Goal: Task Accomplishment & Management: Manage account settings

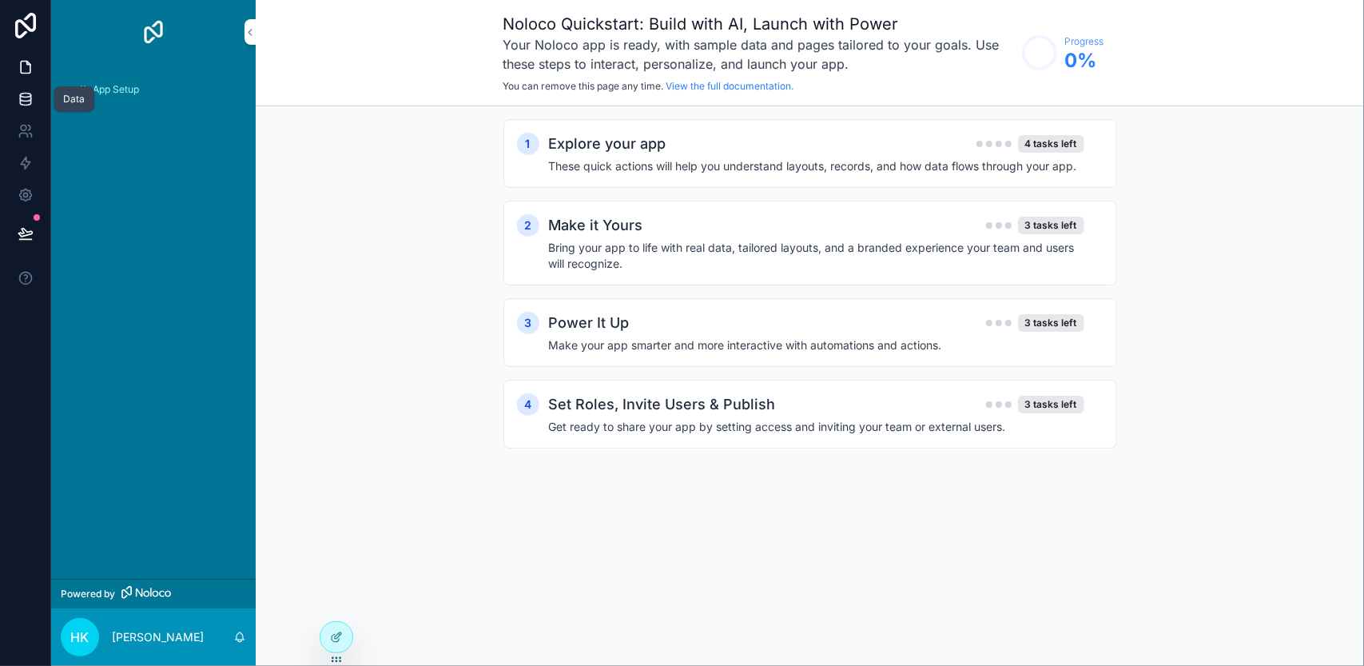
click at [21, 97] on icon at bounding box center [26, 99] width 16 height 16
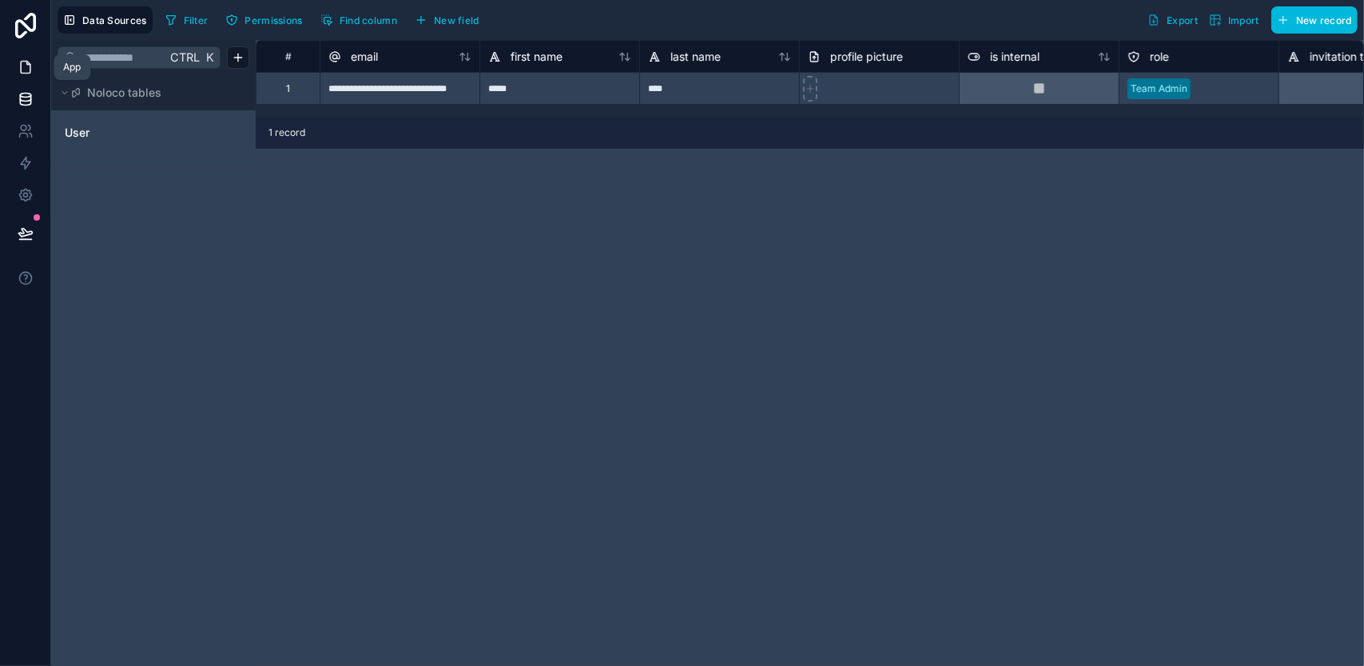
click at [35, 74] on link at bounding box center [25, 67] width 50 height 32
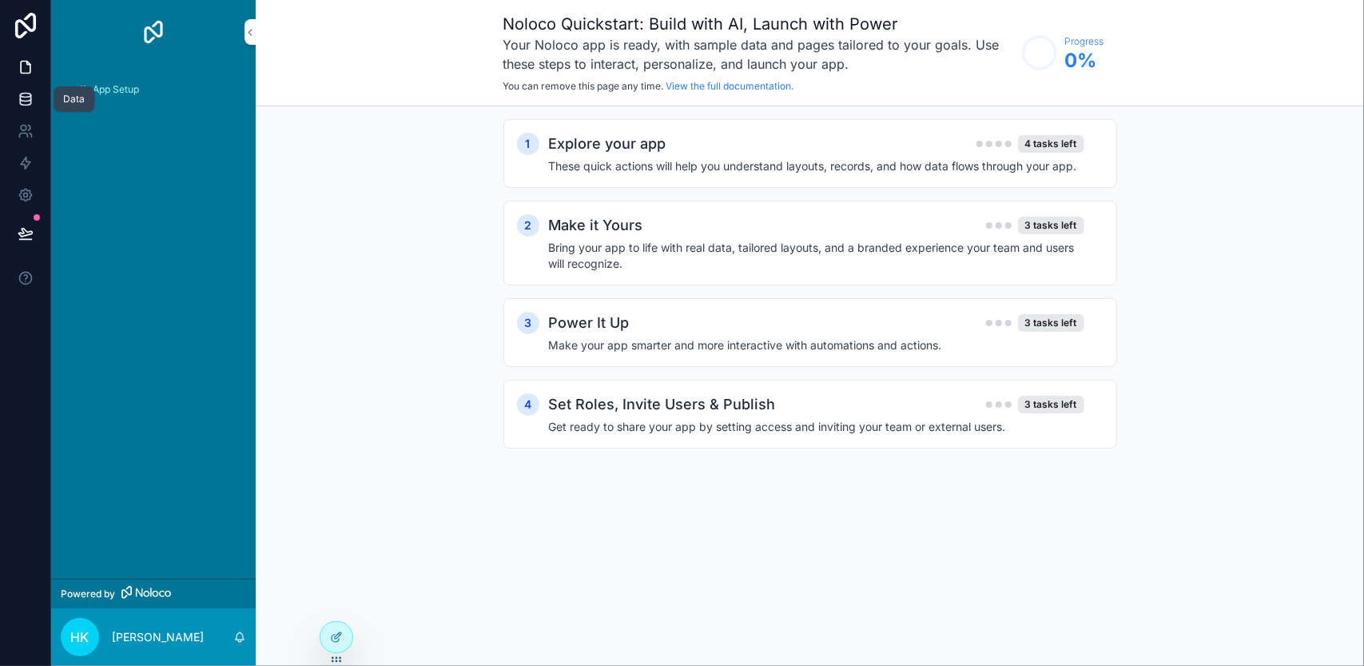
click at [34, 97] on link at bounding box center [25, 99] width 50 height 32
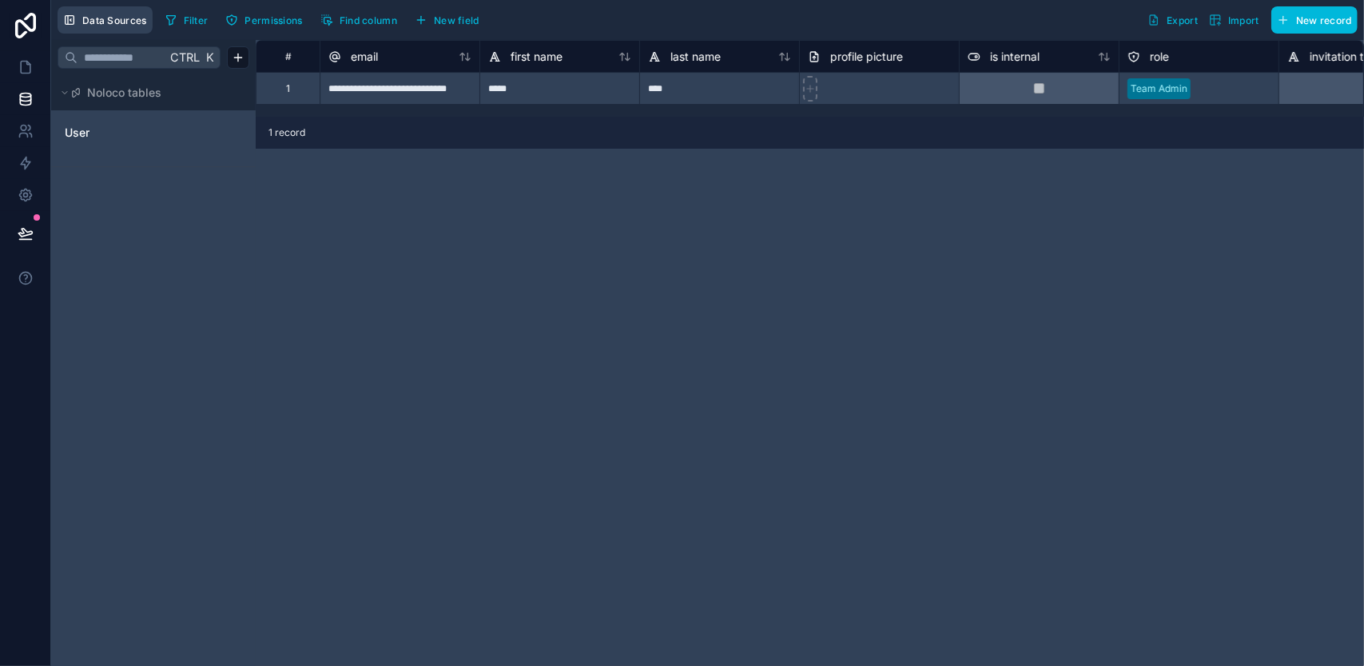
click at [134, 18] on span "Data Sources" at bounding box center [114, 20] width 65 height 12
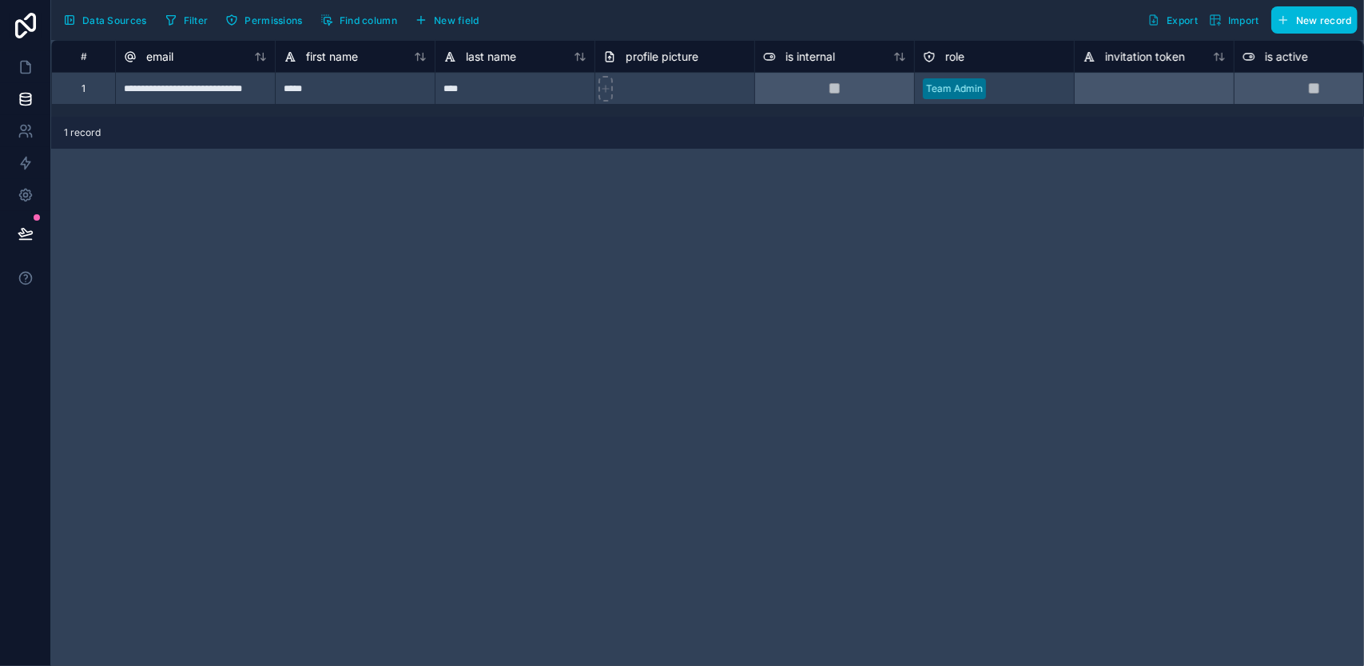
click at [82, 24] on span "Data Sources" at bounding box center [114, 20] width 65 height 12
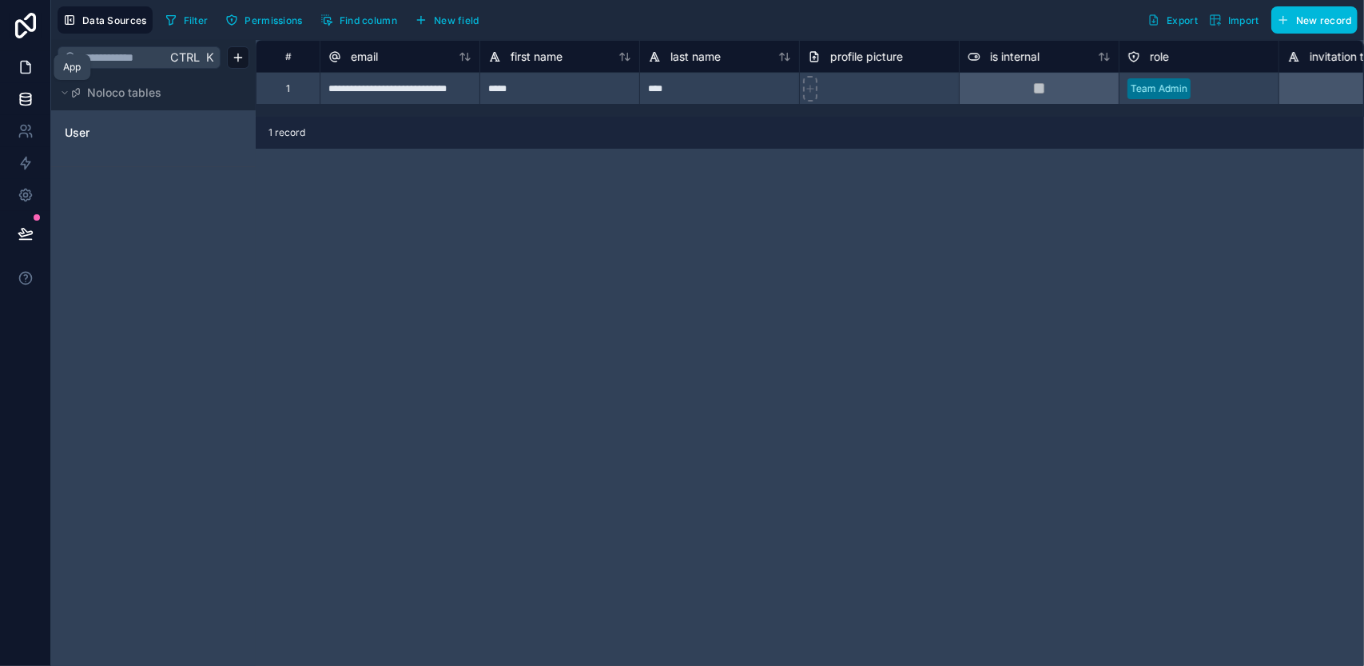
click at [24, 77] on link at bounding box center [25, 67] width 50 height 32
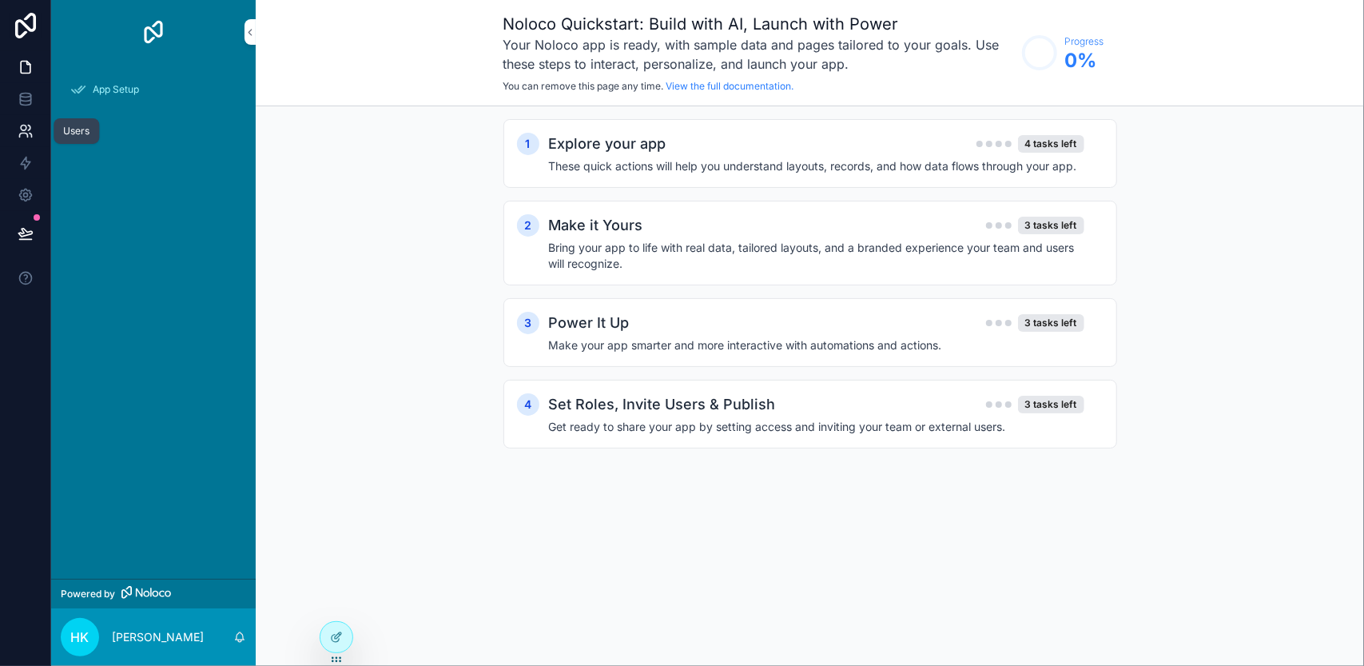
click at [13, 122] on link at bounding box center [25, 131] width 50 height 32
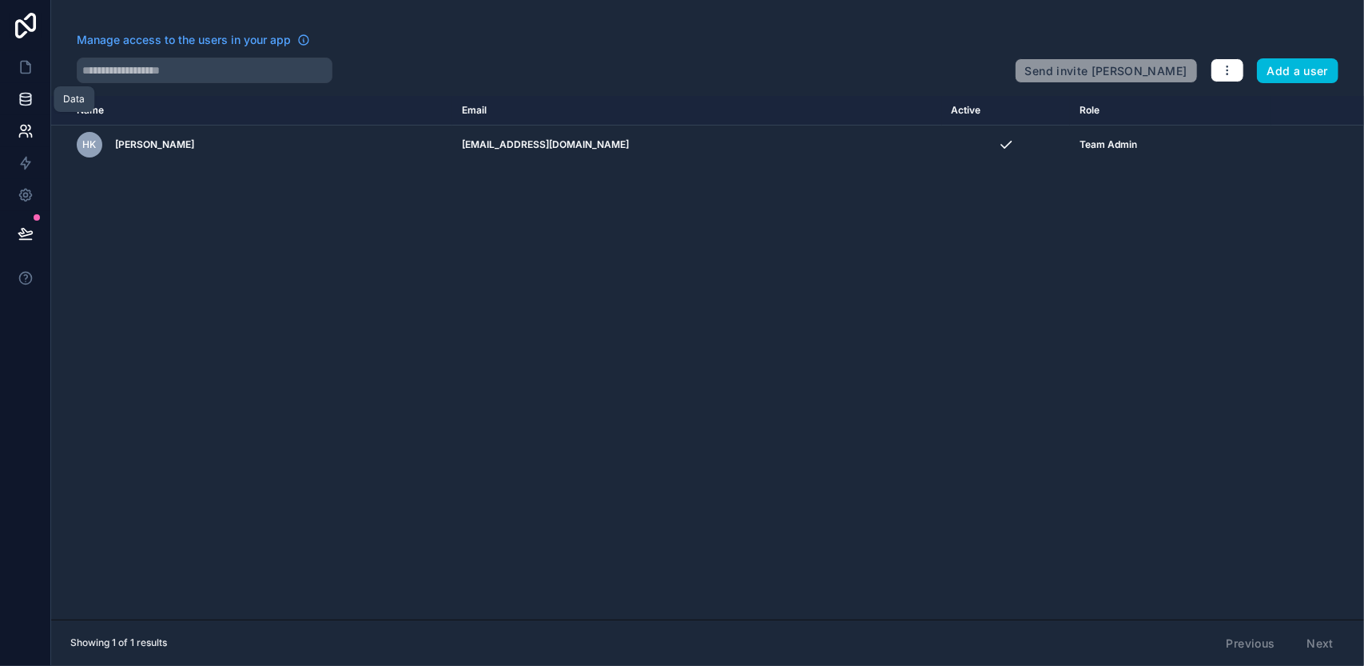
click at [19, 89] on link at bounding box center [25, 99] width 50 height 32
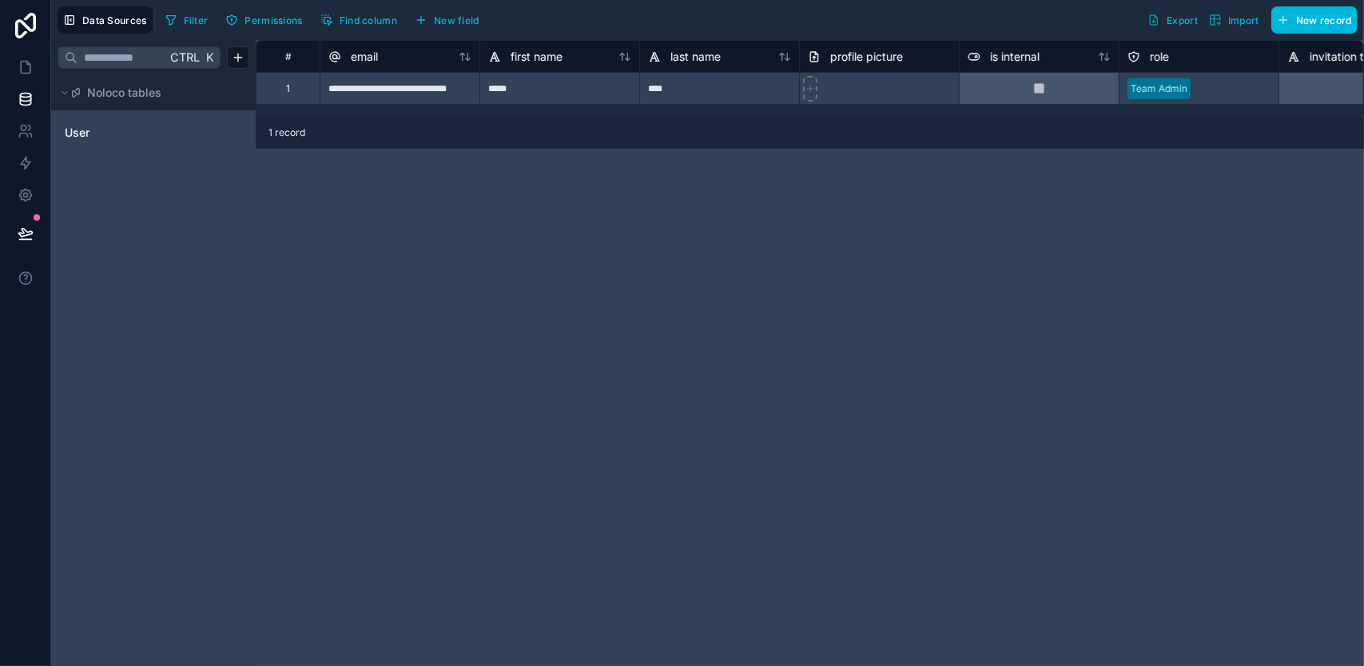
click at [1219, 17] on icon "button" at bounding box center [1215, 20] width 13 height 13
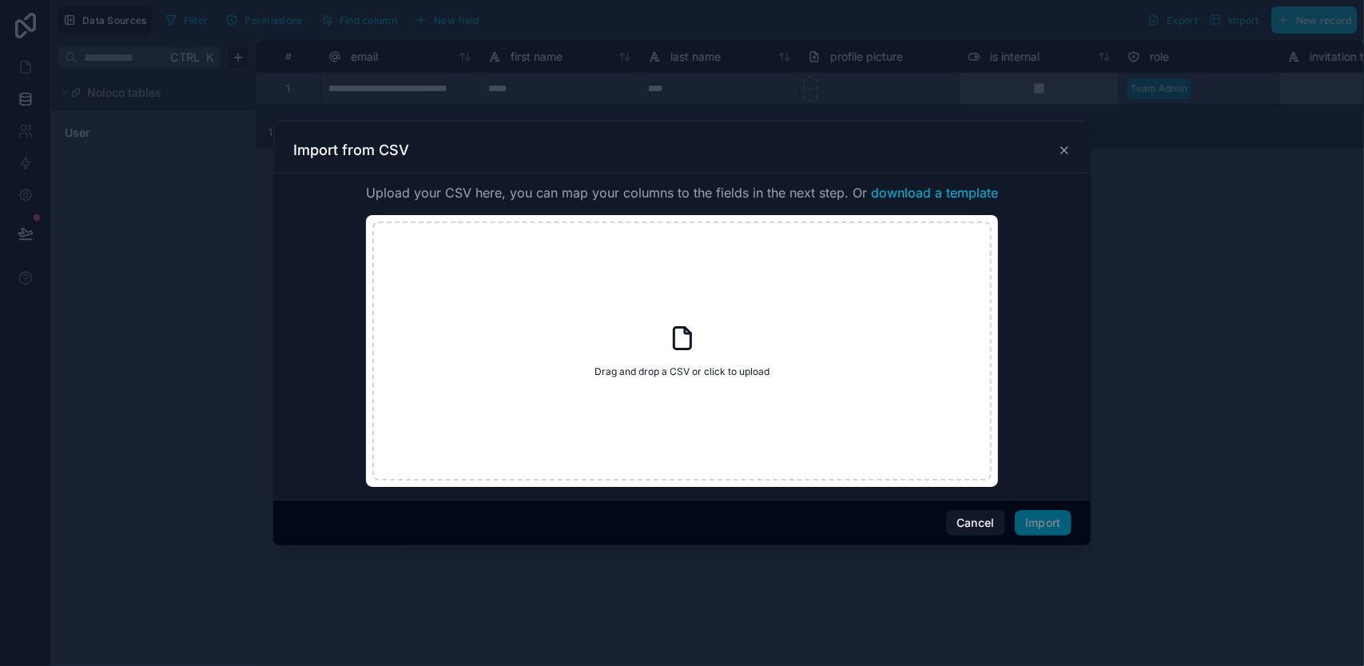
click at [1062, 147] on icon at bounding box center [1064, 150] width 13 height 13
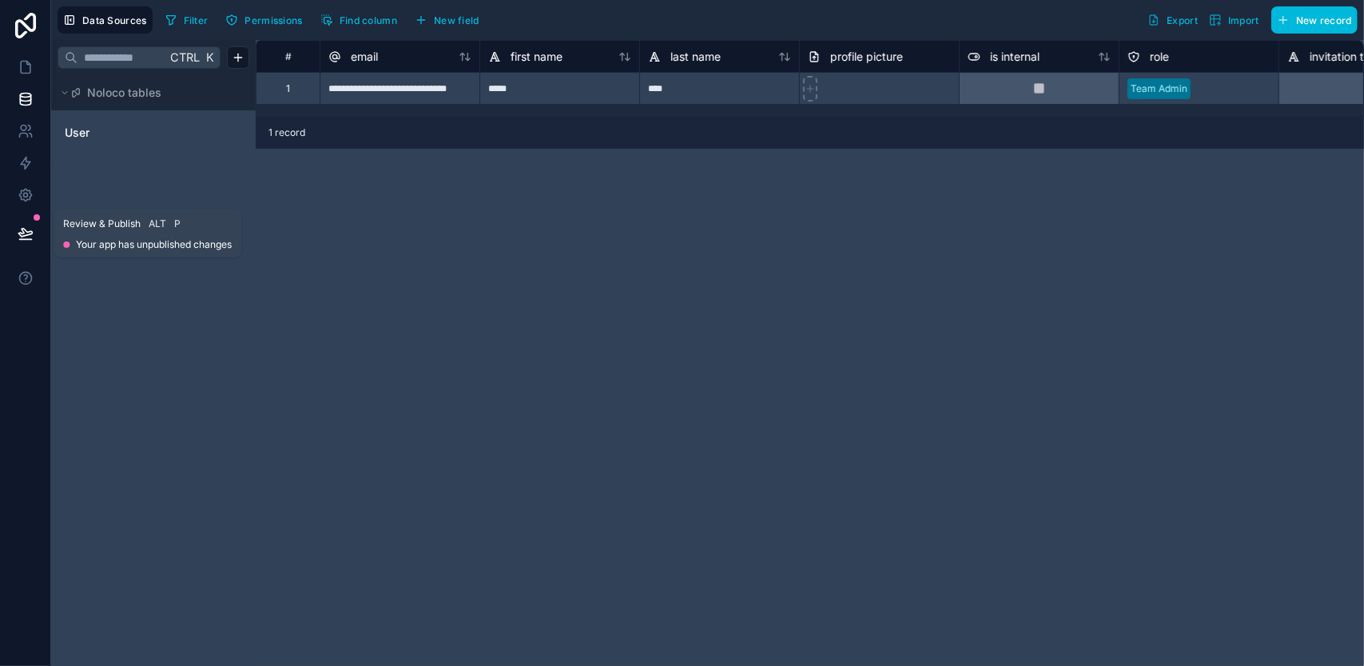
click at [22, 240] on icon at bounding box center [26, 233] width 16 height 16
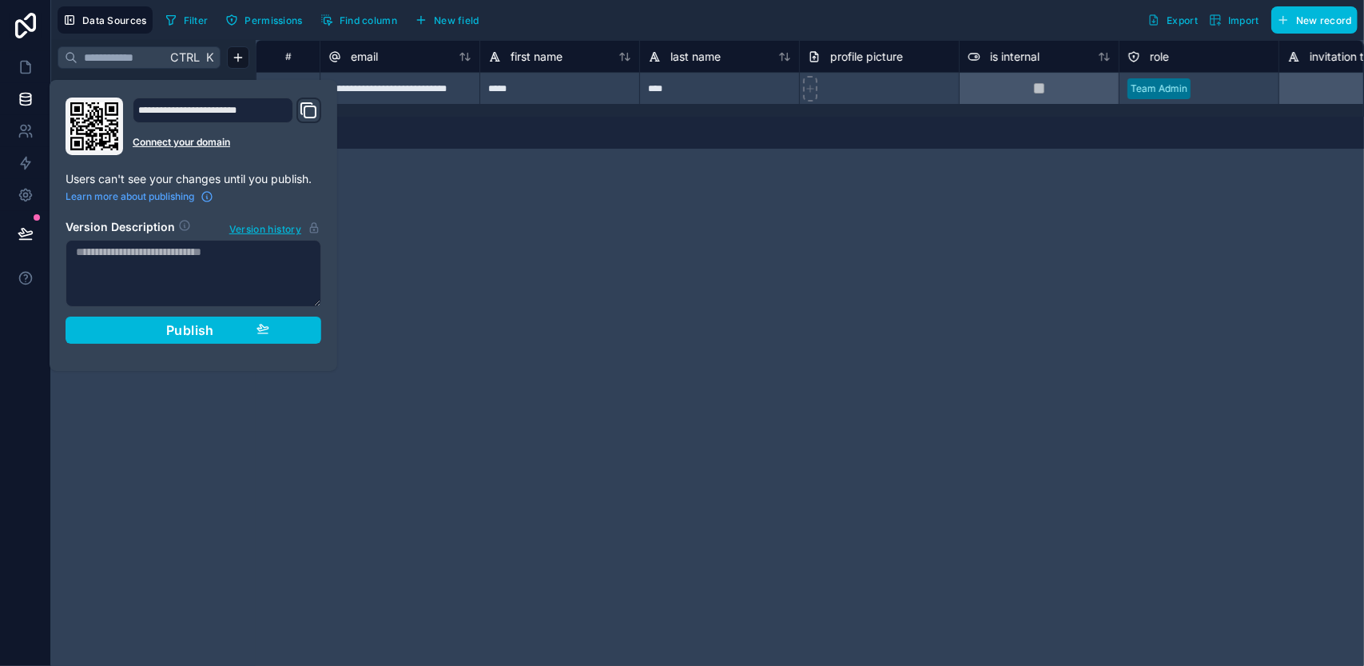
click at [301, 105] on icon "Domain and Custom Link" at bounding box center [306, 108] width 11 height 11
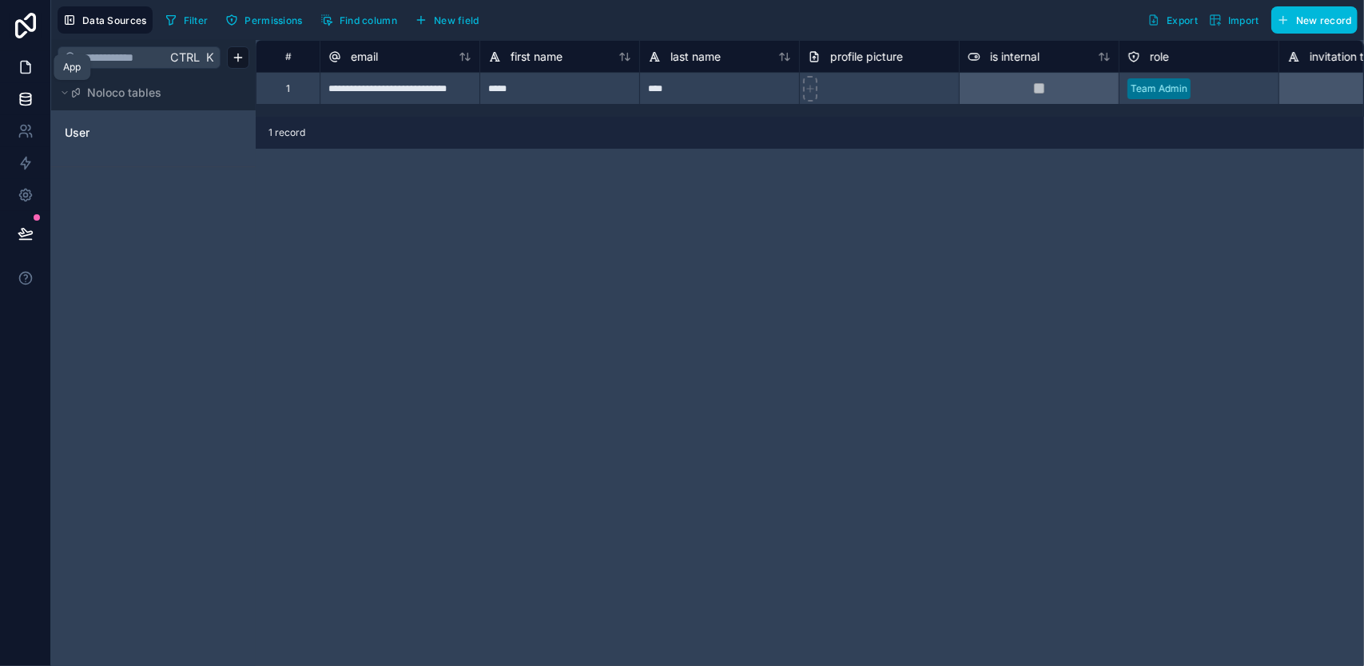
click at [34, 66] on link at bounding box center [25, 67] width 50 height 32
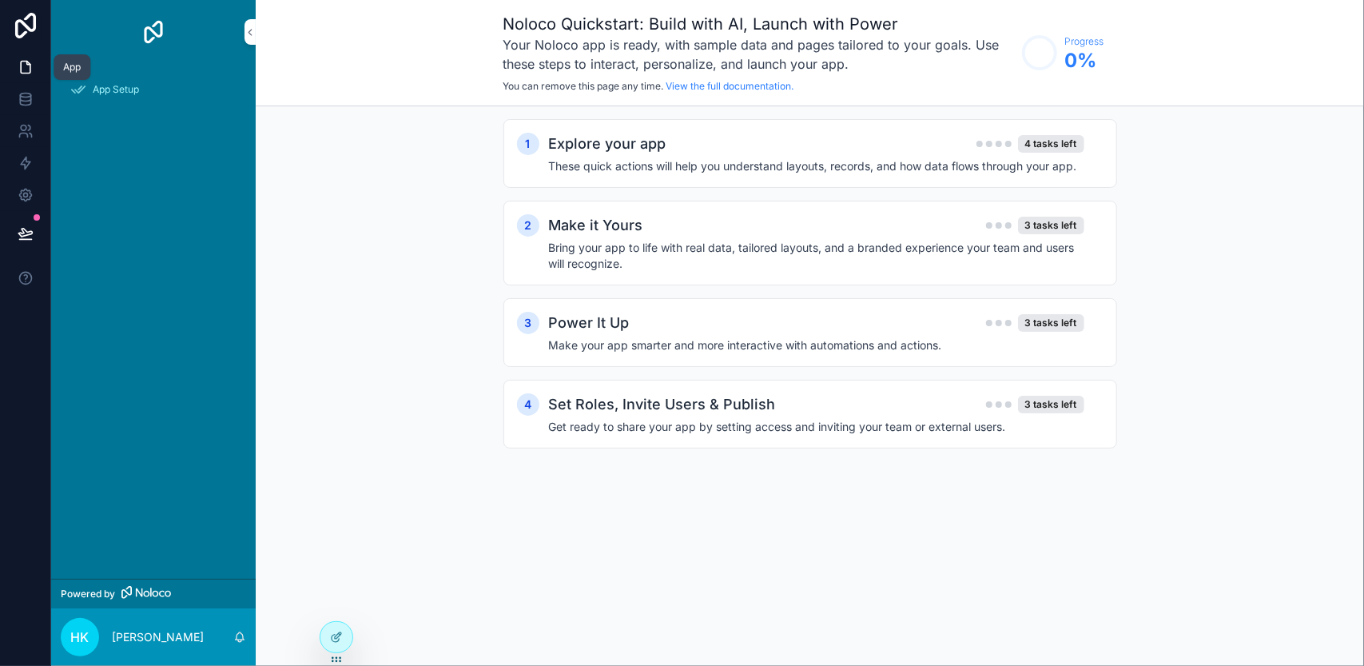
click at [37, 66] on link at bounding box center [25, 67] width 50 height 32
click at [102, 90] on span "App Setup" at bounding box center [116, 89] width 46 height 13
click at [33, 54] on link at bounding box center [25, 67] width 50 height 32
click at [610, 145] on h2 "Explore your app" at bounding box center [607, 144] width 117 height 22
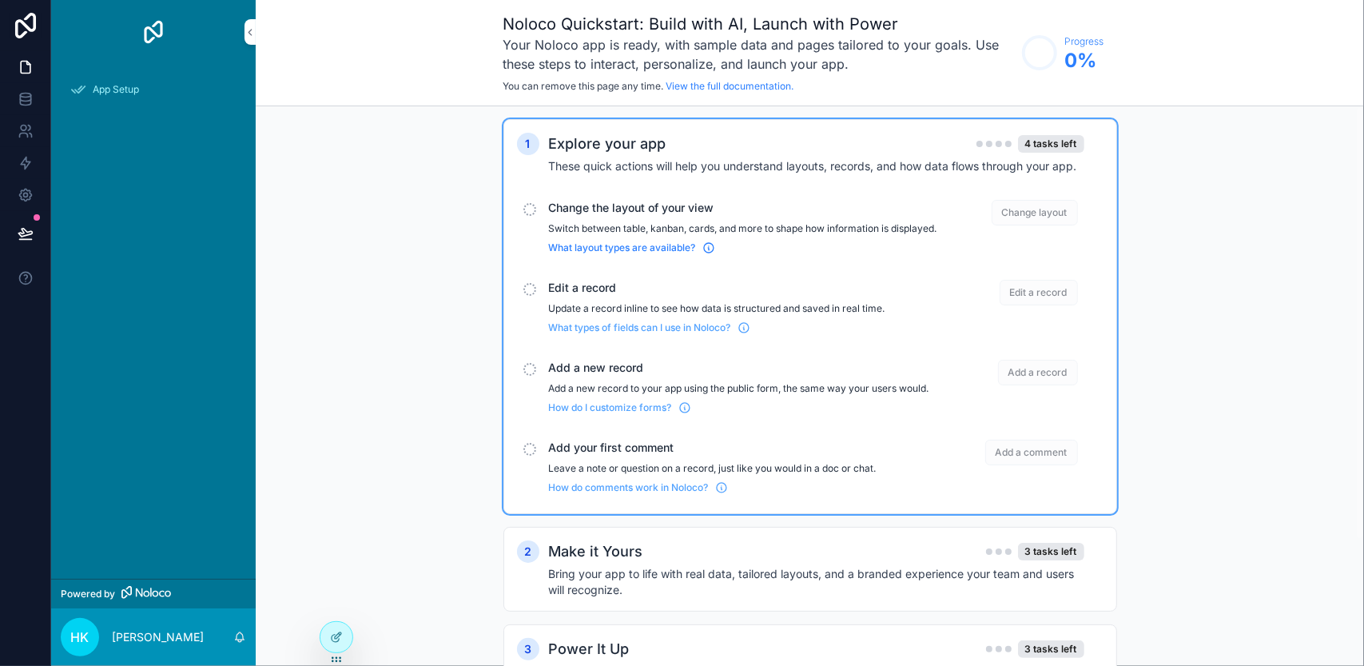
click at [649, 254] on span "What layout types are available?" at bounding box center [622, 247] width 147 height 13
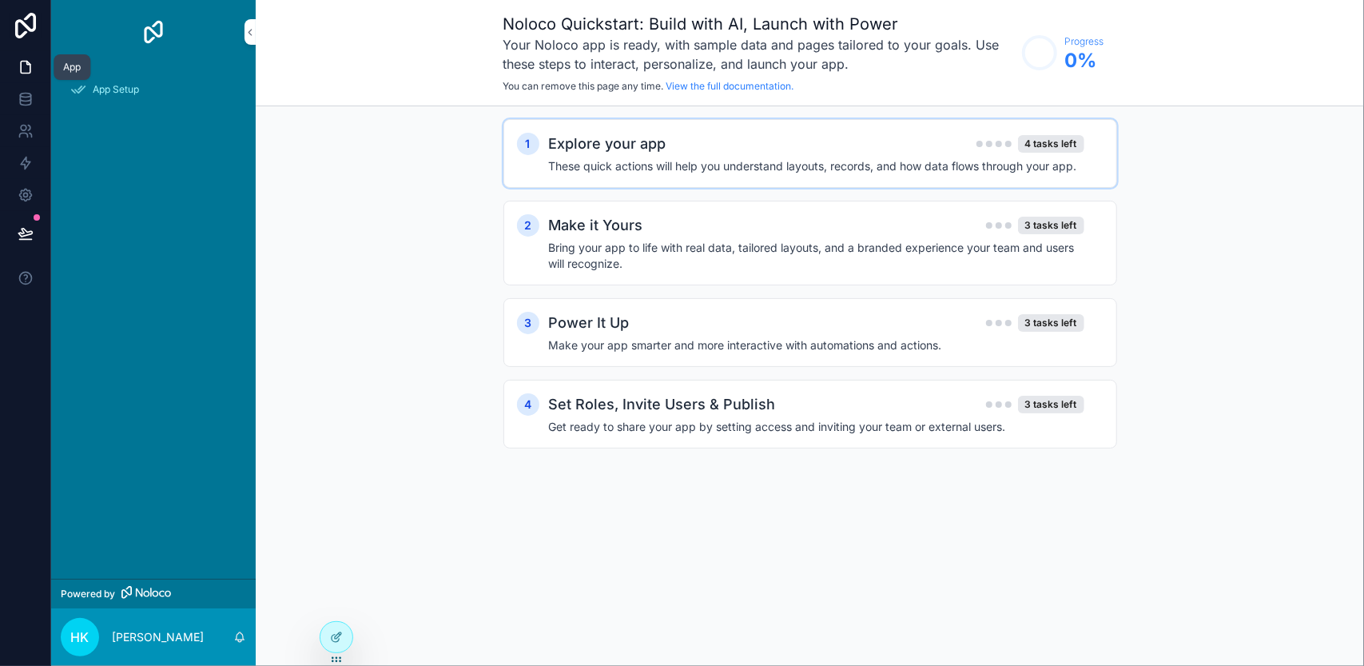
click at [29, 72] on icon at bounding box center [26, 67] width 16 height 16
click at [85, 93] on icon "scrollable content" at bounding box center [78, 89] width 16 height 16
click at [26, 96] on icon at bounding box center [26, 99] width 16 height 16
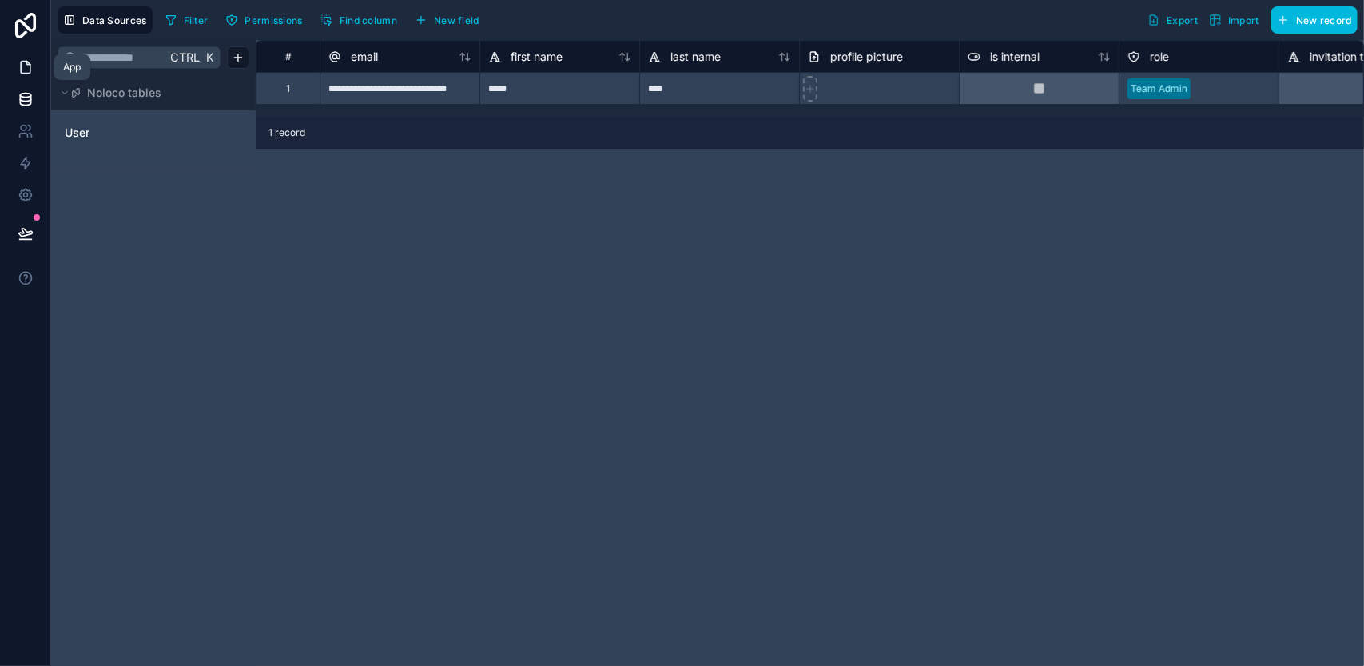
click at [21, 65] on icon at bounding box center [26, 68] width 10 height 12
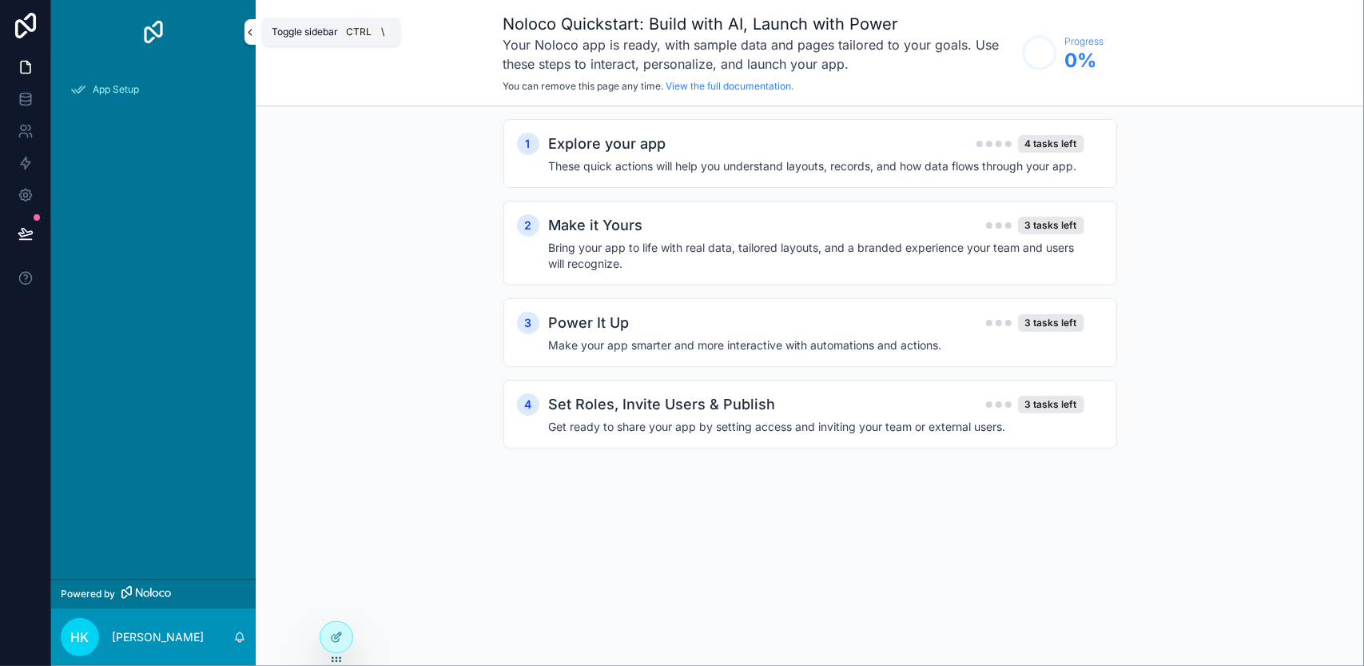
click at [254, 27] on icon "scrollable content" at bounding box center [249, 32] width 11 height 12
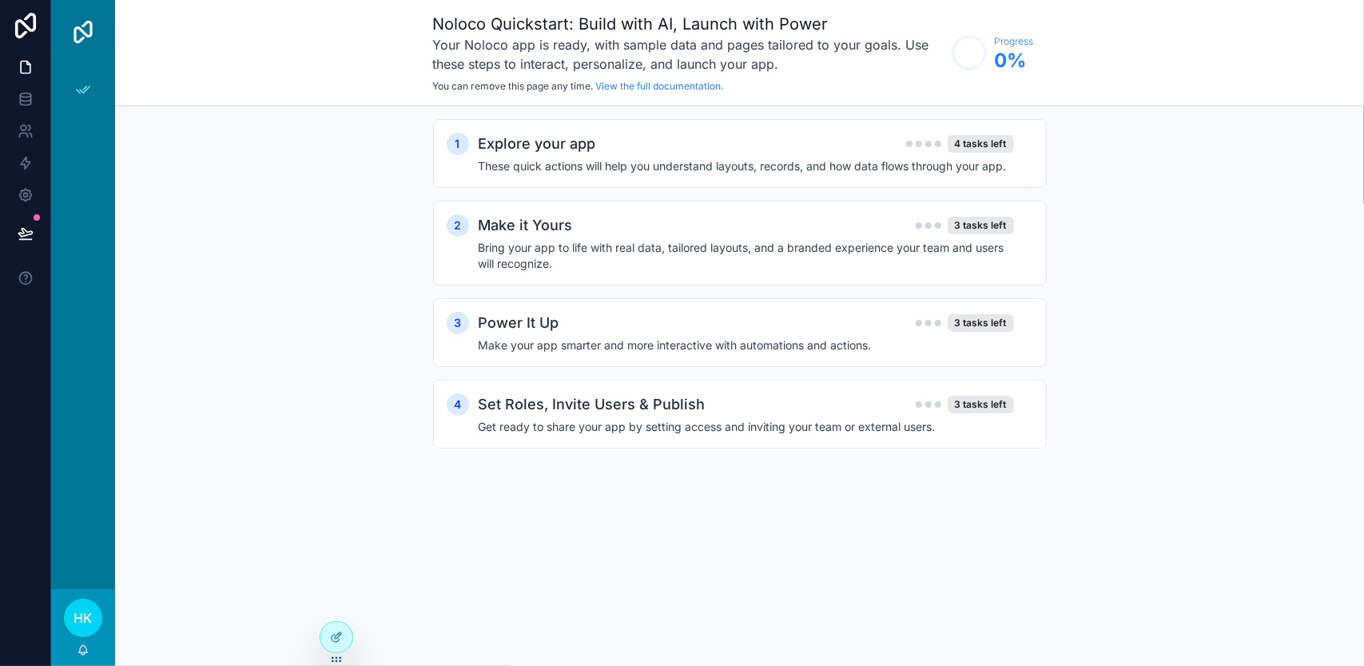
click at [97, 46] on div "scrollable content" at bounding box center [83, 32] width 64 height 64
click at [109, 42] on div "scrollable content" at bounding box center [83, 32] width 64 height 64
click at [110, 42] on div "scrollable content" at bounding box center [83, 32] width 64 height 64
click at [118, 42] on div "Noloco Quickstart: Build with AI, Launch with Power Your Noloco app is ready, w…" at bounding box center [739, 53] width 1249 height 106
click at [337, 643] on div at bounding box center [336, 637] width 32 height 30
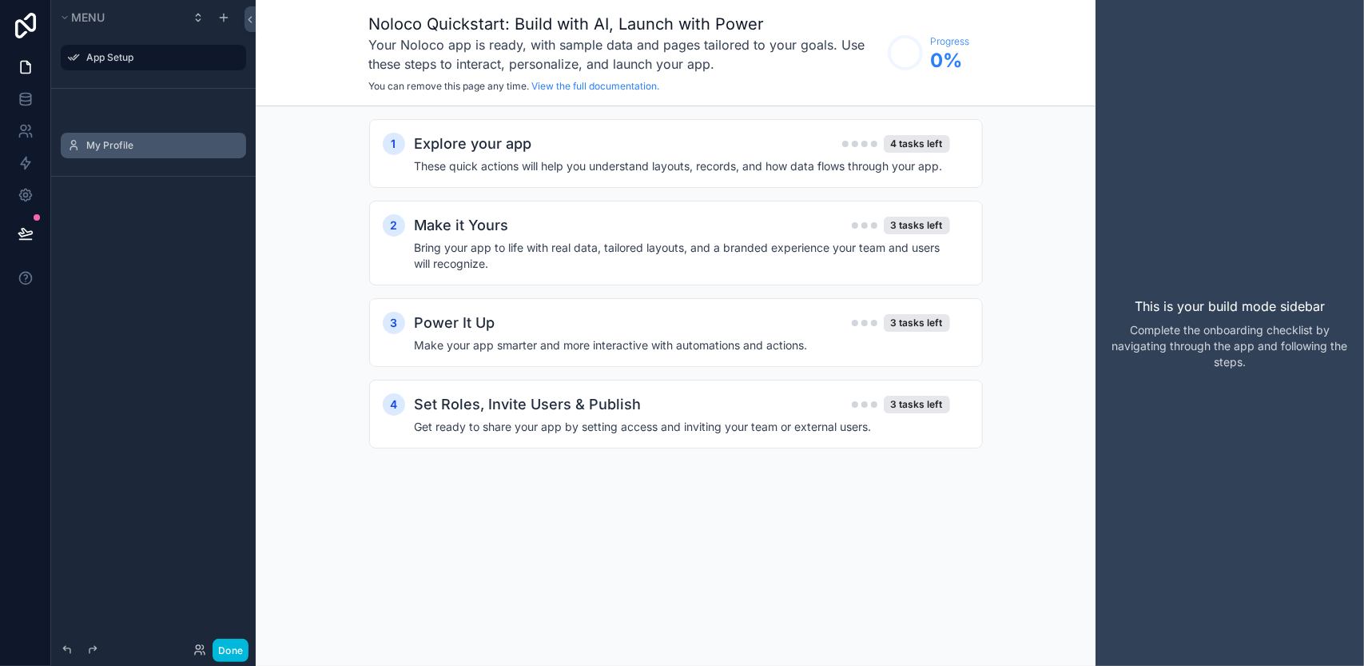
click at [97, 141] on label "My Profile" at bounding box center [161, 145] width 150 height 13
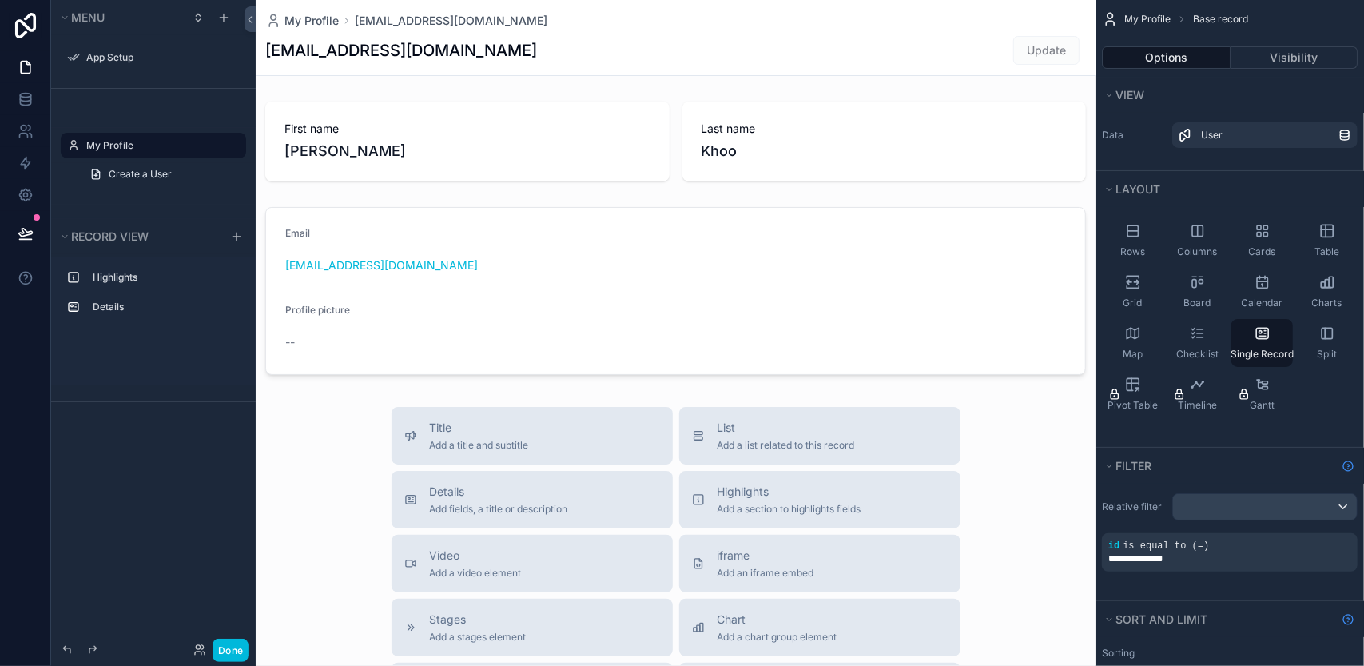
click at [123, 143] on label "My Profile" at bounding box center [161, 145] width 150 height 13
click at [224, 646] on button "Done" at bounding box center [231, 649] width 36 height 23
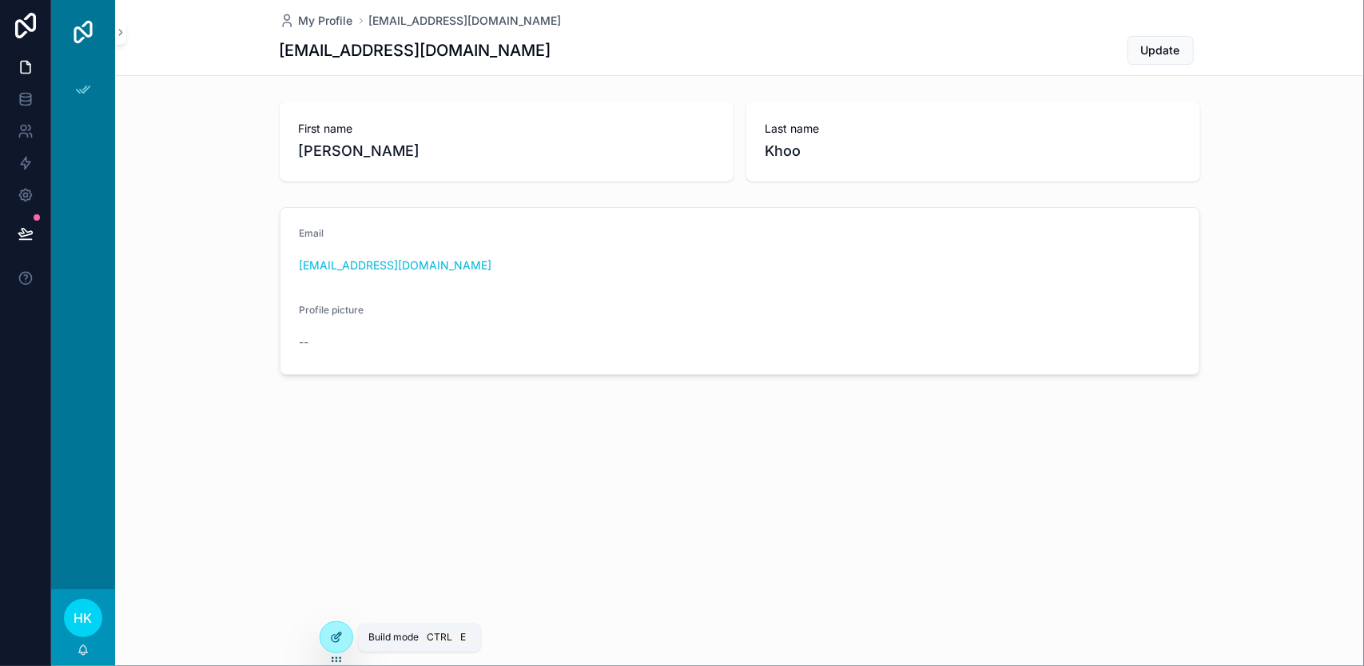
click at [330, 638] on icon at bounding box center [336, 636] width 13 height 13
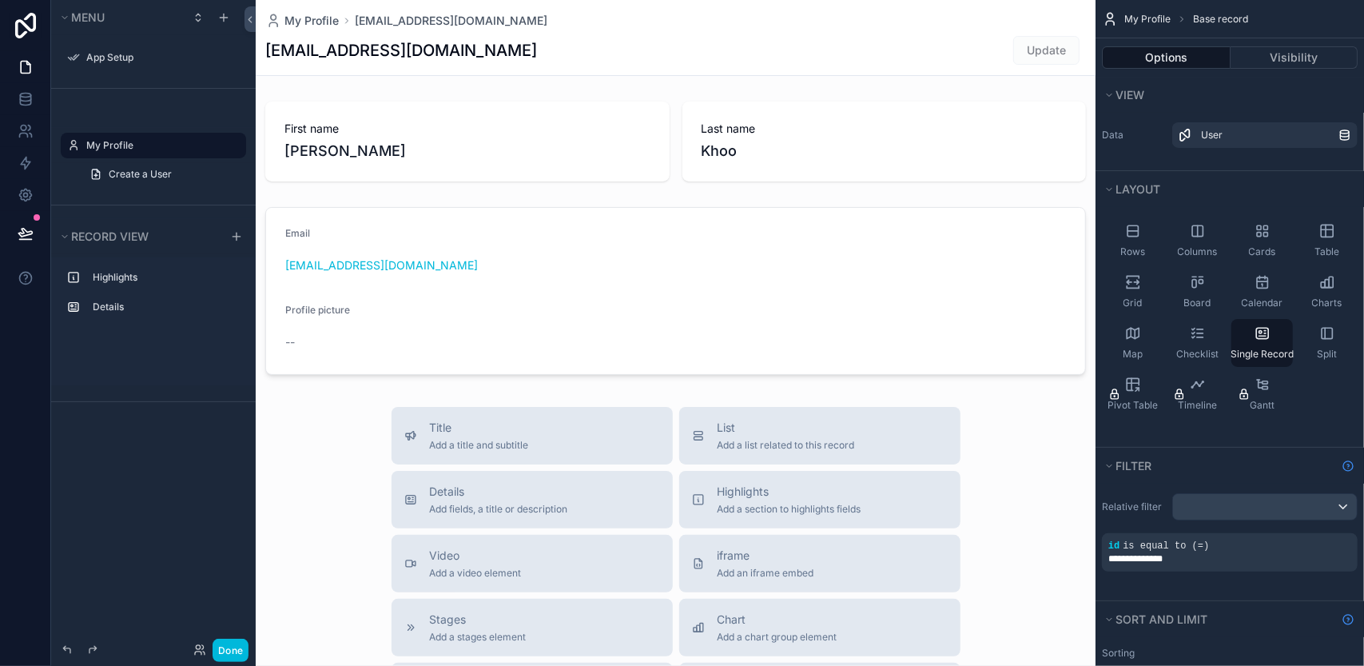
click at [484, 433] on div "scrollable content" at bounding box center [676, 551] width 840 height 1103
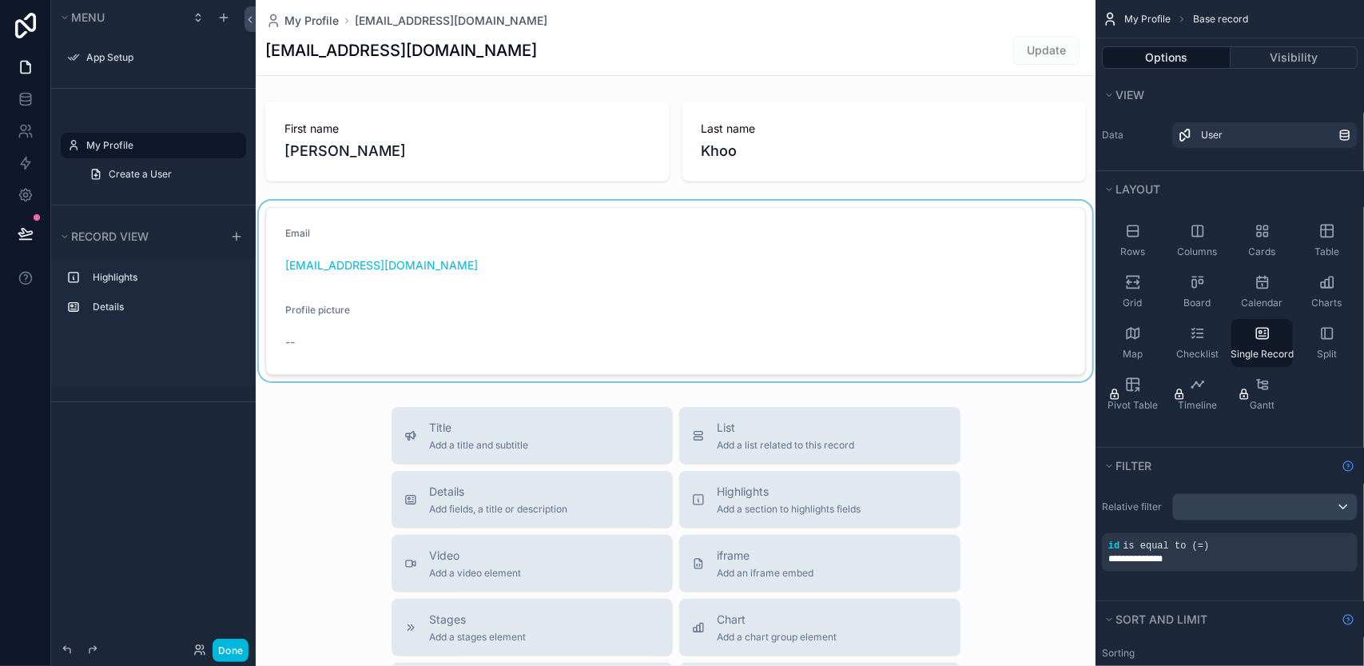
drag, startPoint x: 771, startPoint y: 511, endPoint x: 686, endPoint y: 308, distance: 220.2
click at [686, 308] on div "My Profile harrykhoo@myluckycitygroup.com harrykhoo@myluckycitygroup.com Update…" at bounding box center [676, 551] width 840 height 1103
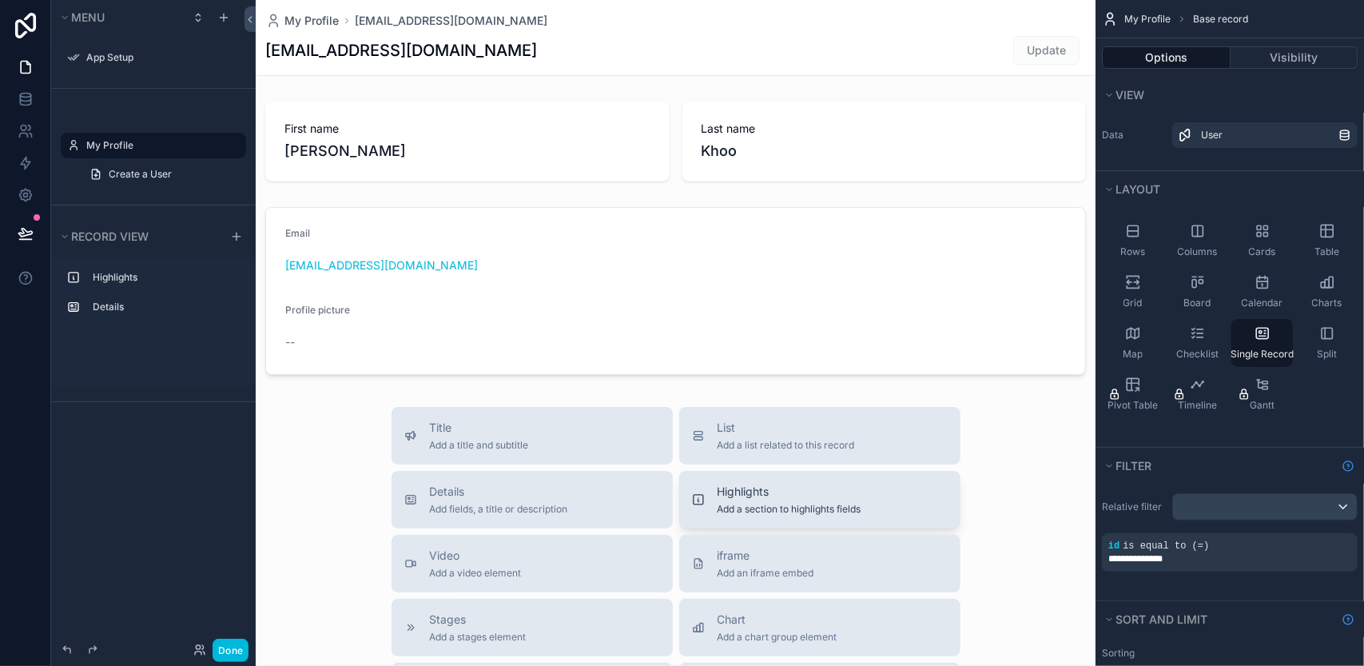
click at [767, 489] on span "Highlights" at bounding box center [789, 491] width 144 height 16
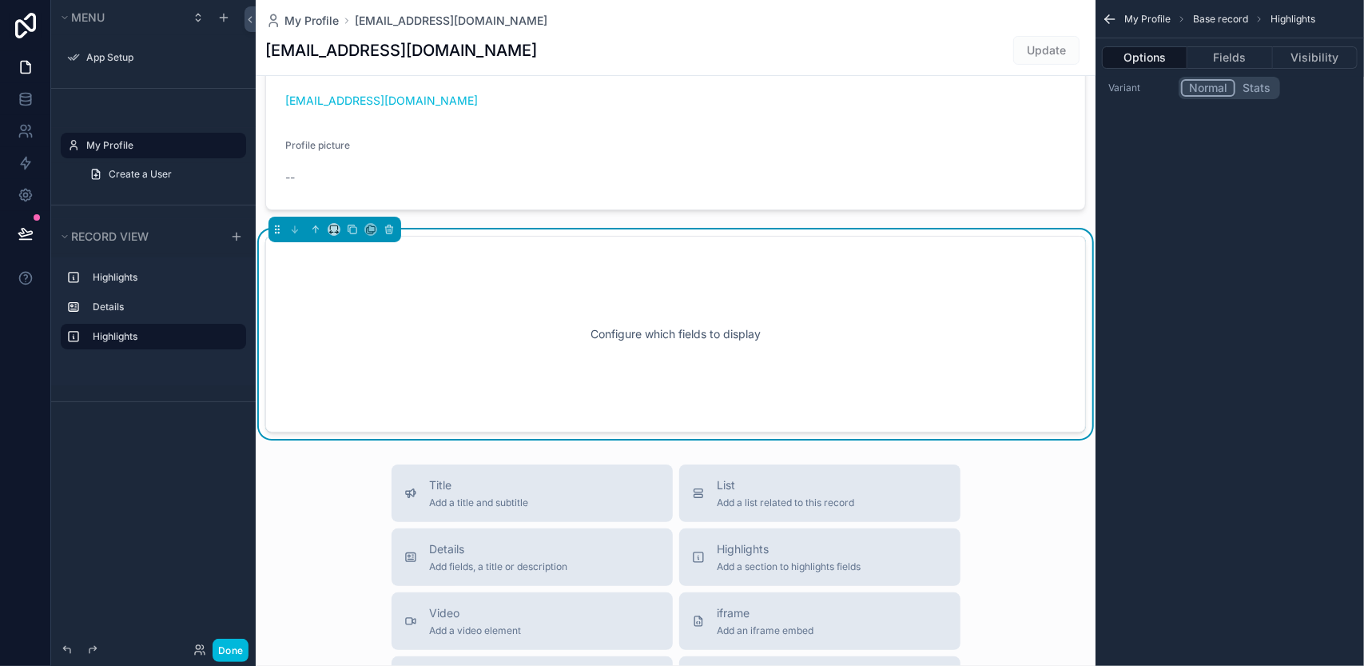
scroll to position [85, 0]
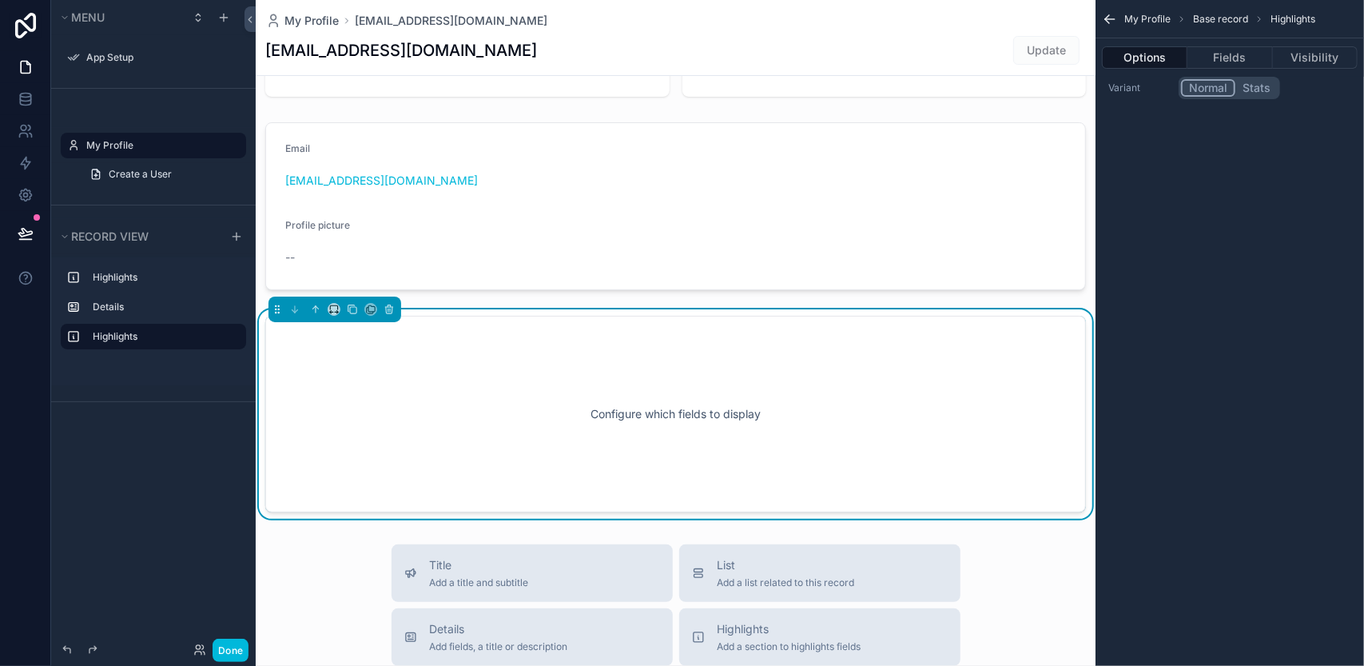
click at [668, 415] on div "Configure which fields to display" at bounding box center [676, 414] width 768 height 144
click at [663, 413] on div "Configure which fields to display" at bounding box center [676, 414] width 768 height 144
click at [1228, 42] on div "Options Fields Visibility" at bounding box center [1229, 57] width 268 height 38
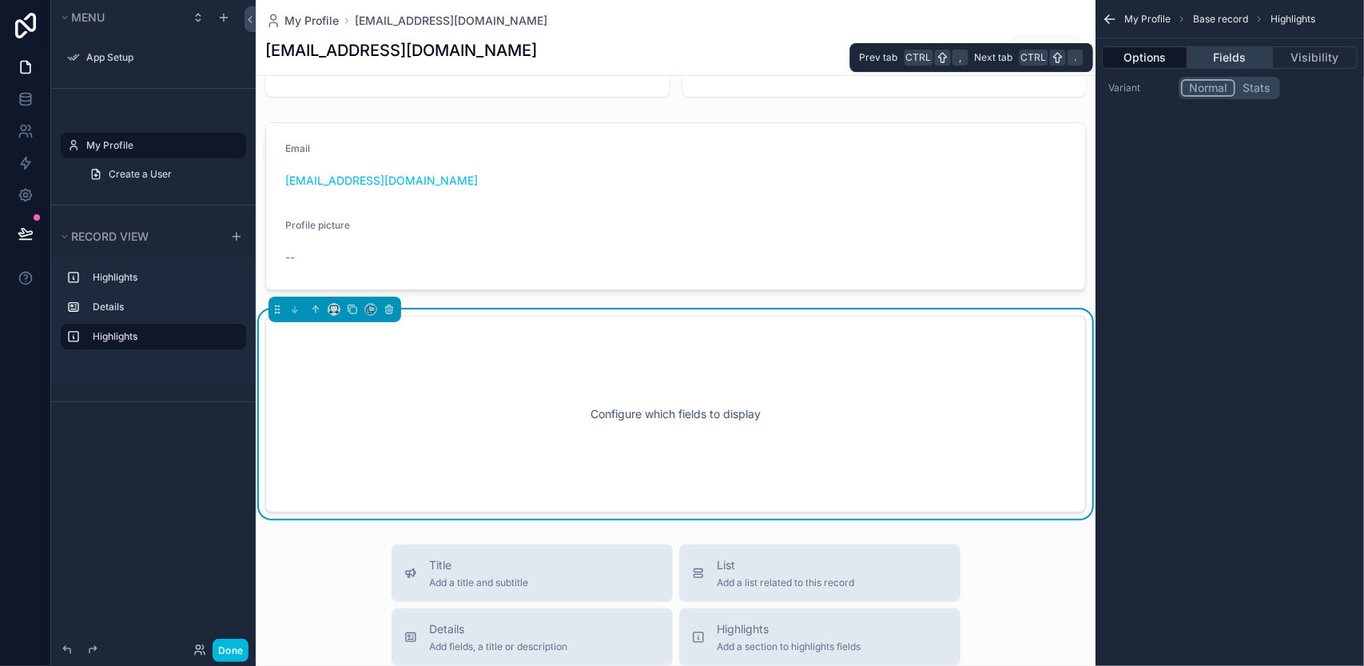
click at [1225, 52] on button "Fields" at bounding box center [1229, 57] width 85 height 22
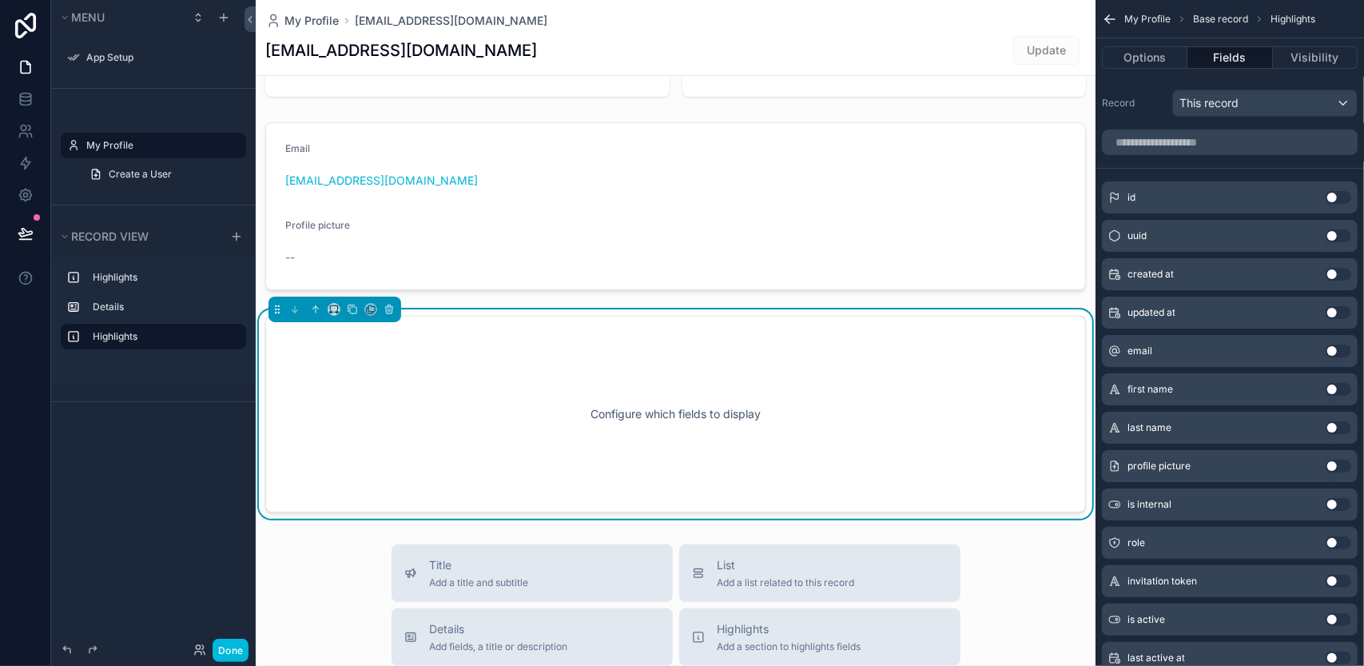
click at [1331, 390] on button "Use setting" at bounding box center [1338, 389] width 26 height 13
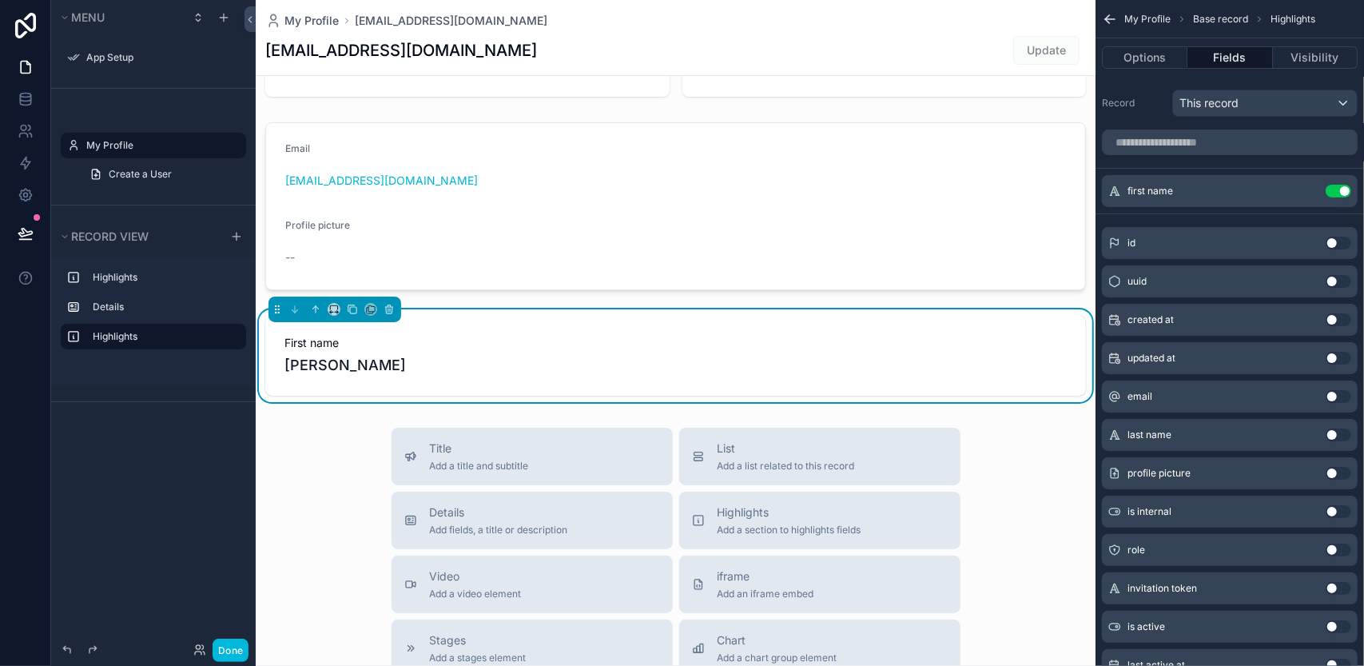
click at [1333, 428] on button "Use setting" at bounding box center [1338, 434] width 26 height 13
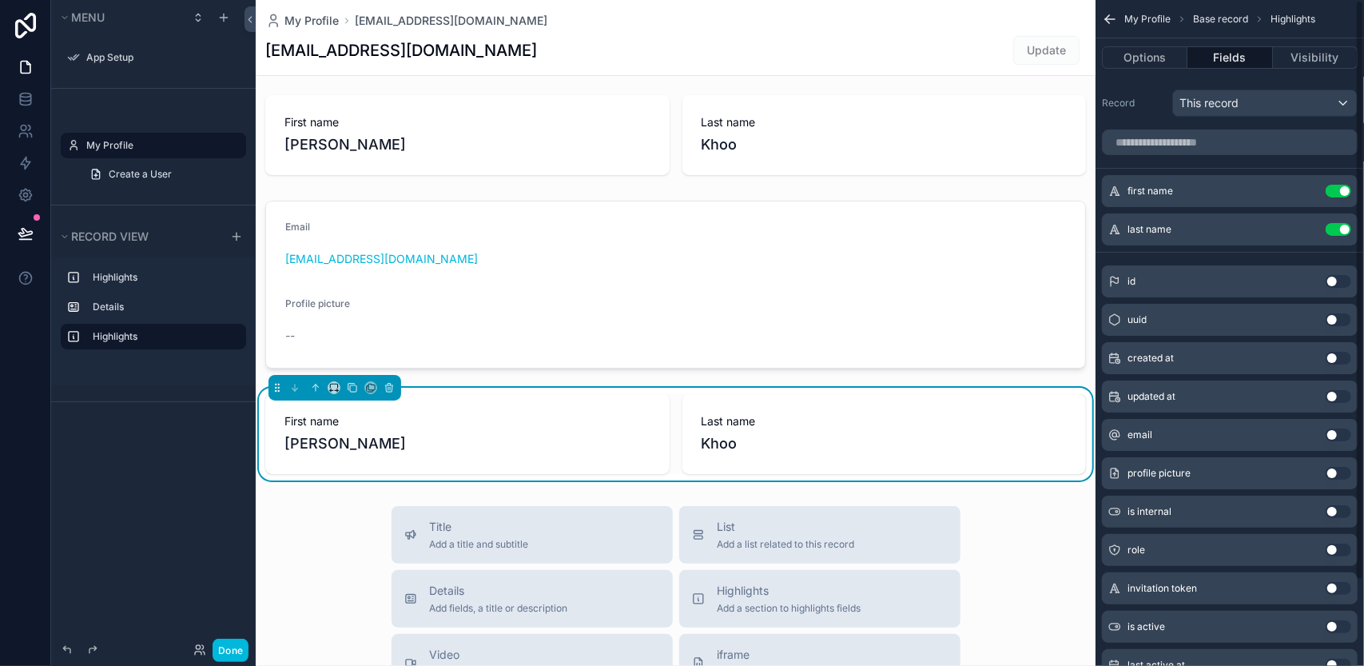
scroll to position [0, 0]
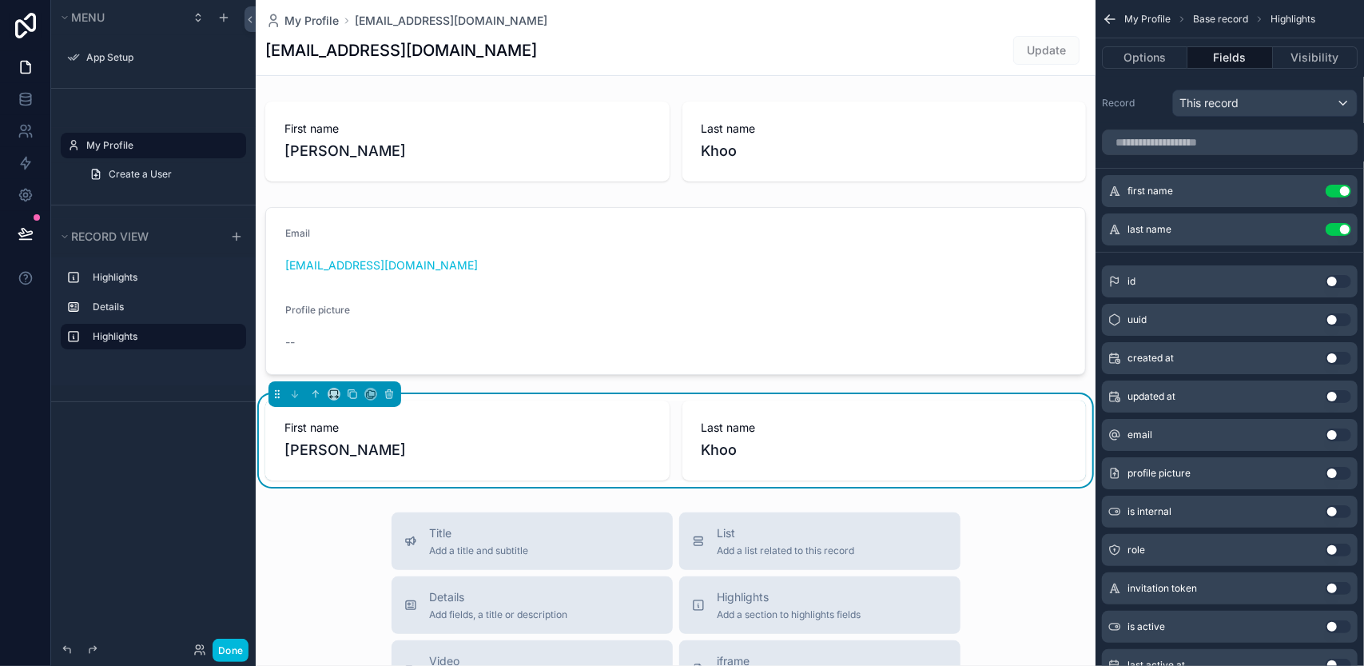
click at [1344, 232] on button "Use setting" at bounding box center [1338, 229] width 26 height 13
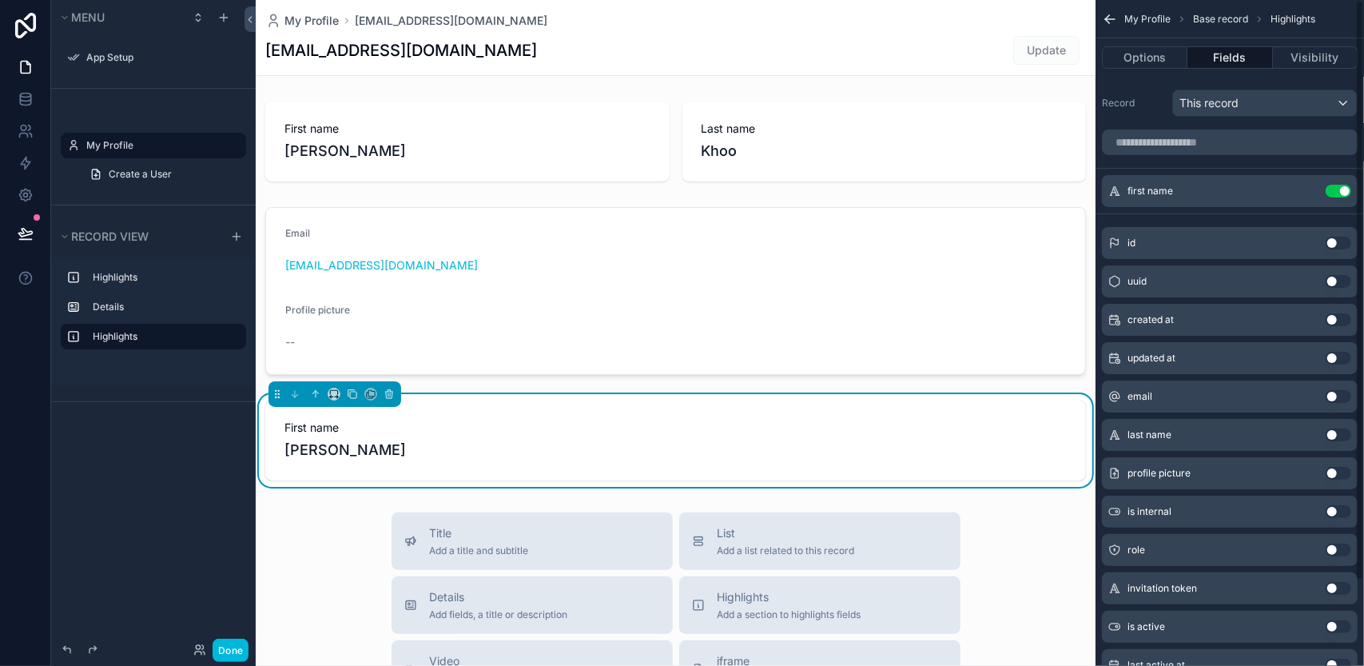
click at [1339, 201] on div "first name Use setting" at bounding box center [1230, 191] width 256 height 32
click at [1337, 194] on button "Use setting" at bounding box center [1338, 191] width 26 height 13
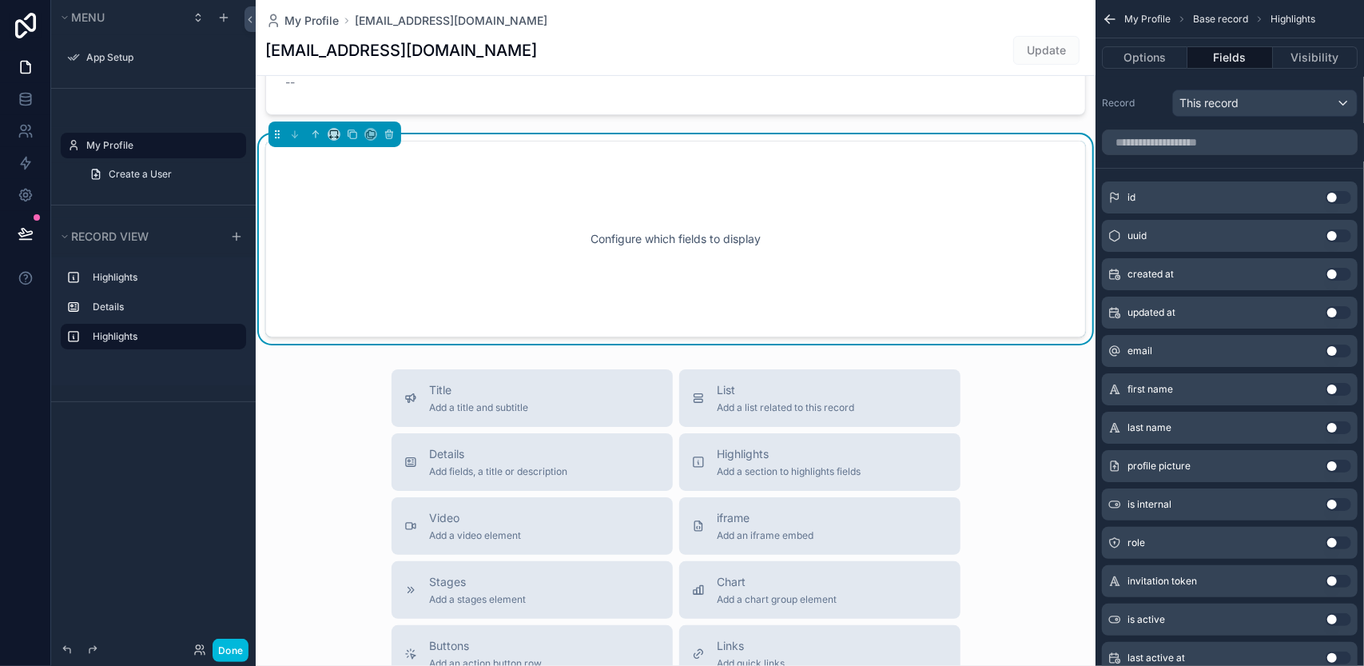
scroll to position [160, 0]
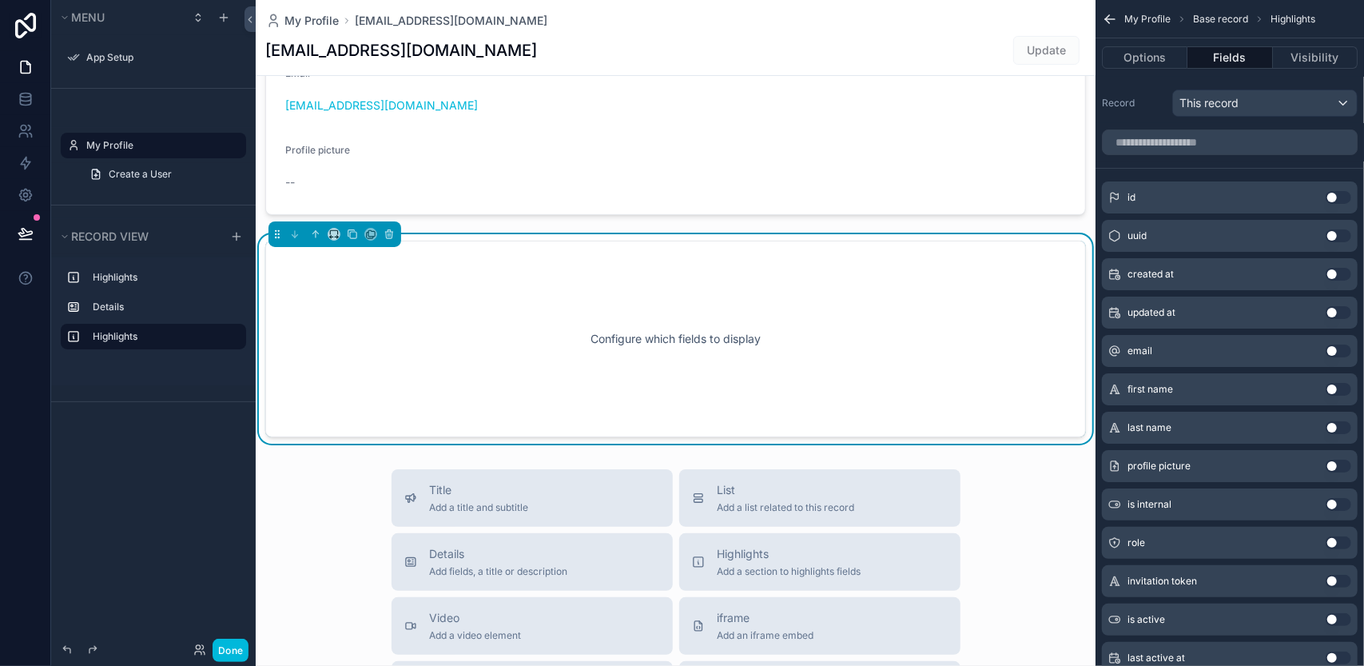
click at [714, 343] on div "Configure which fields to display" at bounding box center [676, 339] width 768 height 144
click at [730, 322] on div "Configure which fields to display" at bounding box center [676, 339] width 768 height 144
click at [712, 338] on div "Configure which fields to display" at bounding box center [676, 339] width 768 height 144
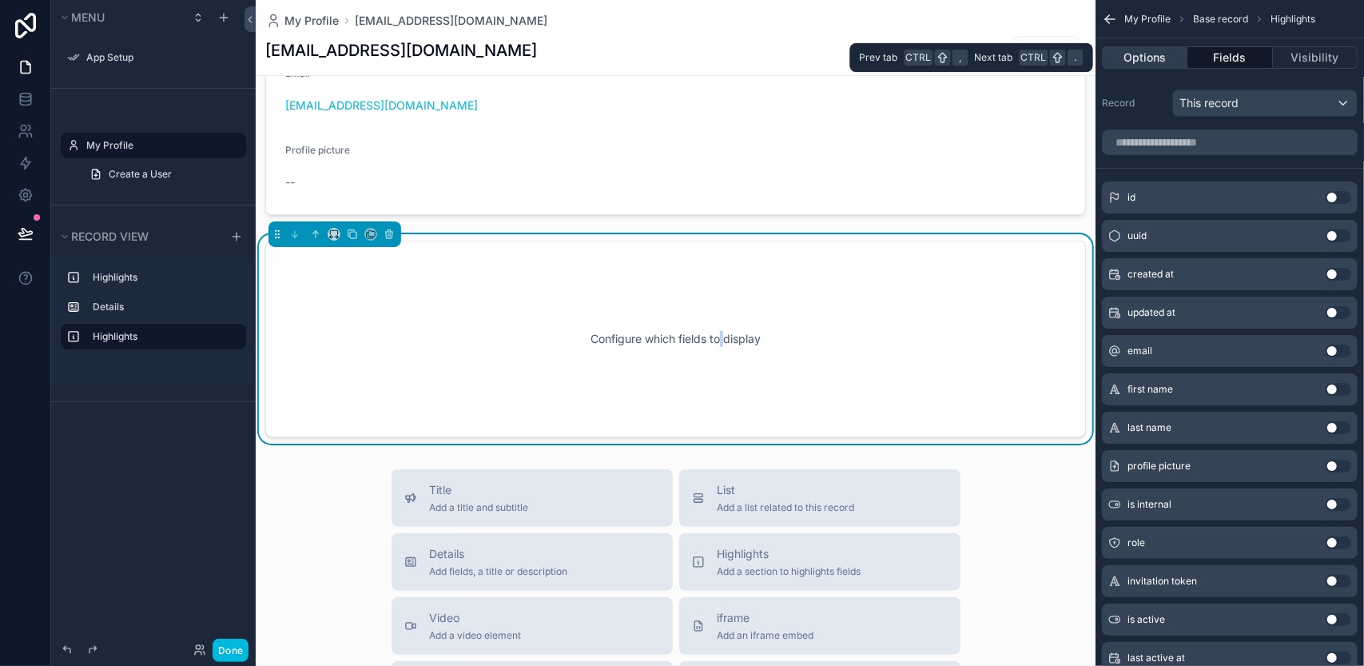
click at [1166, 57] on button "Options" at bounding box center [1144, 57] width 85 height 22
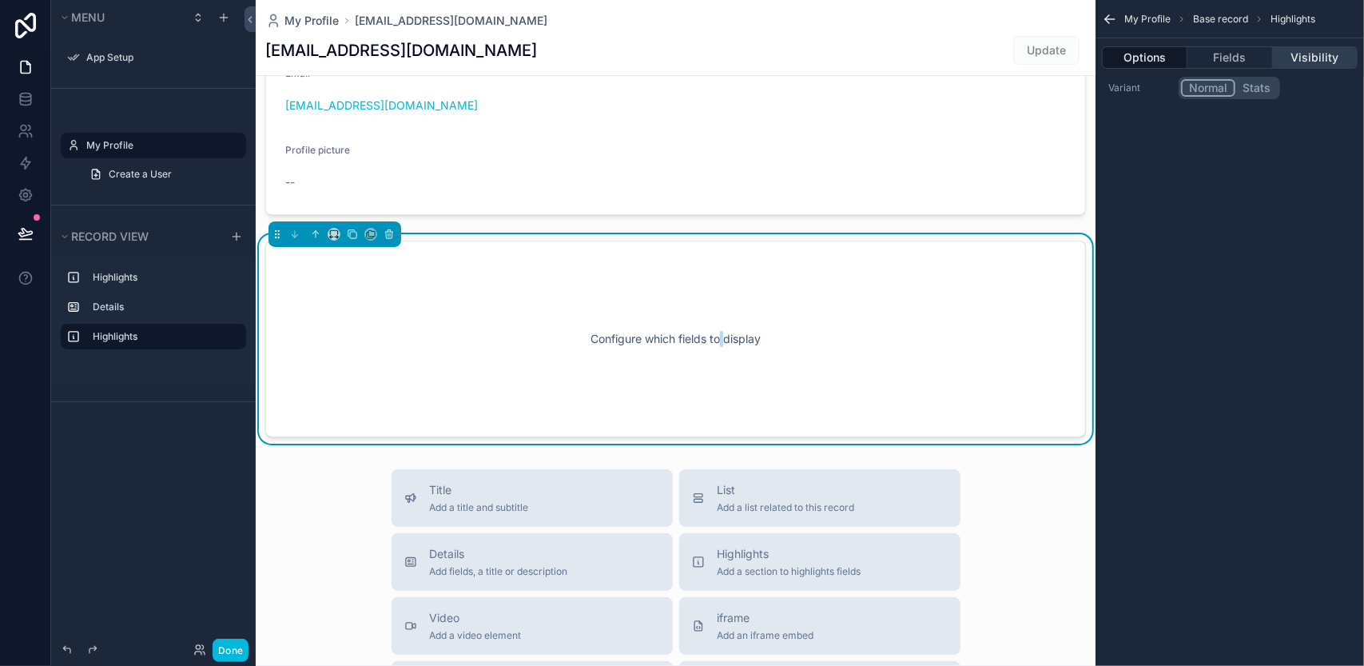
click at [1287, 54] on button "Visibility" at bounding box center [1315, 57] width 85 height 22
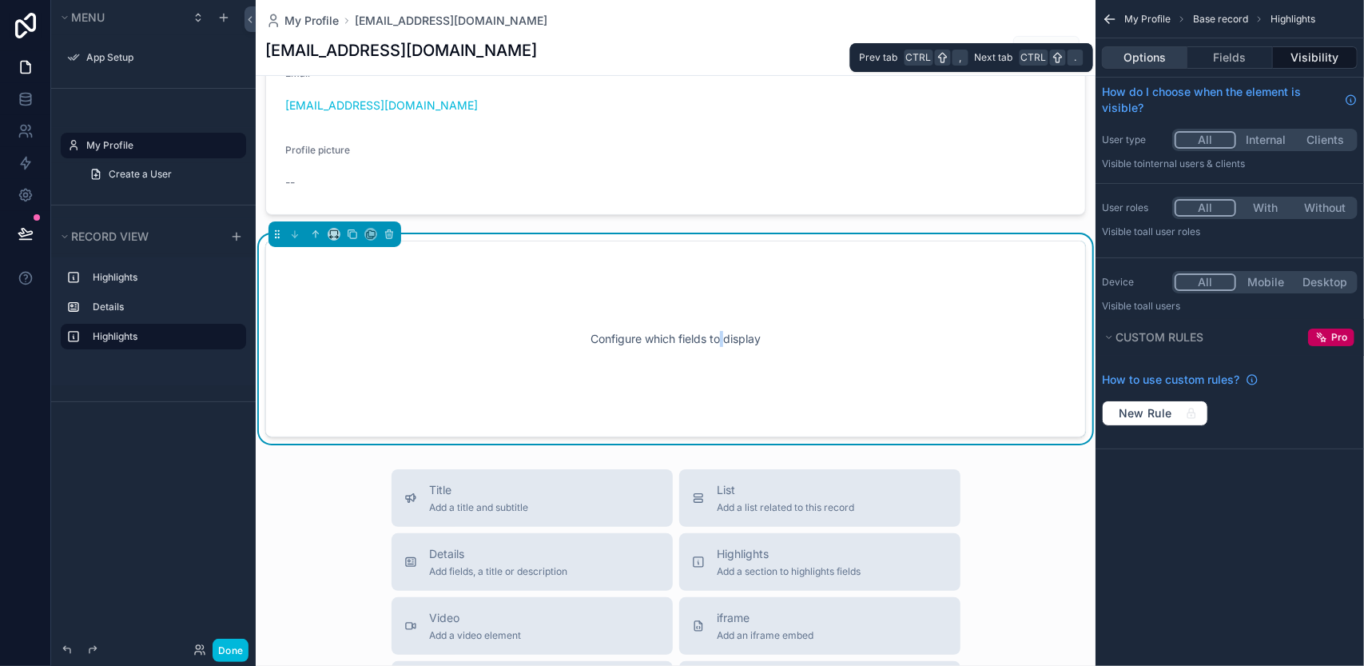
click at [1135, 58] on button "Options" at bounding box center [1144, 57] width 85 height 22
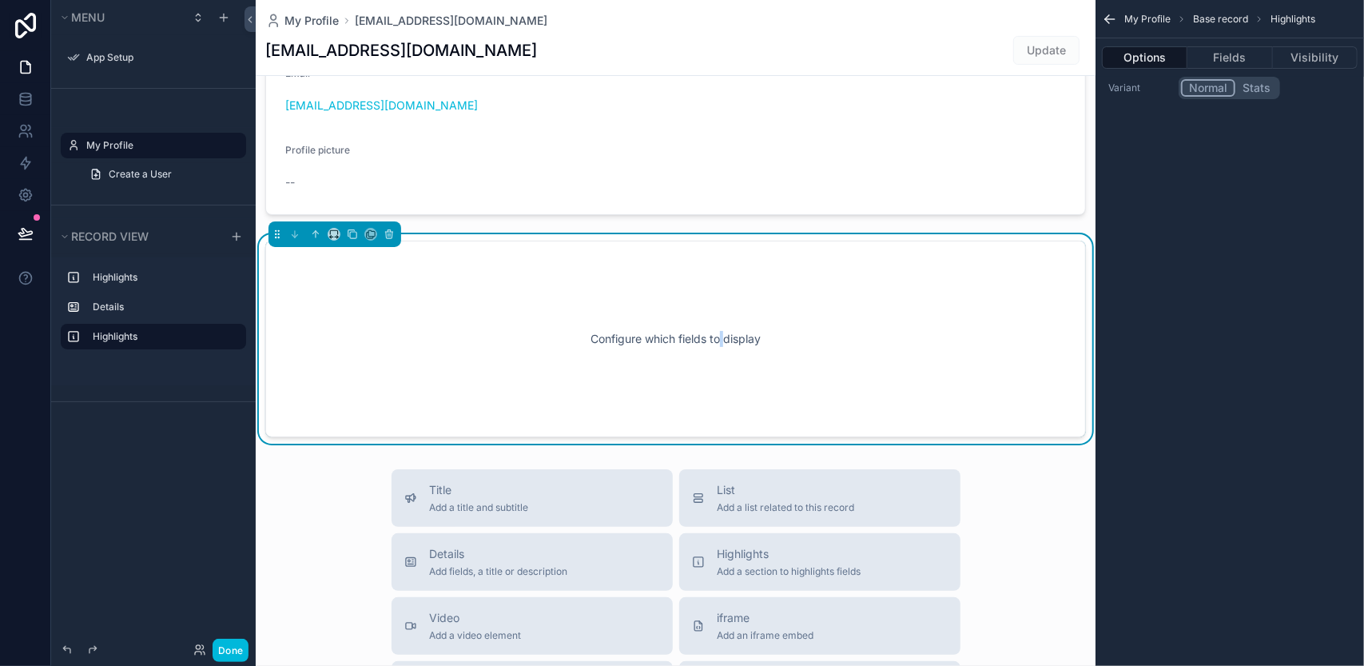
click at [1109, 17] on icon "scrollable content" at bounding box center [1110, 19] width 16 height 16
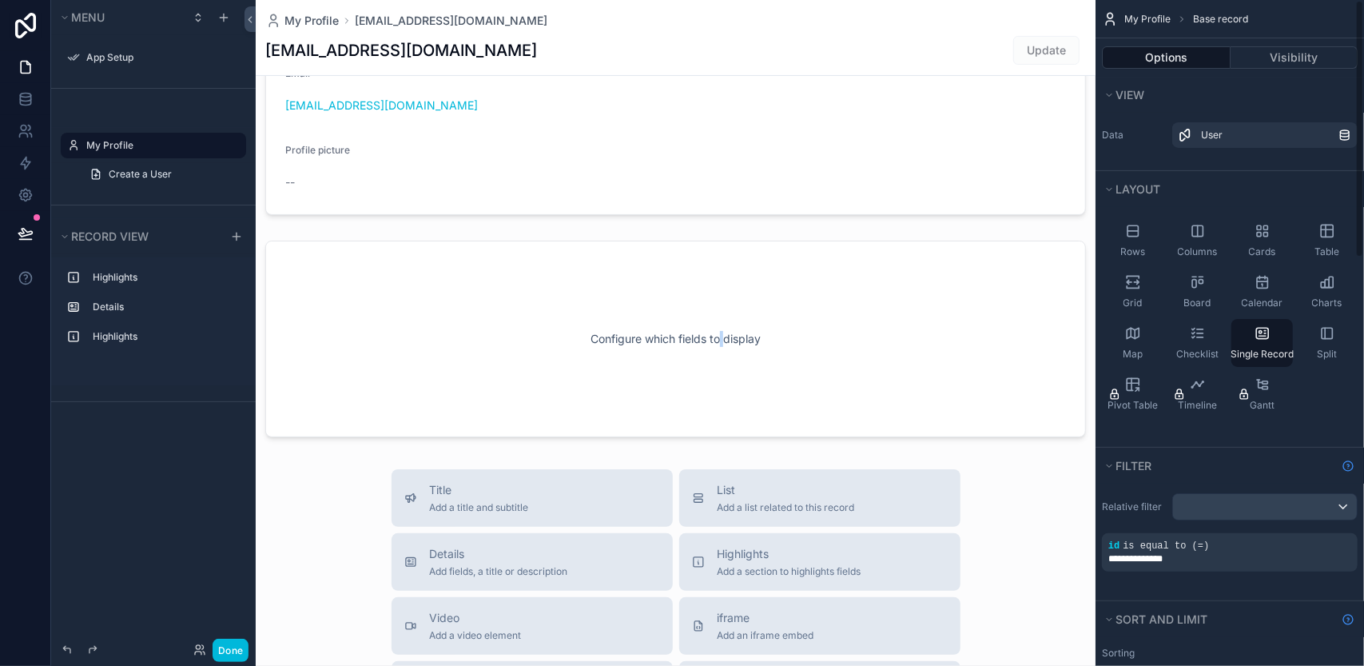
click at [1141, 22] on span "My Profile" at bounding box center [1147, 19] width 46 height 13
click at [1141, 20] on span "My Profile" at bounding box center [1147, 19] width 46 height 13
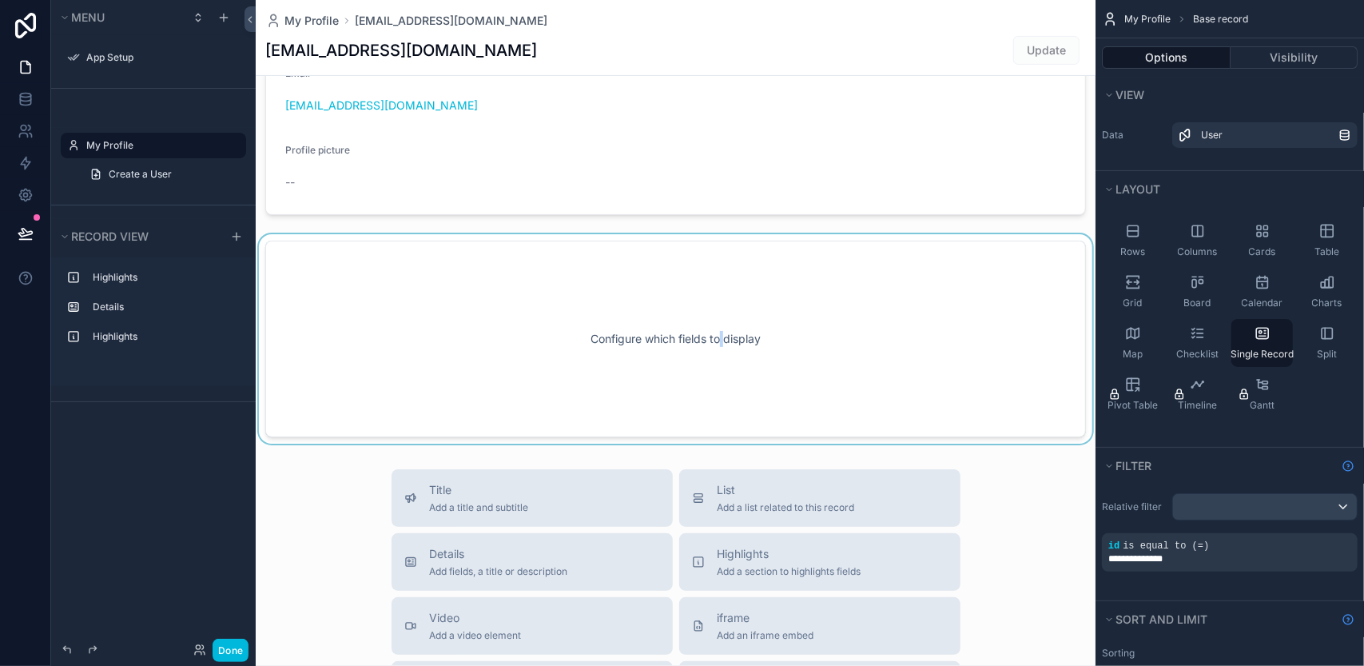
drag, startPoint x: 1131, startPoint y: 247, endPoint x: 753, endPoint y: 359, distance: 394.1
click at [753, 359] on div "App Setup My Profile Powered by HK Harry Khoo My Profile harrykhoo@myluckycityg…" at bounding box center [810, 333] width 1108 height 666
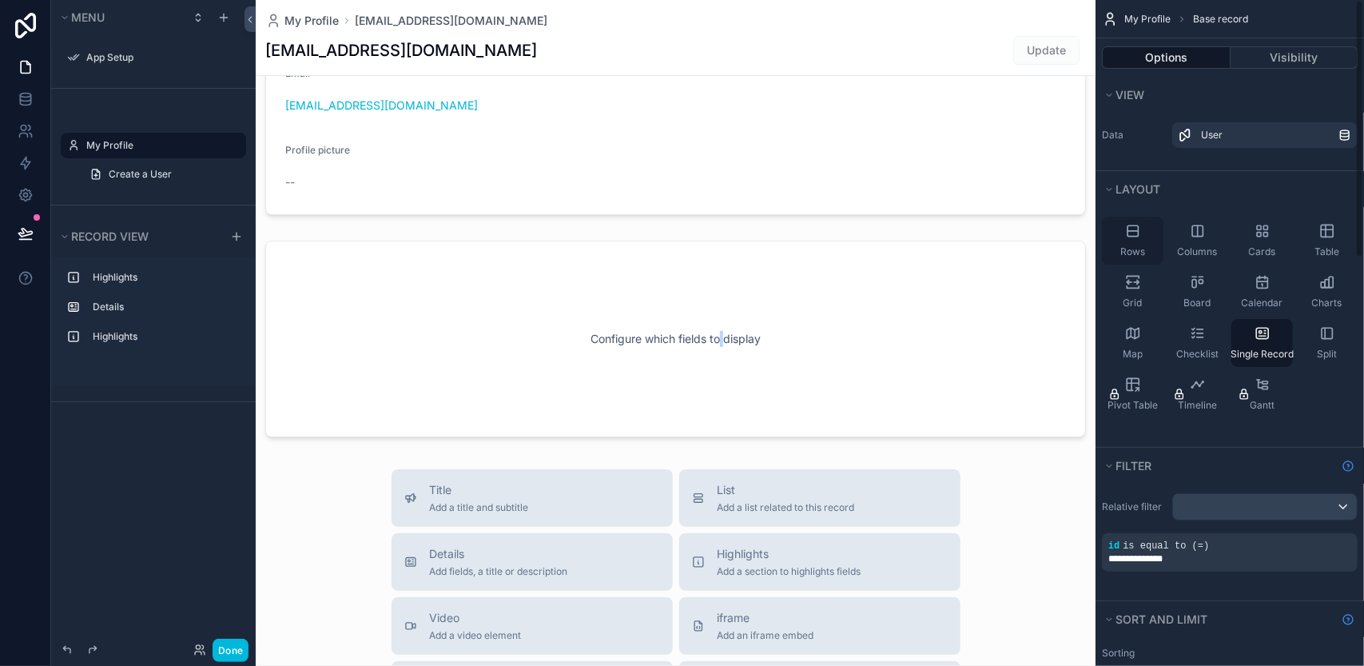
click at [1138, 233] on icon "scrollable content" at bounding box center [1132, 230] width 10 height 10
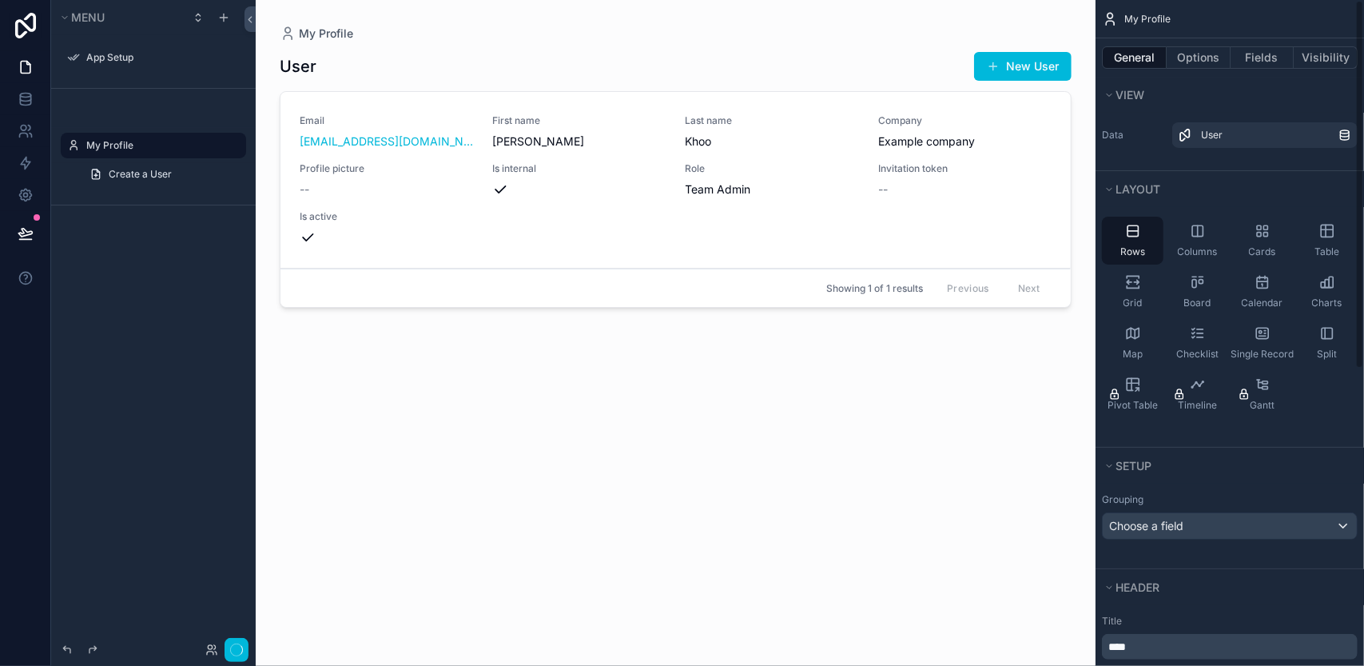
scroll to position [0, 0]
click at [182, 161] on div "Hidden pages" at bounding box center [153, 145] width 205 height 36
click at [173, 181] on link "Create a User" at bounding box center [163, 174] width 166 height 26
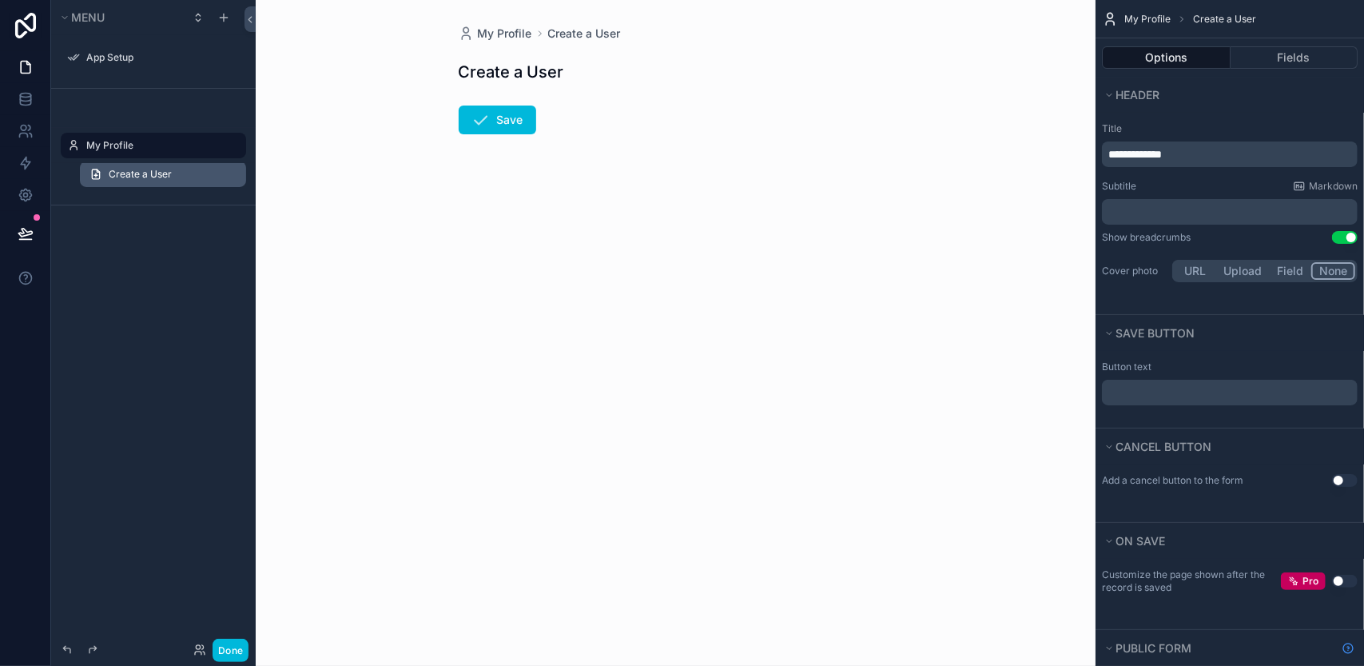
click at [166, 170] on span "Create a User" at bounding box center [140, 174] width 63 height 13
click at [168, 141] on label "My Profile" at bounding box center [161, 145] width 150 height 13
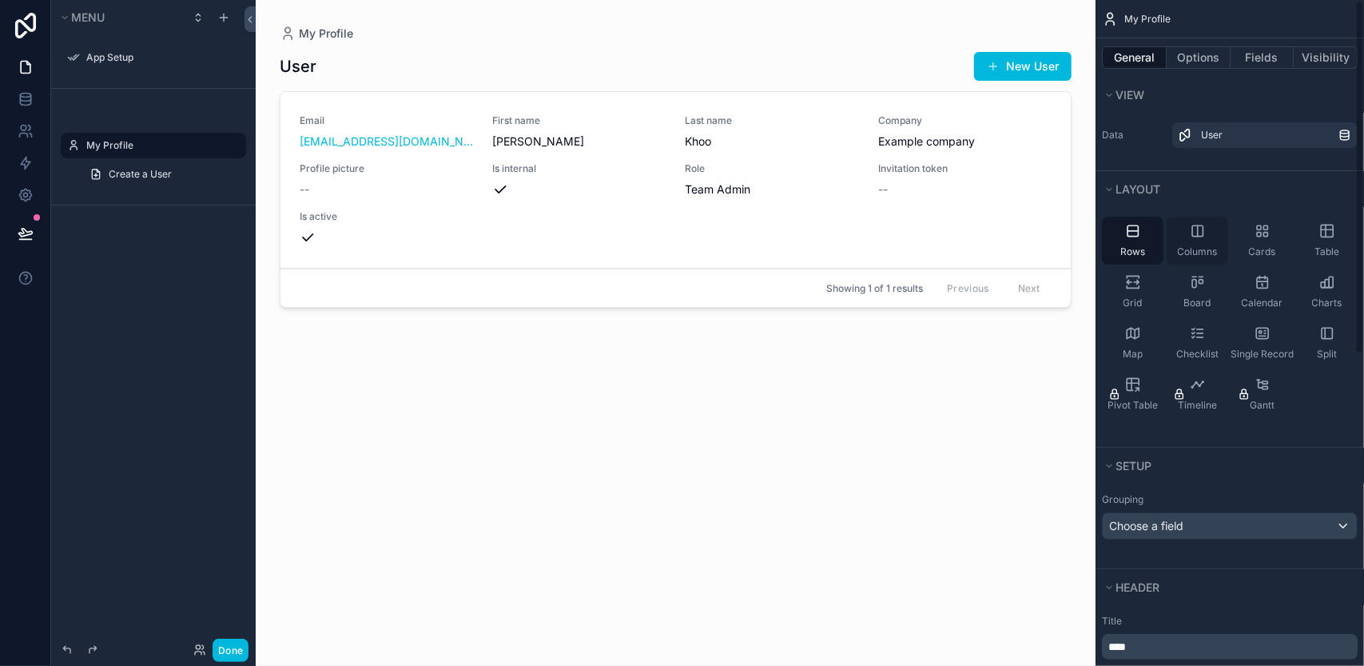
click at [1184, 229] on div "Columns" at bounding box center [1197, 241] width 62 height 48
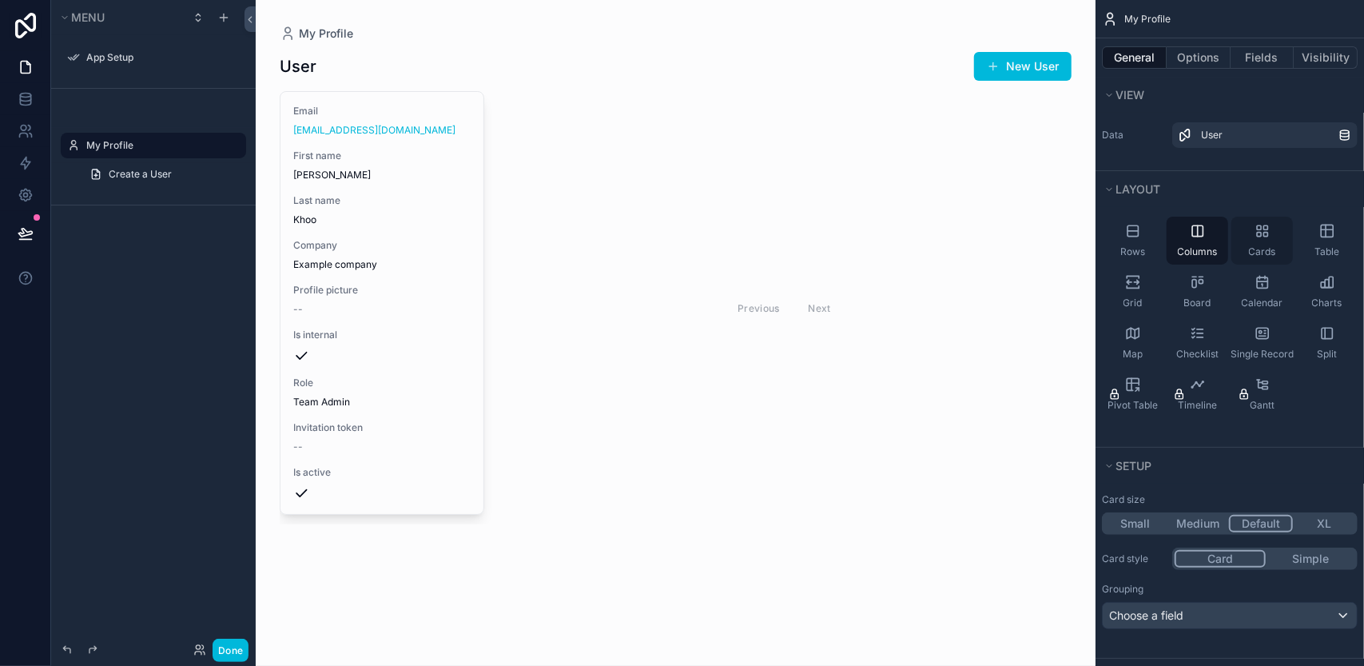
click at [1238, 233] on div "Cards" at bounding box center [1262, 241] width 62 height 48
click at [1315, 236] on div "Table" at bounding box center [1327, 241] width 62 height 48
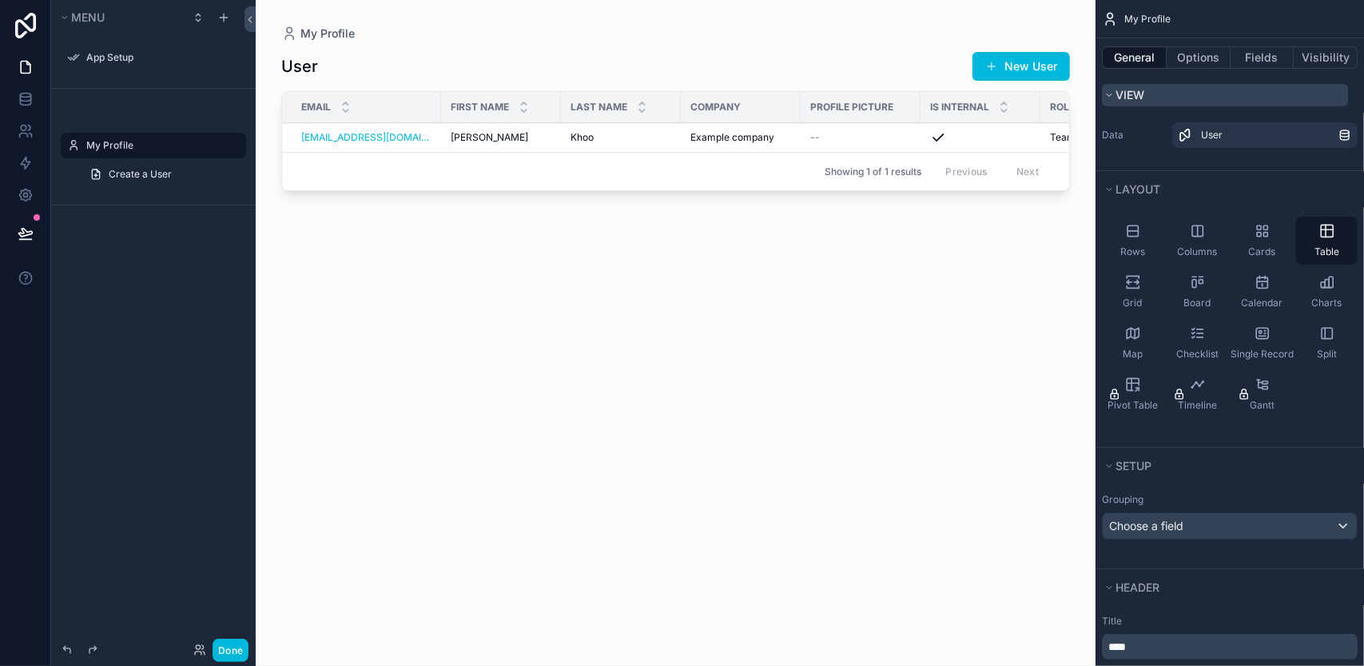
click at [1109, 103] on button "View" at bounding box center [1225, 95] width 246 height 22
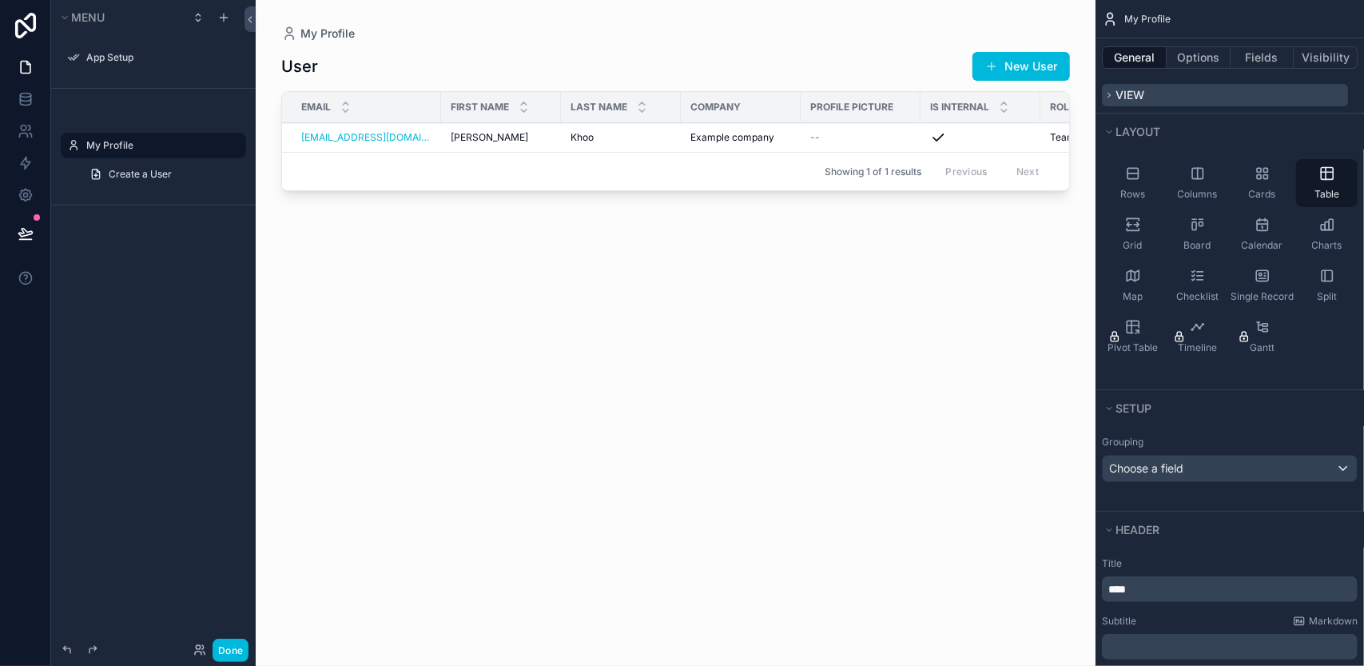
click at [1109, 103] on button "View" at bounding box center [1225, 95] width 246 height 22
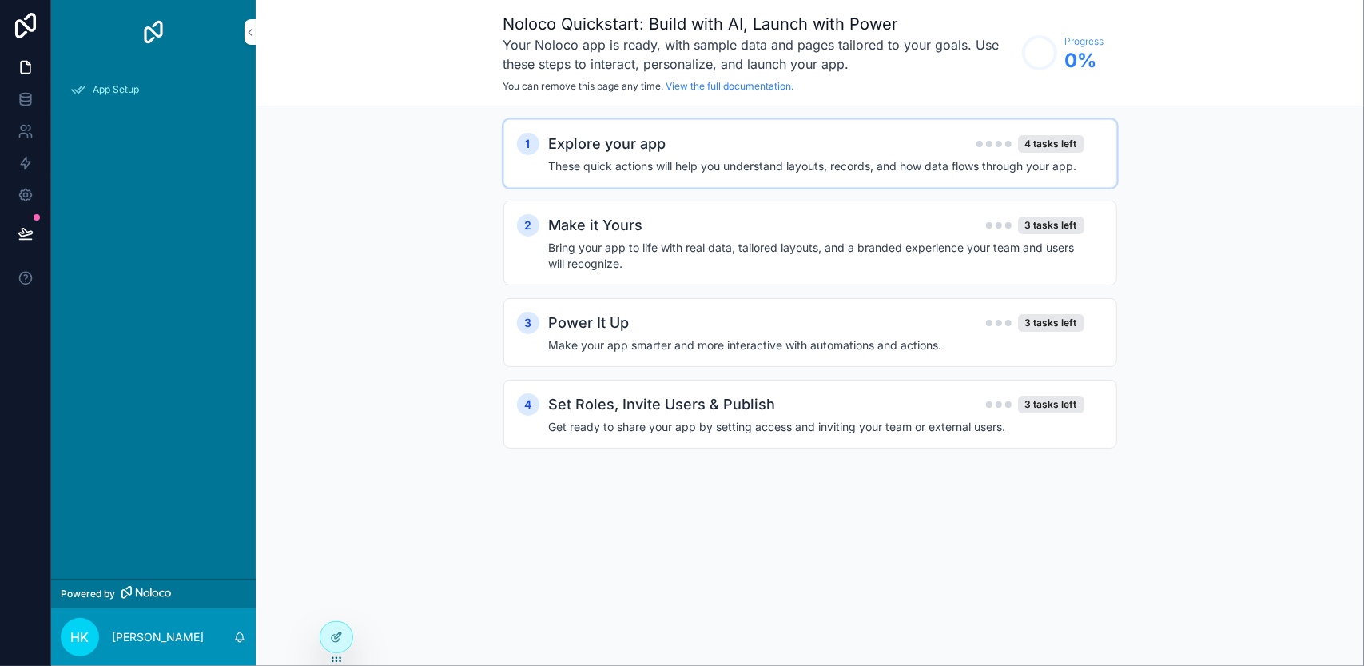
click at [614, 153] on h2 "Explore your app" at bounding box center [607, 144] width 117 height 22
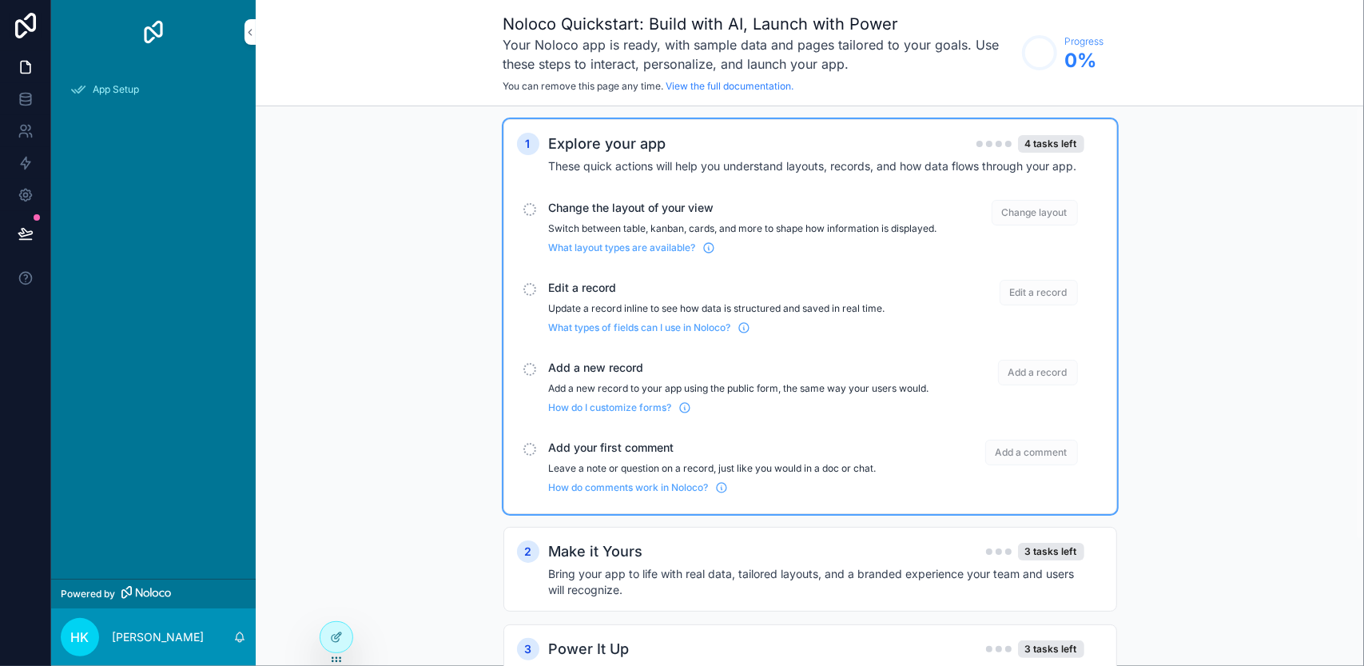
click at [611, 213] on span "Change the layout of your view" at bounding box center [743, 208] width 388 height 16
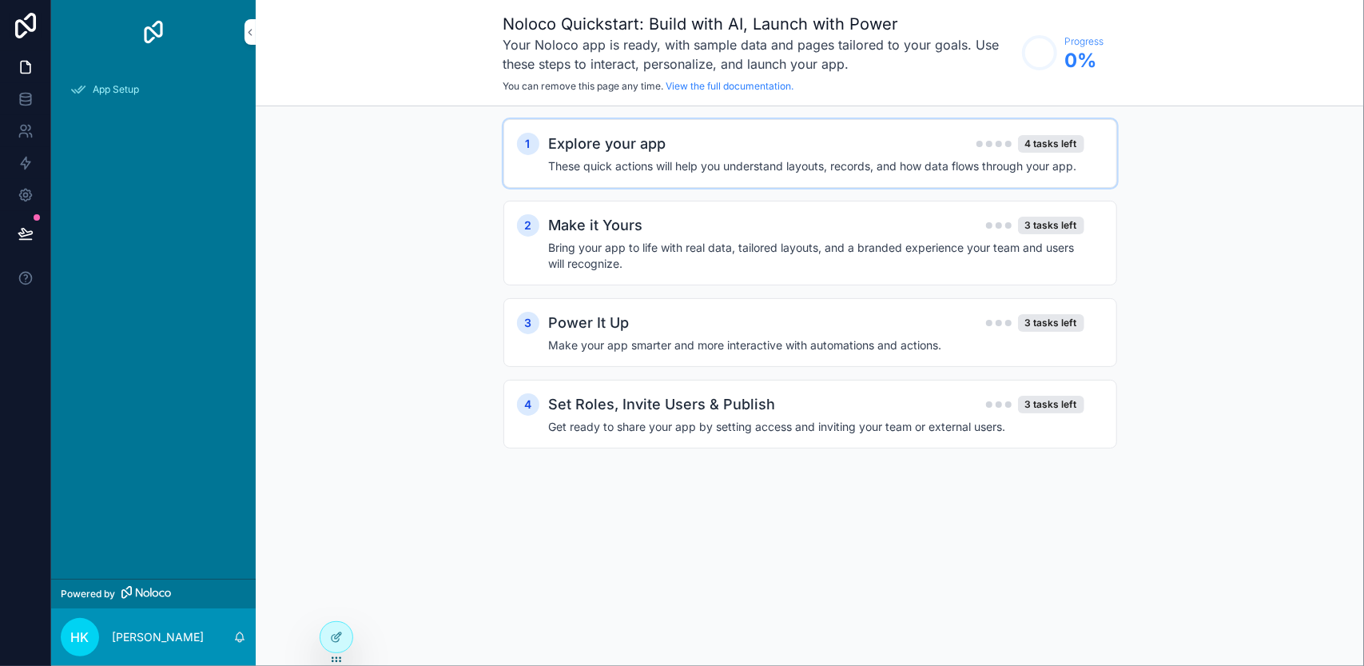
click at [612, 129] on div "1 Explore your app 4 tasks left These quick actions will help you understand la…" at bounding box center [810, 153] width 614 height 69
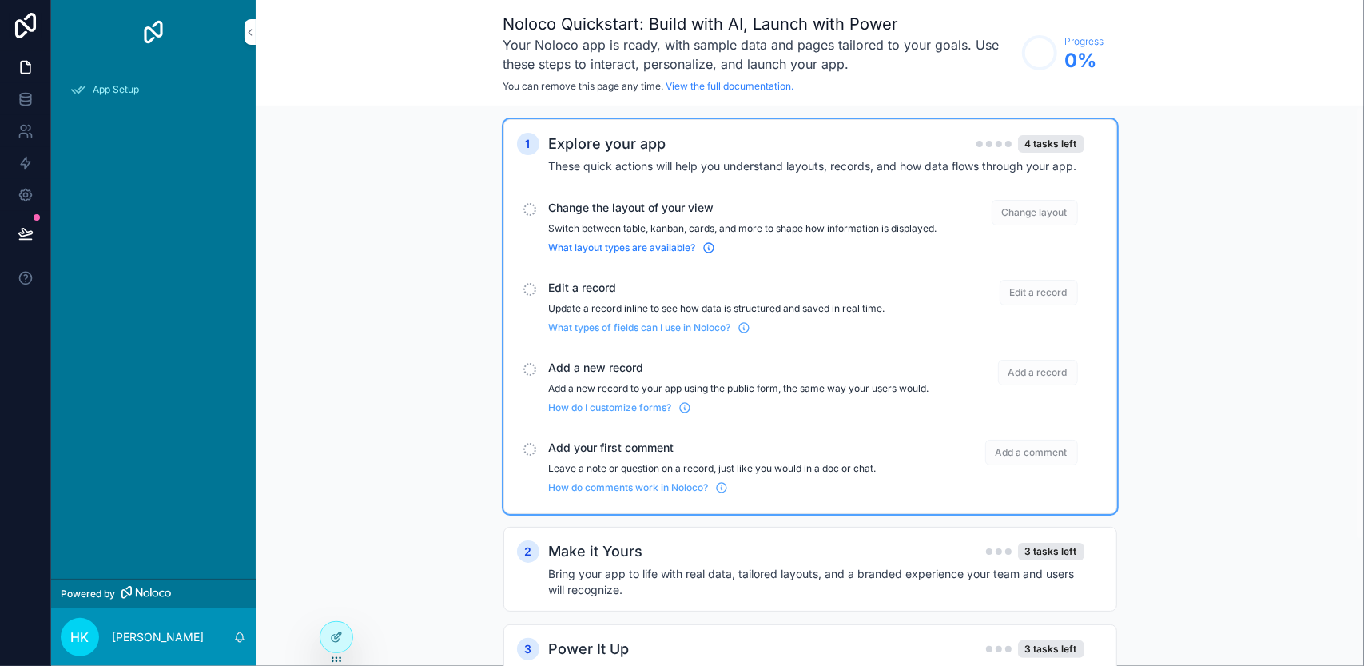
click at [582, 254] on span "What layout types are available?" at bounding box center [622, 247] width 147 height 13
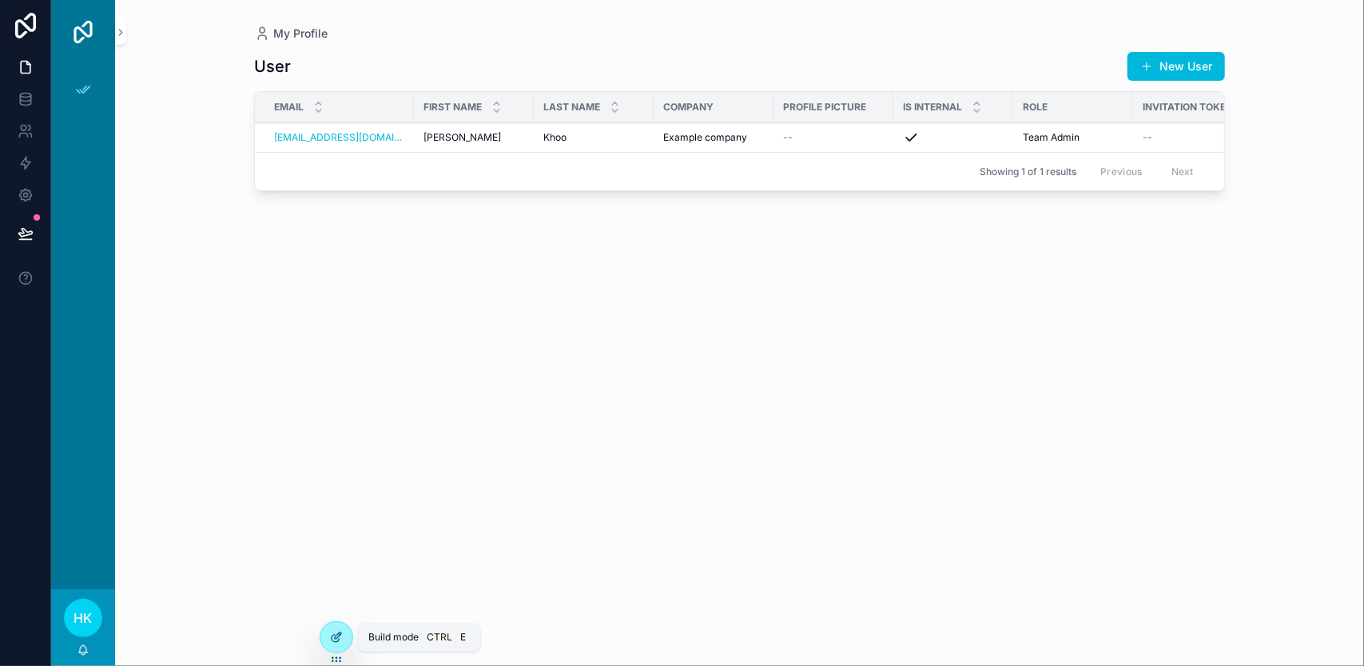
click at [342, 634] on icon at bounding box center [336, 636] width 13 height 13
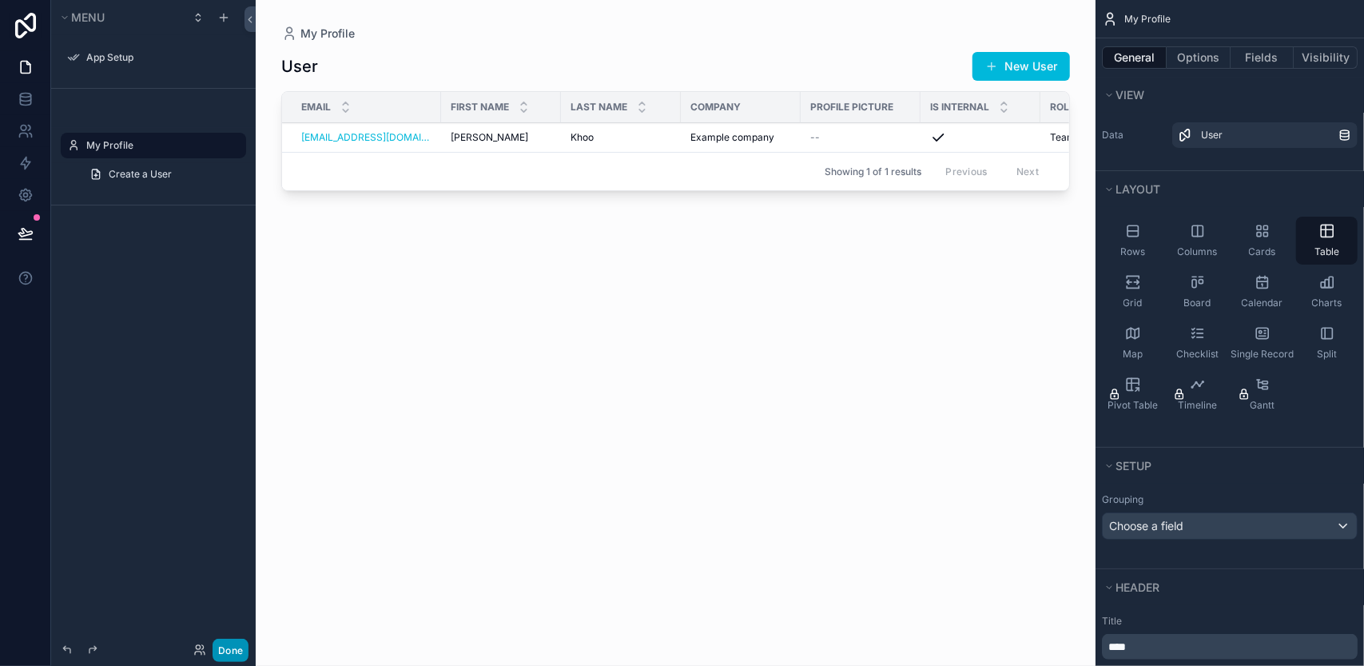
click at [240, 658] on button "Done" at bounding box center [231, 649] width 36 height 23
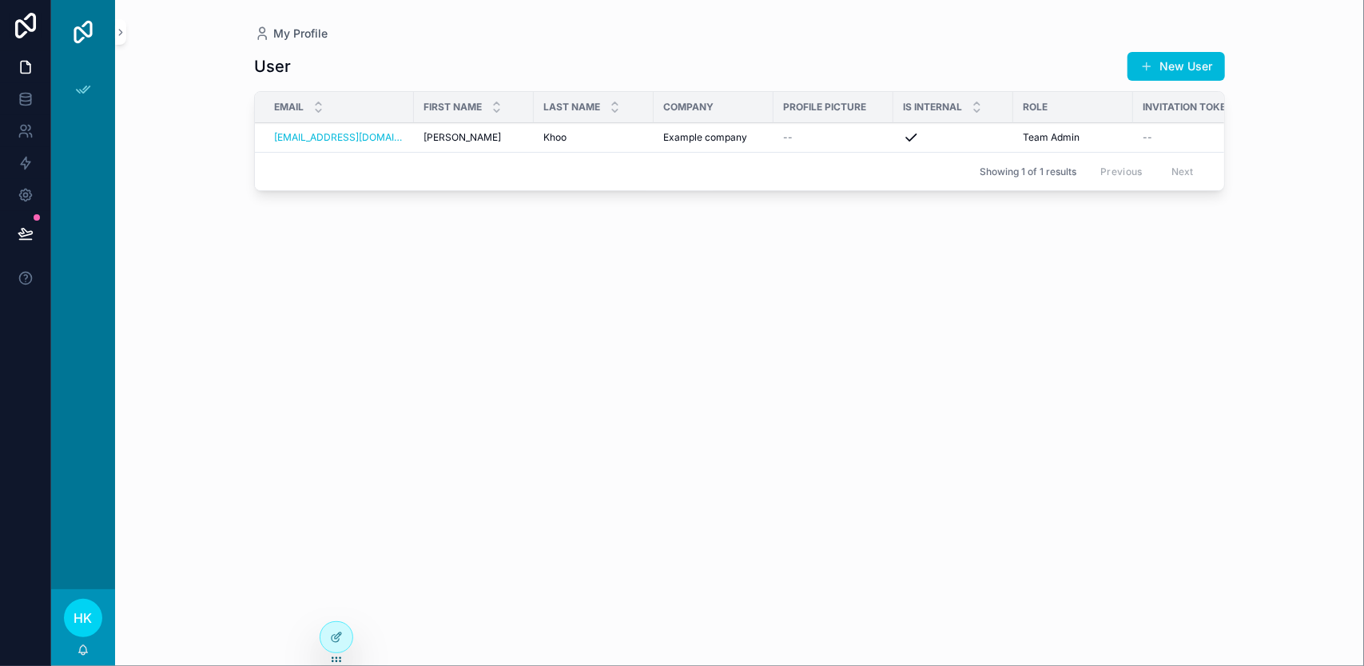
click at [100, 141] on div "App Setup" at bounding box center [83, 326] width 64 height 525
click at [121, 37] on icon "scrollable content" at bounding box center [120, 32] width 11 height 12
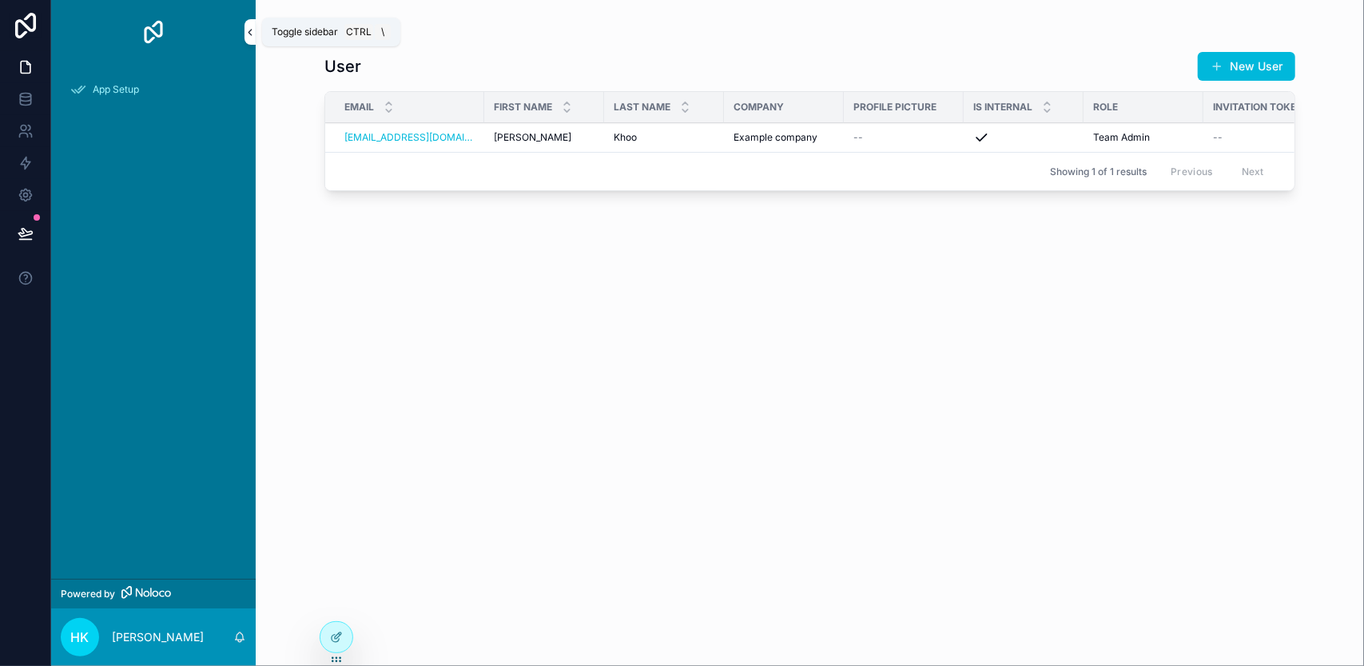
click at [244, 31] on icon "scrollable content" at bounding box center [249, 32] width 11 height 12
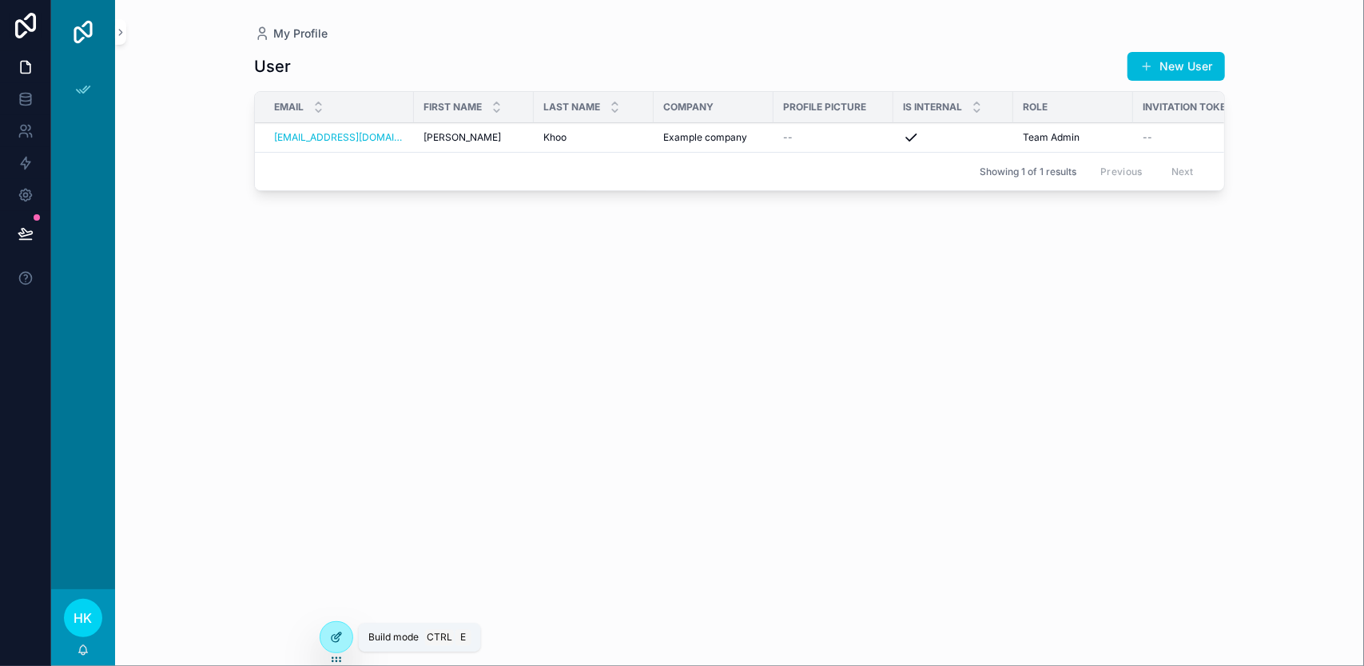
click at [347, 636] on div at bounding box center [336, 637] width 32 height 30
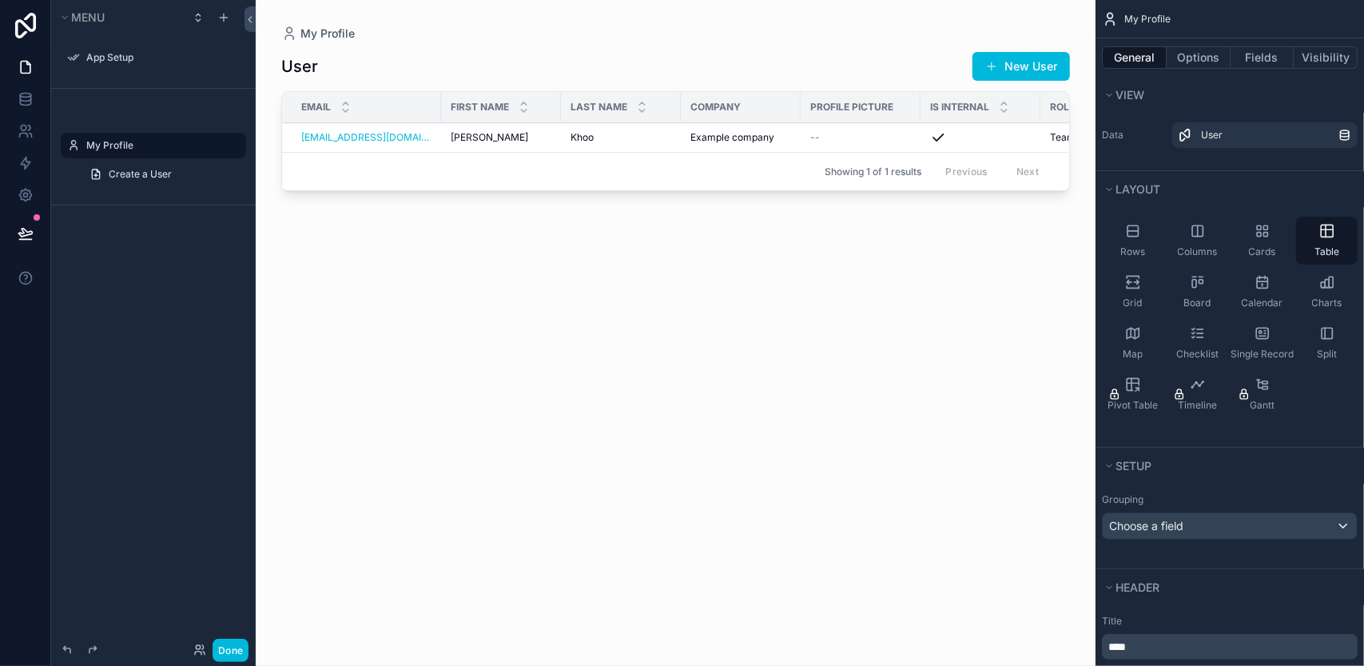
click at [347, 628] on div "scrollable content" at bounding box center [676, 323] width 840 height 646
click at [1153, 285] on div "Grid" at bounding box center [1133, 292] width 62 height 48
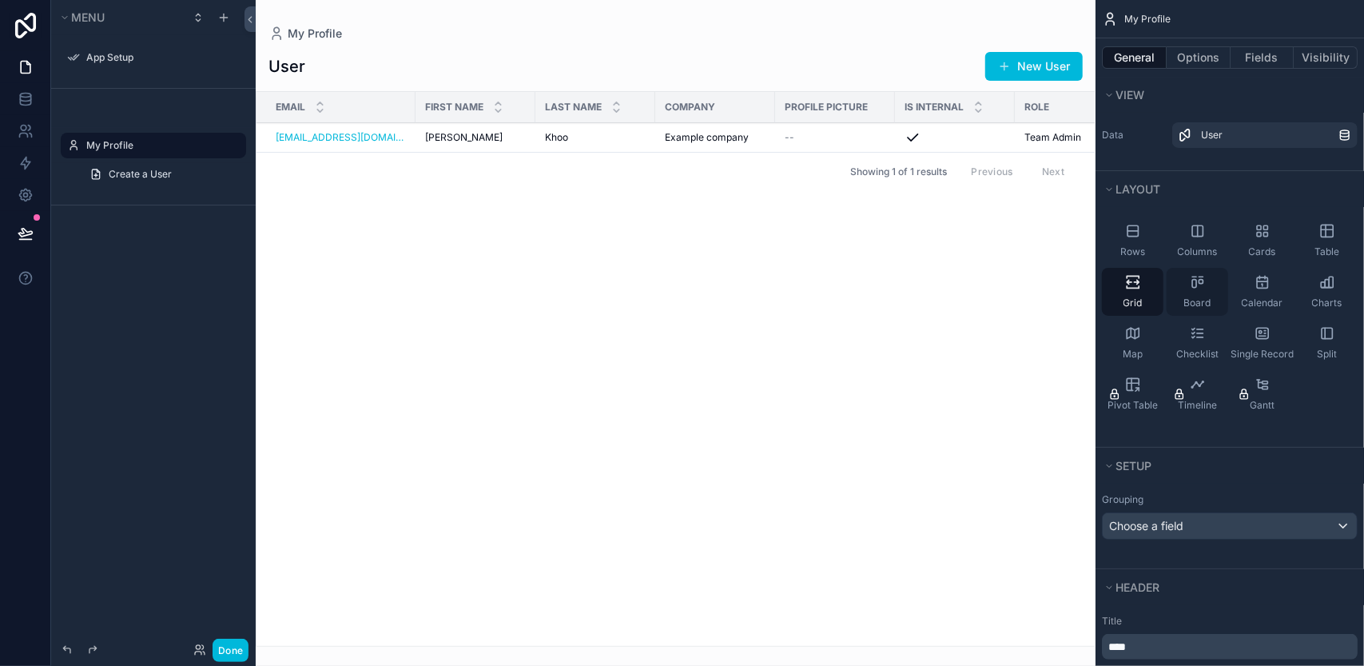
click at [1192, 292] on div "Board" at bounding box center [1197, 292] width 62 height 48
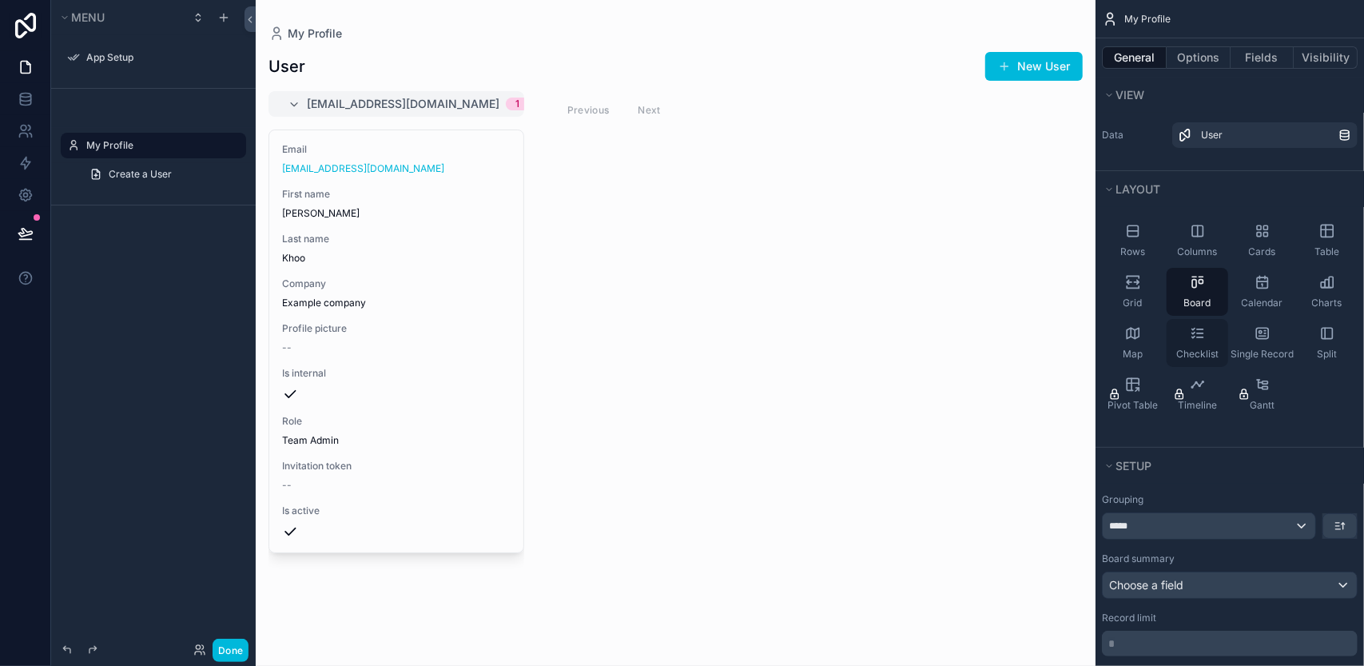
click at [1193, 332] on icon "scrollable content" at bounding box center [1192, 333] width 2 height 2
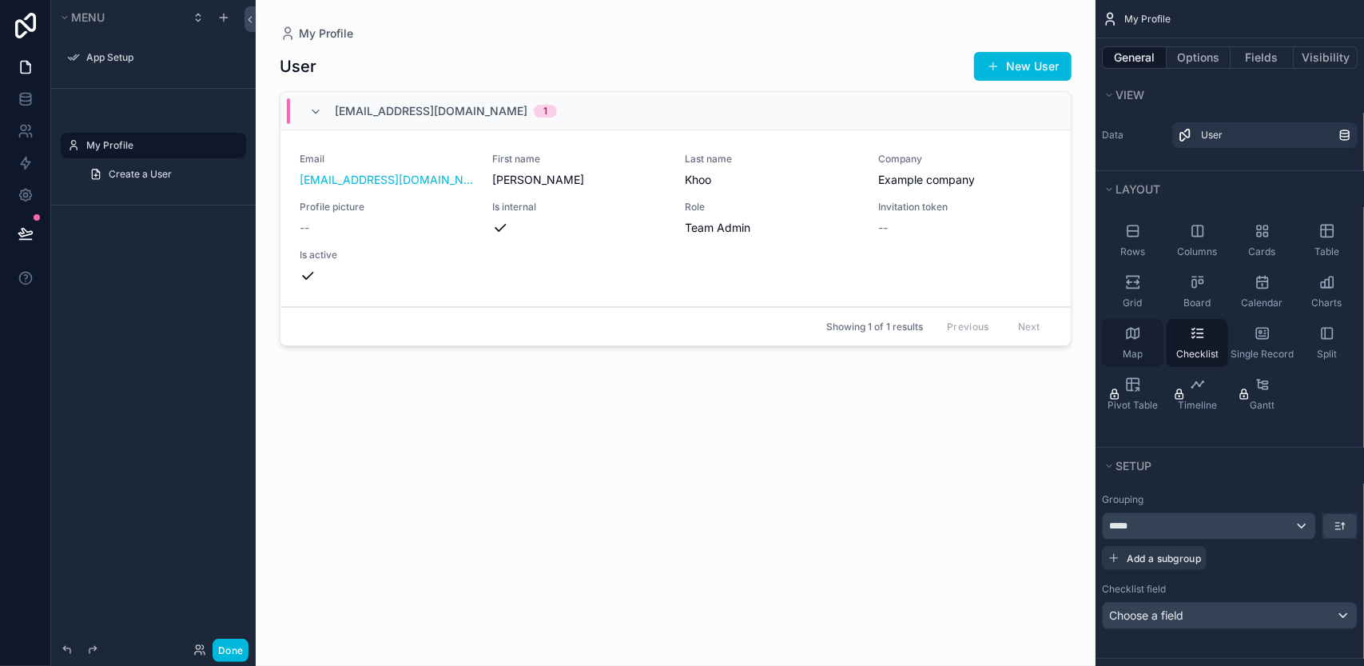
click at [1138, 348] on span "Map" at bounding box center [1133, 354] width 20 height 13
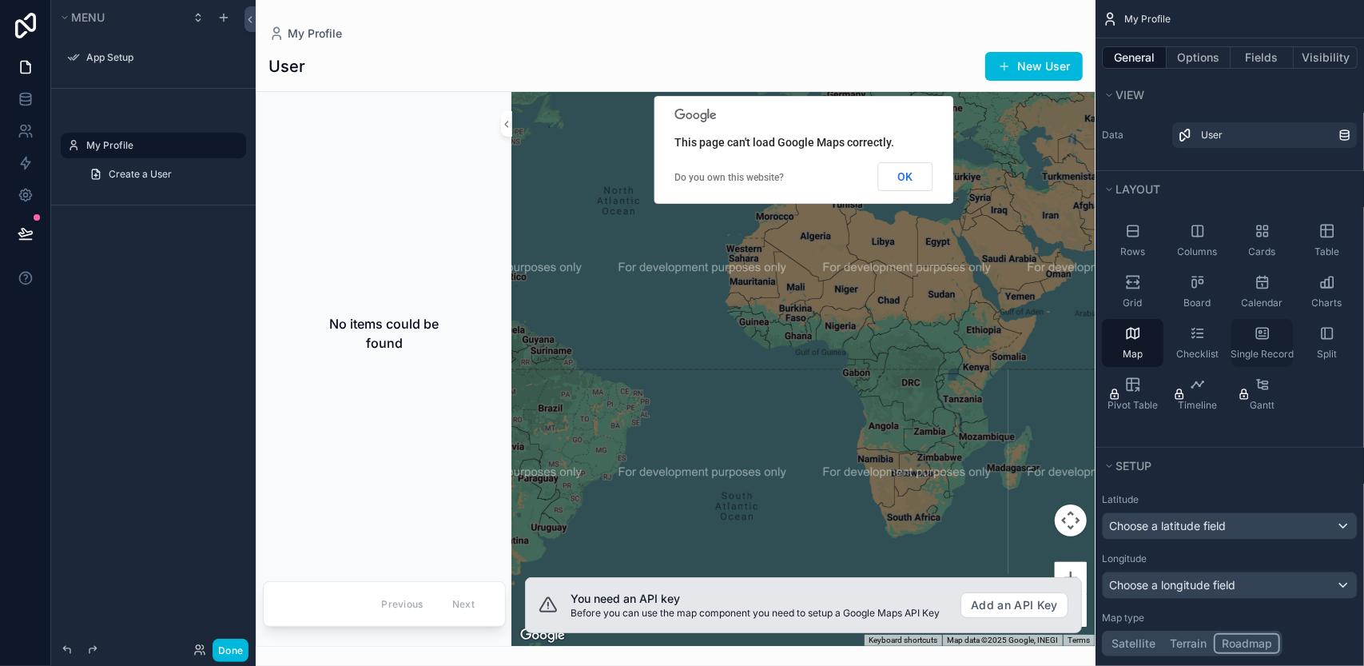
click at [1262, 334] on icon "scrollable content" at bounding box center [1262, 333] width 16 height 16
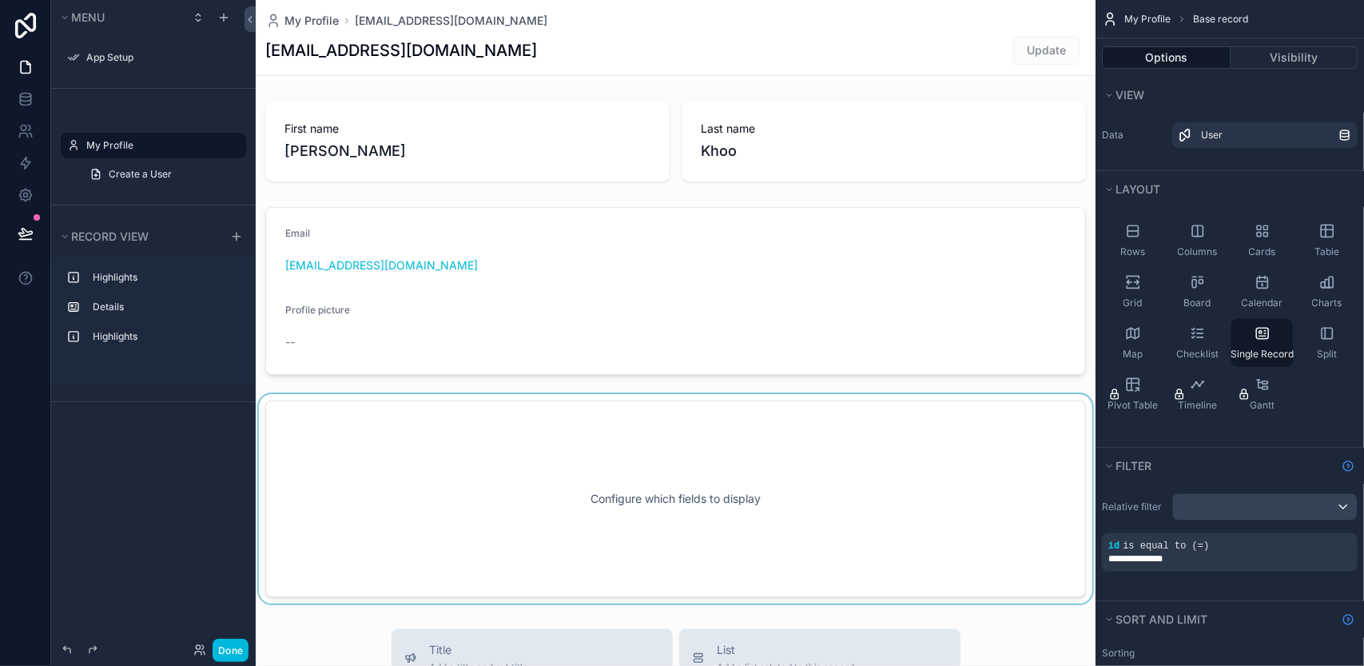
click at [850, 439] on div "scrollable content" at bounding box center [676, 498] width 840 height 209
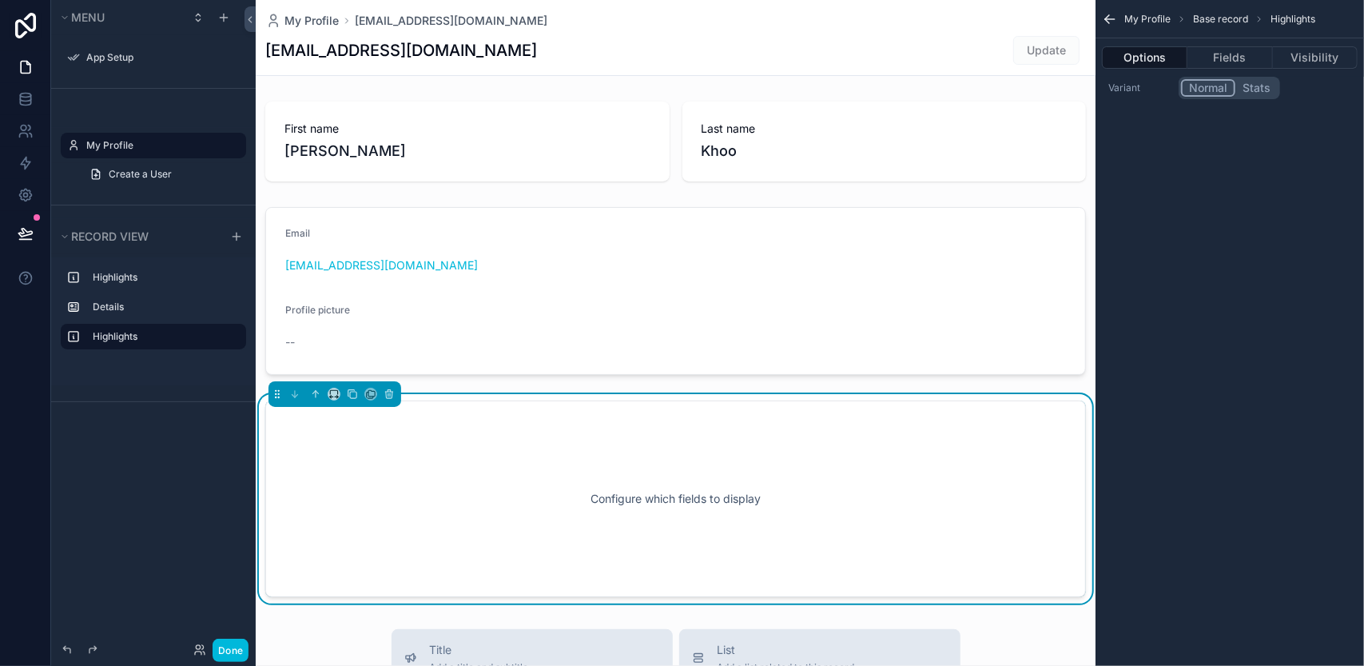
click at [1234, 12] on div "My Profile Base record Highlights" at bounding box center [1229, 19] width 268 height 38
click at [1151, 23] on span "My Profile" at bounding box center [1147, 19] width 46 height 13
click at [1151, 18] on span "My Profile" at bounding box center [1147, 19] width 46 height 13
click at [1105, 18] on icon "scrollable content" at bounding box center [1107, 17] width 4 height 4
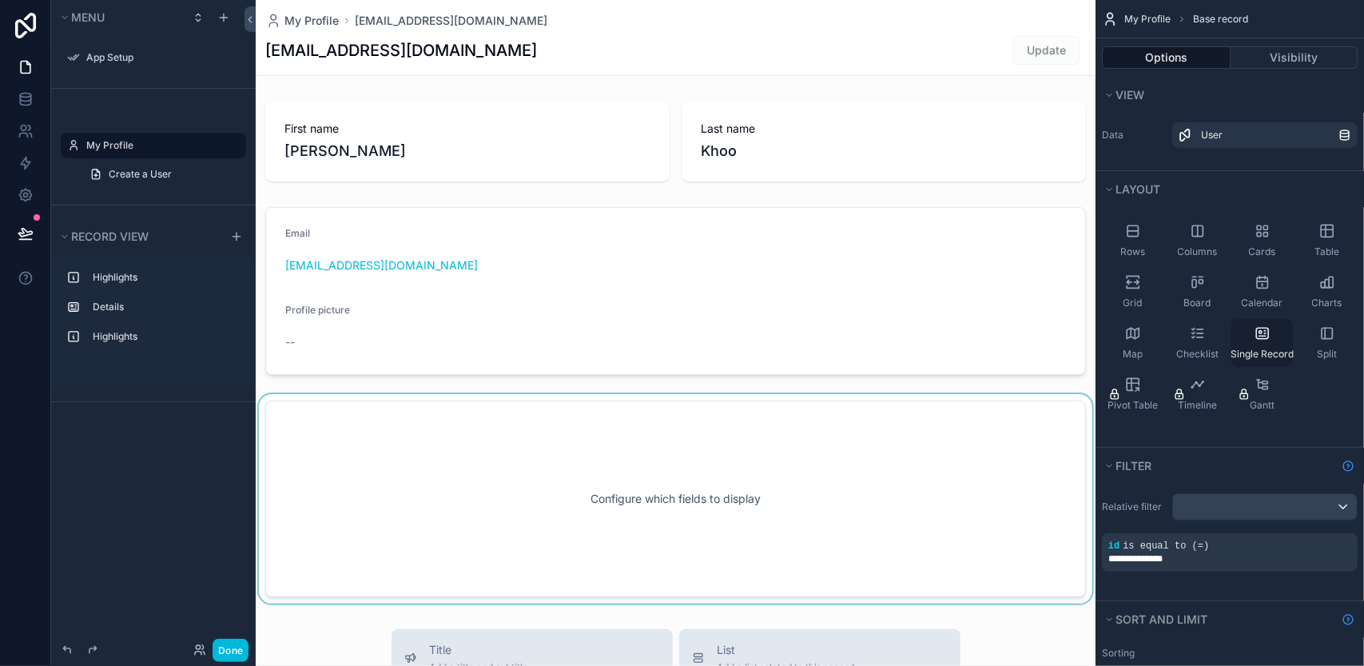
click at [1263, 343] on div "Single Record" at bounding box center [1262, 343] width 62 height 48
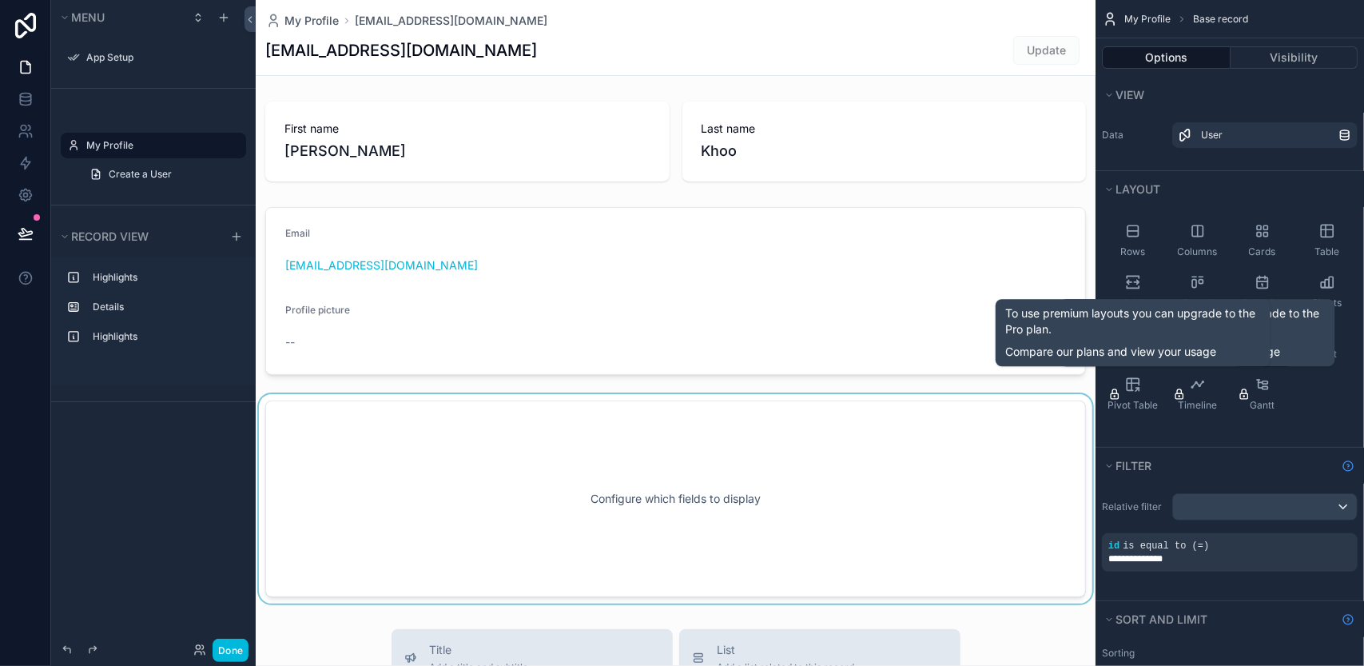
click at [831, 443] on div "scrollable content" at bounding box center [676, 498] width 840 height 209
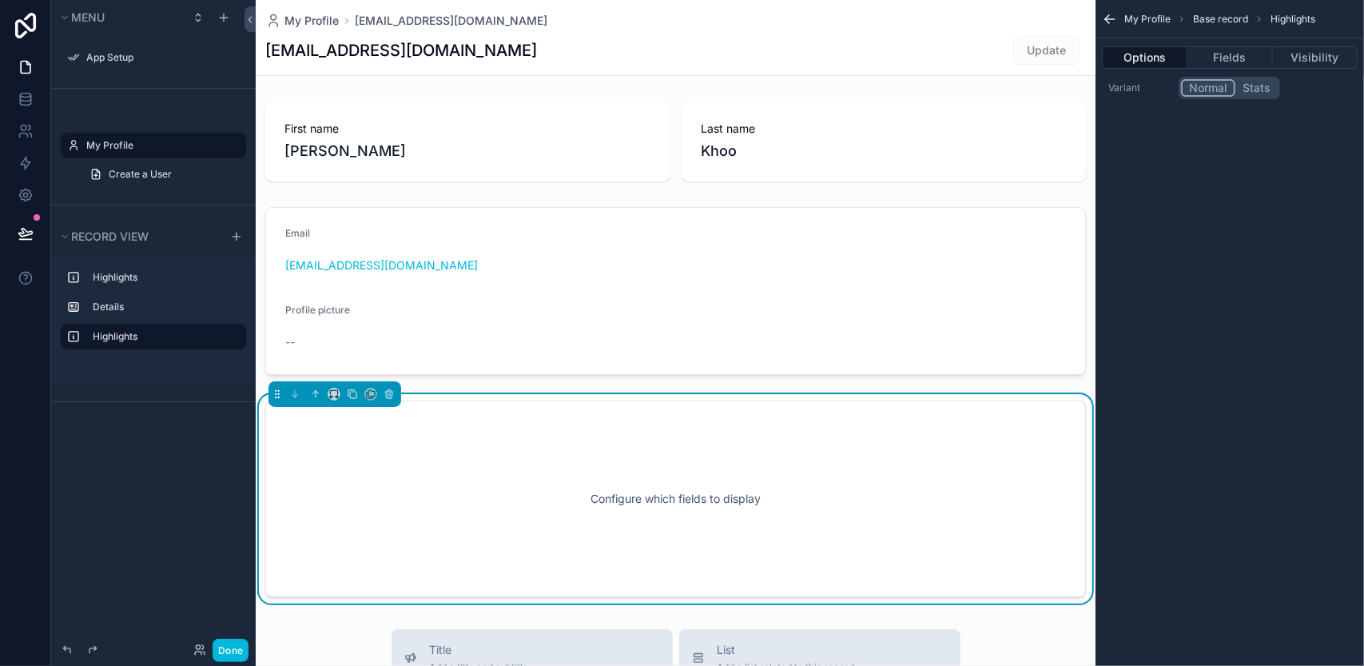
click at [1111, 17] on icon "scrollable content" at bounding box center [1110, 19] width 16 height 16
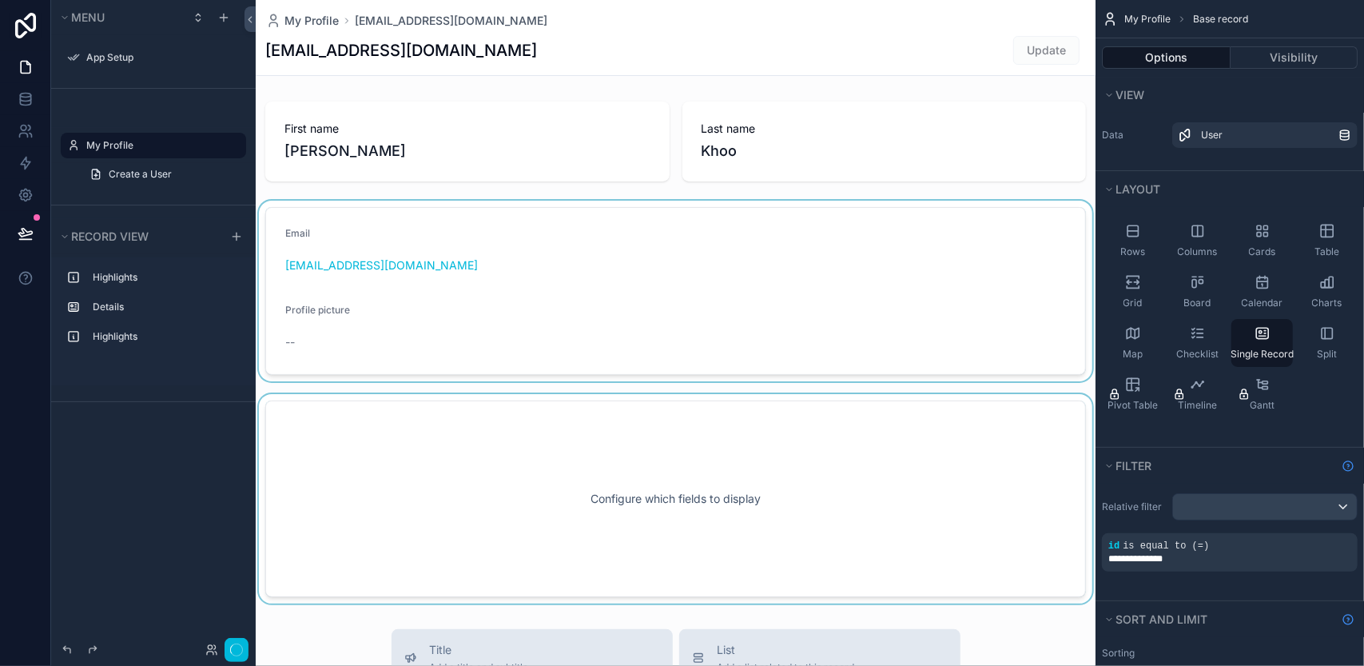
click at [967, 270] on div "scrollable content" at bounding box center [676, 291] width 840 height 181
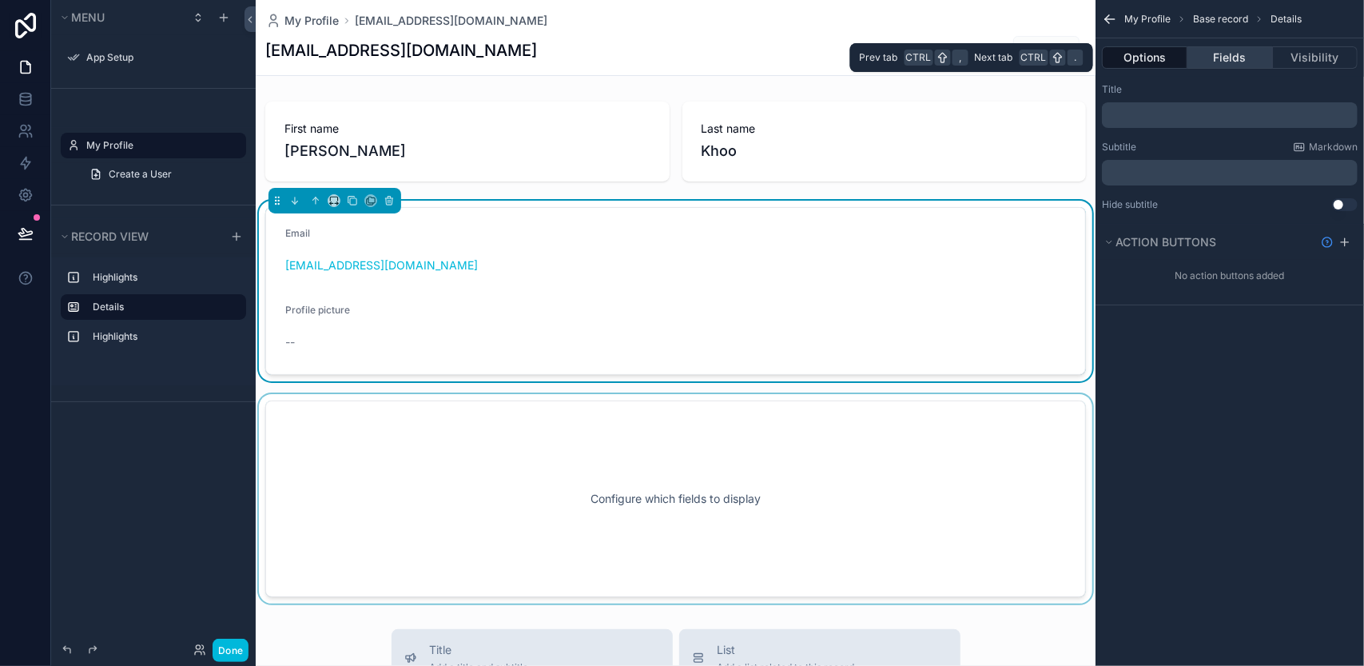
click at [1221, 54] on button "Fields" at bounding box center [1229, 57] width 85 height 22
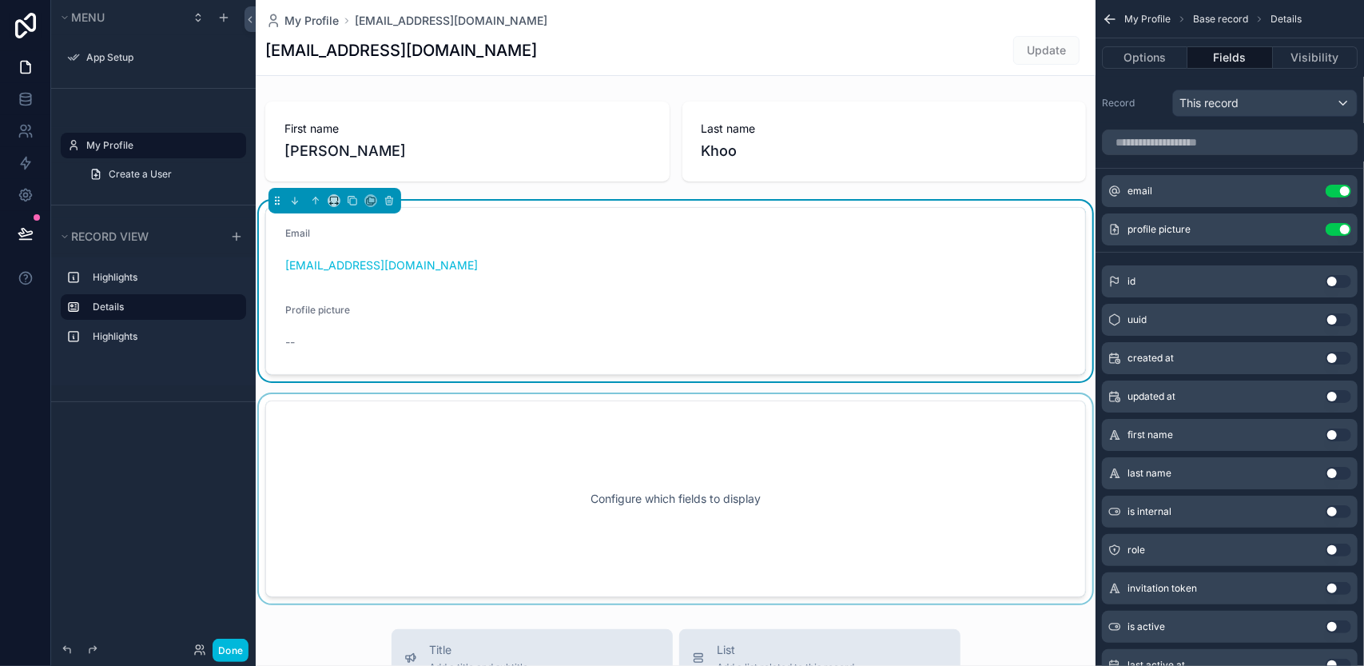
click at [1336, 283] on button "Use setting" at bounding box center [1338, 281] width 26 height 13
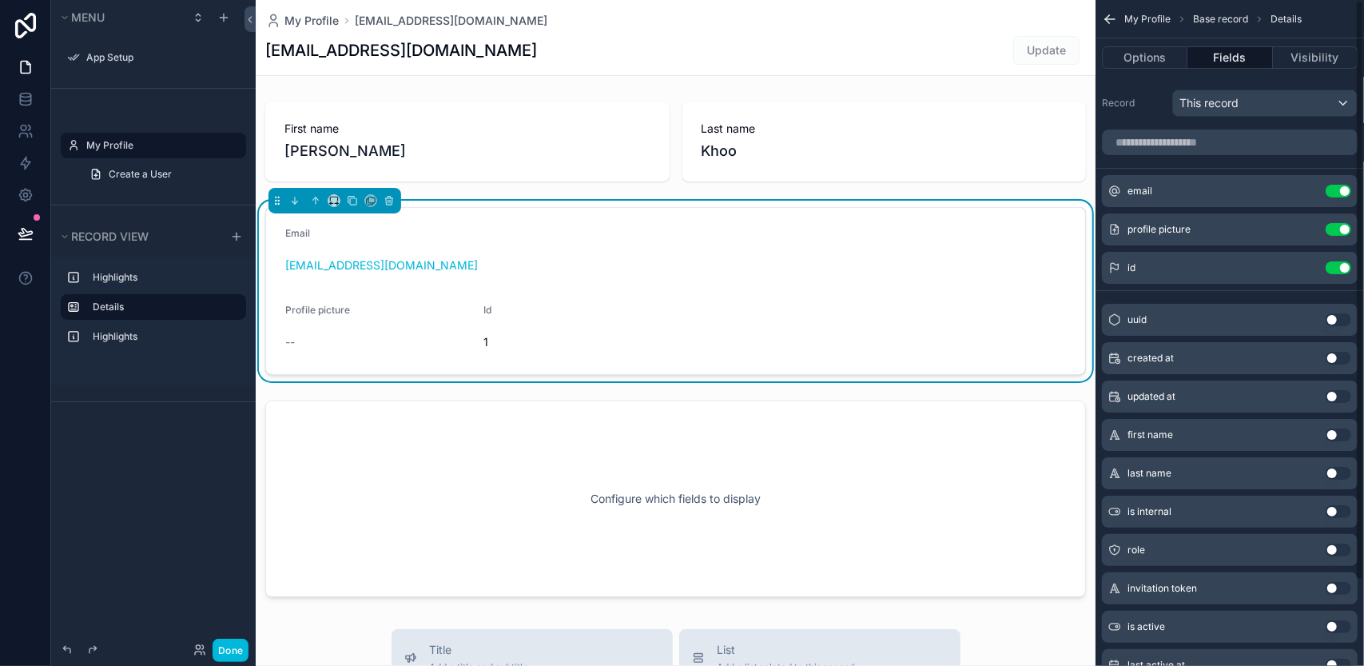
click at [1336, 283] on div "email Use setting profile picture Use setting id Use setting uuid Use setting c…" at bounding box center [1229, 430] width 268 height 615
click at [1336, 268] on button "Use setting" at bounding box center [1338, 267] width 26 height 13
click at [1104, 12] on icon "scrollable content" at bounding box center [1110, 19] width 16 height 16
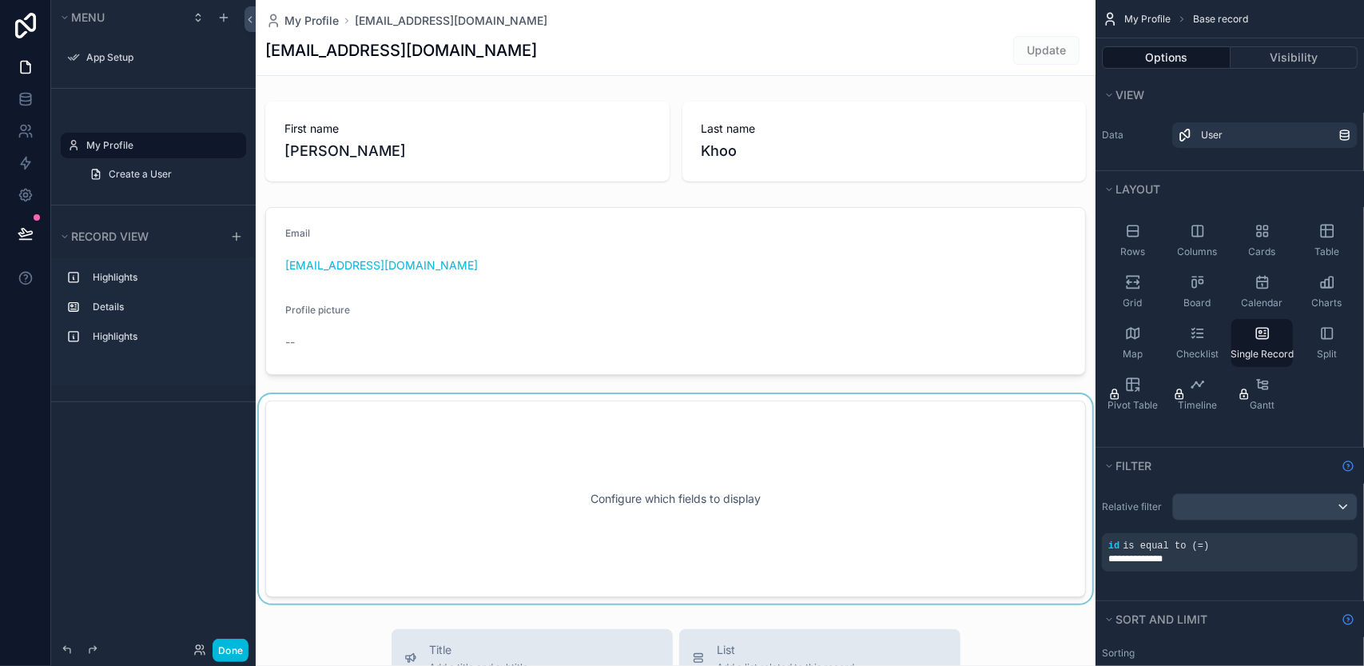
click at [770, 453] on div "scrollable content" at bounding box center [676, 498] width 840 height 209
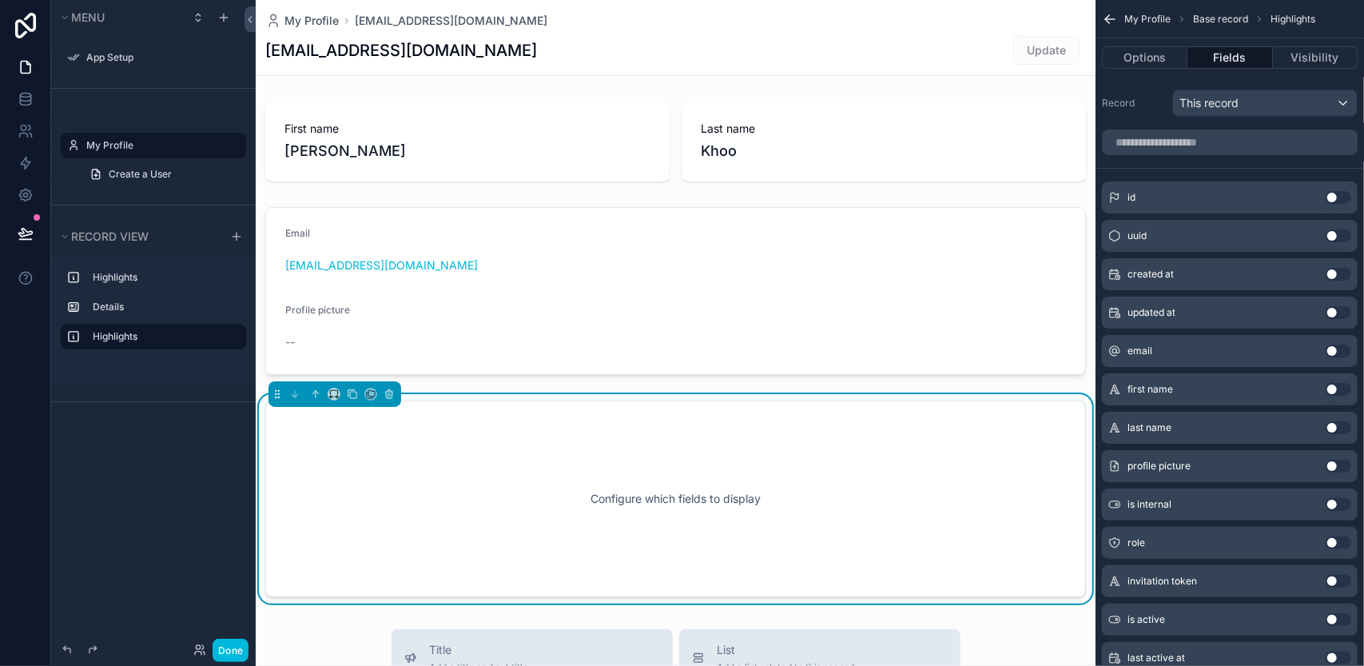
click at [1109, 21] on icon "scrollable content" at bounding box center [1110, 19] width 16 height 16
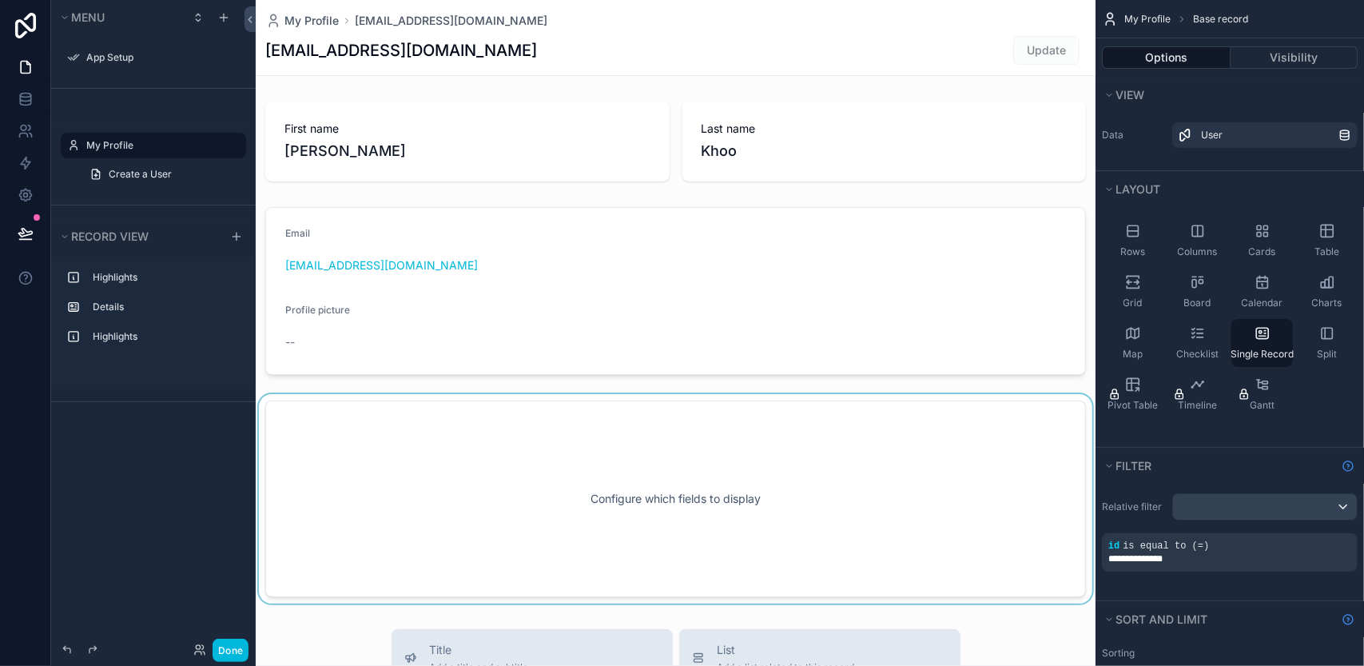
click at [850, 453] on div "scrollable content" at bounding box center [676, 498] width 840 height 209
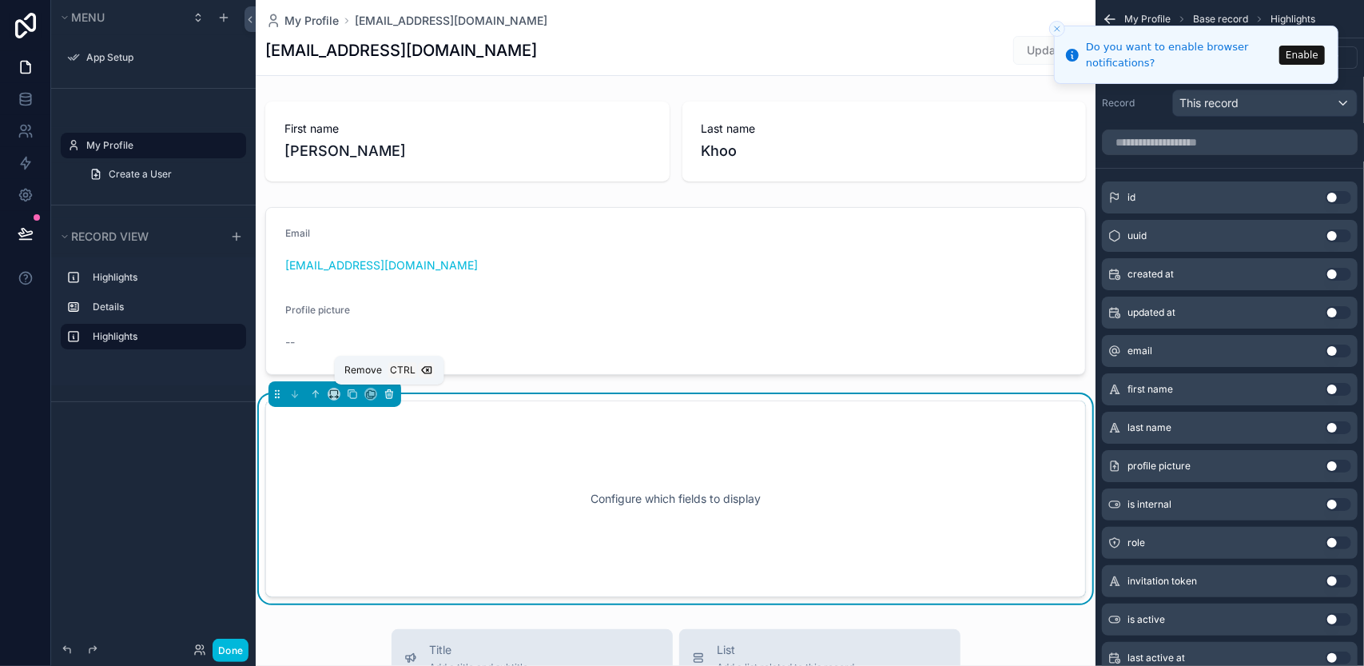
click at [388, 399] on button "scrollable content" at bounding box center [389, 394] width 18 height 18
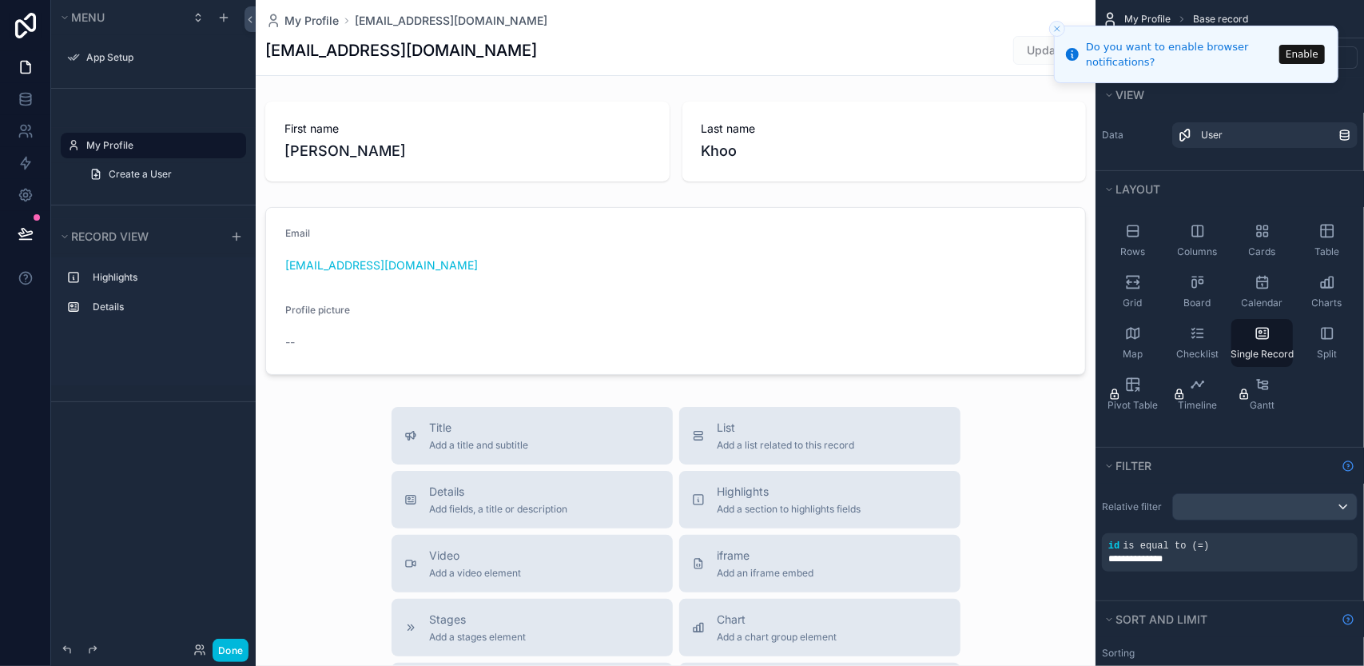
click at [1308, 50] on button "Enable" at bounding box center [1302, 54] width 46 height 19
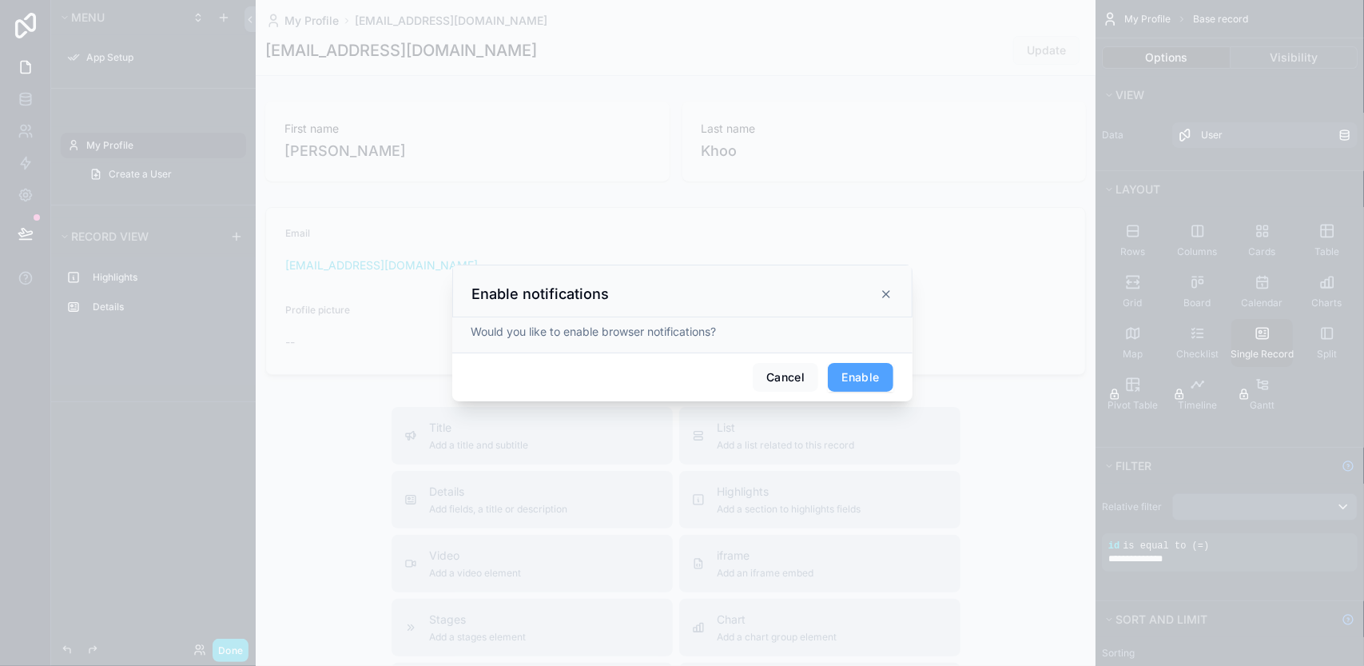
click at [850, 375] on button "Enable" at bounding box center [860, 377] width 65 height 29
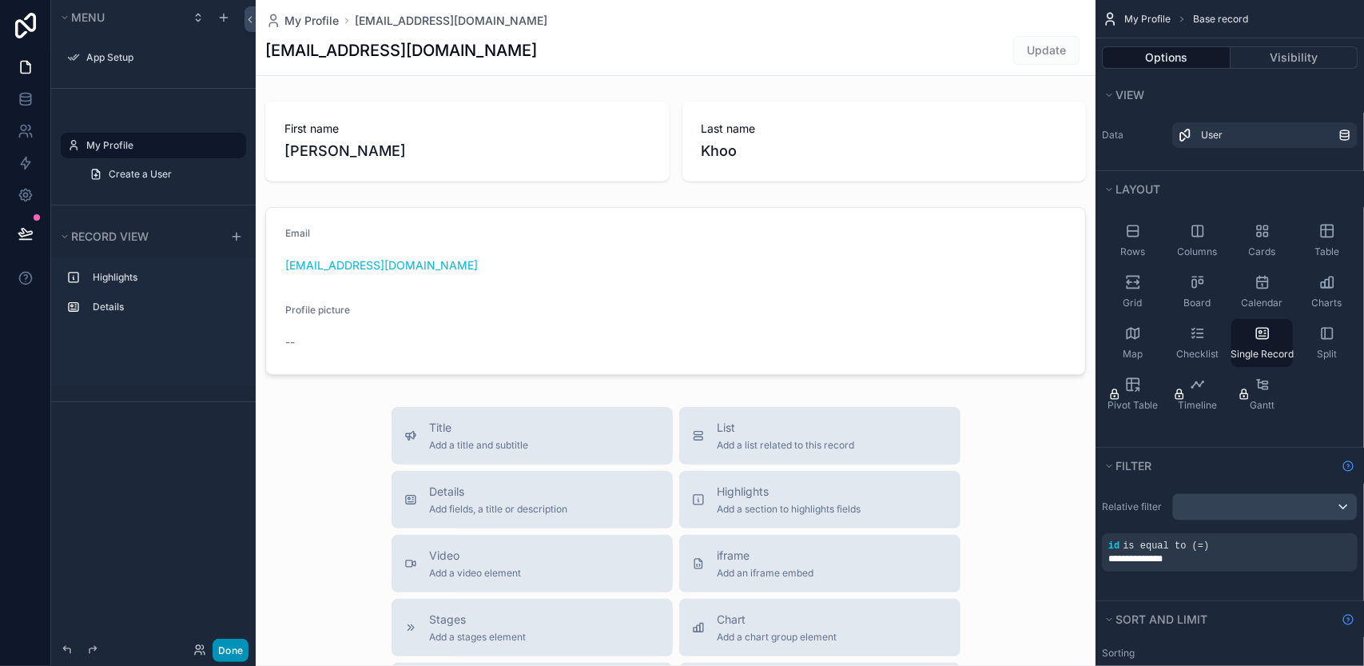
click at [243, 643] on button "Done" at bounding box center [231, 649] width 36 height 23
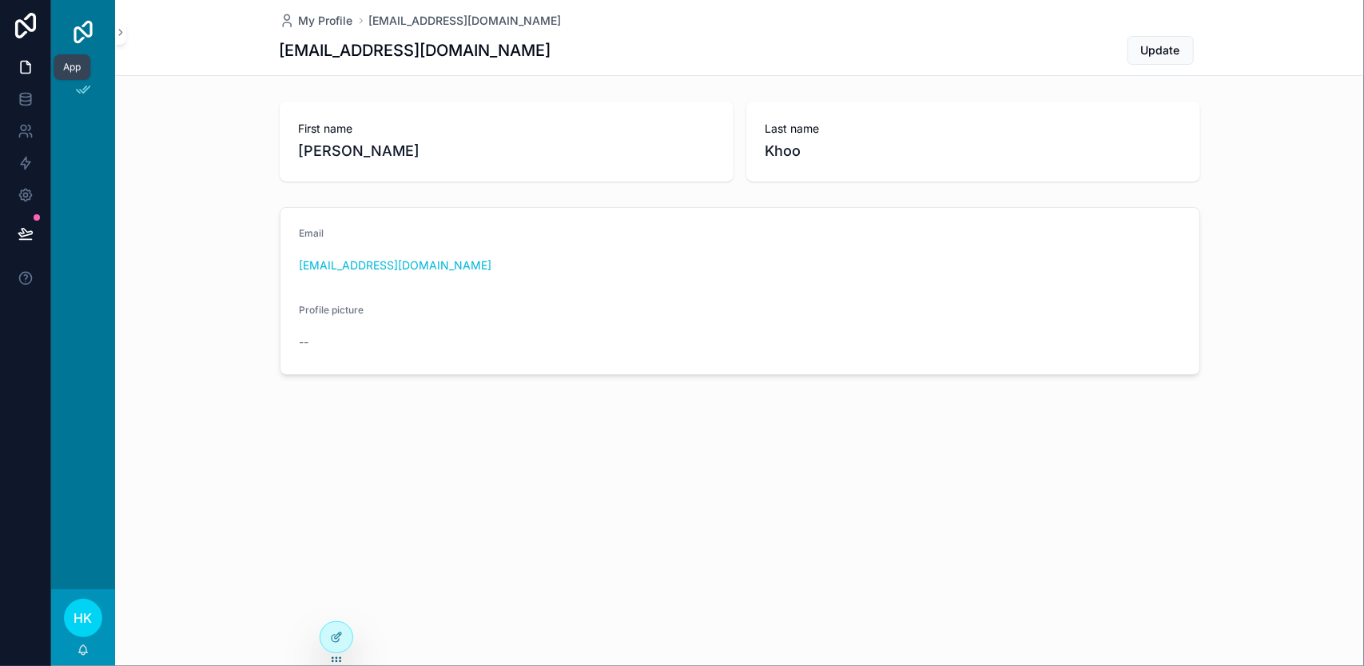
click at [30, 70] on icon at bounding box center [26, 68] width 10 height 12
click at [312, 18] on span "My Profile" at bounding box center [326, 21] width 54 height 16
click at [1162, 44] on span "Update" at bounding box center [1160, 50] width 39 height 16
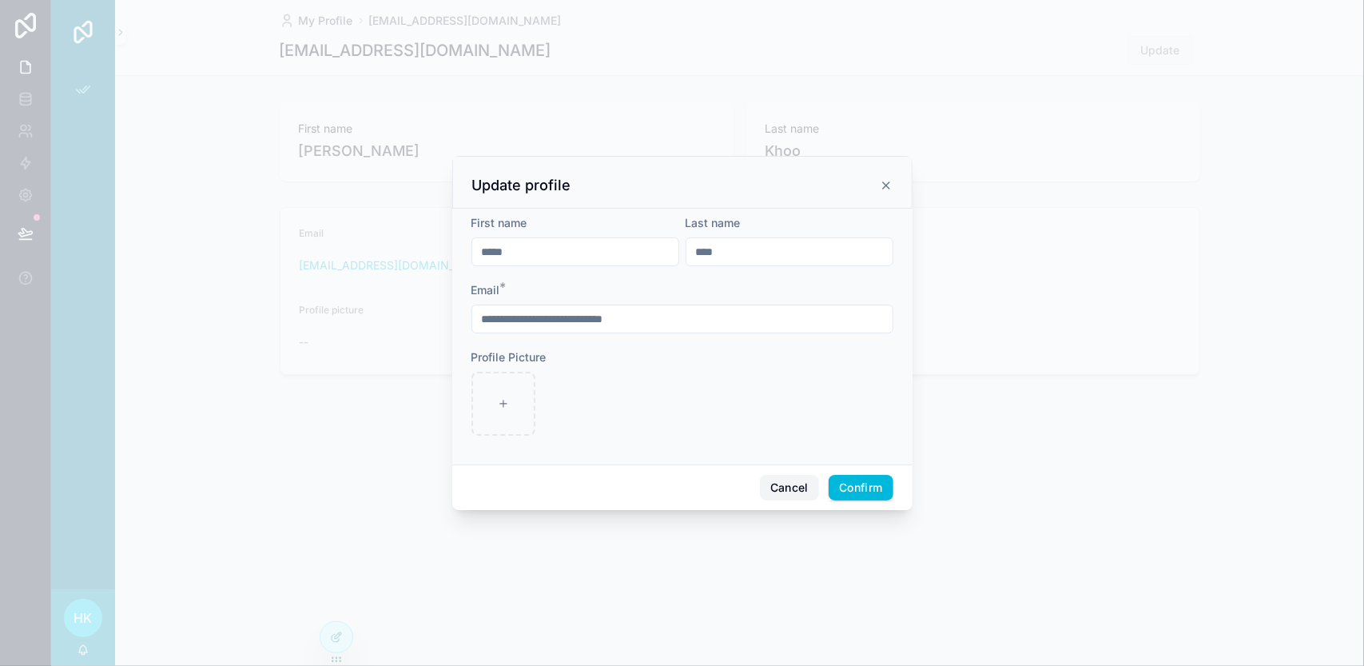
click at [785, 485] on button "Cancel" at bounding box center [789, 488] width 59 height 26
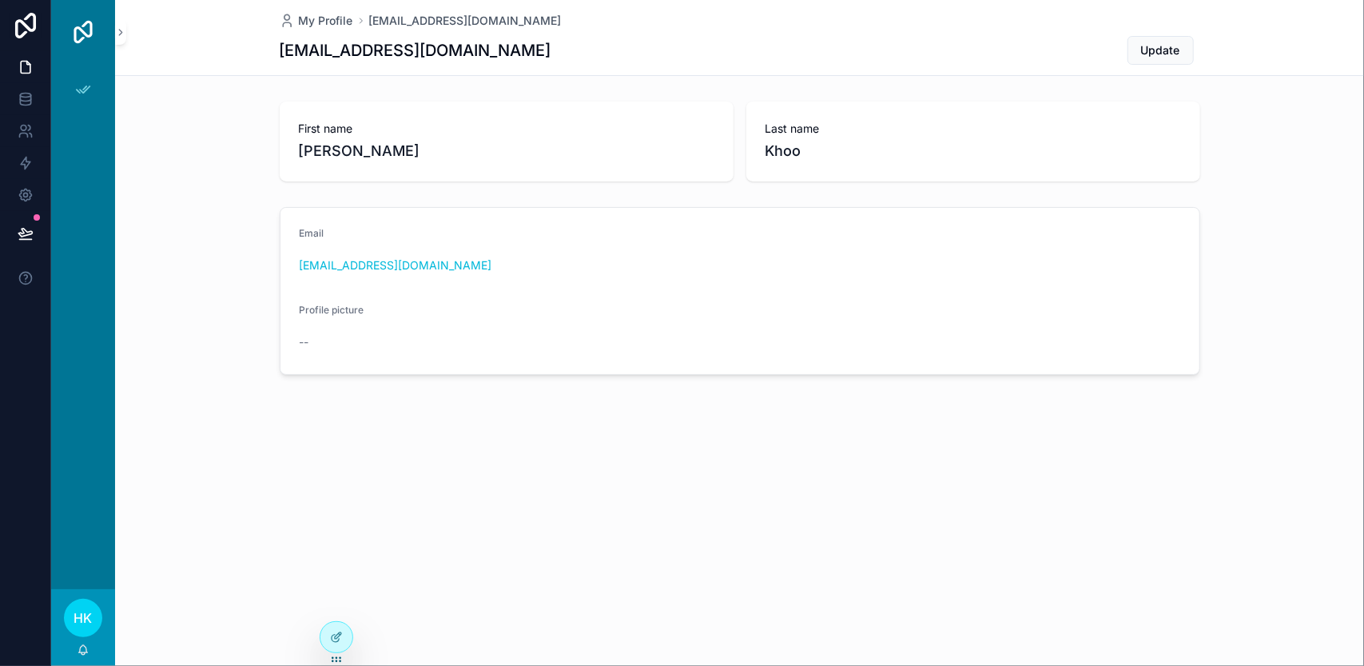
click at [340, 654] on icon at bounding box center [336, 659] width 13 height 13
click at [340, 635] on icon at bounding box center [336, 636] width 13 height 13
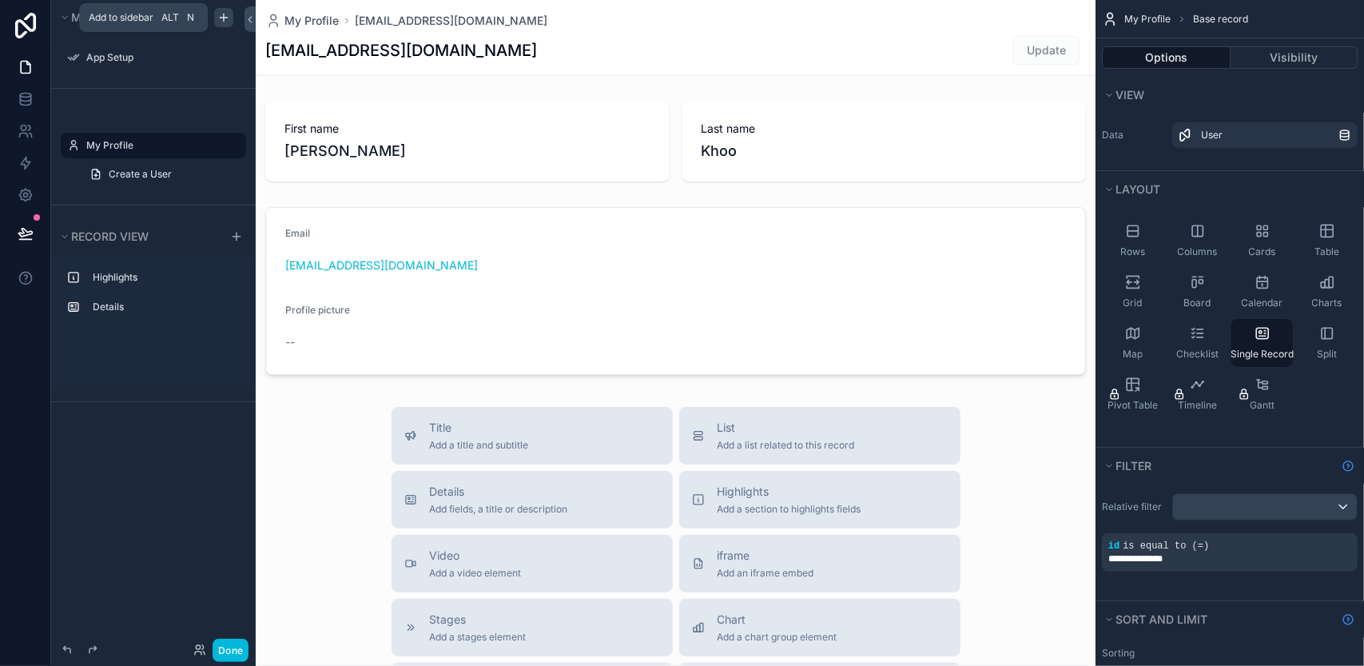
click at [225, 18] on icon "scrollable content" at bounding box center [223, 17] width 13 height 13
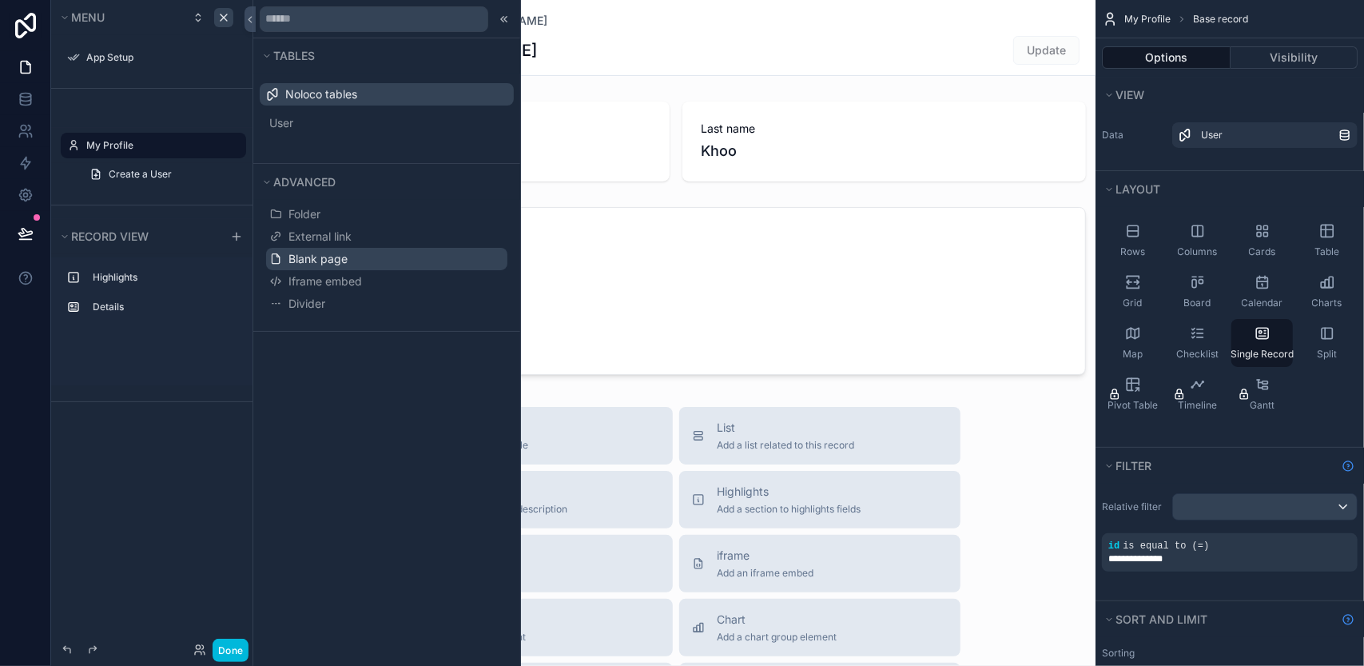
click at [296, 254] on span "Blank page" at bounding box center [317, 259] width 59 height 16
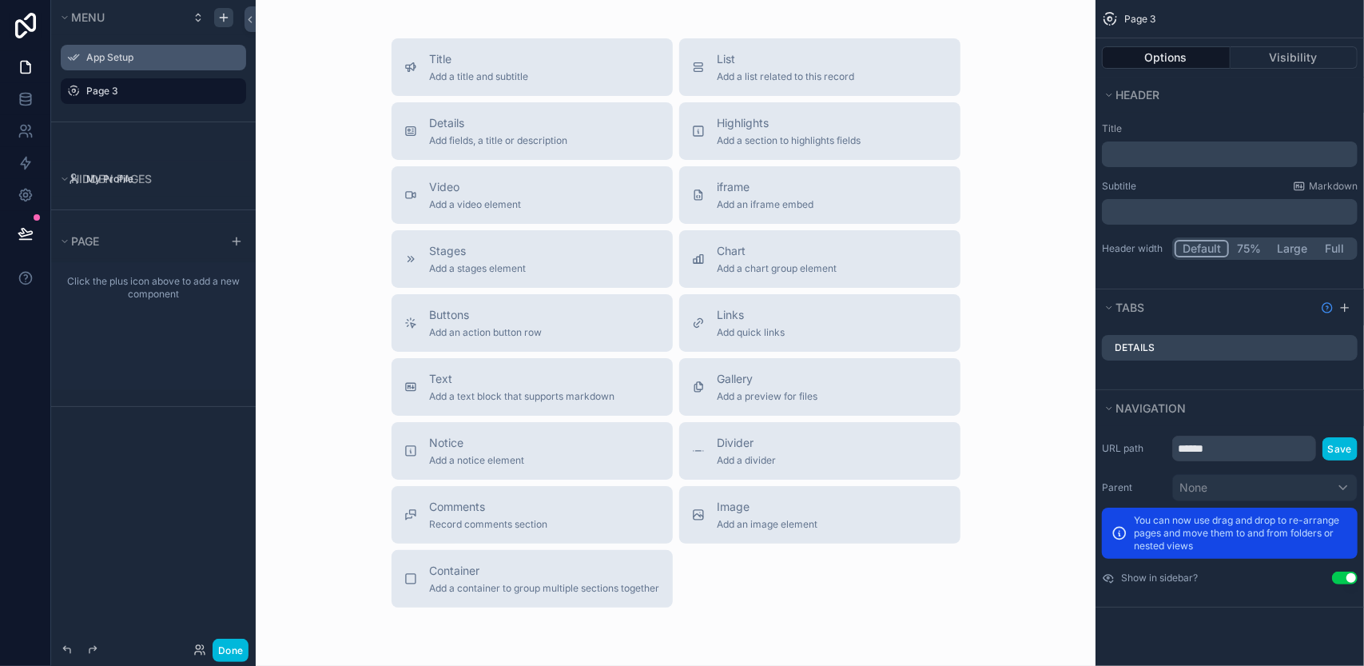
click at [0, 0] on icon "scrollable content" at bounding box center [0, 0] width 0 height 0
click at [285, 65] on span "Remove" at bounding box center [305, 69] width 42 height 16
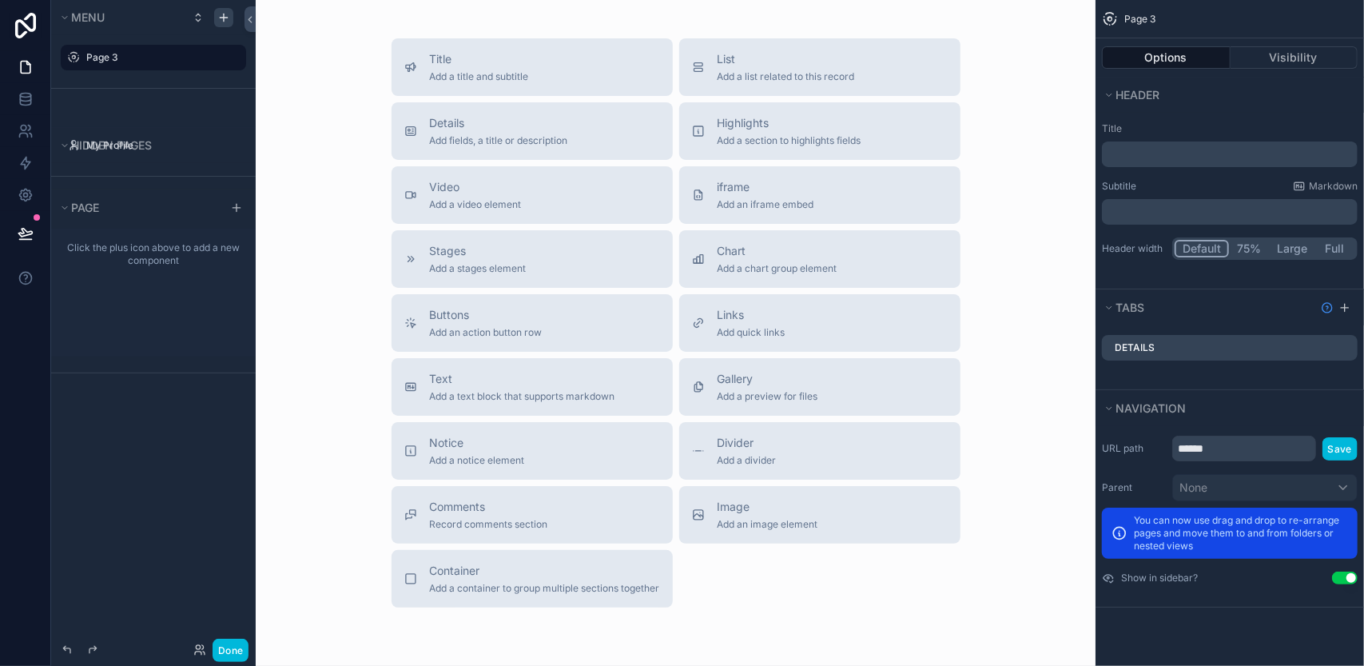
click at [174, 64] on div "Page 3" at bounding box center [164, 57] width 157 height 19
click at [499, 73] on span "Add a title and subtitle" at bounding box center [479, 76] width 99 height 13
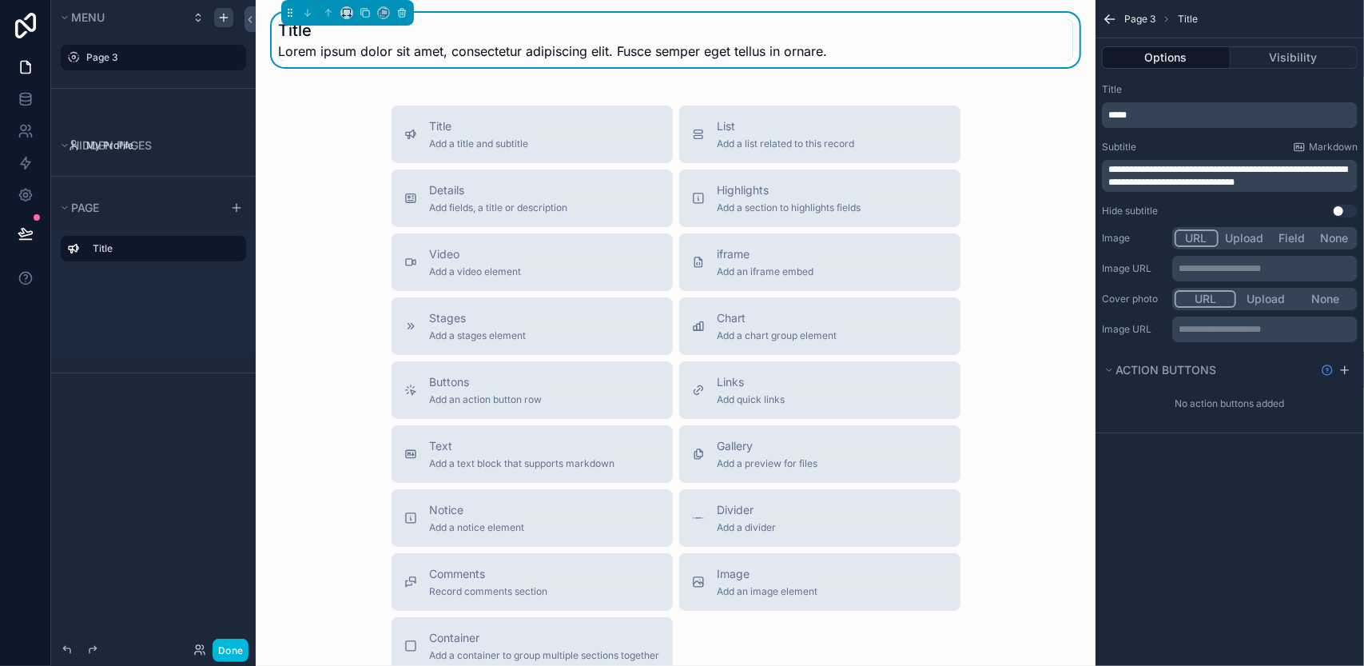
click at [668, 34] on h1 "Title" at bounding box center [552, 30] width 549 height 22
click at [1343, 368] on icon "scrollable content" at bounding box center [1344, 370] width 13 height 13
click at [1285, 410] on div "Action #1" at bounding box center [1230, 410] width 256 height 26
click at [0, 0] on icon "scrollable content" at bounding box center [0, 0] width 0 height 0
click at [1323, 376] on button at bounding box center [1319, 384] width 19 height 19
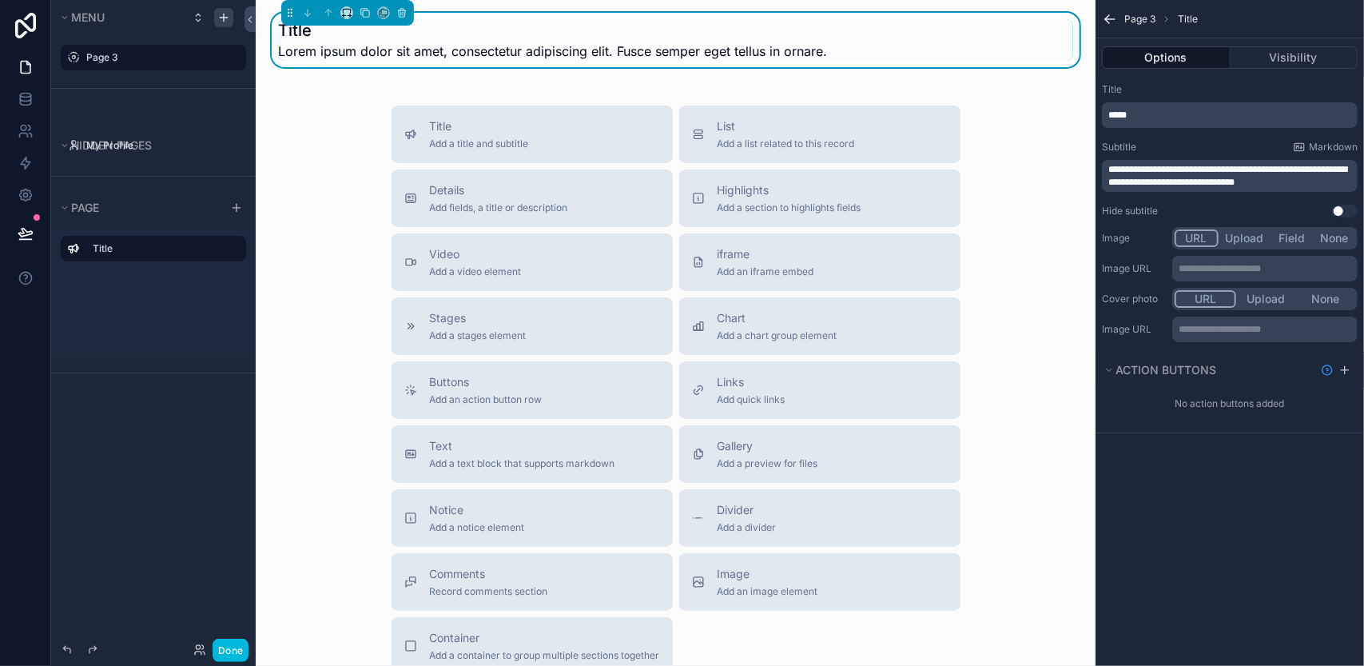
click at [1054, 258] on div "Title Add a title and subtitle List Add a list related to this record Details A…" at bounding box center [675, 389] width 814 height 569
click at [355, 50] on span "Lorem ipsum dolor sit amet, consectetur adipiscing elit. Fusce semper eget tell…" at bounding box center [552, 51] width 549 height 19
click at [236, 650] on button "Done" at bounding box center [231, 649] width 36 height 23
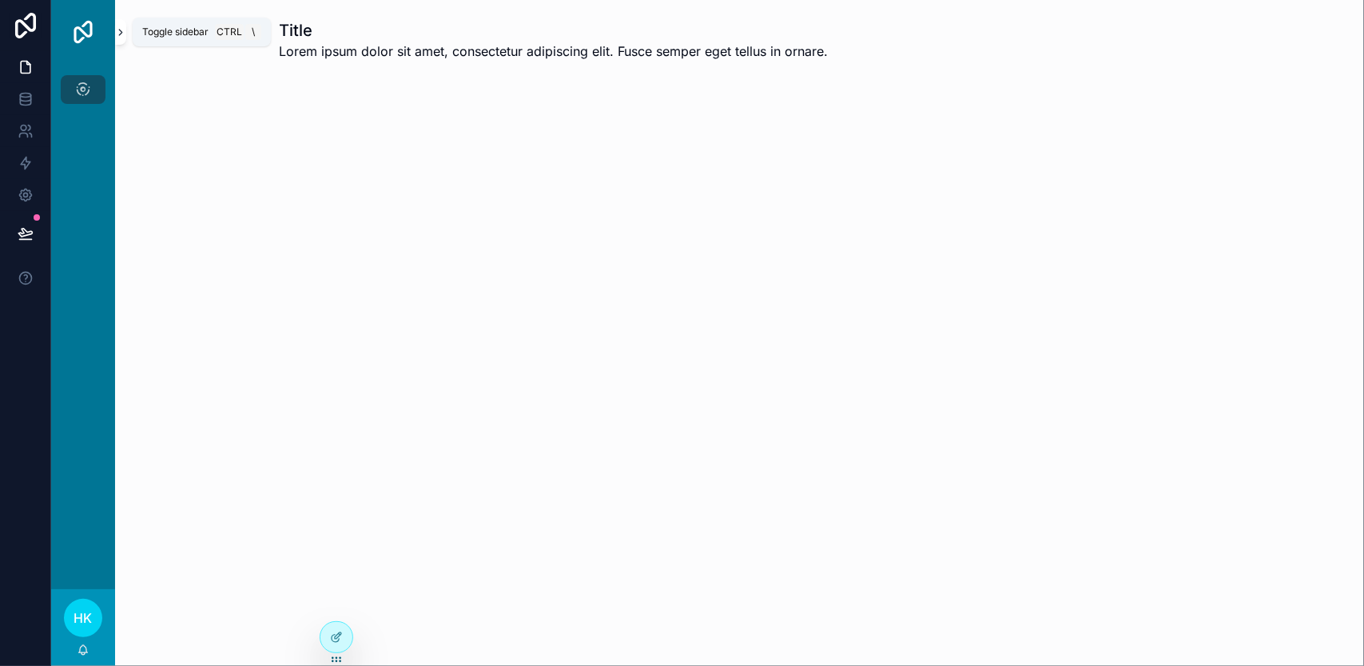
click at [120, 31] on icon "scrollable content" at bounding box center [120, 32] width 11 height 12
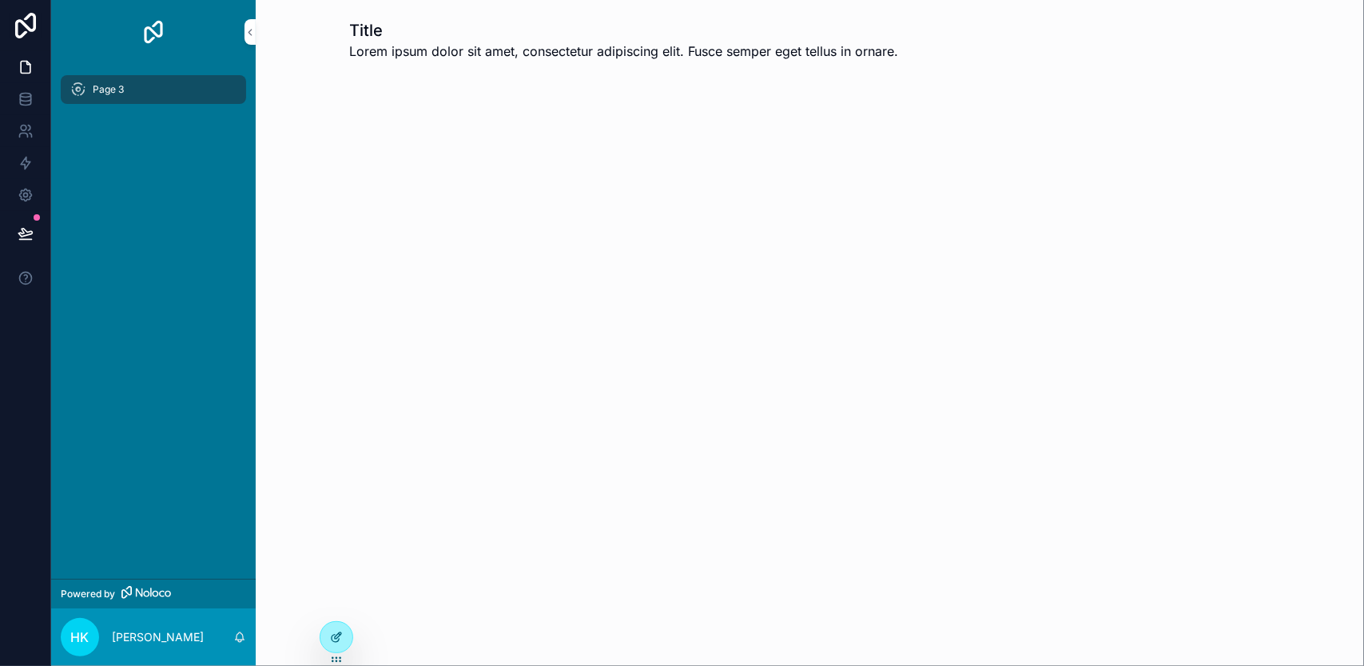
click at [336, 634] on icon at bounding box center [336, 636] width 13 height 13
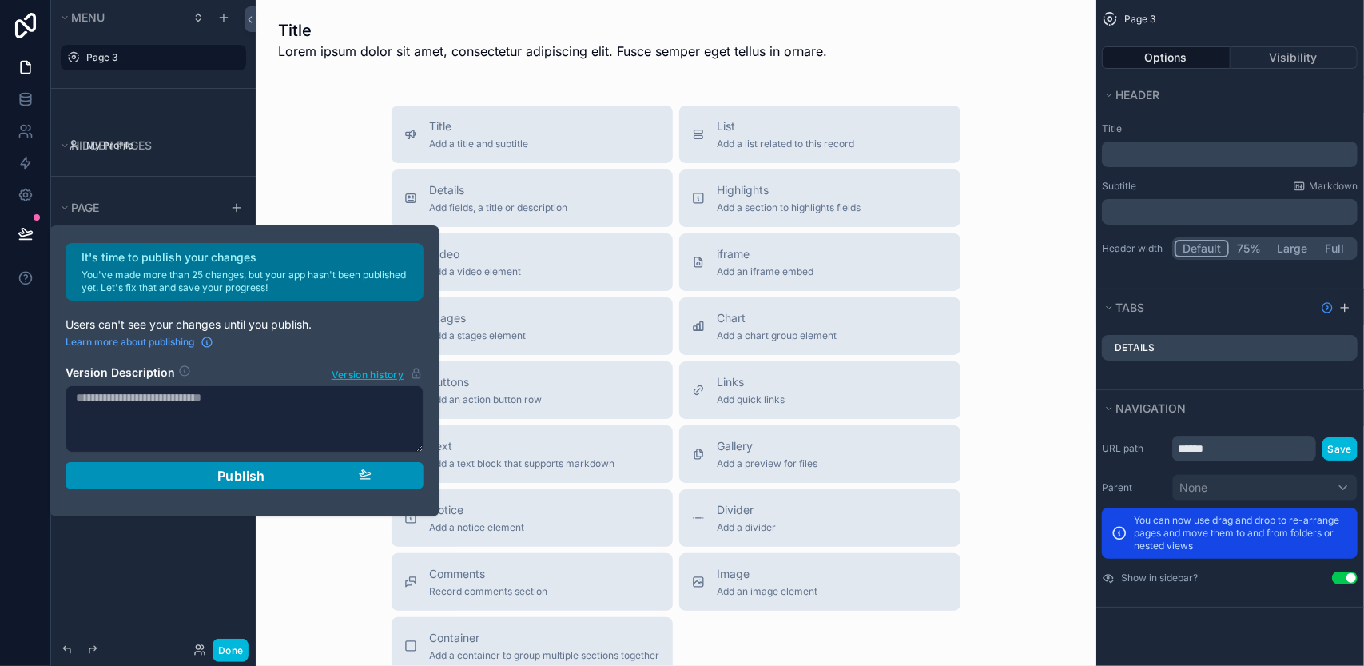
click at [335, 475] on div "Publish" at bounding box center [244, 475] width 254 height 16
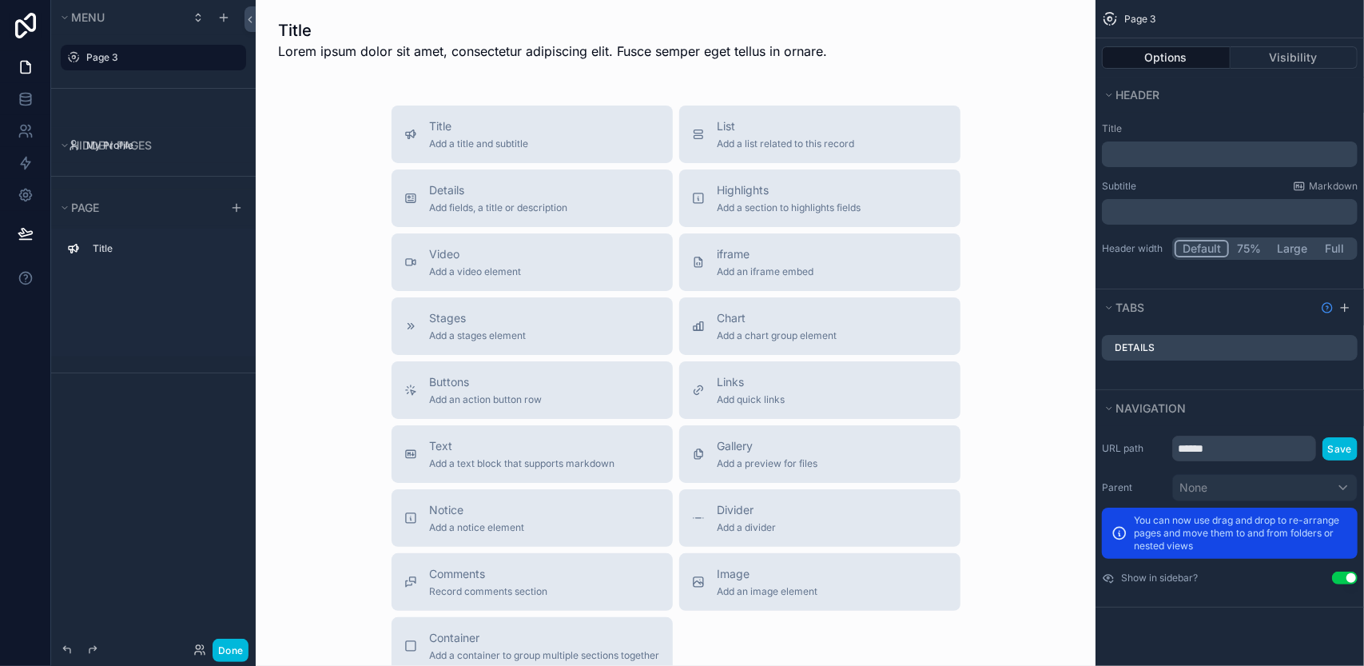
click at [355, 410] on div "Title Add a title and subtitle List Add a list related to this record Details A…" at bounding box center [675, 389] width 814 height 569
click at [802, 124] on span "List" at bounding box center [785, 126] width 137 height 16
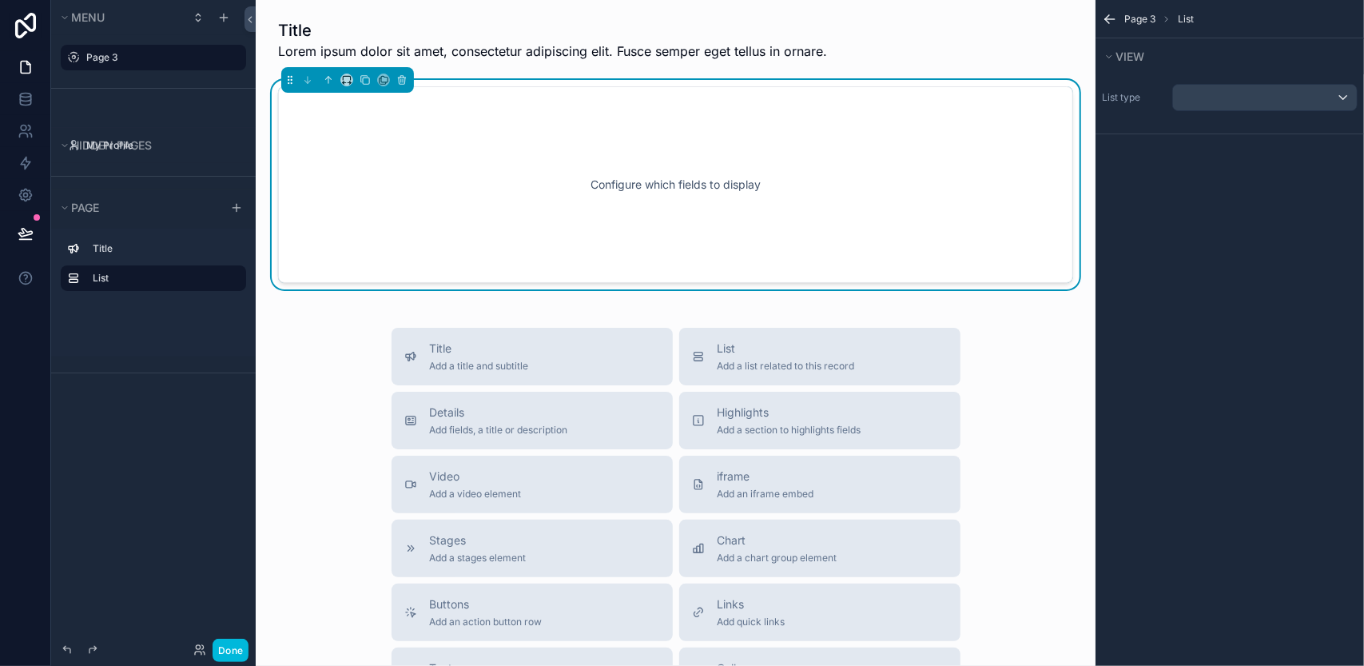
click at [682, 178] on div "Configure which fields to display" at bounding box center [675, 185] width 742 height 144
click at [693, 149] on div "Configure which fields to display" at bounding box center [675, 185] width 742 height 144
click at [1270, 85] on div "scrollable content" at bounding box center [1265, 98] width 184 height 26
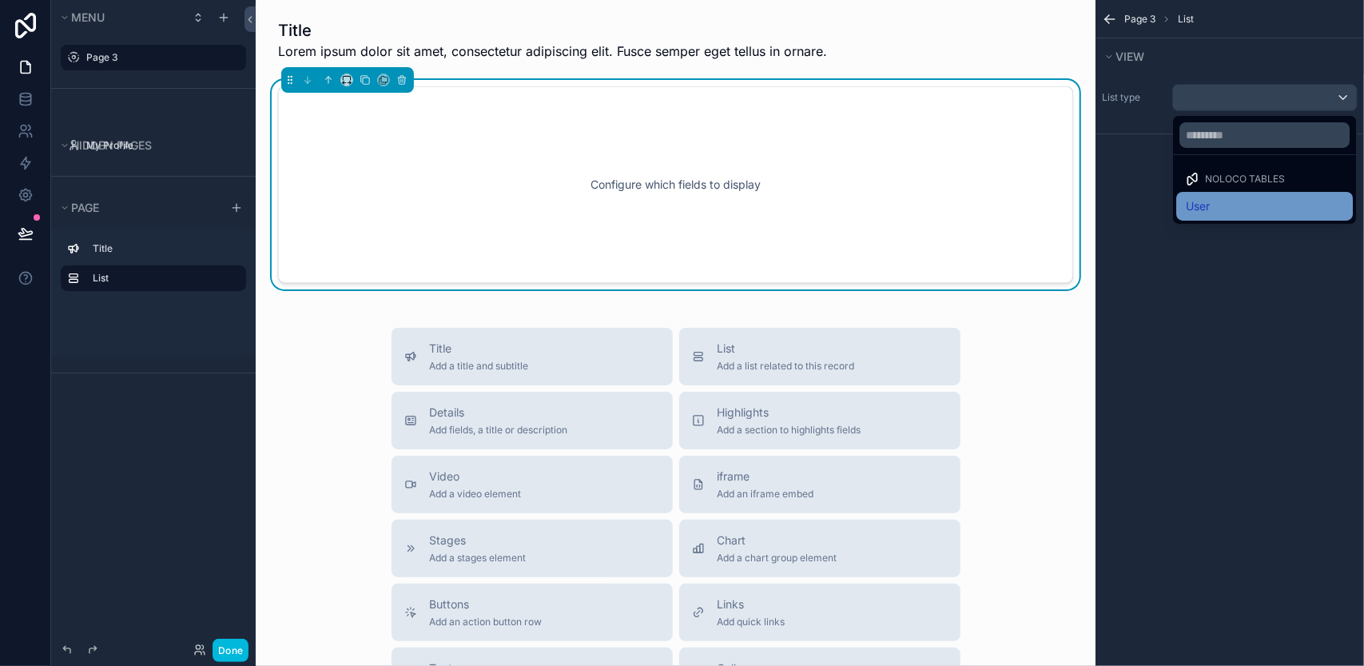
click at [1226, 200] on div "User" at bounding box center [1264, 206] width 157 height 19
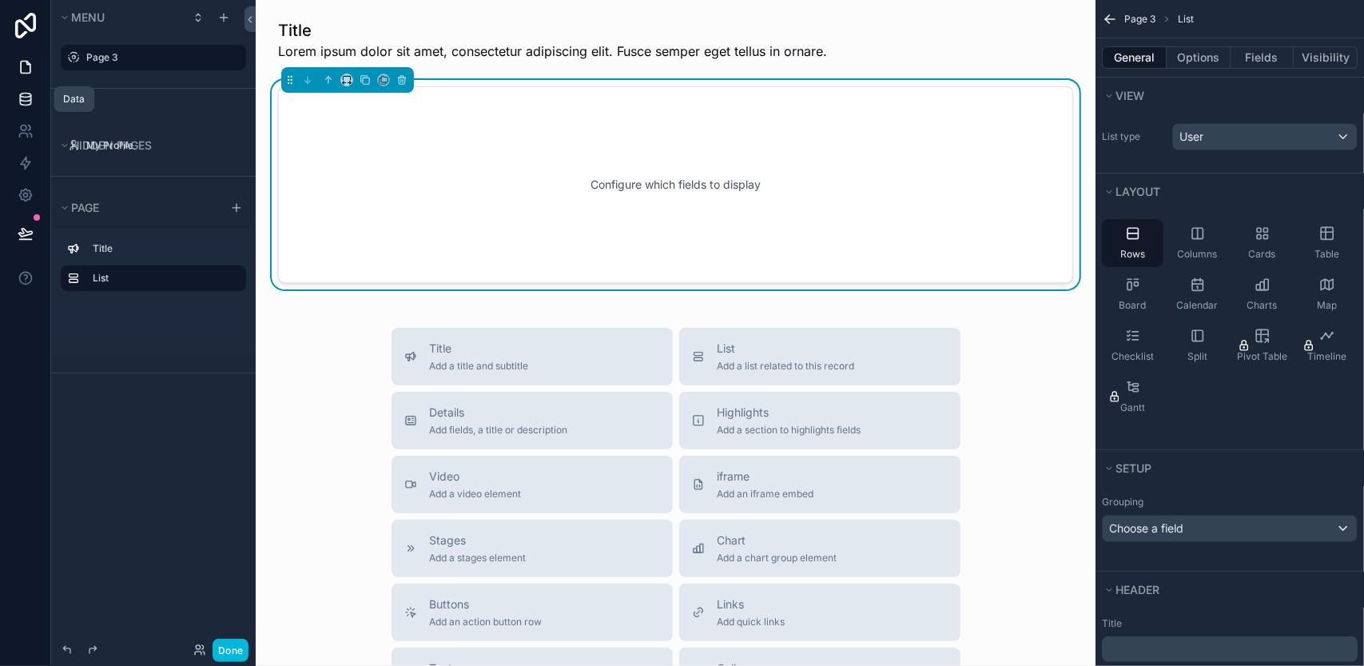
click at [34, 95] on link at bounding box center [25, 99] width 50 height 32
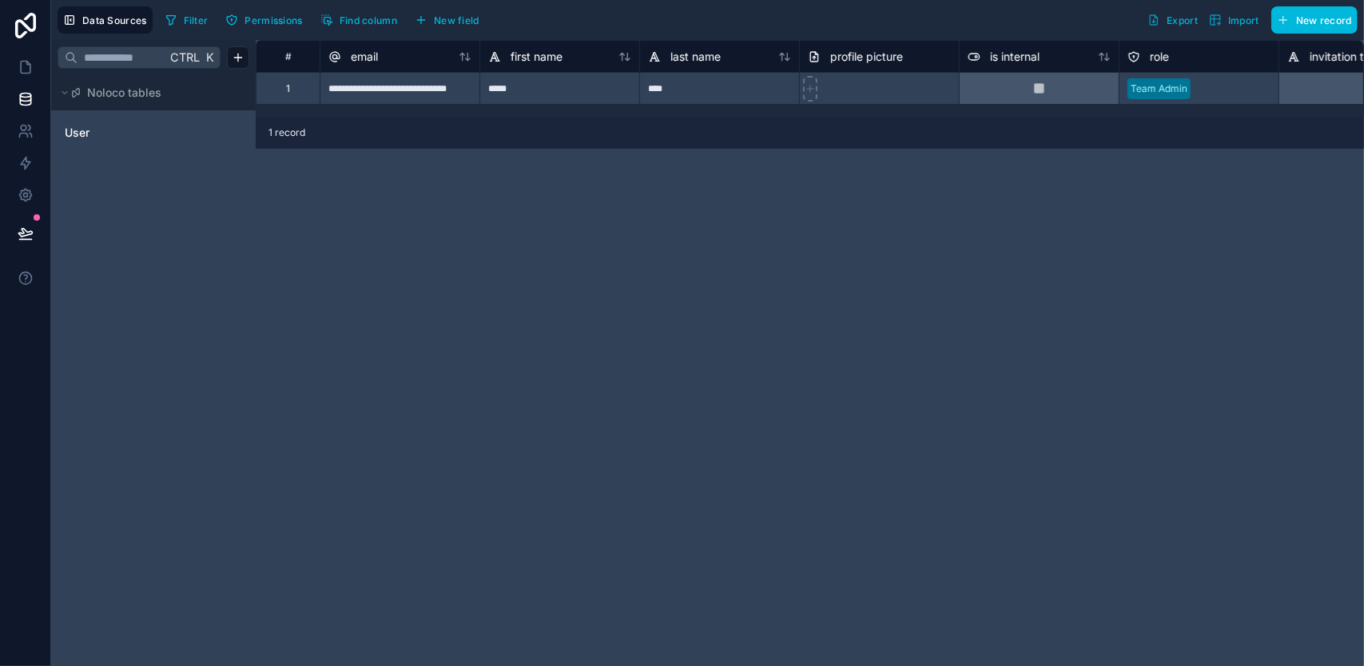
click at [614, 172] on div "**********" at bounding box center [810, 353] width 1108 height 626
click at [132, 100] on span "Noloco tables" at bounding box center [124, 93] width 74 height 16
click at [233, 52] on html "**********" at bounding box center [682, 333] width 1364 height 666
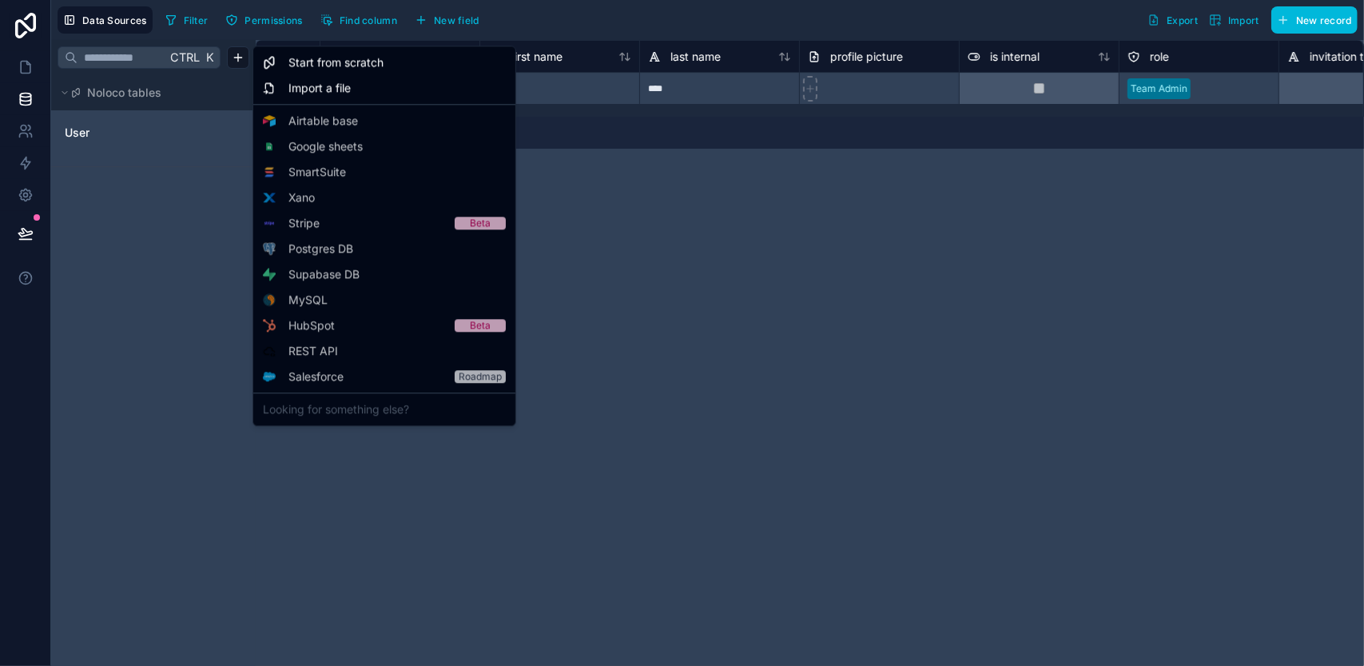
click at [0, 0] on div "Starter" at bounding box center [0, 0] width 0 height 0
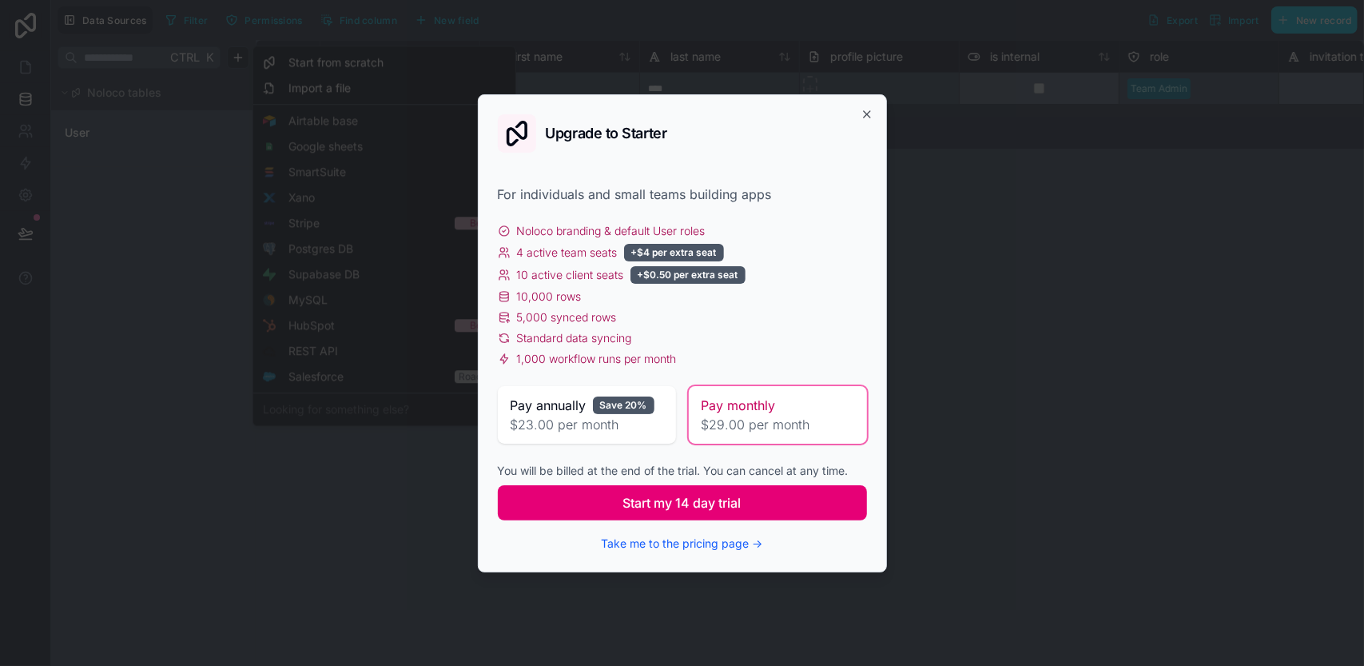
click at [760, 495] on button "Start my 14 day trial" at bounding box center [682, 502] width 369 height 35
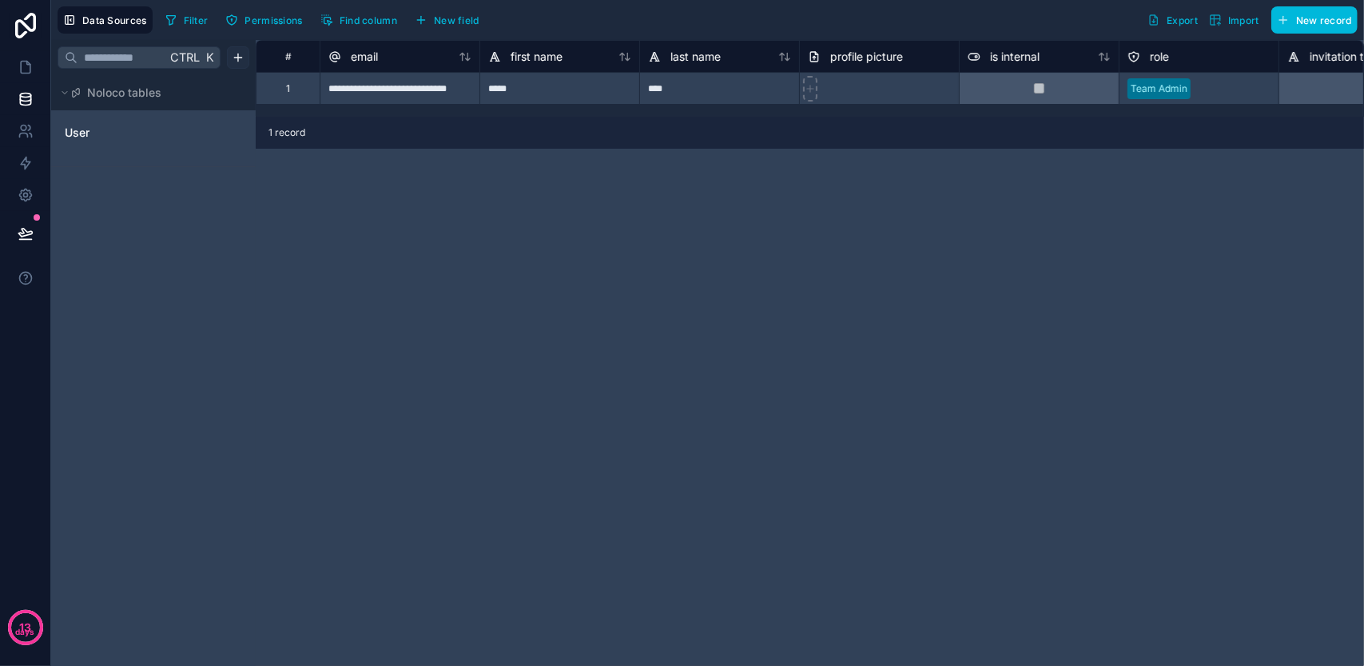
click at [232, 53] on html "**********" at bounding box center [682, 333] width 1364 height 666
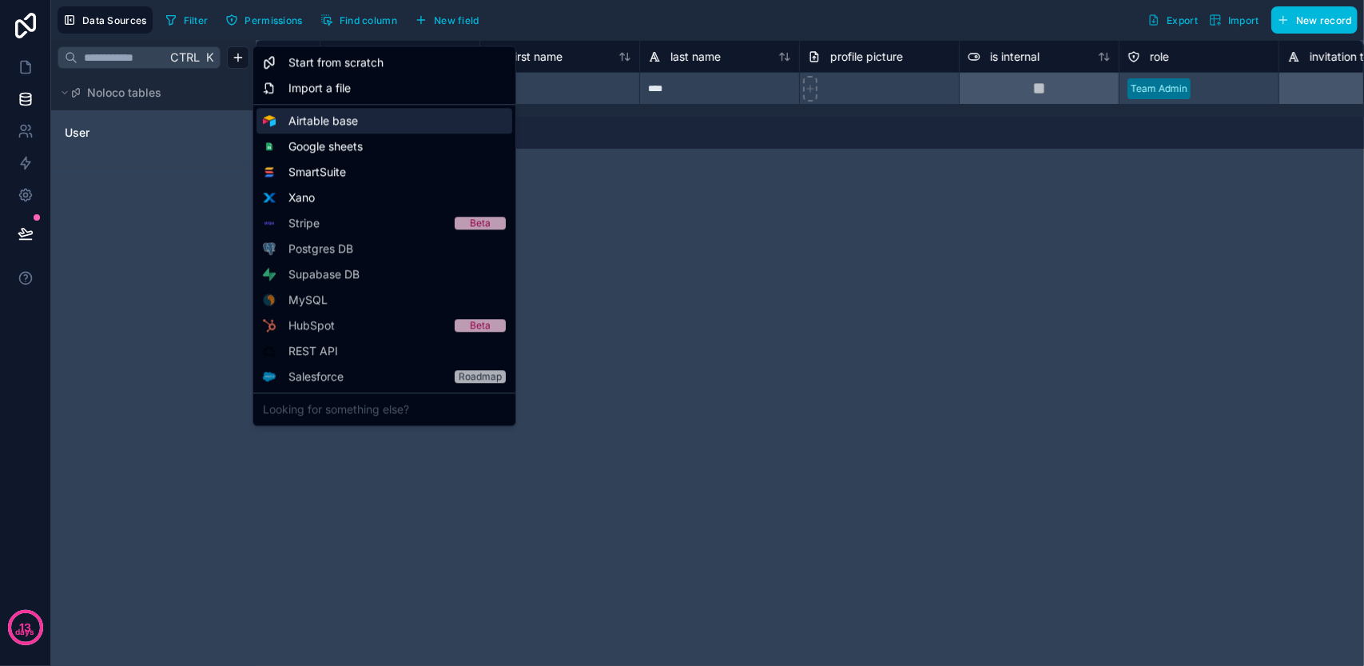
click at [334, 124] on span "Airtable base" at bounding box center [323, 121] width 70 height 16
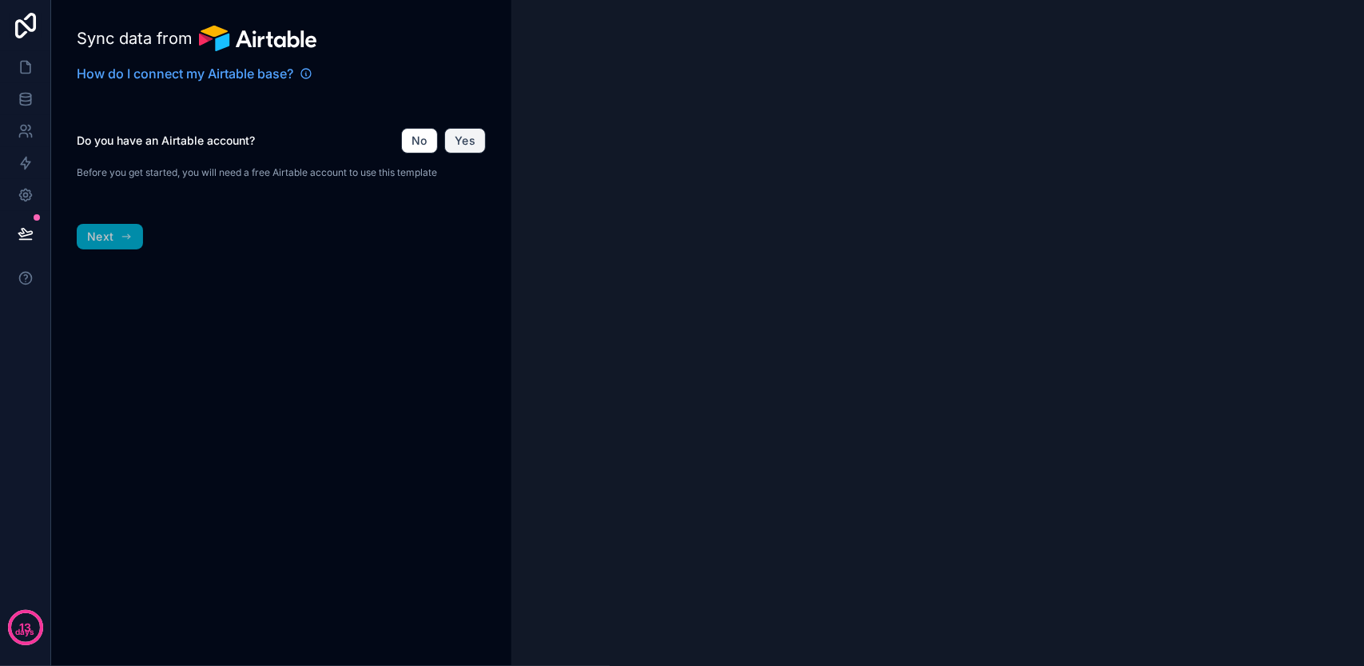
click at [451, 134] on button "Yes" at bounding box center [465, 141] width 42 height 26
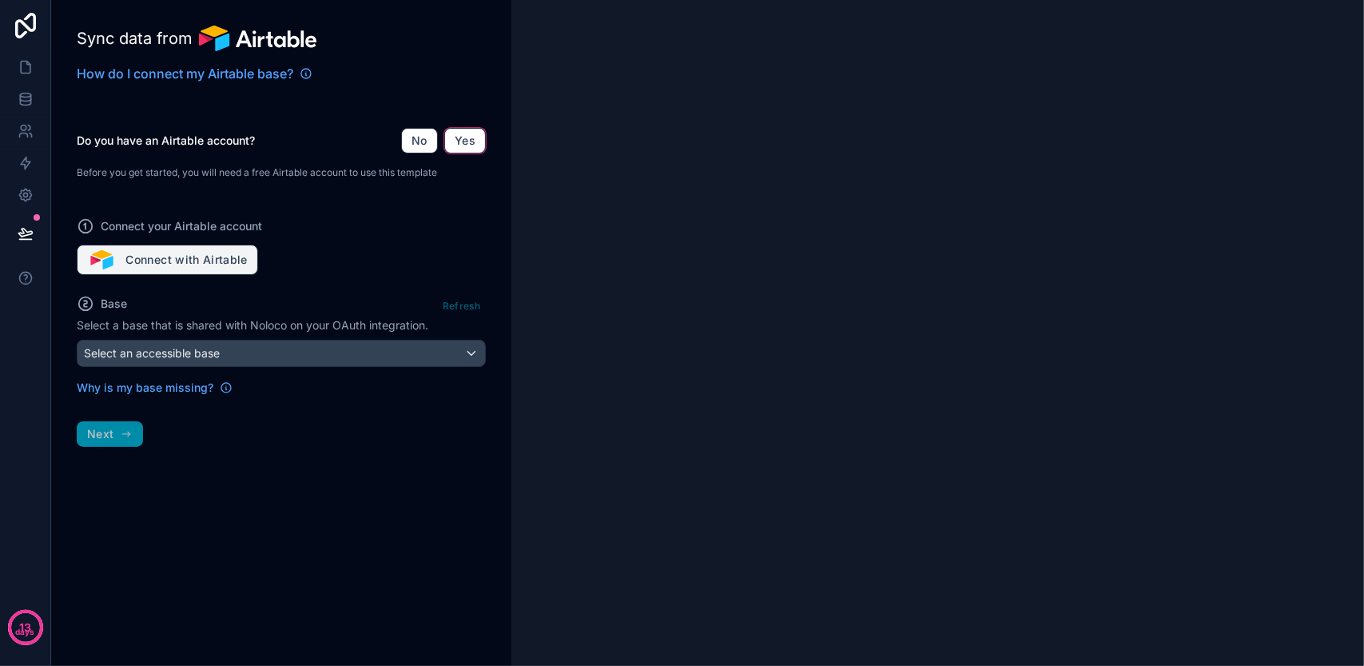
click at [209, 252] on button "Connect with Airtable" at bounding box center [167, 259] width 181 height 30
click at [463, 300] on div "Refresh" at bounding box center [461, 305] width 49 height 23
click at [190, 263] on button "Connect with Airtable" at bounding box center [167, 259] width 181 height 30
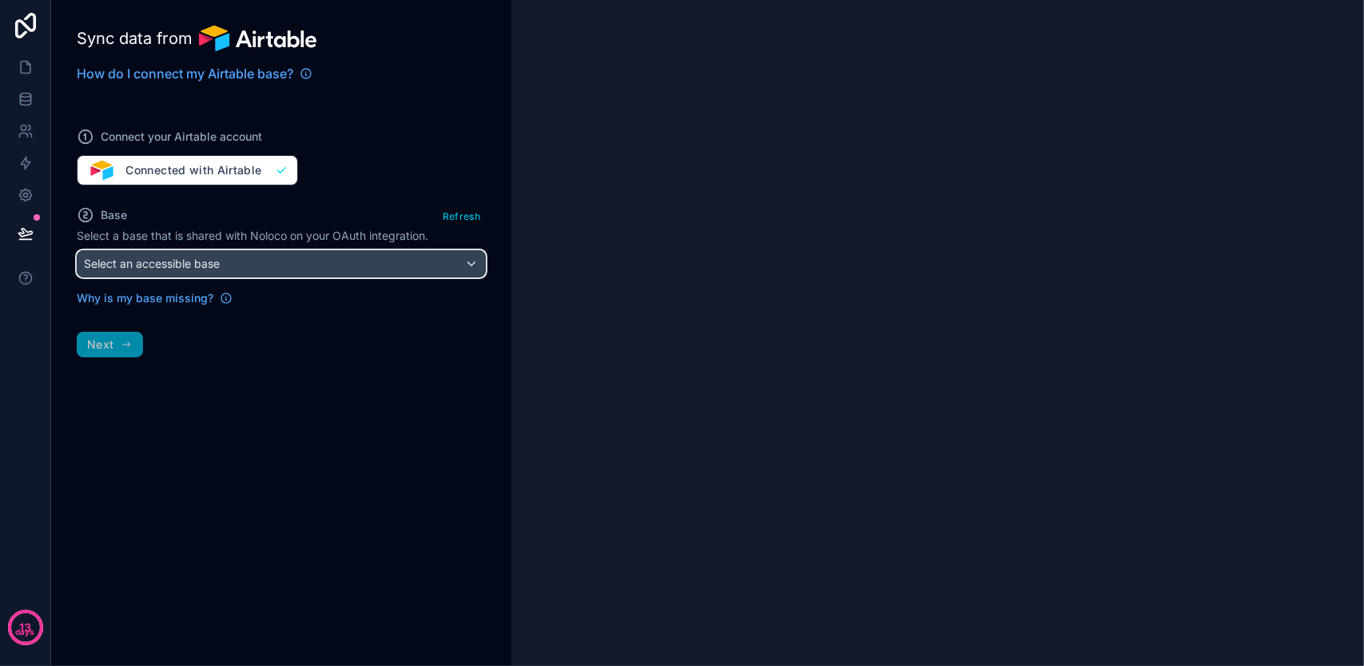
click at [191, 256] on span "Select an accessible base" at bounding box center [152, 263] width 136 height 14
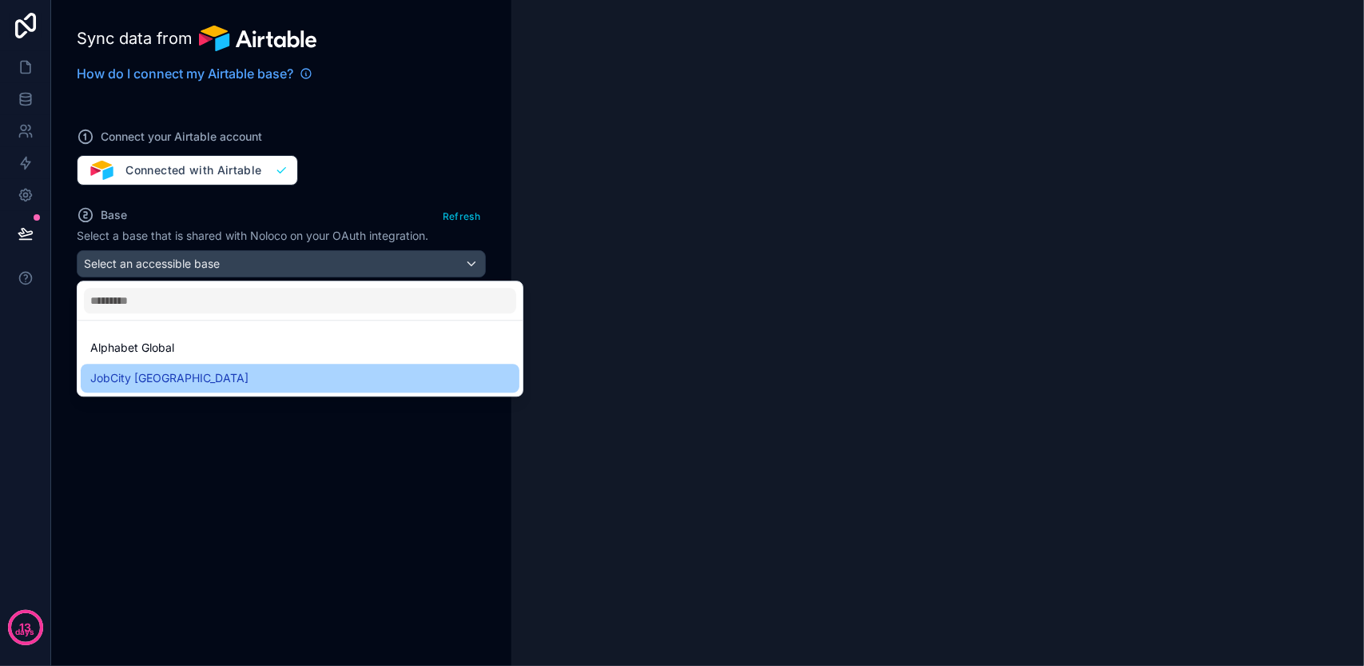
click at [192, 380] on div "JobCity [GEOGRAPHIC_DATA]" at bounding box center [299, 377] width 419 height 19
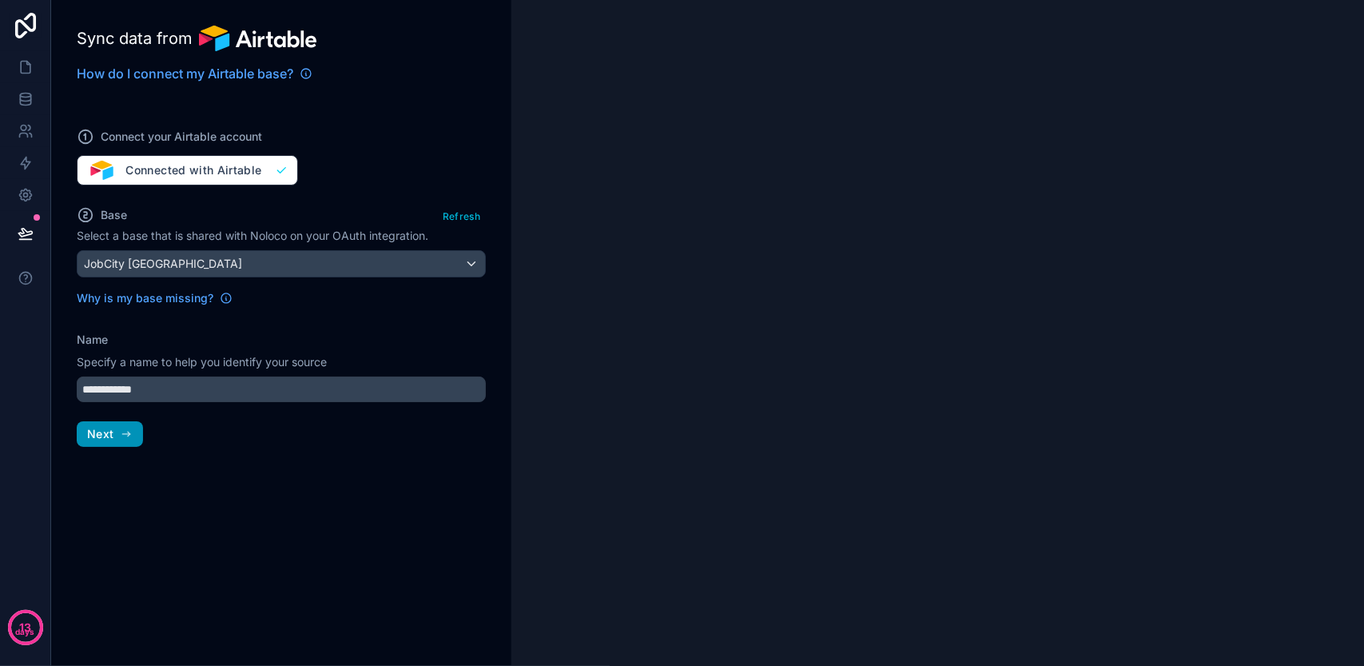
click at [132, 434] on icon "button" at bounding box center [126, 433] width 13 height 13
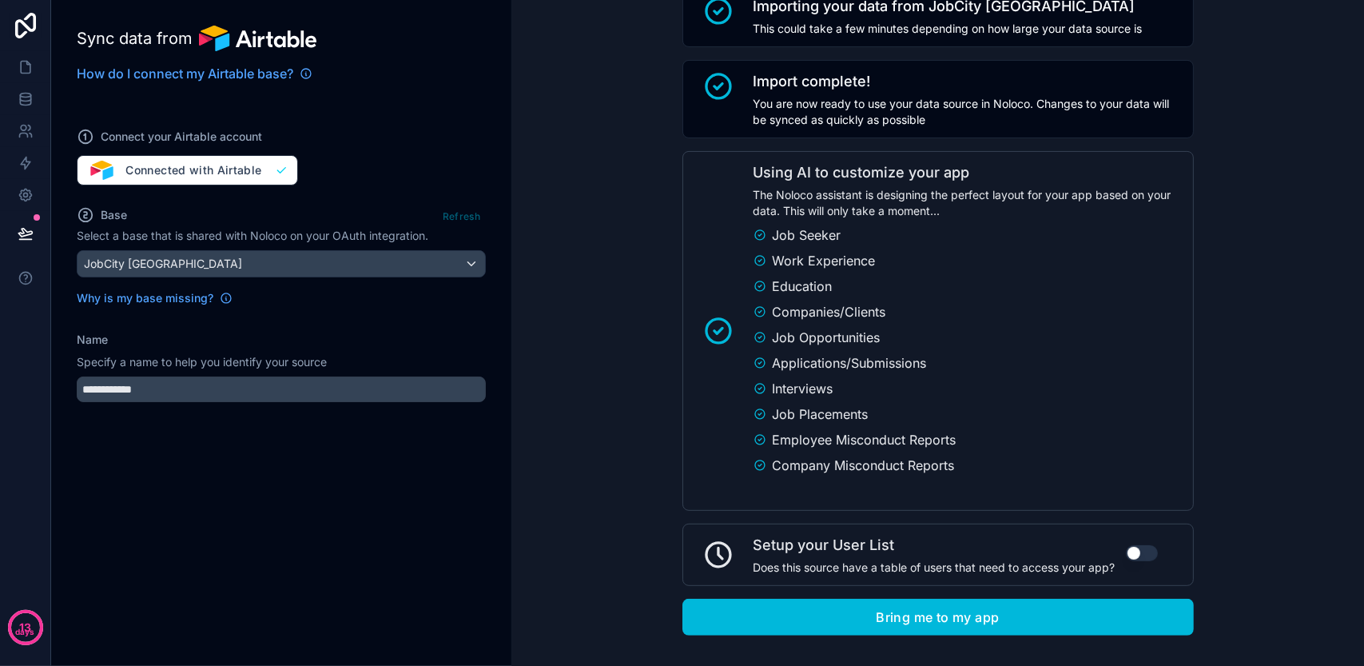
scroll to position [233, 0]
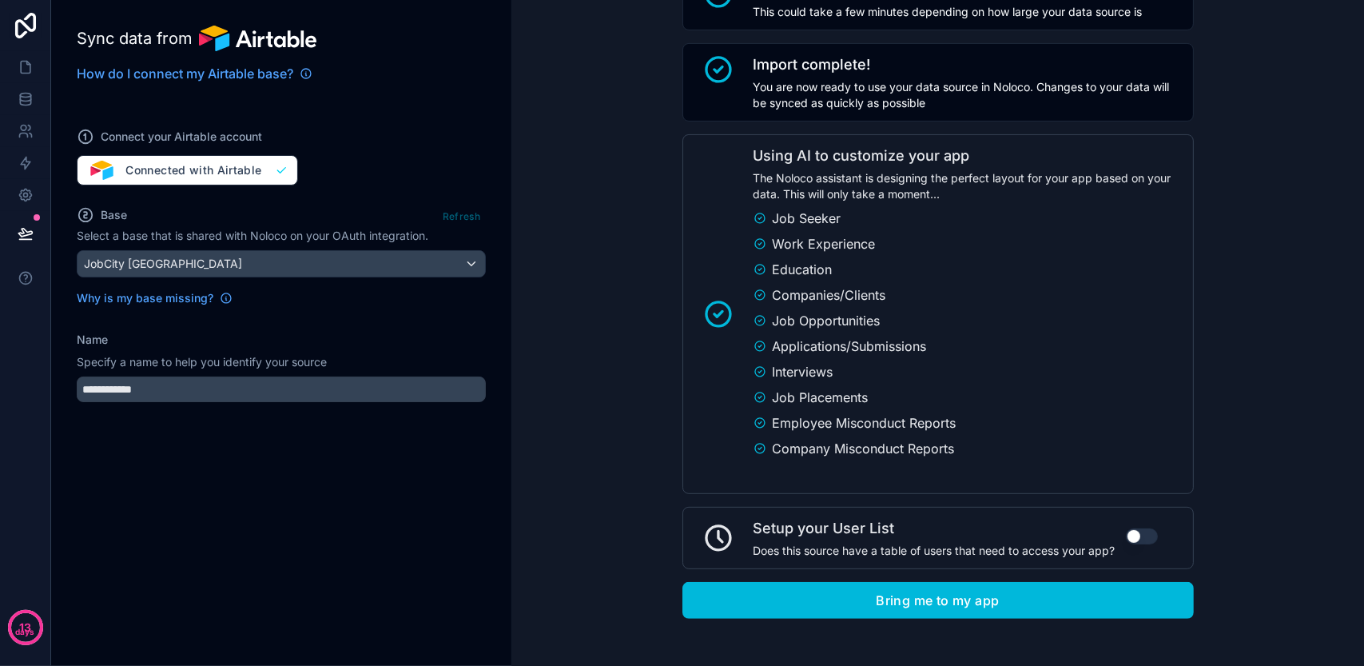
click at [569, 172] on div "Connecting to Airtable Analyzing your tables... this could take a minute Table …" at bounding box center [937, 218] width 852 height 903
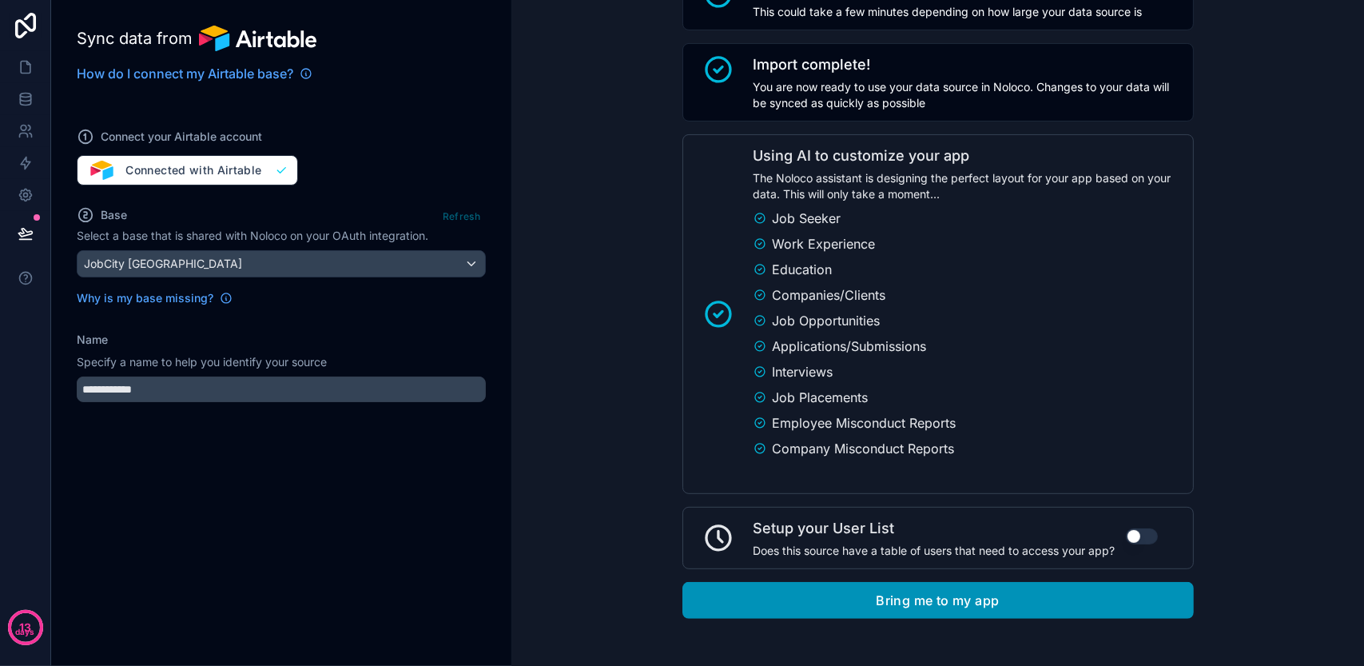
click at [897, 582] on button "Bring me to my app" at bounding box center [937, 600] width 511 height 37
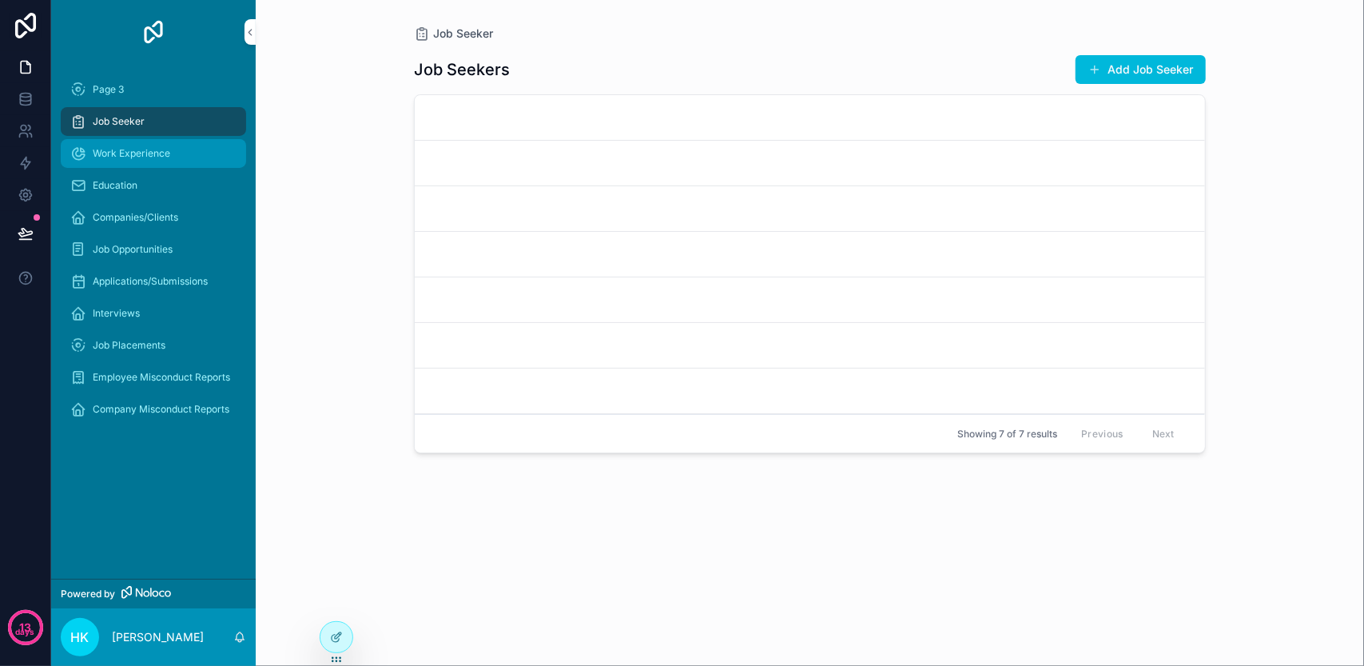
click at [168, 158] on span "Work Experience" at bounding box center [131, 153] width 77 height 13
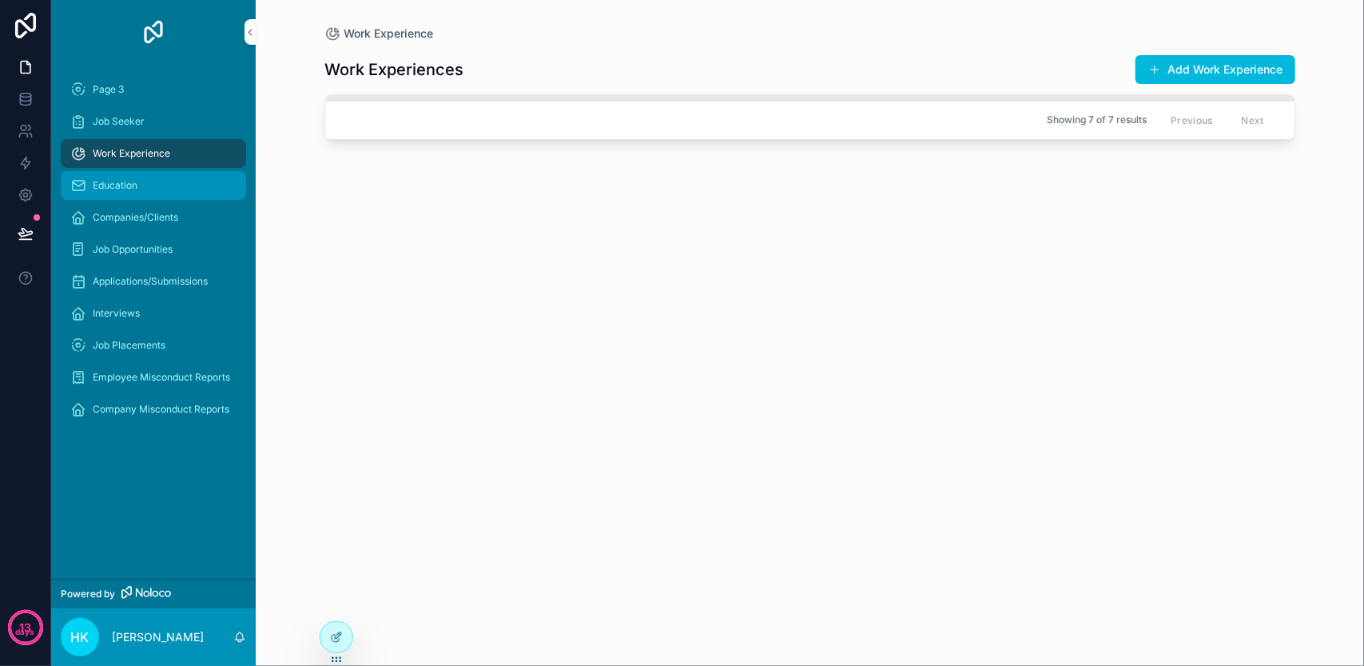
click at [196, 185] on div "Education" at bounding box center [153, 186] width 166 height 26
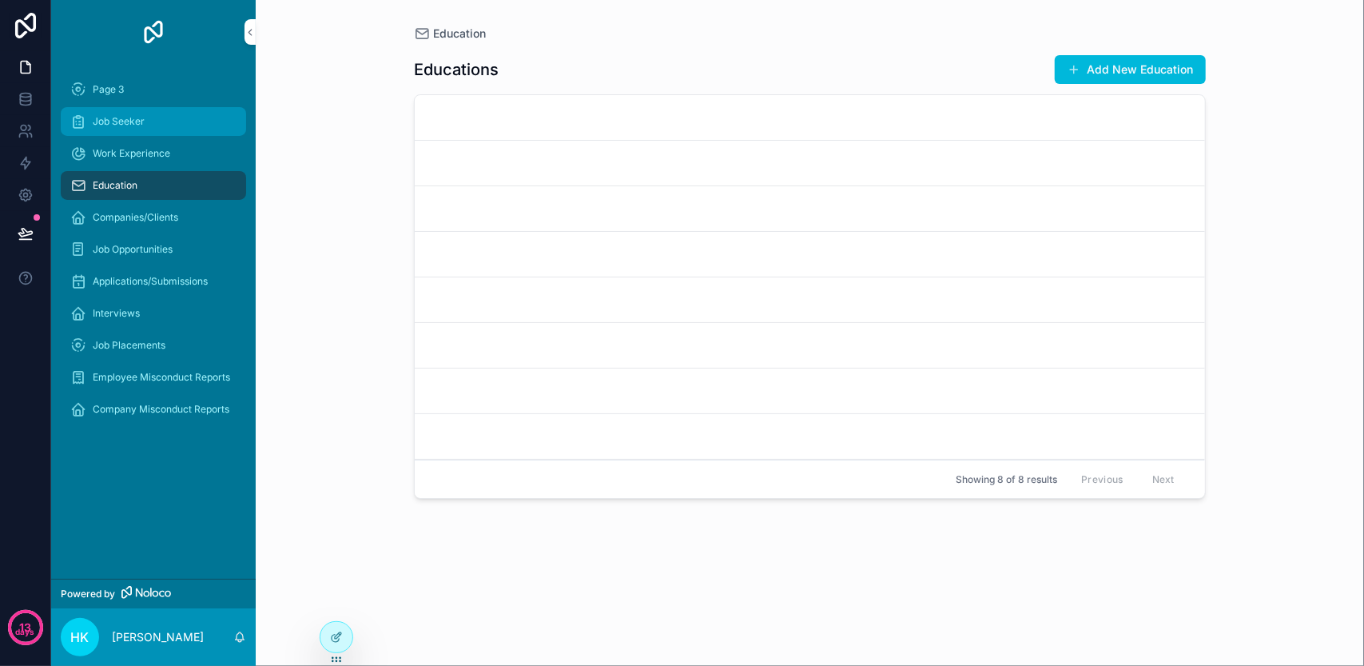
click at [183, 124] on div "Job Seeker" at bounding box center [153, 122] width 166 height 26
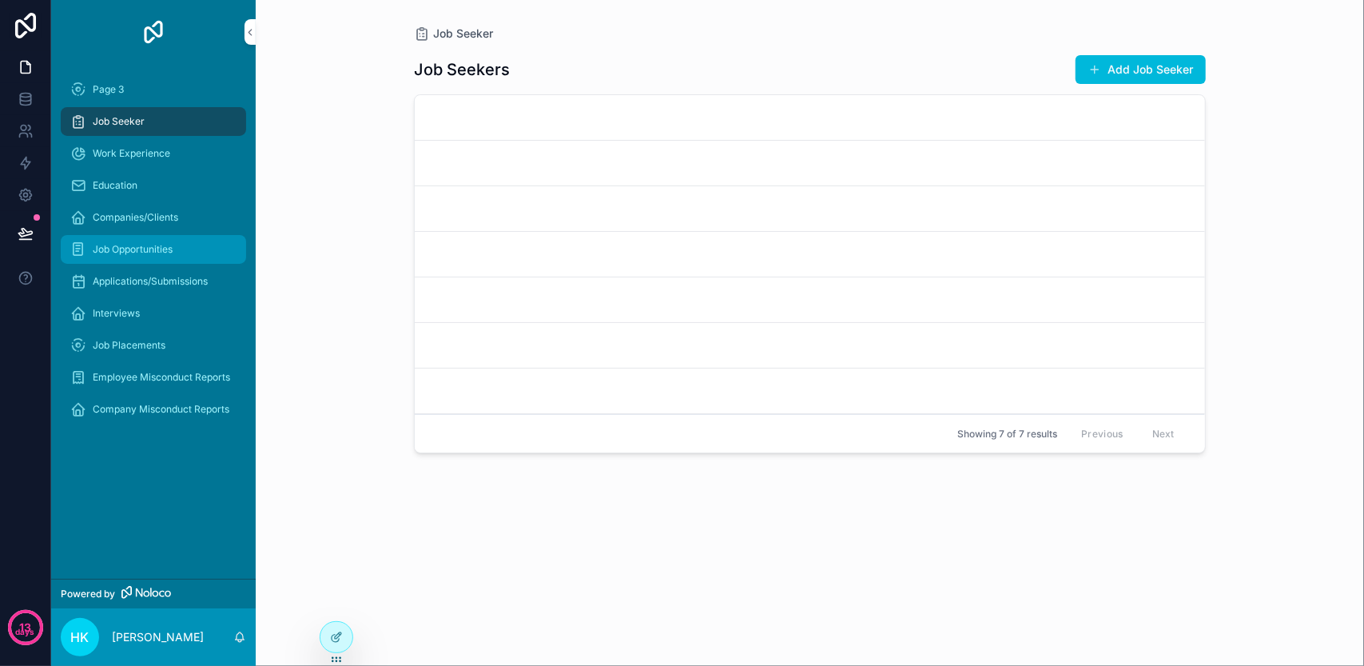
click at [190, 246] on div "Job Opportunities" at bounding box center [153, 249] width 166 height 26
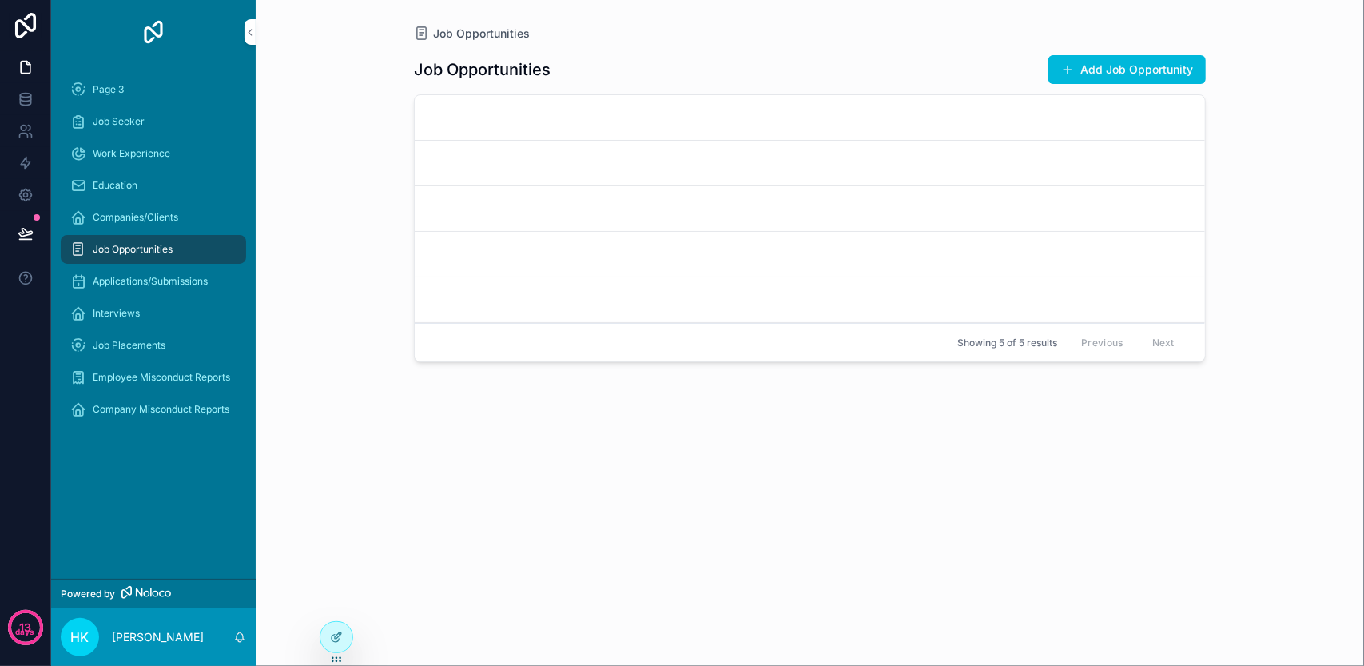
click at [992, 154] on link "scrollable content" at bounding box center [810, 164] width 790 height 46
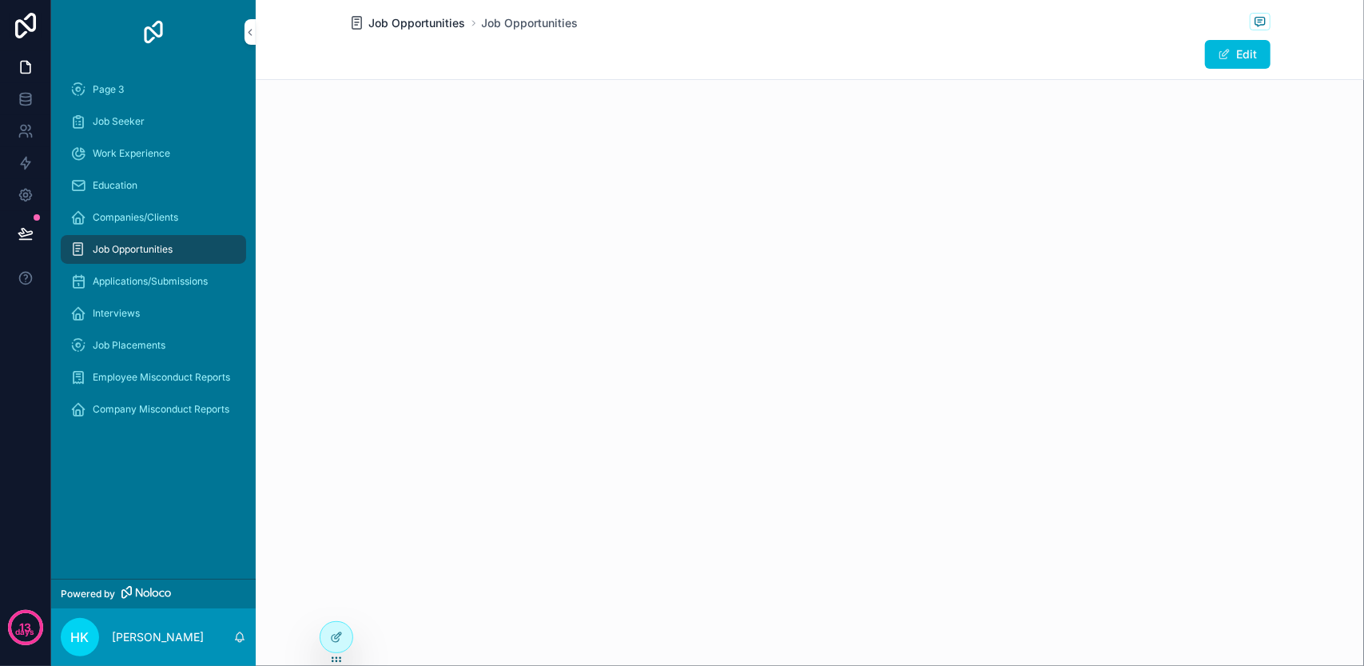
click at [419, 27] on span "Job Opportunities" at bounding box center [417, 23] width 97 height 16
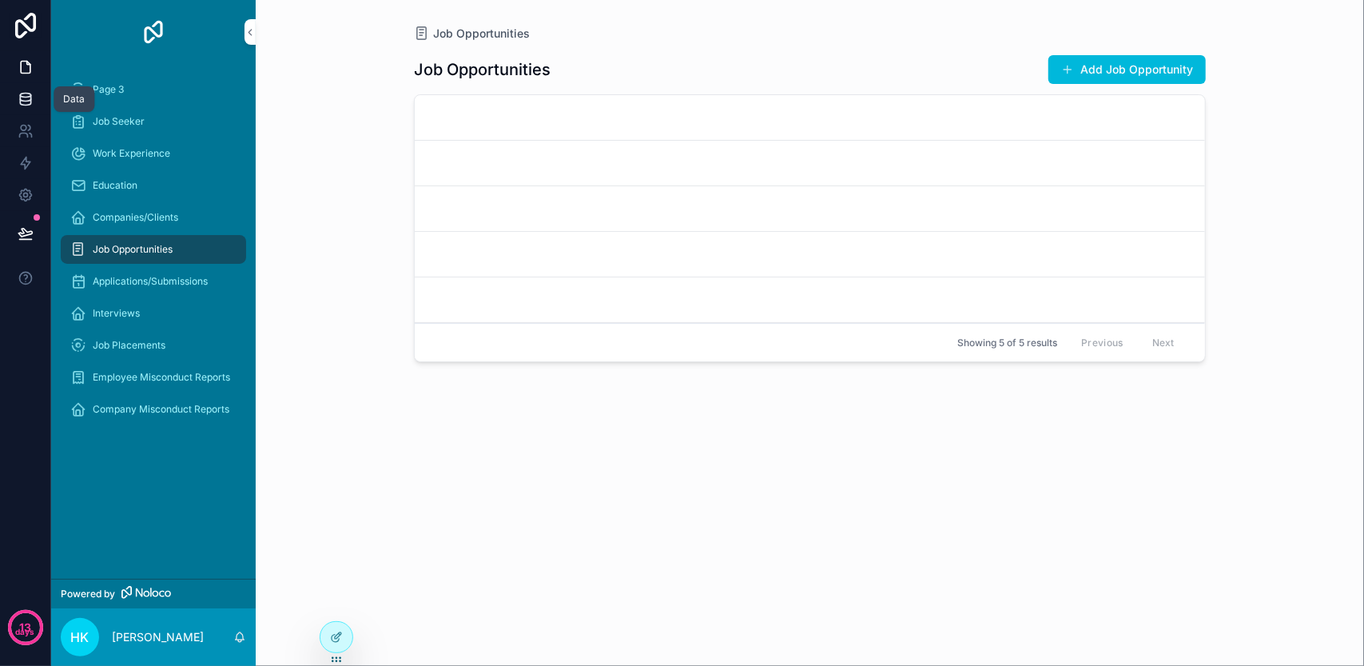
drag, startPoint x: 19, startPoint y: 91, endPoint x: 41, endPoint y: 100, distance: 23.3
click at [19, 91] on icon at bounding box center [26, 99] width 16 height 16
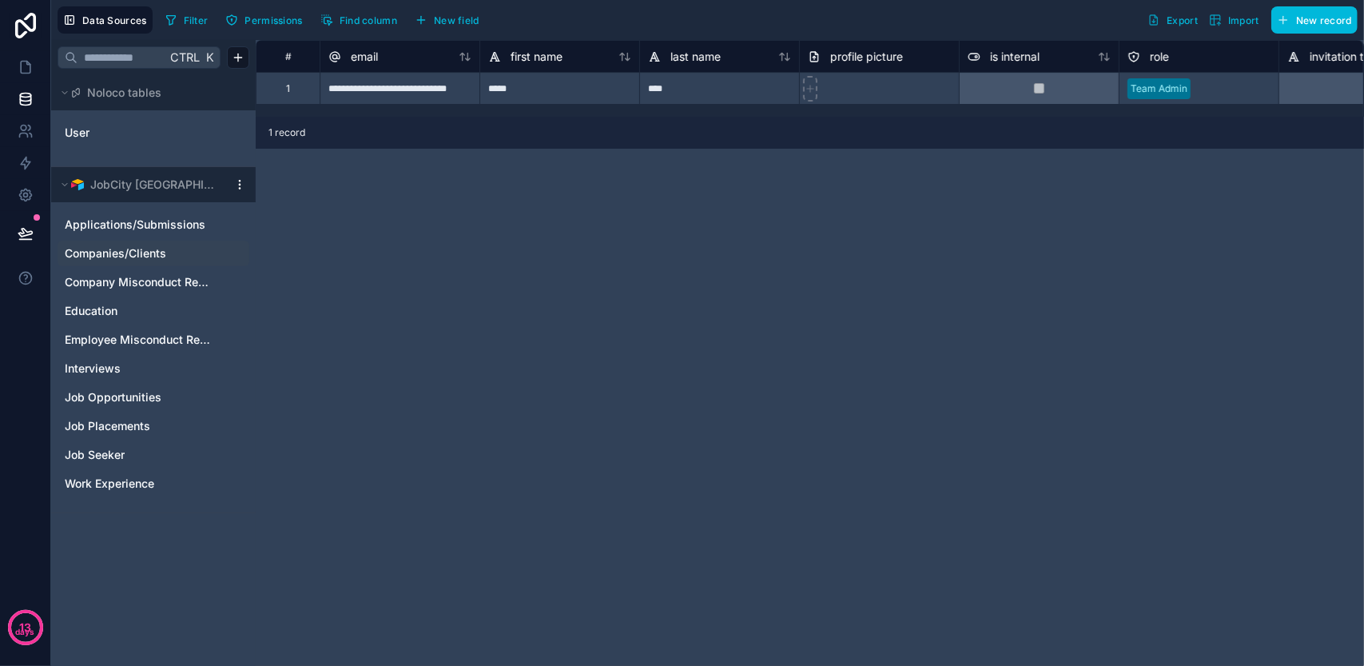
click at [156, 242] on div "Companies/Clients" at bounding box center [154, 253] width 192 height 26
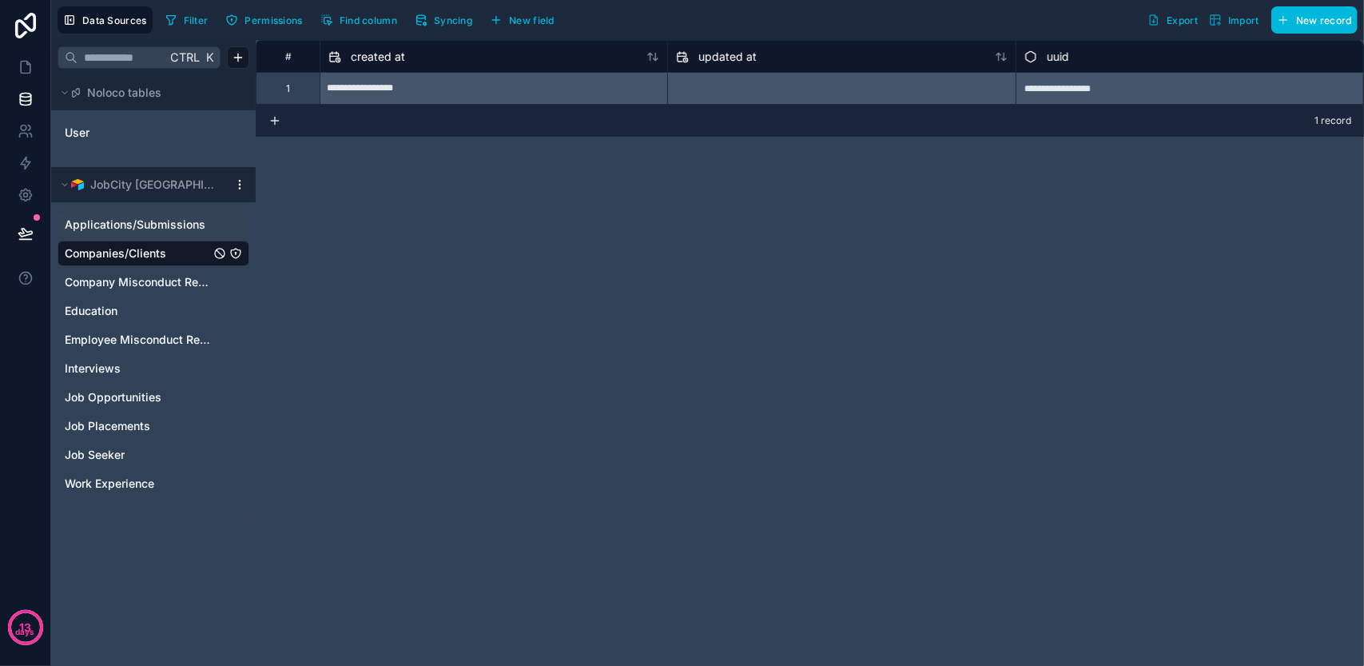
click at [157, 230] on span "Applications/Submissions" at bounding box center [135, 225] width 141 height 16
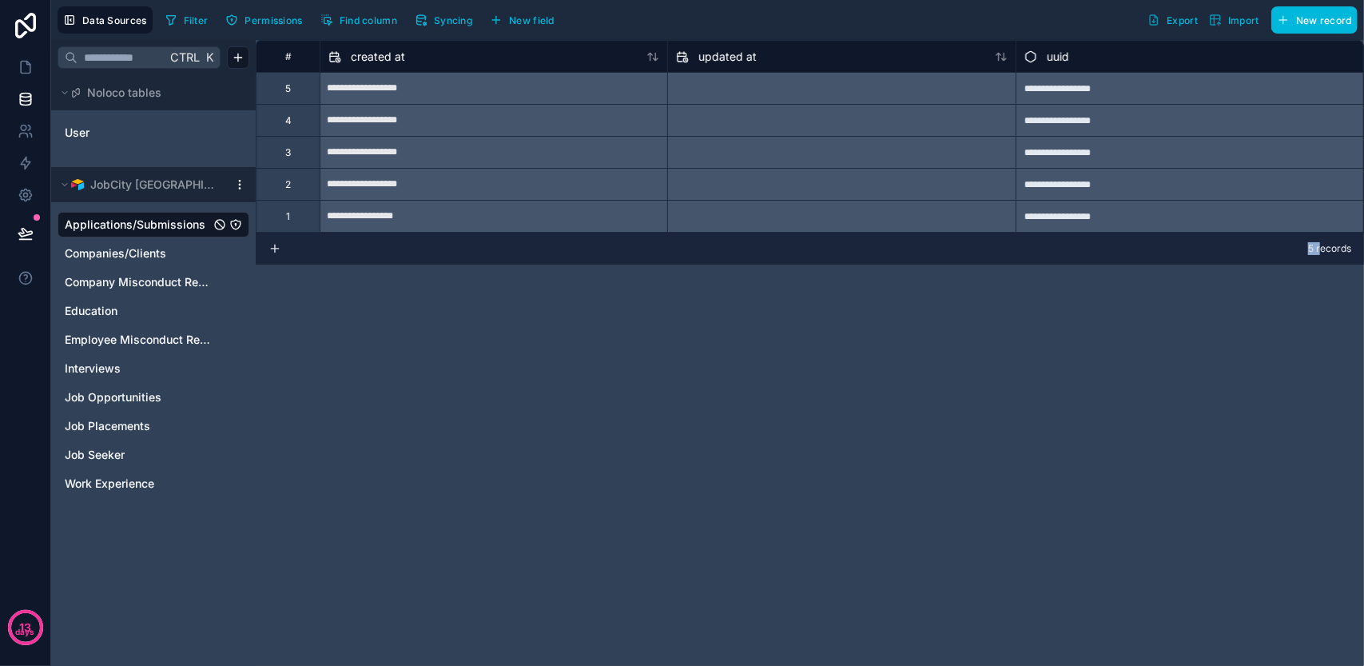
drag, startPoint x: 1181, startPoint y: 245, endPoint x: 1321, endPoint y: 244, distance: 140.6
click at [1321, 244] on div "5 records" at bounding box center [810, 248] width 1108 height 32
click at [139, 336] on span "Employee Misconduct Reports" at bounding box center [137, 340] width 145 height 16
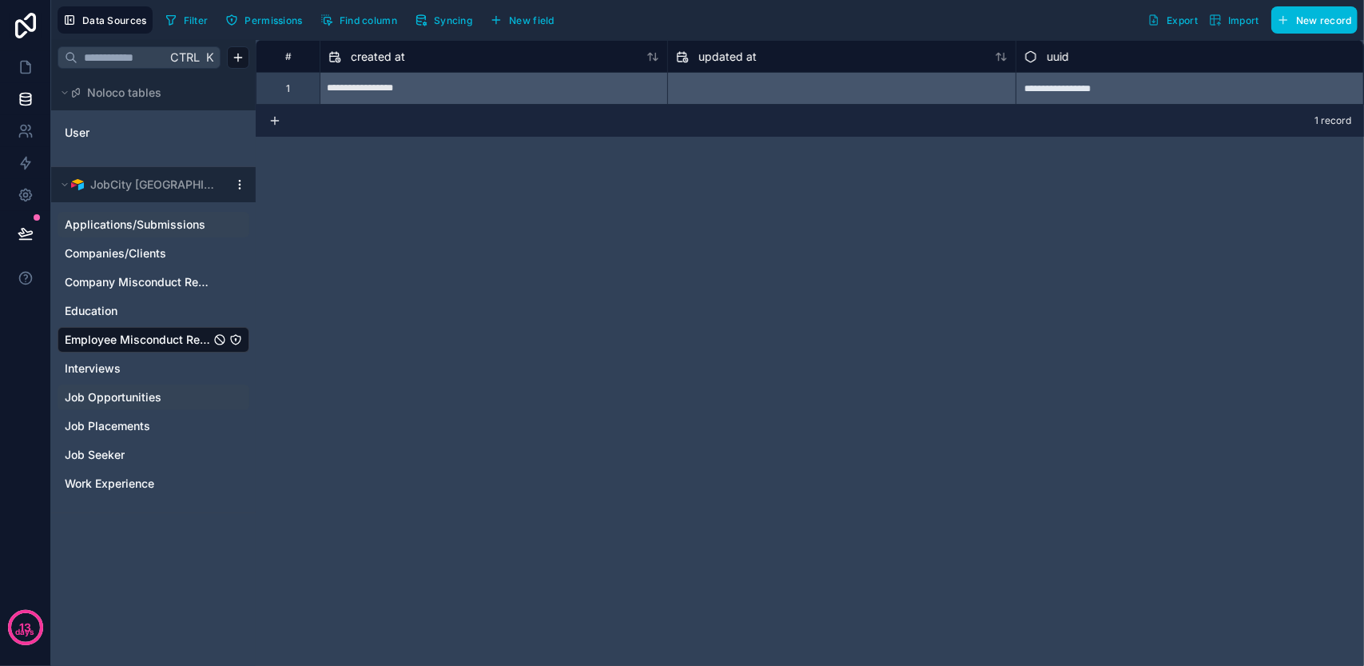
click at [127, 392] on span "Job Opportunities" at bounding box center [113, 397] width 97 height 16
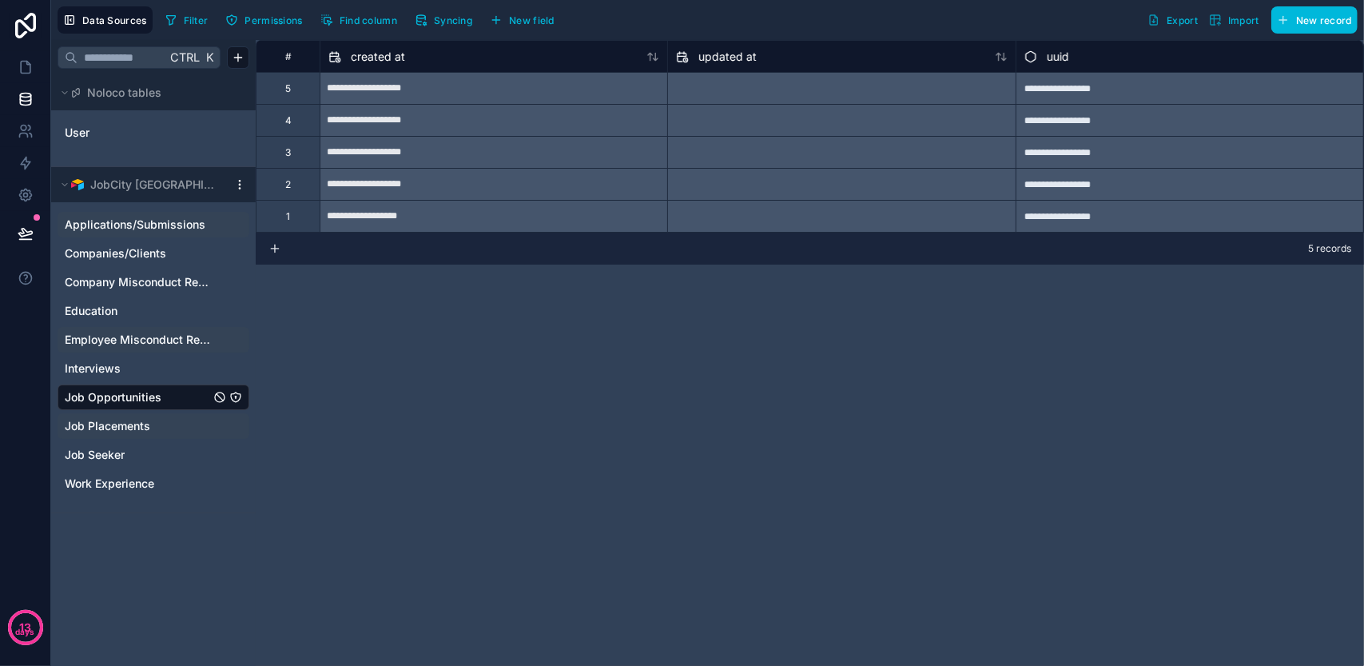
click at [127, 427] on span "Job Placements" at bounding box center [107, 426] width 85 height 16
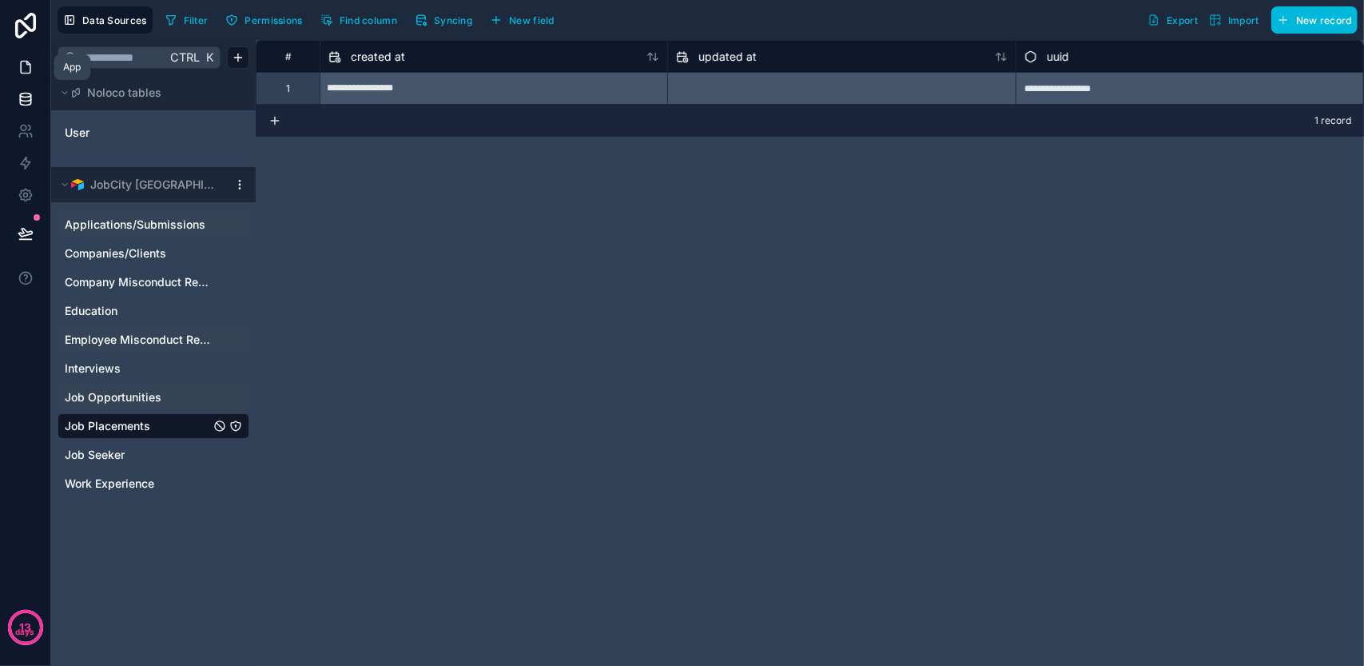
click at [34, 61] on link at bounding box center [25, 67] width 50 height 32
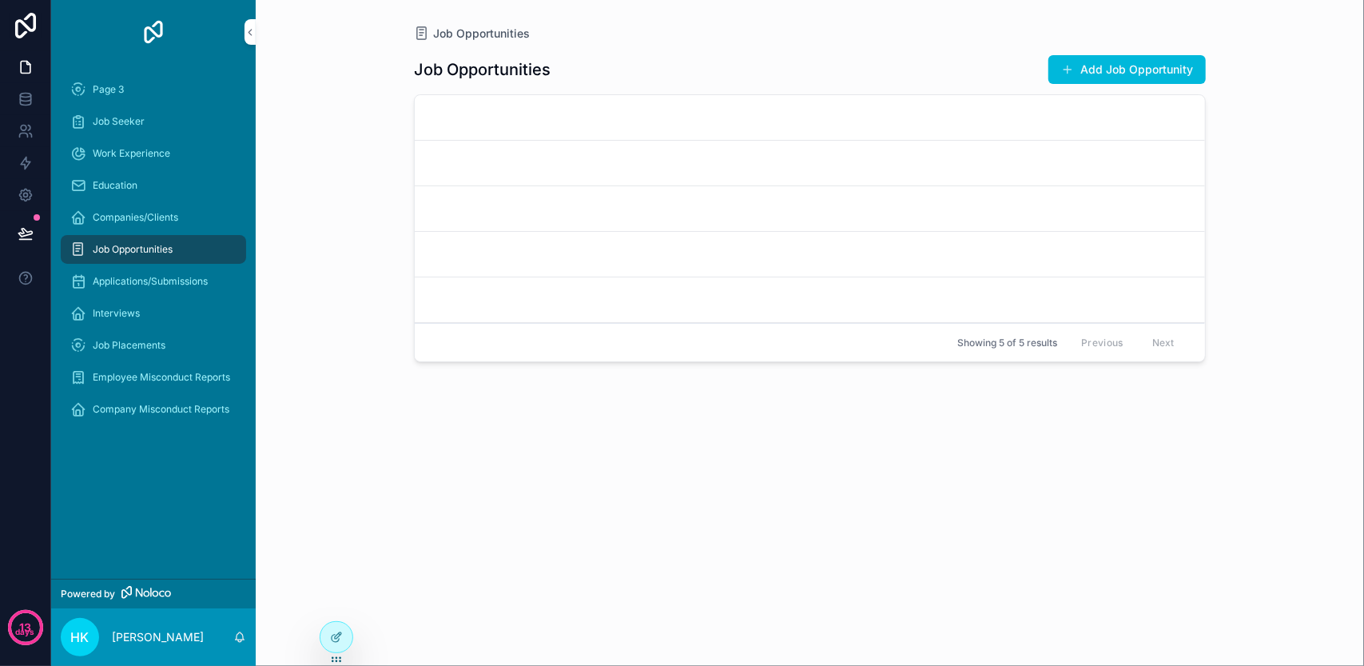
click at [508, 419] on div "Job Opportunities Add Job Opportunity Showing 5 of 5 results Previous Next" at bounding box center [810, 344] width 792 height 605
click at [1178, 68] on button "Add Job Opportunity" at bounding box center [1126, 69] width 157 height 29
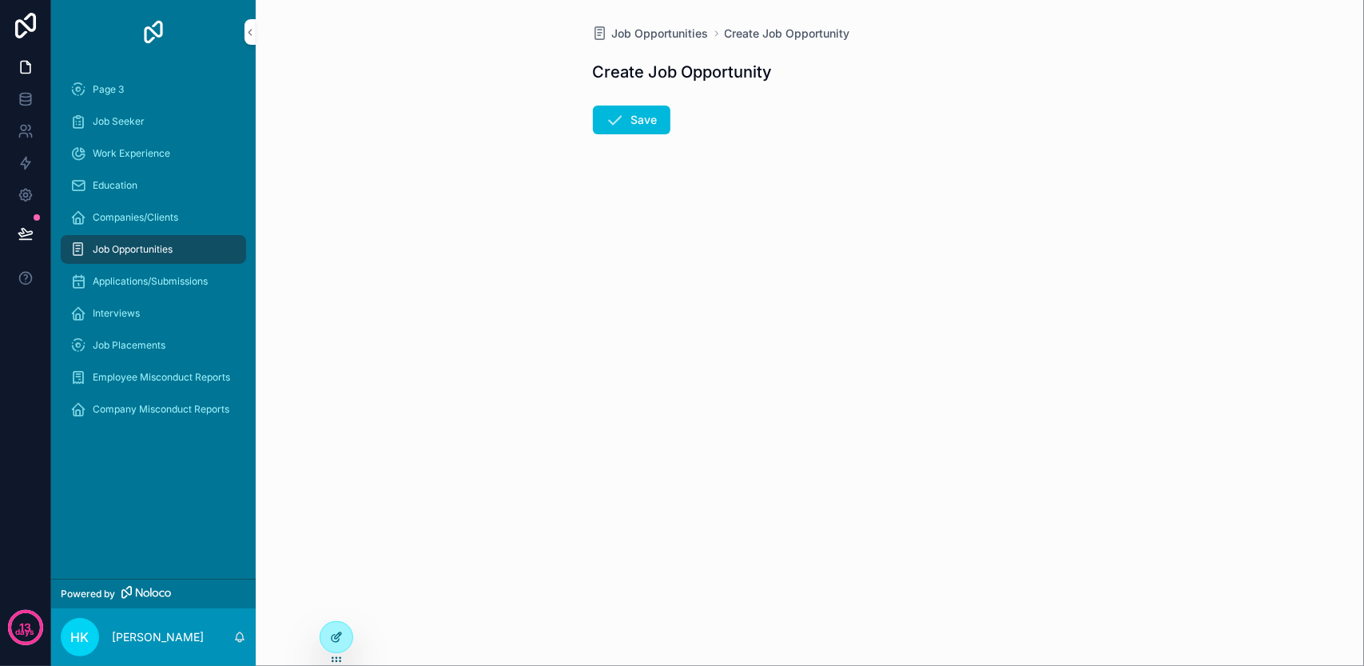
click at [340, 638] on icon at bounding box center [336, 636] width 13 height 13
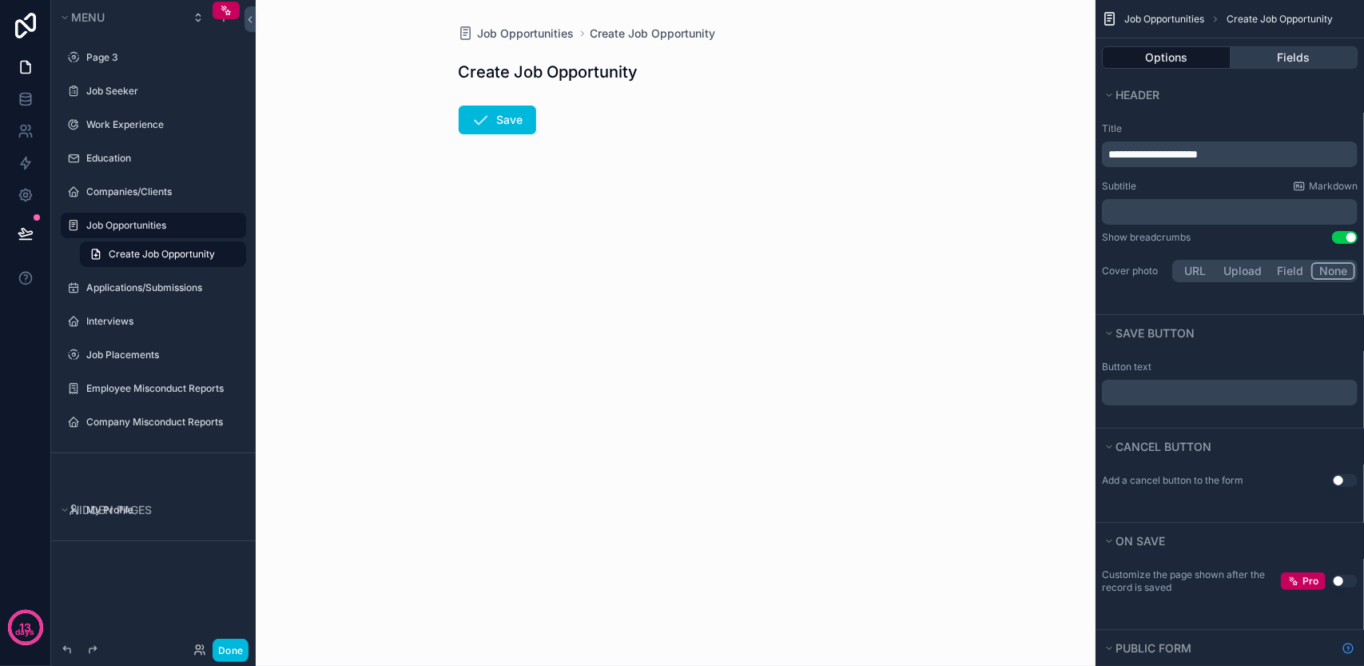
click at [1258, 58] on button "Fields" at bounding box center [1294, 57] width 128 height 22
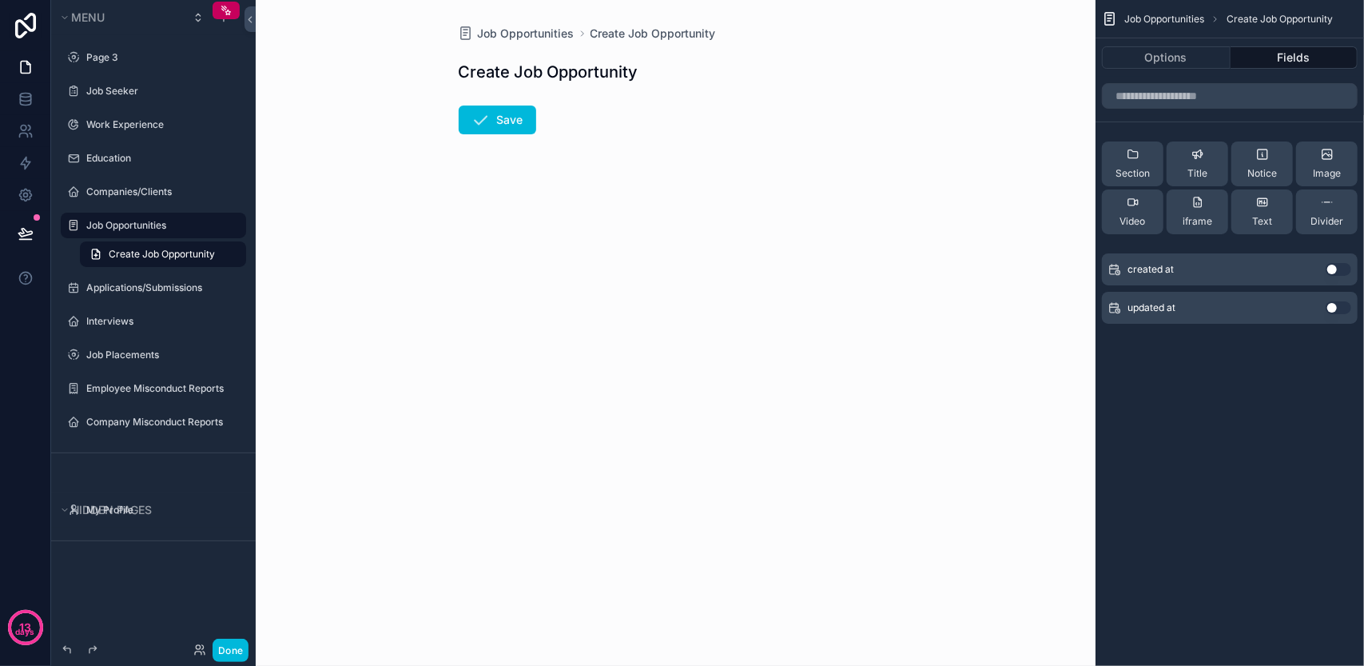
click at [702, 287] on div "Job Opportunities Create Job Opportunity Create Job Opportunity Save" at bounding box center [676, 333] width 840 height 666
click at [599, 74] on h1 "Create Job Opportunity" at bounding box center [549, 72] width 180 height 22
click at [148, 97] on div "Job Seeker" at bounding box center [164, 91] width 157 height 13
click at [170, 92] on label "Job Seeker" at bounding box center [161, 91] width 150 height 13
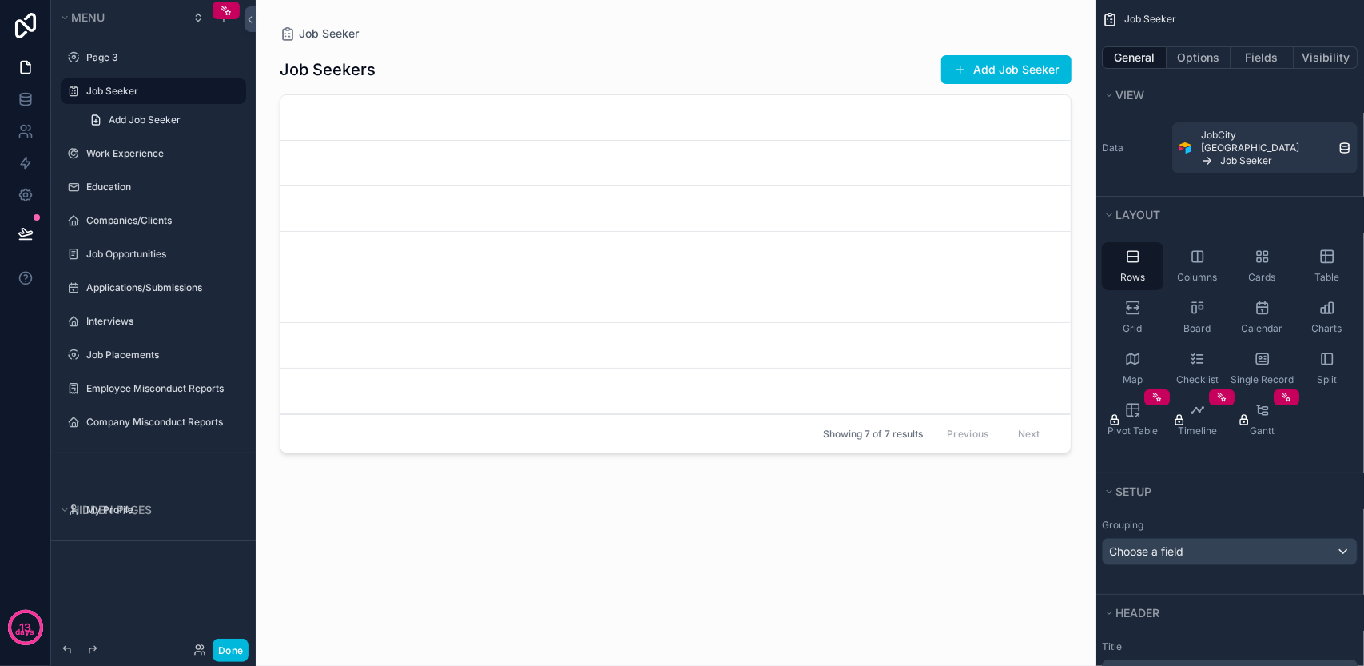
click at [993, 70] on div "scrollable content" at bounding box center [675, 323] width 817 height 646
click at [997, 70] on button "Add Job Seeker" at bounding box center [1006, 69] width 130 height 29
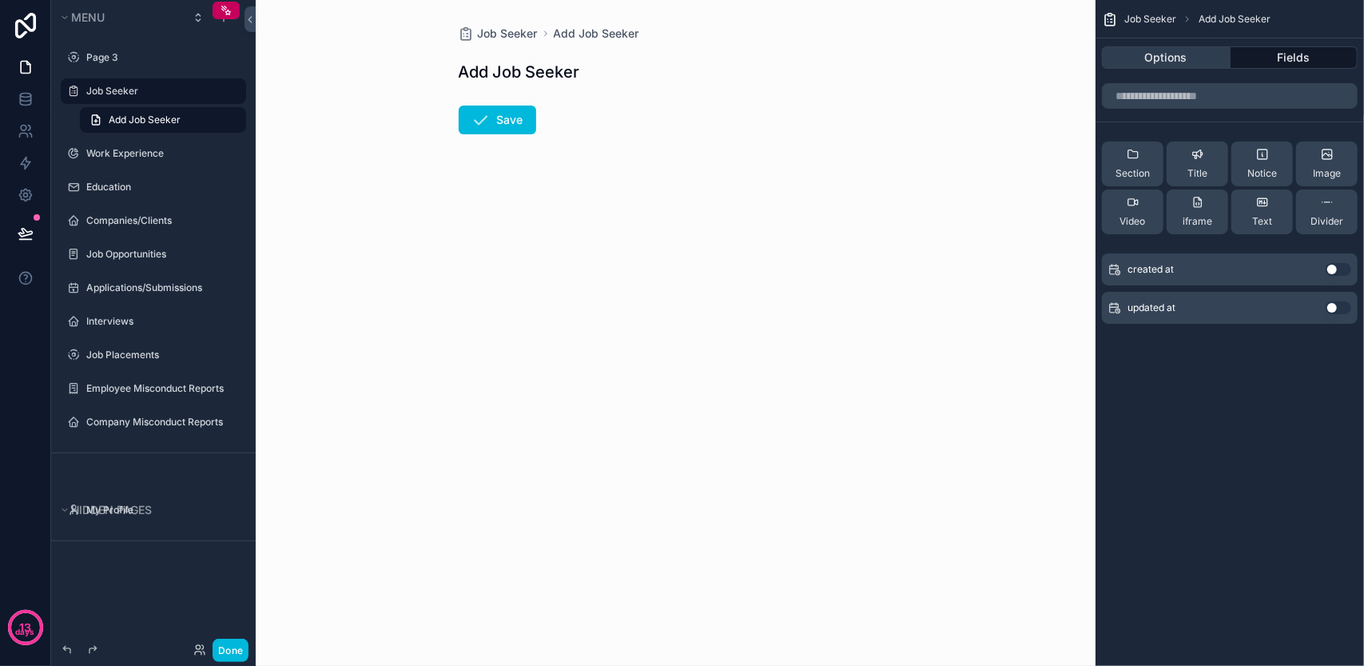
click at [1103, 62] on button "Options" at bounding box center [1166, 57] width 129 height 22
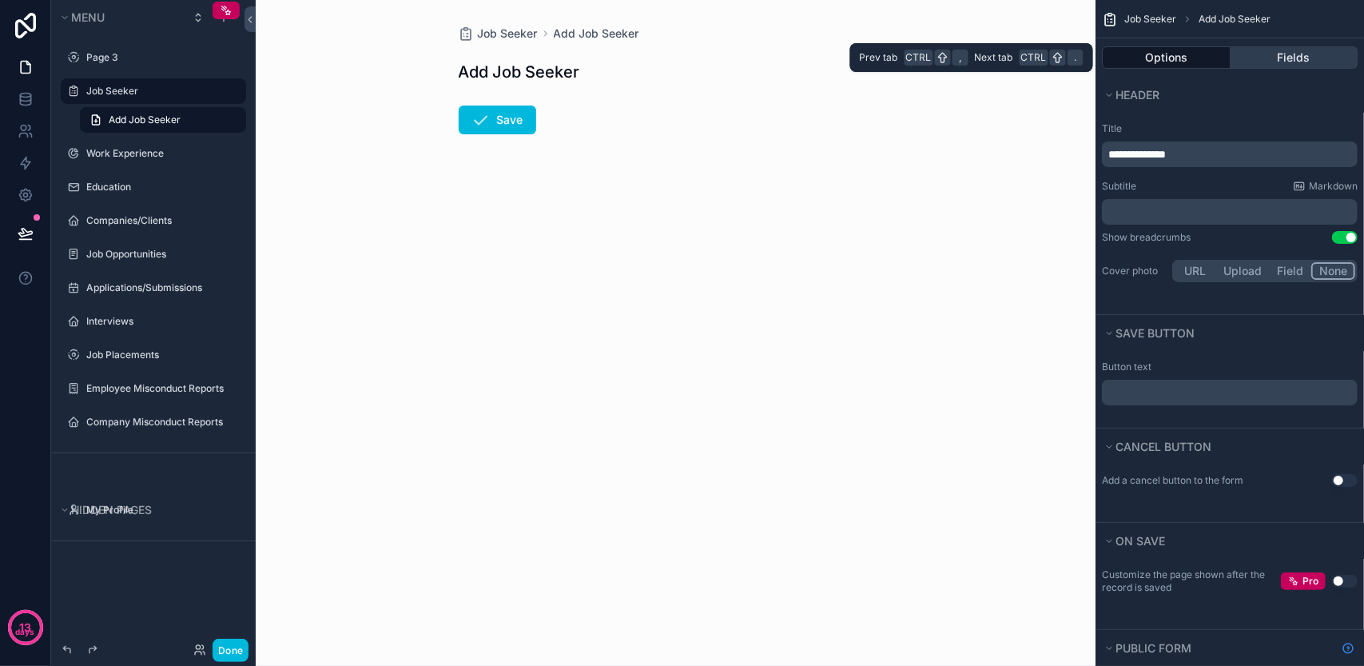
click at [1273, 49] on button "Fields" at bounding box center [1294, 57] width 128 height 22
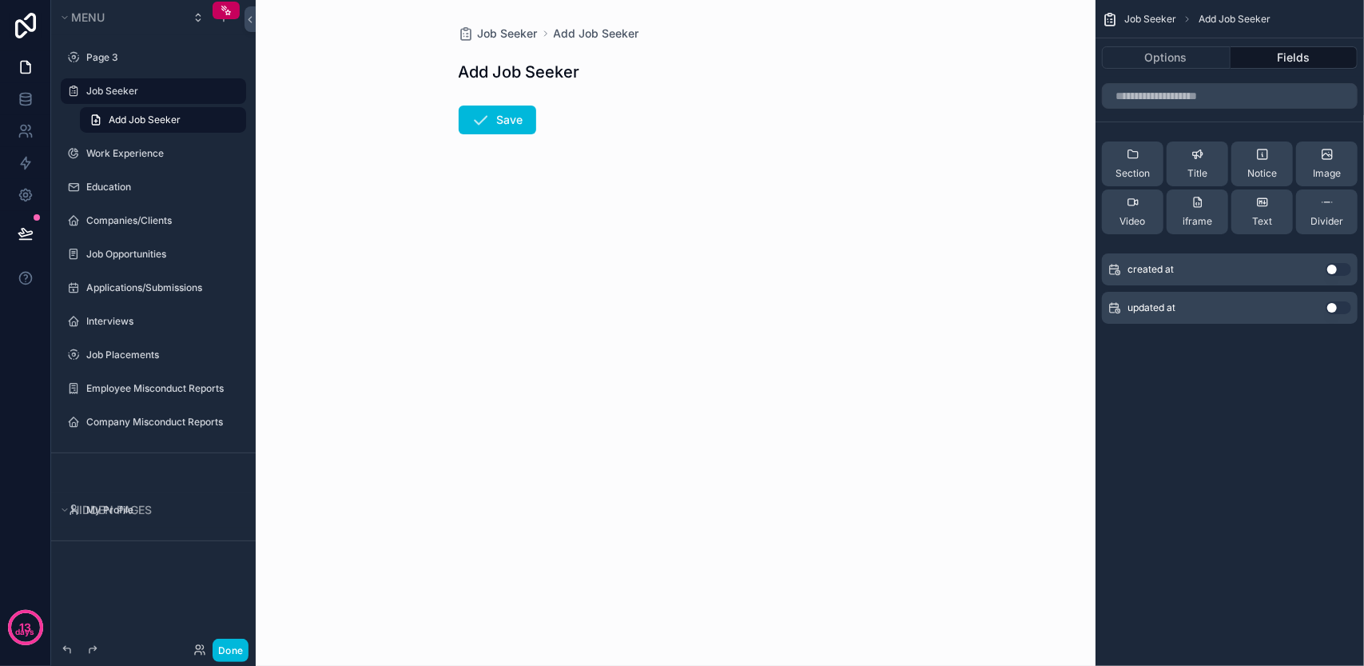
click at [1334, 264] on button "Use setting" at bounding box center [1338, 269] width 26 height 13
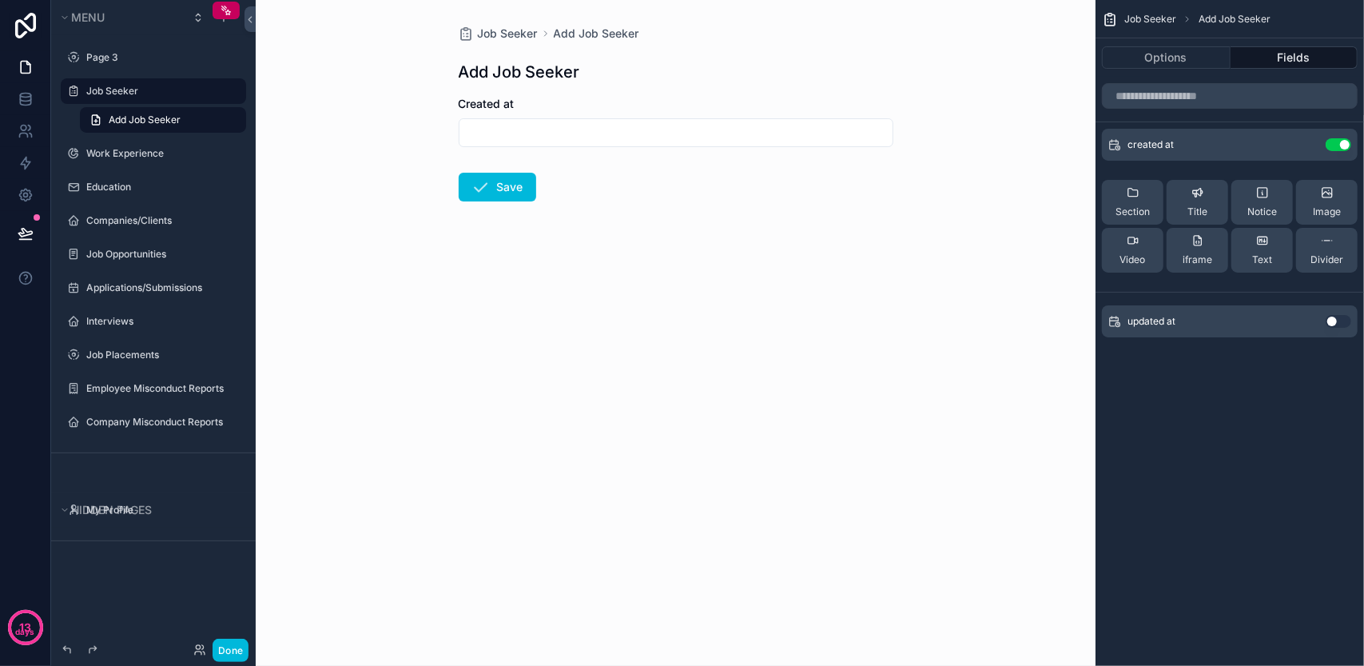
click at [1333, 319] on button "Use setting" at bounding box center [1338, 321] width 26 height 13
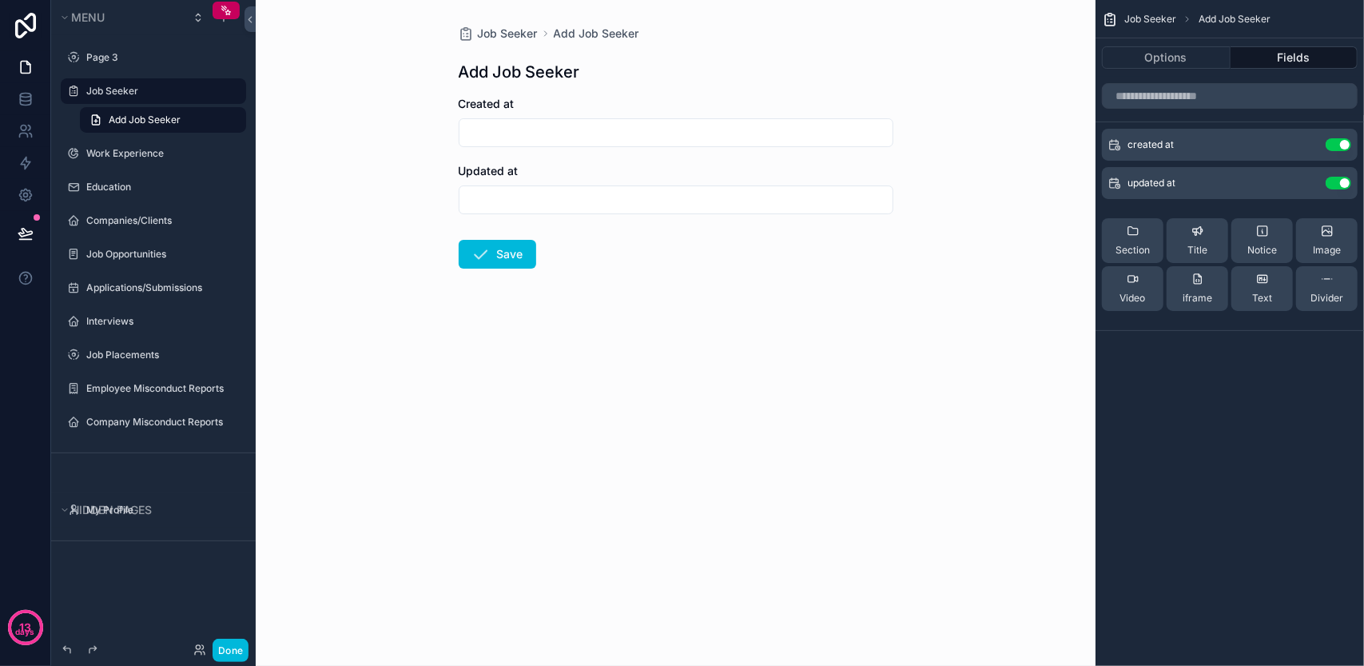
click at [1328, 138] on div "Use setting" at bounding box center [1338, 144] width 26 height 13
click at [1335, 146] on button "Use setting" at bounding box center [1338, 144] width 26 height 13
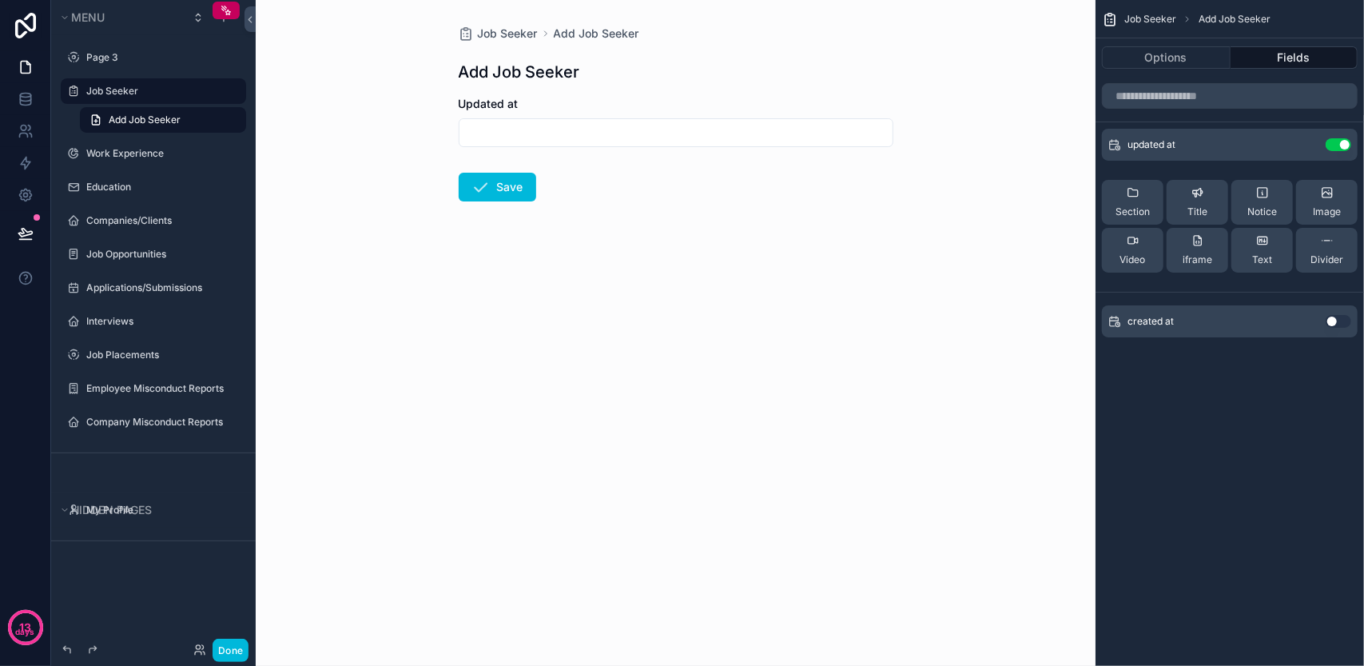
click at [1341, 144] on button "Use setting" at bounding box center [1338, 144] width 26 height 13
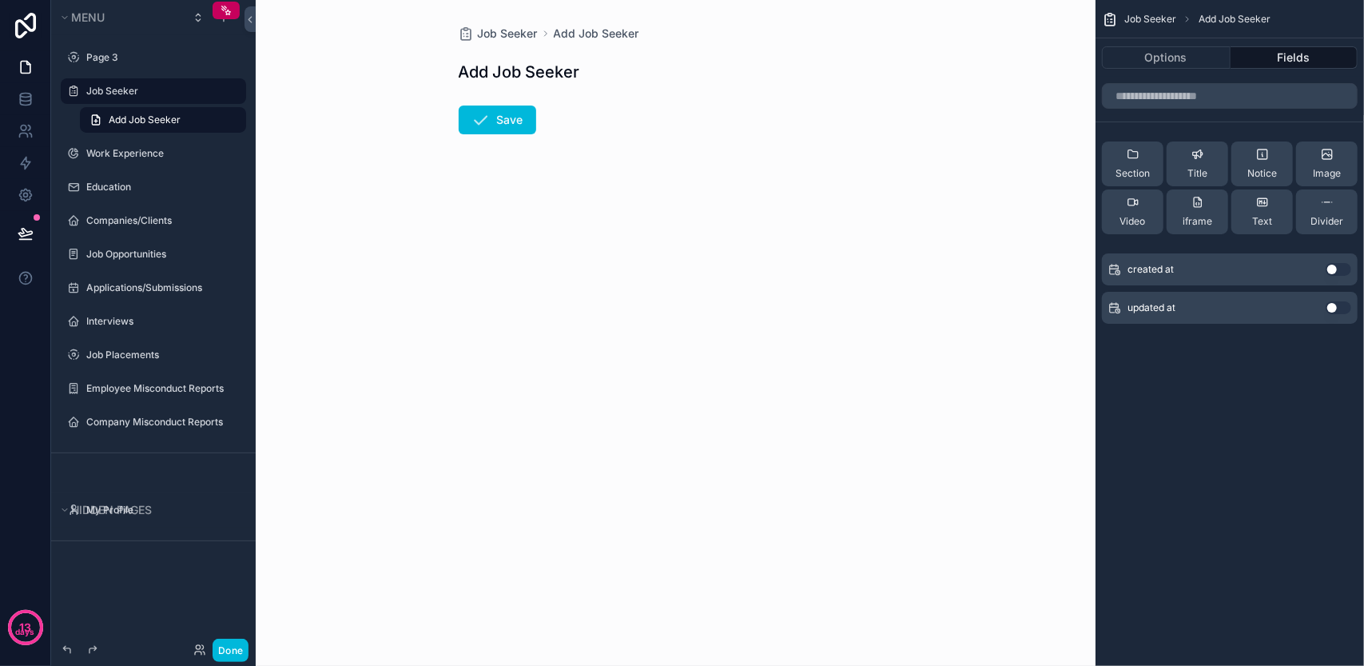
drag, startPoint x: 925, startPoint y: 240, endPoint x: 820, endPoint y: 235, distance: 105.6
click at [924, 240] on div "Job Seeker Add Job Seeker Add Job Seeker Save" at bounding box center [676, 333] width 840 height 666
click at [232, 10] on icon "scrollable content" at bounding box center [226, 10] width 13 height 13
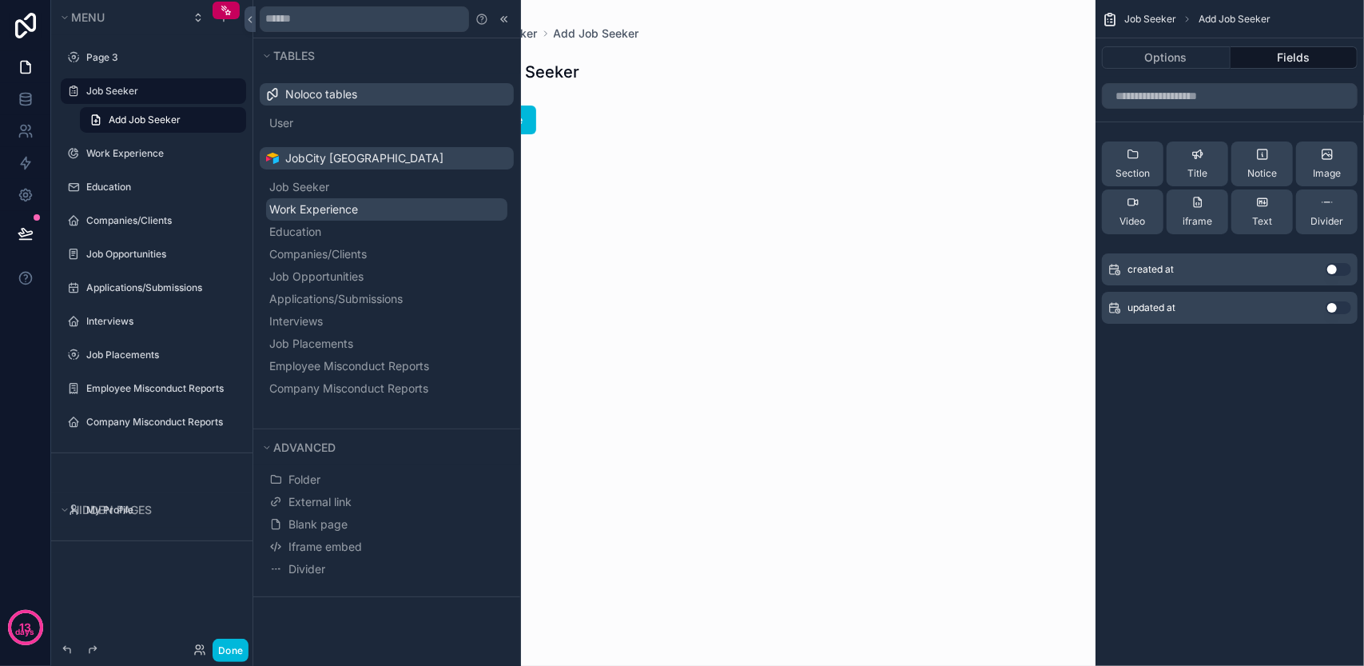
click at [317, 209] on span "Work Experience" at bounding box center [313, 209] width 89 height 16
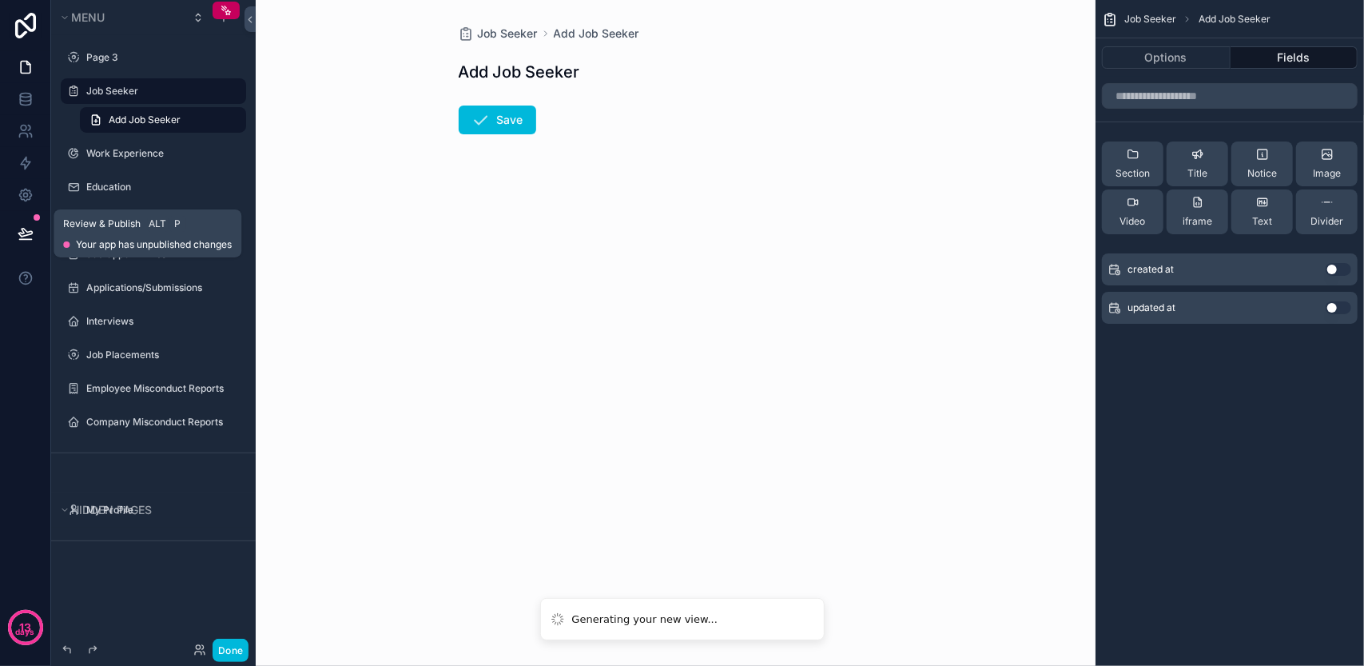
click at [22, 234] on icon at bounding box center [26, 233] width 16 height 16
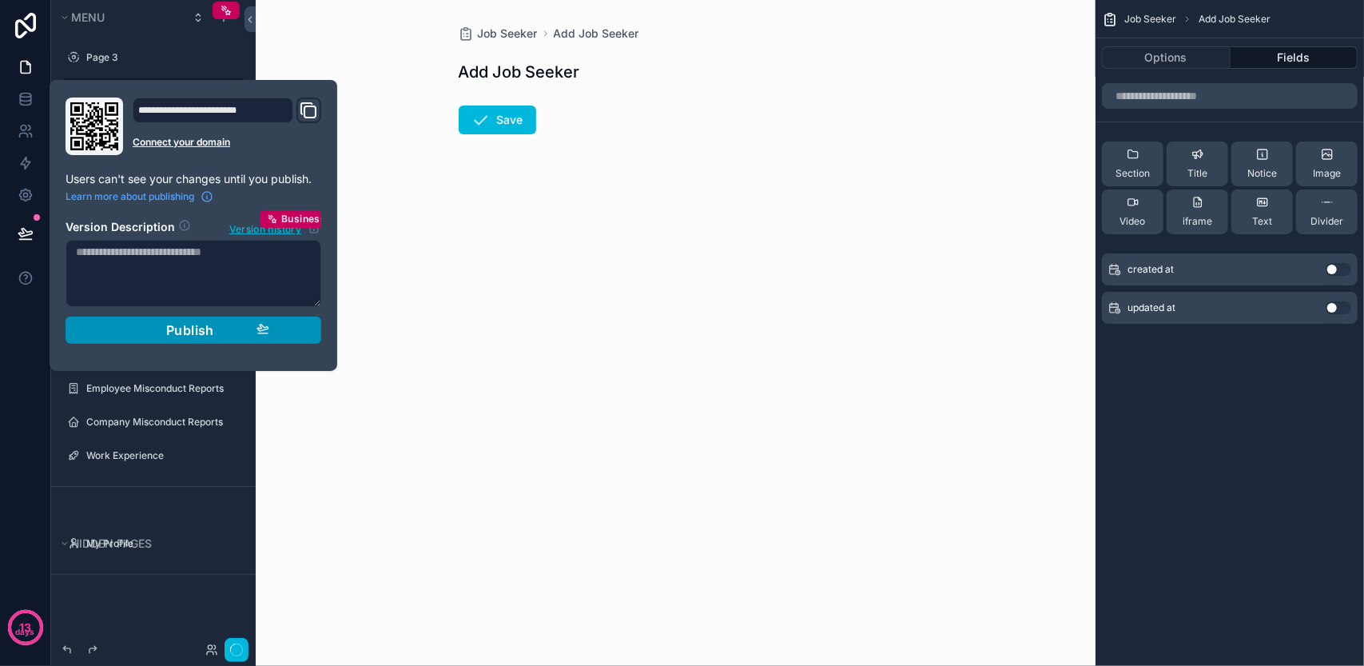
click at [276, 326] on button "Publish" at bounding box center [194, 329] width 256 height 27
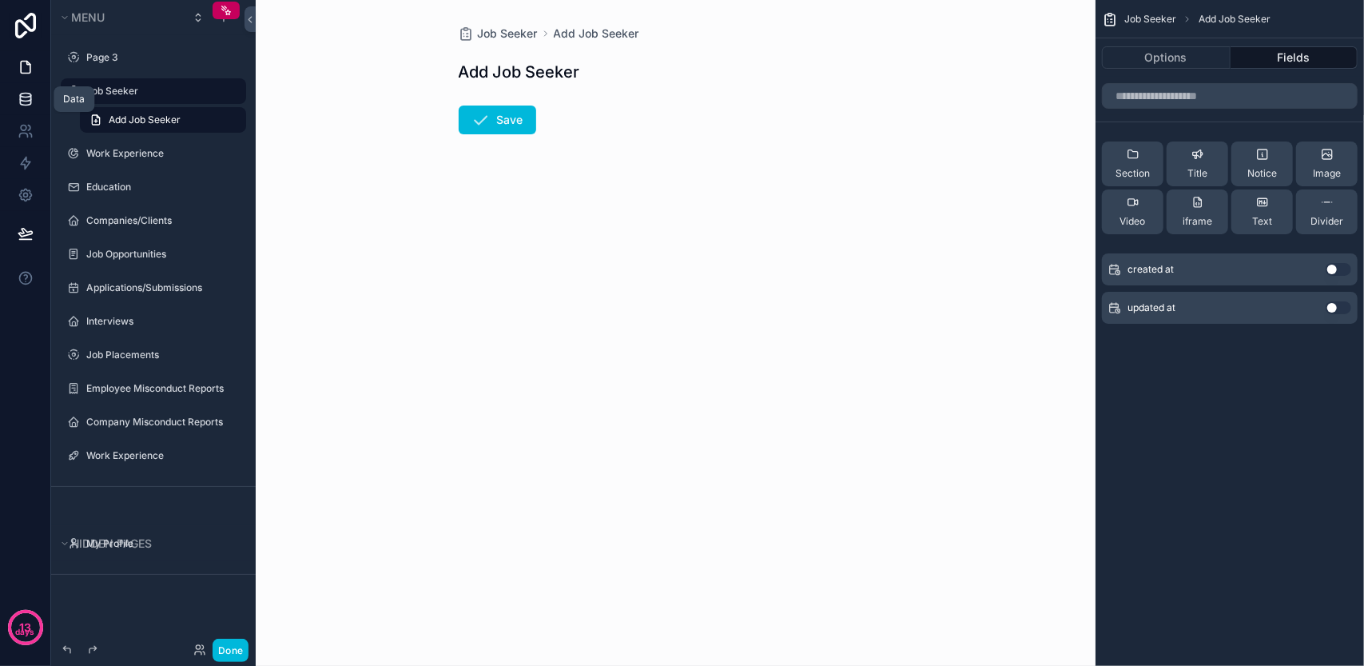
click at [11, 103] on link at bounding box center [25, 99] width 50 height 32
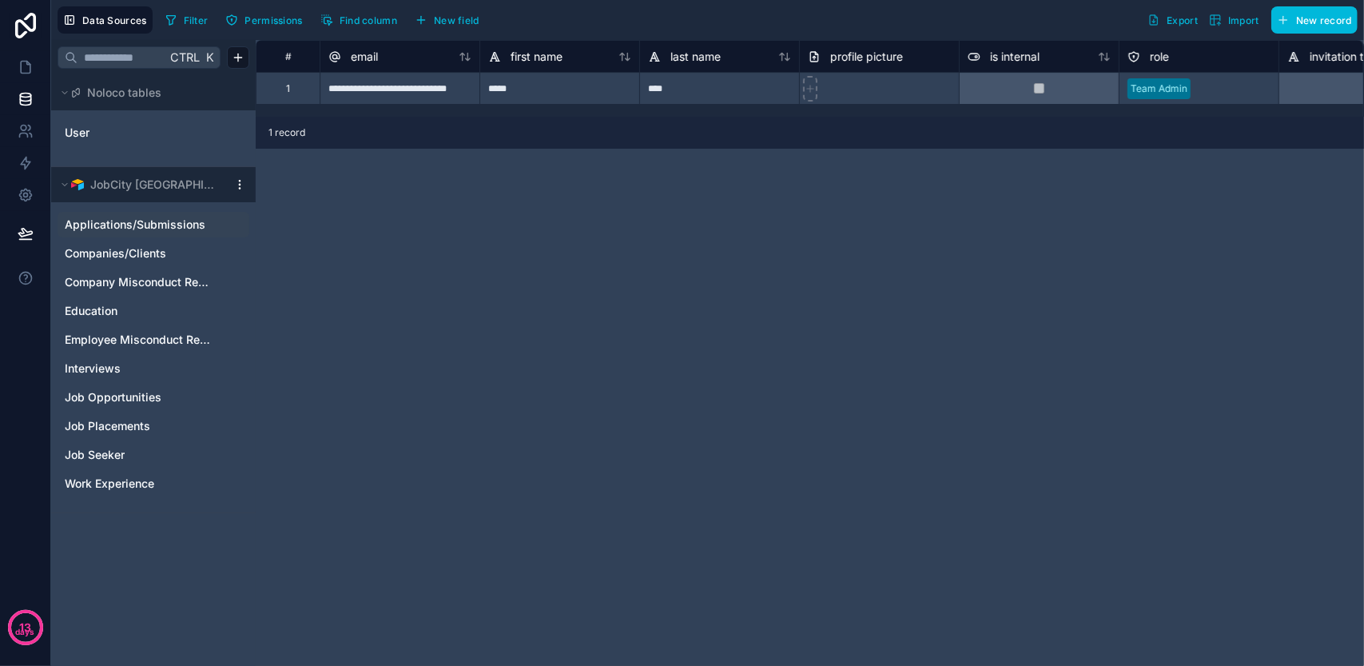
click at [132, 215] on div "Applications/Submissions" at bounding box center [154, 225] width 192 height 26
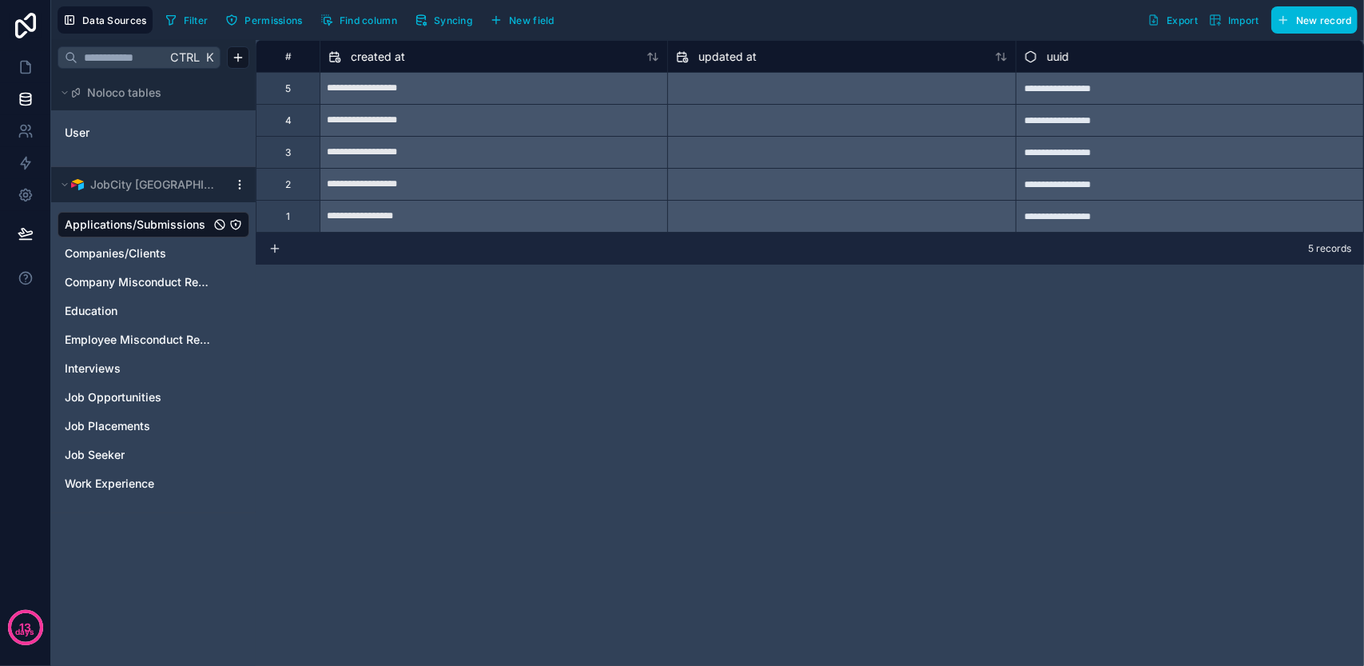
click at [454, 18] on span "Syncing" at bounding box center [453, 20] width 38 height 12
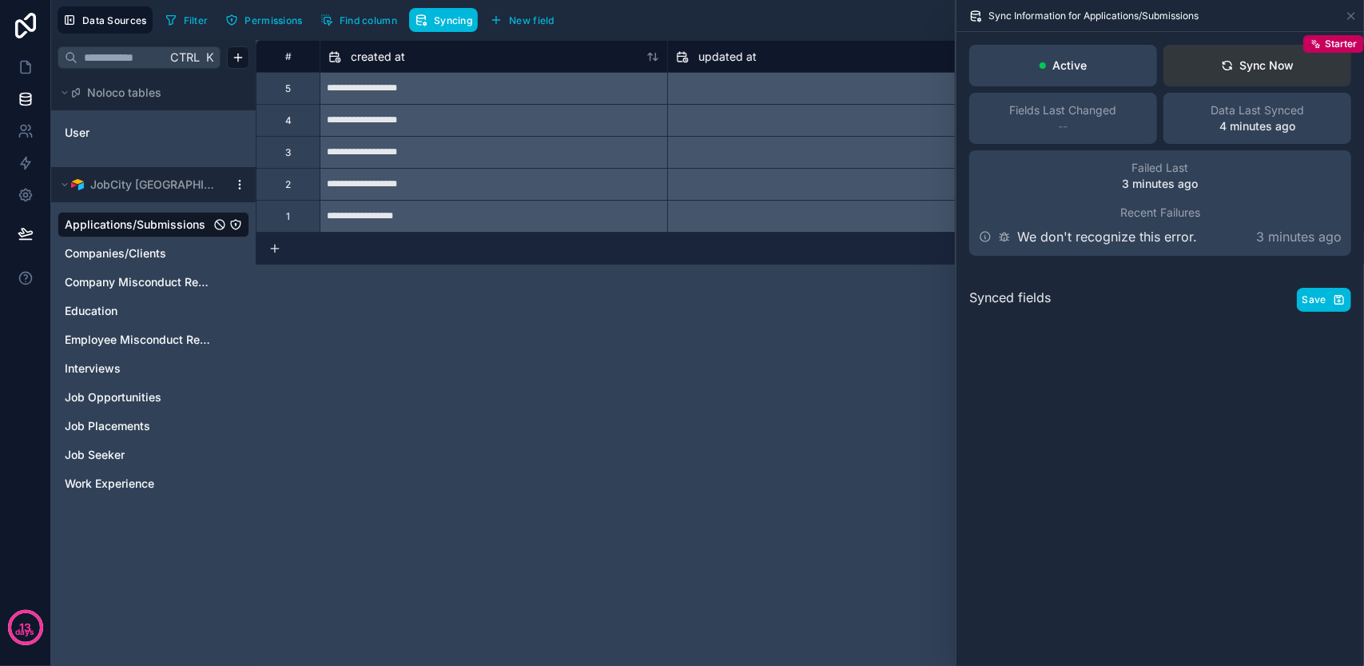
click at [1208, 63] on button "Sync Now Starter" at bounding box center [1257, 66] width 188 height 42
click at [1217, 59] on button "Sync Now Starter" at bounding box center [1257, 66] width 188 height 42
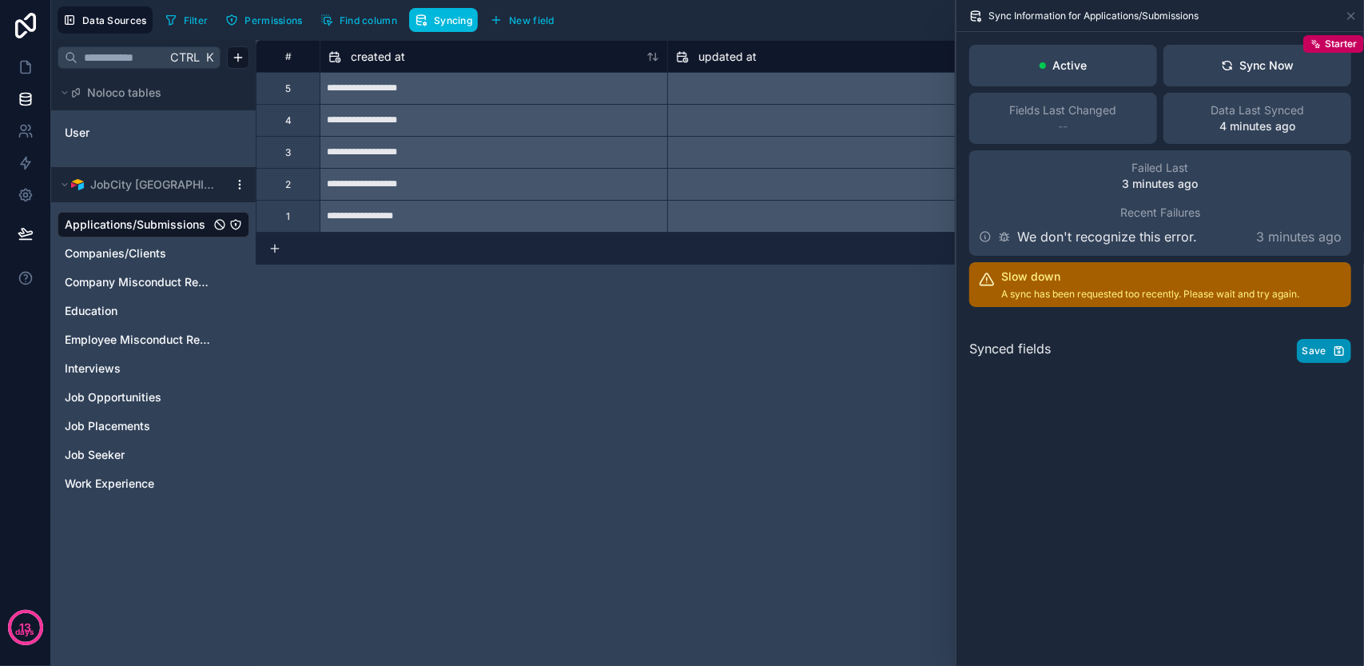
click at [1310, 344] on span "Save" at bounding box center [1314, 350] width 24 height 13
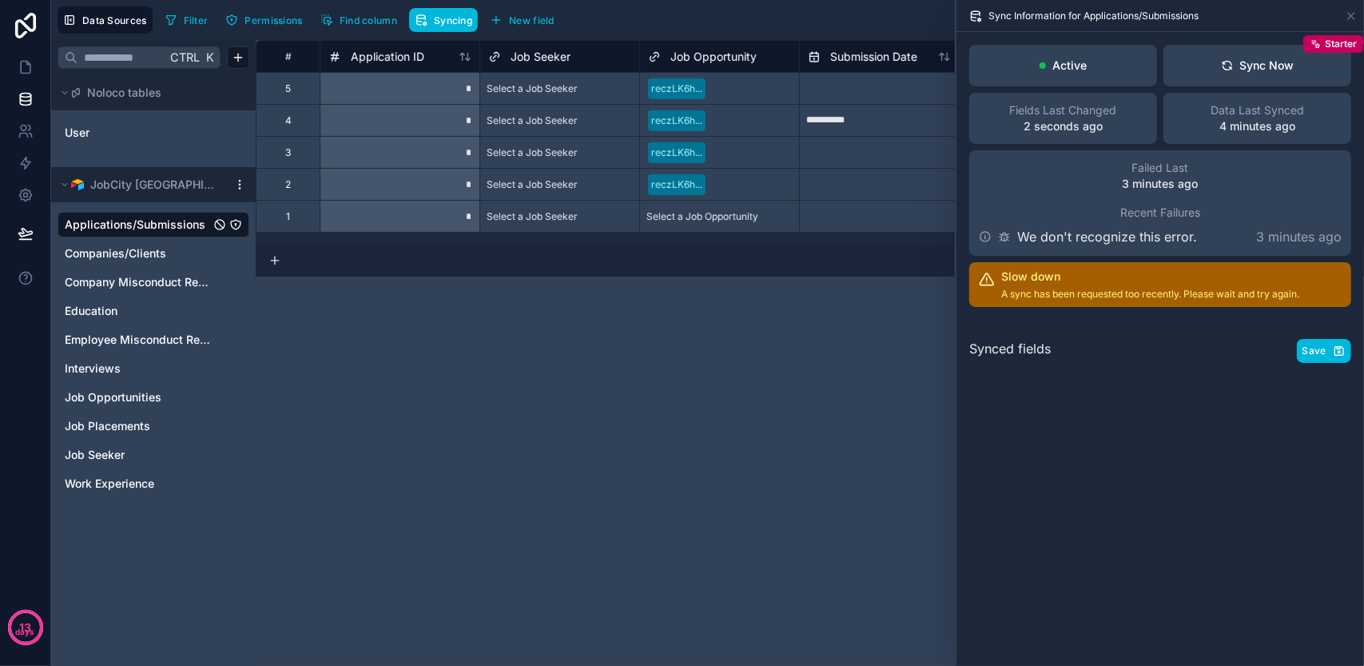
click at [542, 280] on div "**********" at bounding box center [810, 353] width 1108 height 626
click at [1350, 17] on icon at bounding box center [1351, 16] width 13 height 13
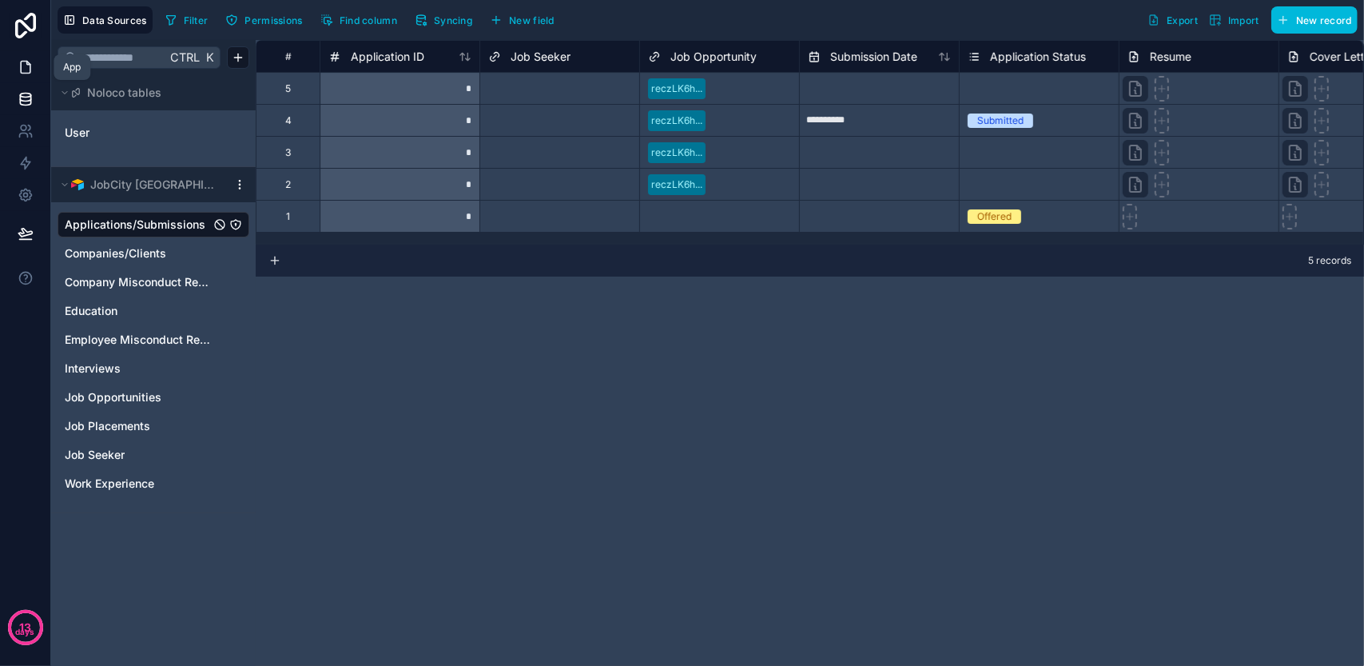
click at [29, 68] on icon at bounding box center [26, 67] width 16 height 16
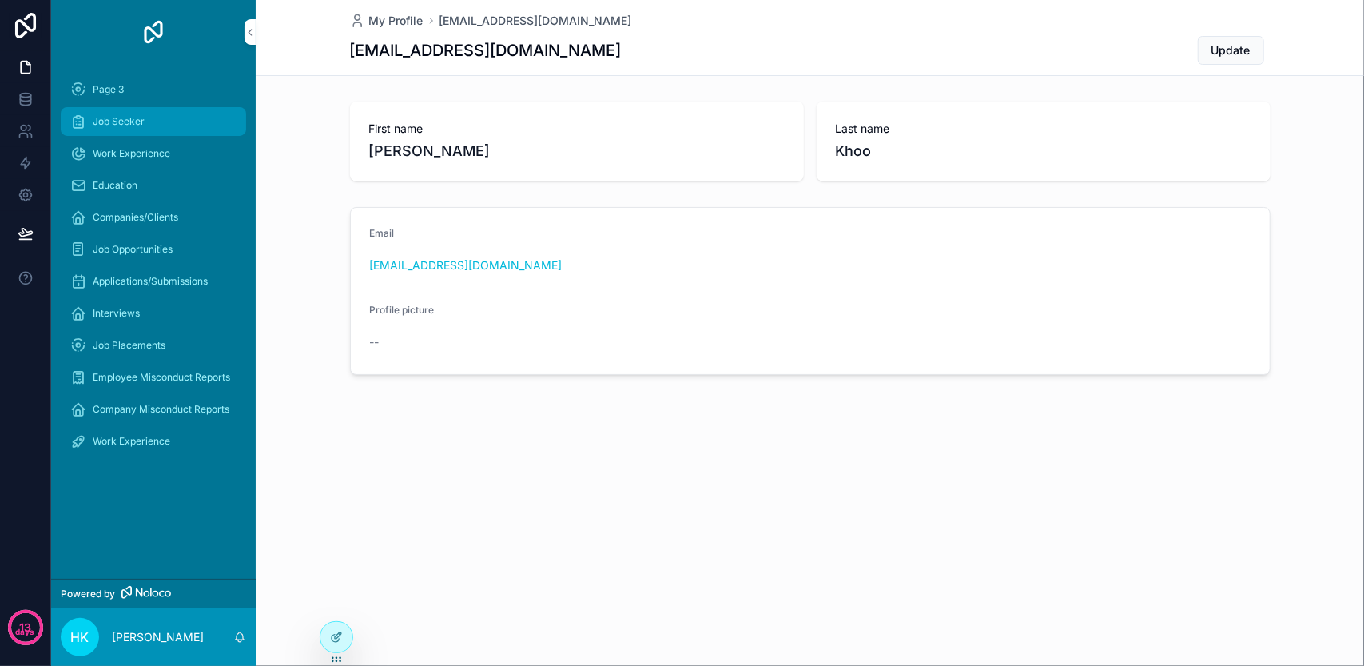
click at [173, 130] on div "Job Seeker" at bounding box center [153, 122] width 166 height 26
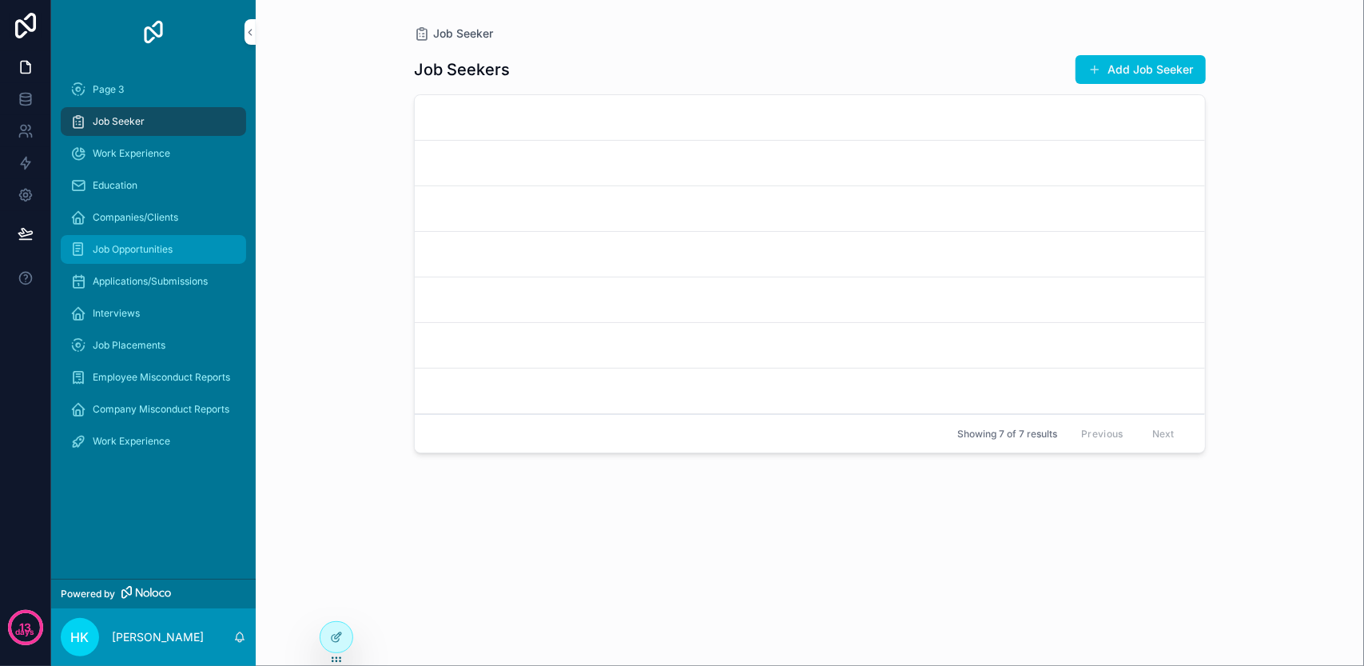
click at [184, 246] on div "Job Opportunities" at bounding box center [153, 249] width 166 height 26
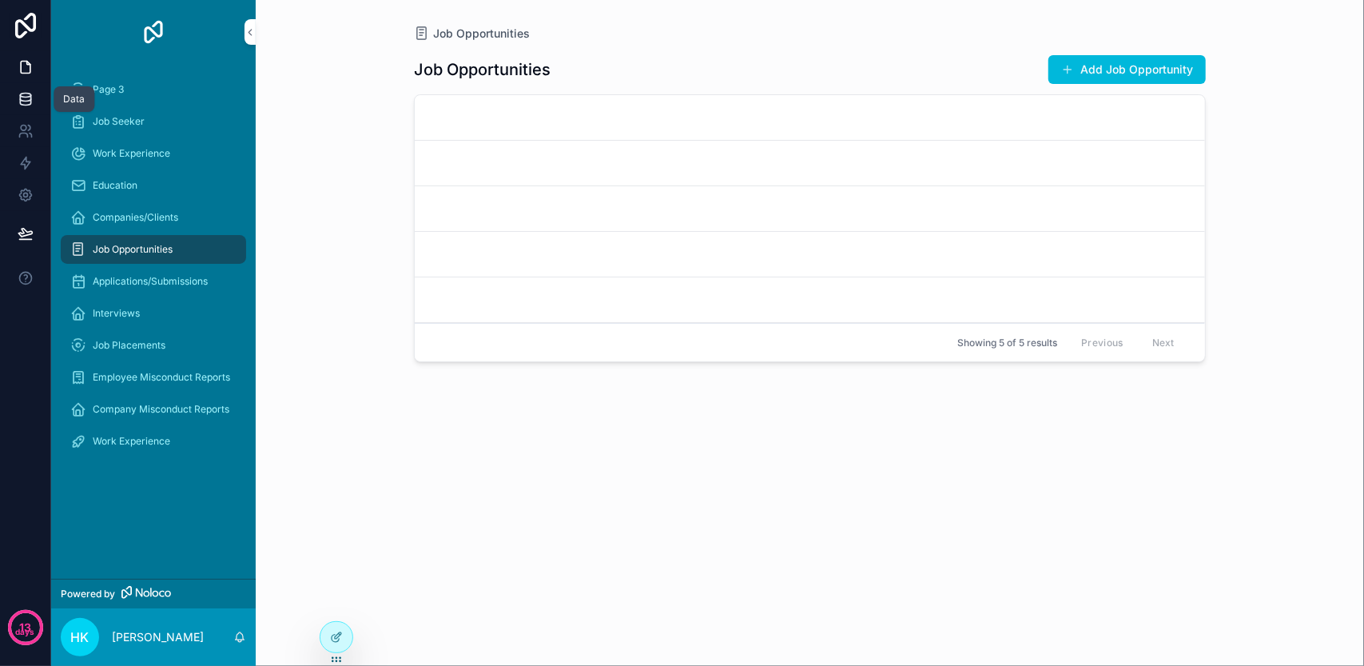
click at [31, 92] on icon at bounding box center [26, 99] width 16 height 16
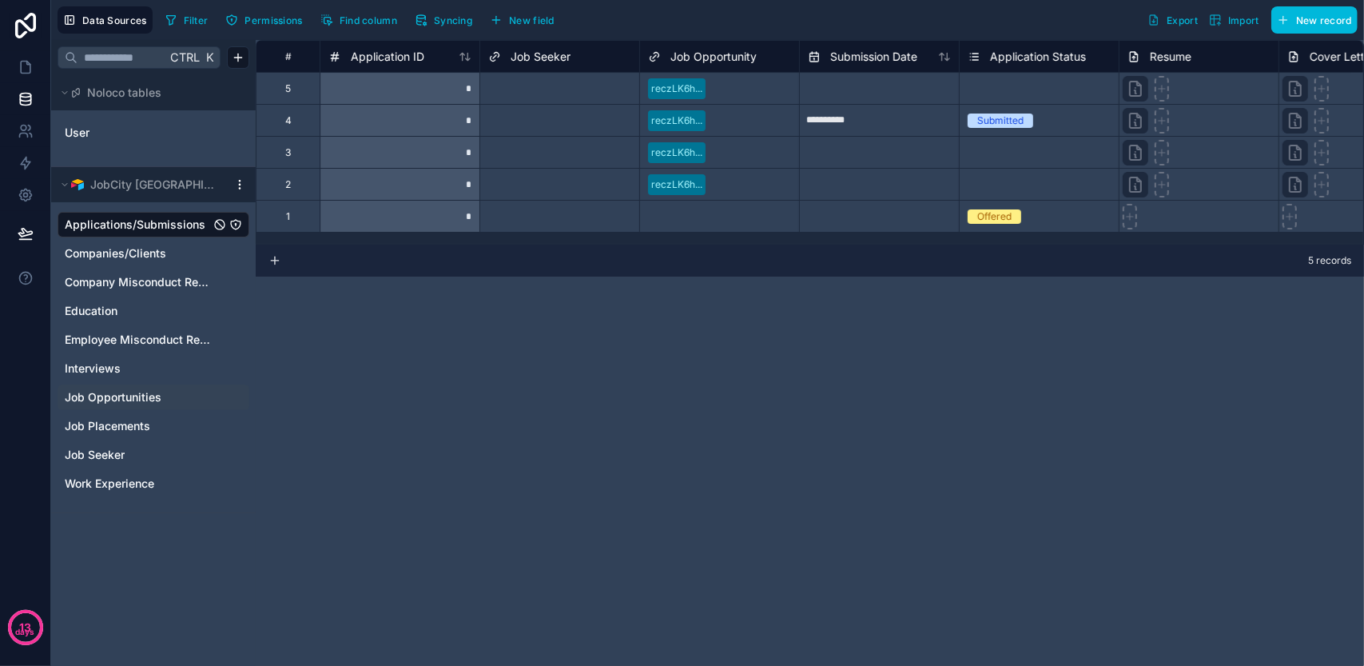
click at [148, 387] on div "Job Opportunities" at bounding box center [154, 397] width 192 height 26
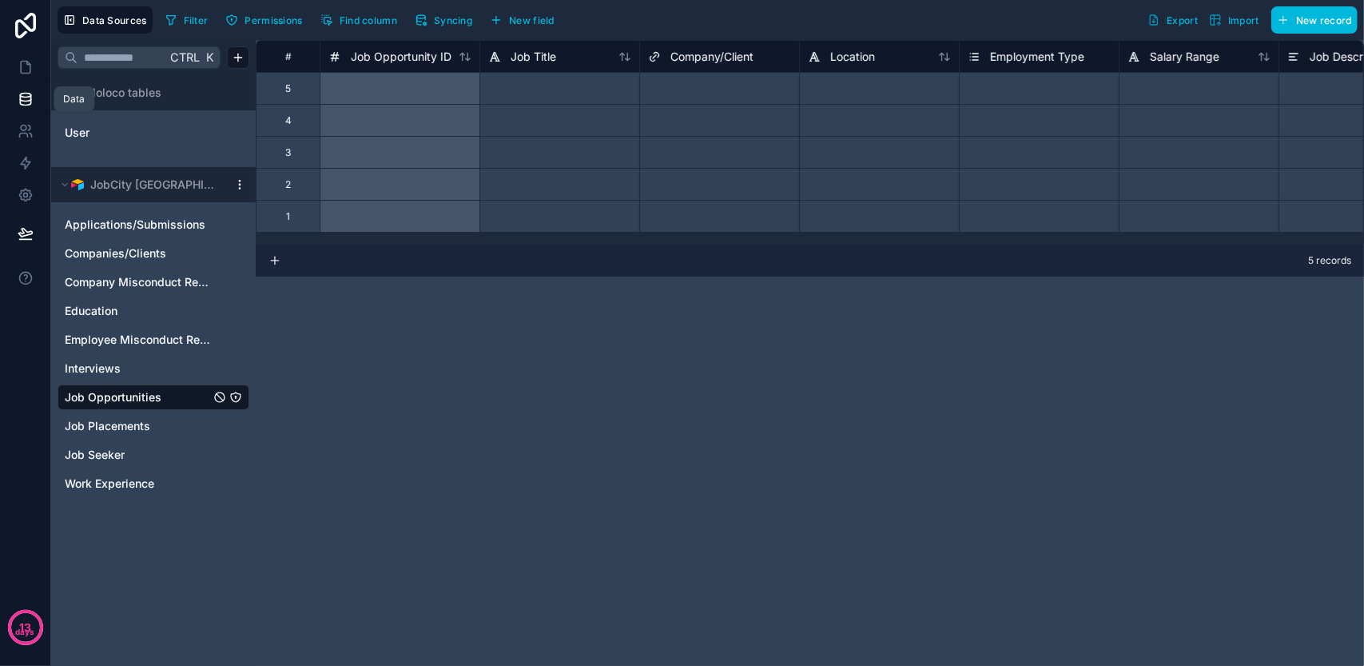
click at [31, 95] on icon at bounding box center [26, 99] width 16 height 16
click at [26, 72] on icon at bounding box center [26, 67] width 16 height 16
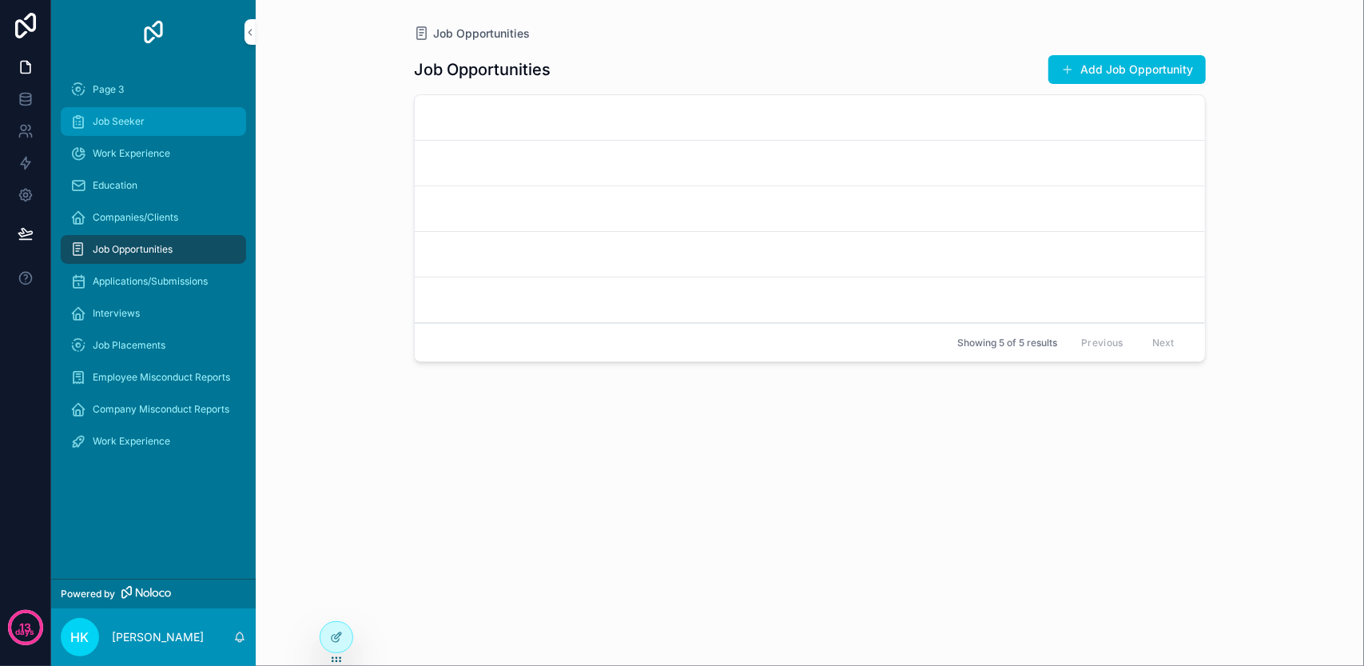
click at [198, 128] on div "Job Seeker" at bounding box center [153, 122] width 166 height 26
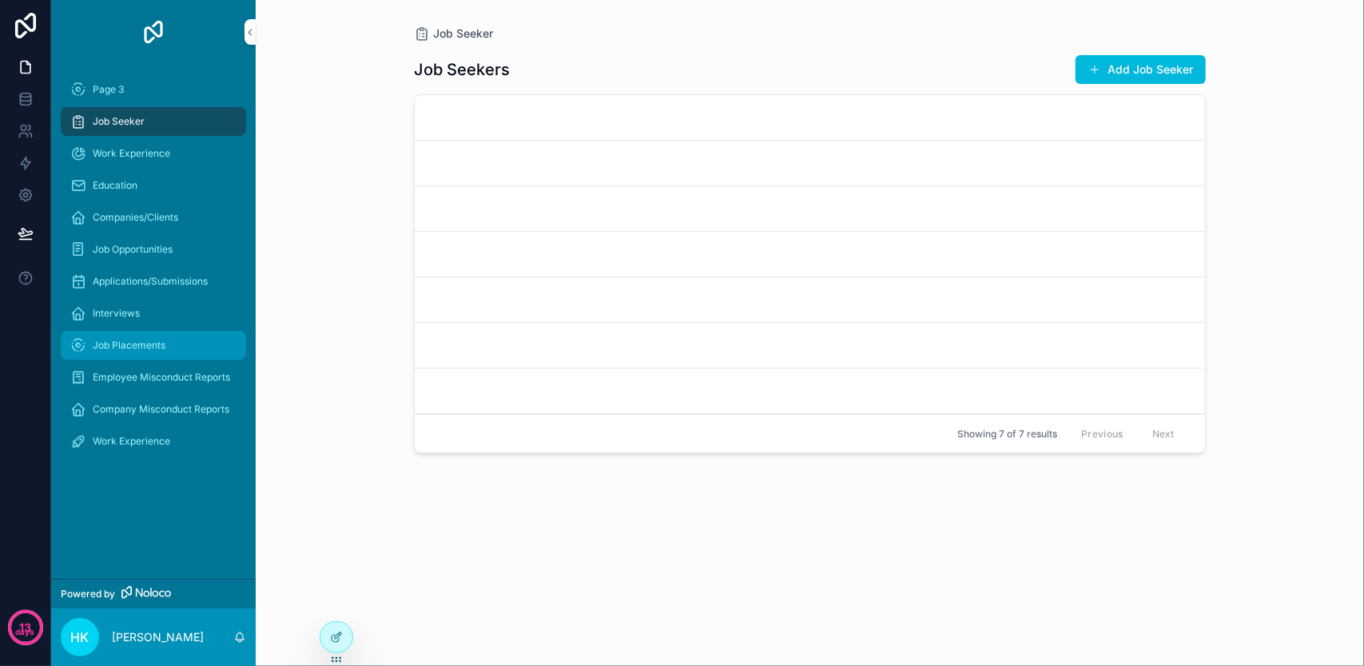
click at [177, 335] on div "Job Placements" at bounding box center [153, 345] width 166 height 26
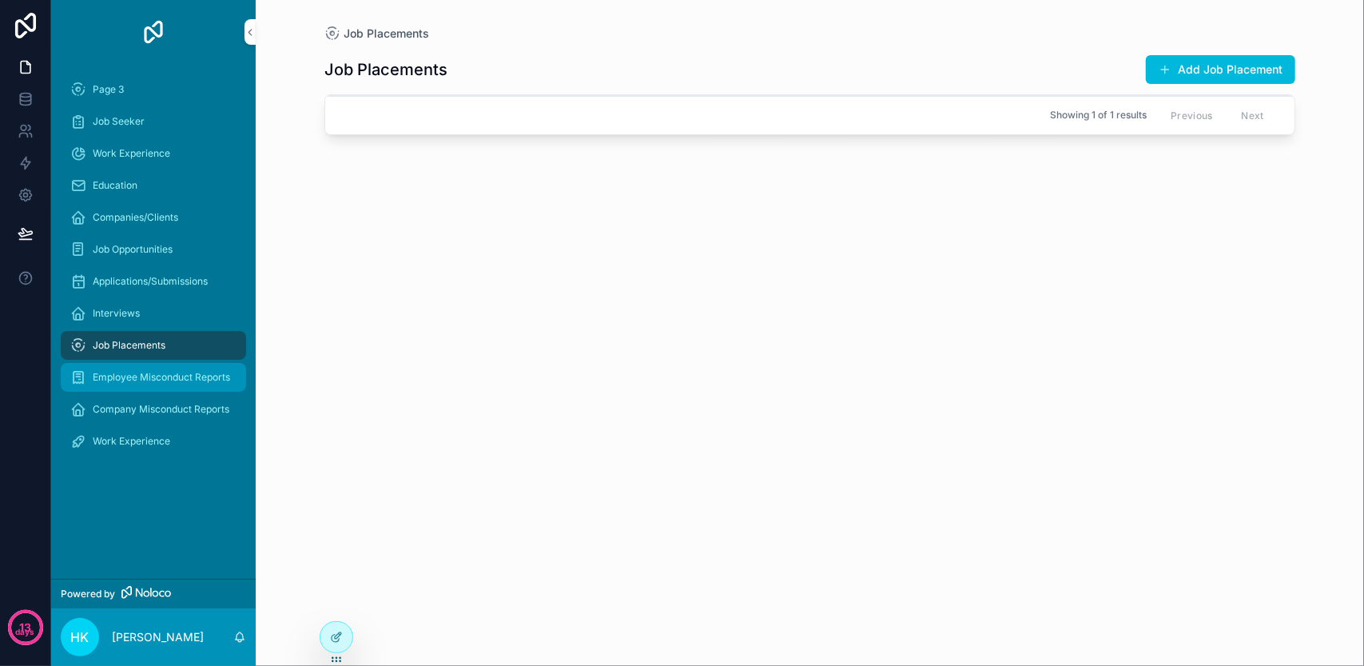
click at [176, 383] on span "Employee Misconduct Reports" at bounding box center [161, 377] width 137 height 13
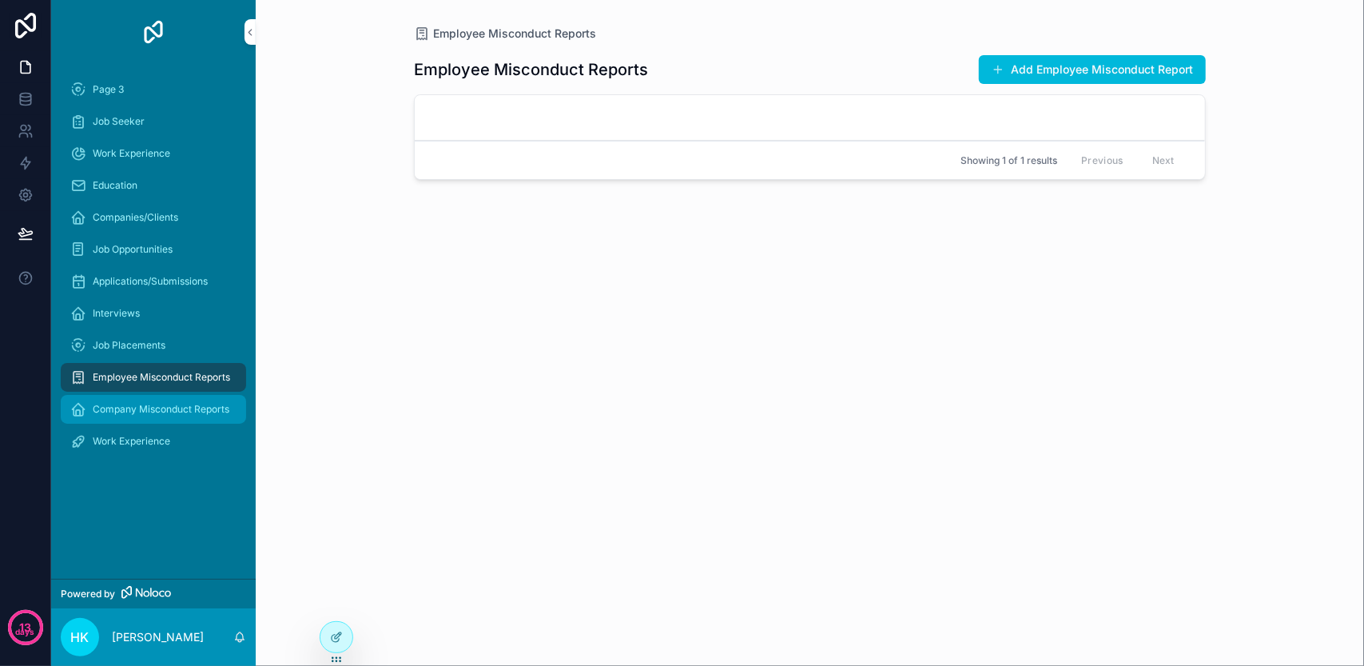
click at [175, 414] on span "Company Misconduct Reports" at bounding box center [161, 409] width 137 height 13
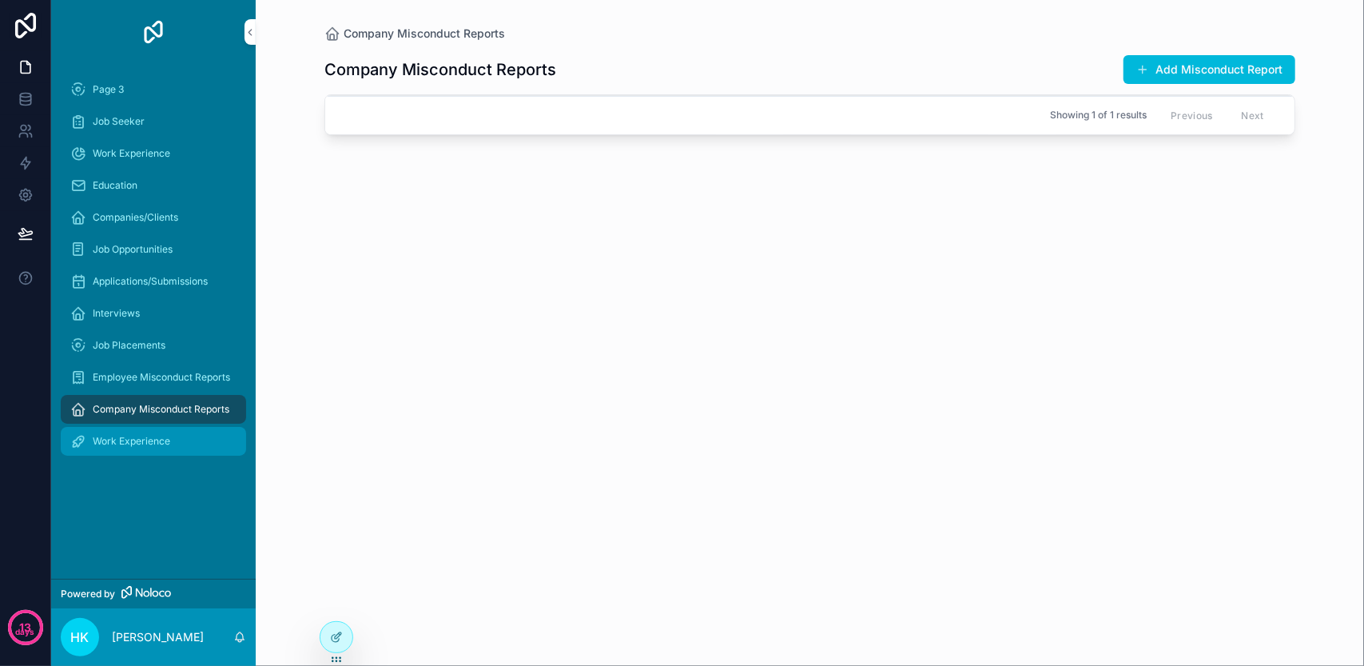
click at [168, 435] on span "Work Experience" at bounding box center [131, 441] width 77 height 13
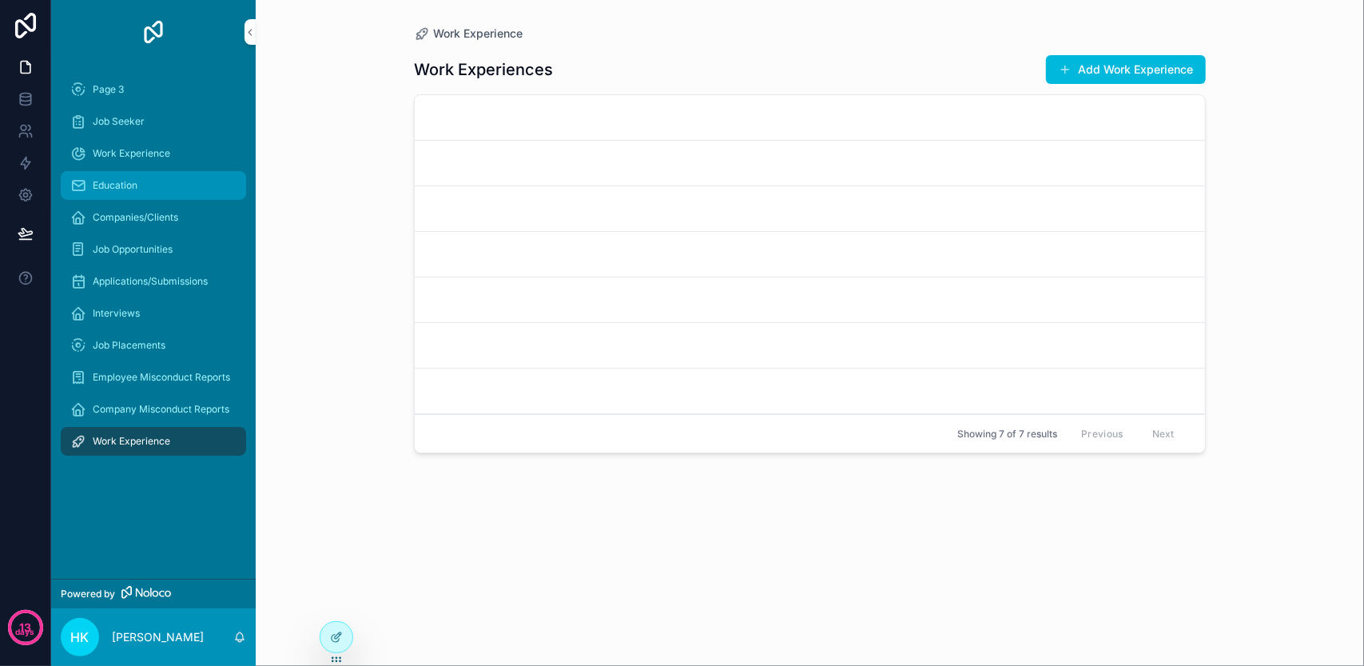
click at [181, 180] on div "Education" at bounding box center [153, 186] width 166 height 26
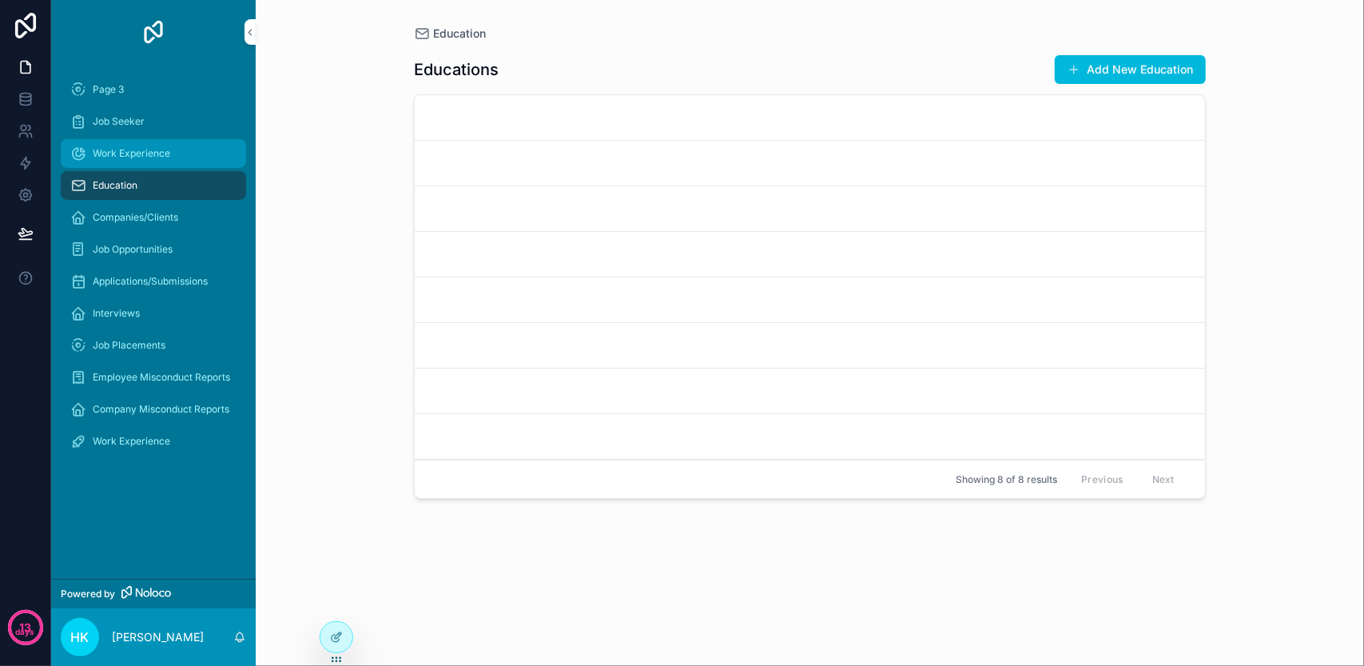
click at [174, 151] on div "Work Experience" at bounding box center [153, 154] width 166 height 26
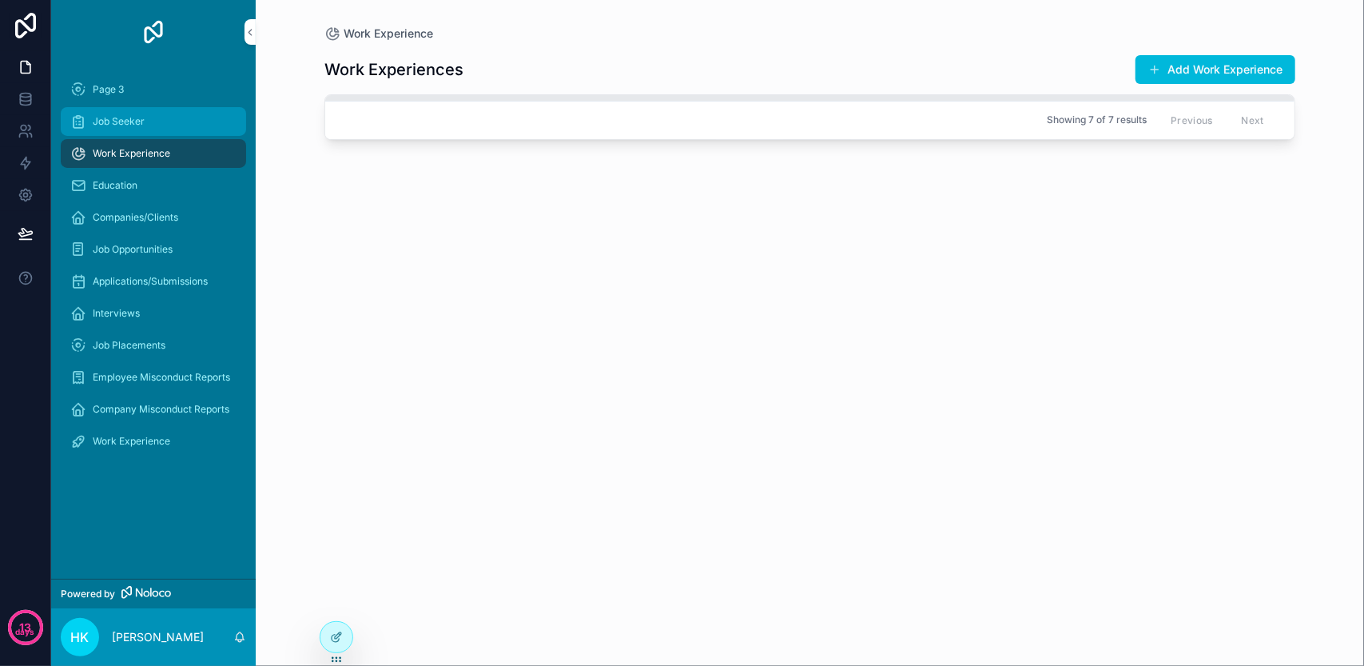
click at [171, 130] on div "Job Seeker" at bounding box center [153, 122] width 166 height 26
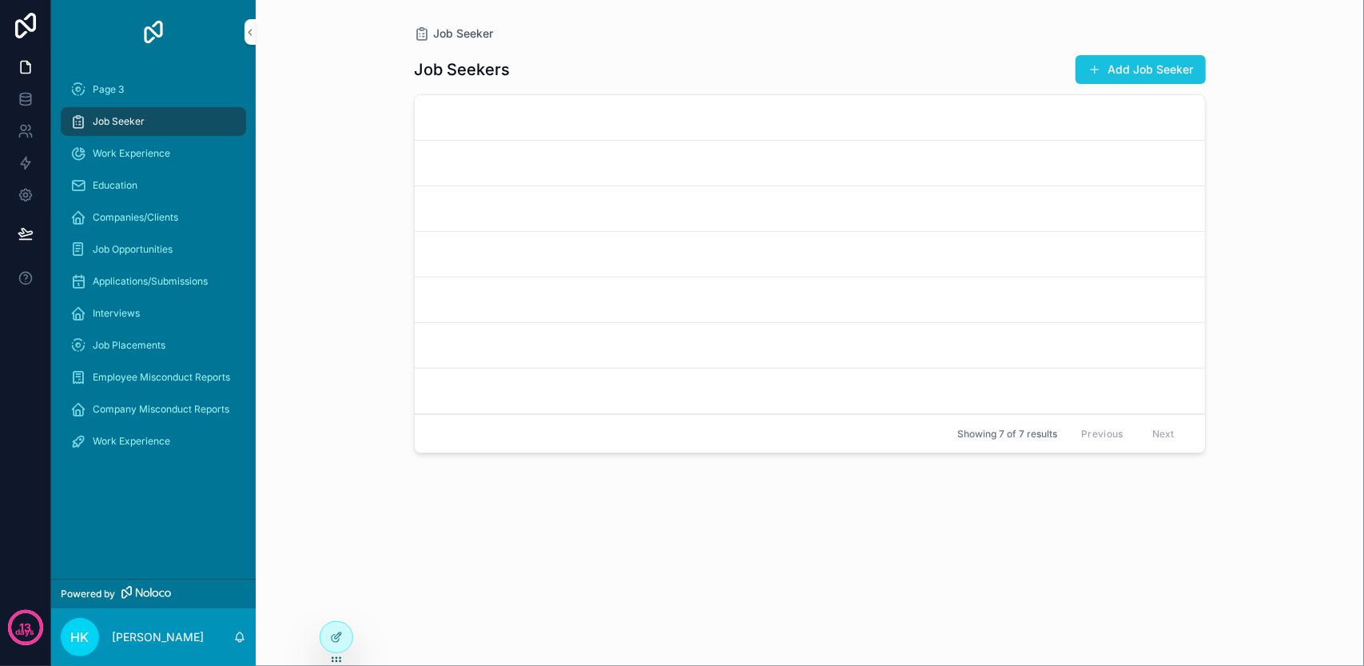
click at [1160, 60] on button "Add Job Seeker" at bounding box center [1140, 69] width 130 height 29
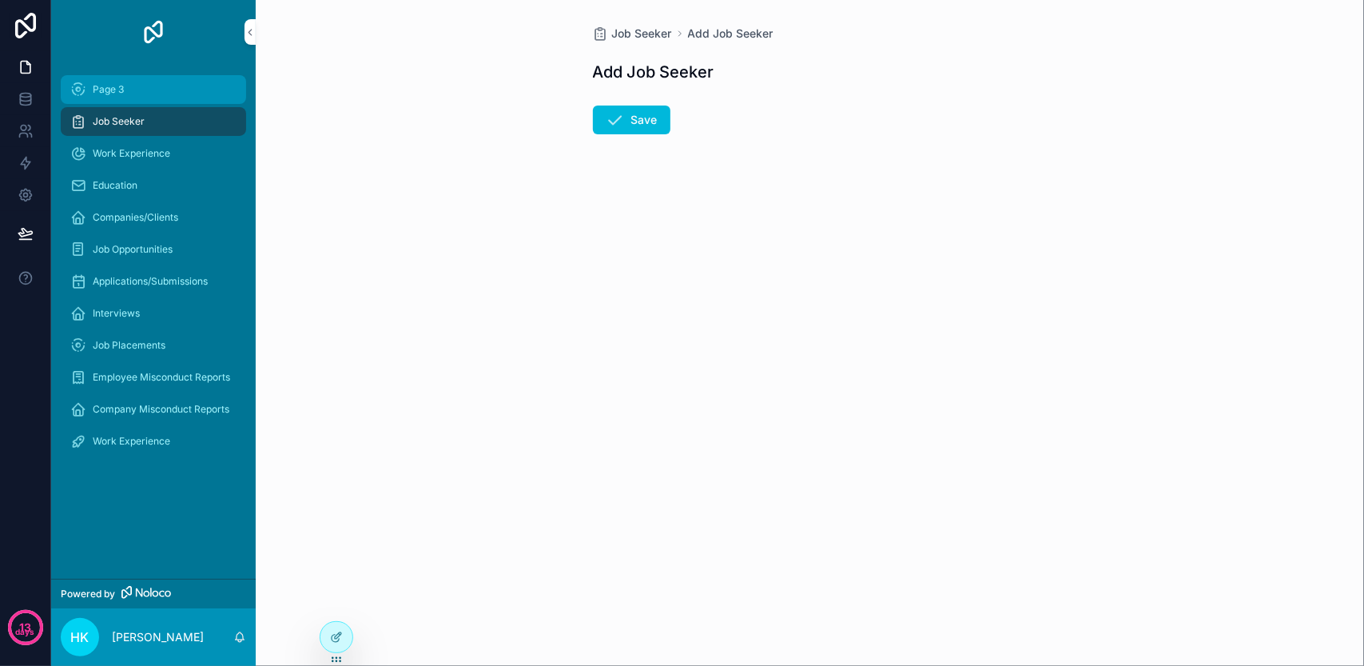
click at [110, 84] on span "Page 3" at bounding box center [108, 89] width 31 height 13
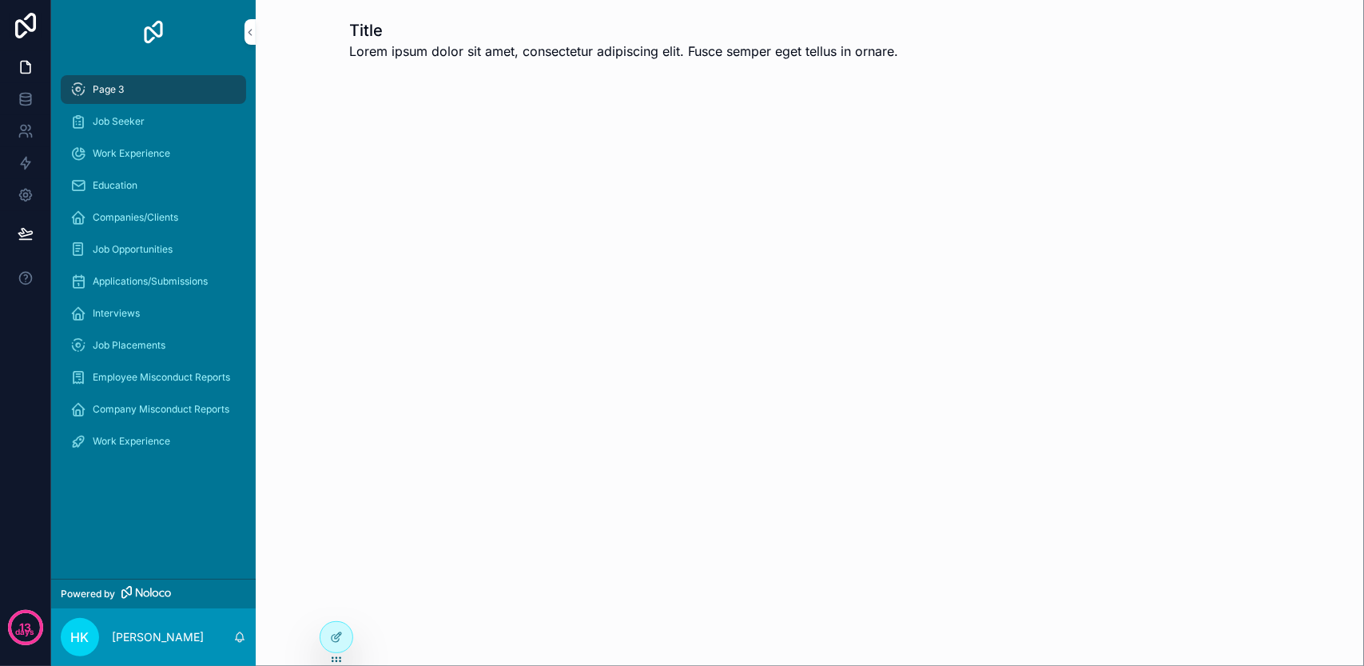
click at [395, 46] on span "Lorem ipsum dolor sit amet, consectetur adipiscing elit. Fusce semper eget tell…" at bounding box center [624, 51] width 549 height 19
drag, startPoint x: 206, startPoint y: 97, endPoint x: 521, endPoint y: 117, distance: 315.5
click at [521, 117] on div "Title Lorem ipsum dolor sit amet, consectetur adipiscing elit. Fusce semper ege…" at bounding box center [810, 97] width 1108 height 195
click at [340, 632] on icon at bounding box center [338, 635] width 6 height 6
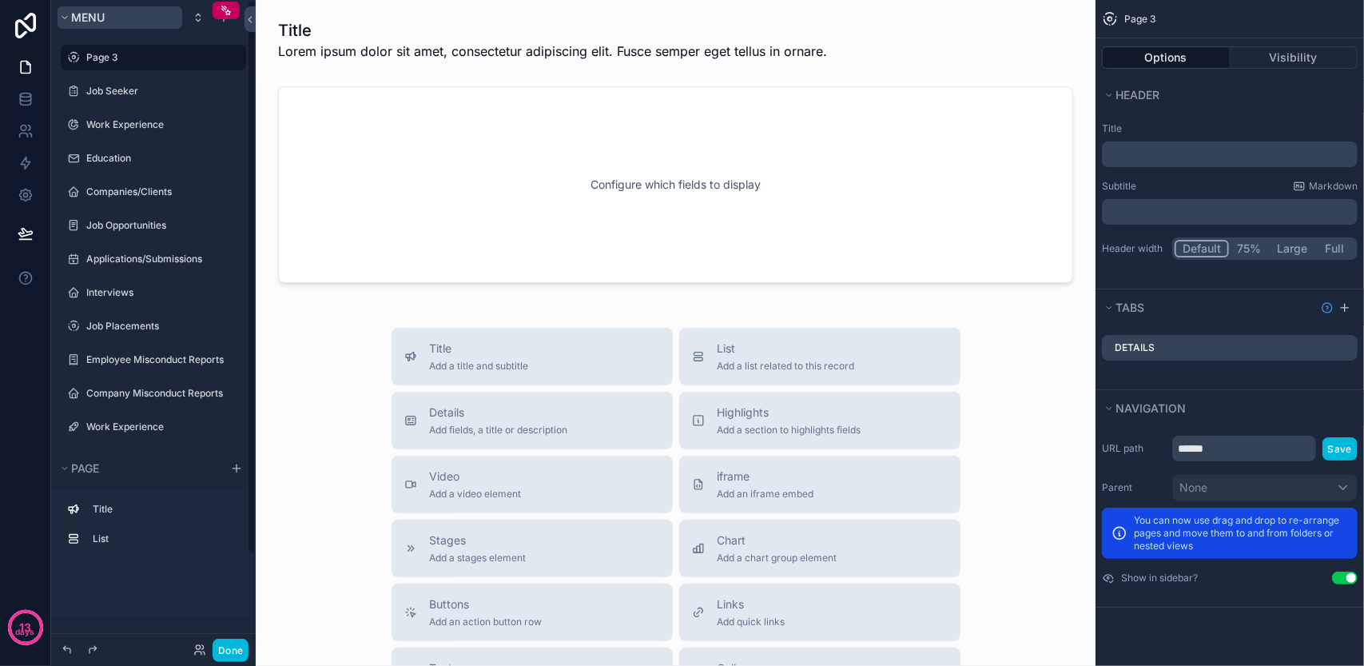
click at [85, 18] on span "Menu" at bounding box center [88, 17] width 34 height 14
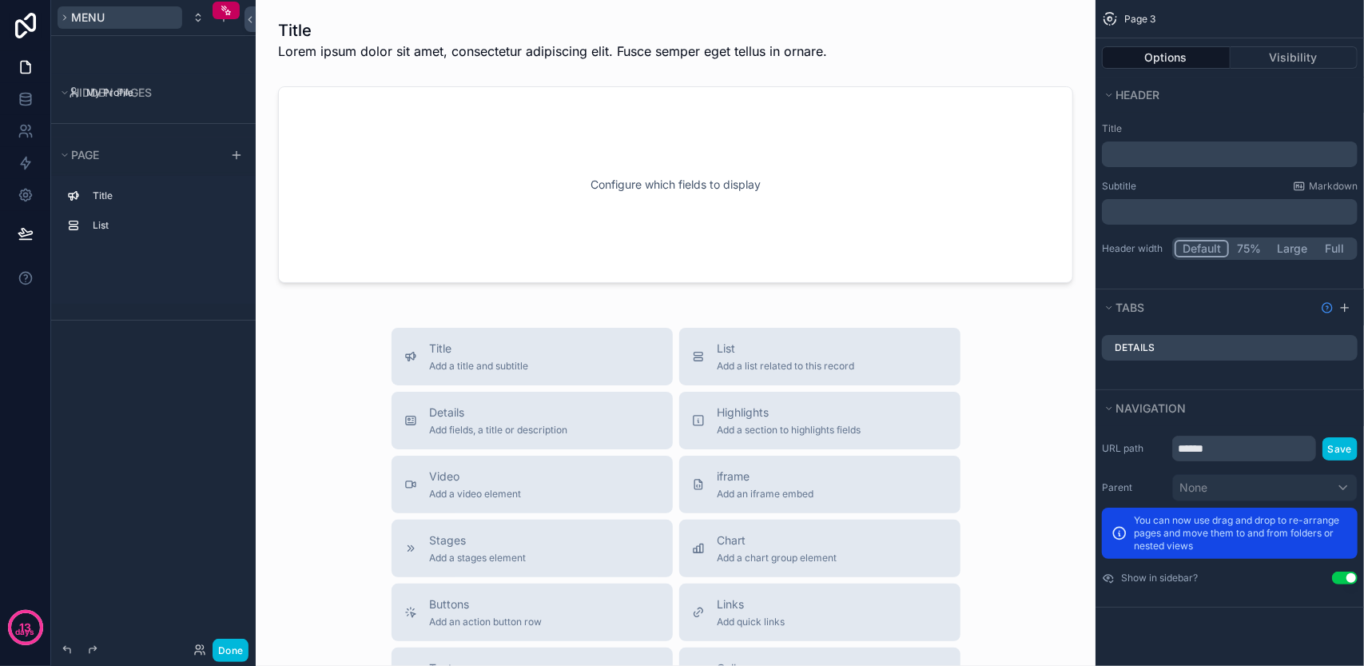
click at [85, 18] on span "Menu" at bounding box center [88, 17] width 34 height 14
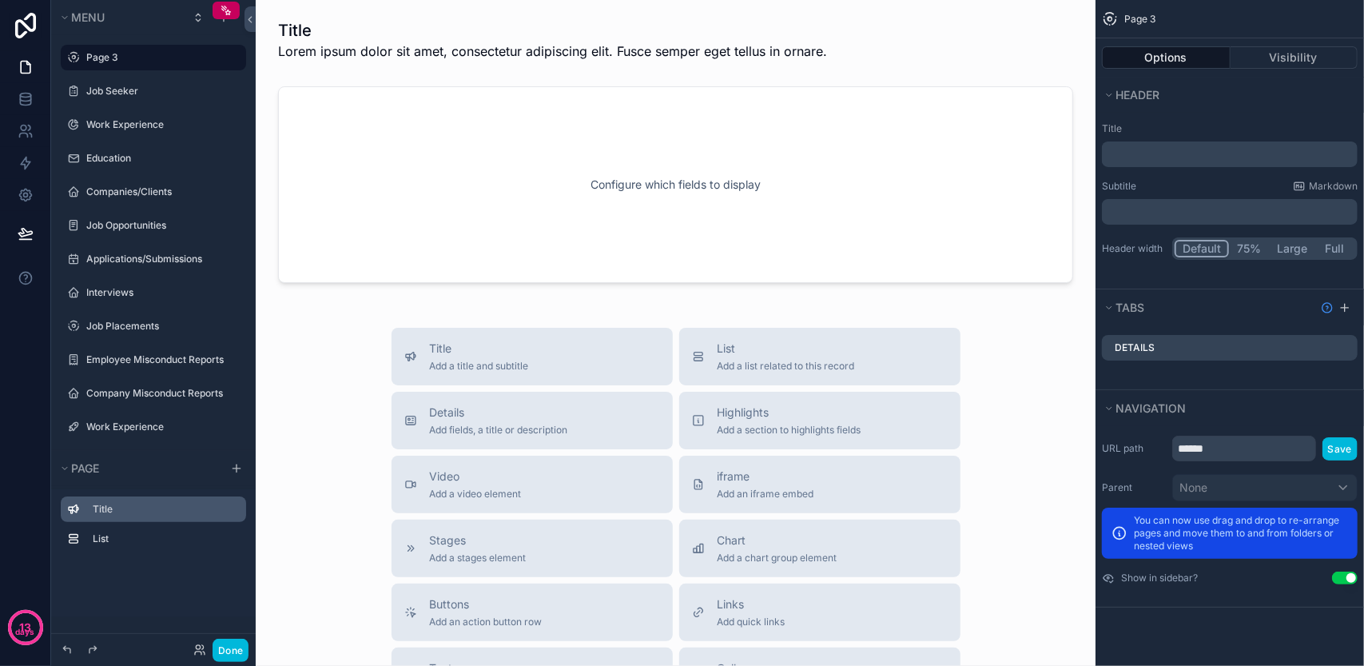
click at [75, 499] on div "Title" at bounding box center [153, 509] width 185 height 26
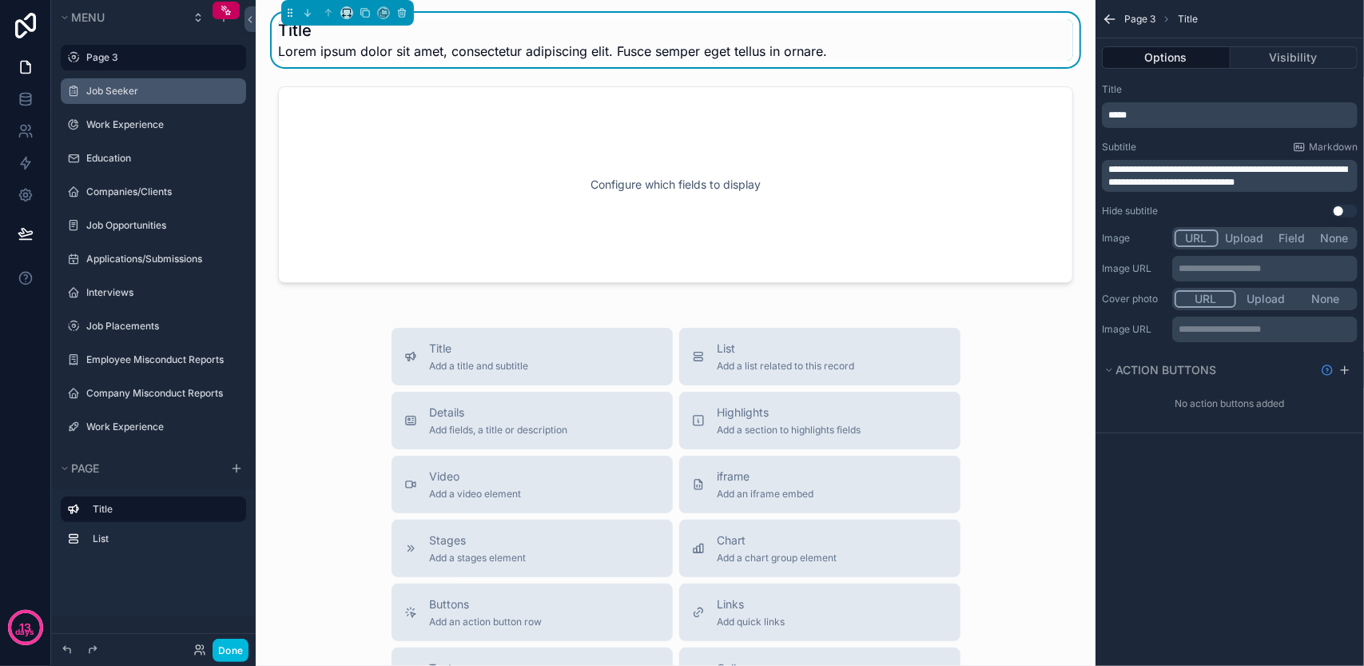
click at [144, 89] on label "Job Seeker" at bounding box center [161, 91] width 150 height 13
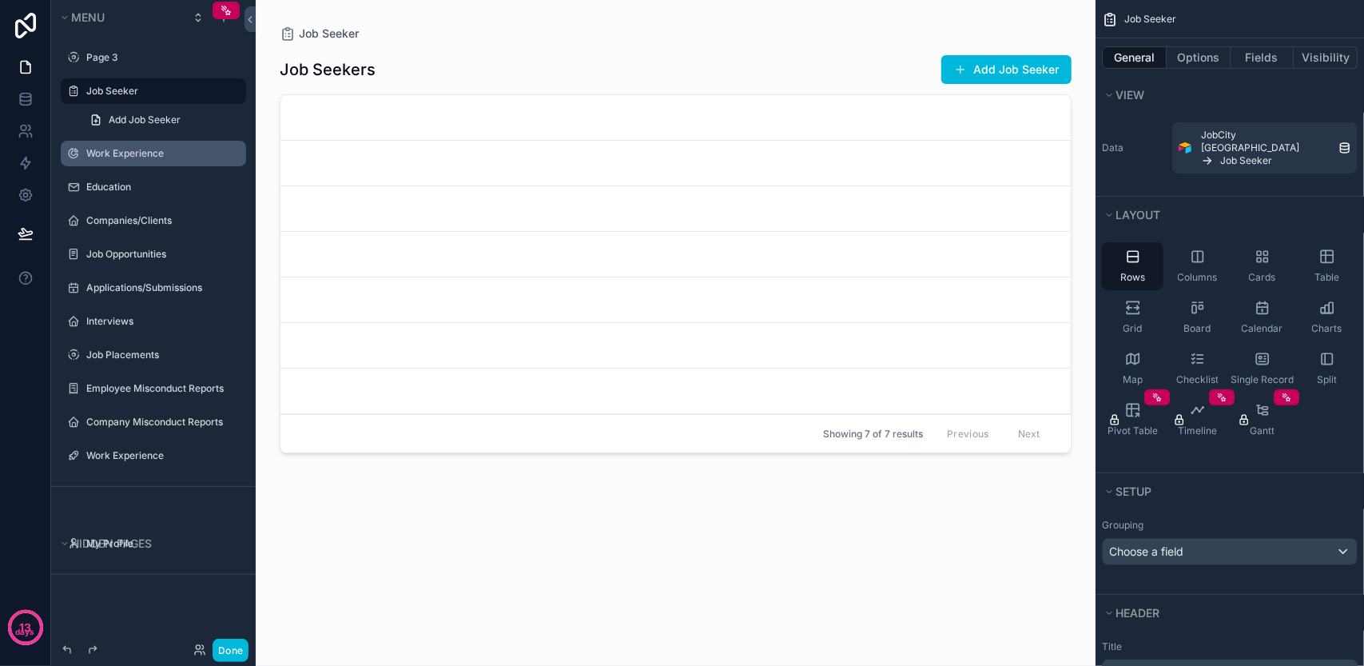
click at [153, 148] on label "Work Experience" at bounding box center [161, 153] width 150 height 13
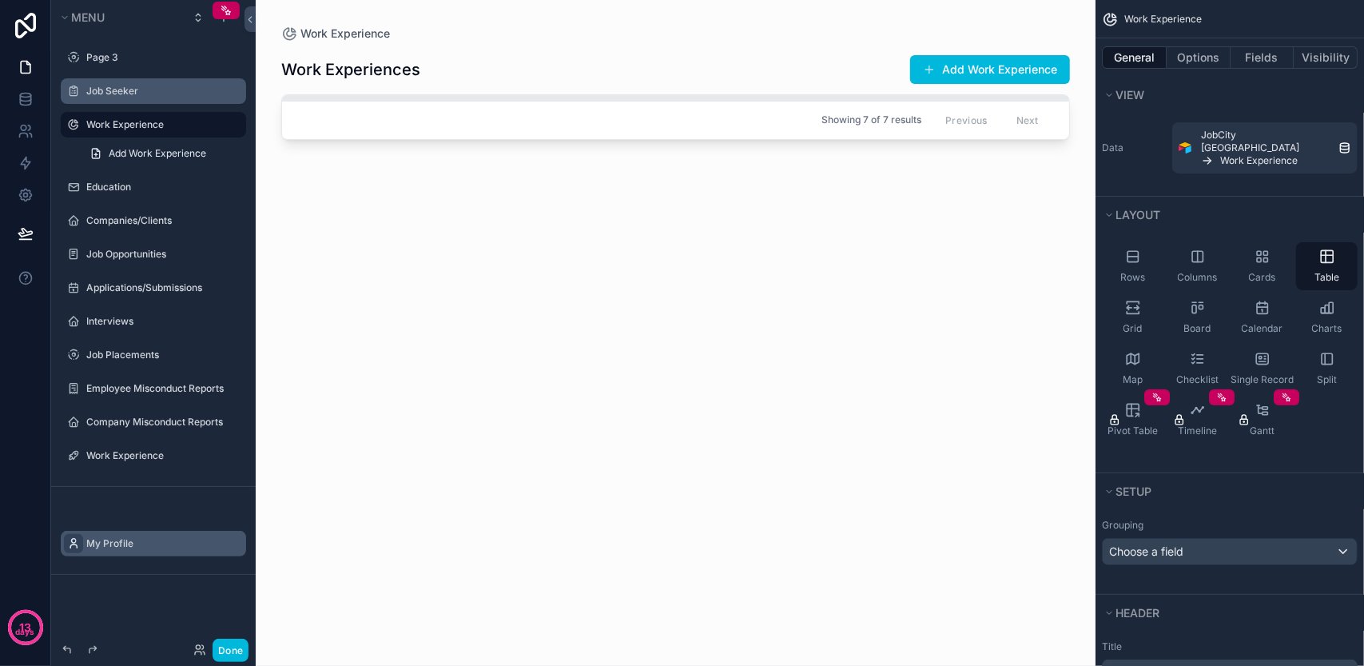
click at [74, 538] on icon "scrollable content" at bounding box center [73, 543] width 13 height 13
click at [491, 487] on div "scrollable content" at bounding box center [676, 323] width 840 height 646
click at [104, 80] on div "Job Seeker" at bounding box center [153, 91] width 179 height 26
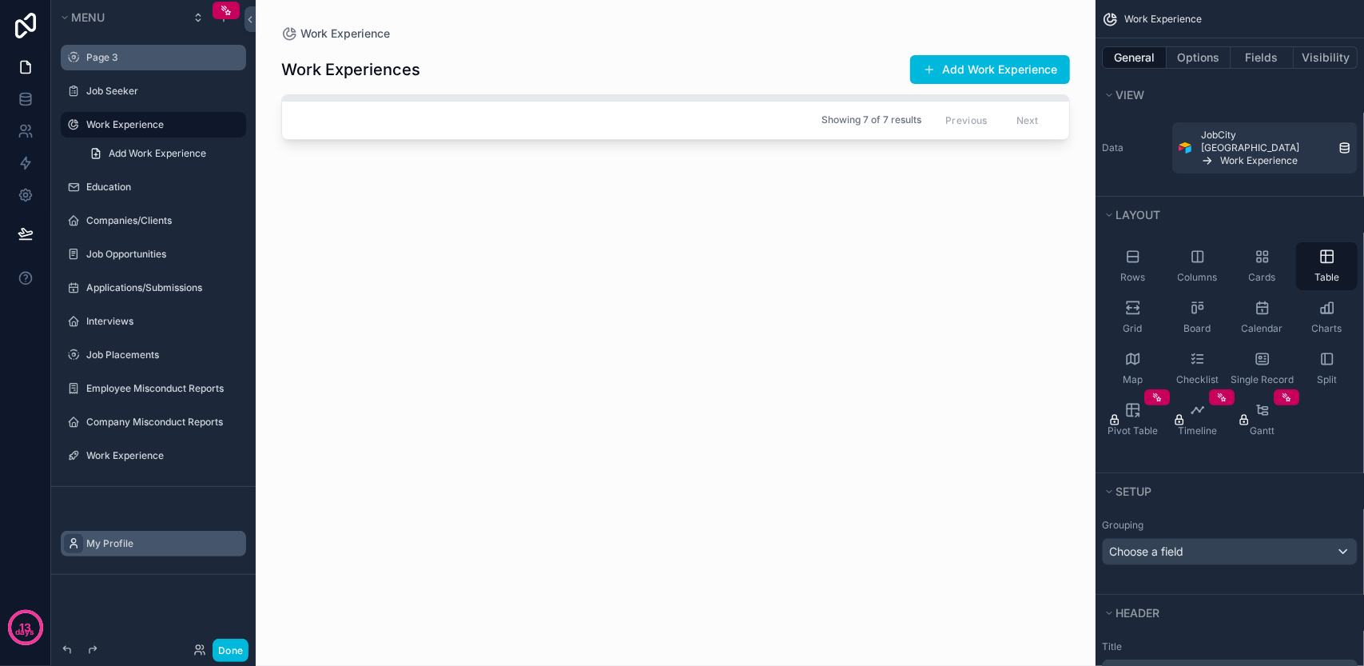
click at [107, 51] on label "Page 3" at bounding box center [161, 57] width 150 height 13
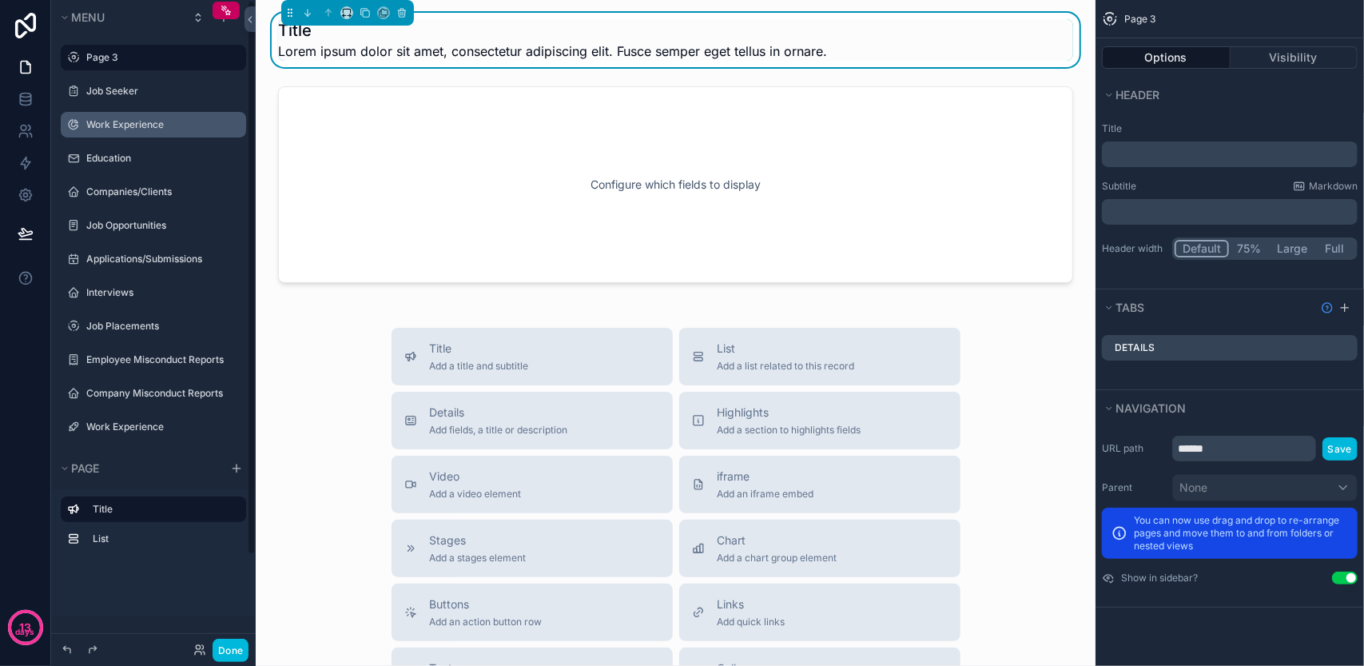
click at [107, 85] on label "Job Seeker" at bounding box center [161, 91] width 150 height 13
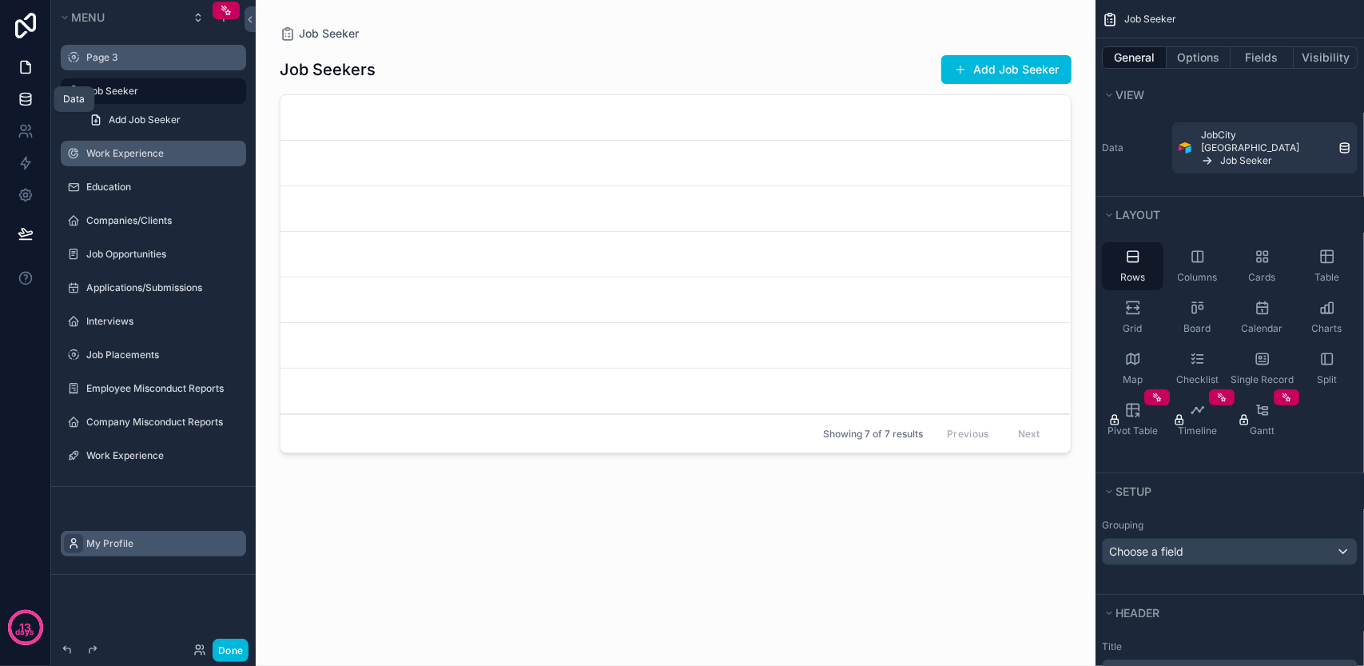
click at [21, 88] on link at bounding box center [25, 99] width 50 height 32
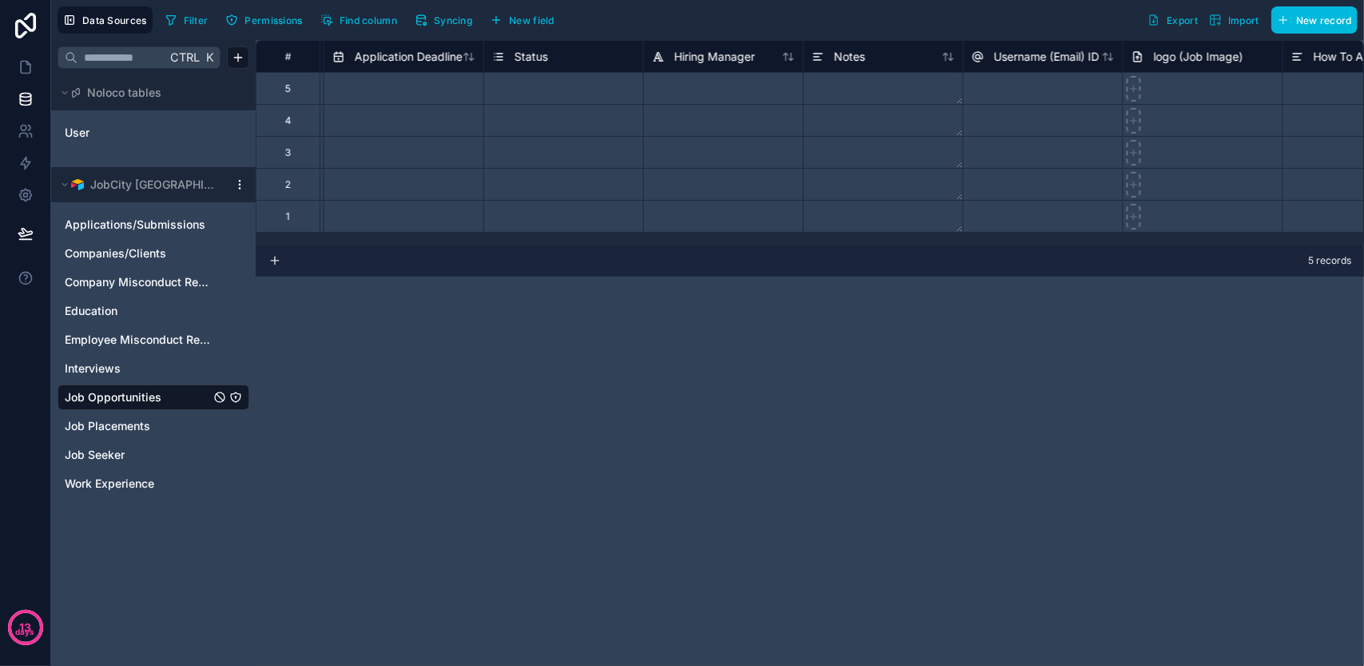
scroll to position [0, 1646]
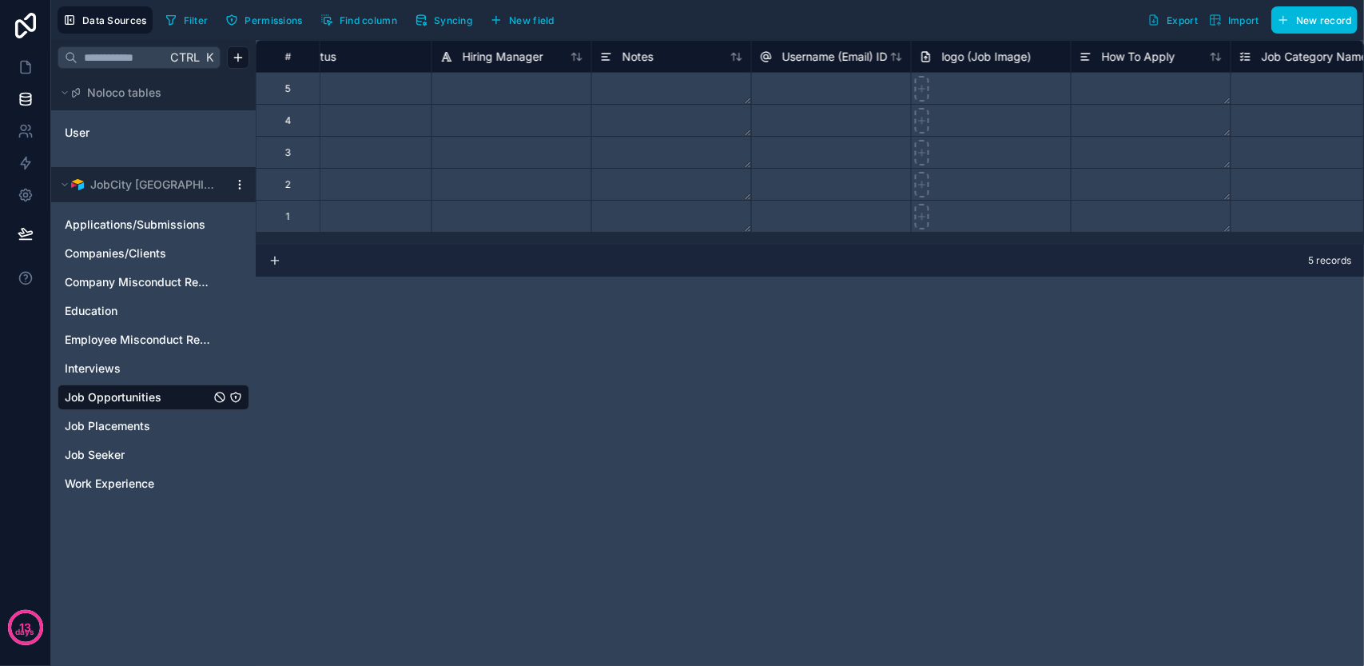
click at [634, 105] on textarea at bounding box center [671, 120] width 159 height 31
click at [638, 84] on textarea at bounding box center [671, 88] width 159 height 31
click at [980, 108] on div at bounding box center [991, 120] width 160 height 32
click at [1098, 91] on textarea at bounding box center [1150, 88] width 159 height 31
click at [976, 92] on div at bounding box center [991, 88] width 160 height 32
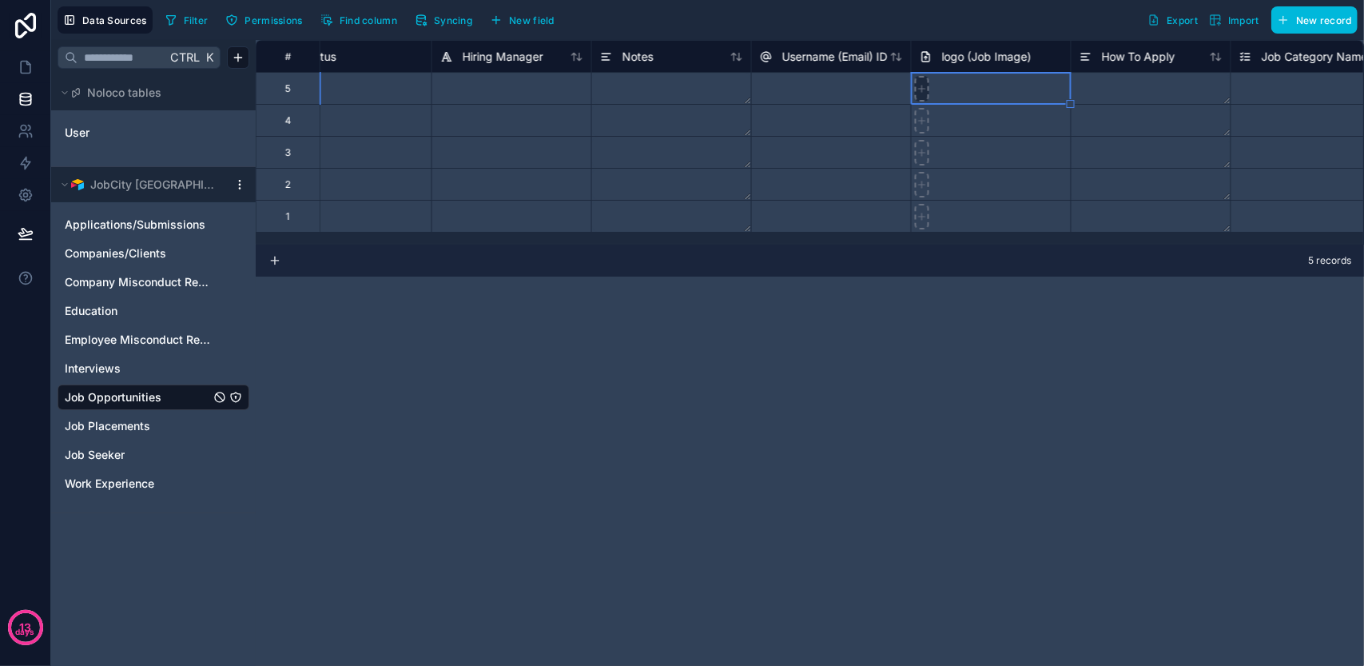
click at [917, 91] on icon at bounding box center [921, 88] width 11 height 11
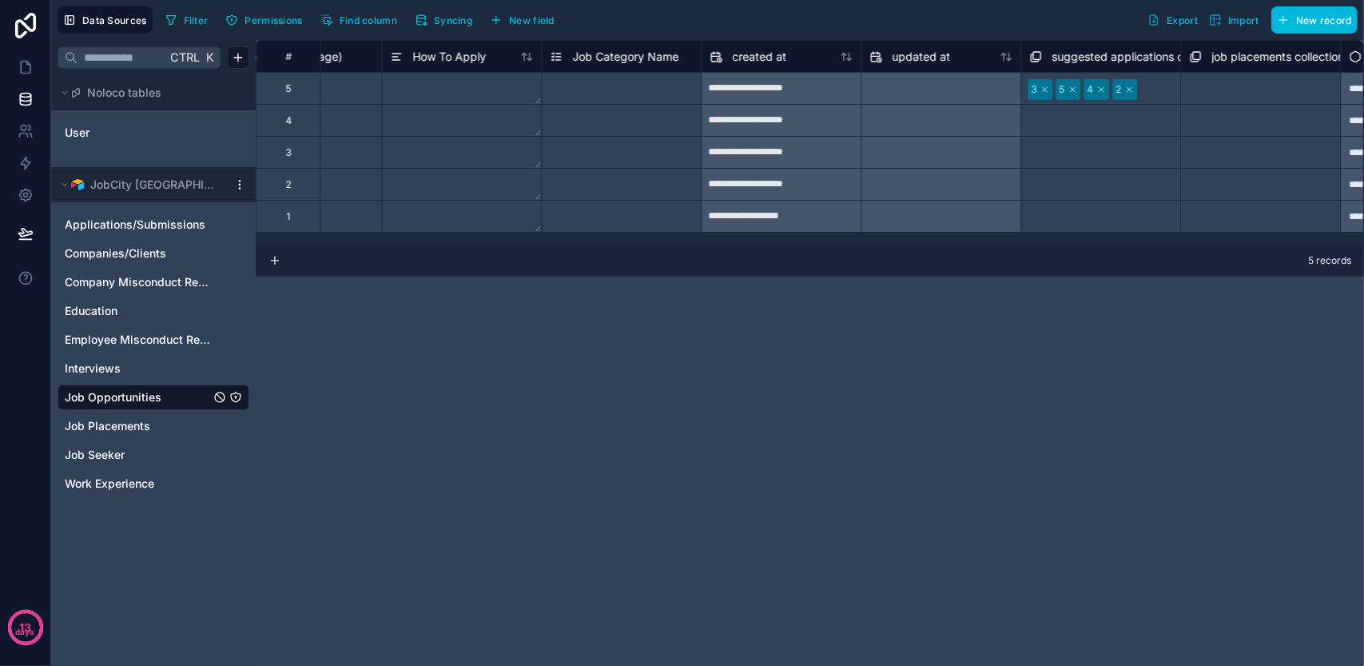
scroll to position [0, 2483]
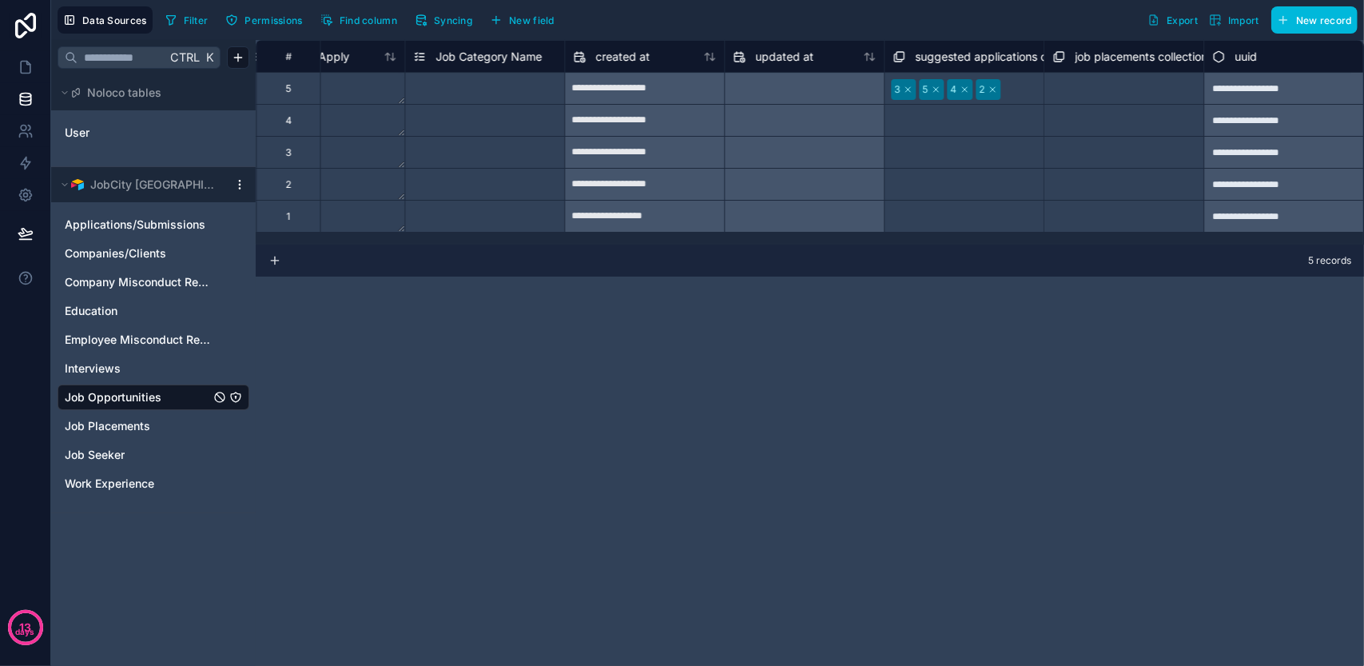
click at [435, 14] on span "Syncing" at bounding box center [453, 20] width 38 height 12
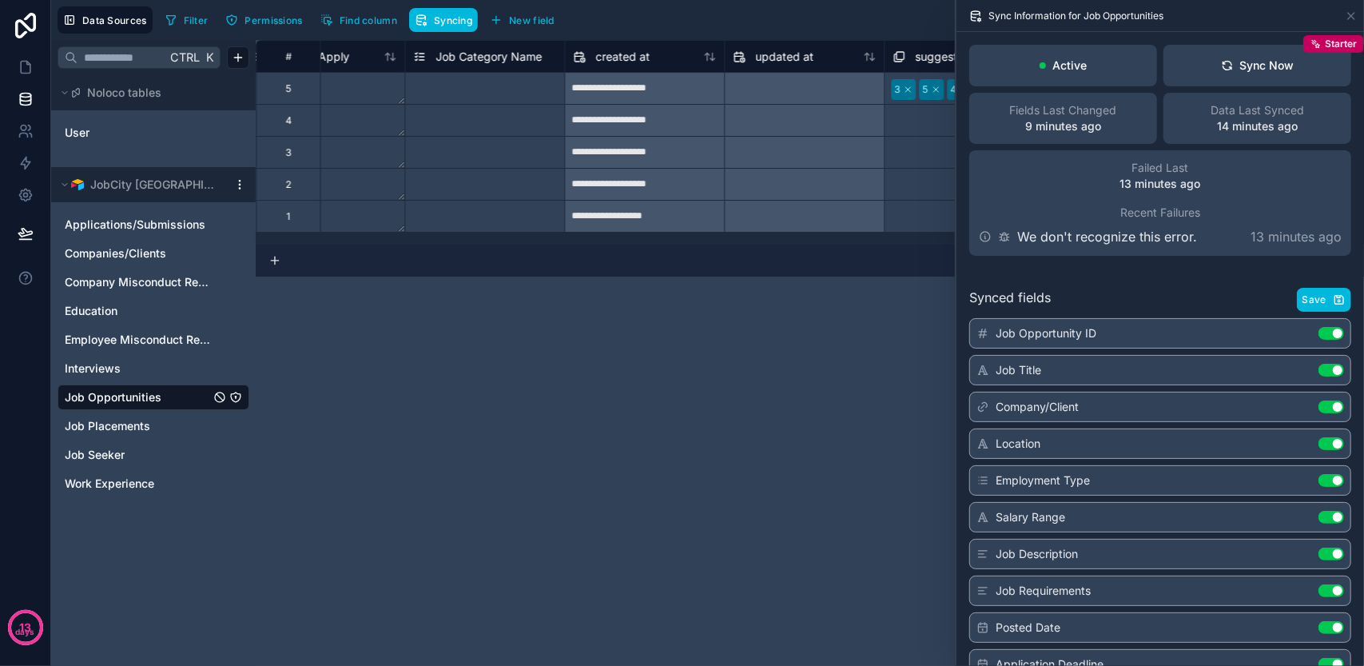
click at [465, 275] on div "5 records" at bounding box center [810, 260] width 1108 height 32
click at [797, 28] on div "Filter Permissions Find column Syncing New field Export Import New record" at bounding box center [758, 19] width 1198 height 27
click at [556, 347] on div "**********" at bounding box center [810, 353] width 1108 height 626
click at [463, 312] on div "**********" at bounding box center [810, 353] width 1108 height 626
click at [26, 66] on icon at bounding box center [26, 67] width 16 height 16
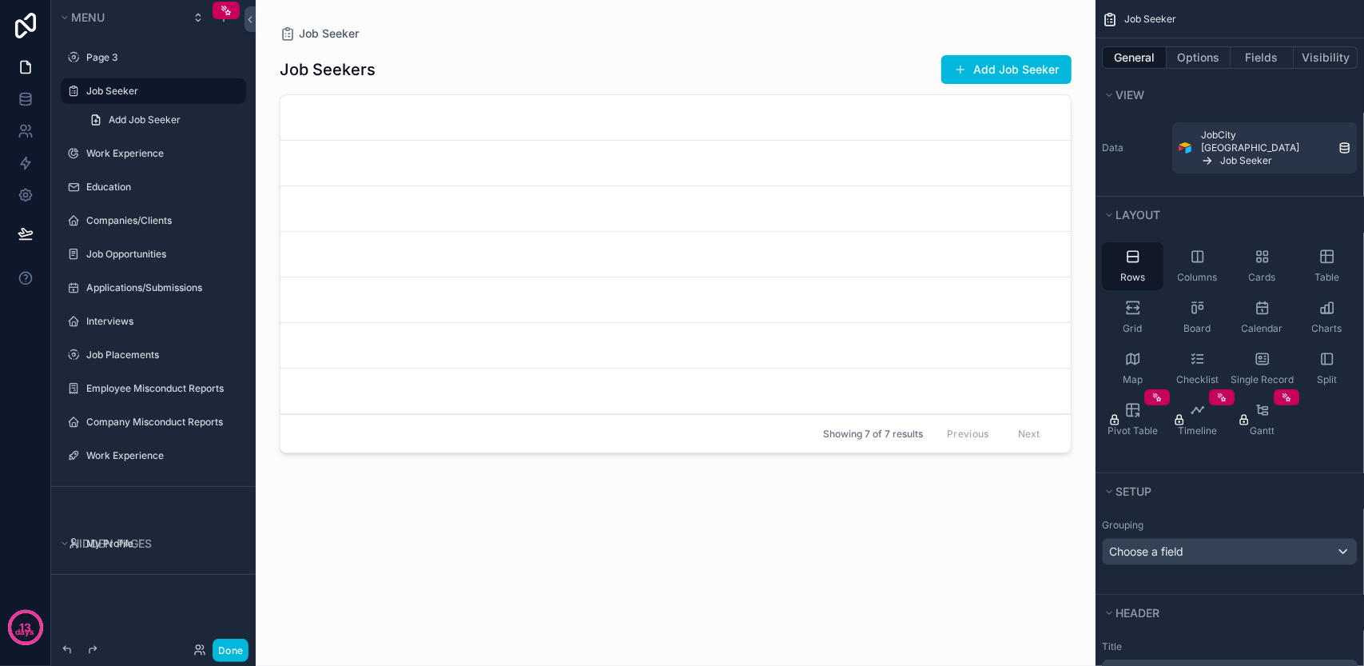
click at [75, 101] on div "Job Seeker" at bounding box center [153, 91] width 179 height 26
click at [74, 88] on icon "scrollable content" at bounding box center [73, 91] width 13 height 13
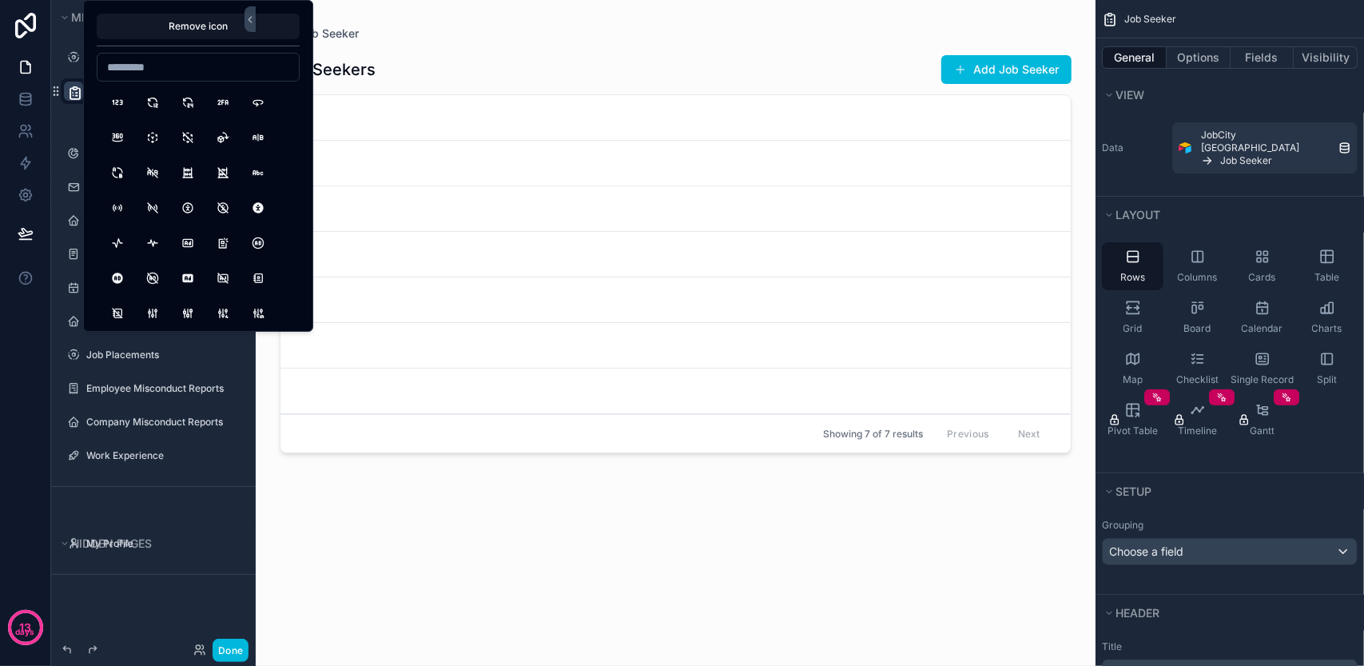
click at [69, 95] on icon "scrollable content" at bounding box center [75, 93] width 16 height 16
click at [58, 105] on div "Add Job Seeker" at bounding box center [153, 119] width 205 height 29
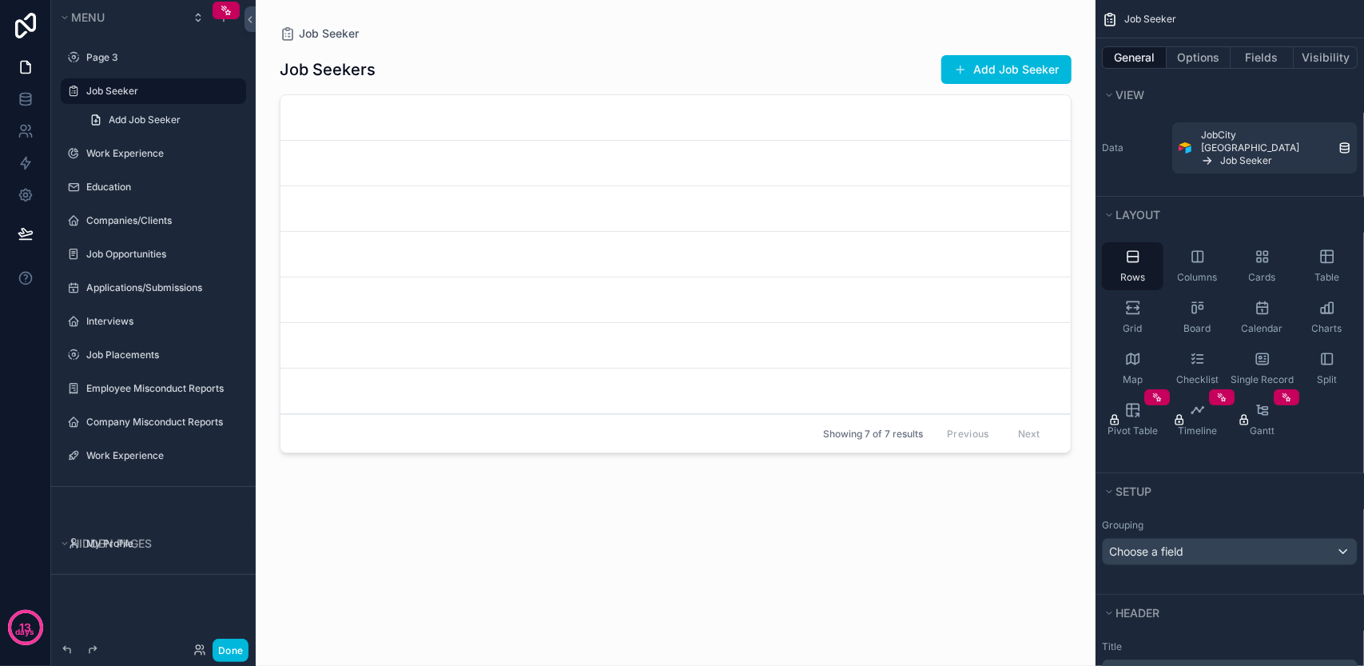
click at [106, 82] on div "Job Seeker" at bounding box center [164, 90] width 157 height 19
click at [129, 57] on label "Page 3" at bounding box center [161, 57] width 150 height 13
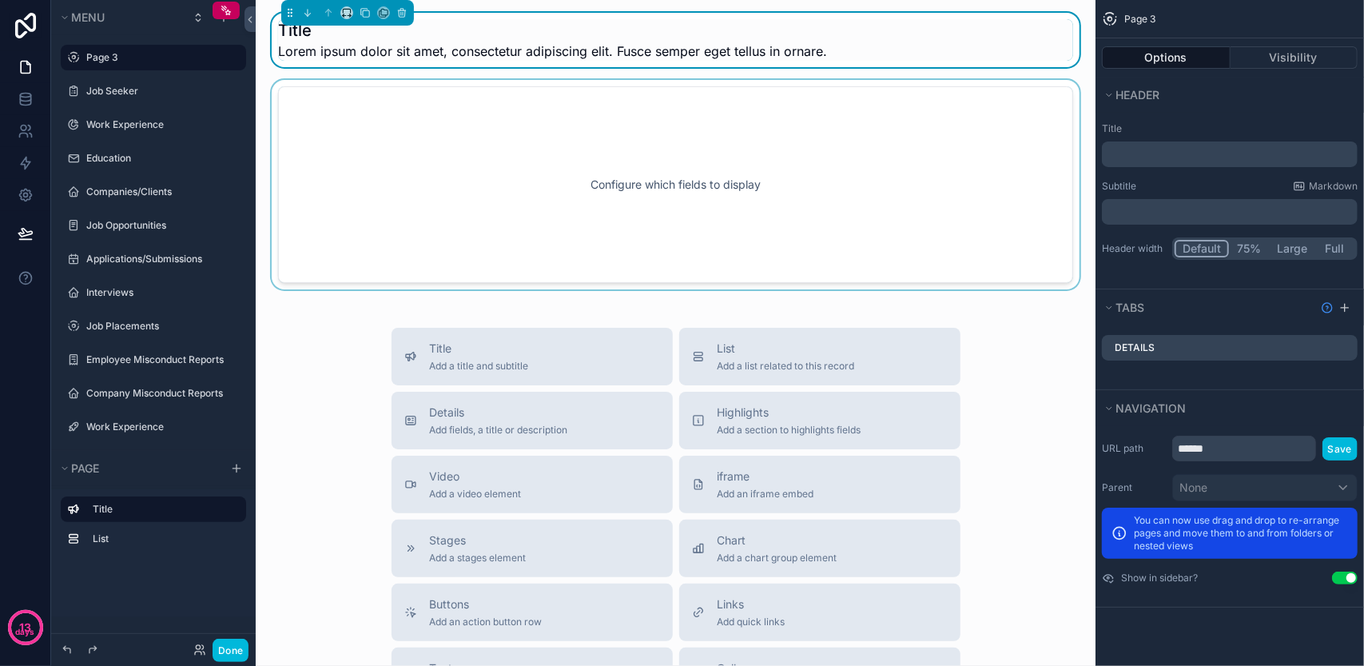
click at [755, 224] on div "scrollable content" at bounding box center [675, 184] width 814 height 209
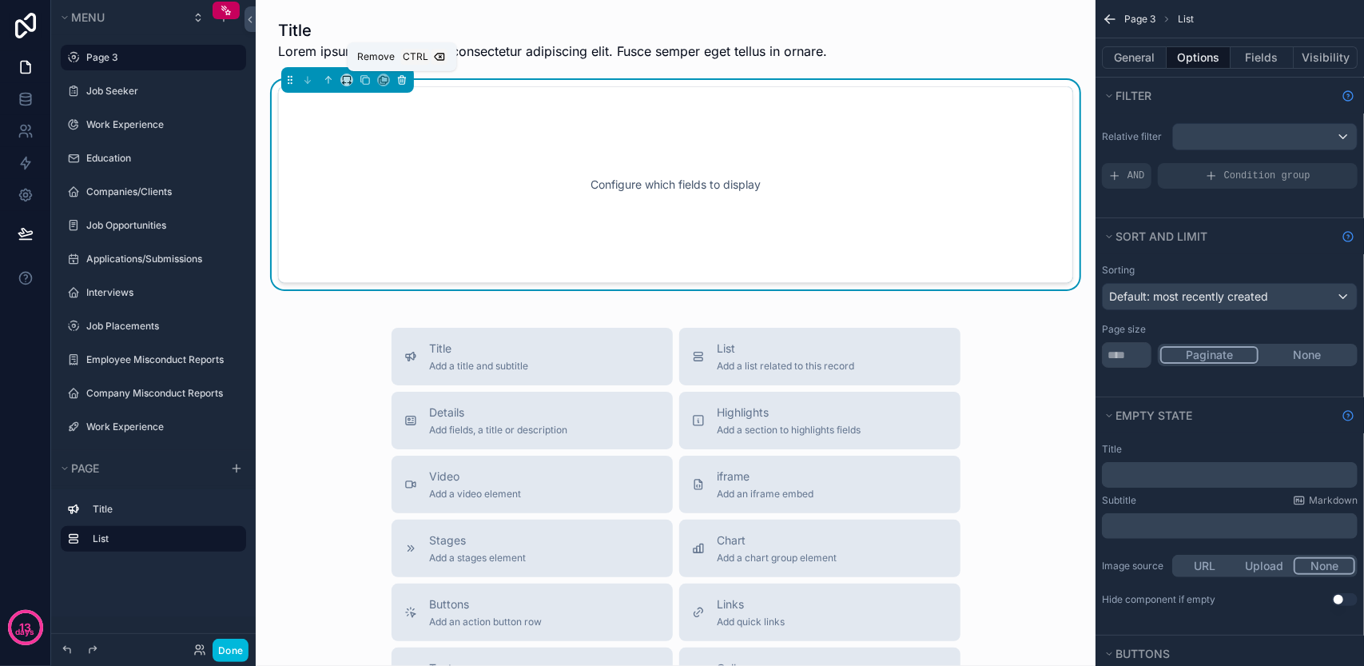
click at [401, 81] on icon "scrollable content" at bounding box center [401, 80] width 0 height 3
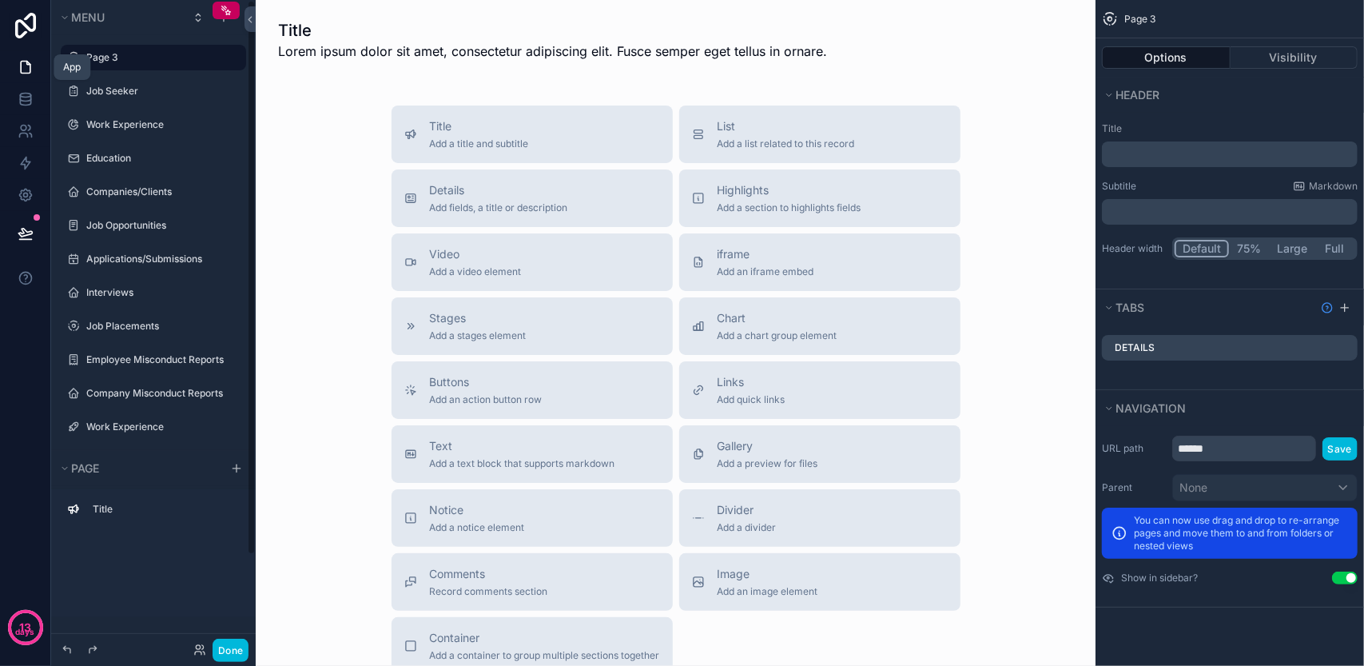
click at [24, 62] on icon at bounding box center [26, 68] width 10 height 12
click at [141, 87] on label "Job Seeker" at bounding box center [161, 91] width 150 height 13
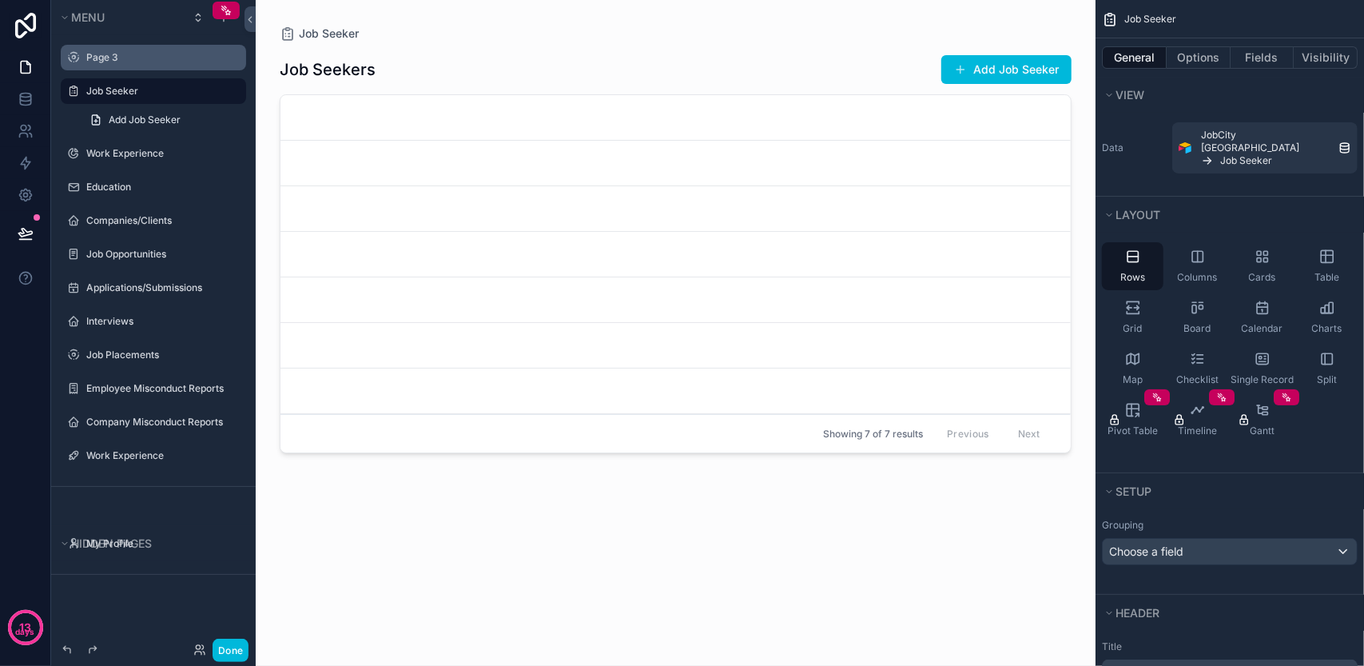
click at [978, 60] on div "scrollable content" at bounding box center [675, 323] width 817 height 646
click at [975, 70] on button "Add Job Seeker" at bounding box center [1006, 69] width 130 height 29
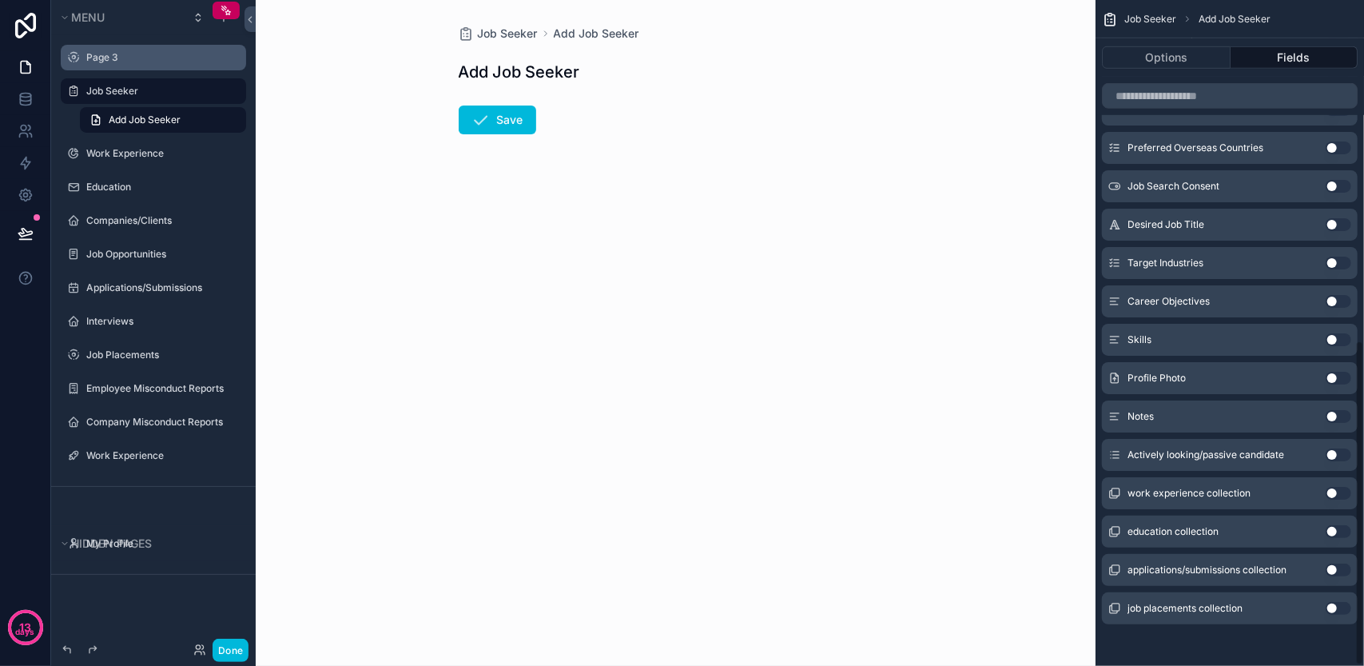
scroll to position [699, 0]
click at [1341, 484] on button "Use setting" at bounding box center [1338, 490] width 26 height 13
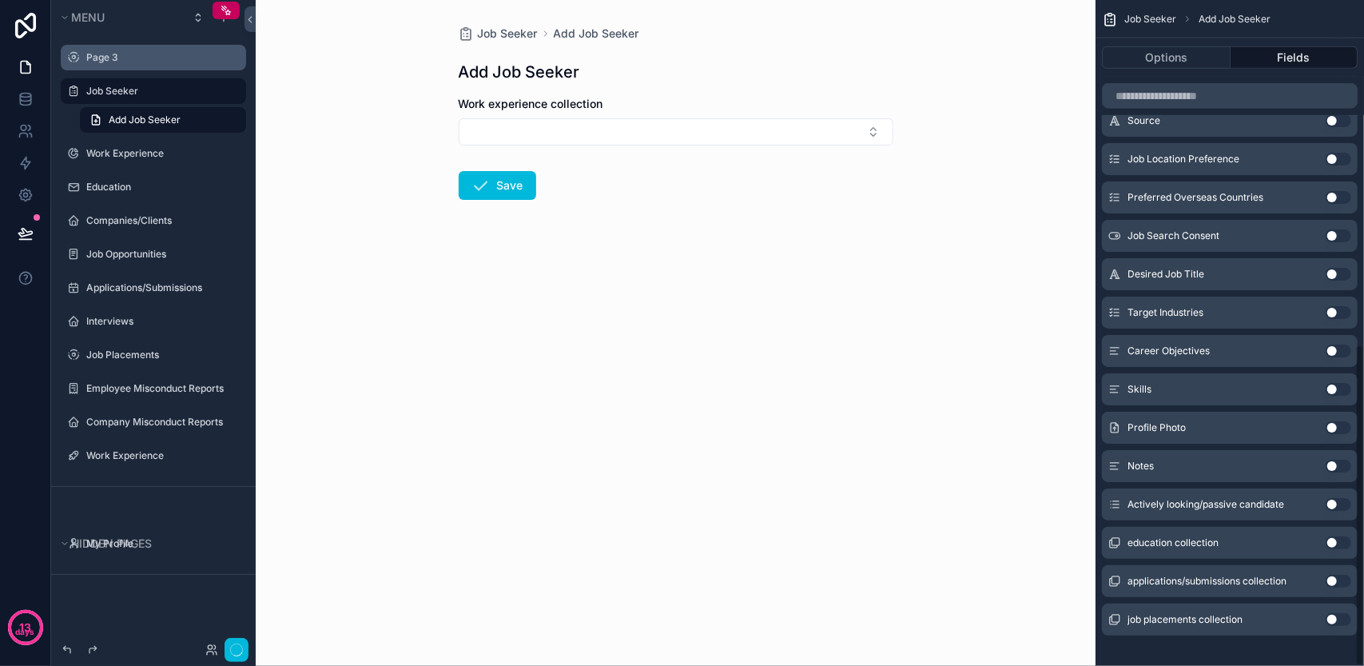
scroll to position [713, 0]
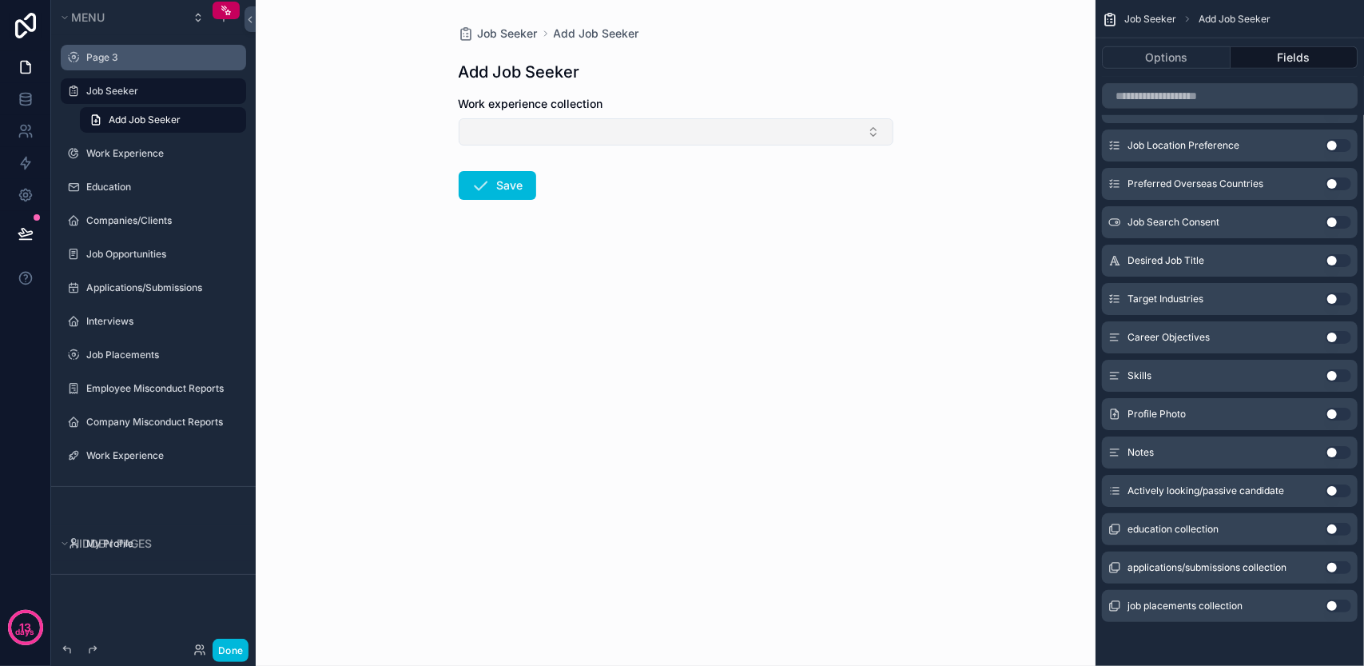
click at [820, 132] on button "Select Button" at bounding box center [676, 131] width 435 height 27
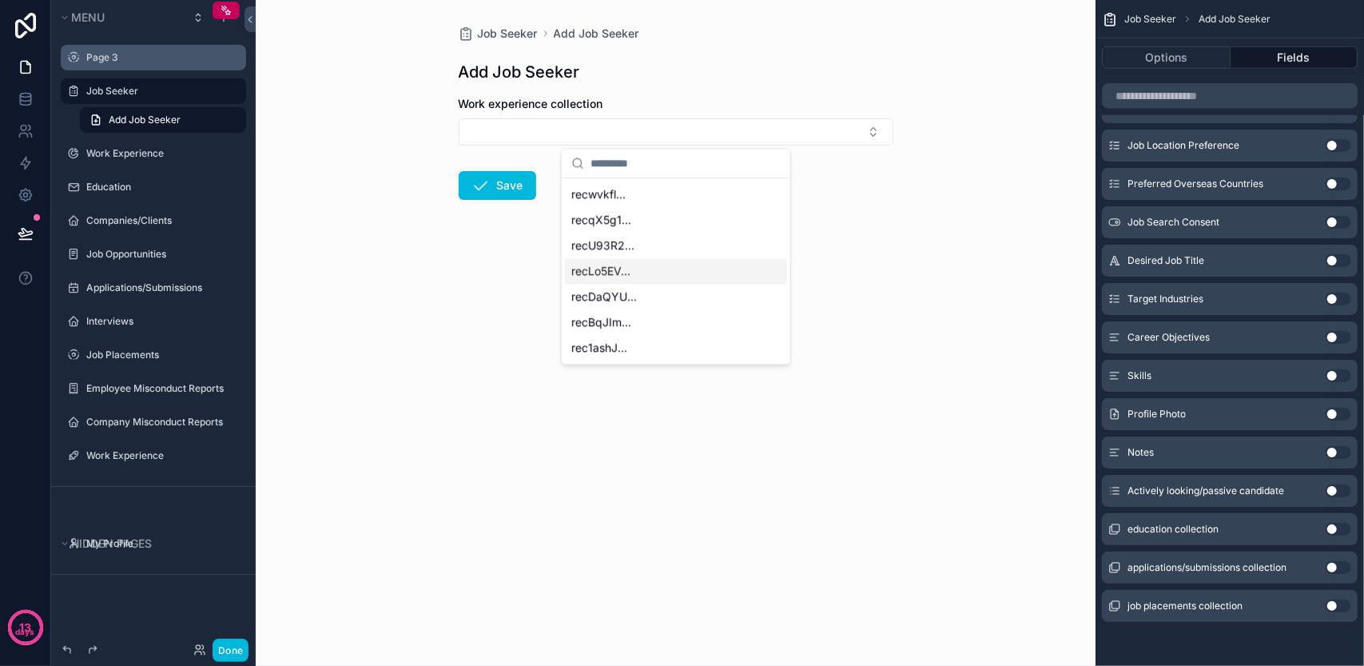
click at [701, 269] on div "recLo5EV..." at bounding box center [676, 271] width 222 height 26
click at [733, 269] on div "recU93R2..." at bounding box center [676, 276] width 222 height 26
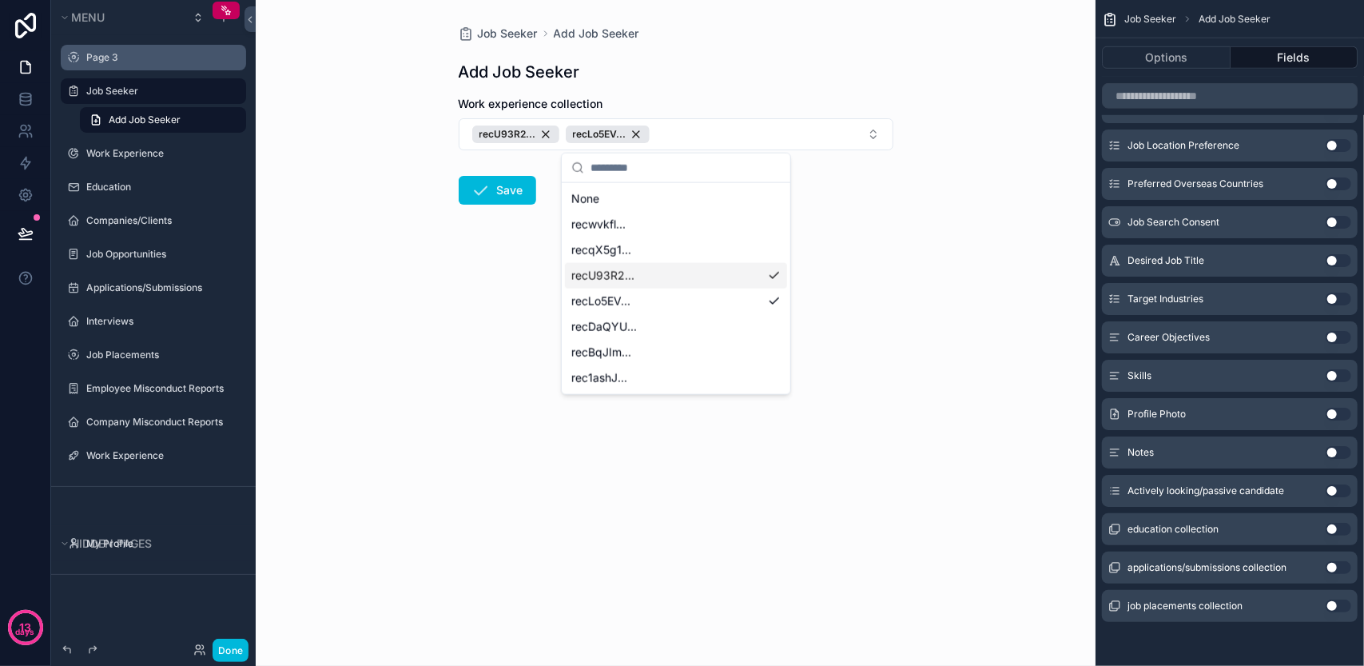
click at [864, 256] on form "Work experience collection recU93R2... recLo5EV... Save" at bounding box center [676, 201] width 435 height 211
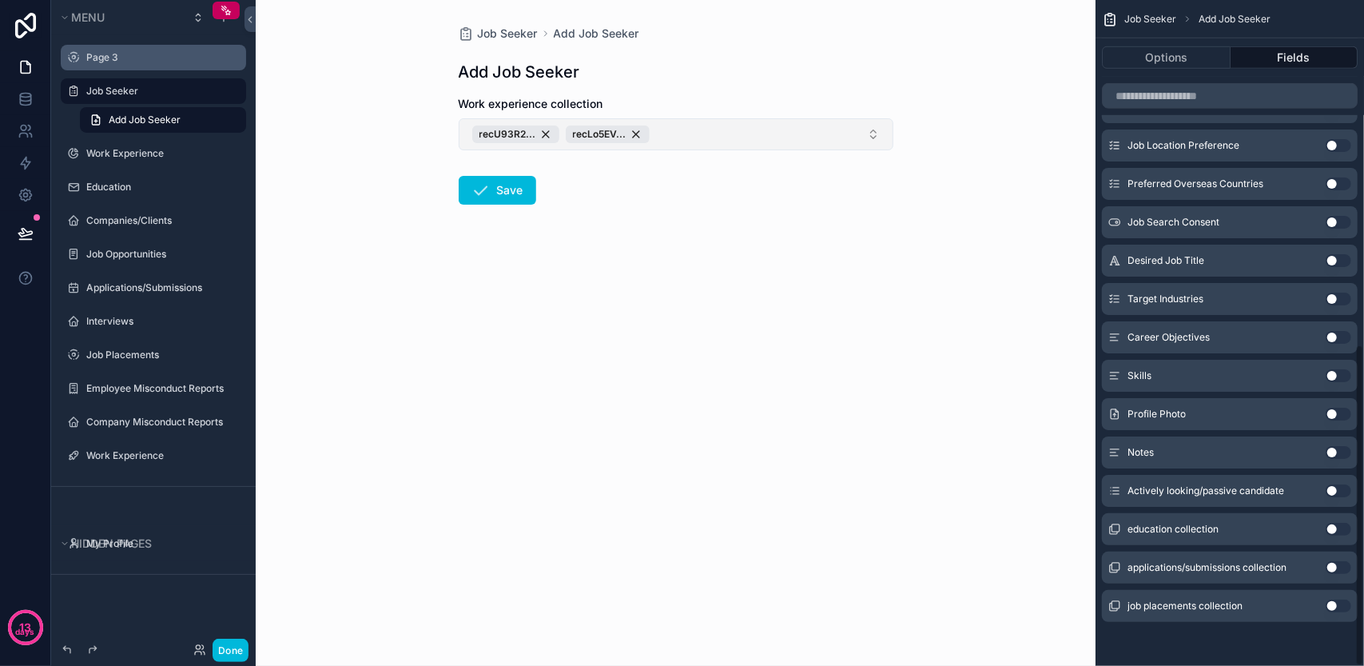
click at [860, 143] on button "recU93R2... recLo5EV..." at bounding box center [676, 134] width 435 height 32
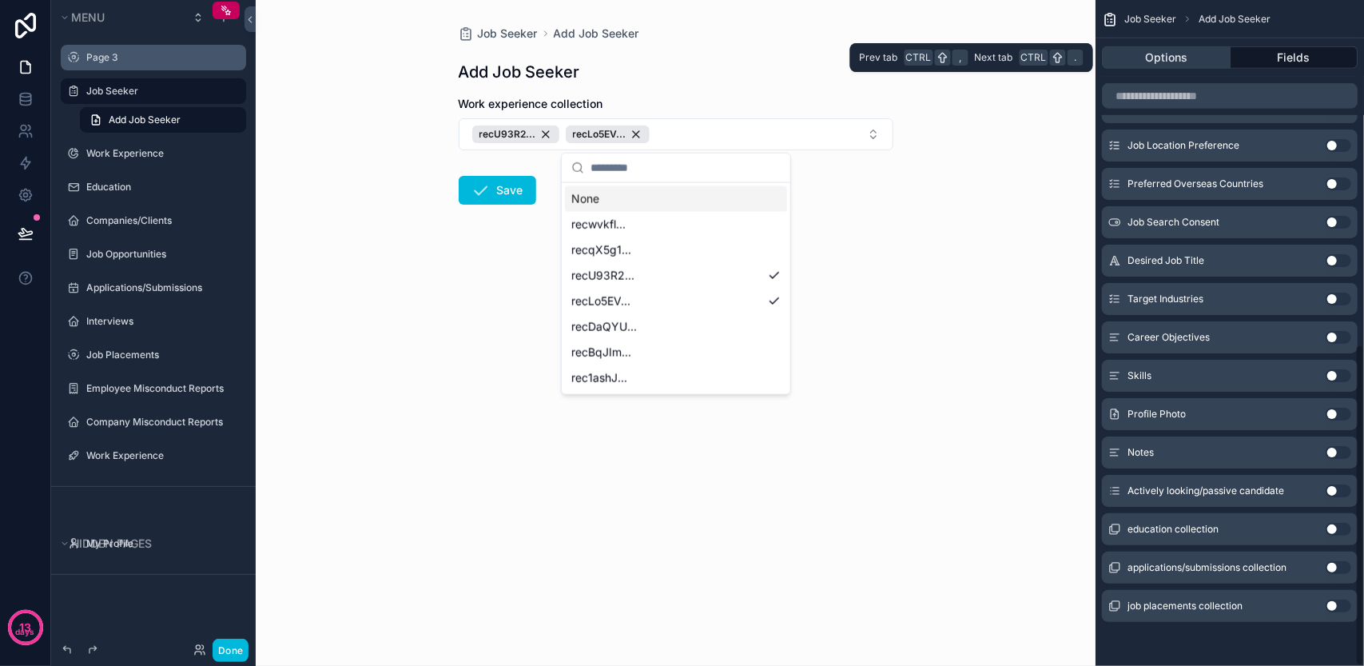
click at [1125, 50] on button "Options" at bounding box center [1166, 57] width 129 height 22
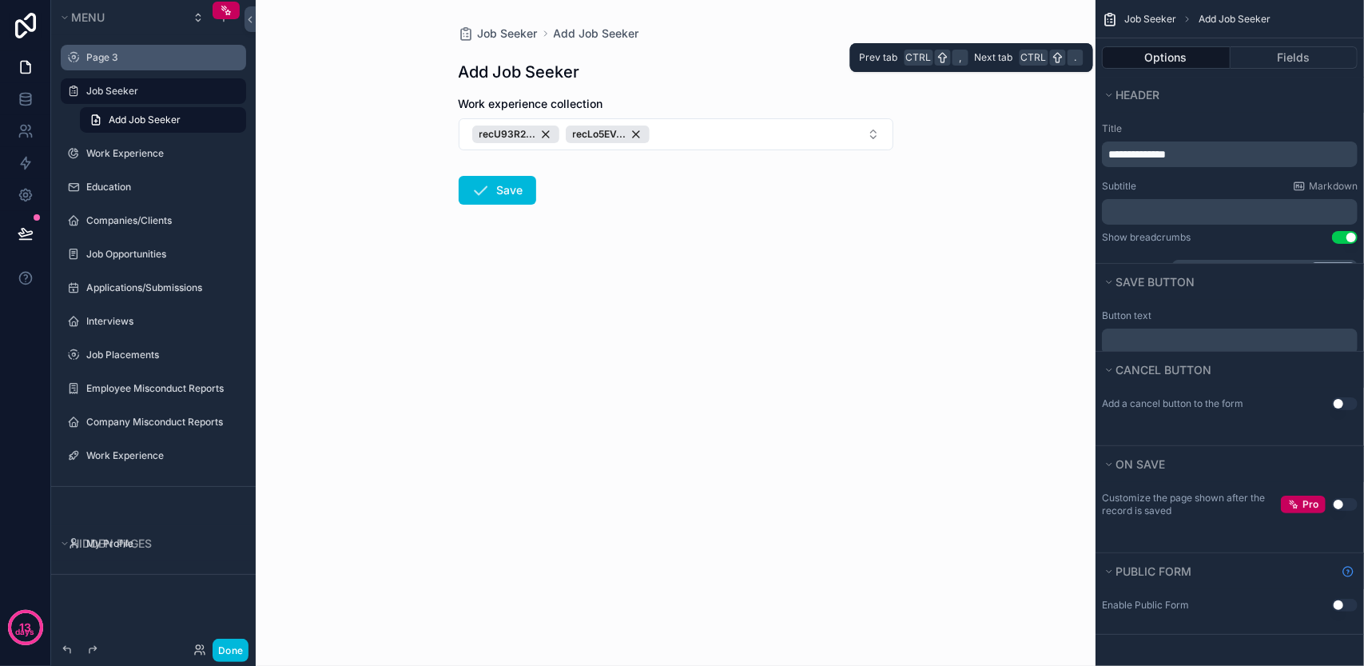
scroll to position [0, 0]
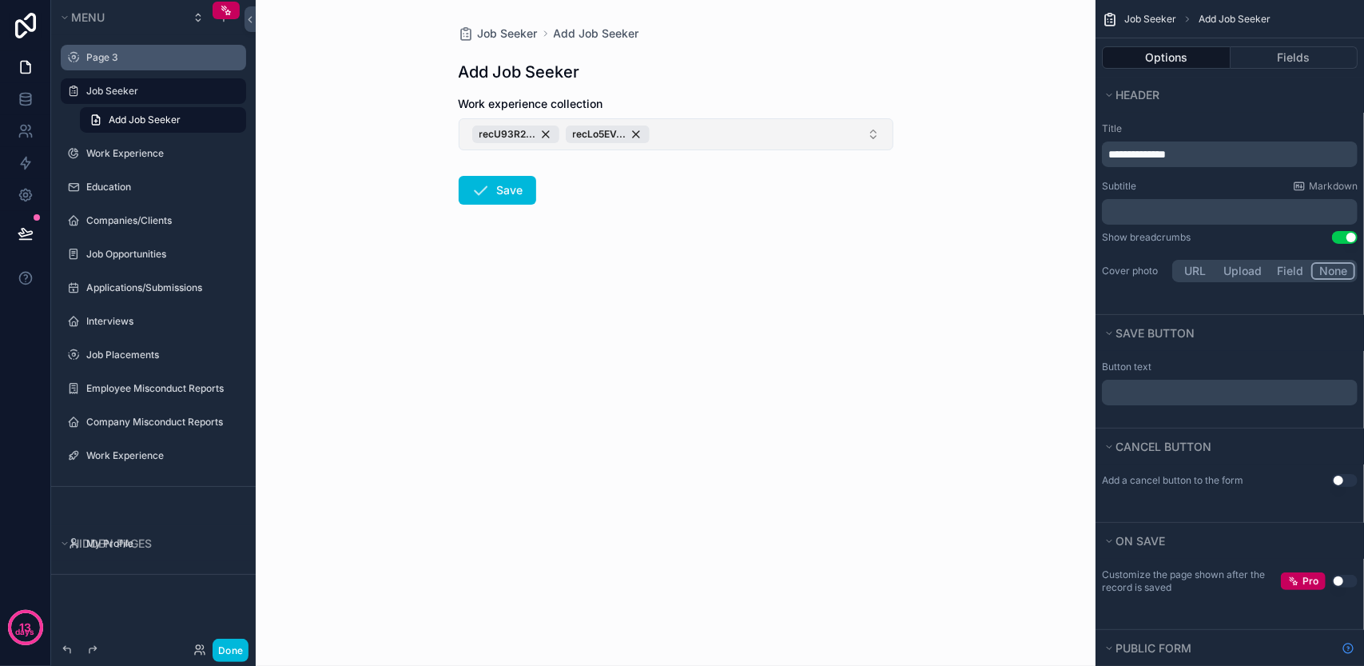
click at [868, 135] on button "recU93R2... recLo5EV..." at bounding box center [676, 134] width 435 height 32
click at [968, 181] on div "Job Seeker Add Job Seeker Add Job Seeker Work experience collection recU93R2...…" at bounding box center [676, 333] width 840 height 666
click at [838, 128] on button "recU93R2... recLo5EV..." at bounding box center [676, 134] width 435 height 32
click at [858, 127] on button "recU93R2... recLo5EV..." at bounding box center [676, 134] width 435 height 32
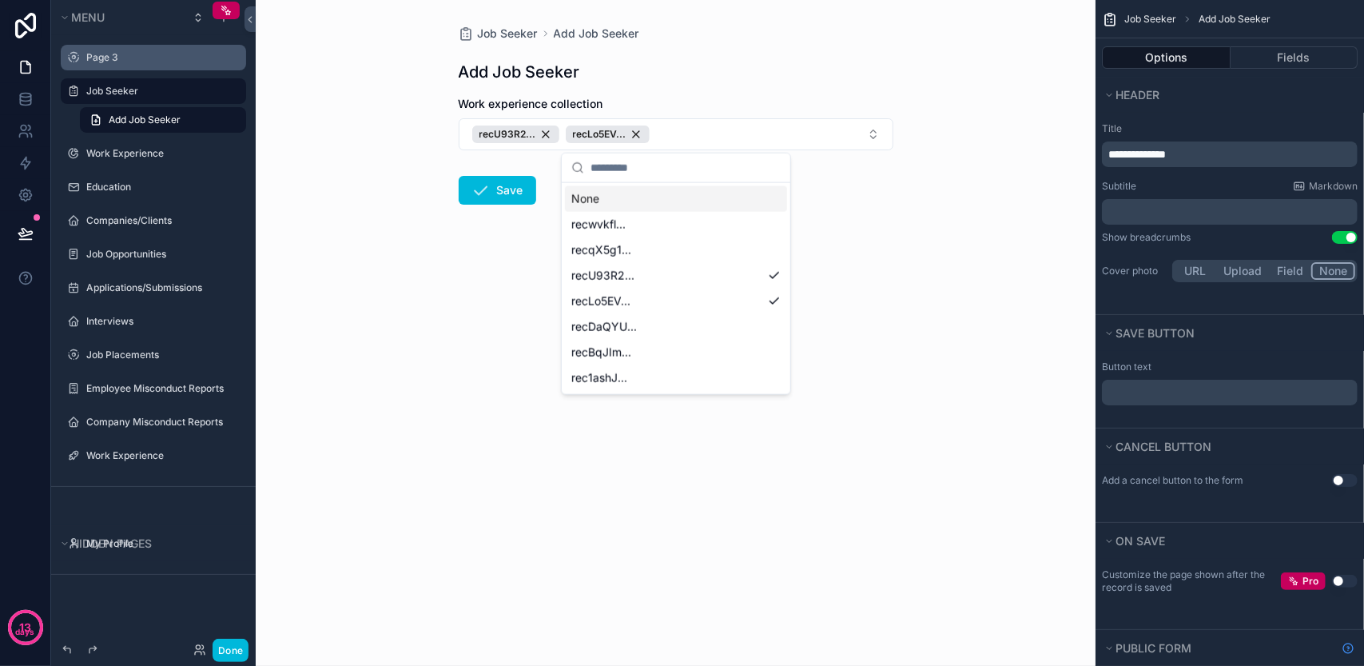
click at [929, 141] on div "Job Seeker Add Job Seeker Add Job Seeker Work experience collection recU93R2...…" at bounding box center [676, 333] width 840 height 666
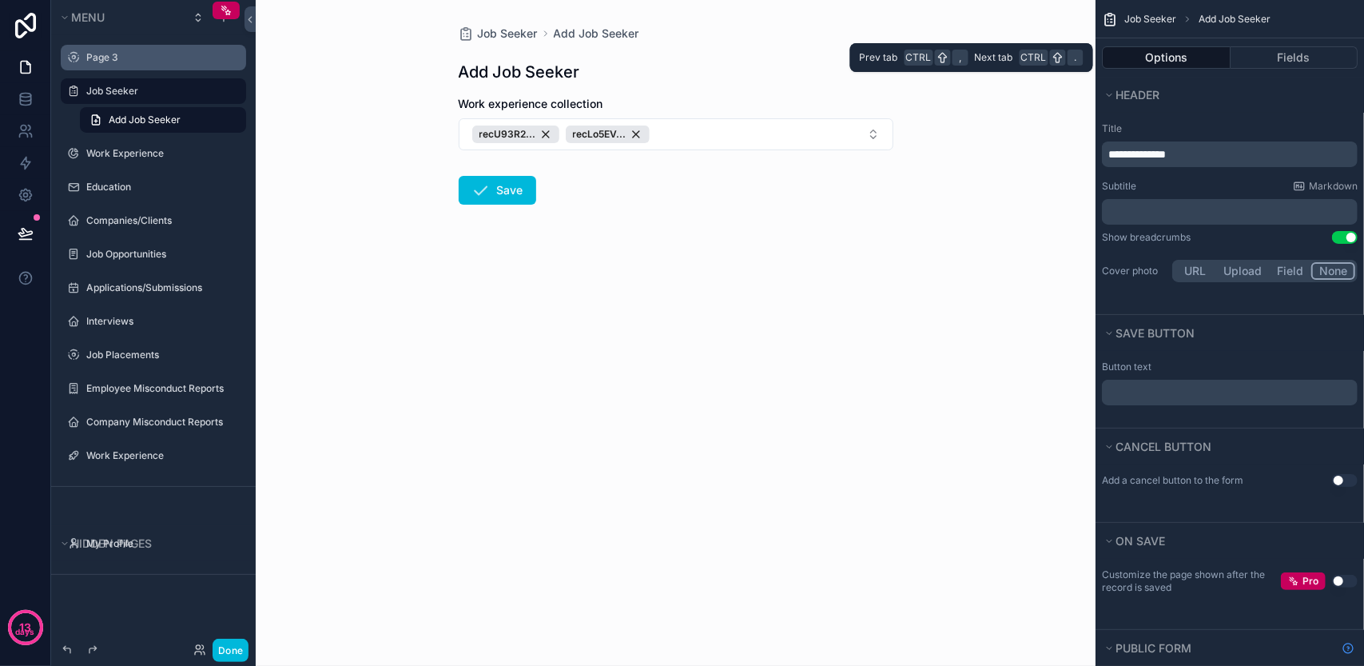
click at [1204, 56] on button "Options" at bounding box center [1166, 57] width 129 height 22
click at [1272, 55] on button "Fields" at bounding box center [1294, 57] width 128 height 22
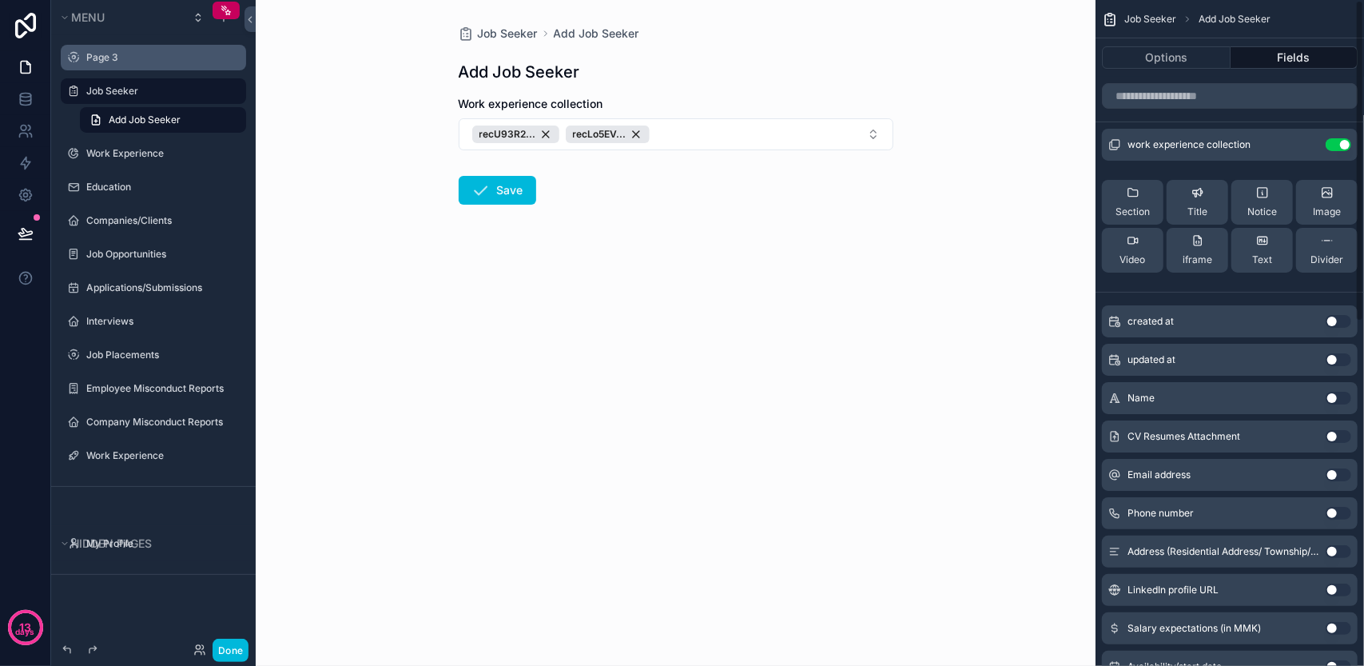
click at [1252, 150] on div "work experience collection Use setting" at bounding box center [1230, 145] width 256 height 32
click at [0, 0] on icon "scrollable content" at bounding box center [0, 0] width 0 height 0
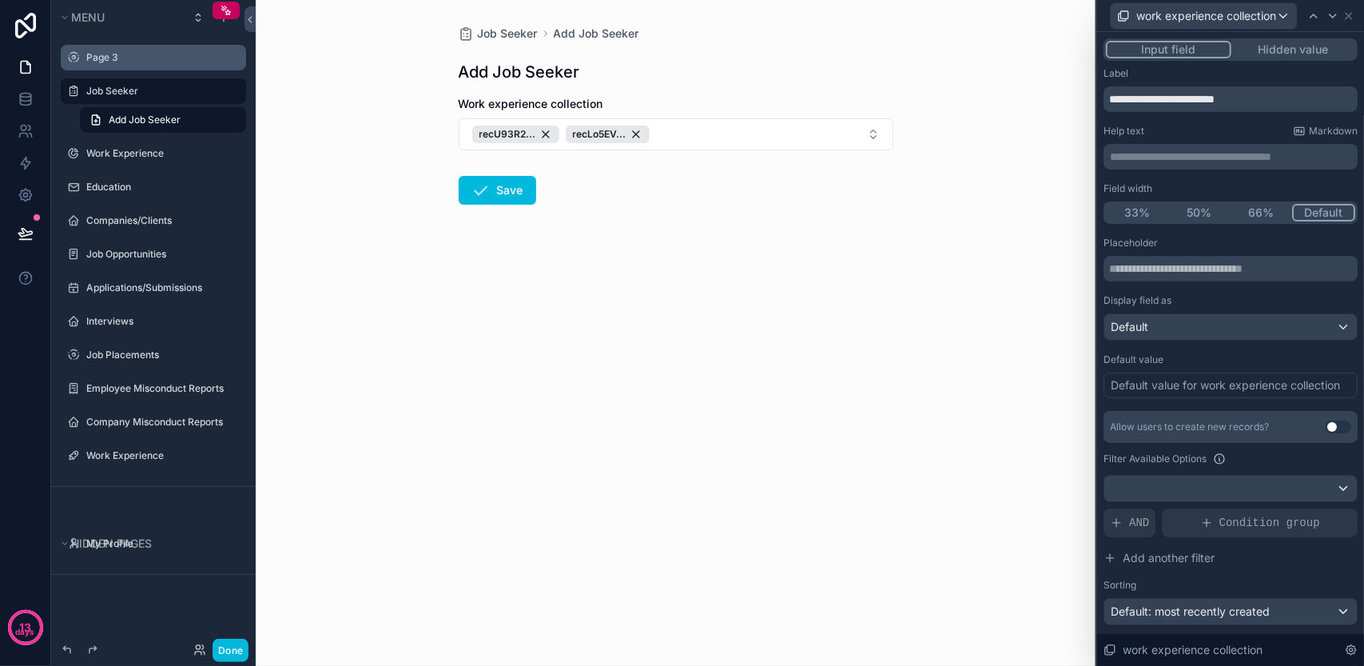
click at [1325, 425] on button "Use setting" at bounding box center [1338, 426] width 26 height 13
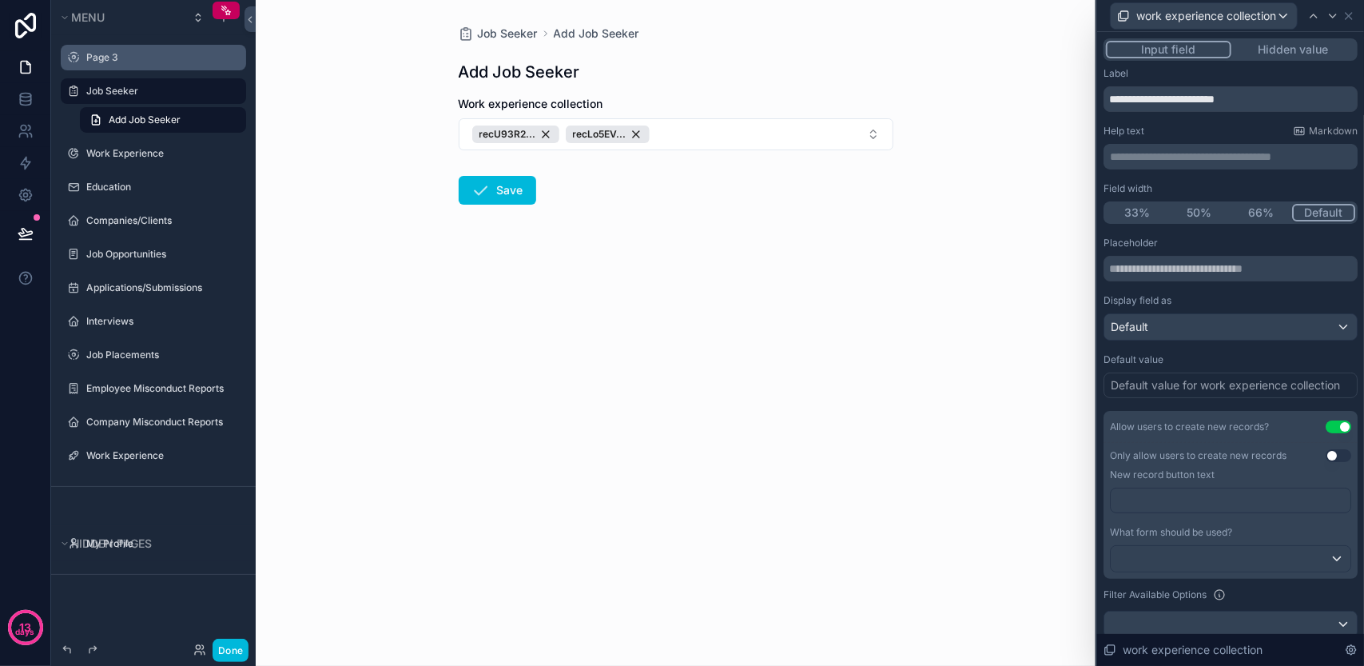
click at [1328, 455] on button "Use setting" at bounding box center [1338, 455] width 26 height 13
click at [818, 125] on button "recU93R2... recLo5EV..." at bounding box center [676, 134] width 435 height 32
click at [980, 229] on div "Job Seeker Add Job Seeker Add Job Seeker Work experience collection recU93R2...…" at bounding box center [676, 333] width 840 height 666
click at [1273, 329] on div "Default" at bounding box center [1230, 327] width 252 height 26
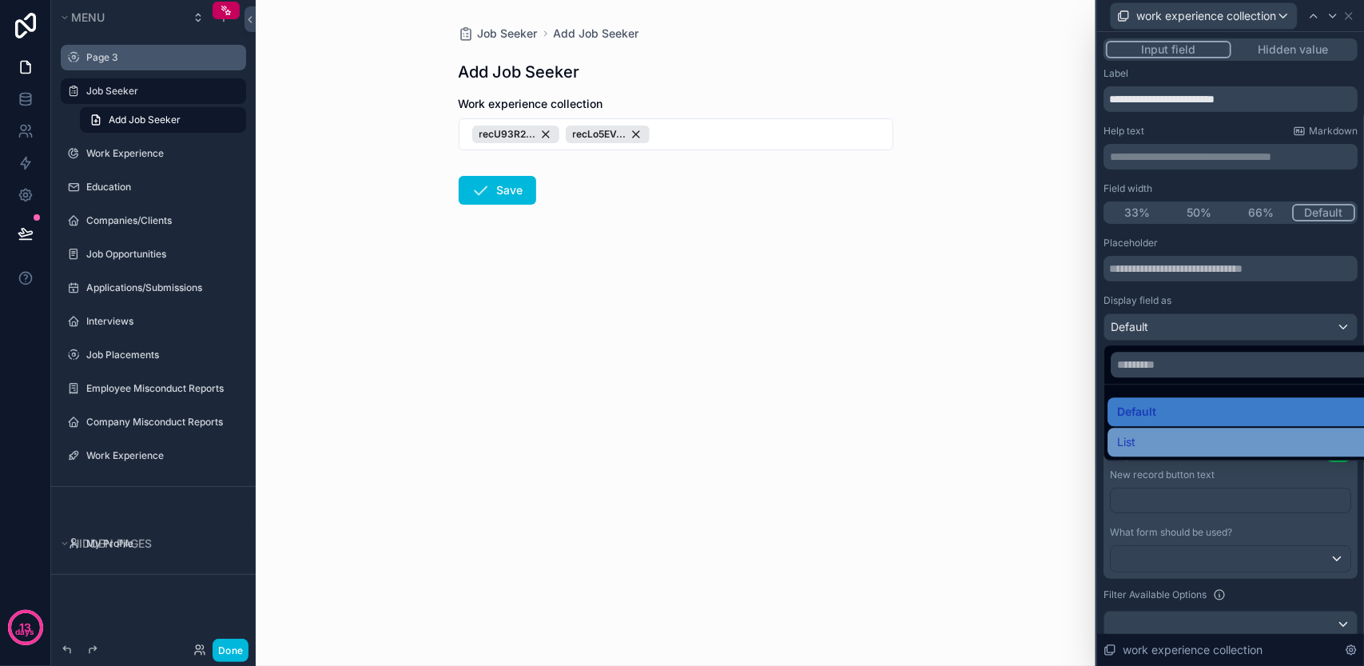
click at [1235, 427] on div "List" at bounding box center [1242, 441] width 271 height 29
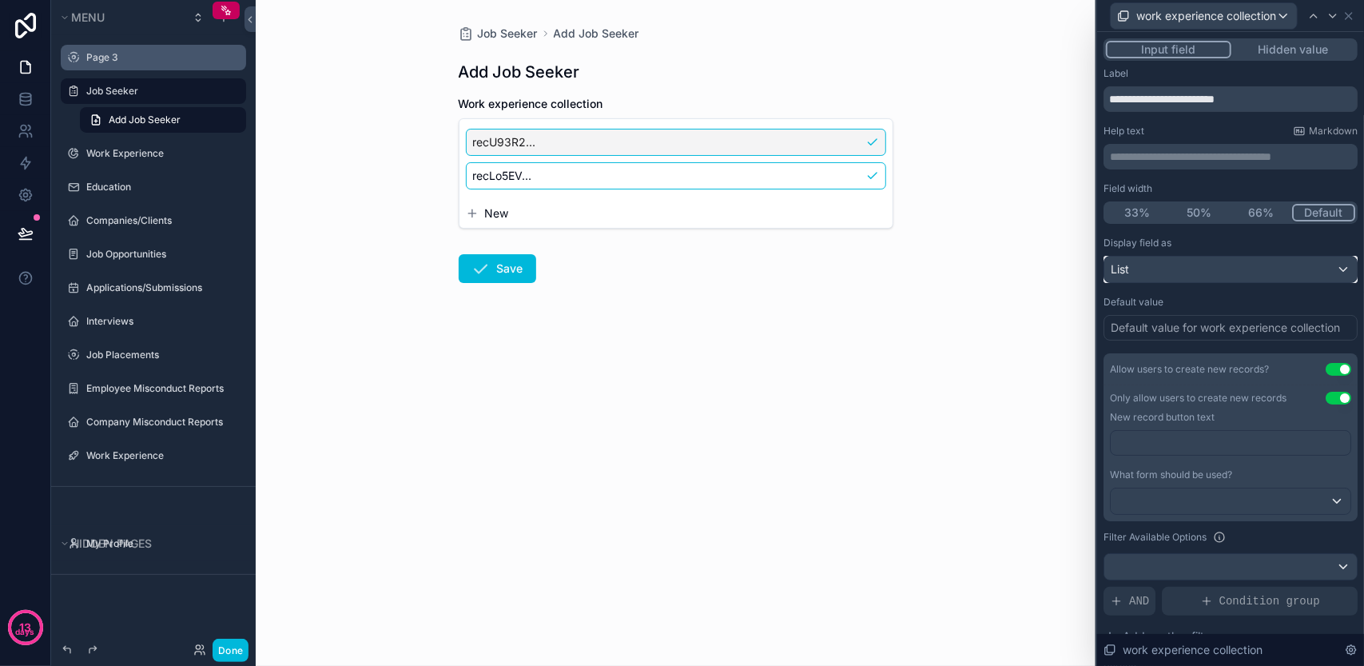
click at [1279, 264] on div "List" at bounding box center [1230, 269] width 252 height 26
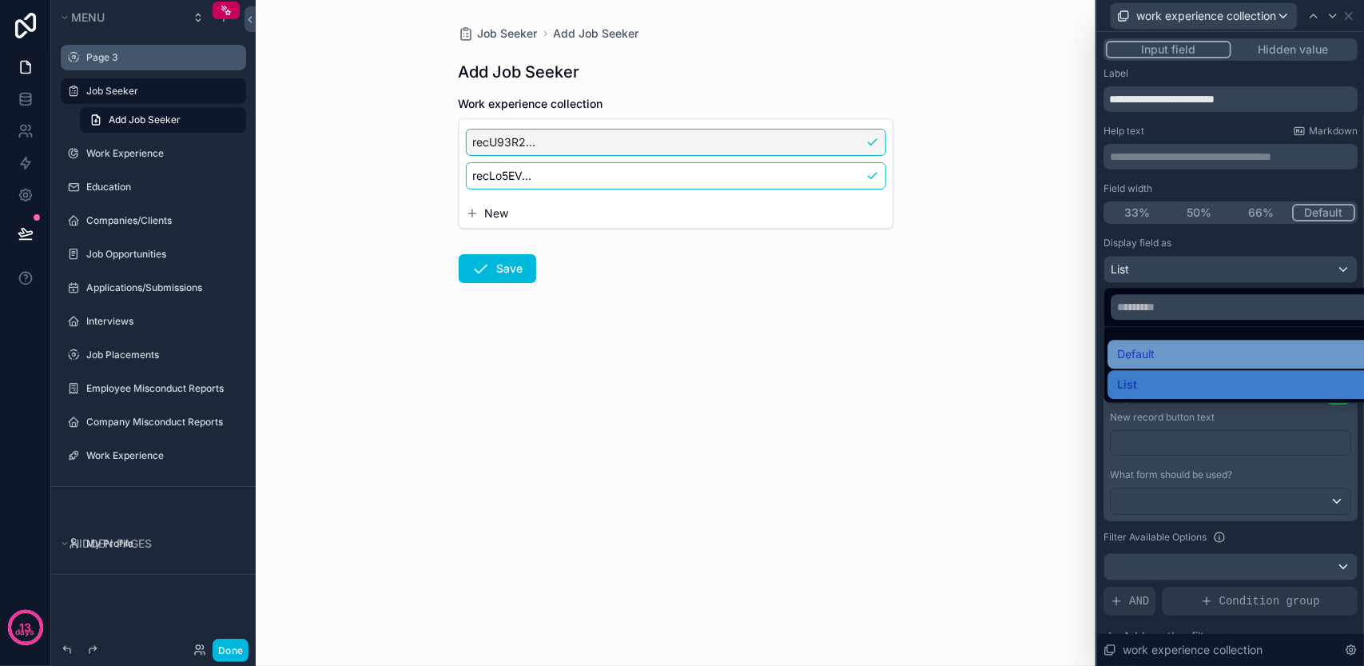
click at [1269, 346] on div "Default" at bounding box center [1243, 353] width 252 height 19
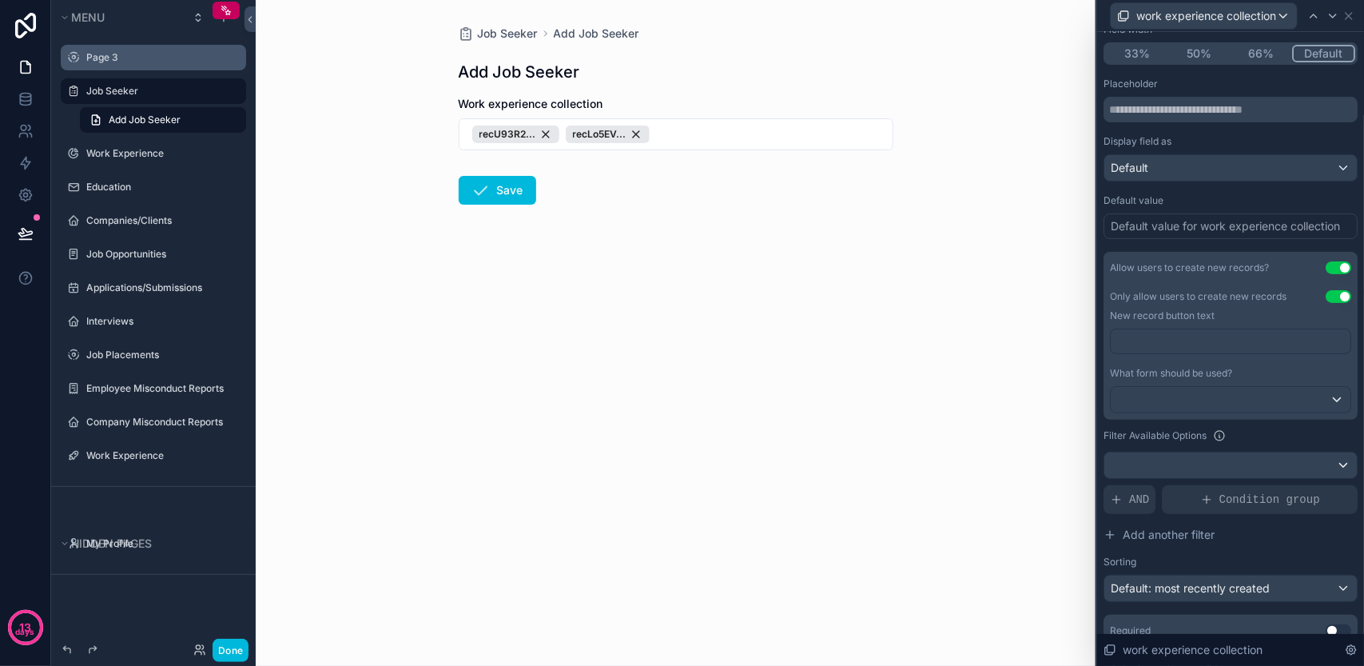
scroll to position [160, 0]
click at [1253, 402] on div at bounding box center [1231, 399] width 240 height 26
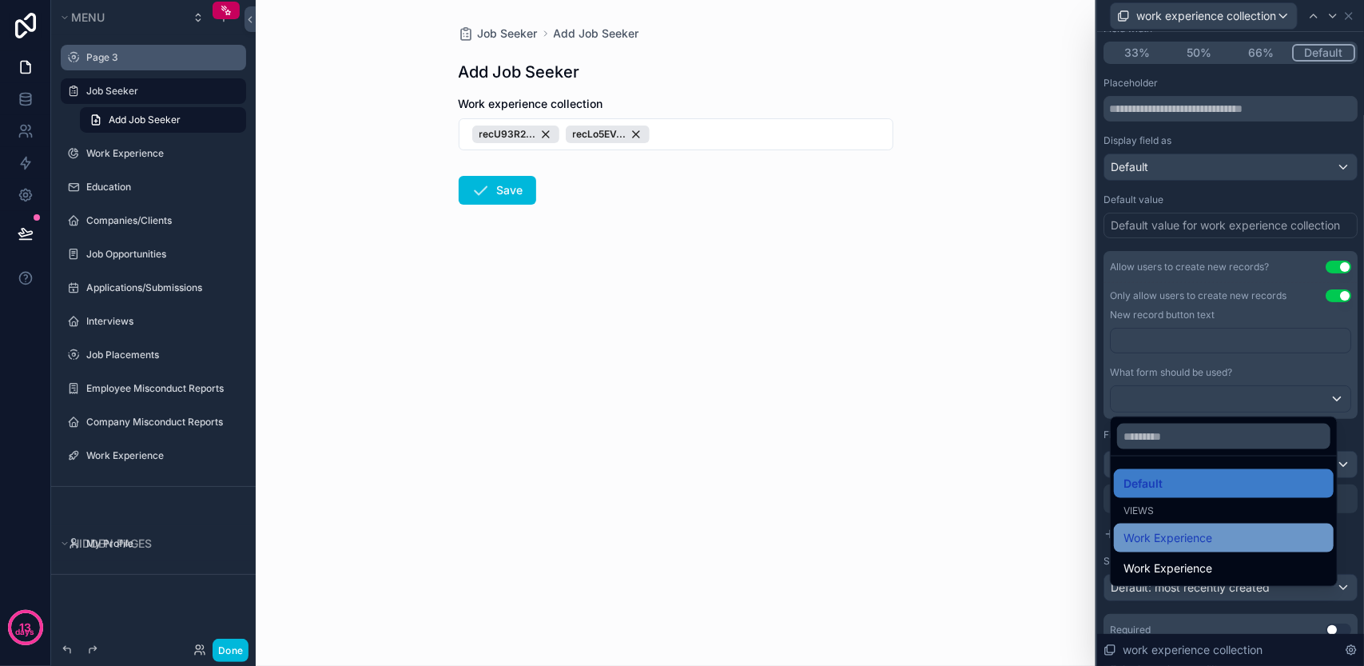
click at [1217, 530] on div "Work Experience" at bounding box center [1223, 537] width 201 height 19
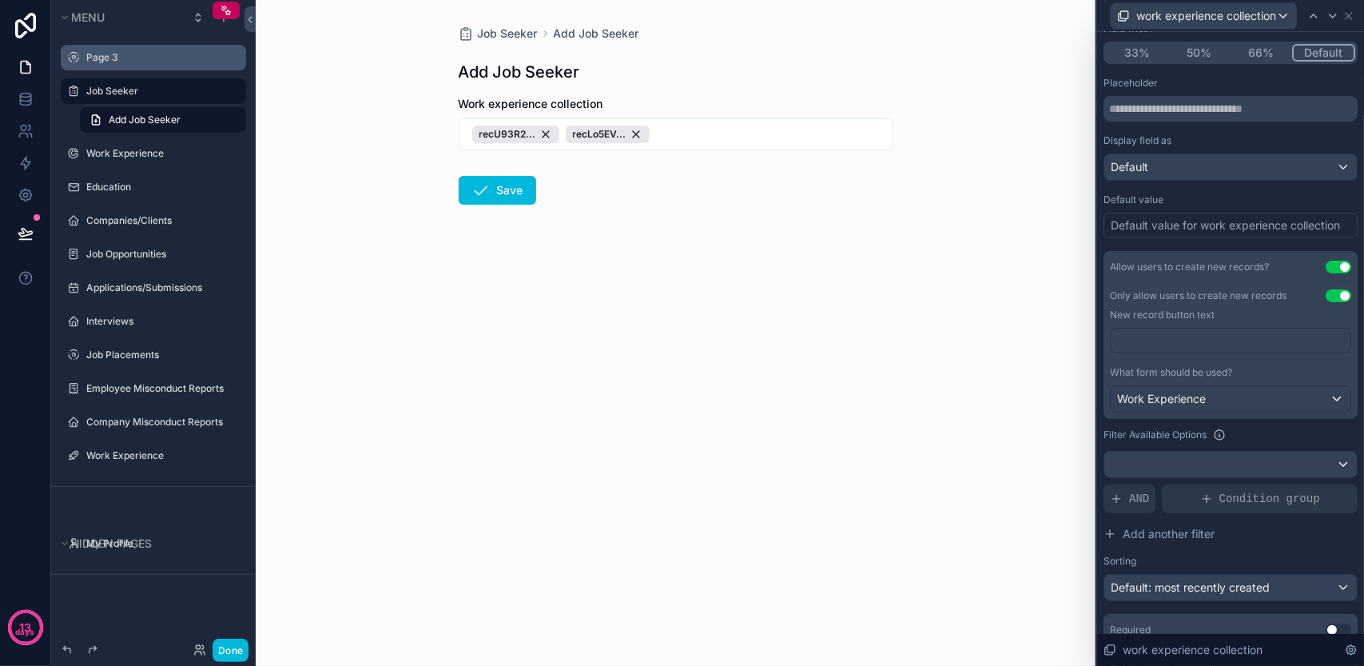
click at [1000, 373] on div "Job Seeker Add Job Seeker Add Job Seeker Work experience collection recU93R2...…" at bounding box center [676, 333] width 840 height 666
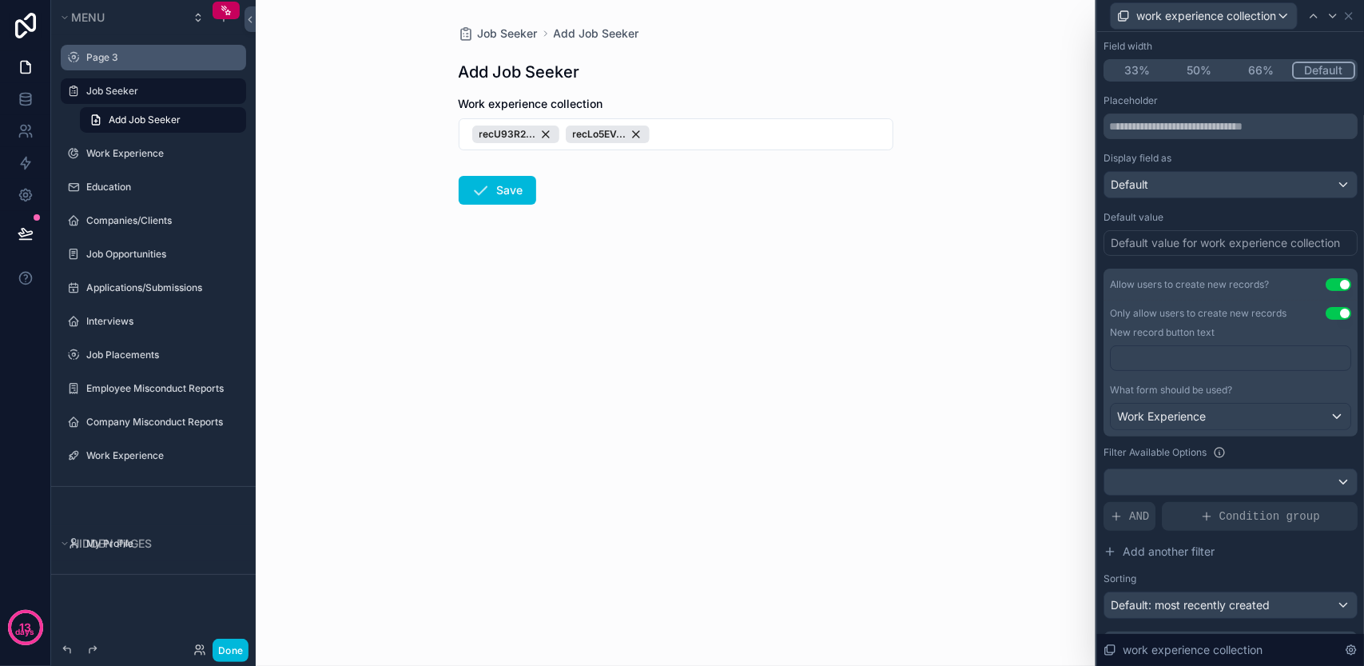
scroll to position [0, 0]
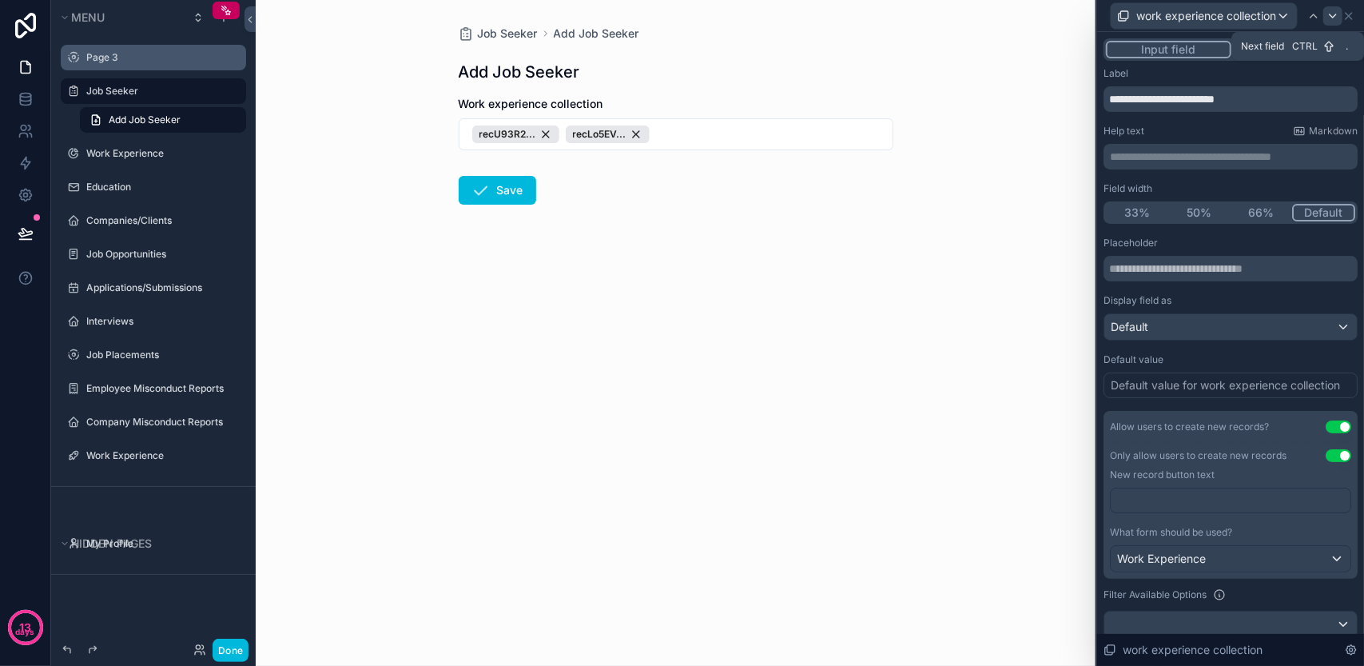
click at [1335, 15] on icon at bounding box center [1332, 16] width 13 height 13
click at [1352, 15] on icon at bounding box center [1348, 16] width 13 height 13
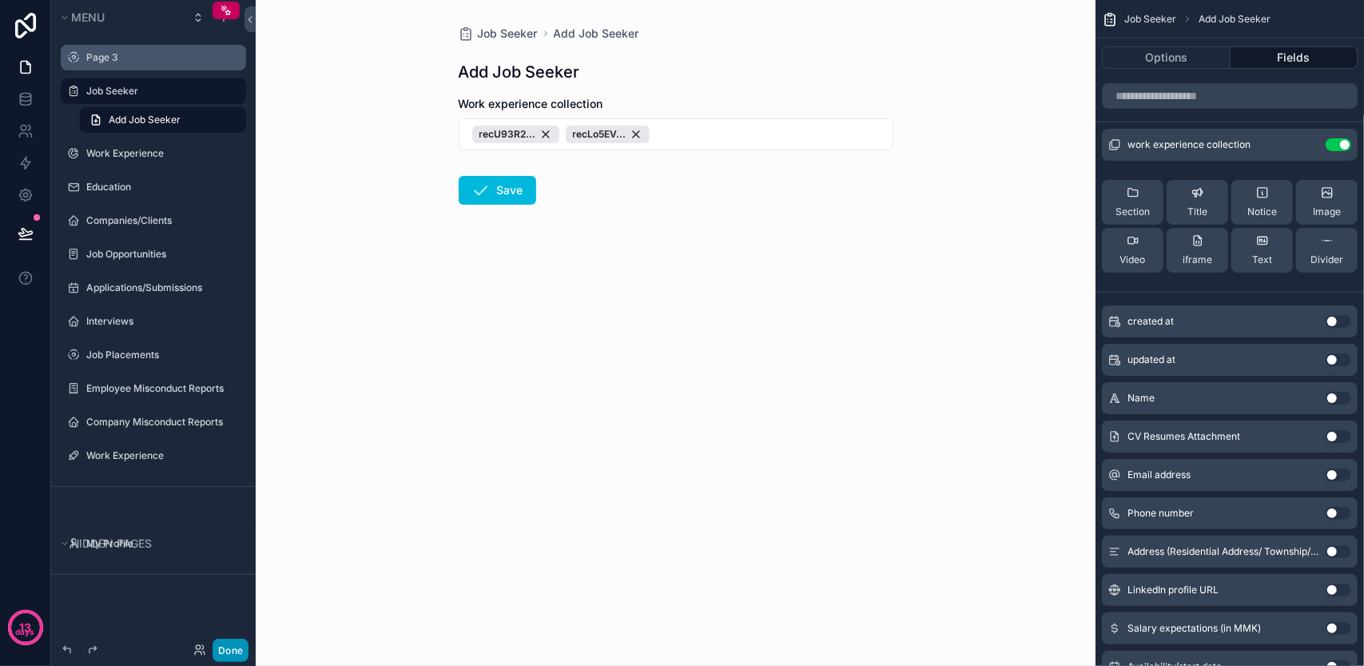
click at [244, 645] on button "Done" at bounding box center [231, 649] width 36 height 23
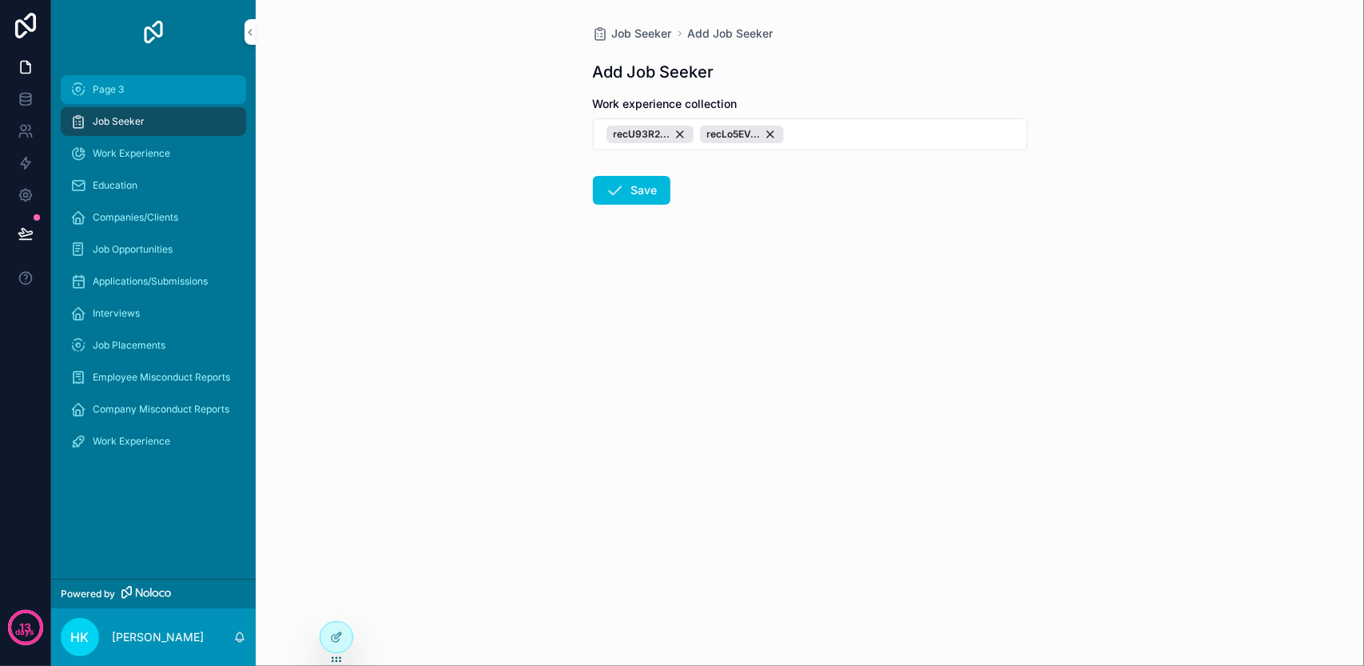
click at [189, 90] on div "Page 3" at bounding box center [153, 90] width 166 height 26
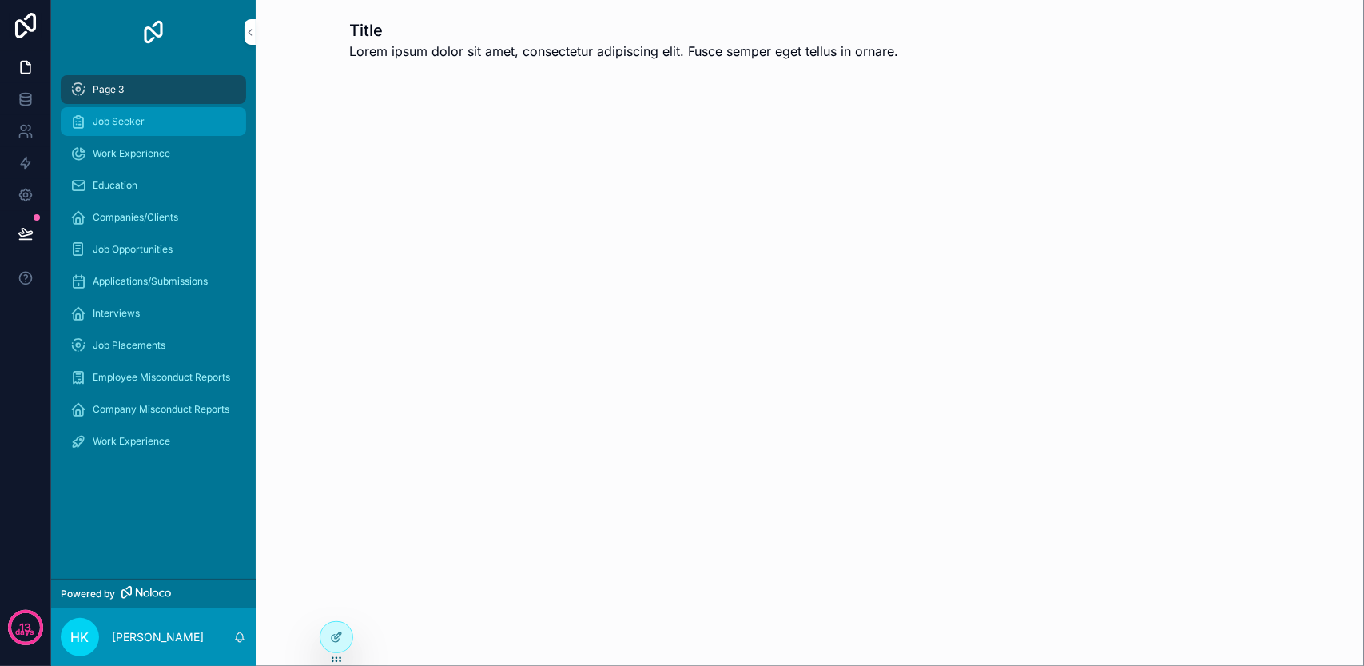
click at [190, 111] on div "Job Seeker" at bounding box center [153, 122] width 166 height 26
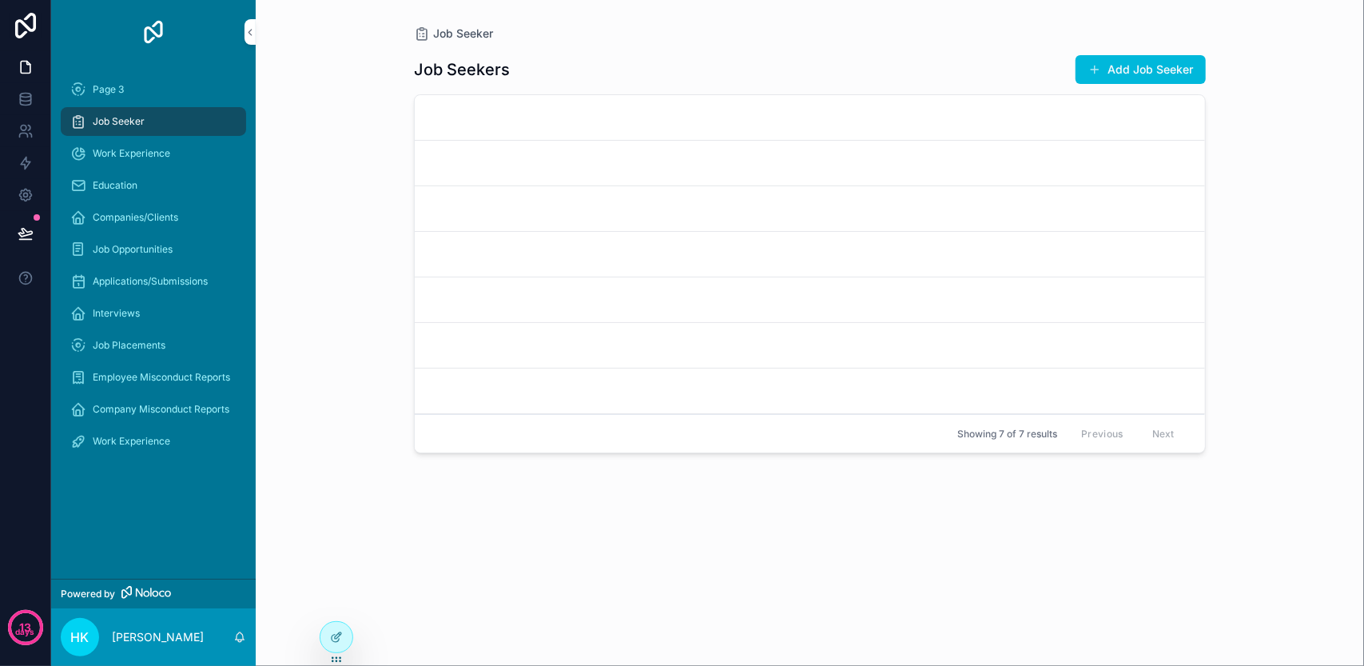
click at [1119, 50] on div "Job Seekers Add Job Seeker Showing 7 of 7 results Previous Next" at bounding box center [810, 344] width 792 height 605
click at [1115, 63] on button "Add Job Seeker" at bounding box center [1140, 69] width 130 height 29
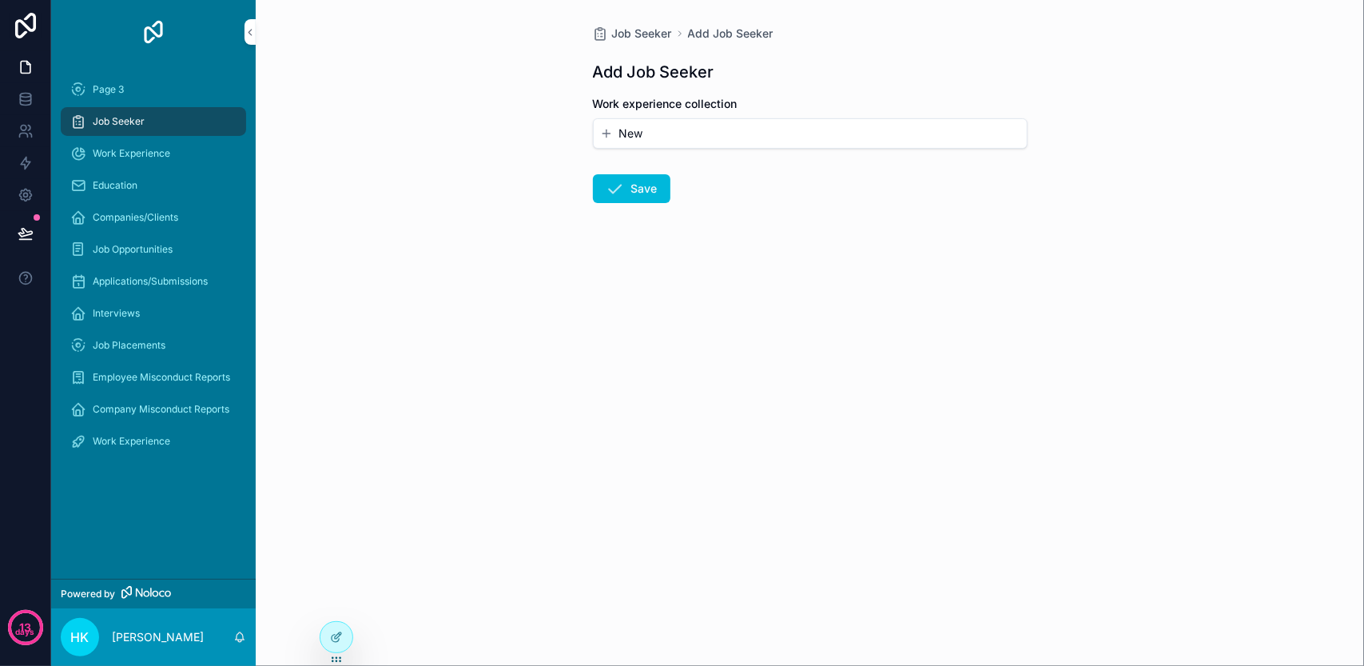
click at [889, 138] on button "New" at bounding box center [810, 133] width 420 height 16
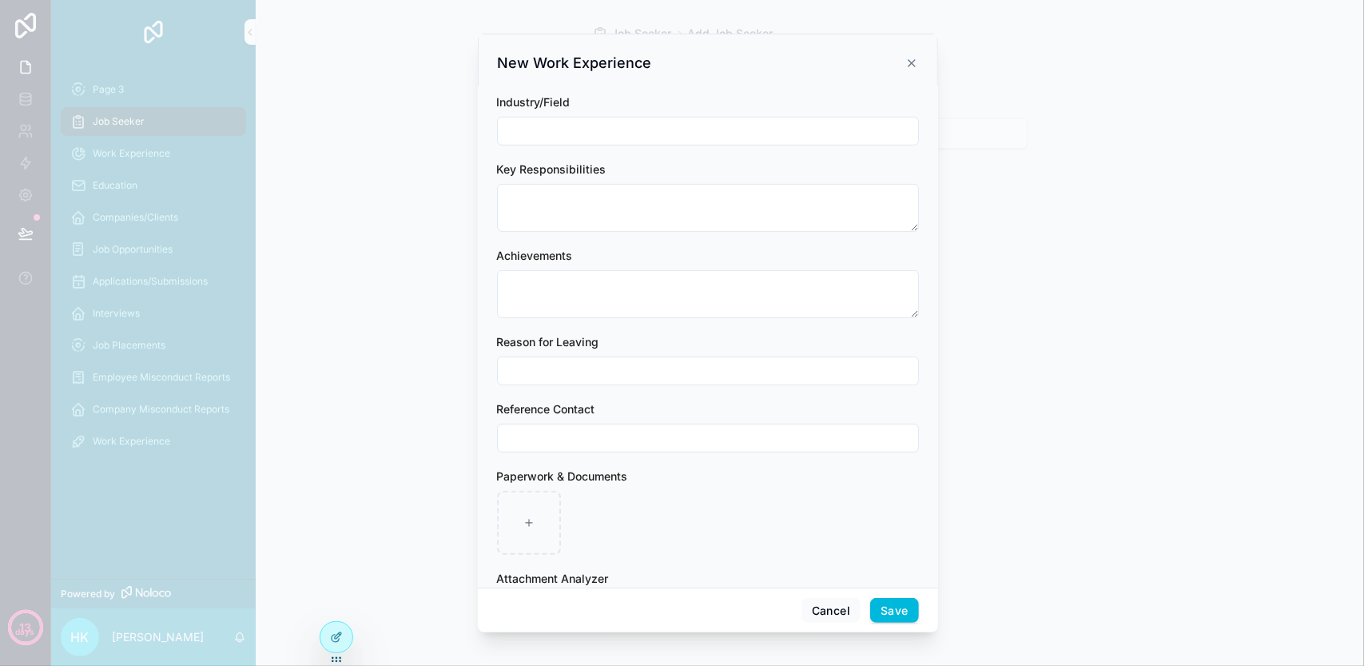
scroll to position [508, 0]
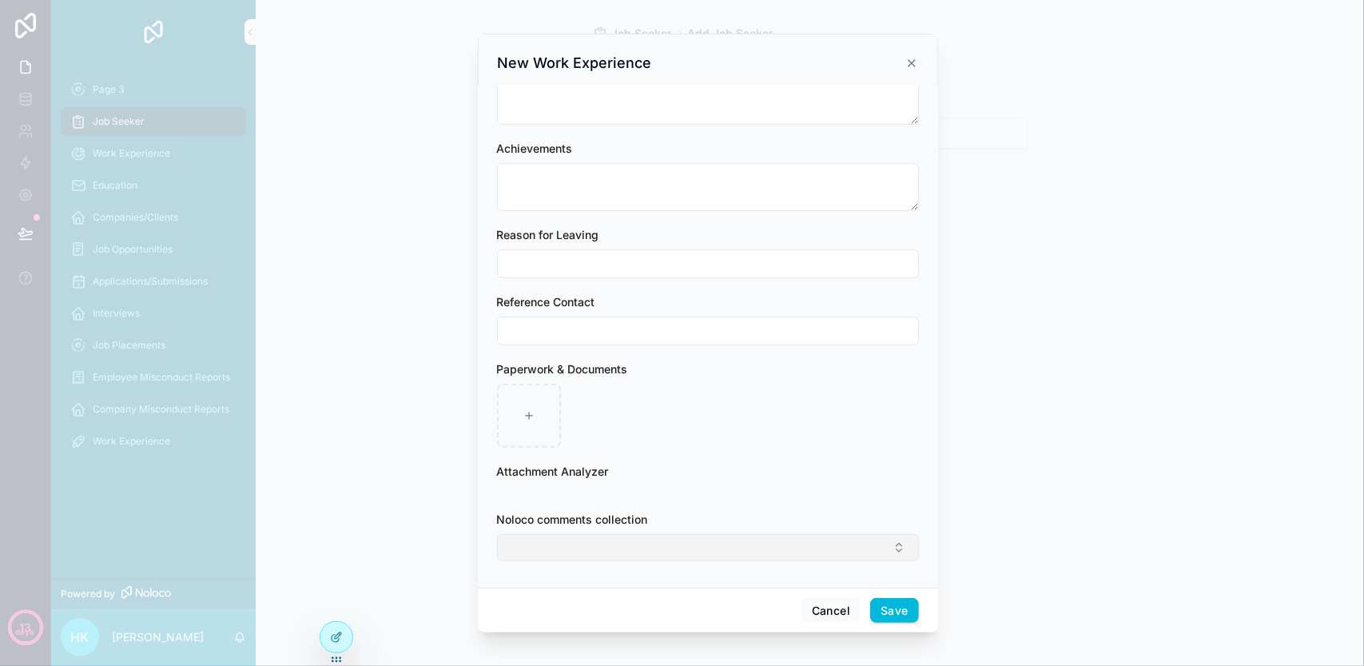
click at [727, 553] on button "Select Button" at bounding box center [708, 547] width 422 height 27
click at [915, 57] on icon "scrollable content" at bounding box center [911, 63] width 13 height 13
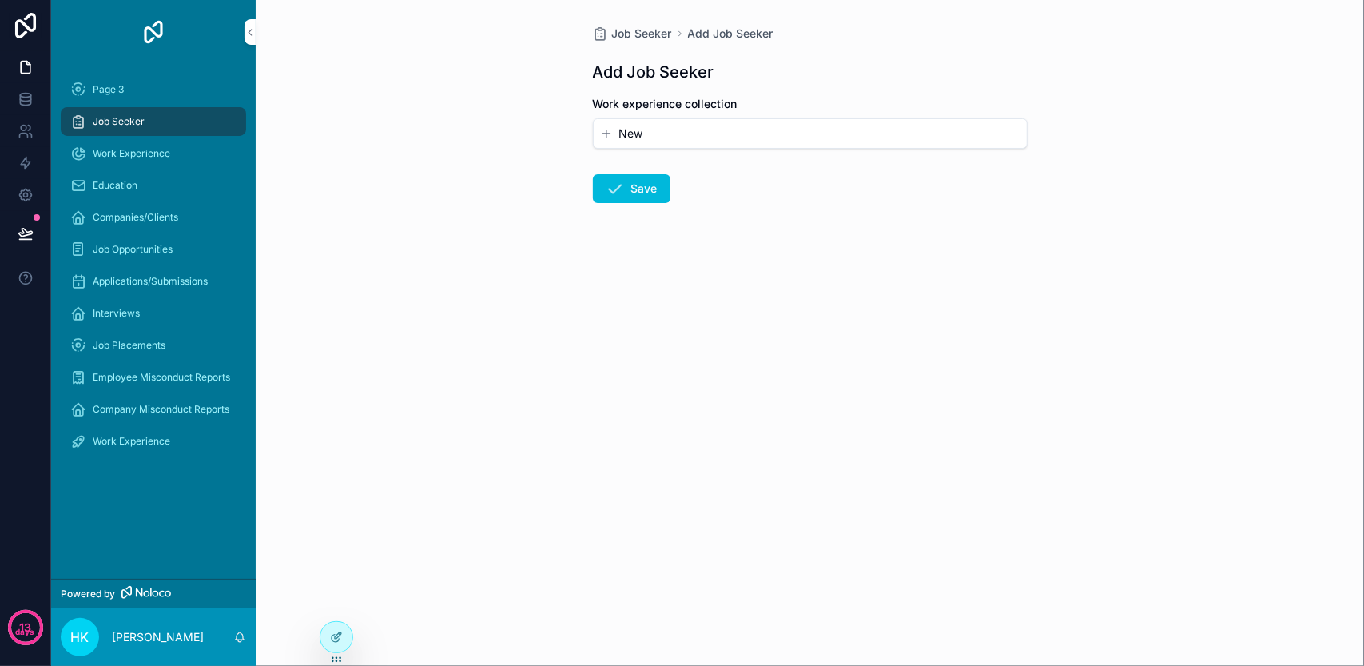
drag, startPoint x: 1042, startPoint y: 137, endPoint x: 1030, endPoint y: 145, distance: 14.0
click at [1042, 138] on div "Job Seeker Add Job Seeker Add Job Seeker Work experience collection New Save" at bounding box center [810, 333] width 1108 height 666
click at [646, 28] on span "Job Seeker" at bounding box center [642, 34] width 60 height 16
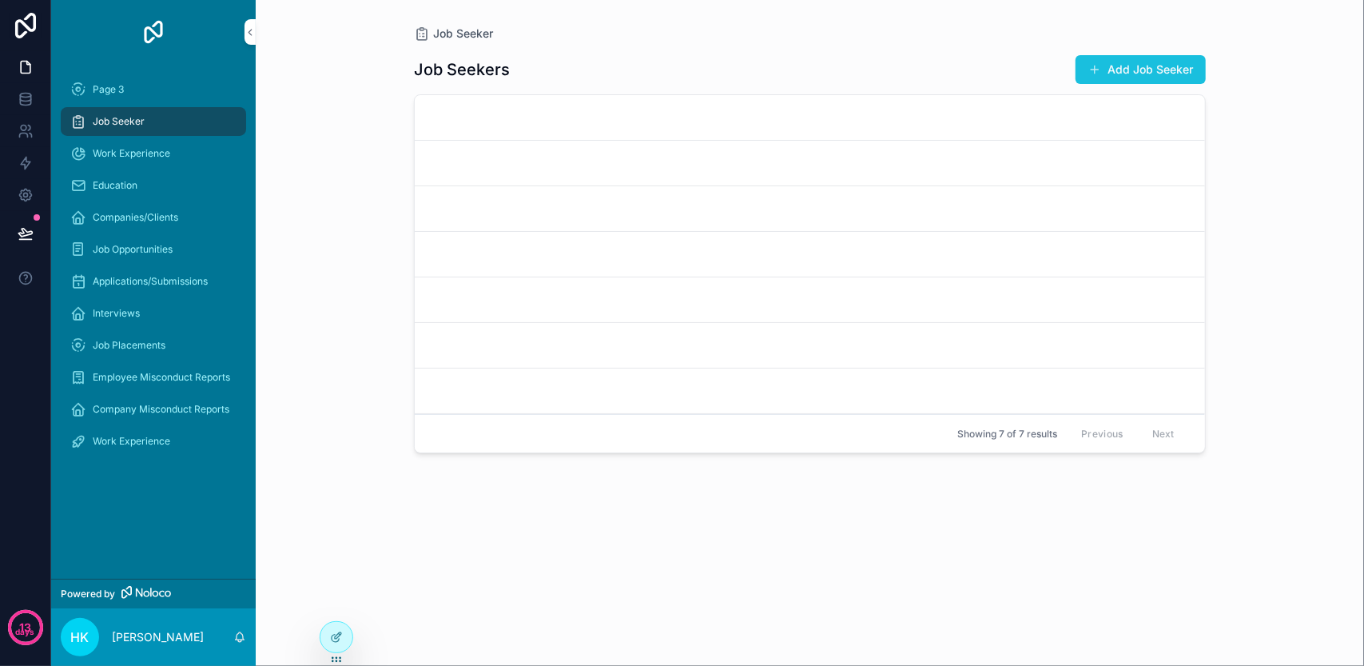
click at [1099, 77] on button "Add Job Seeker" at bounding box center [1140, 69] width 130 height 29
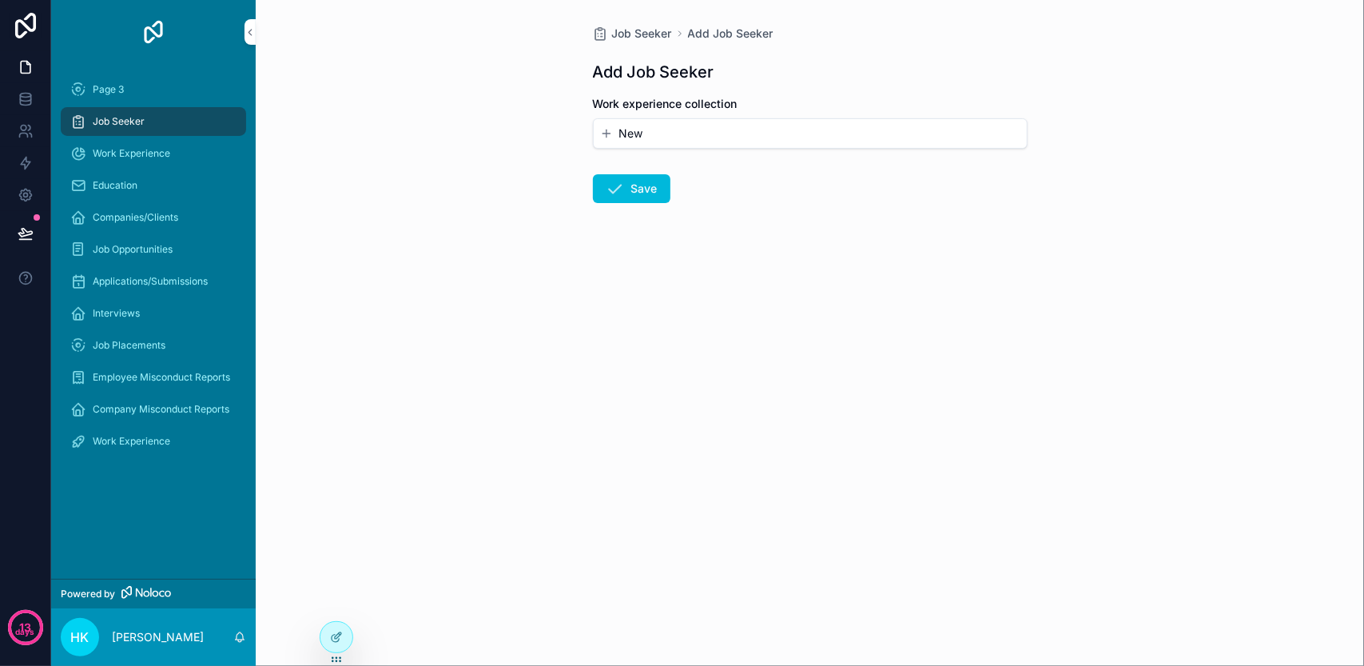
click at [671, 132] on button "New" at bounding box center [810, 133] width 420 height 16
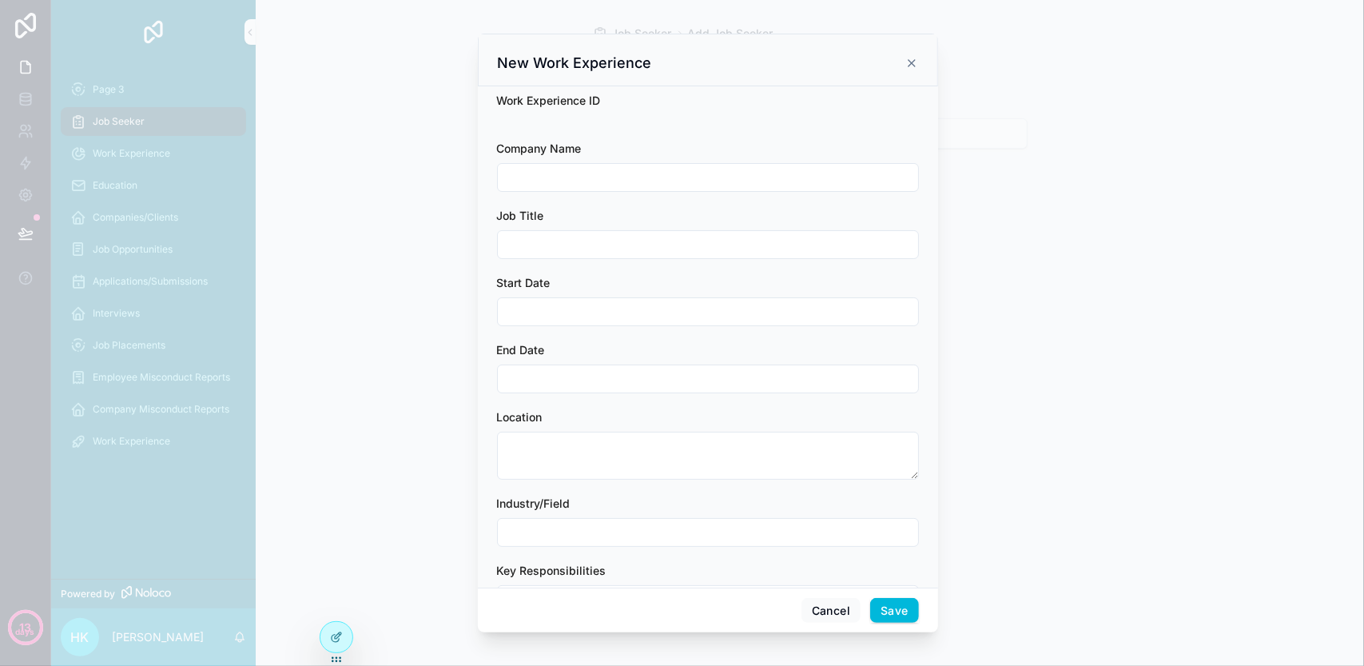
click at [918, 62] on div "New Work Experience" at bounding box center [708, 60] width 460 height 53
click at [789, 177] on input "scrollable content" at bounding box center [708, 177] width 420 height 22
type input "**********"
type input "******"
type input "*"
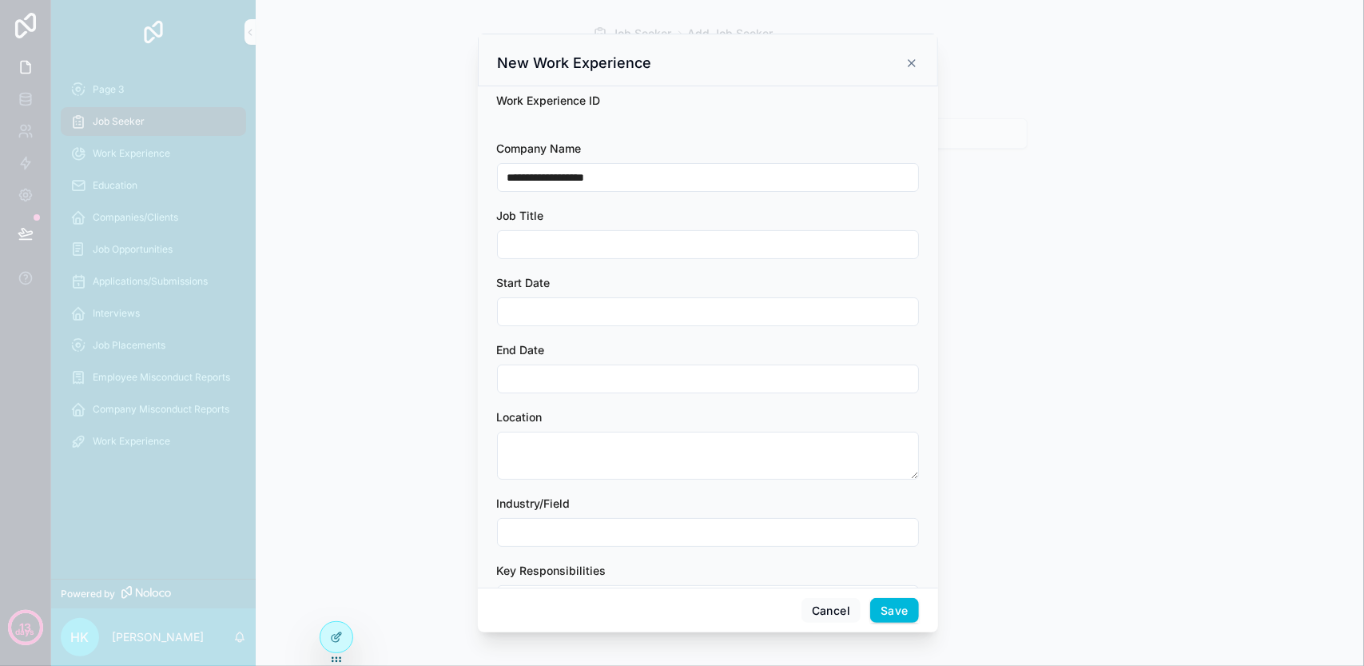
paste input "******"
type input "**********"
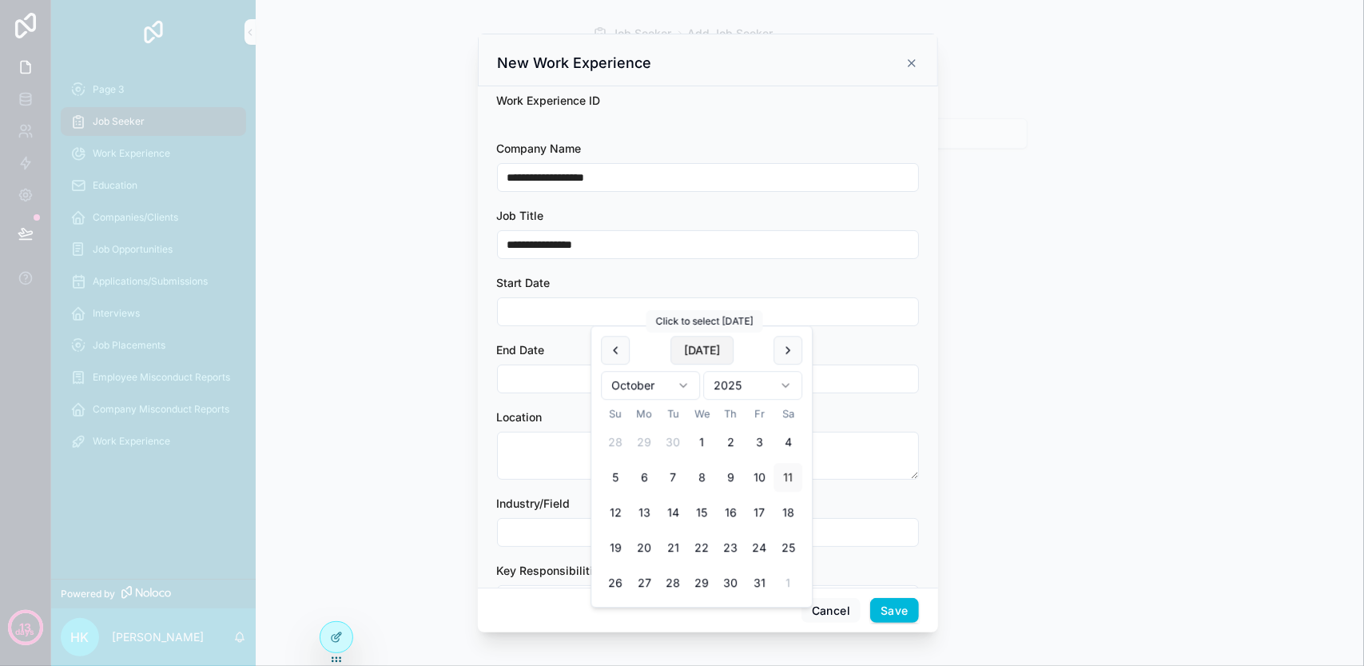
click at [713, 349] on button "Today" at bounding box center [701, 350] width 63 height 29
type input "**********"
click at [523, 373] on input "scrollable content" at bounding box center [708, 379] width 420 height 22
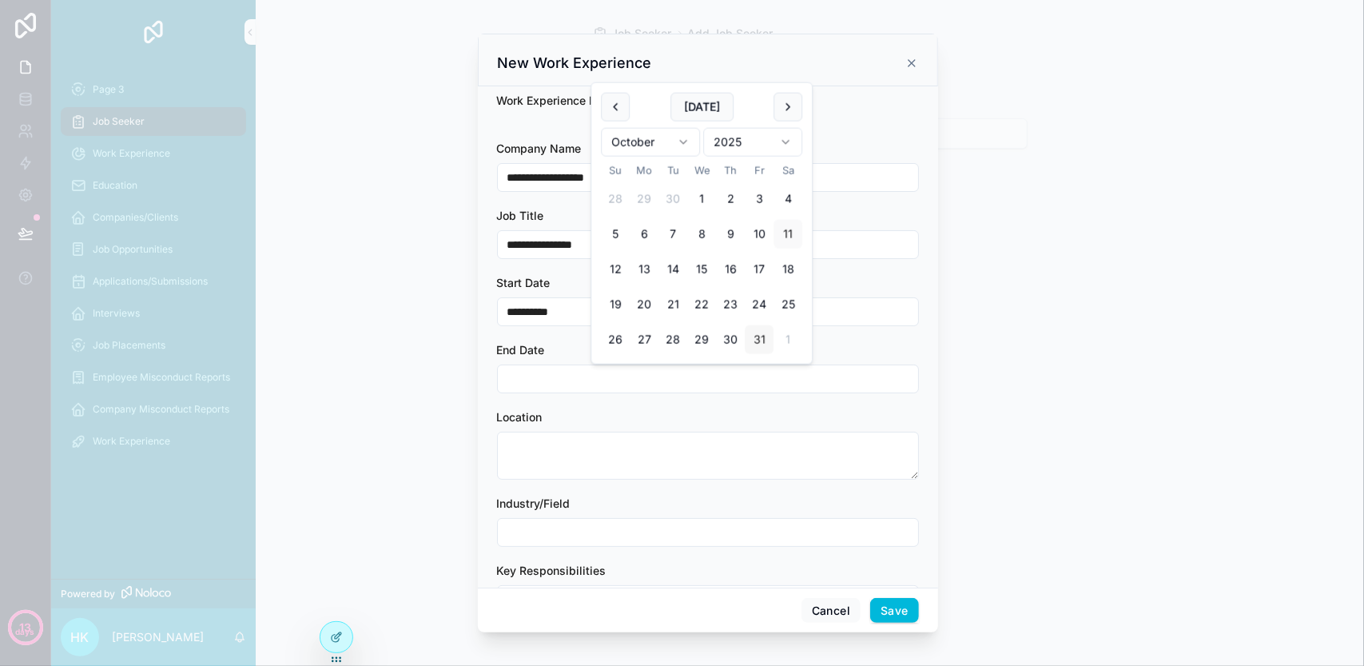
click at [762, 341] on button "31" at bounding box center [759, 339] width 29 height 29
type input "**********"
click at [680, 432] on textarea "scrollable content" at bounding box center [708, 455] width 422 height 48
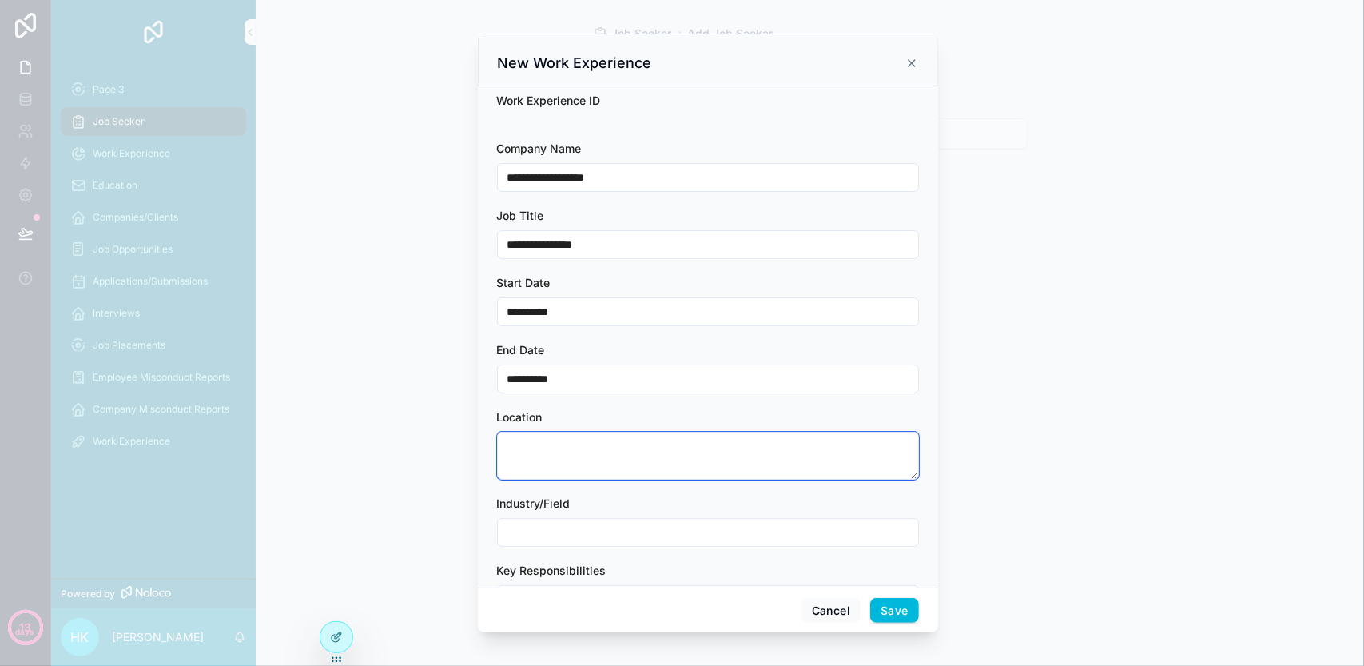
paste textarea "******"
type textarea "**********"
paste input "******"
type input "**********"
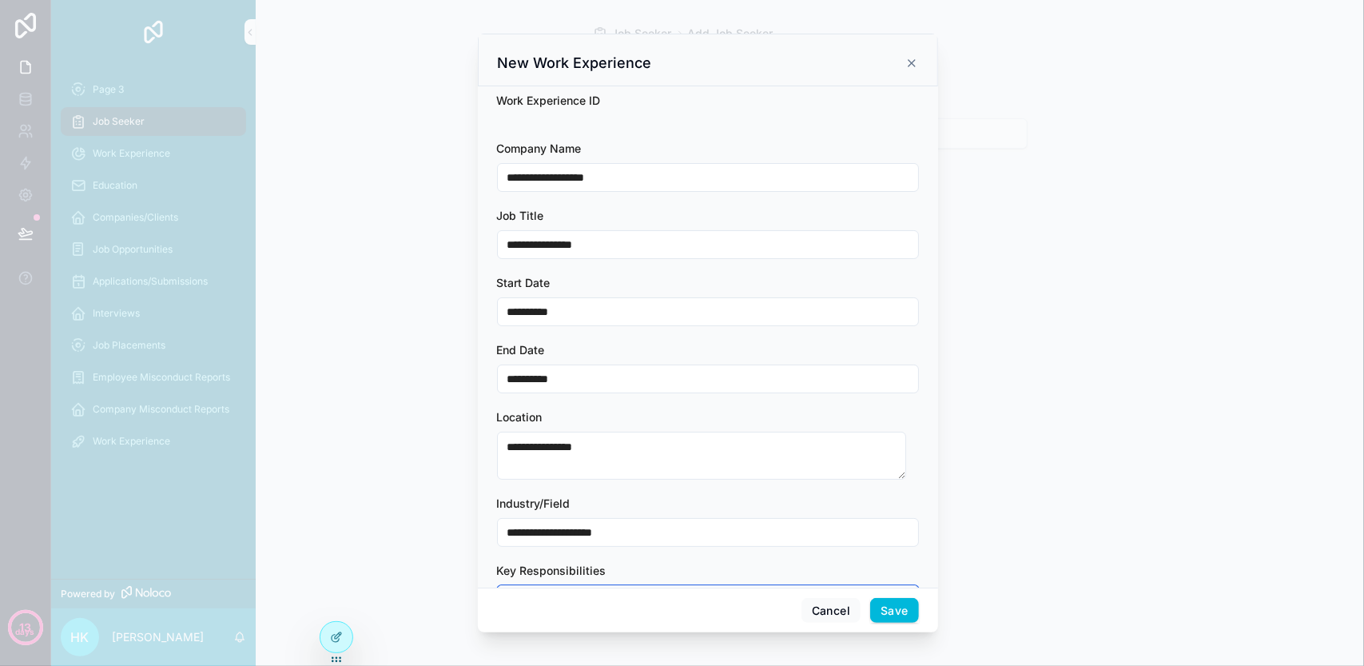
scroll to position [262, 0]
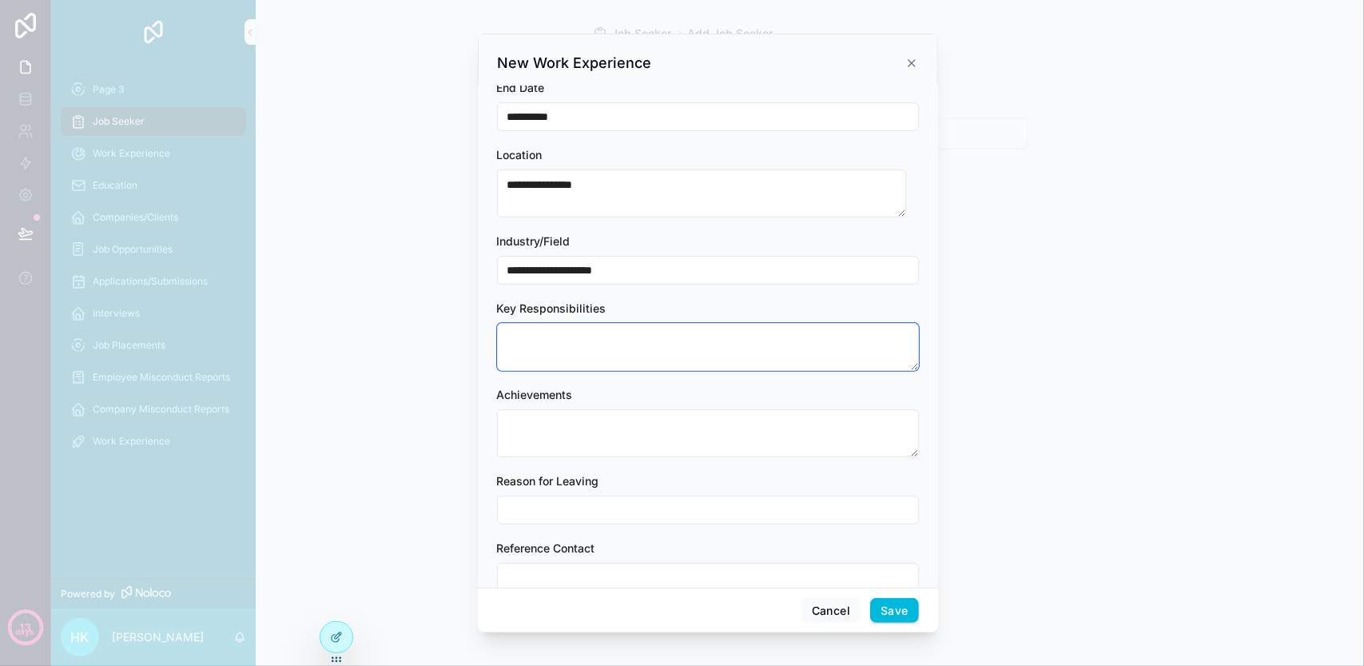
paste textarea "******"
click at [678, 450] on textarea "scrollable content" at bounding box center [708, 433] width 422 height 48
click at [689, 351] on textarea "******" at bounding box center [702, 347] width 410 height 48
type textarea "**********"
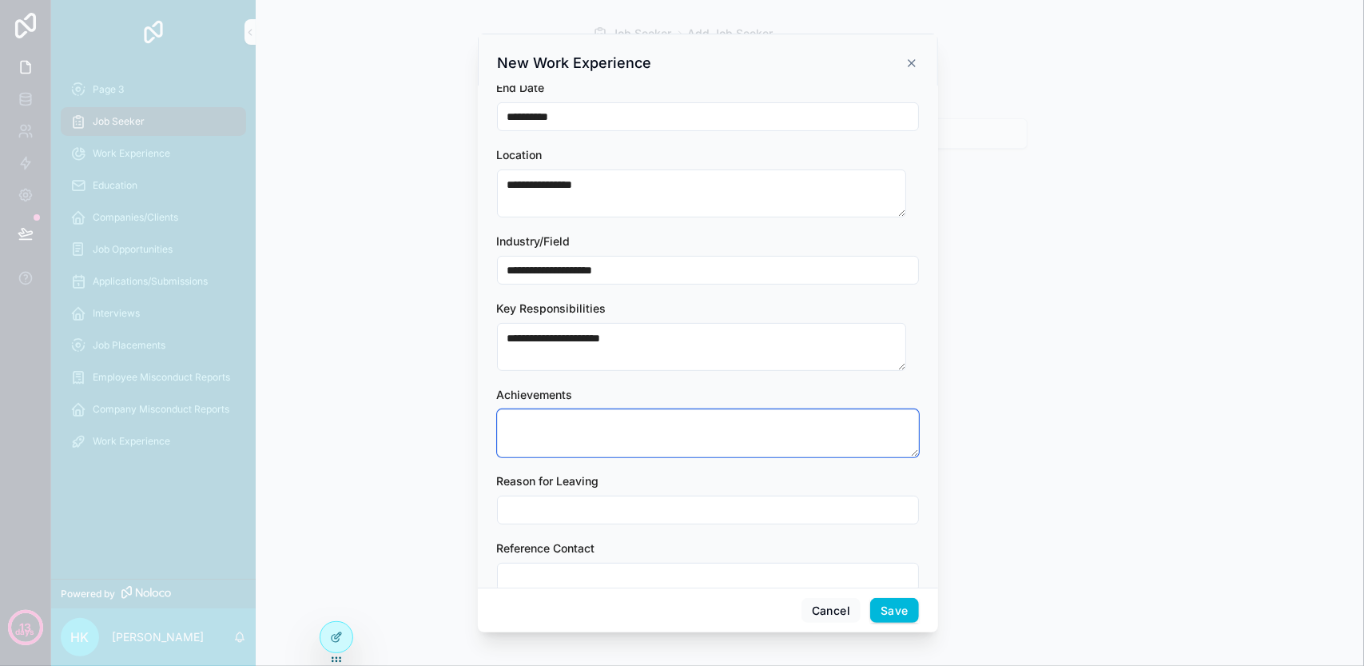
paste textarea "******"
type textarea "**********"
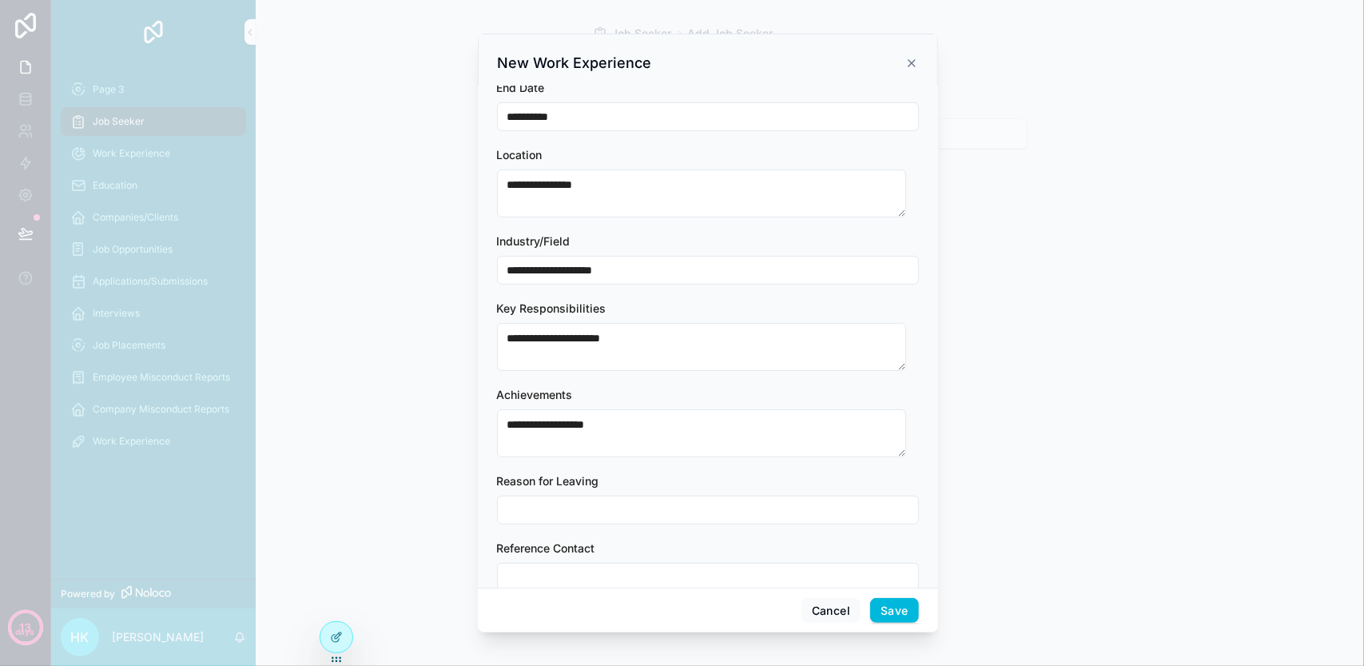
paste input "******"
type input "**********"
paste input "******"
type input "**********"
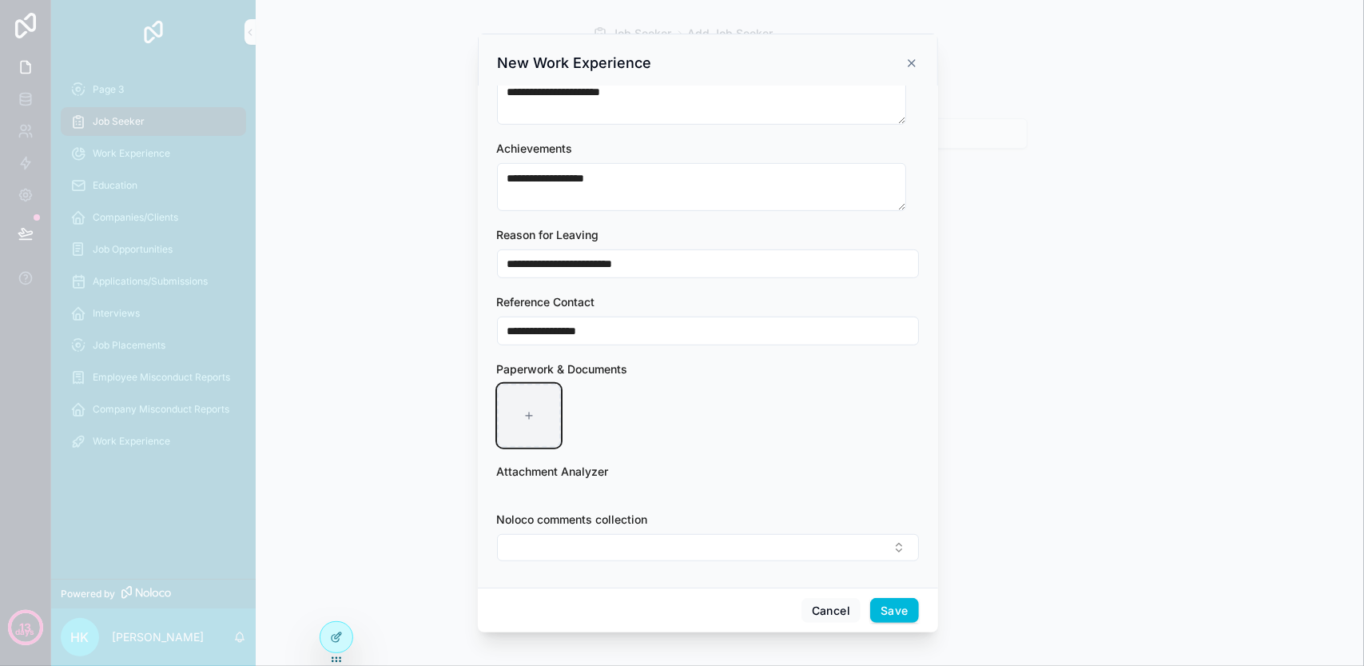
click at [534, 415] on div "scrollable content" at bounding box center [529, 416] width 64 height 64
type input "**********"
click at [895, 606] on button "Save" at bounding box center [894, 611] width 48 height 26
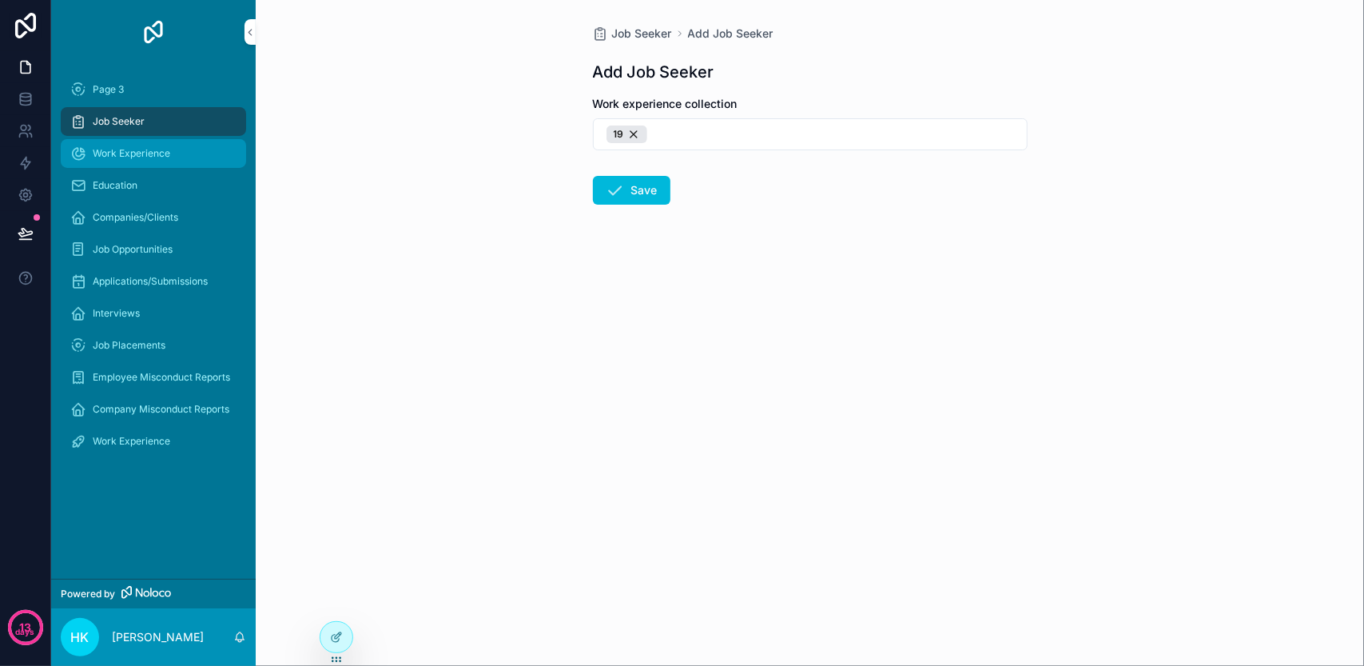
click at [181, 161] on div "Work Experience" at bounding box center [153, 154] width 166 height 26
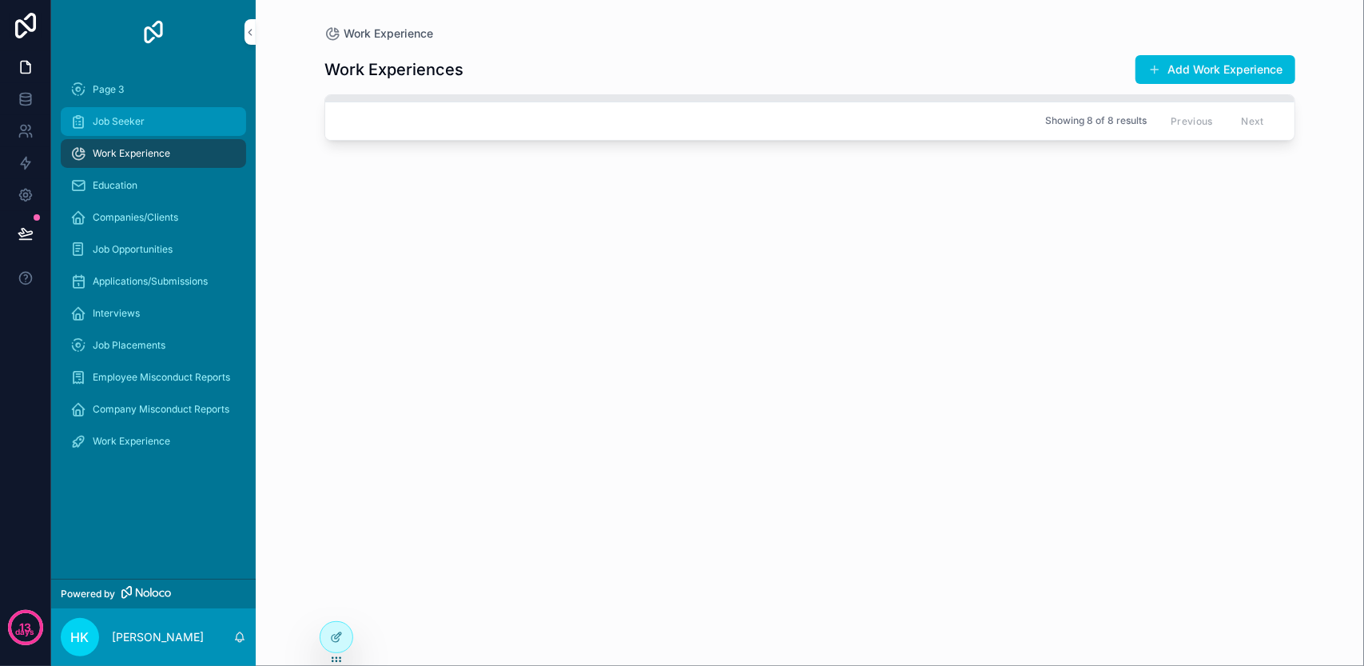
click at [173, 121] on div "Job Seeker" at bounding box center [153, 122] width 166 height 26
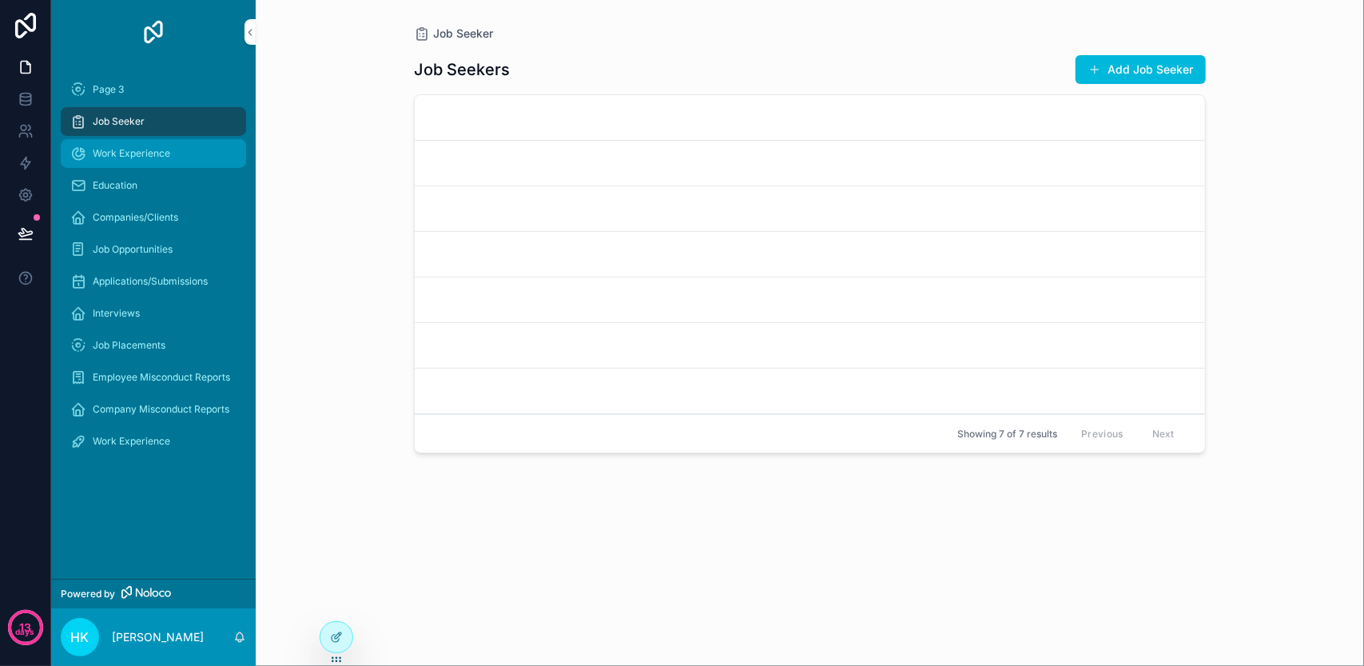
click at [171, 149] on div "Work Experience" at bounding box center [153, 154] width 166 height 26
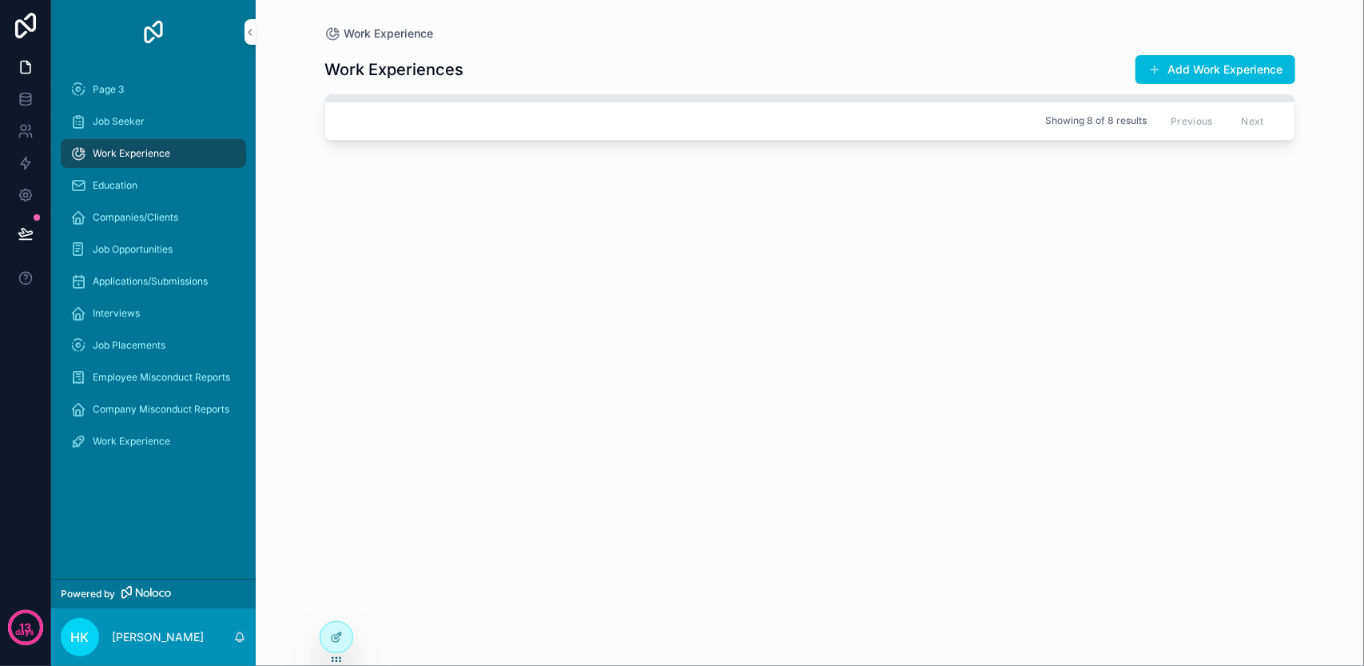
click at [444, 102] on div "Showing 8 of 8 results Previous Next" at bounding box center [809, 120] width 969 height 38
click at [161, 125] on div "Job Seeker" at bounding box center [153, 122] width 166 height 26
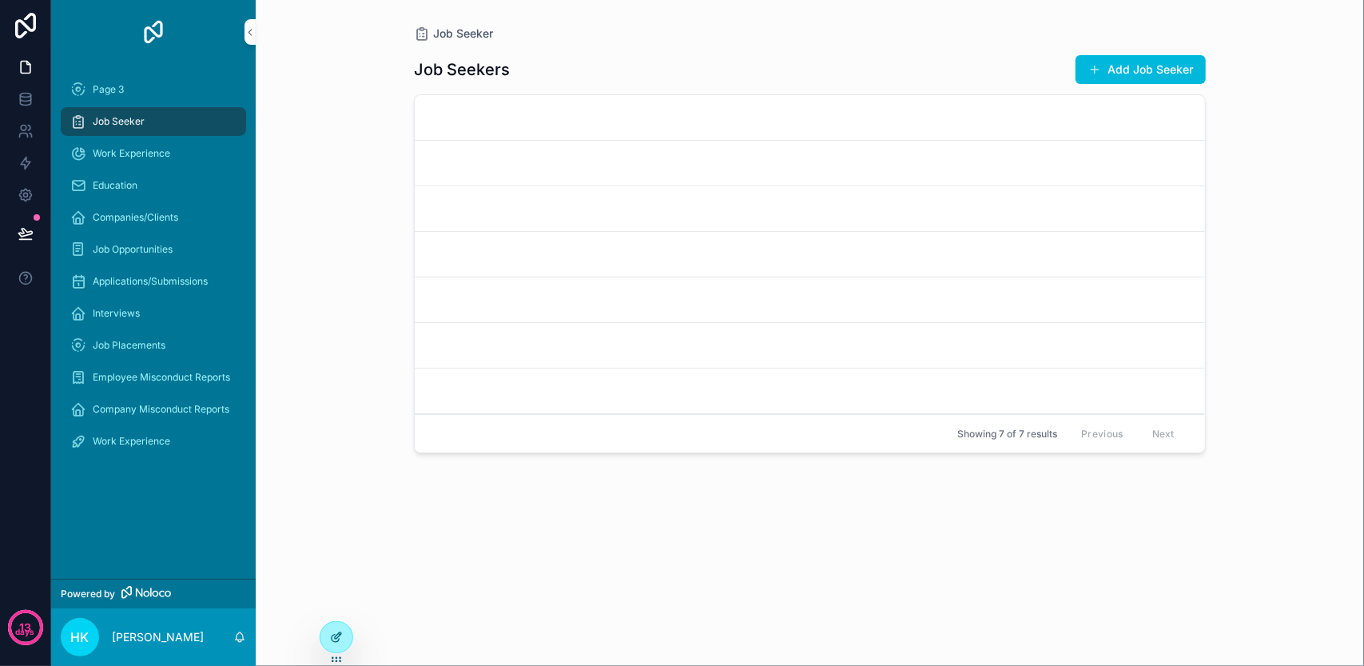
click at [331, 629] on div at bounding box center [336, 637] width 32 height 30
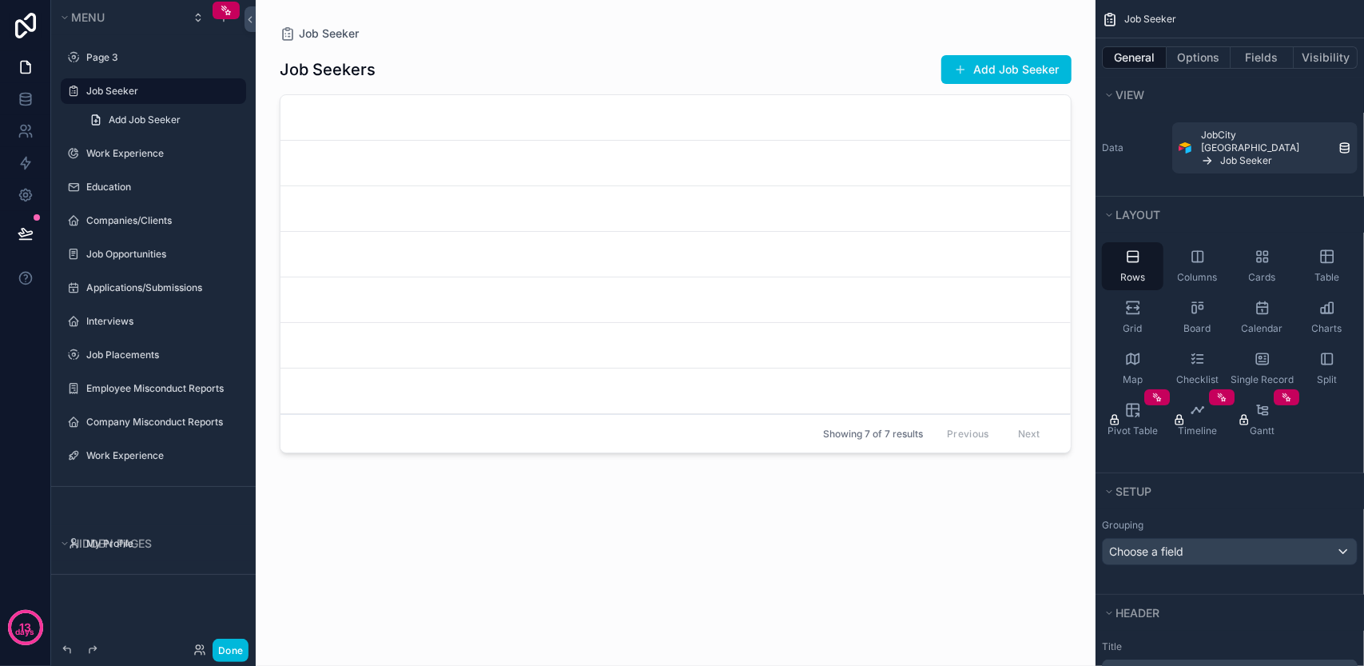
click at [717, 201] on div "scrollable content" at bounding box center [675, 323] width 817 height 646
click at [766, 144] on link "scrollable content" at bounding box center [675, 164] width 790 height 46
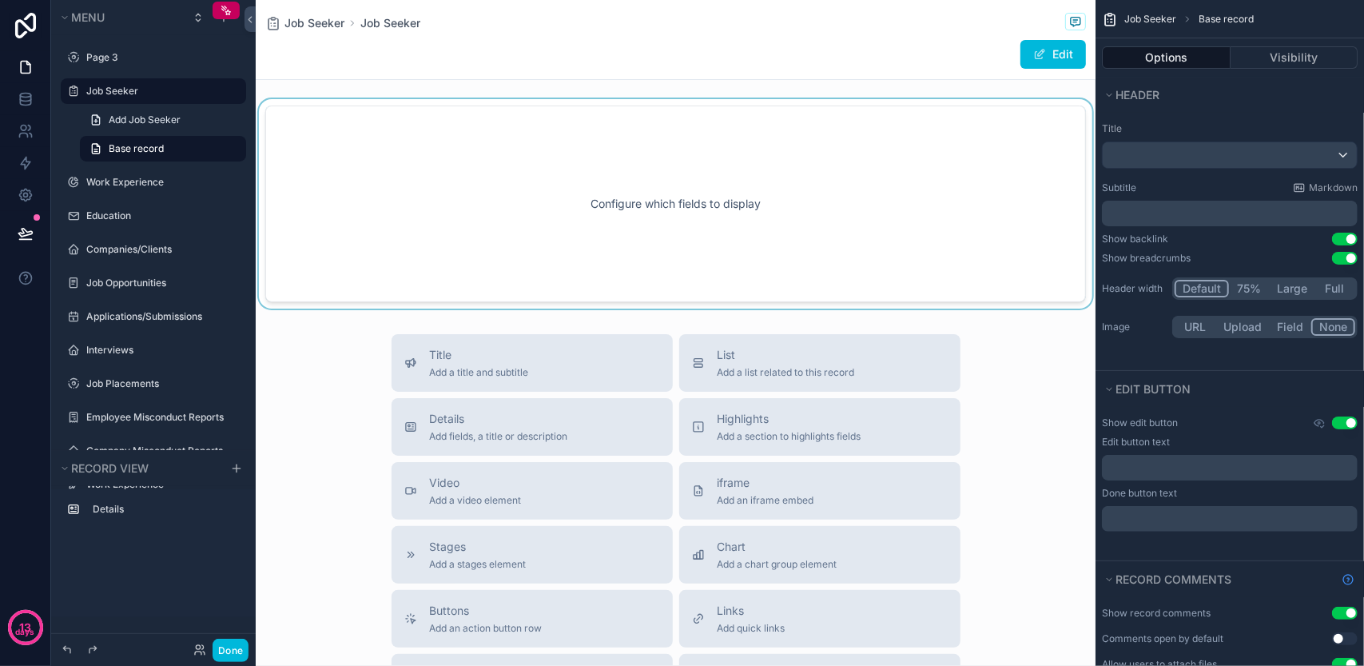
click at [765, 167] on div "scrollable content" at bounding box center [676, 203] width 840 height 209
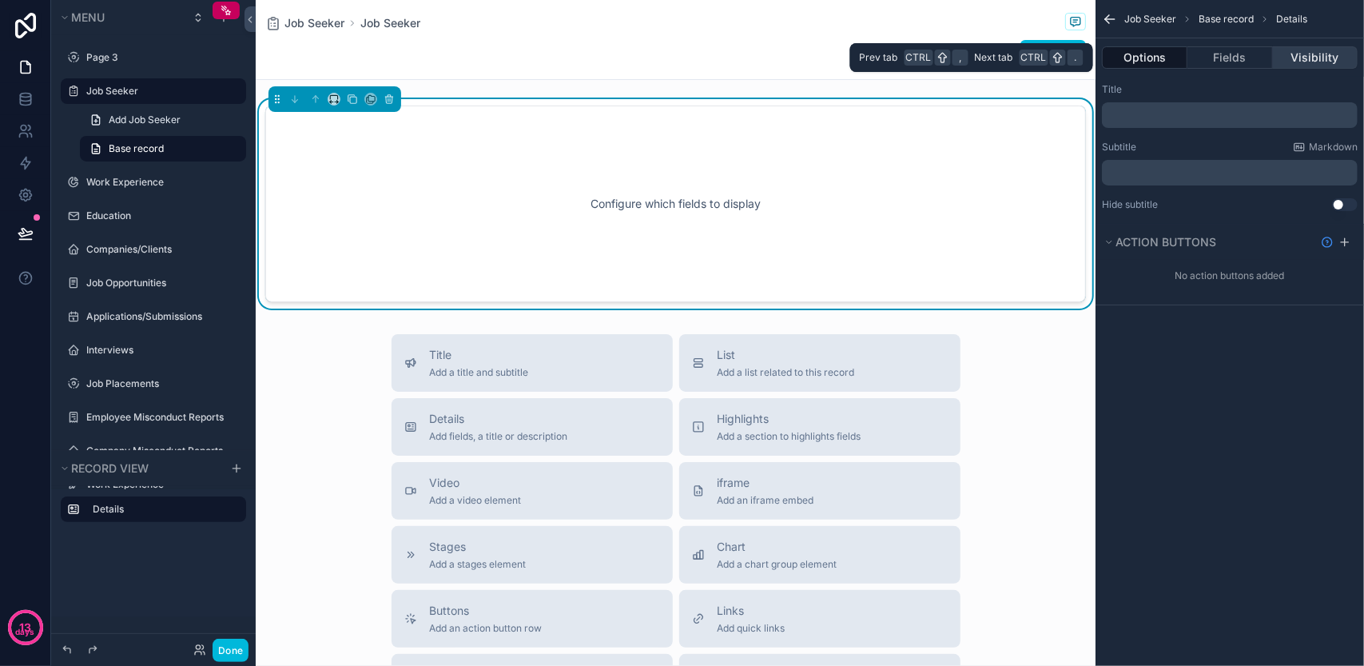
click at [1288, 54] on button "Visibility" at bounding box center [1315, 57] width 85 height 22
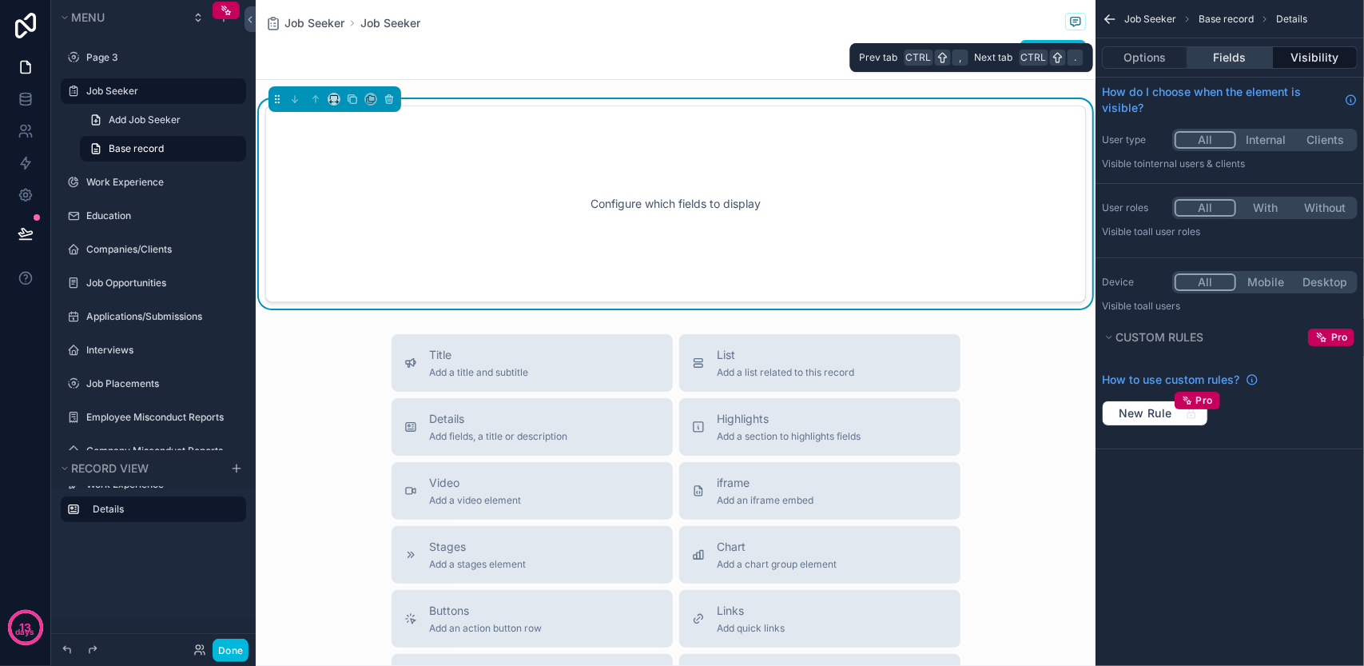
click at [1248, 58] on button "Fields" at bounding box center [1229, 57] width 85 height 22
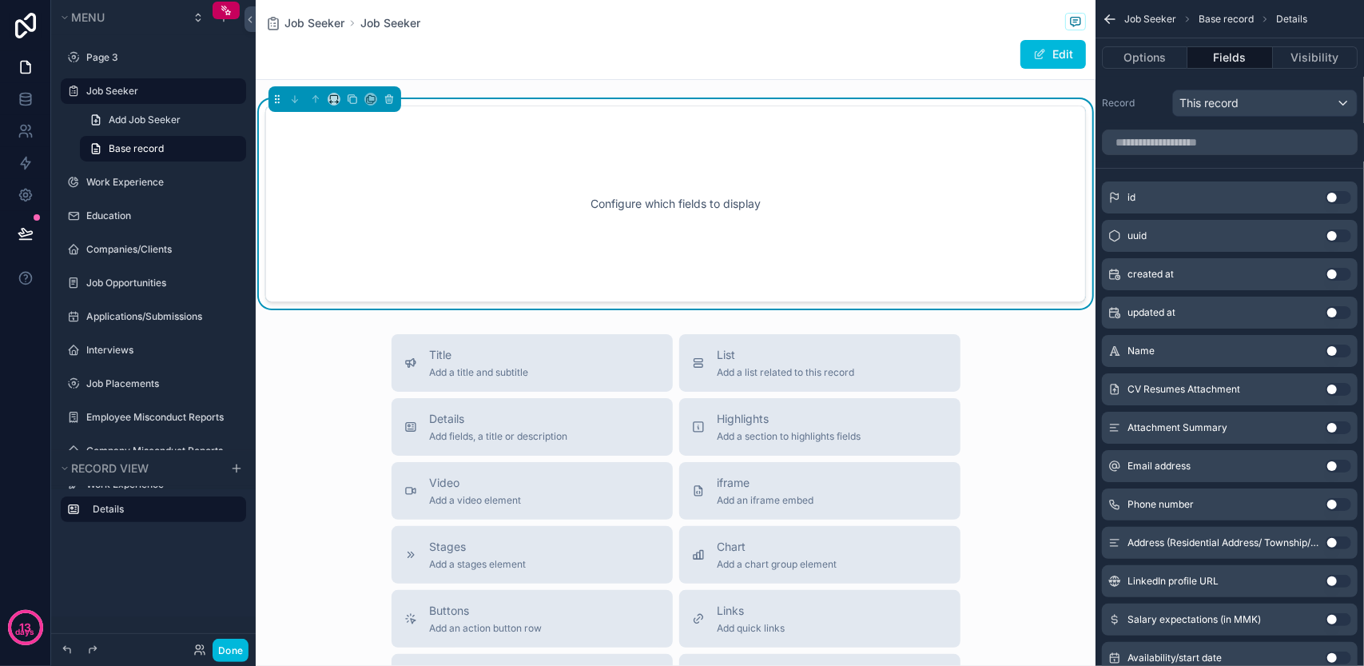
click at [1326, 196] on button "Use setting" at bounding box center [1338, 197] width 26 height 13
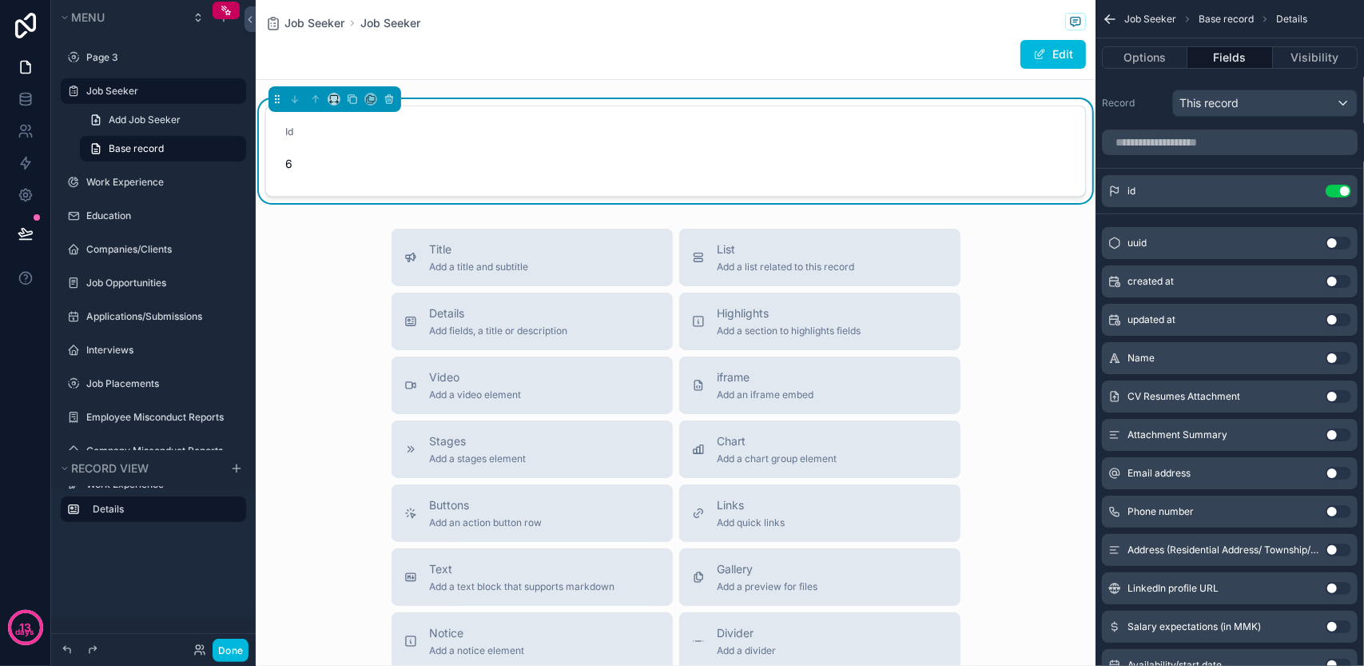
click at [1341, 233] on div "uuid Use setting" at bounding box center [1230, 243] width 256 height 32
click at [1338, 239] on button "Use setting" at bounding box center [1338, 242] width 26 height 13
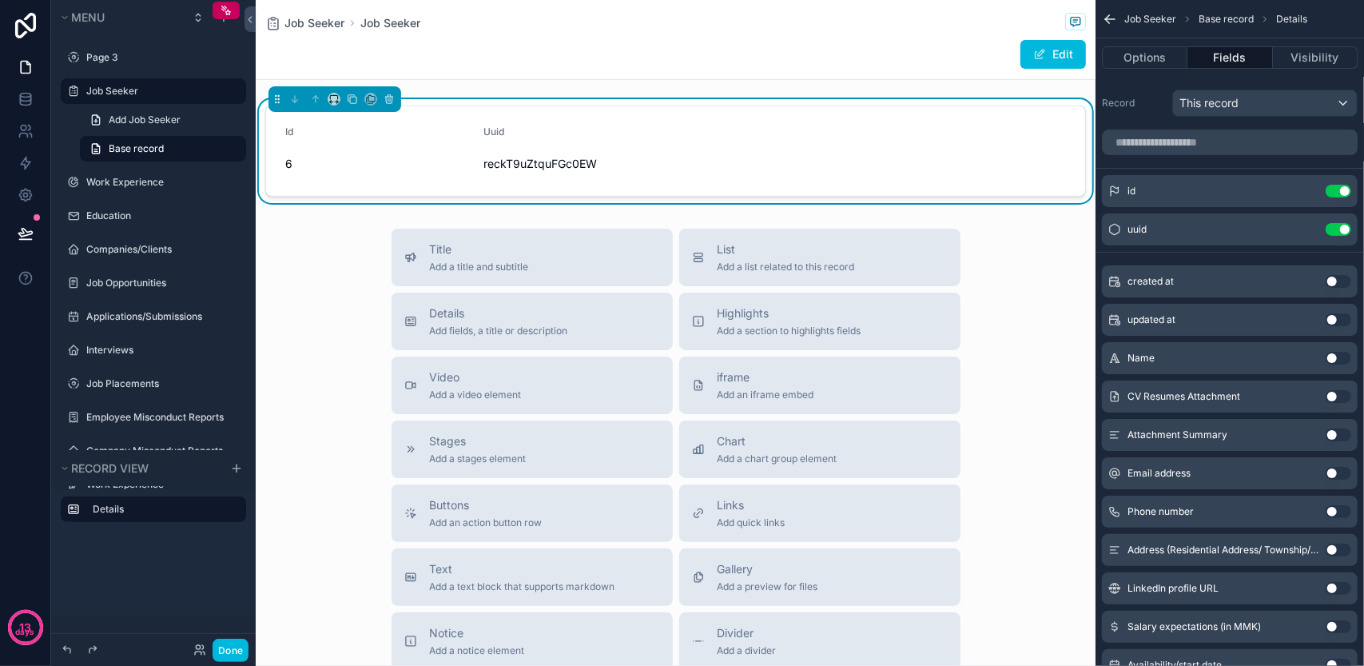
click at [1329, 277] on div "created at Use setting" at bounding box center [1230, 281] width 256 height 32
click at [1329, 280] on button "Use setting" at bounding box center [1338, 281] width 26 height 13
click at [1344, 325] on div "updated at Use setting" at bounding box center [1230, 320] width 256 height 32
click at [1343, 319] on button "Use setting" at bounding box center [1338, 319] width 26 height 13
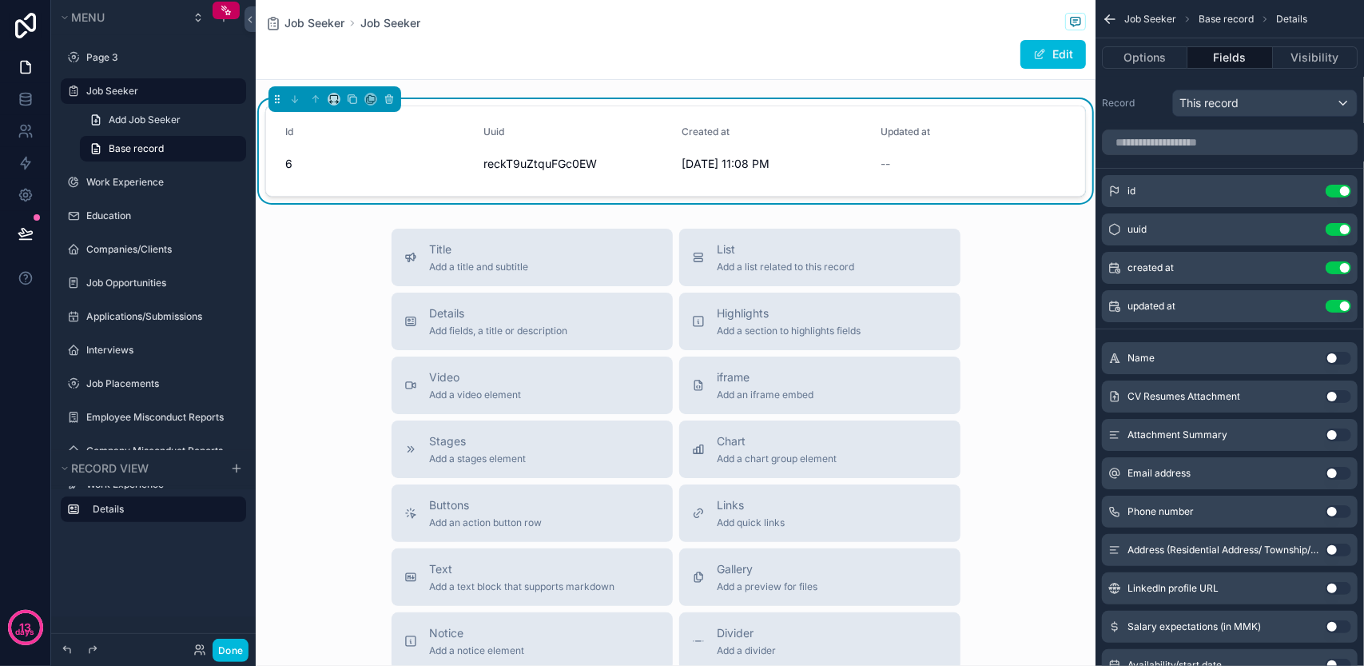
click at [1338, 352] on button "Use setting" at bounding box center [1338, 358] width 26 height 13
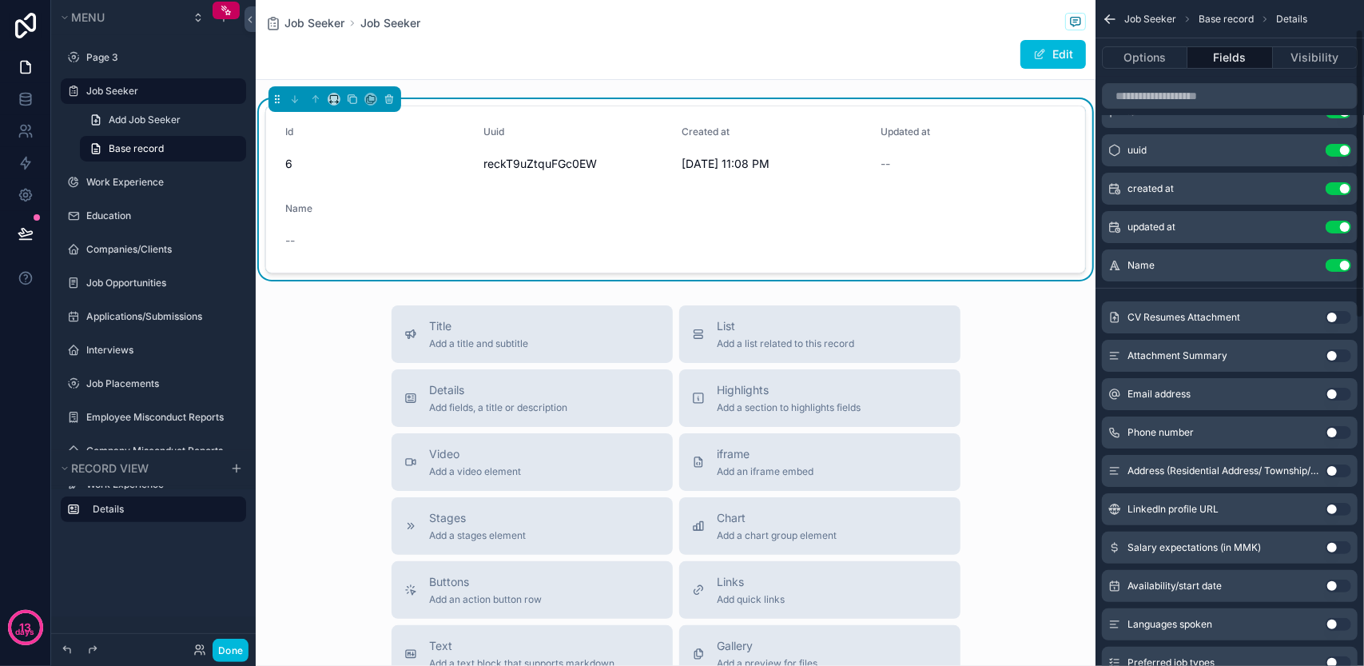
scroll to position [80, 0]
click at [1337, 311] on button "Use setting" at bounding box center [1338, 316] width 26 height 13
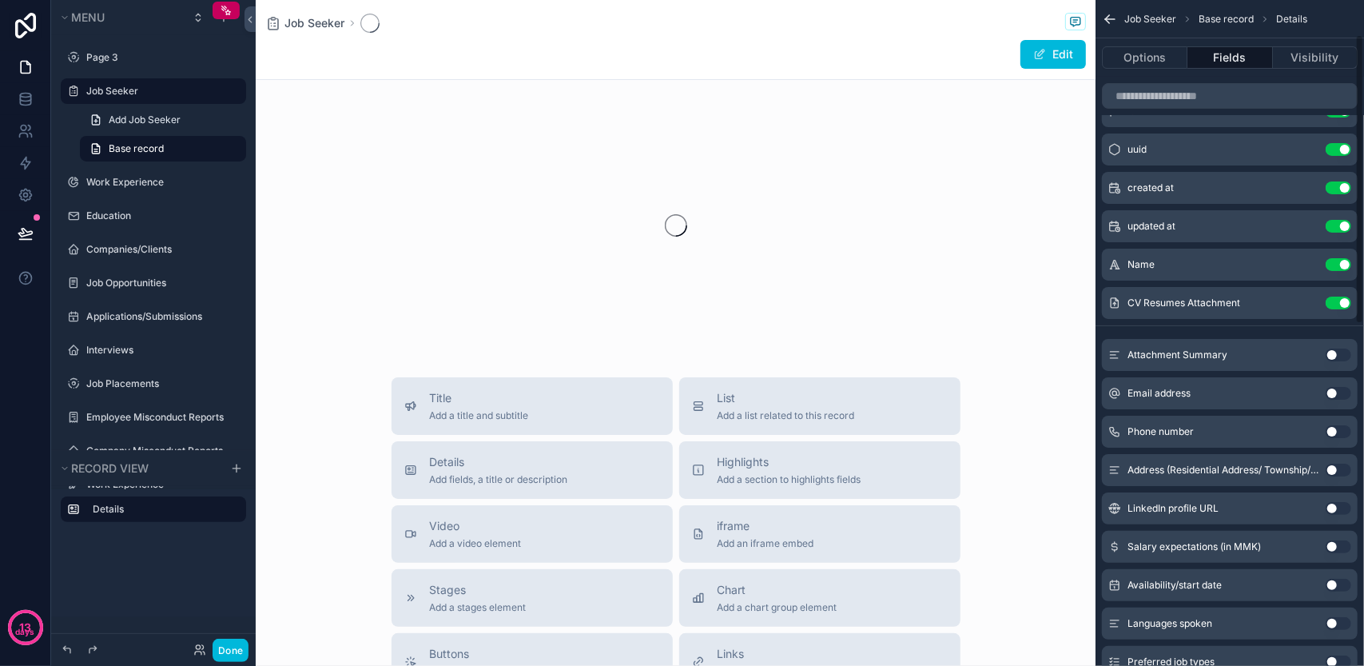
click at [1336, 349] on button "Use setting" at bounding box center [1338, 354] width 26 height 13
click at [1336, 380] on div "Email address Use setting" at bounding box center [1230, 393] width 256 height 32
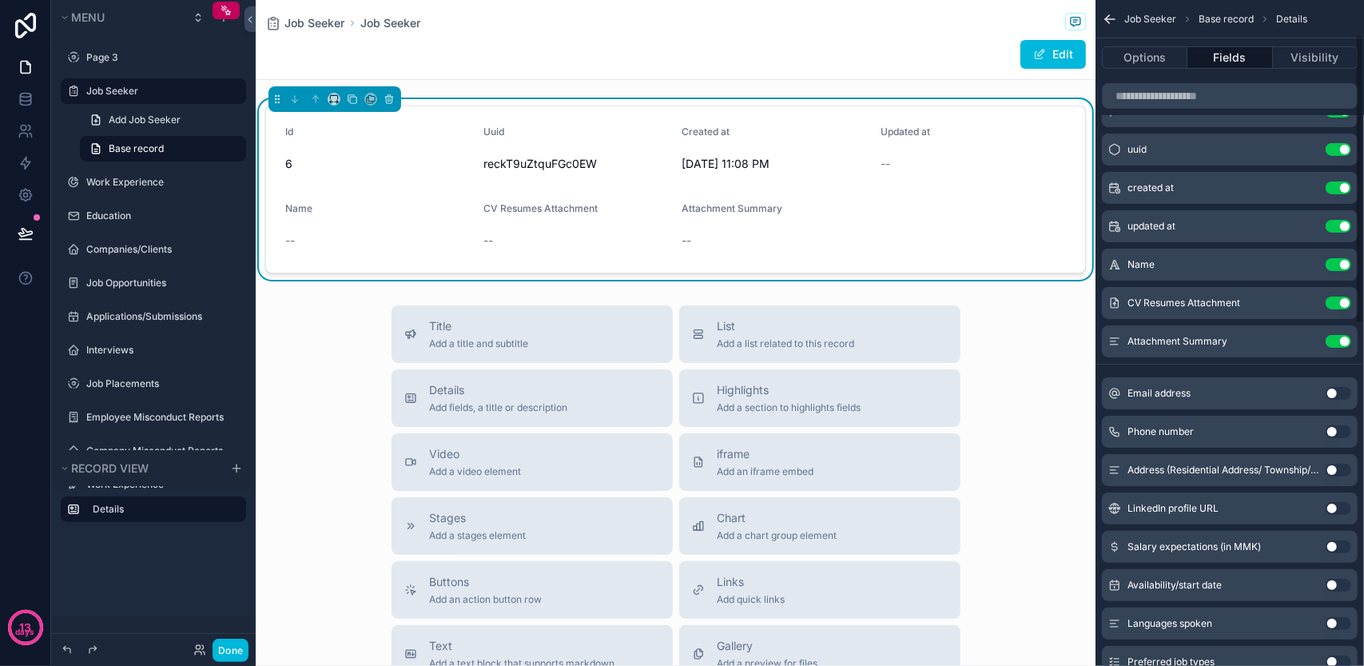
click at [1342, 395] on button "Use setting" at bounding box center [1338, 393] width 26 height 13
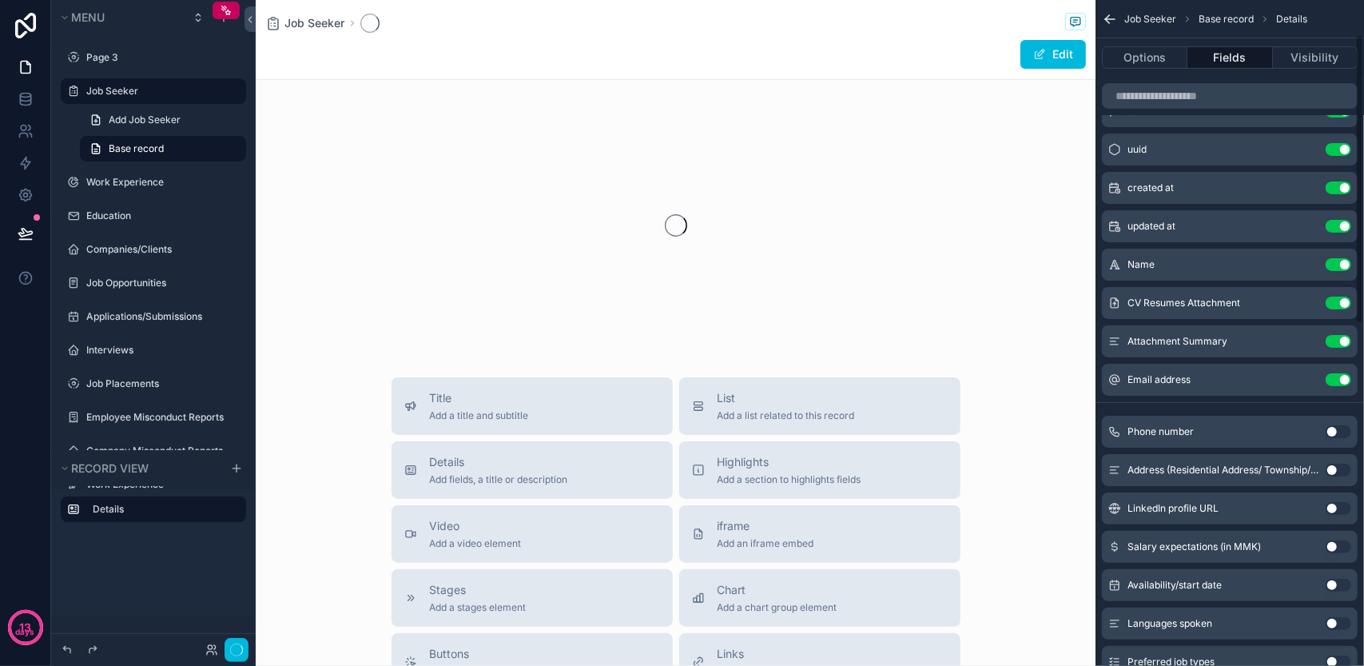
click at [1341, 425] on button "Use setting" at bounding box center [1338, 431] width 26 height 13
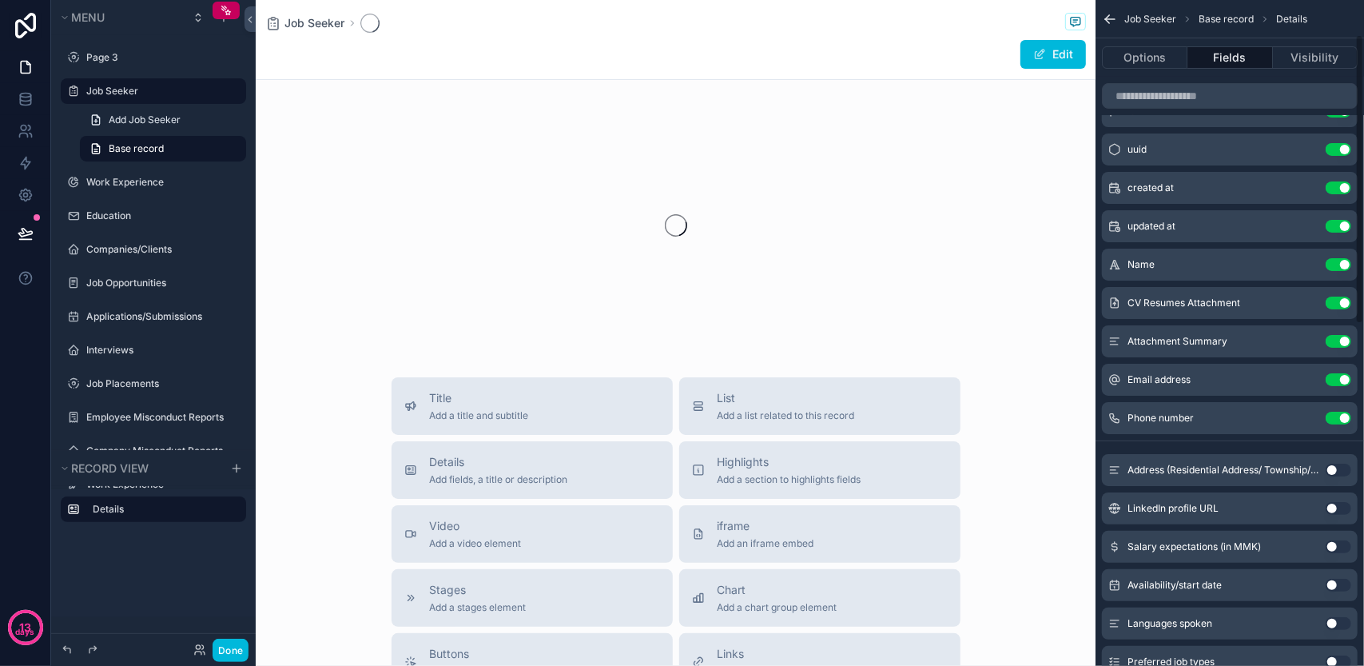
scroll to position [160, 0]
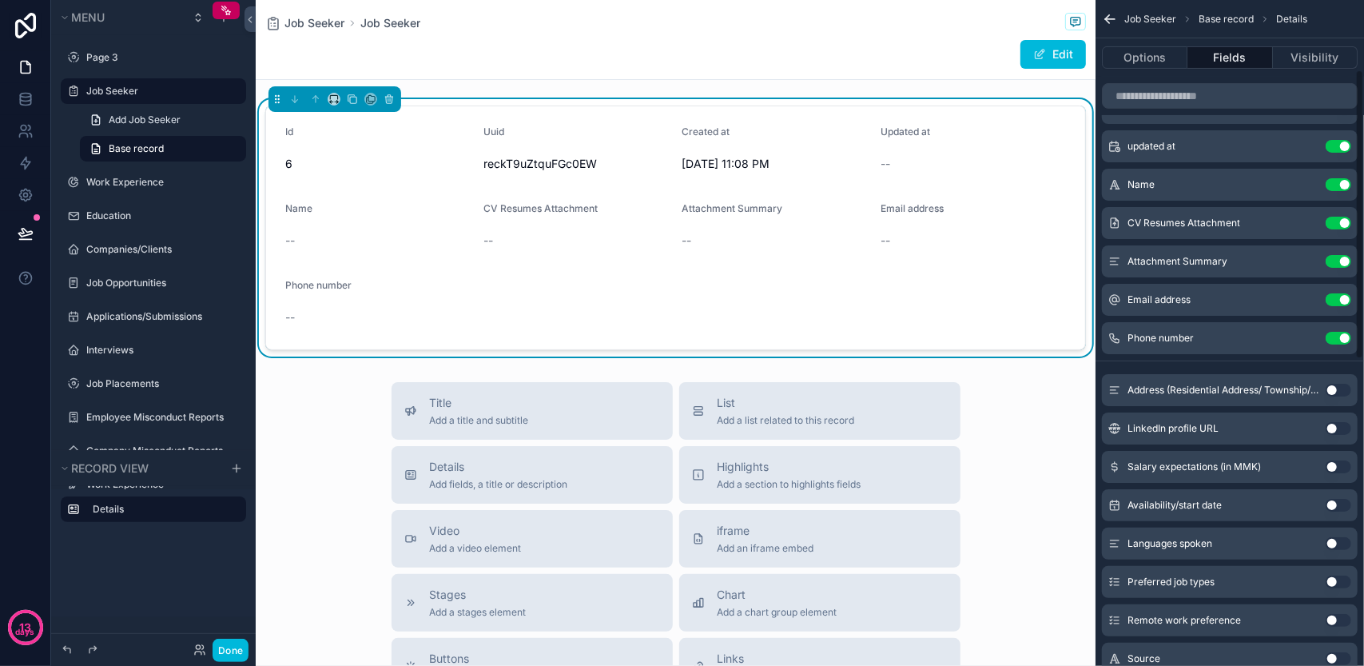
click at [1336, 388] on button "Use setting" at bounding box center [1338, 390] width 26 height 13
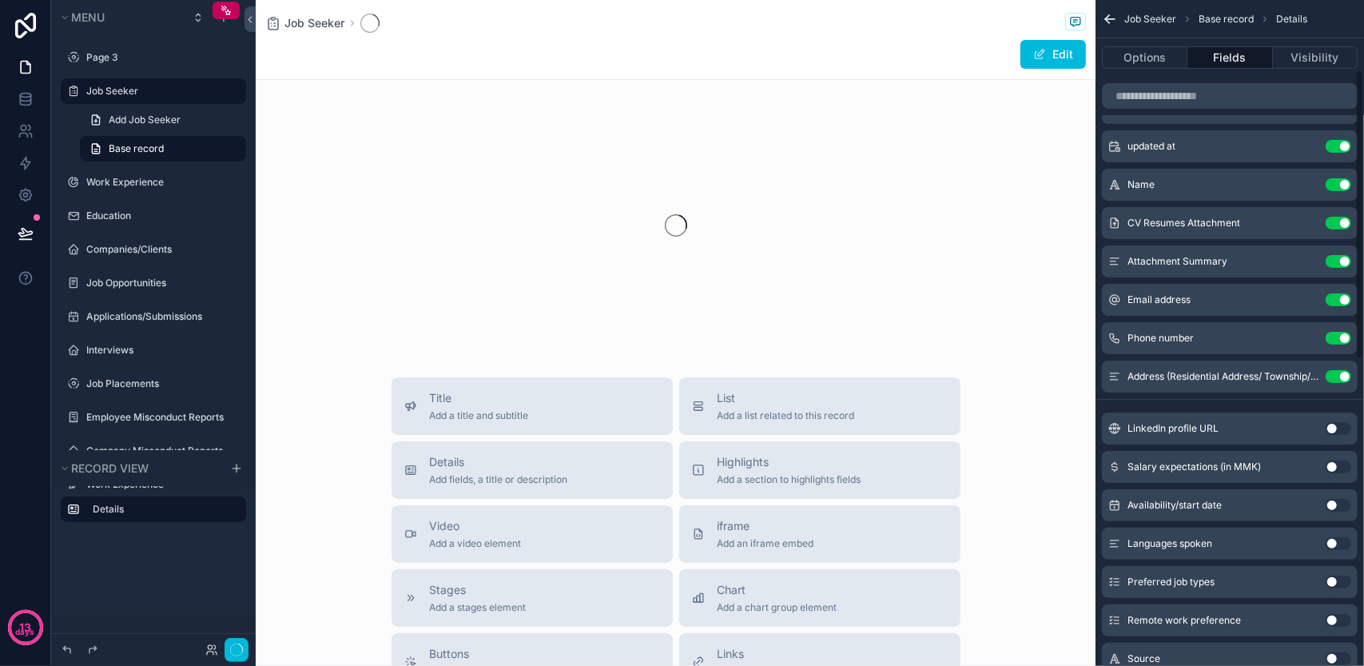
click at [1336, 430] on button "Use setting" at bounding box center [1338, 428] width 26 height 13
click at [1341, 460] on button "Use setting" at bounding box center [1338, 466] width 26 height 13
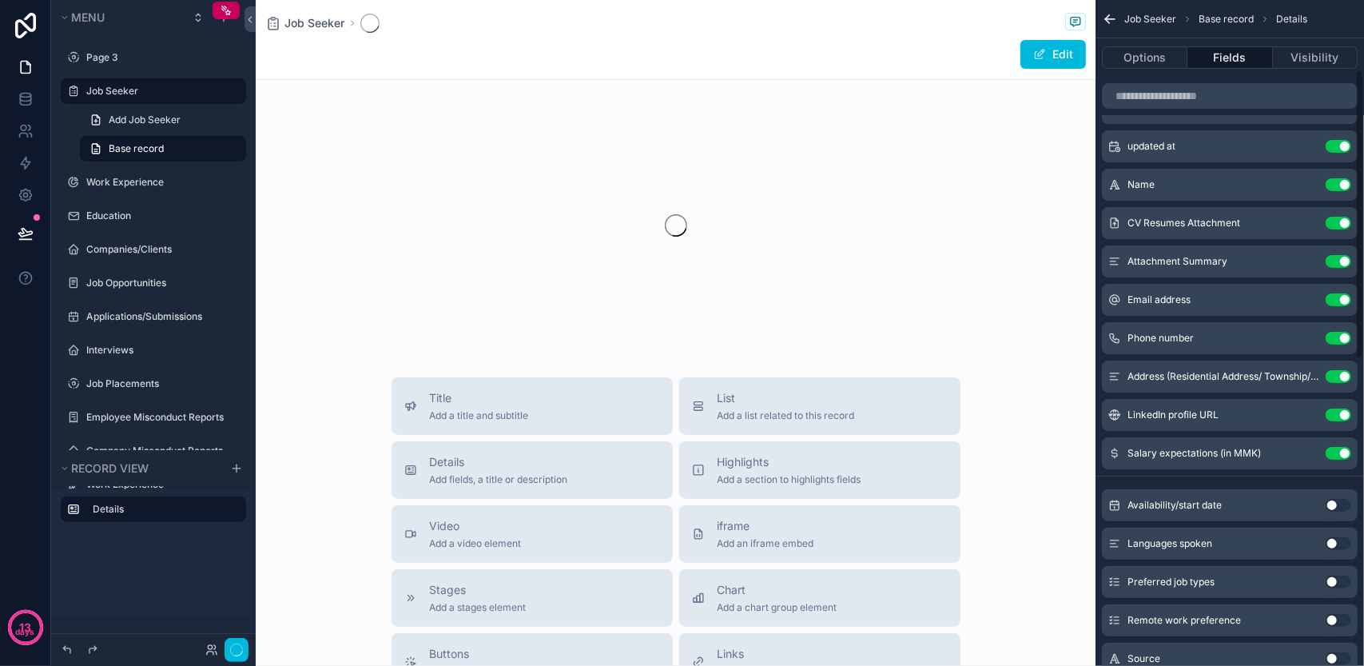
click at [1341, 495] on div "Availability/start date Use setting" at bounding box center [1230, 505] width 256 height 32
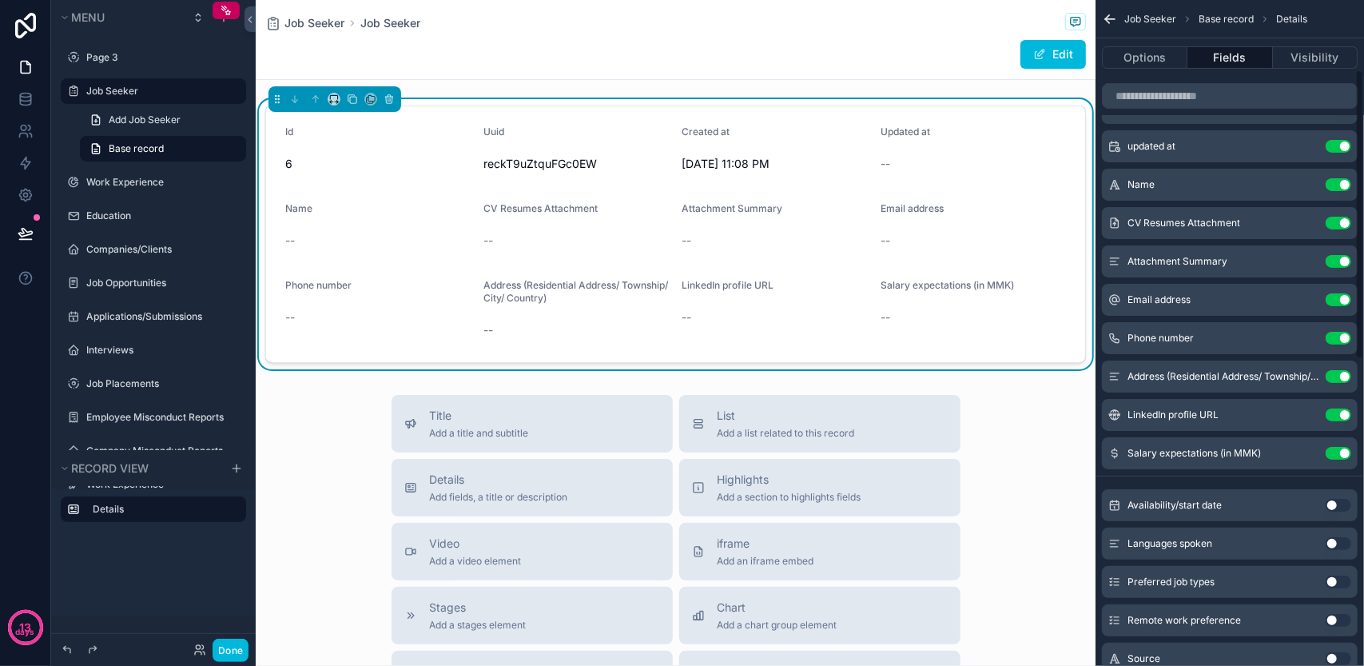
click at [1341, 507] on button "Use setting" at bounding box center [1338, 505] width 26 height 13
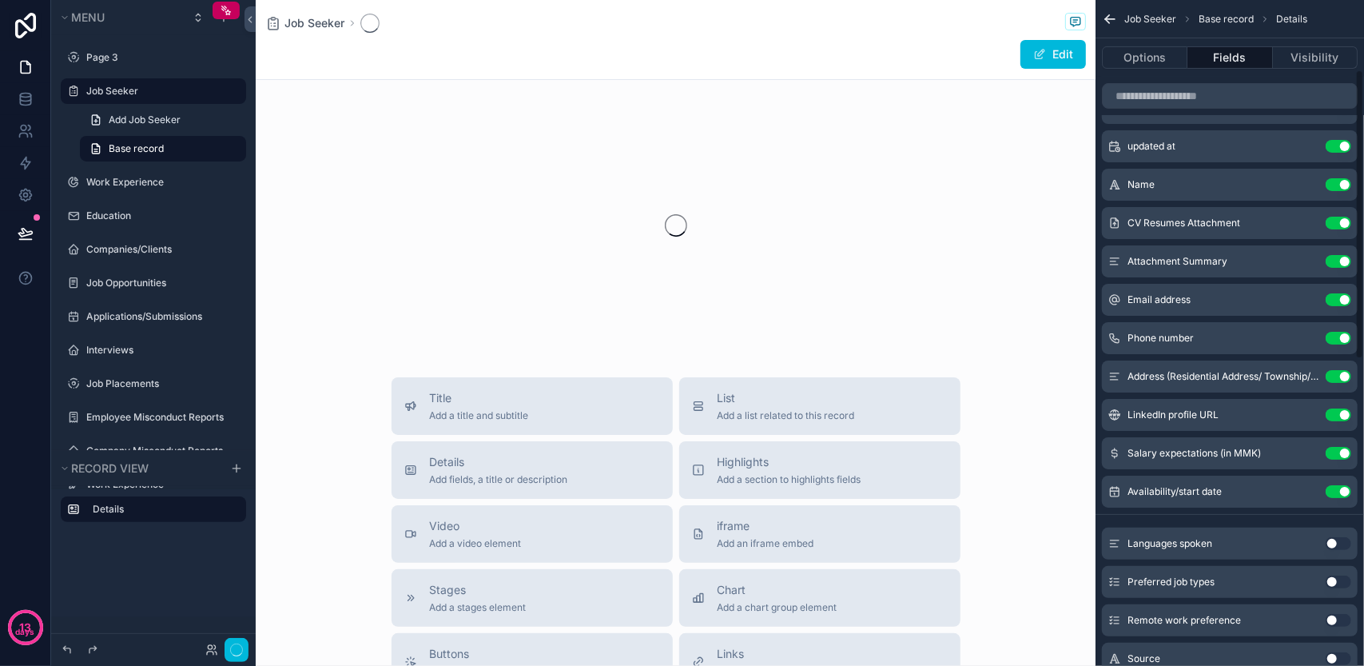
click at [1341, 549] on div "Languages spoken Use setting" at bounding box center [1230, 543] width 256 height 32
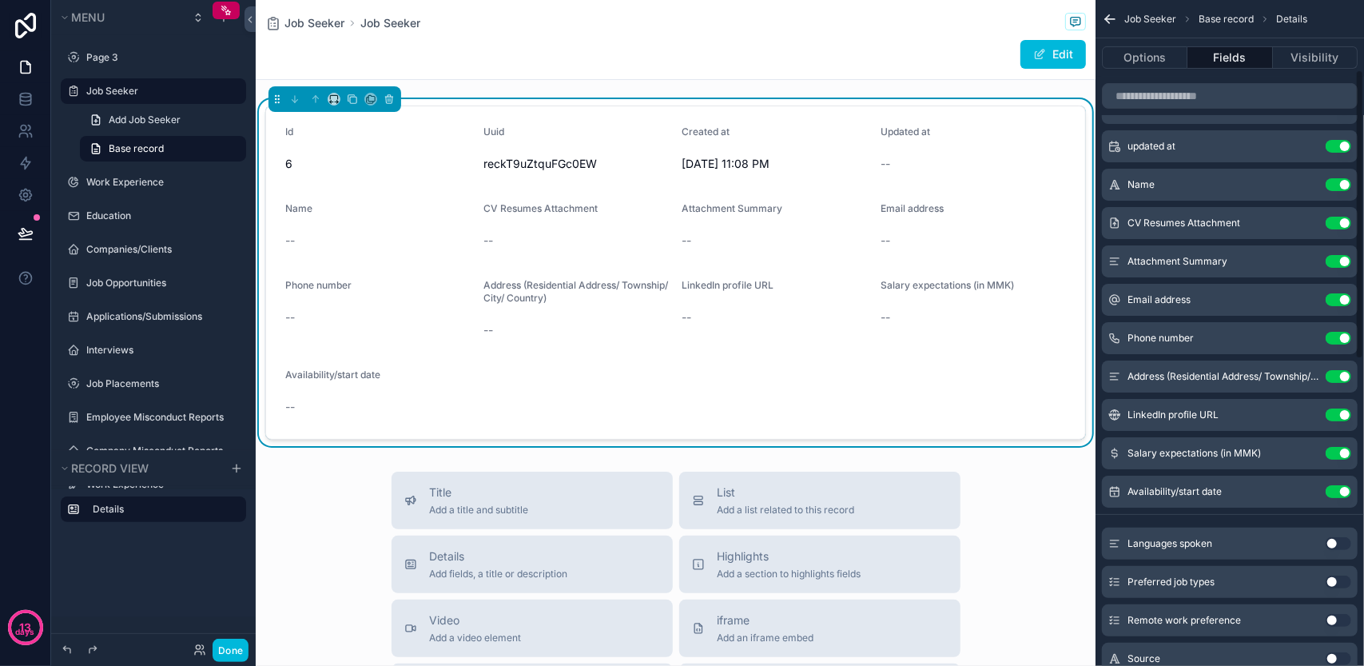
click at [1342, 537] on button "Use setting" at bounding box center [1338, 543] width 26 height 13
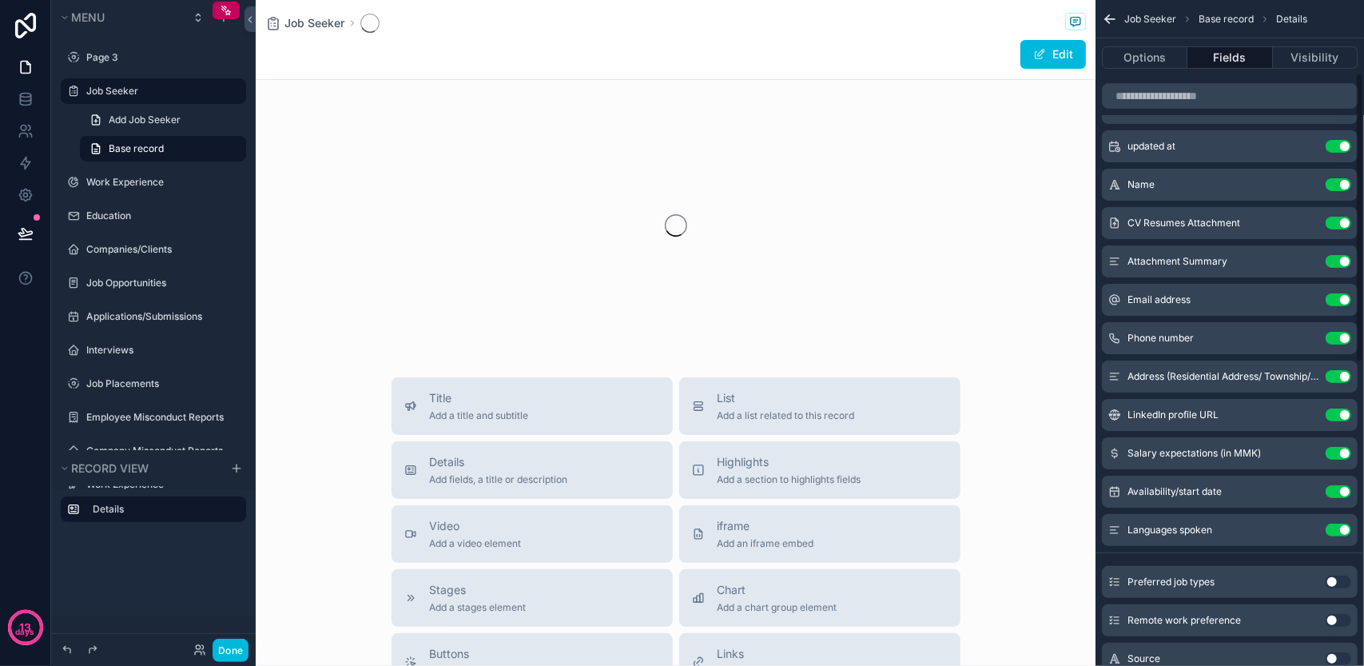
scroll to position [320, 0]
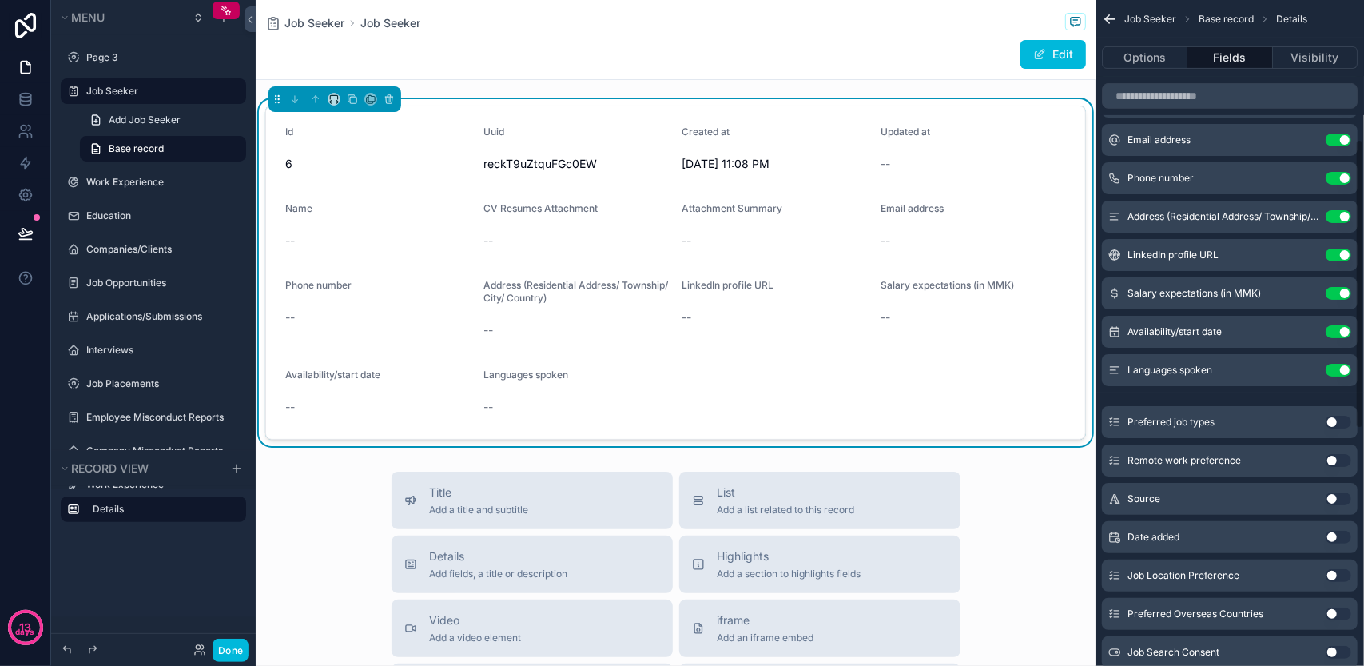
click at [1329, 427] on div "Preferred job types Use setting" at bounding box center [1230, 422] width 256 height 32
click at [1330, 423] on button "Use setting" at bounding box center [1338, 421] width 26 height 13
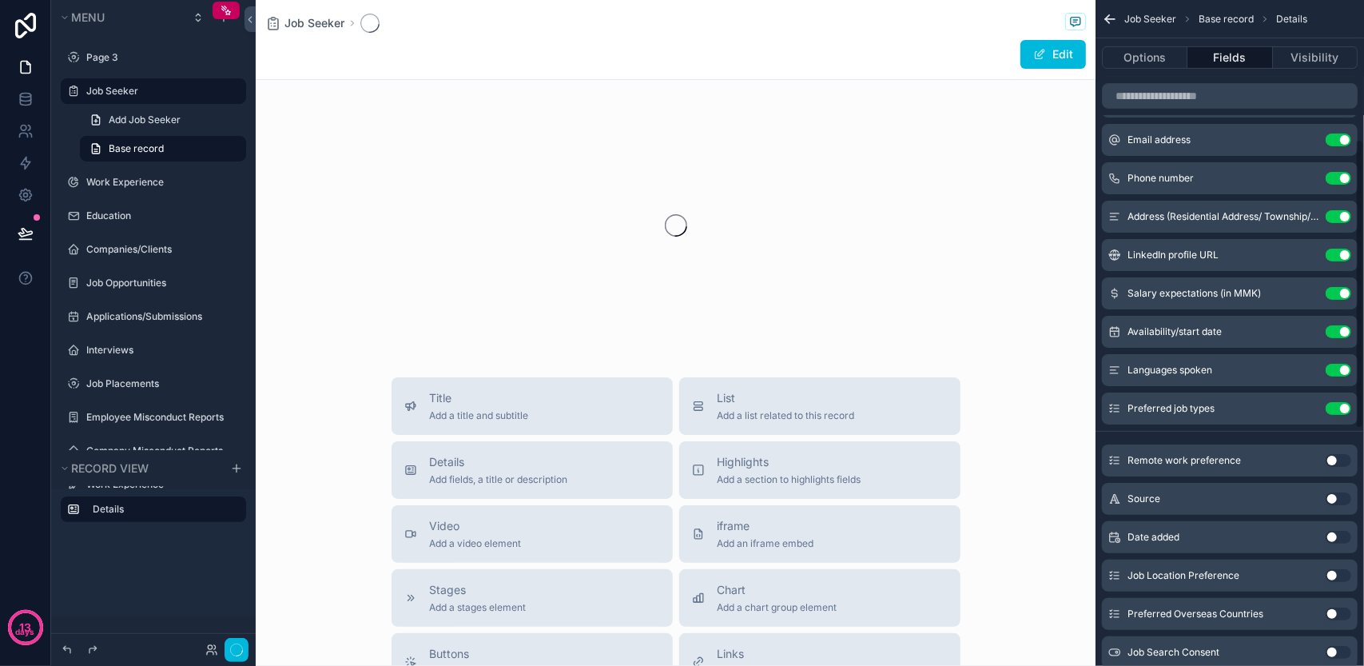
click at [1333, 455] on button "Use setting" at bounding box center [1338, 460] width 26 height 13
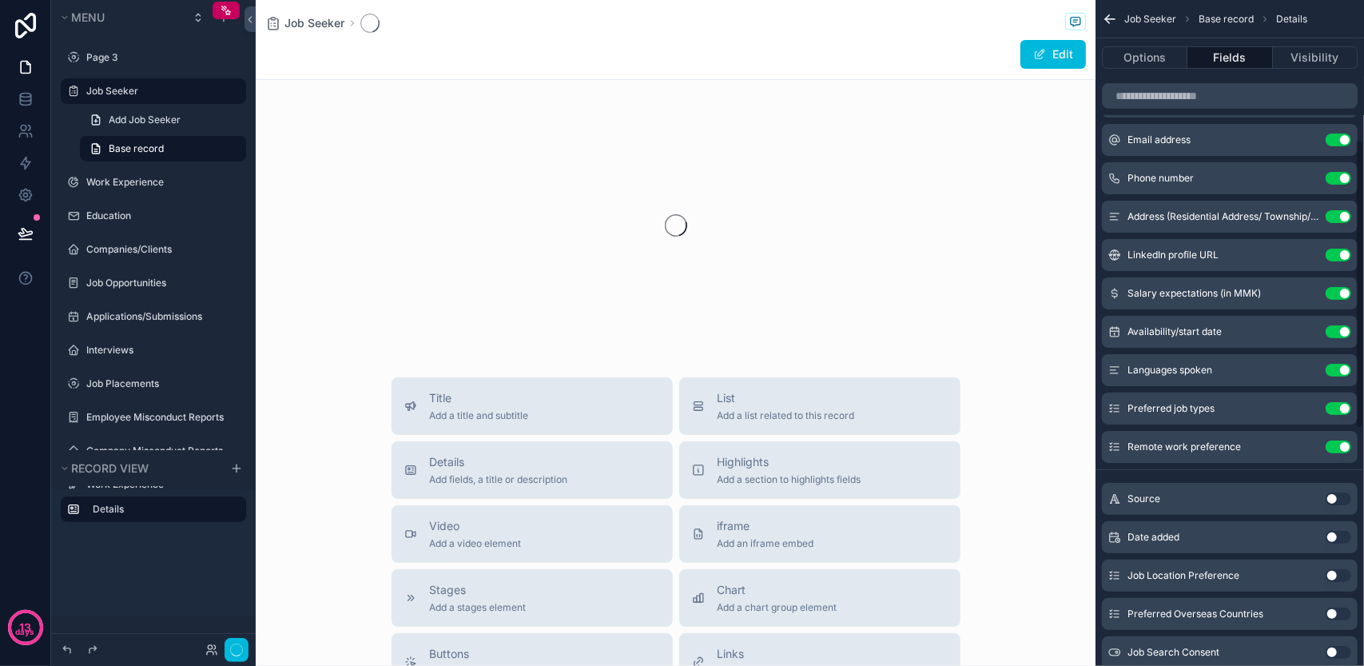
click at [1336, 503] on button "Use setting" at bounding box center [1338, 498] width 26 height 13
click at [1336, 539] on button "Use setting" at bounding box center [1338, 537] width 26 height 13
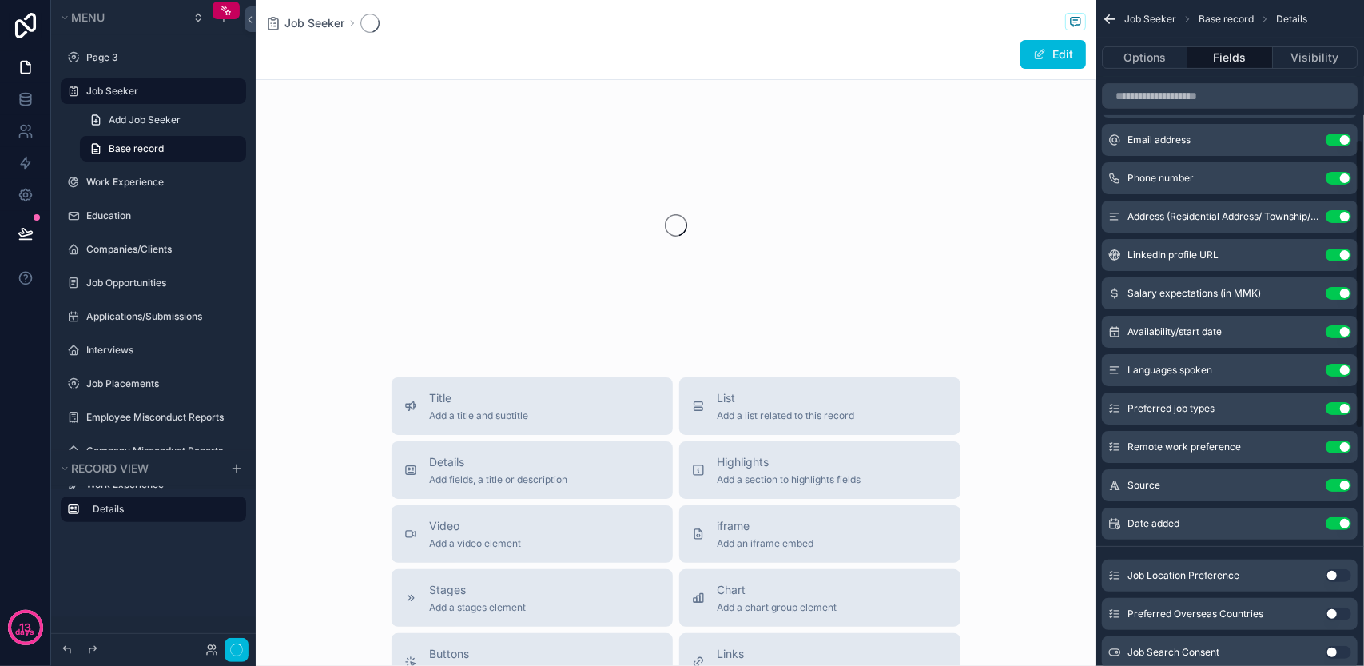
click at [1336, 565] on div "Job Location Preference Use setting" at bounding box center [1230, 575] width 256 height 32
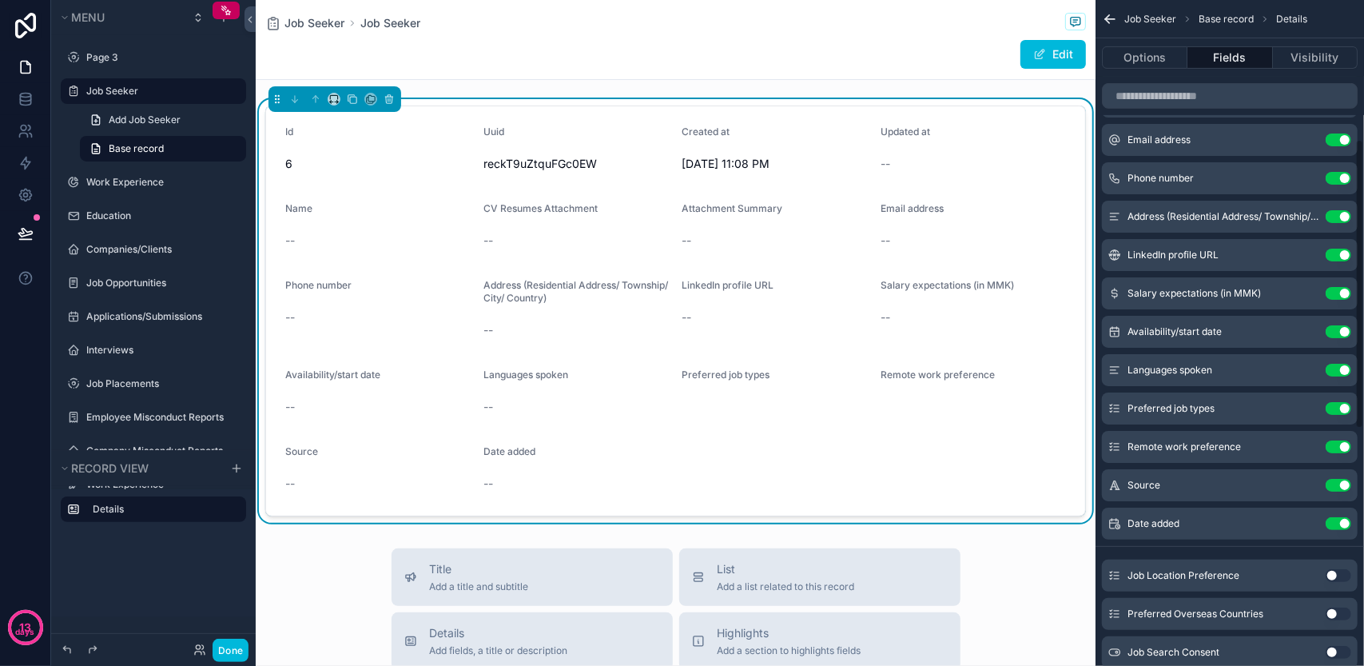
click at [1336, 575] on button "Use setting" at bounding box center [1338, 575] width 26 height 13
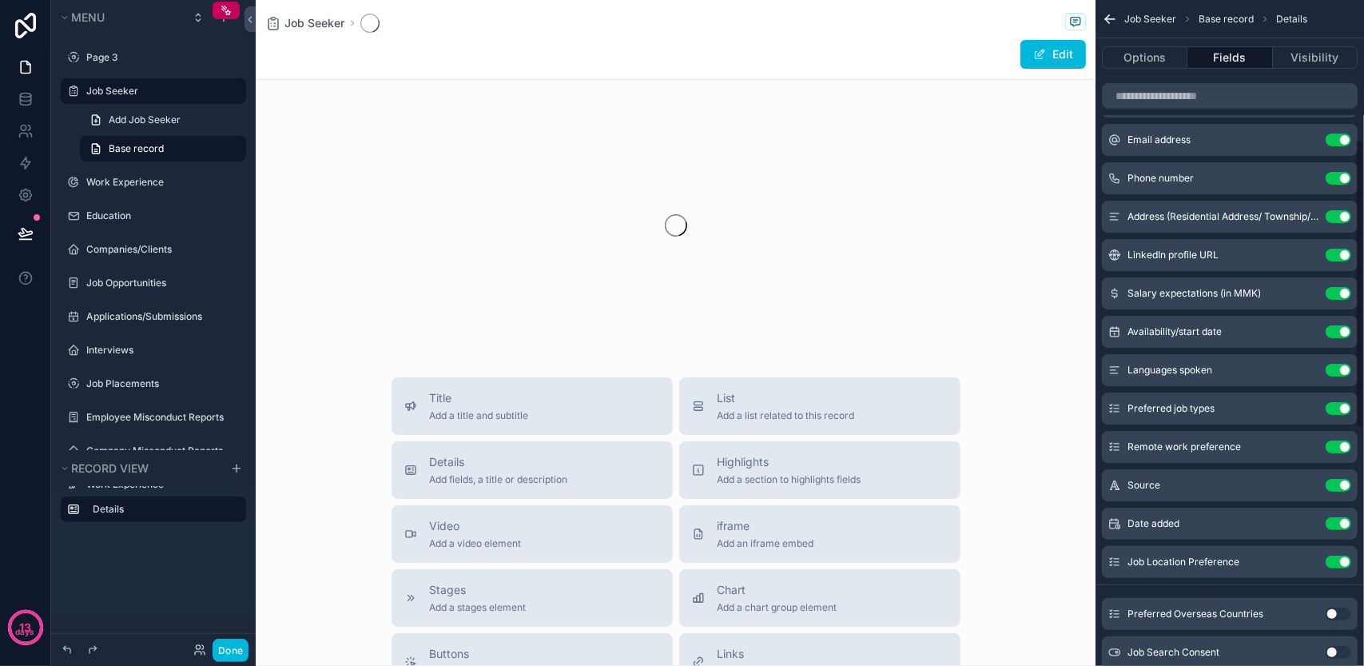
click at [1336, 613] on button "Use setting" at bounding box center [1338, 613] width 26 height 13
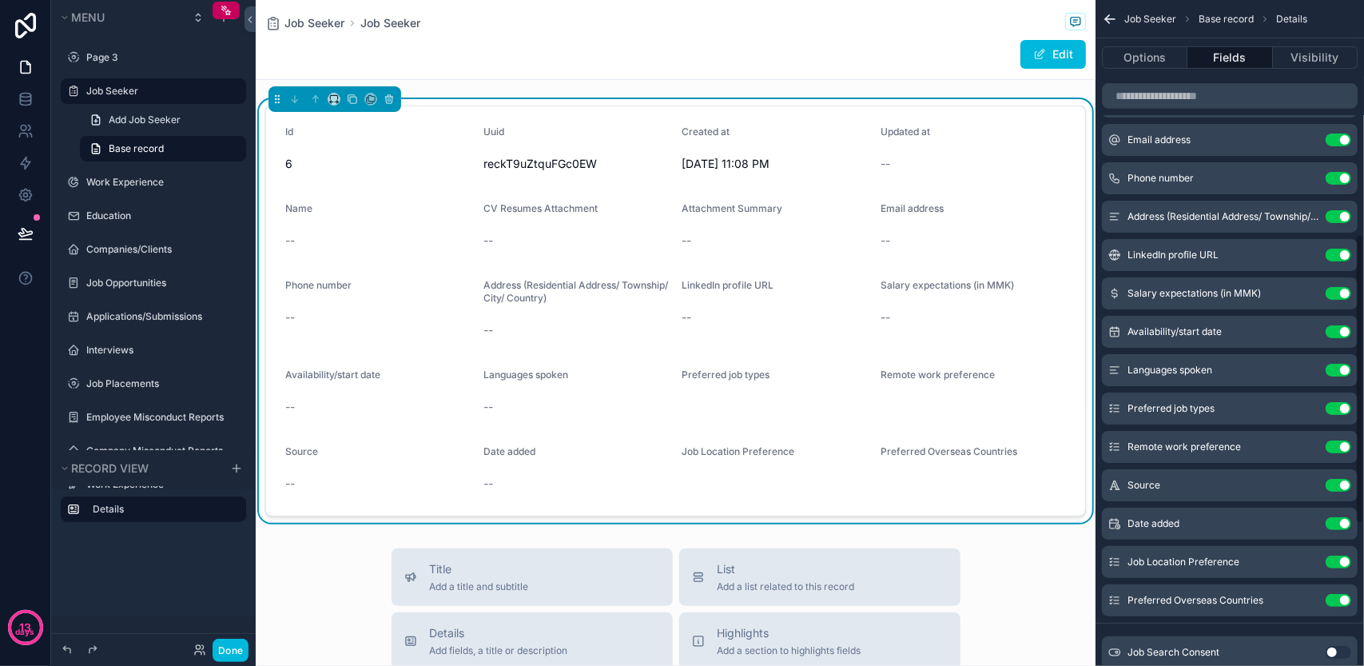
scroll to position [559, 0]
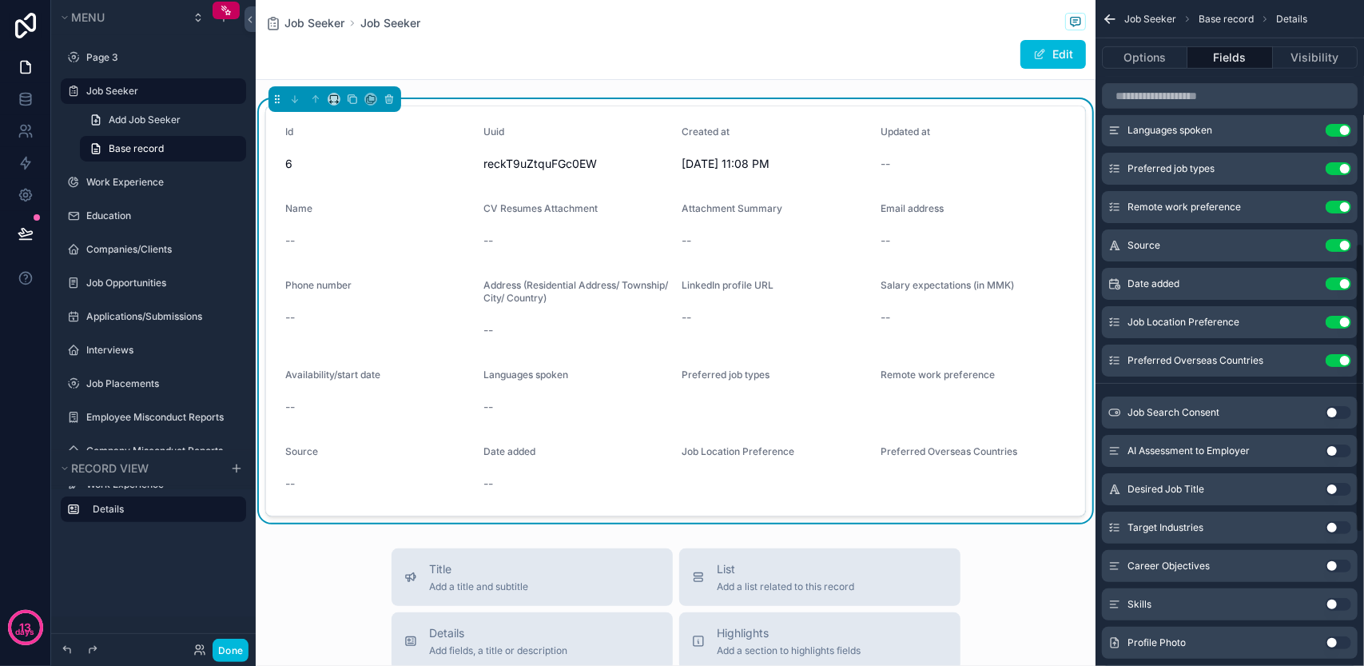
click at [1333, 407] on button "Use setting" at bounding box center [1338, 412] width 26 height 13
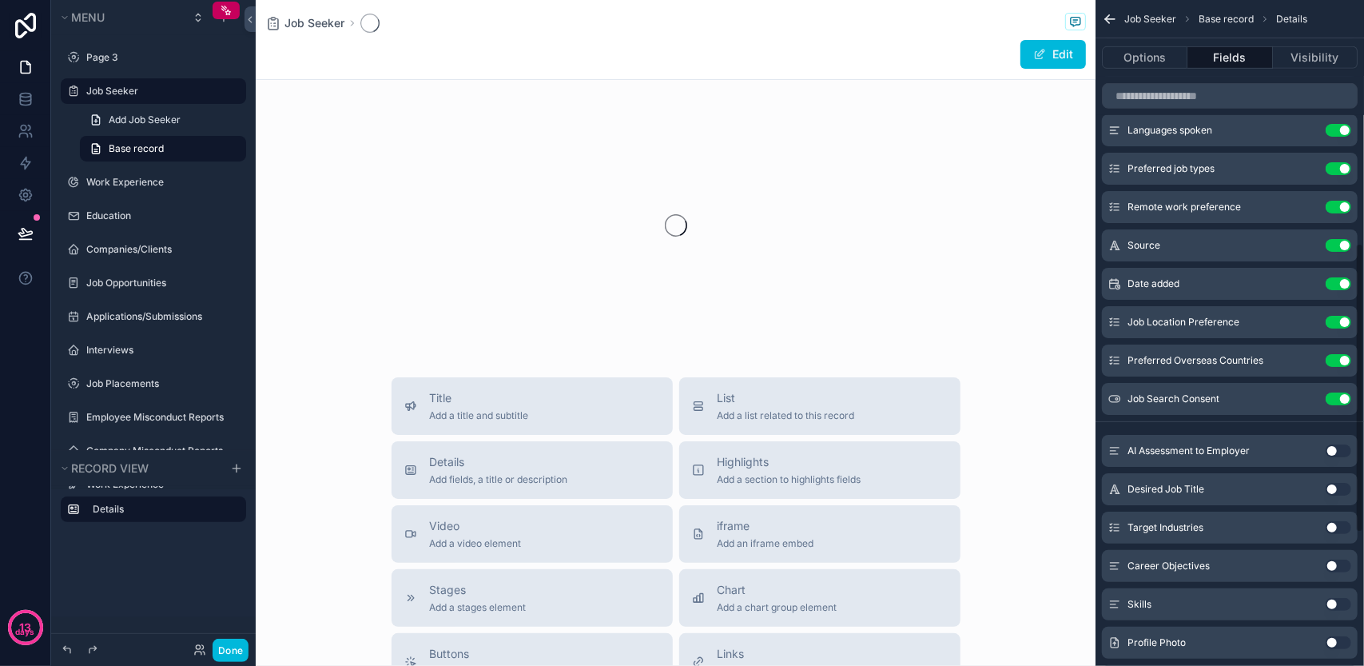
click at [1337, 445] on button "Use setting" at bounding box center [1338, 450] width 26 height 13
click at [1344, 488] on button "Use setting" at bounding box center [1338, 489] width 26 height 13
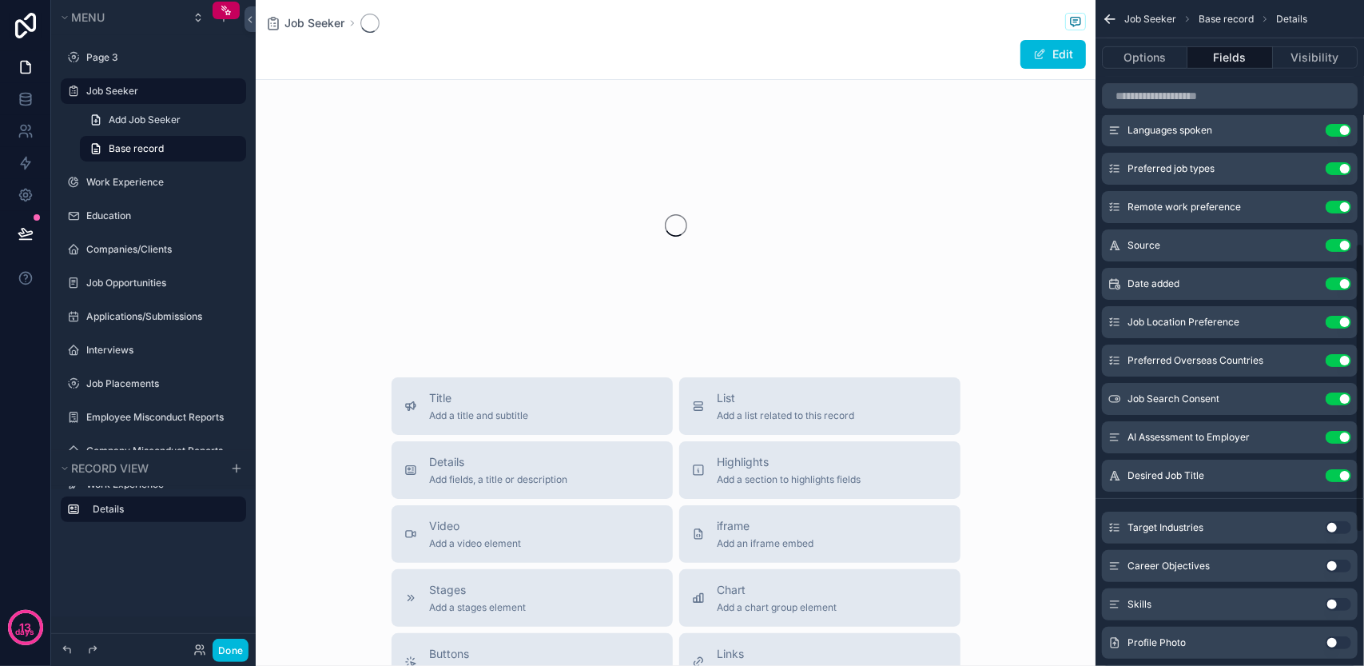
click at [1338, 525] on button "Use setting" at bounding box center [1338, 527] width 26 height 13
drag, startPoint x: 1339, startPoint y: 566, endPoint x: 1339, endPoint y: 584, distance: 17.6
click at [1339, 566] on button "Use setting" at bounding box center [1338, 565] width 26 height 13
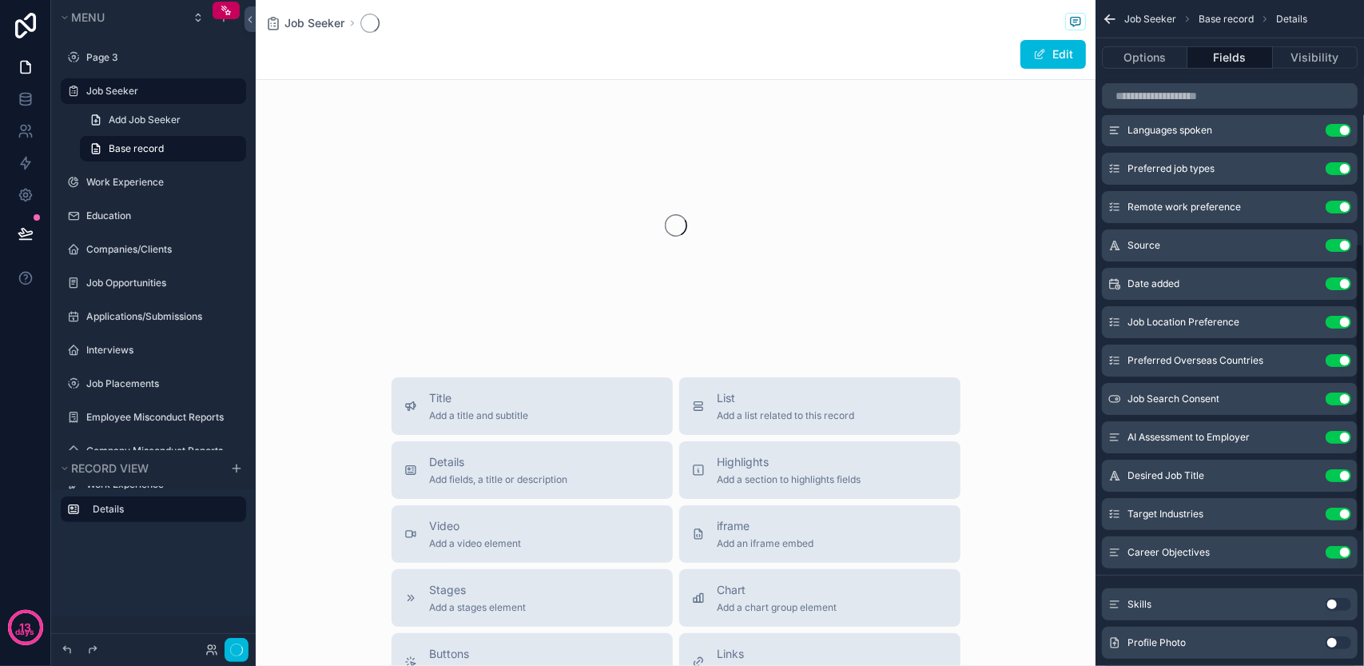
click at [1337, 590] on div "Skills Use setting" at bounding box center [1230, 604] width 256 height 32
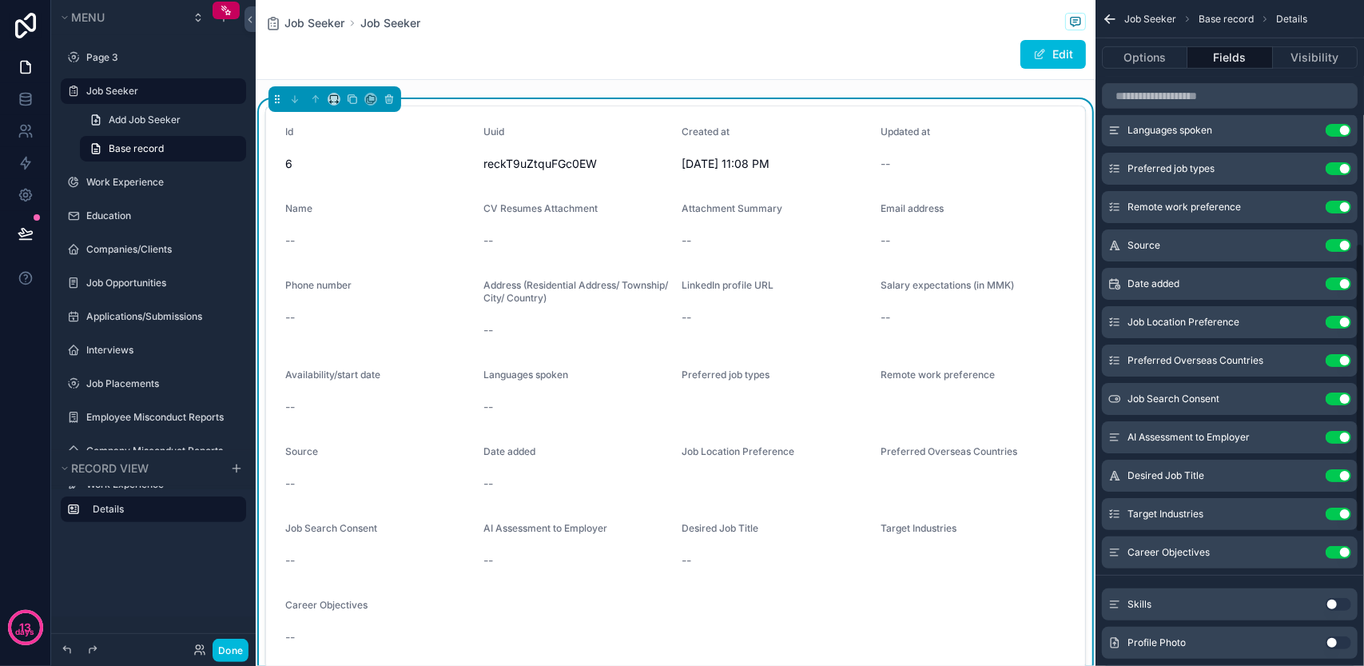
click at [1341, 630] on div "Profile Photo Use setting" at bounding box center [1230, 642] width 256 height 32
click at [1341, 640] on button "Use setting" at bounding box center [1338, 642] width 26 height 13
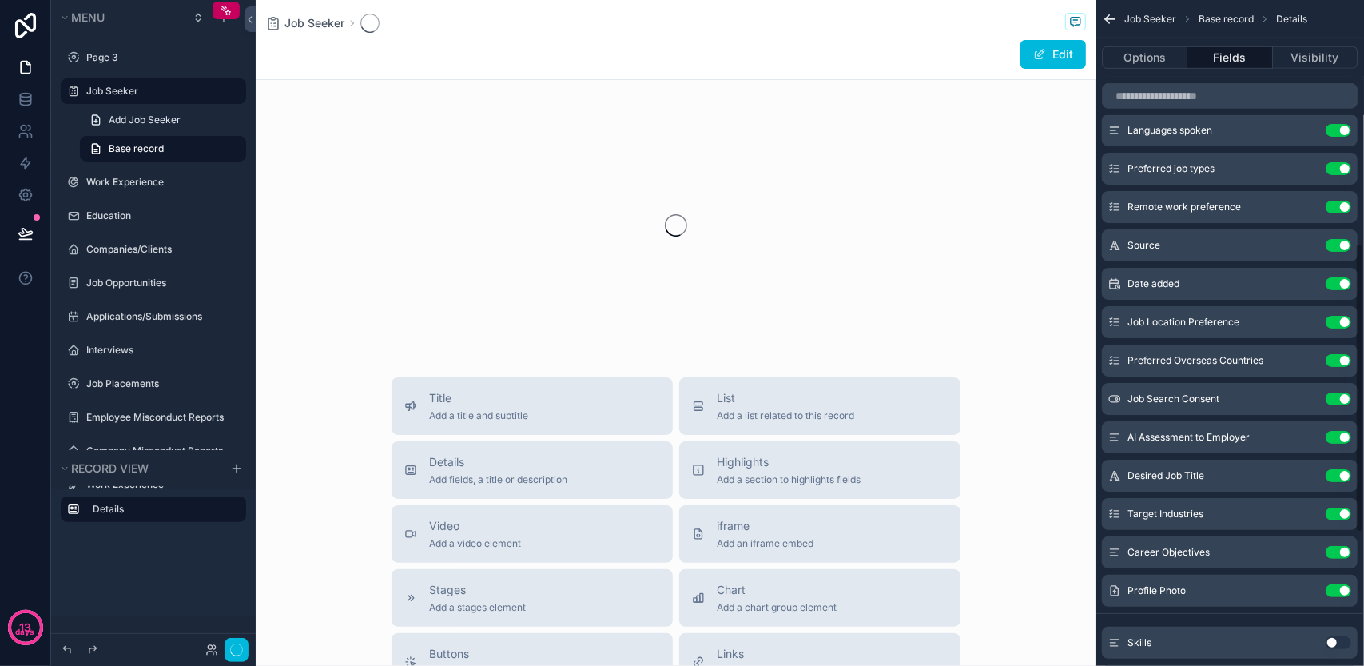
click at [1344, 602] on div "Profile Photo Use setting" at bounding box center [1230, 590] width 256 height 32
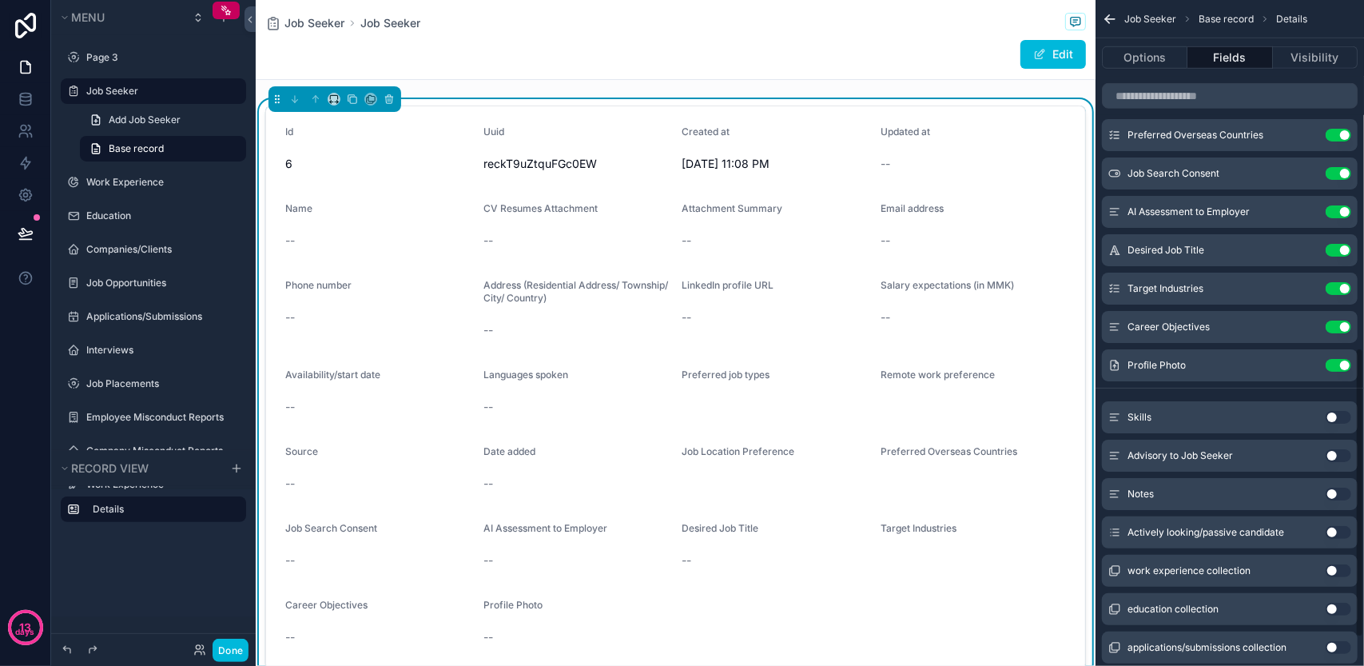
scroll to position [799, 0]
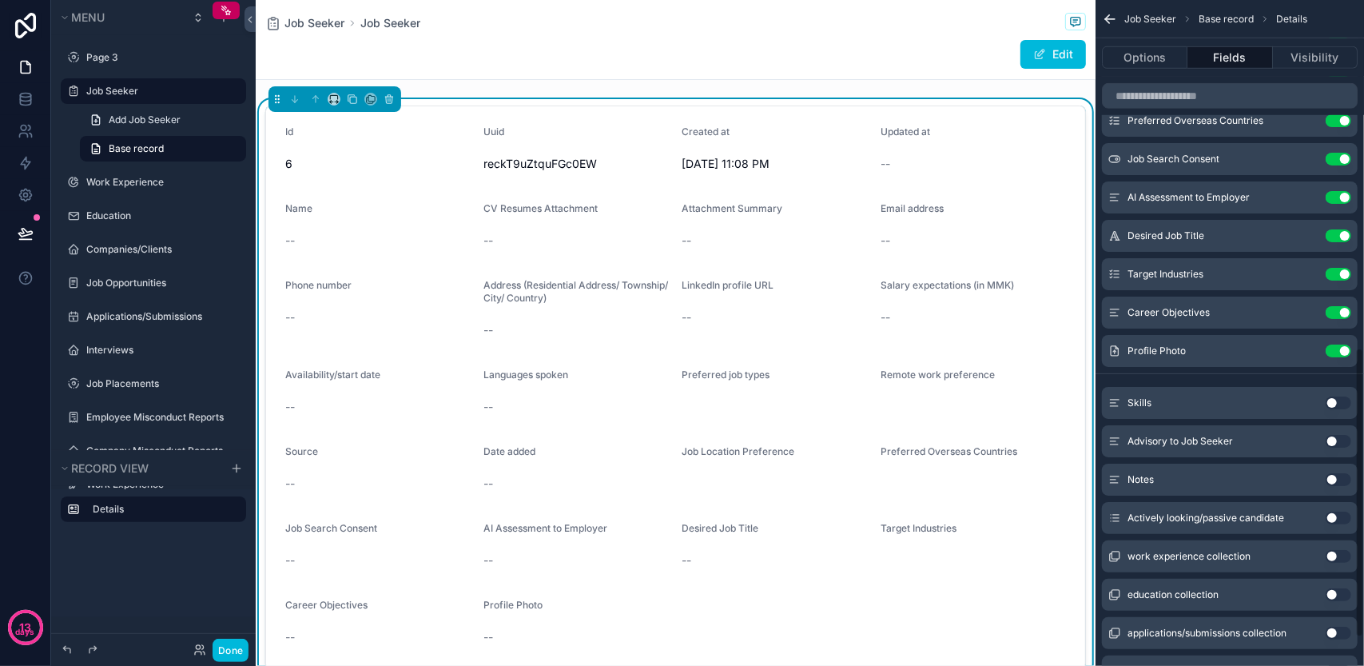
click at [1333, 397] on button "Use setting" at bounding box center [1338, 402] width 26 height 13
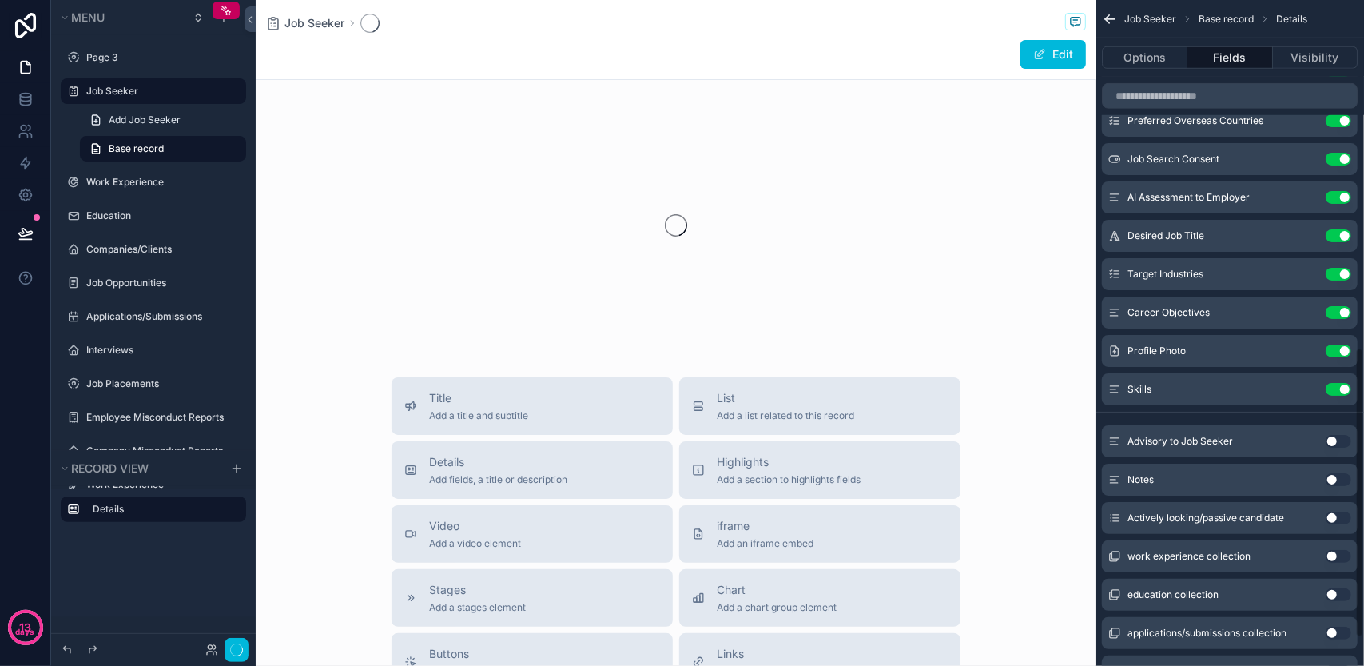
click at [1336, 420] on div "Advisory to Job Seeker Use setting Notes Use setting Actively looking/passive c…" at bounding box center [1229, 553] width 268 height 268
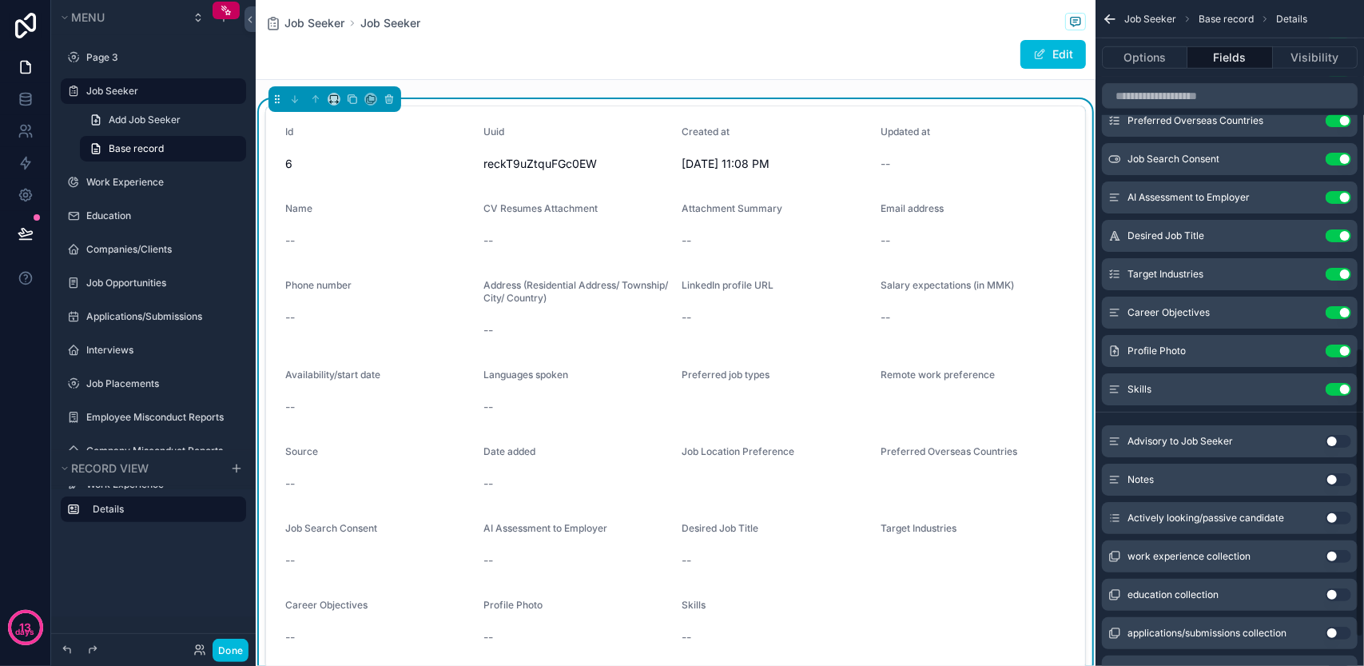
click at [1336, 435] on button "Use setting" at bounding box center [1338, 441] width 26 height 13
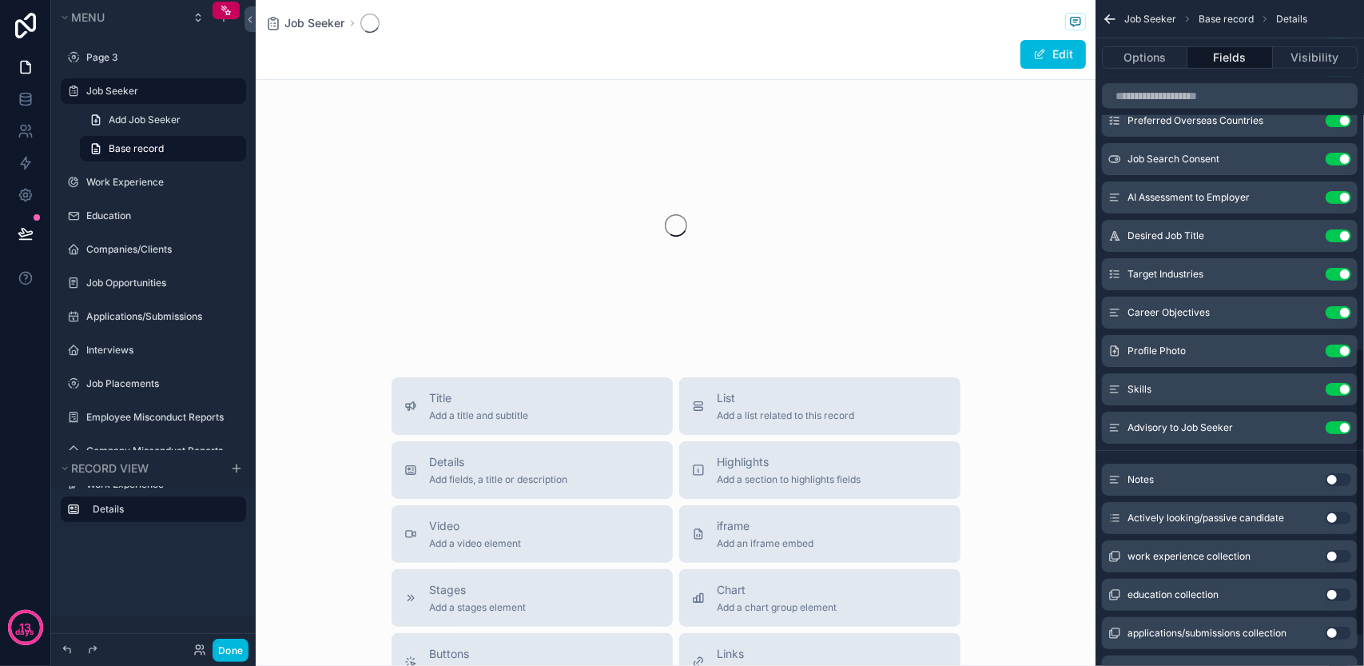
click at [1337, 487] on div "Notes Use setting" at bounding box center [1230, 479] width 256 height 32
click at [1337, 475] on button "Use setting" at bounding box center [1338, 479] width 26 height 13
click at [1337, 517] on button "Use setting" at bounding box center [1338, 517] width 26 height 13
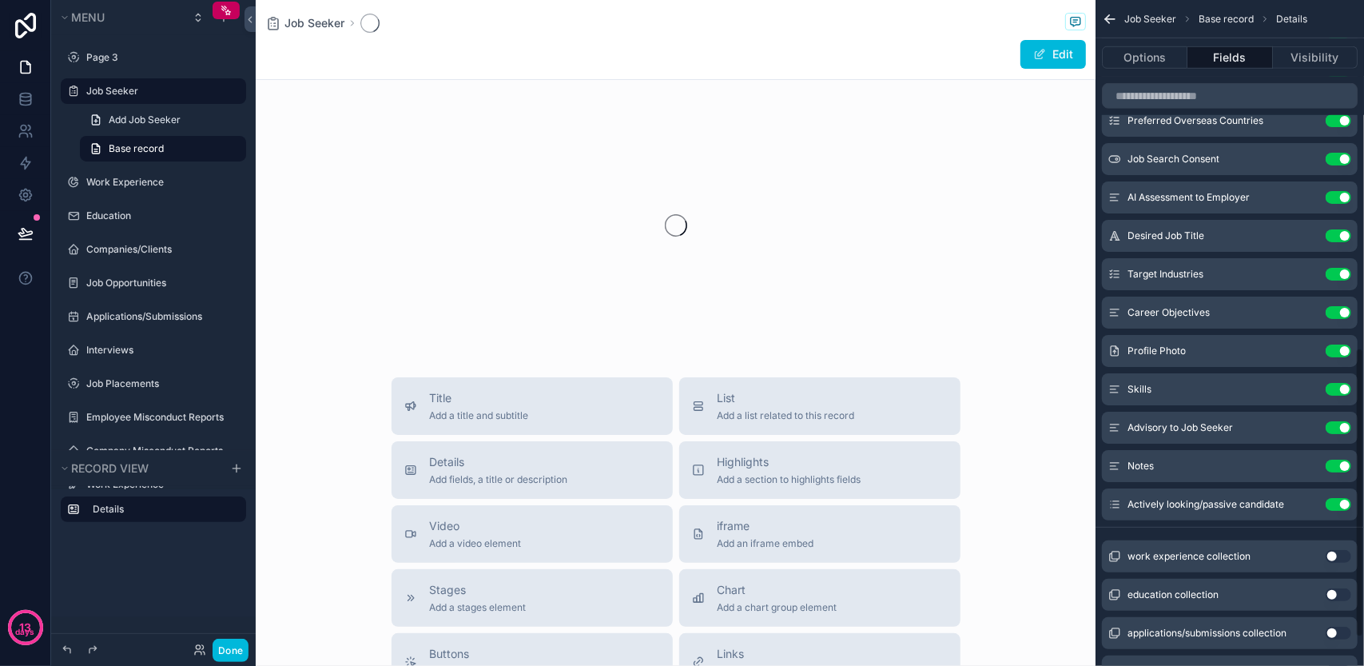
click at [1334, 543] on div "work experience collection Use setting" at bounding box center [1230, 556] width 256 height 32
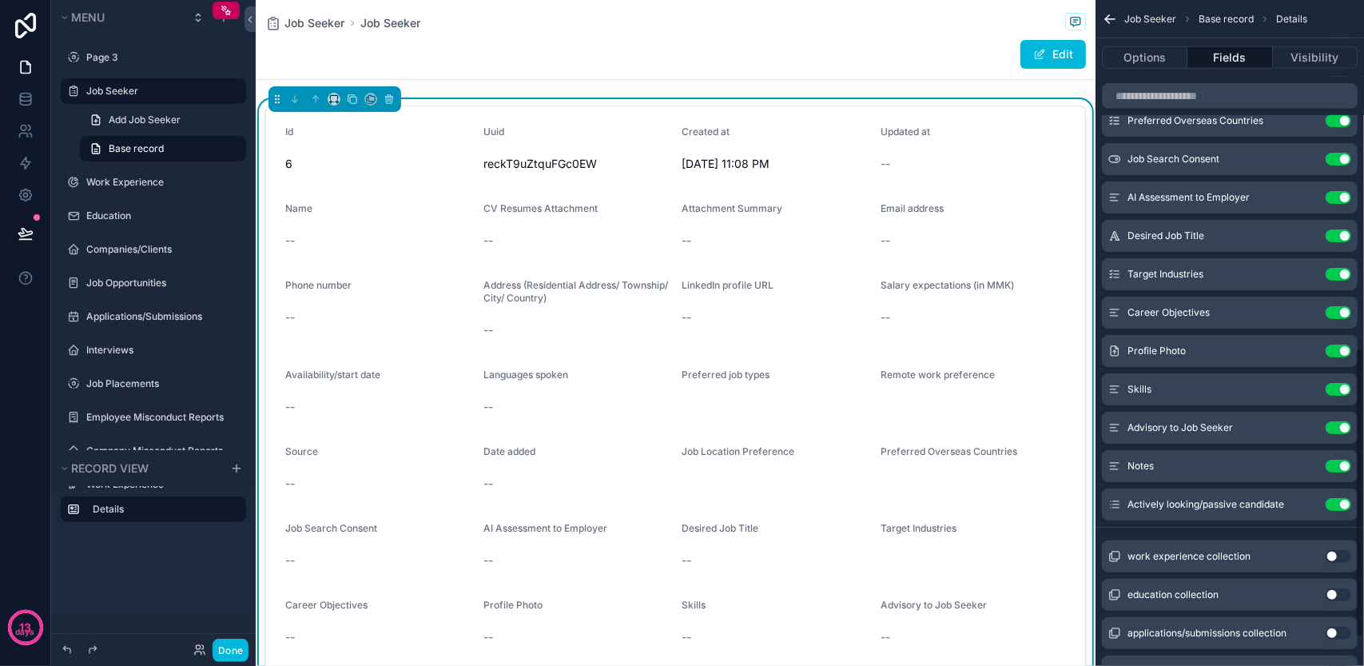
click at [1334, 556] on button "Use setting" at bounding box center [1338, 556] width 26 height 13
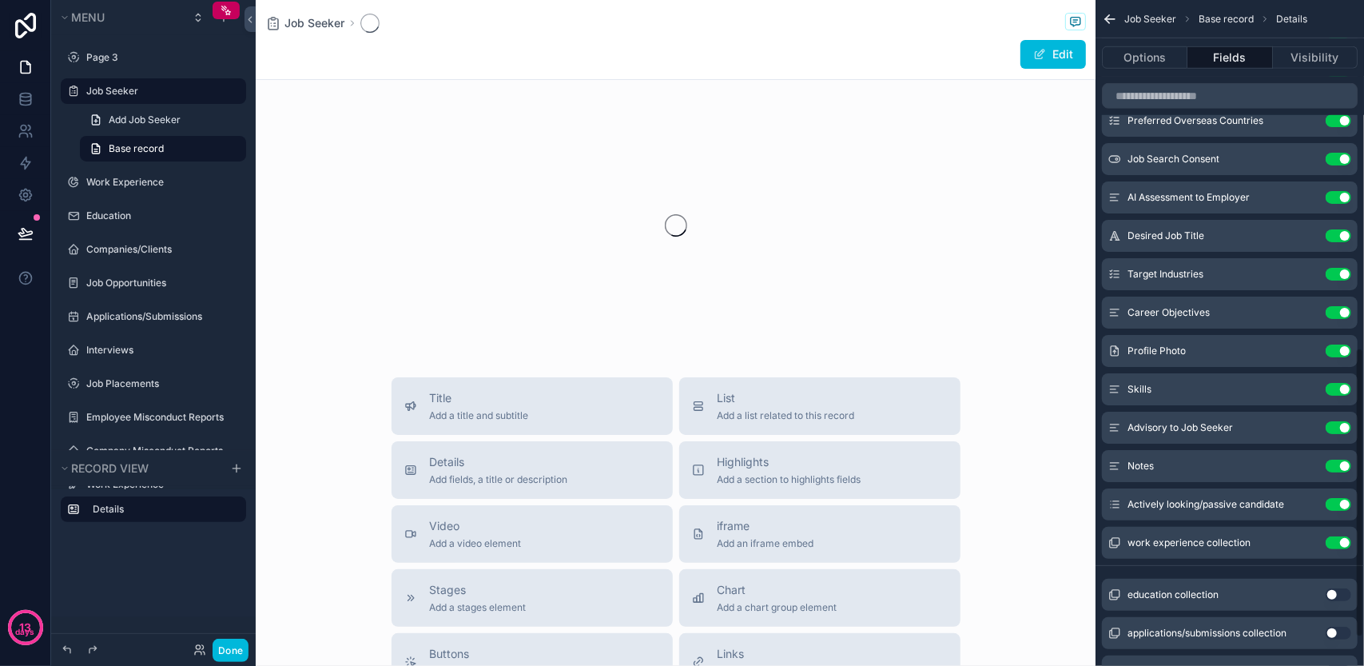
click at [1333, 588] on button "Use setting" at bounding box center [1338, 594] width 26 height 13
click at [1342, 630] on button "Use setting" at bounding box center [1338, 632] width 26 height 13
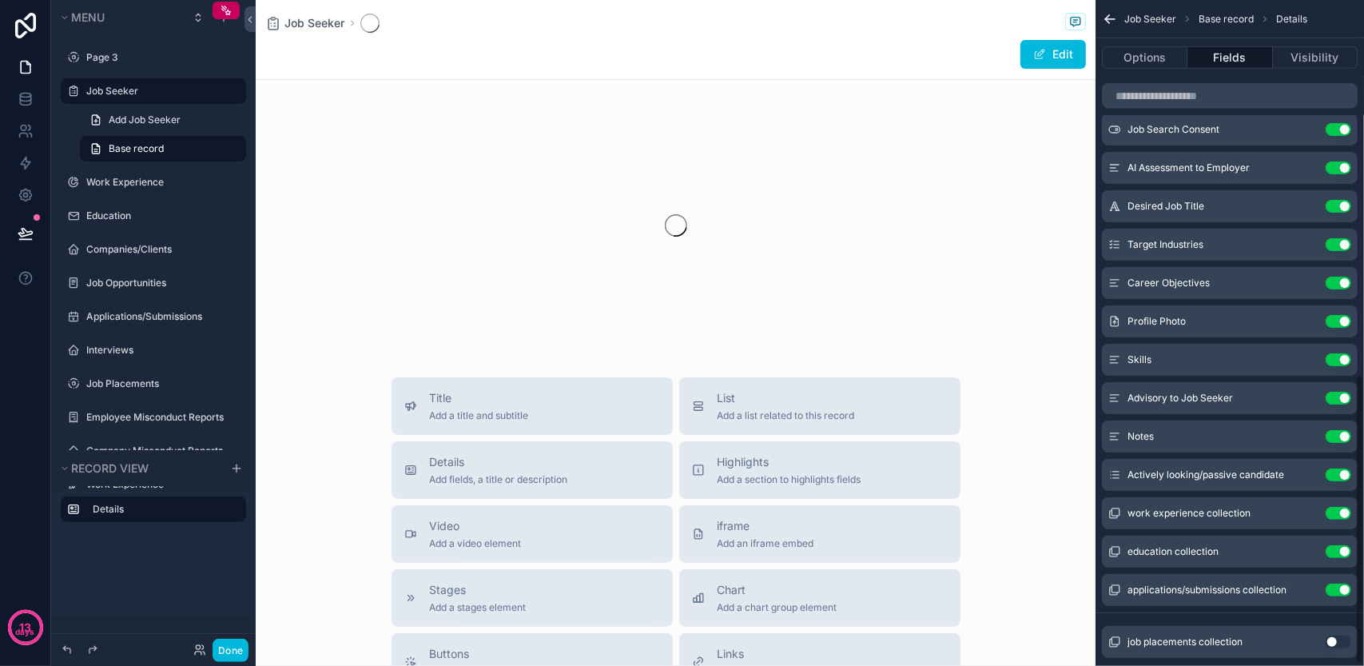
scroll to position [864, 0]
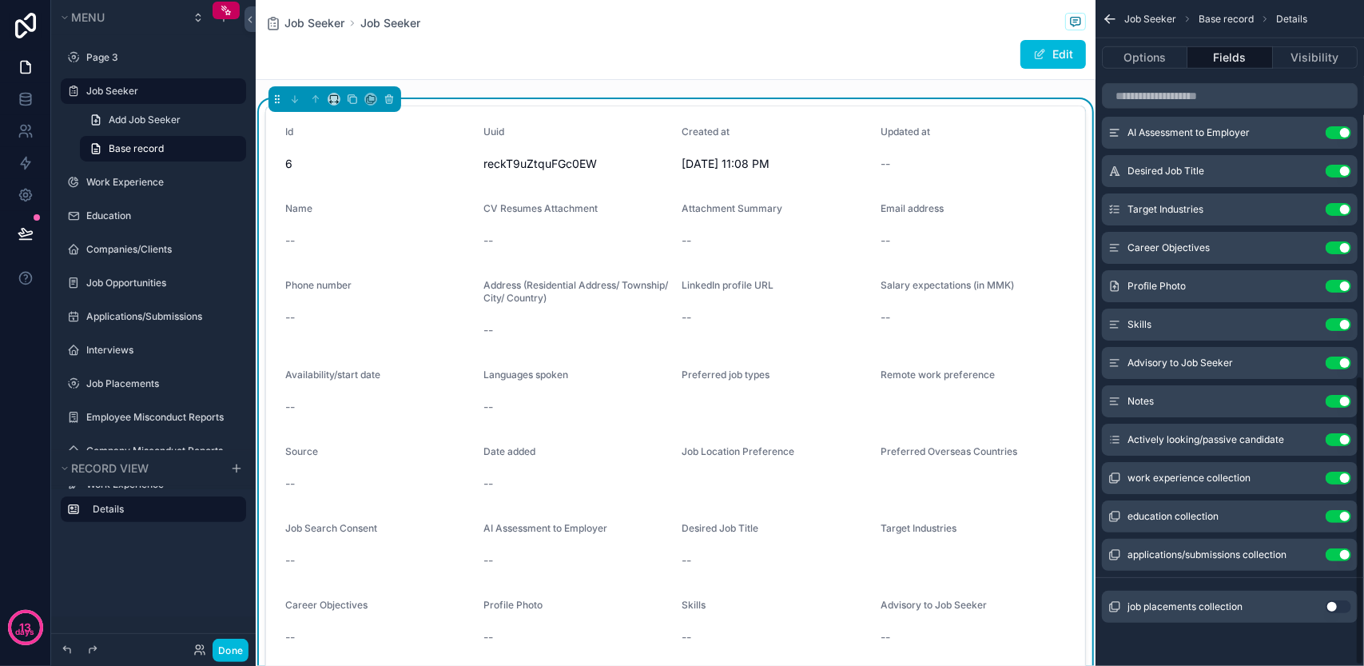
click at [1337, 607] on button "Use setting" at bounding box center [1338, 606] width 26 height 13
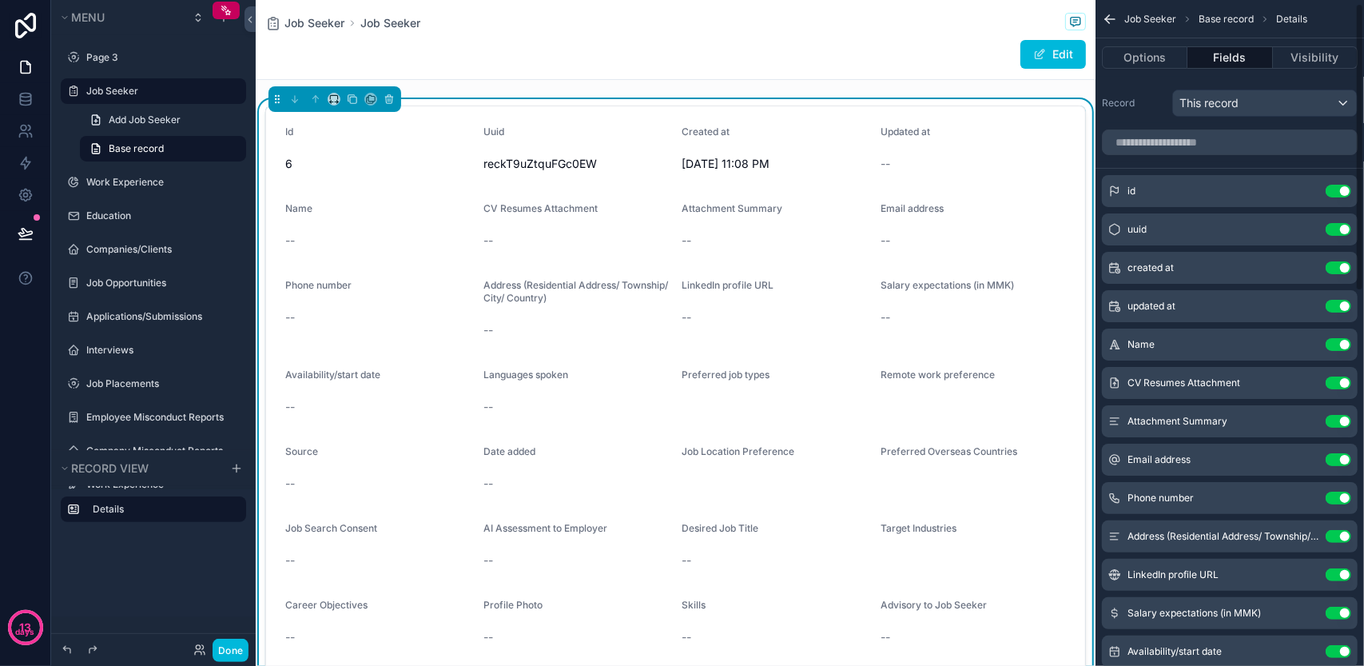
scroll to position [0, 0]
click at [1104, 16] on icon "scrollable content" at bounding box center [1110, 19] width 16 height 16
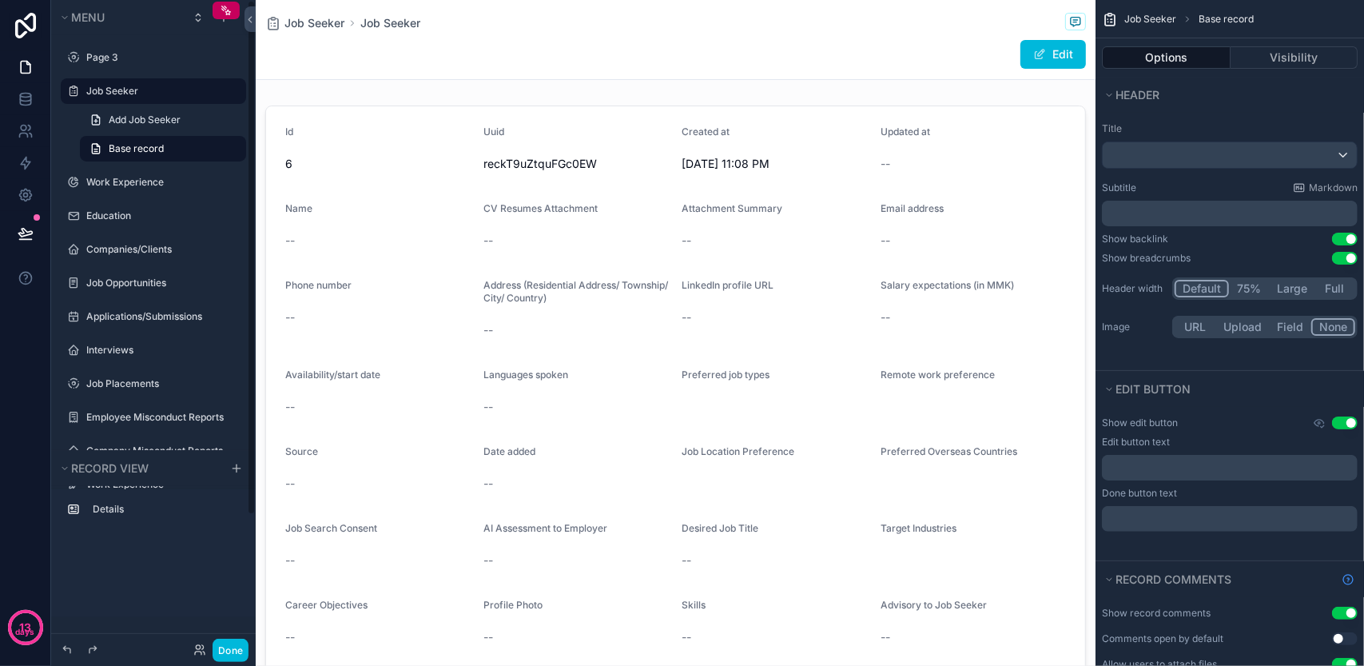
drag, startPoint x: 240, startPoint y: 640, endPoint x: 254, endPoint y: 634, distance: 15.0
click at [240, 640] on button "Done" at bounding box center [231, 649] width 36 height 23
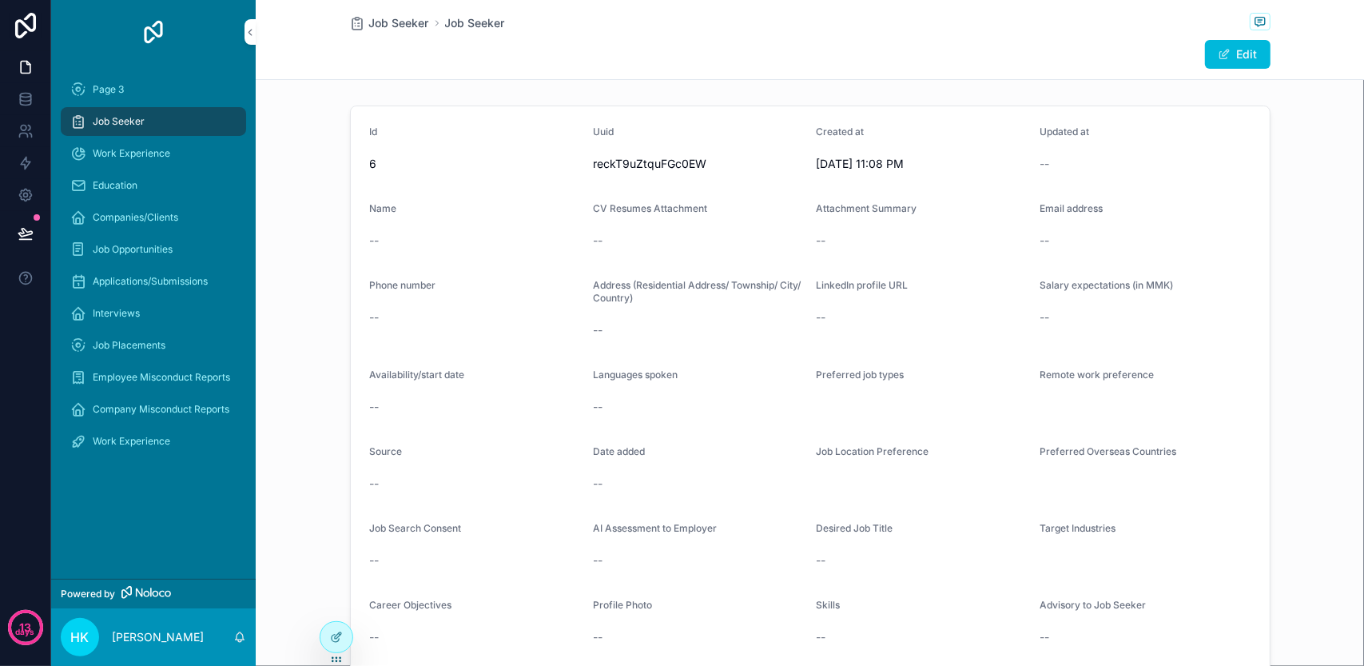
click at [166, 117] on div "Job Seeker" at bounding box center [153, 122] width 166 height 26
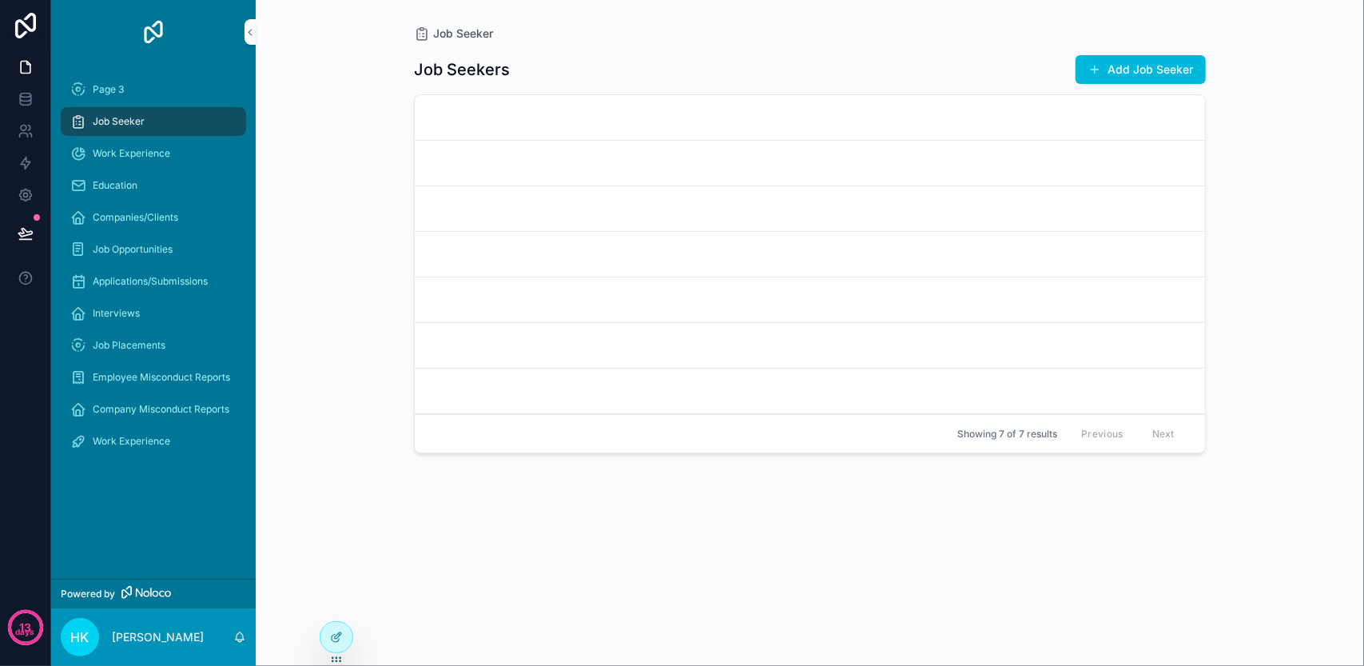
click at [566, 103] on link "scrollable content" at bounding box center [810, 118] width 790 height 46
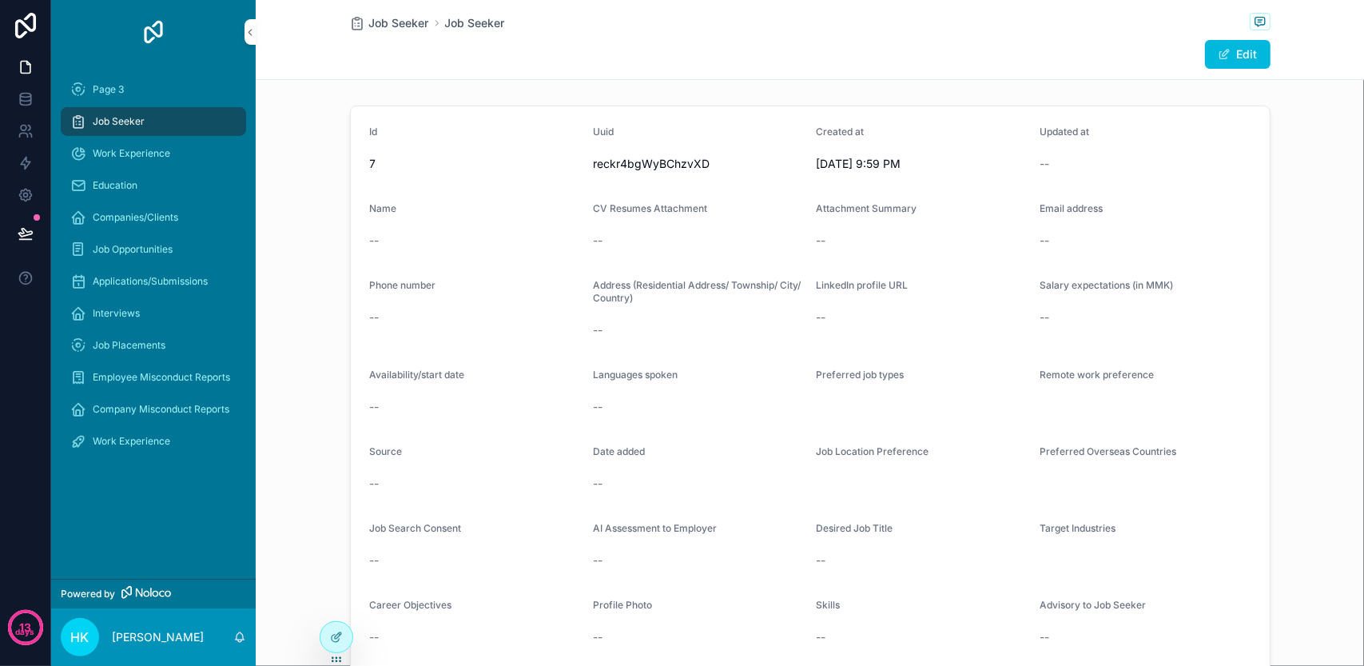
click at [153, 117] on div "Job Seeker" at bounding box center [153, 122] width 166 height 26
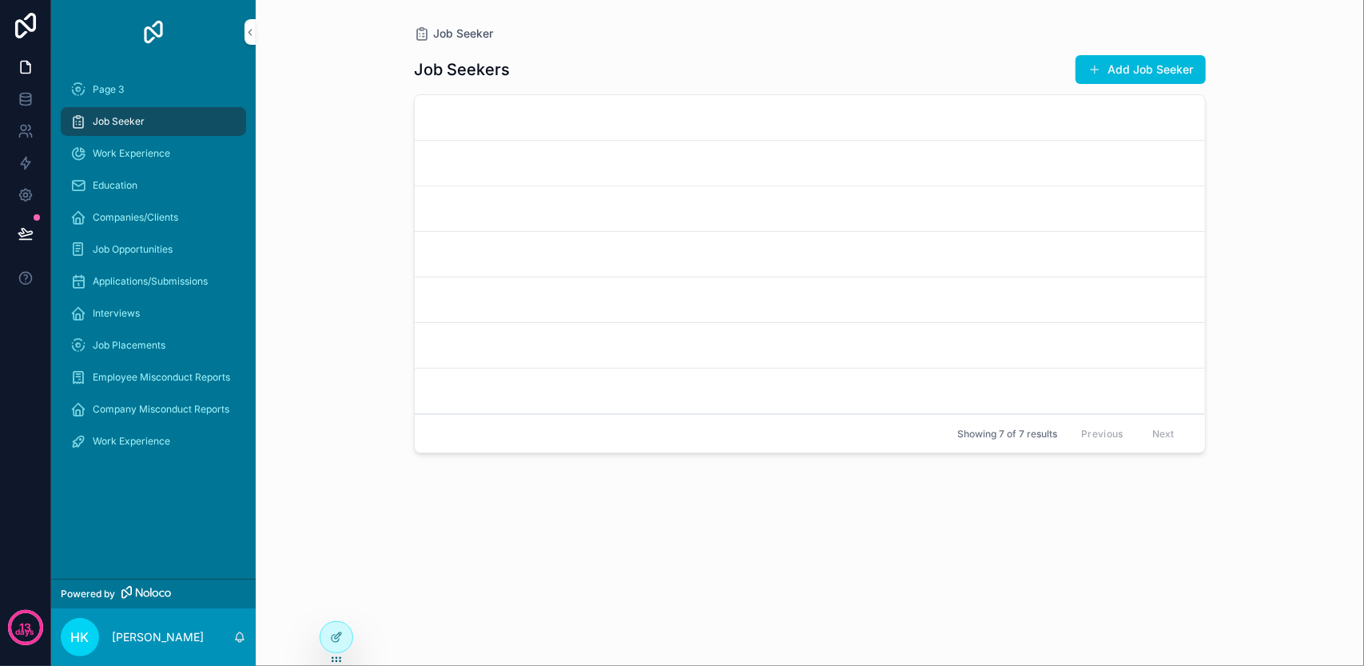
click at [492, 186] on link "scrollable content" at bounding box center [810, 209] width 790 height 46
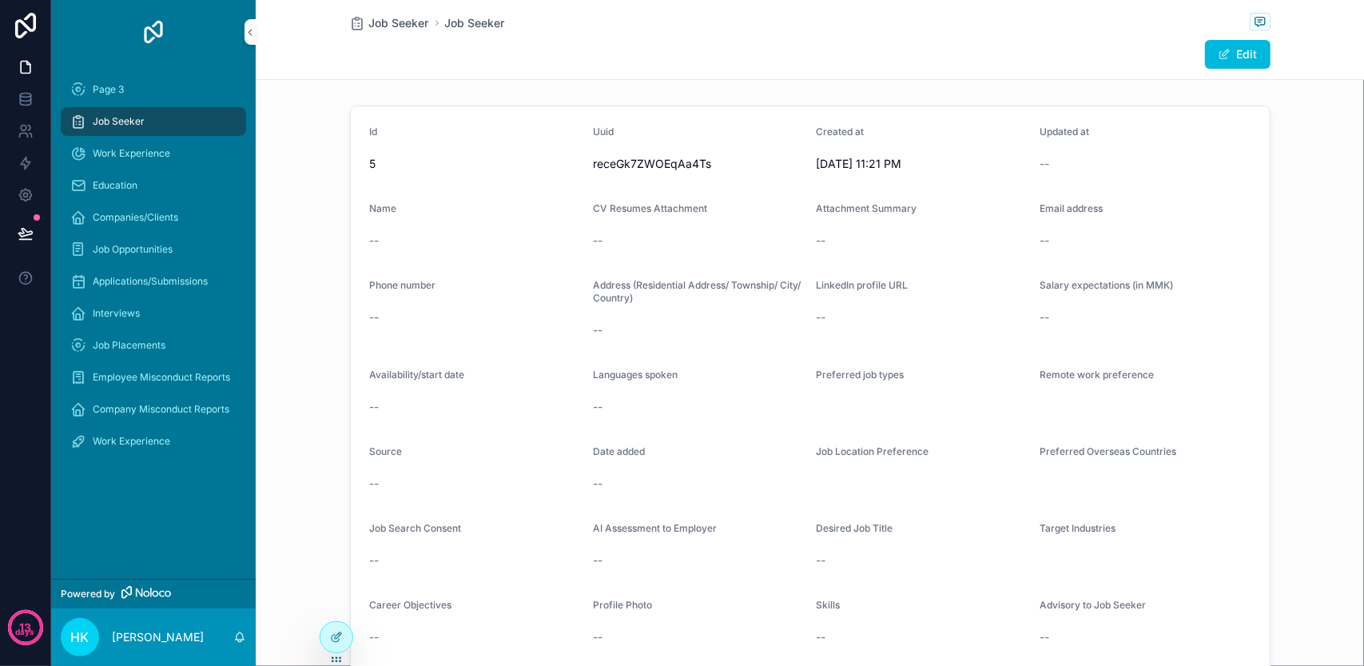
click at [159, 109] on div "Job Seeker" at bounding box center [153, 122] width 166 height 26
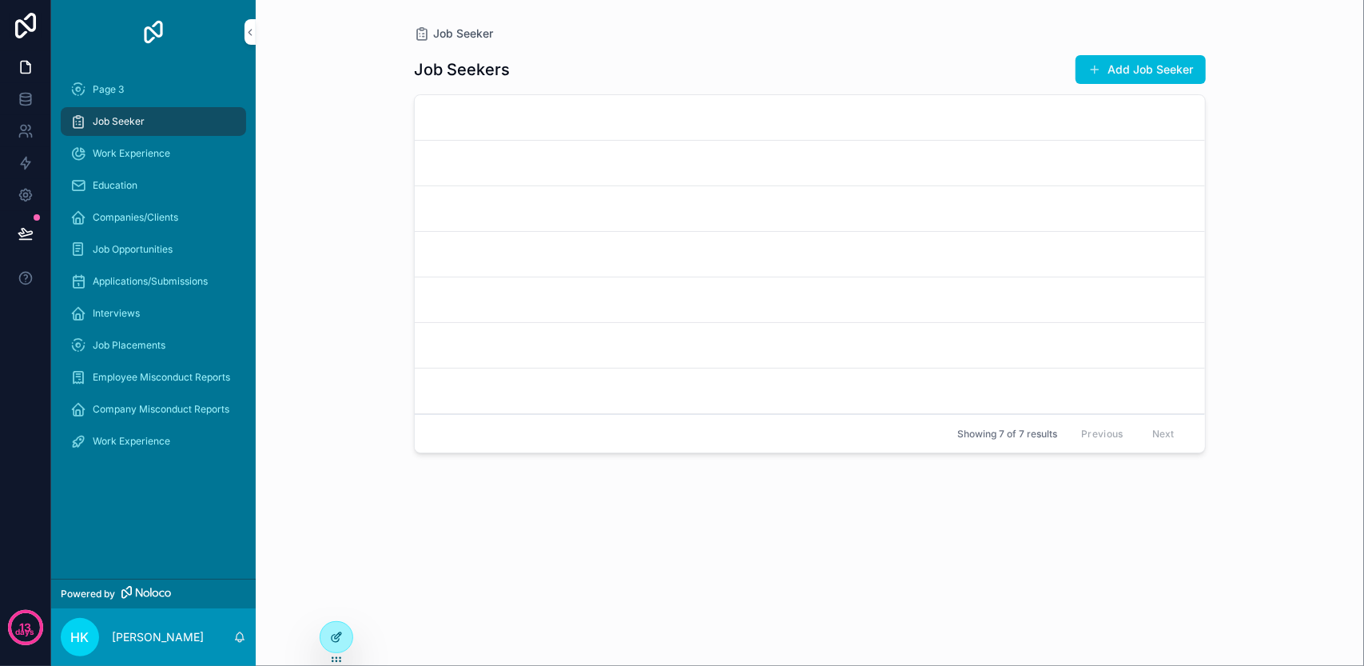
click at [328, 630] on div at bounding box center [336, 637] width 32 height 30
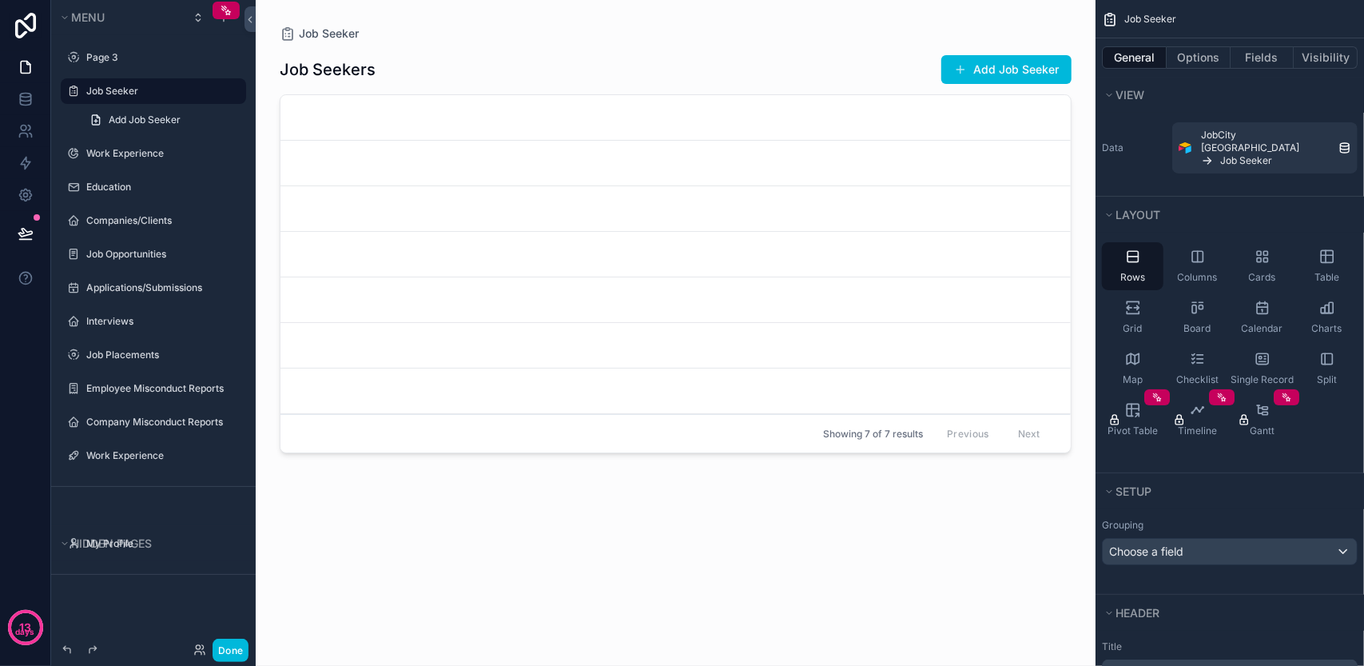
click at [610, 292] on div "scrollable content" at bounding box center [675, 323] width 817 height 646
click at [898, 176] on link "scrollable content" at bounding box center [675, 164] width 790 height 46
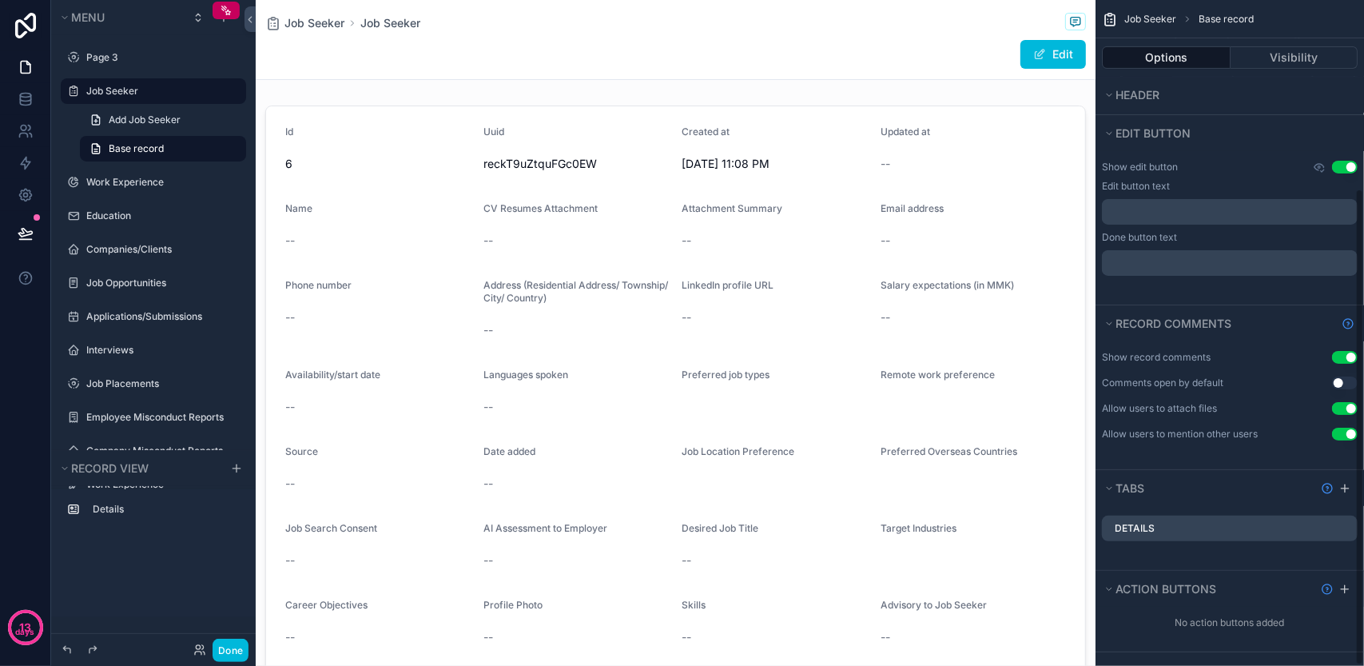
scroll to position [264, 0]
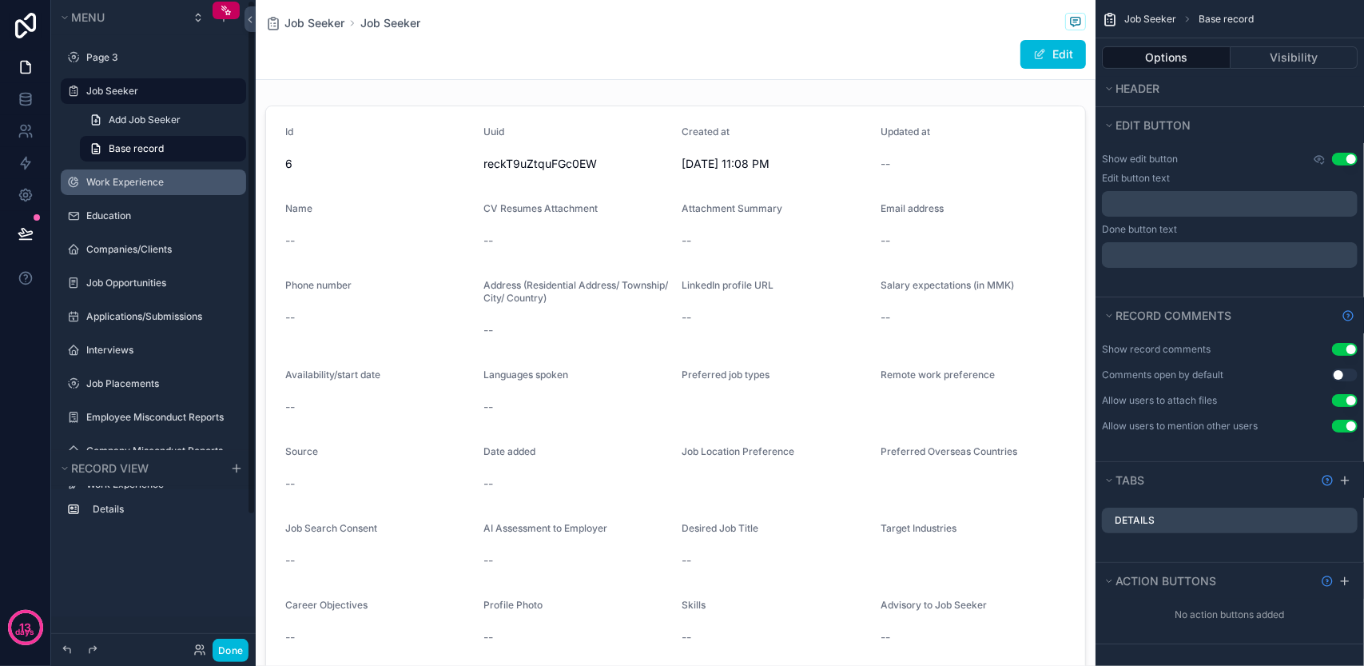
click at [182, 181] on label "Work Experience" at bounding box center [161, 182] width 150 height 13
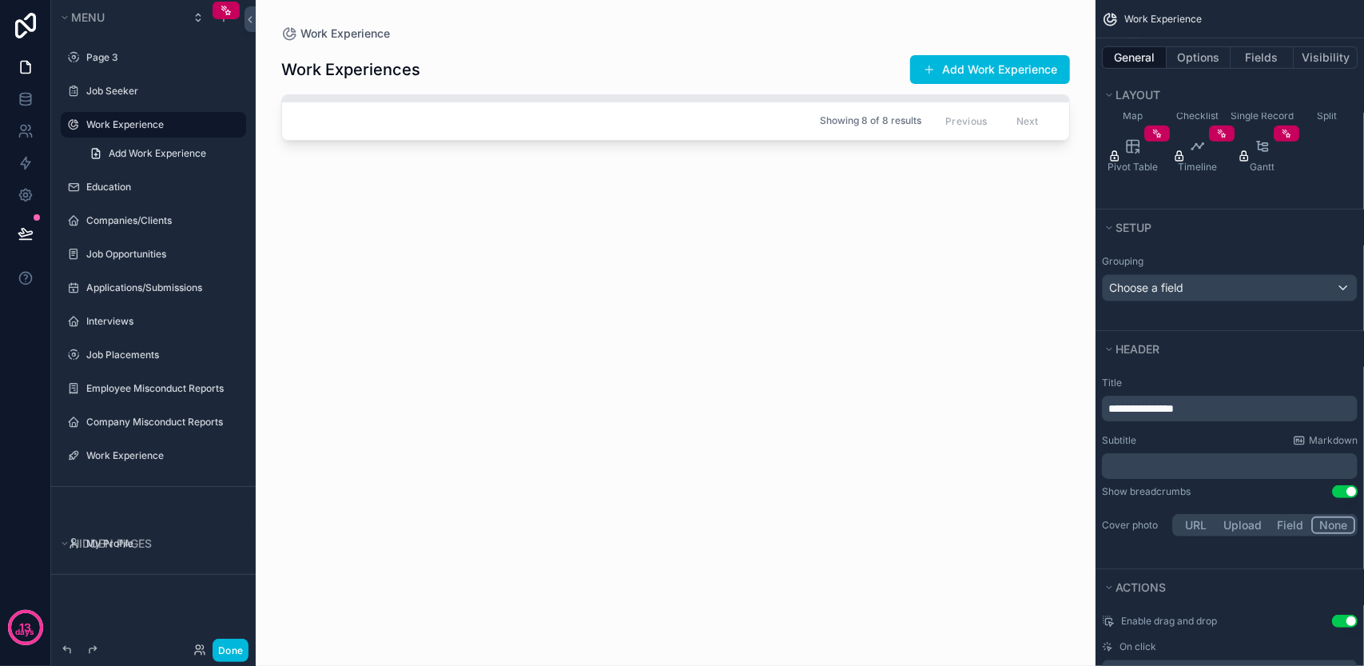
click at [521, 123] on div "Showing 8 of 8 results Previous Next" at bounding box center [675, 120] width 787 height 38
click at [721, 108] on div "Showing 8 of 8 results Previous Next" at bounding box center [675, 120] width 787 height 38
click at [721, 101] on div "Showing 8 of 8 results Previous Next" at bounding box center [675, 120] width 787 height 38
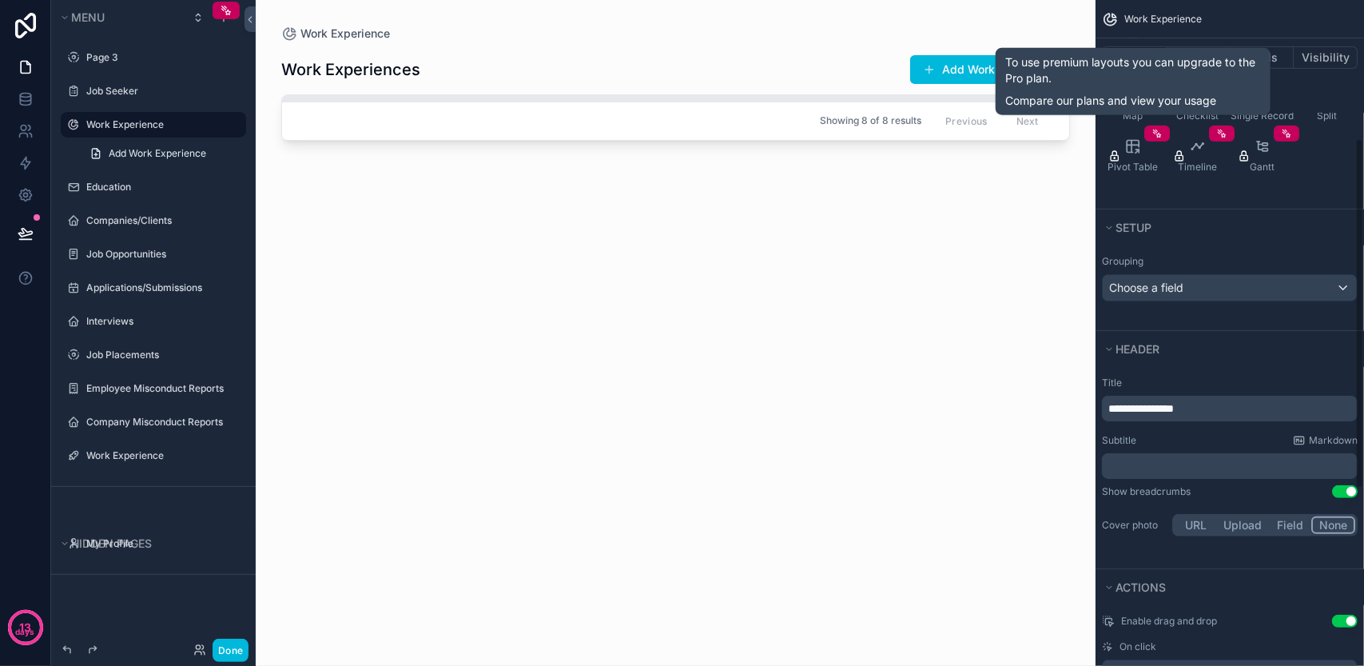
click at [1355, 141] on div "Rows Columns Cards Table Grid Board Calendar Charts Map Checklist Single Record…" at bounding box center [1229, 79] width 268 height 214
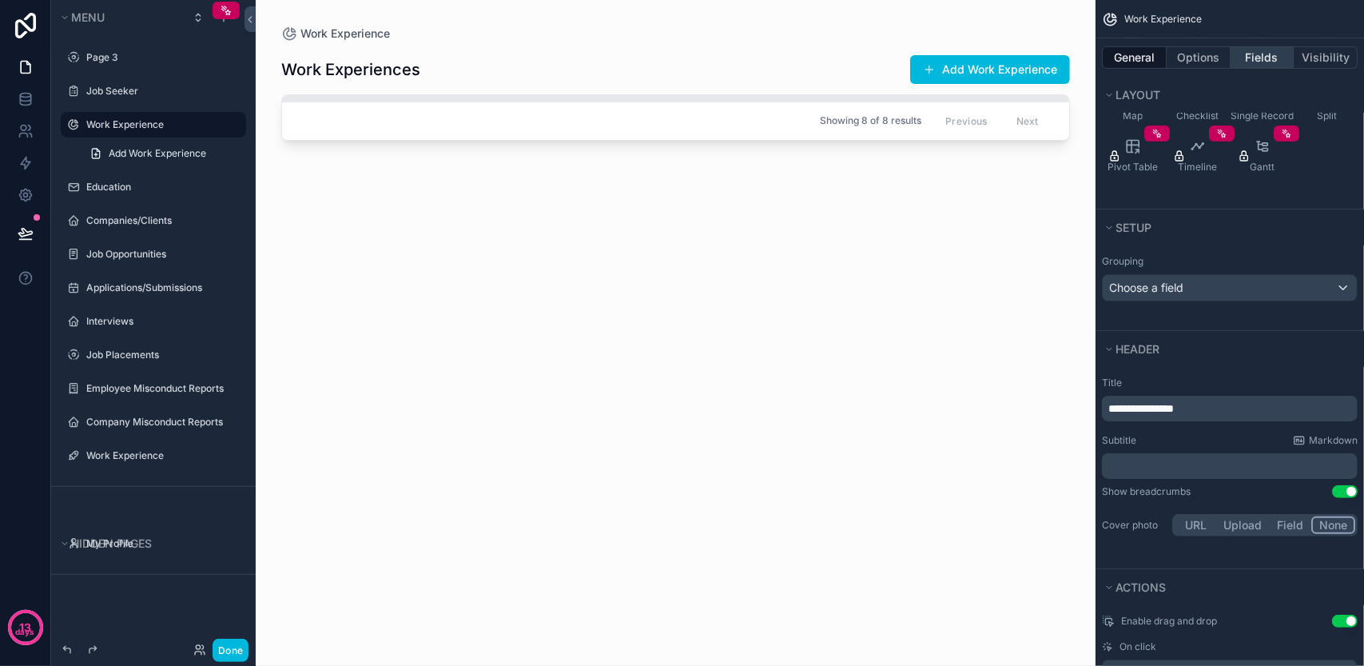
click at [1242, 48] on button "Fields" at bounding box center [1262, 57] width 64 height 22
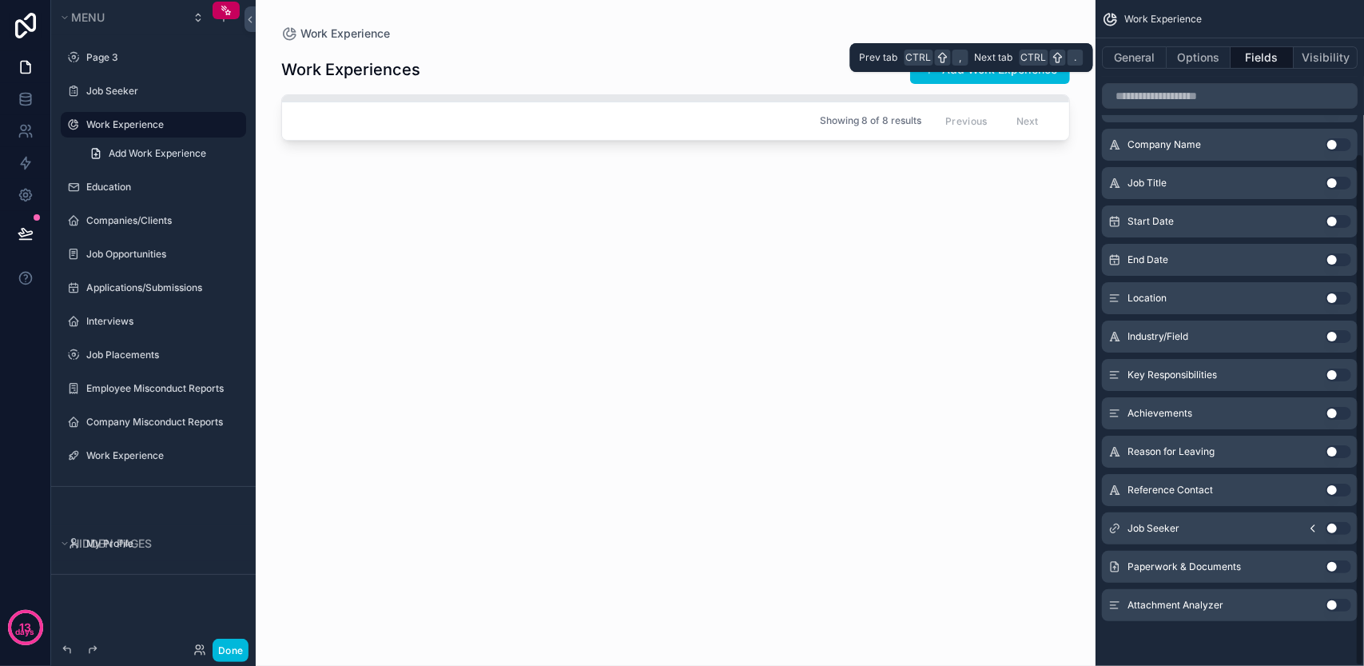
scroll to position [198, 0]
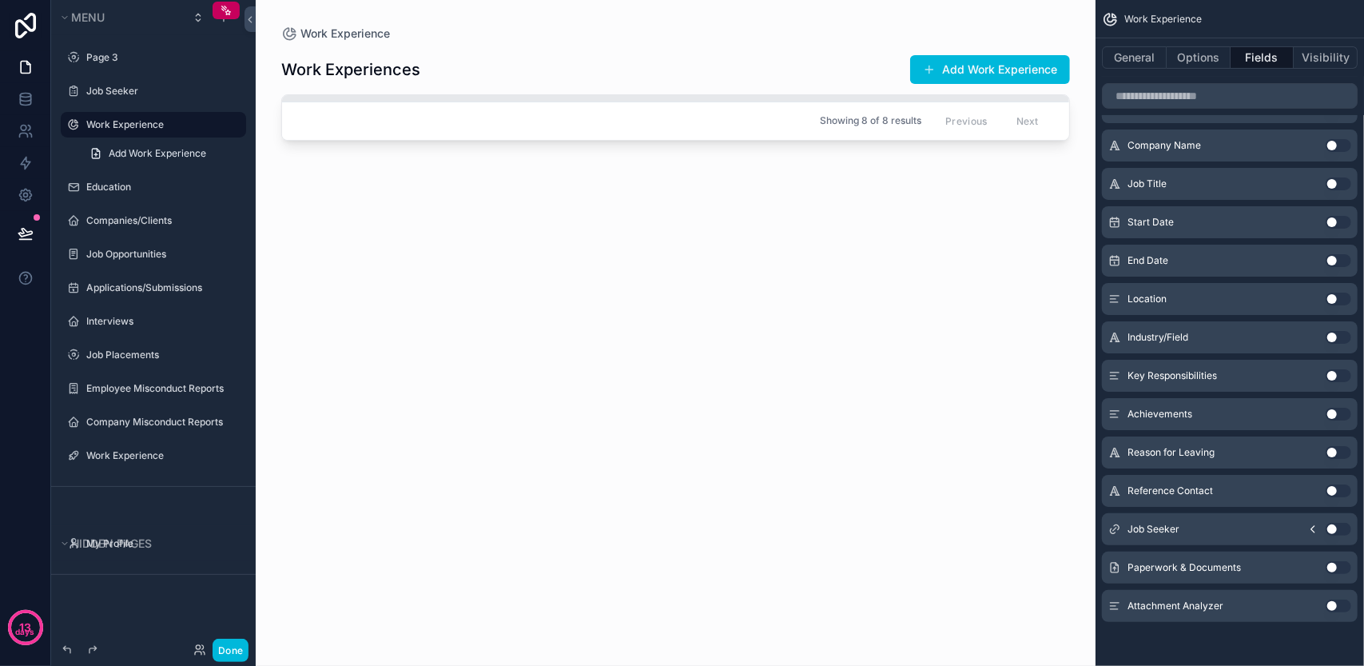
click at [1336, 145] on button "Use setting" at bounding box center [1338, 145] width 26 height 13
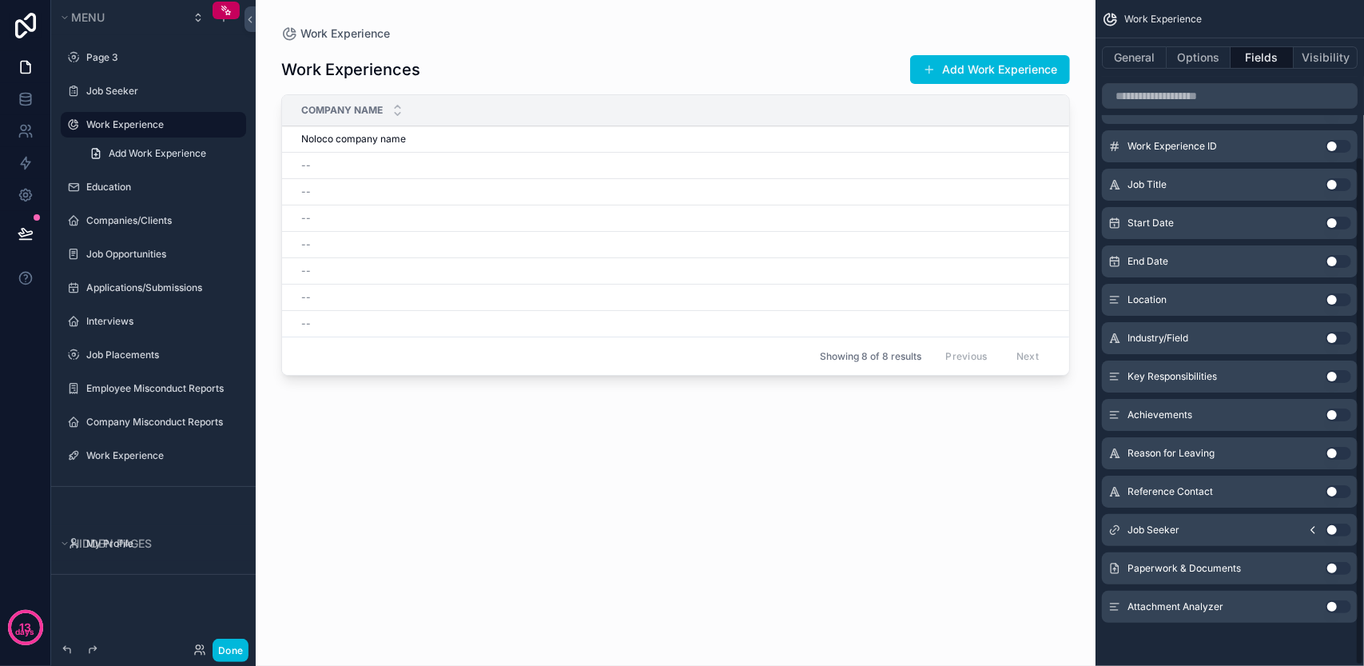
click at [1333, 175] on div "Job Title Use setting" at bounding box center [1230, 185] width 256 height 32
click at [1333, 180] on button "Use setting" at bounding box center [1338, 184] width 26 height 13
click at [1330, 209] on div "Start Date Use setting" at bounding box center [1230, 223] width 256 height 32
click at [1330, 218] on button "Use setting" at bounding box center [1338, 223] width 26 height 13
click at [1334, 218] on button "Use setting" at bounding box center [1338, 223] width 26 height 13
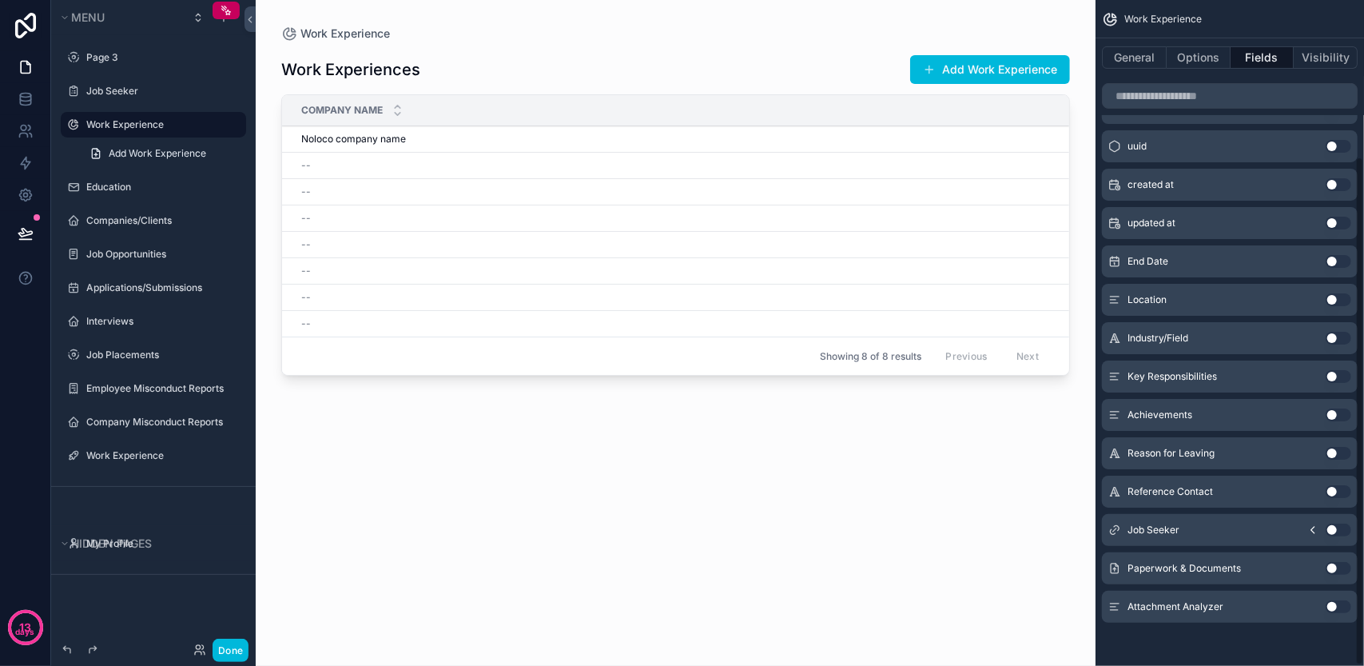
click at [1332, 175] on div "created at Use setting" at bounding box center [1230, 185] width 256 height 32
click at [1332, 140] on button "Use setting" at bounding box center [1338, 146] width 26 height 13
drag, startPoint x: 1332, startPoint y: 172, endPoint x: 1333, endPoint y: 183, distance: 11.3
click at [1332, 175] on div "created at Use setting" at bounding box center [1230, 185] width 256 height 32
click at [1334, 188] on button "Use setting" at bounding box center [1338, 184] width 26 height 13
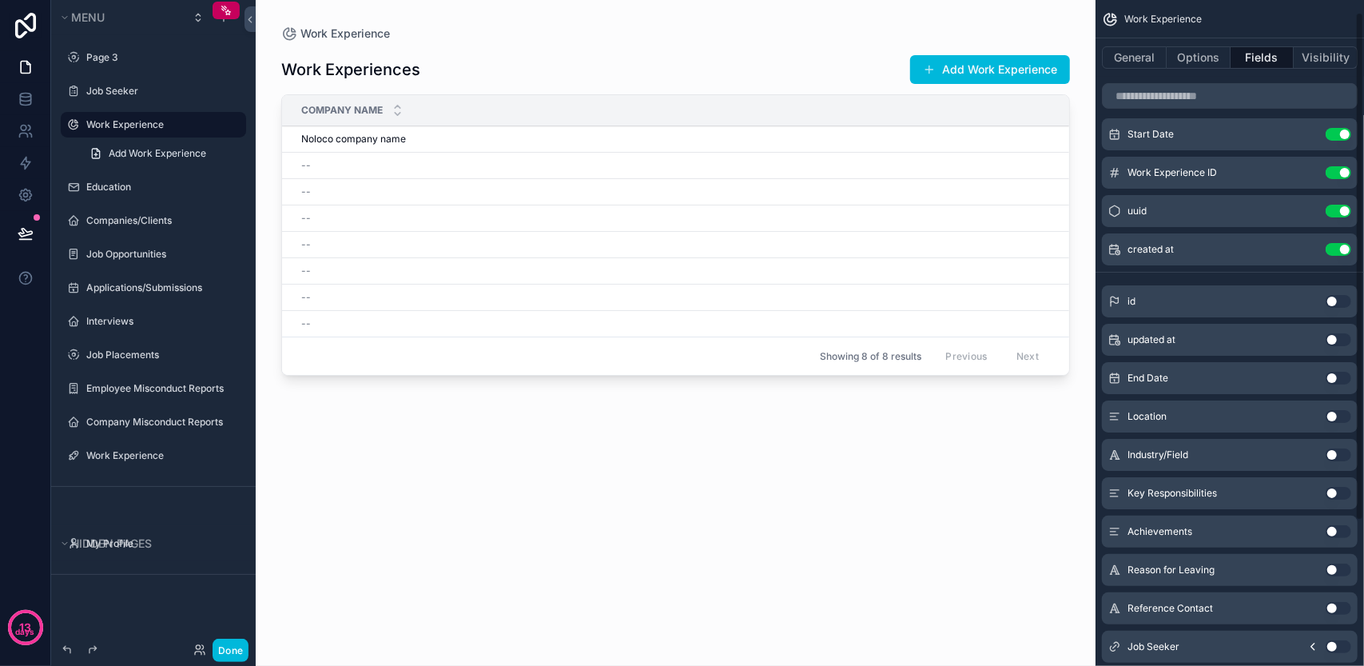
scroll to position [0, 0]
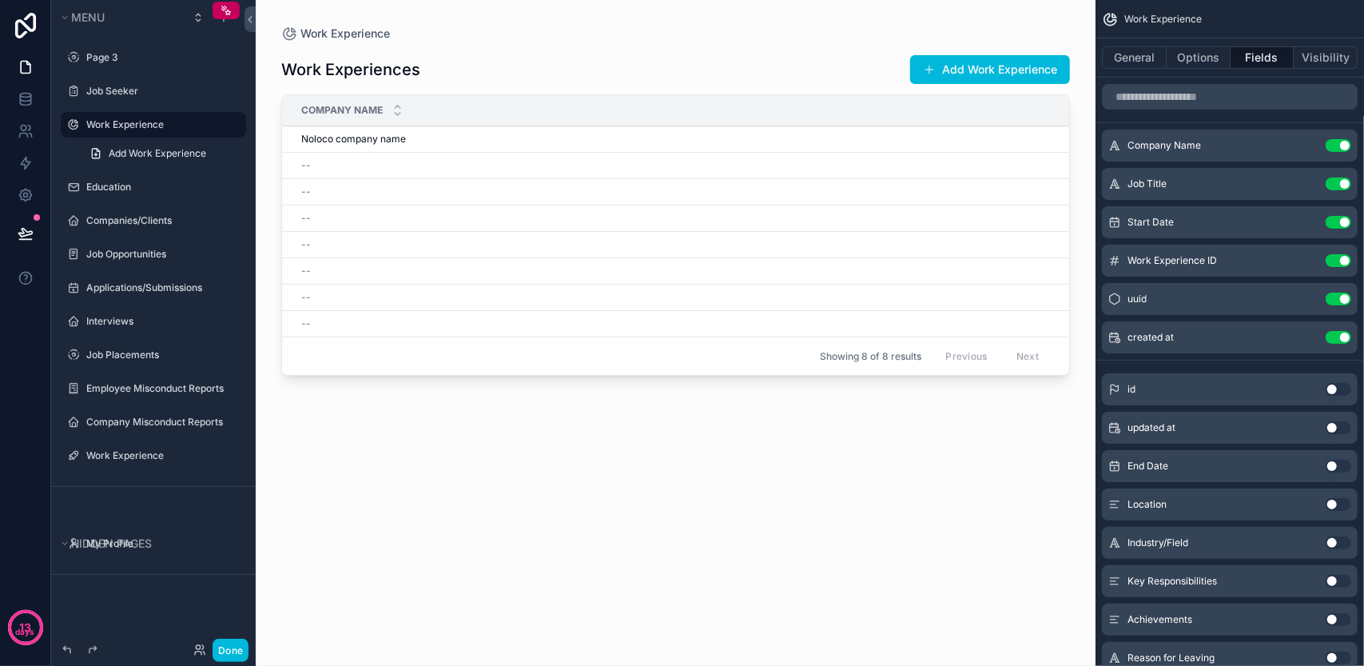
click at [1331, 387] on button "Use setting" at bounding box center [1338, 389] width 26 height 13
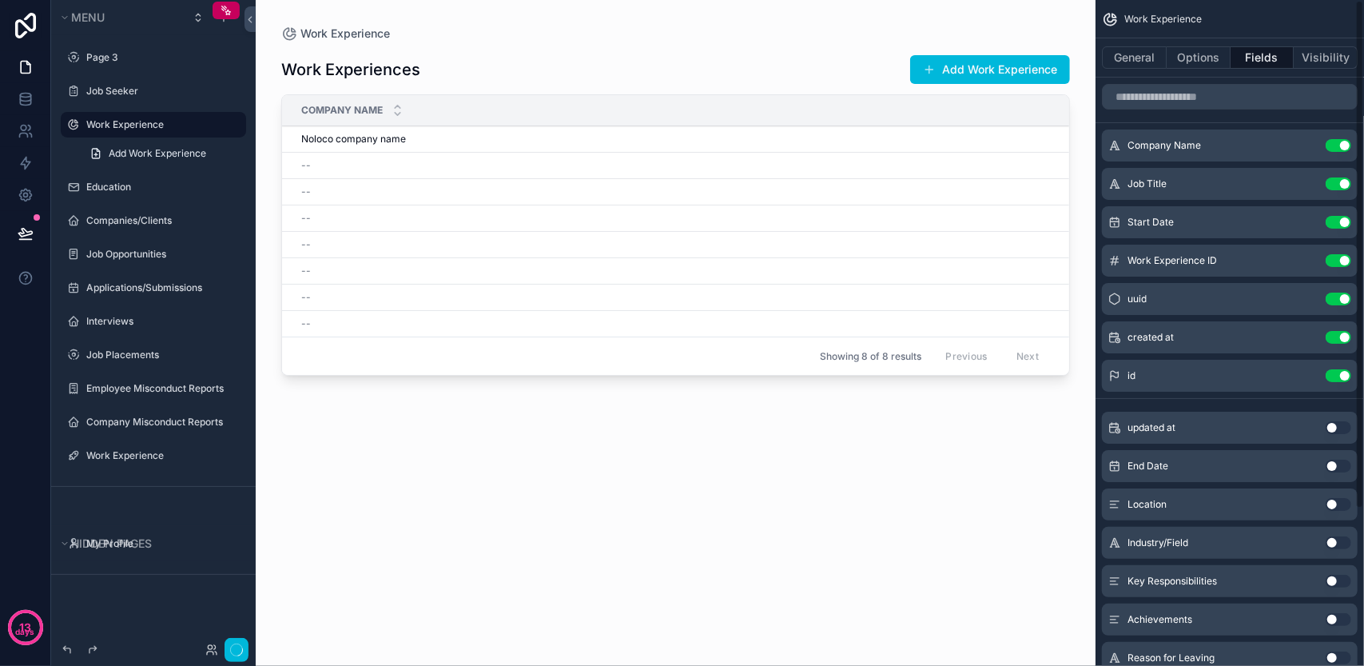
click at [1336, 415] on div "updated at Use setting" at bounding box center [1230, 427] width 256 height 32
click at [1336, 421] on button "Use setting" at bounding box center [1338, 427] width 26 height 13
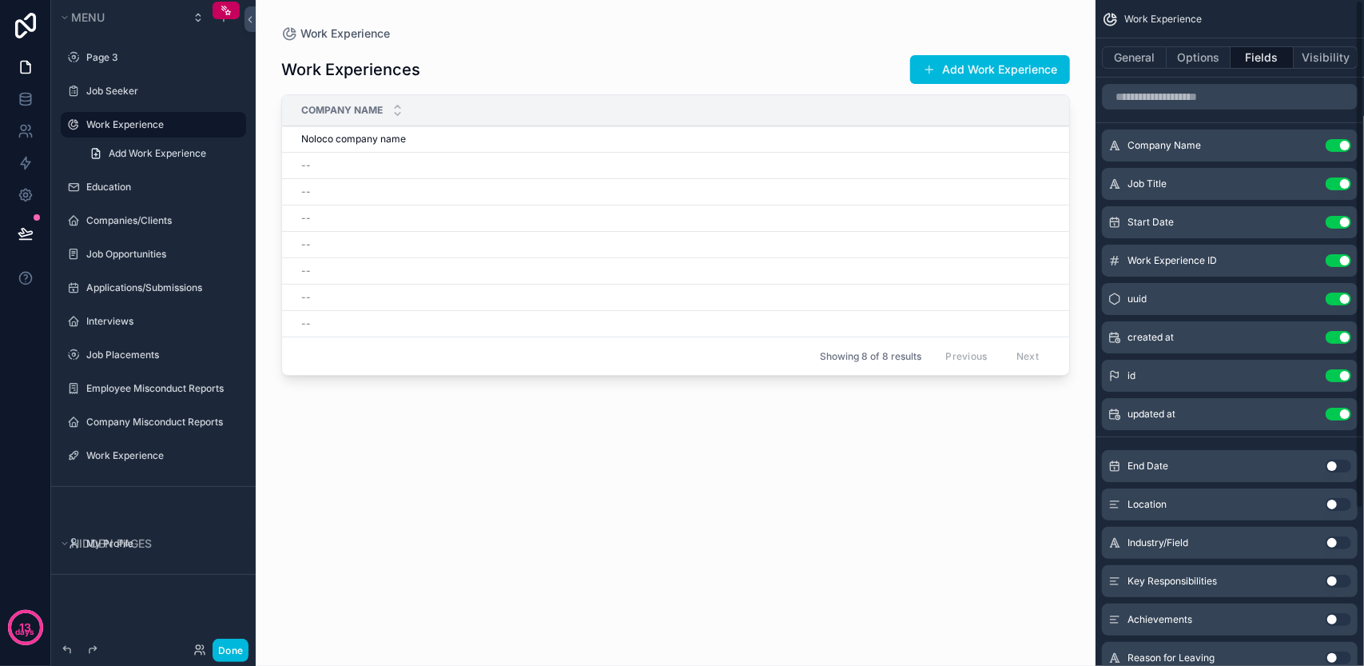
click at [1334, 456] on div "End Date Use setting" at bounding box center [1230, 466] width 256 height 32
click at [1334, 467] on button "Use setting" at bounding box center [1338, 465] width 26 height 13
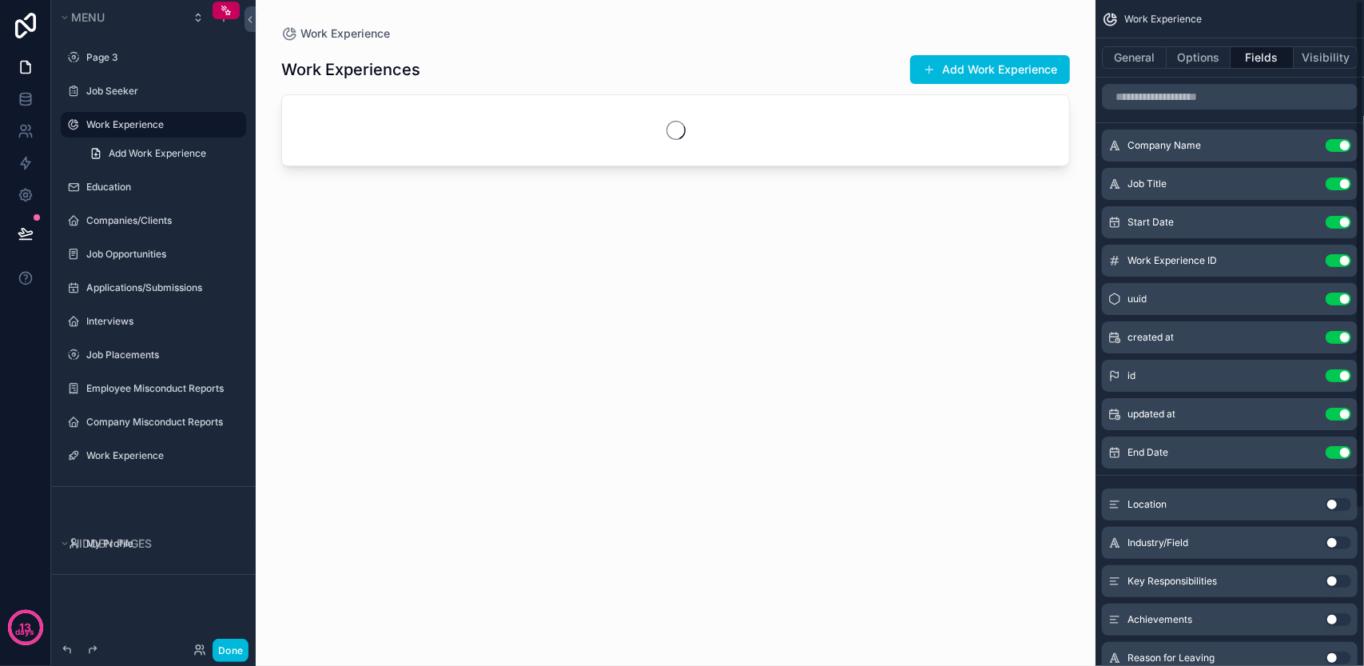
click at [1334, 503] on button "Use setting" at bounding box center [1338, 504] width 26 height 13
click at [1337, 525] on div "Industry/Field Use setting Key Responsibilities Use setting Achievements Use se…" at bounding box center [1229, 673] width 268 height 307
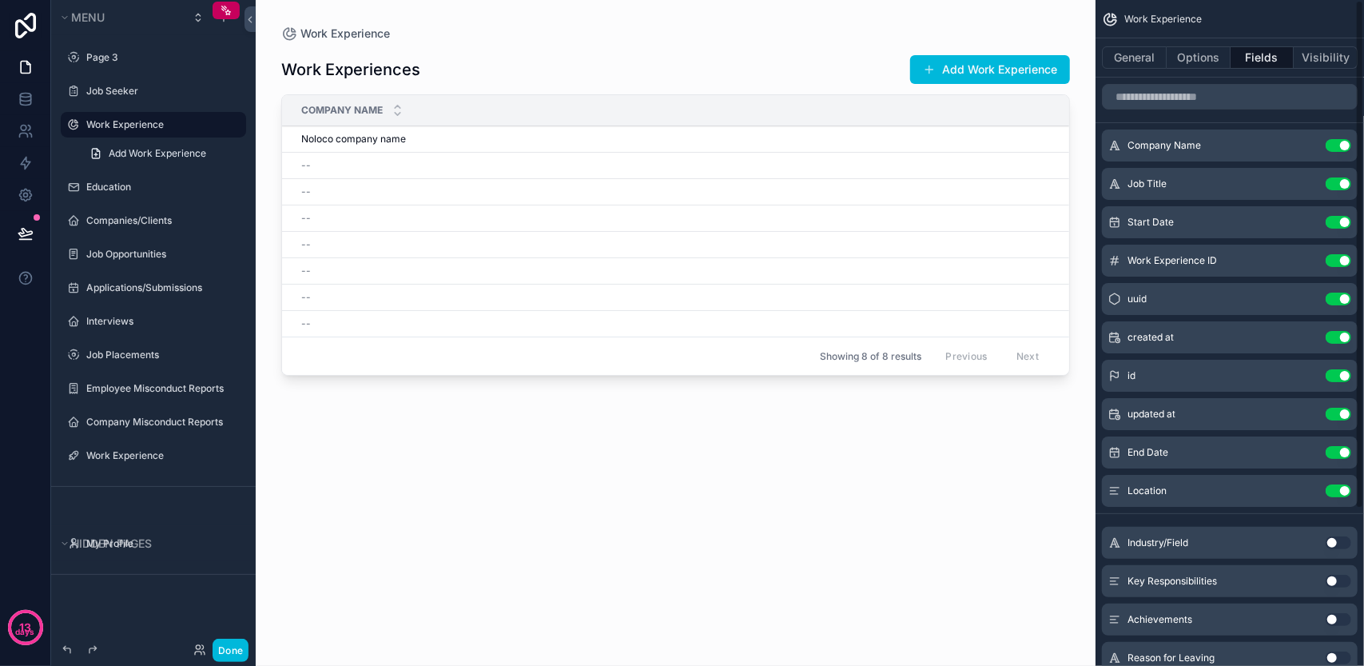
click at [1335, 541] on button "Use setting" at bounding box center [1338, 542] width 26 height 13
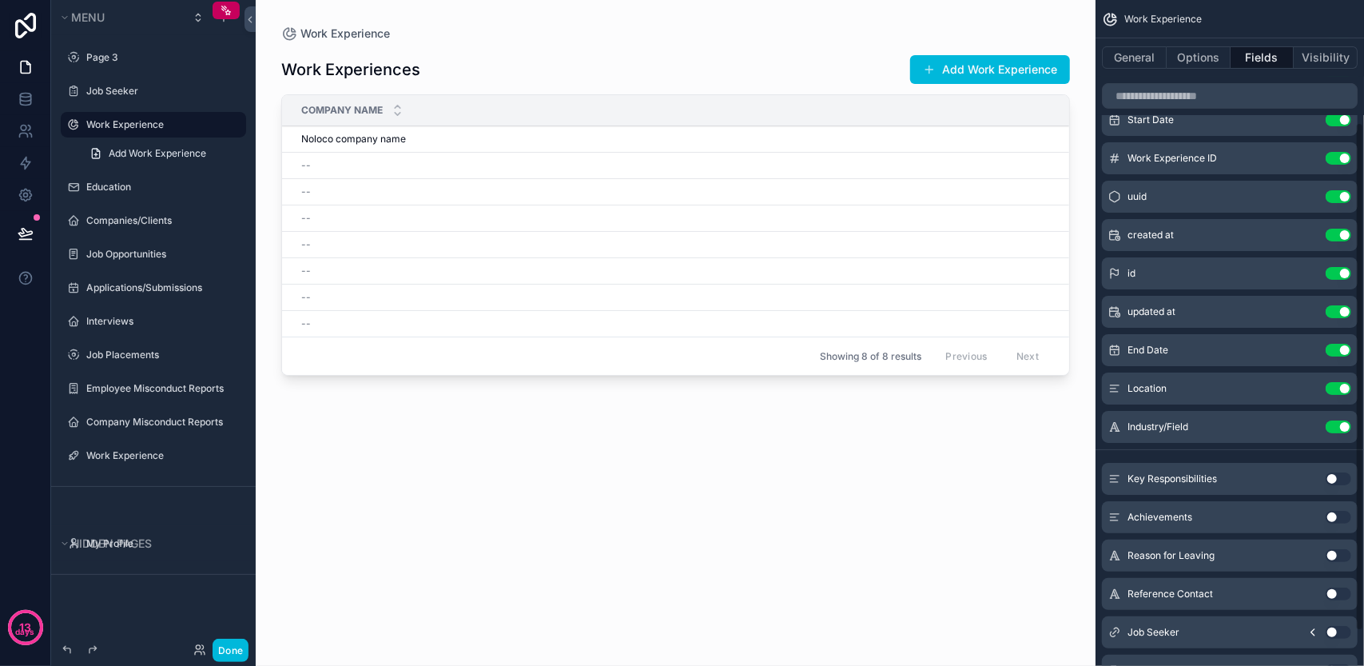
scroll to position [160, 0]
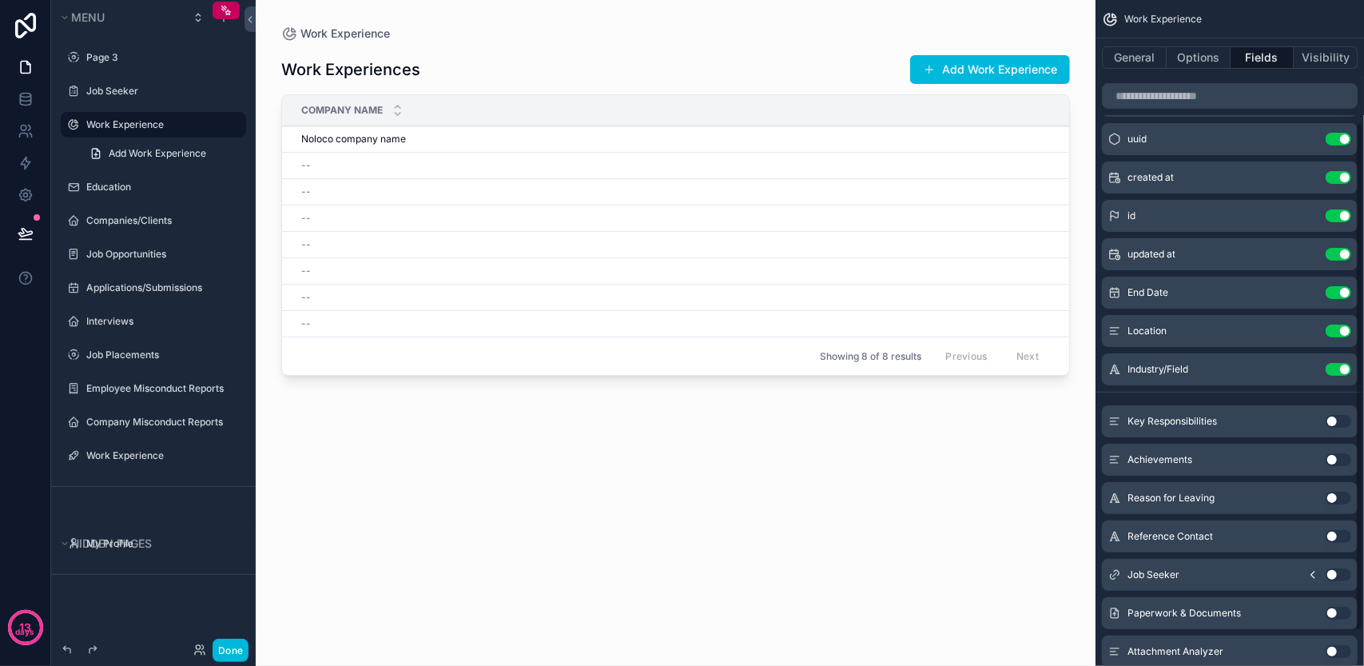
click at [1331, 424] on button "Use setting" at bounding box center [1338, 421] width 26 height 13
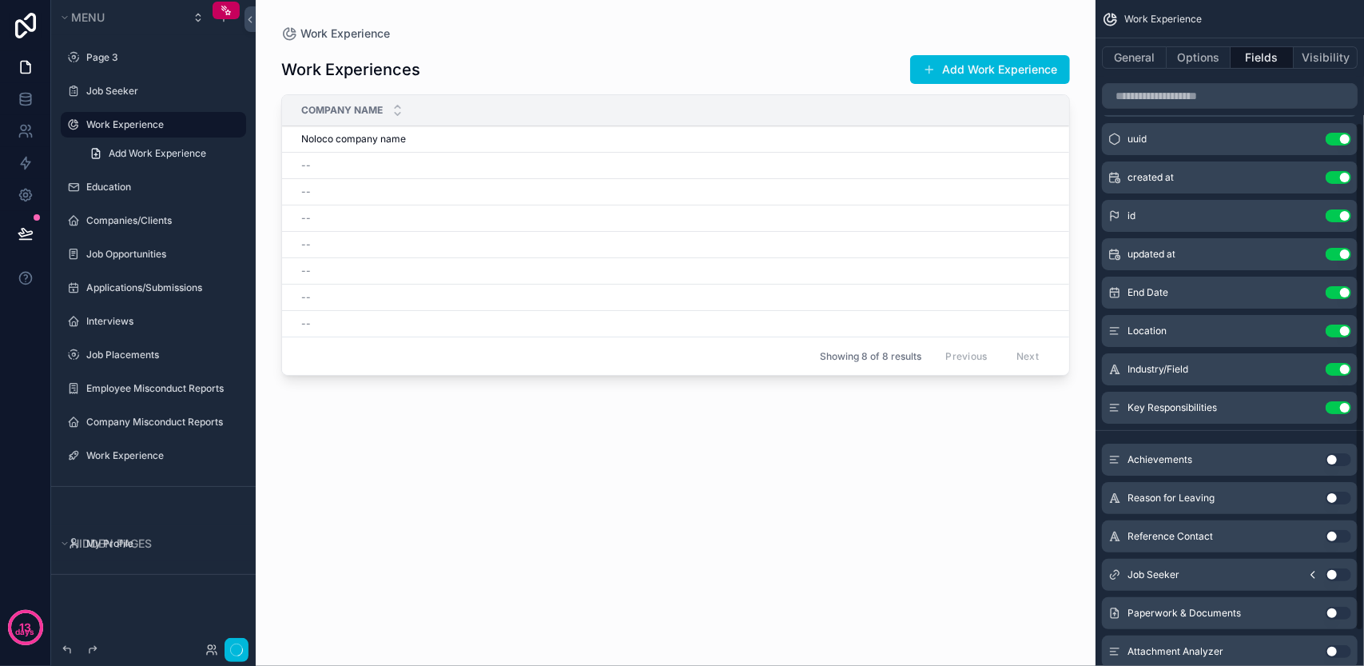
click at [1333, 450] on div "Achievements Use setting" at bounding box center [1230, 459] width 256 height 32
click at [1333, 462] on button "Use setting" at bounding box center [1338, 459] width 26 height 13
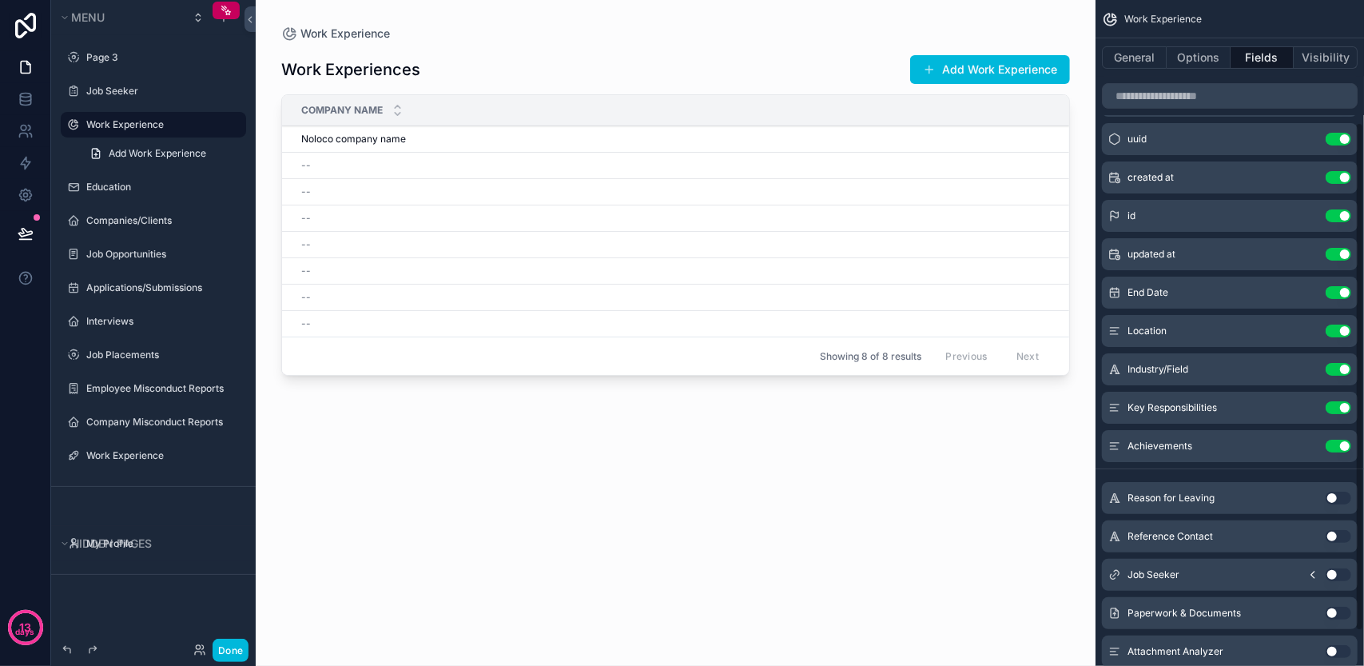
click at [1333, 498] on button "Use setting" at bounding box center [1338, 497] width 26 height 13
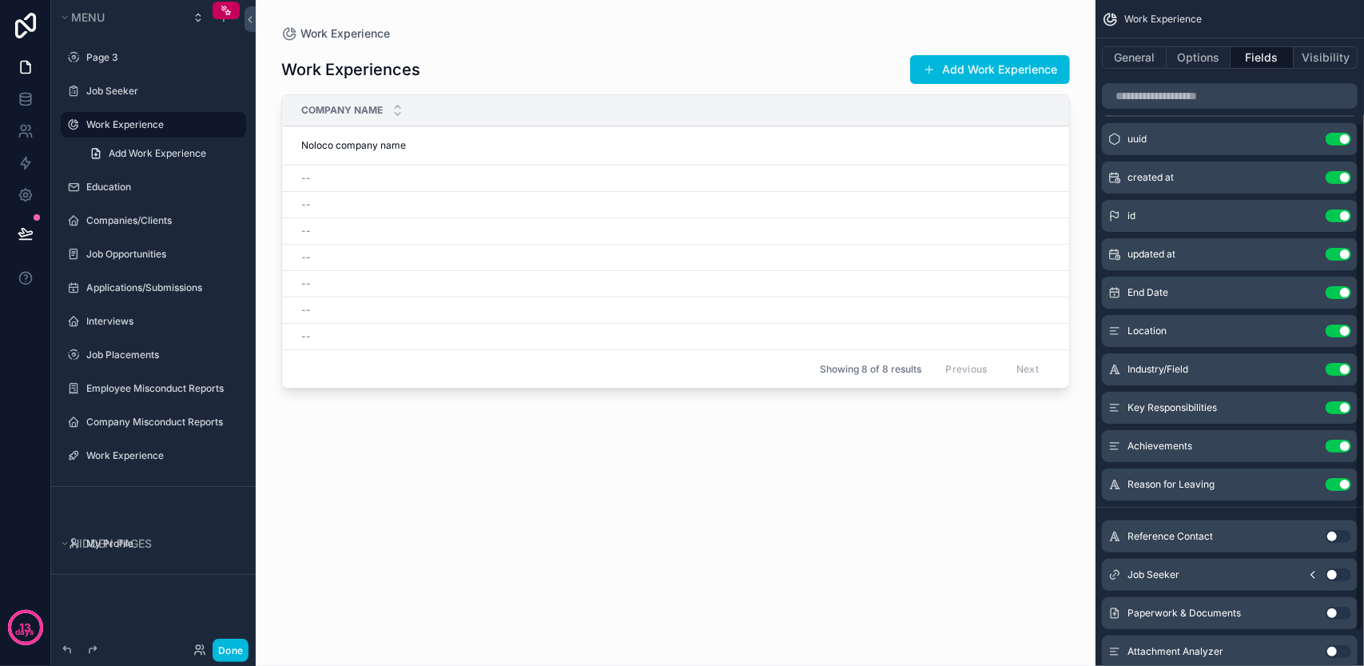
click at [1333, 538] on button "Use setting" at bounding box center [1338, 536] width 26 height 13
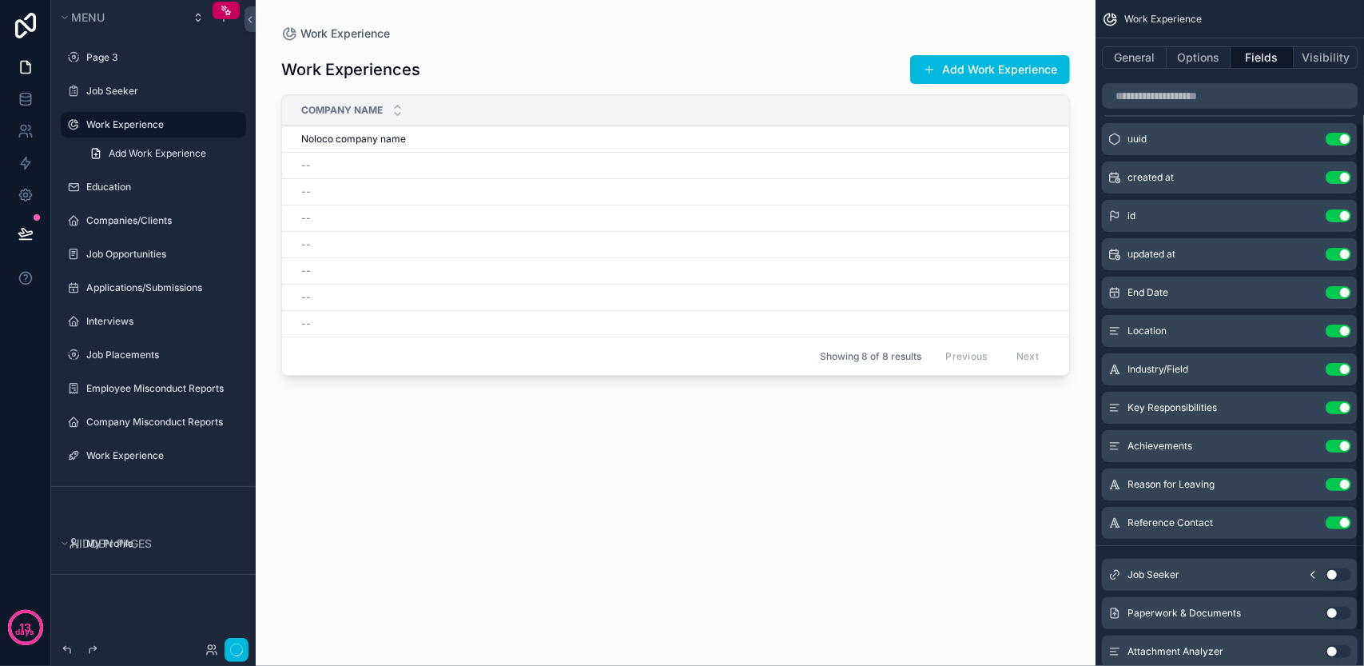
click at [1333, 584] on div "Job Seeker Use setting" at bounding box center [1230, 574] width 256 height 32
click at [1334, 577] on button "Use setting" at bounding box center [1338, 574] width 26 height 13
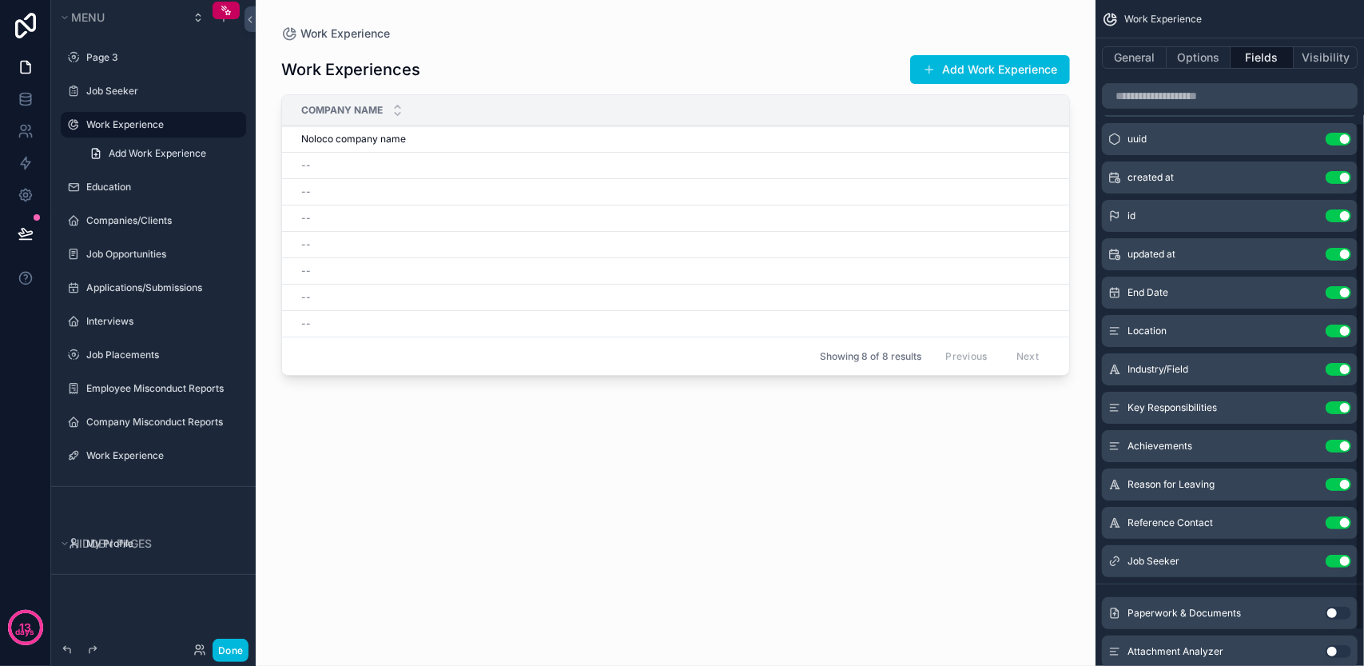
click at [1331, 611] on button "Use setting" at bounding box center [1338, 612] width 26 height 13
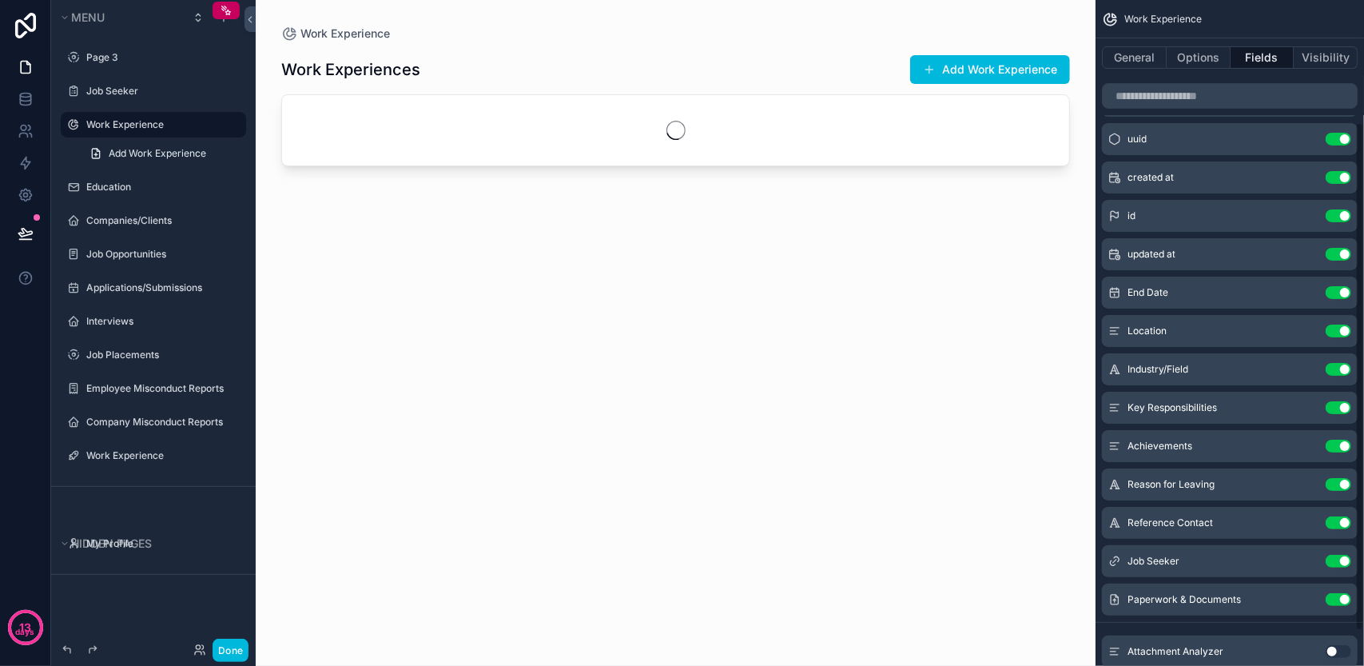
click at [1328, 653] on button "Use setting" at bounding box center [1338, 651] width 26 height 13
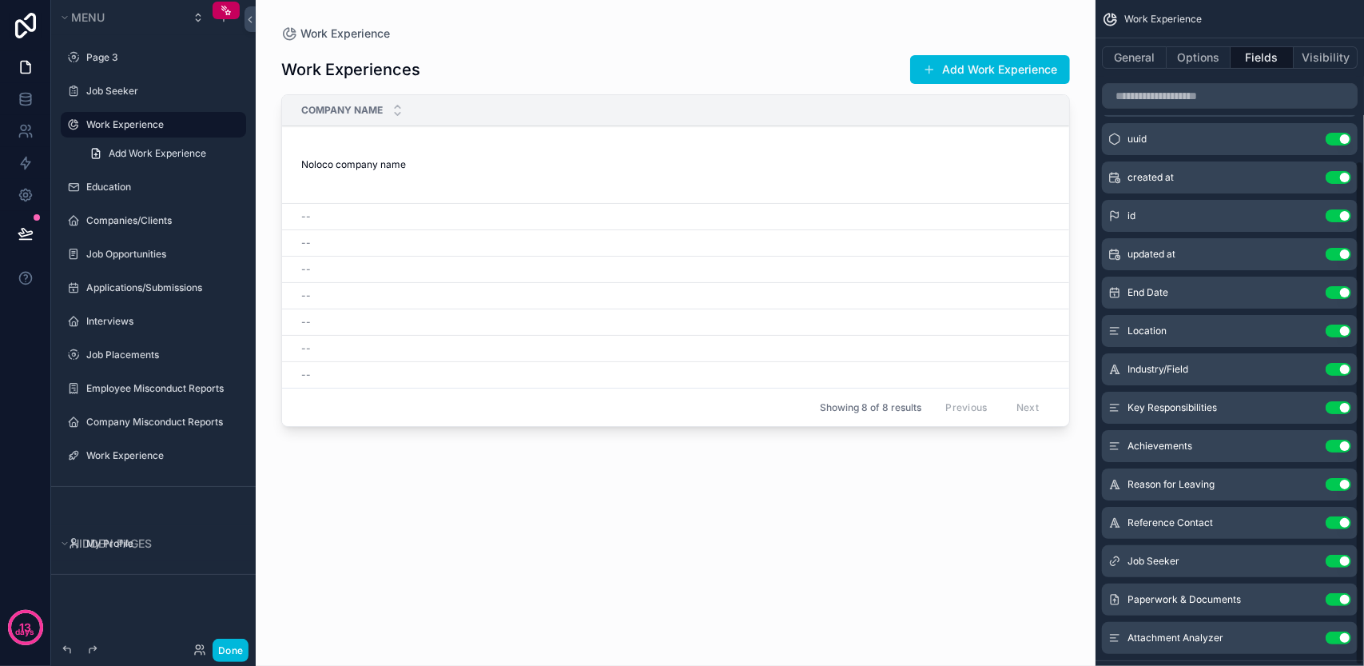
scroll to position [211, 0]
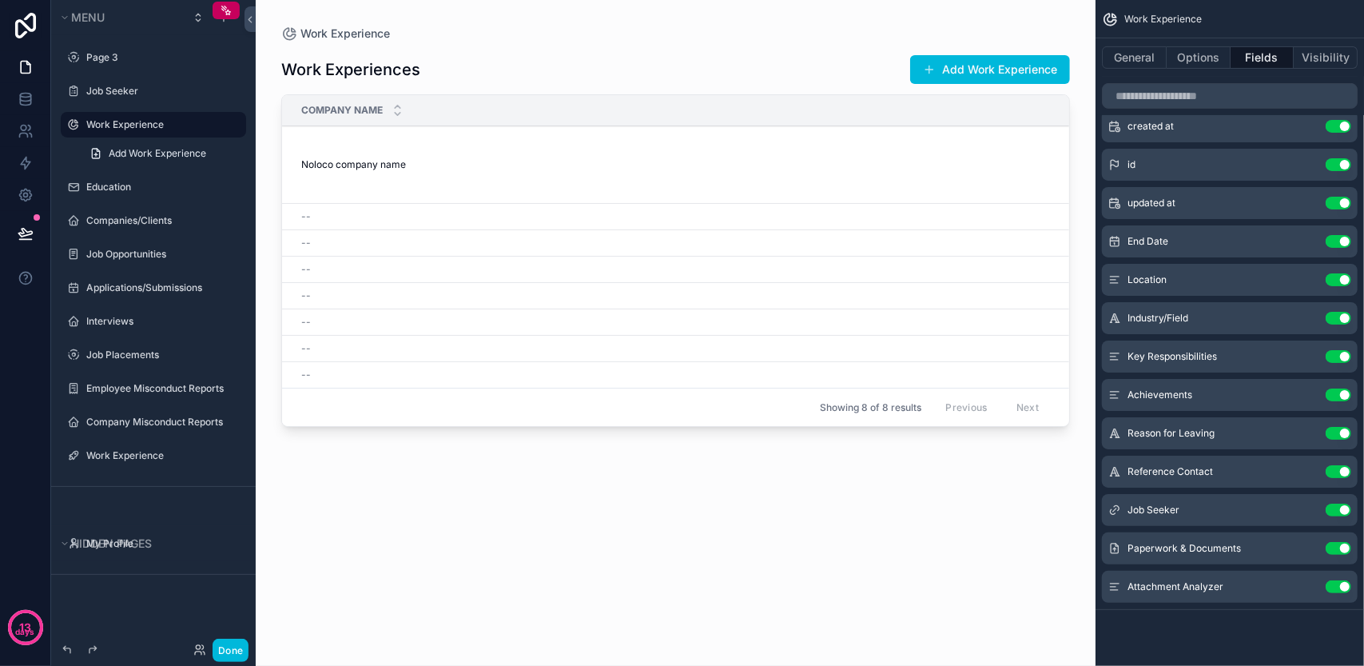
click at [923, 501] on div "Work Experiences Add Work Experience Company Name Job Title Start Date Work Exp…" at bounding box center [675, 344] width 789 height 605
click at [235, 651] on button "Done" at bounding box center [231, 649] width 36 height 23
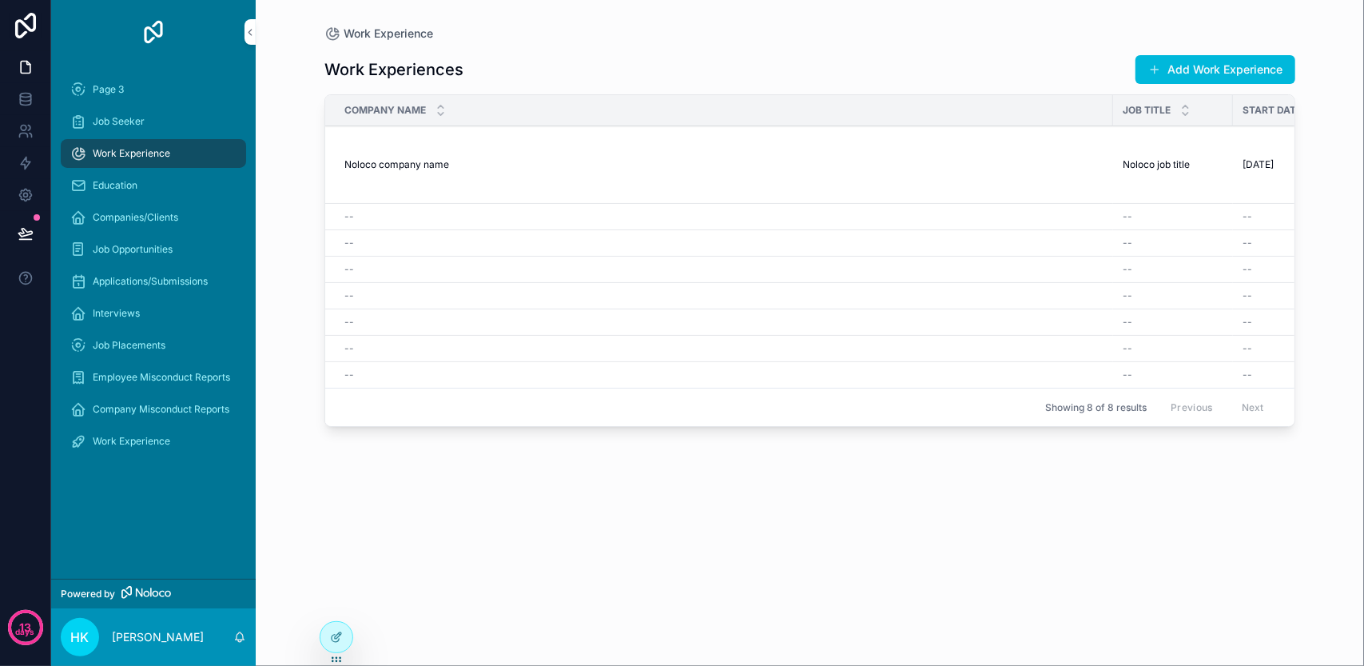
click at [747, 156] on td "Noloco company name Noloco company name" at bounding box center [719, 164] width 788 height 77
click at [1139, 156] on td "Noloco job title Noloco job title" at bounding box center [1173, 164] width 120 height 77
click at [1141, 156] on td "Noloco job title Noloco job title" at bounding box center [1173, 164] width 120 height 77
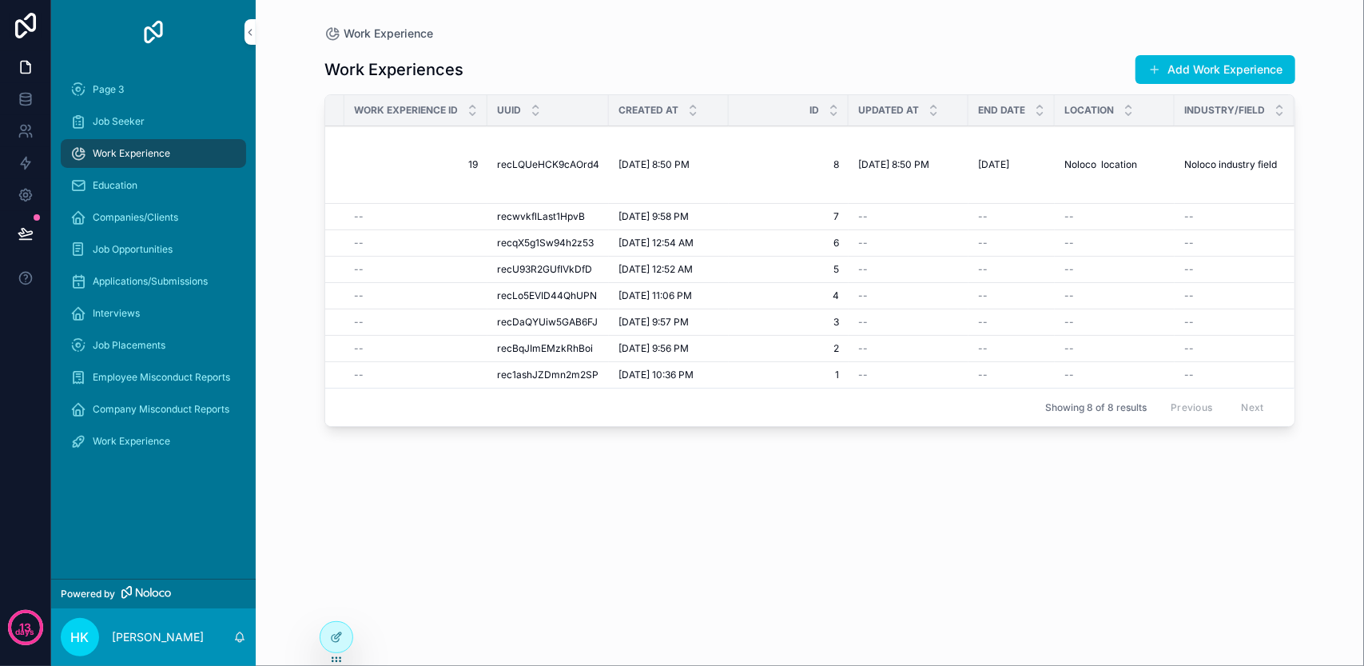
scroll to position [0, 0]
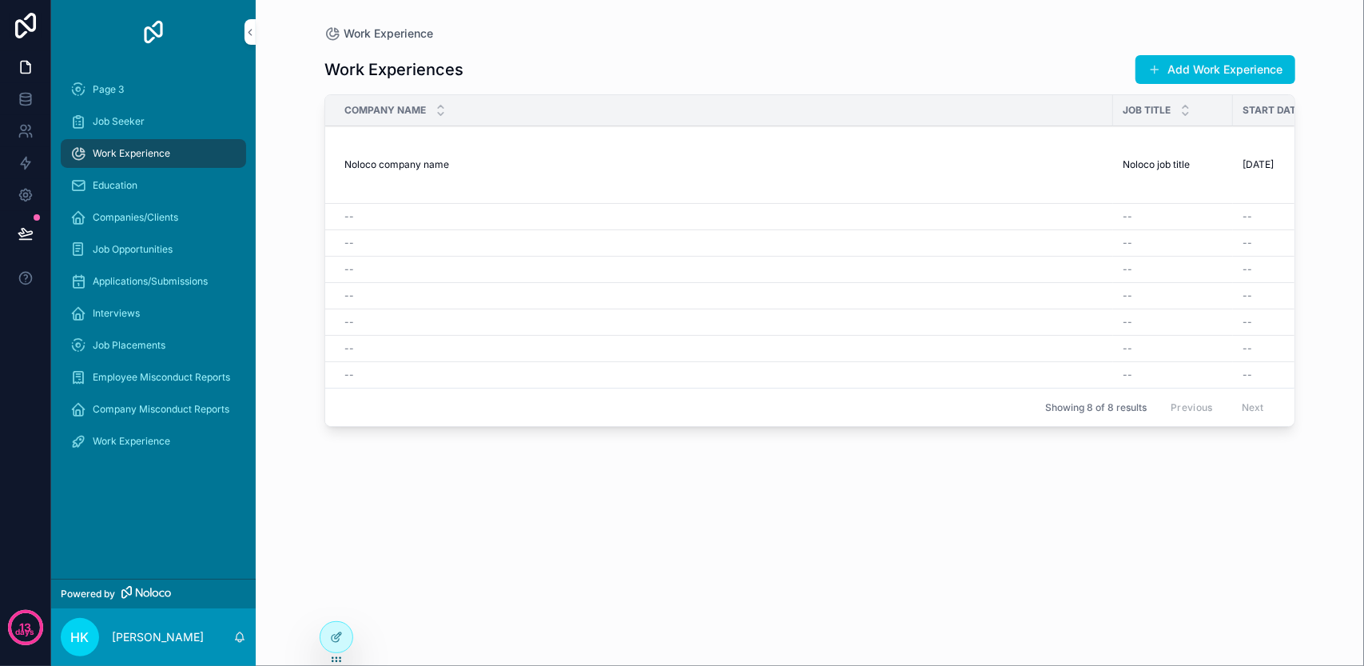
click at [586, 514] on div "Work Experiences Add Work Experience Company Name Job Title Start Date Work Exp…" at bounding box center [809, 344] width 971 height 605
click at [377, 156] on td "Noloco company name Noloco company name" at bounding box center [719, 164] width 788 height 77
click at [377, 167] on span "Noloco company name" at bounding box center [396, 164] width 105 height 13
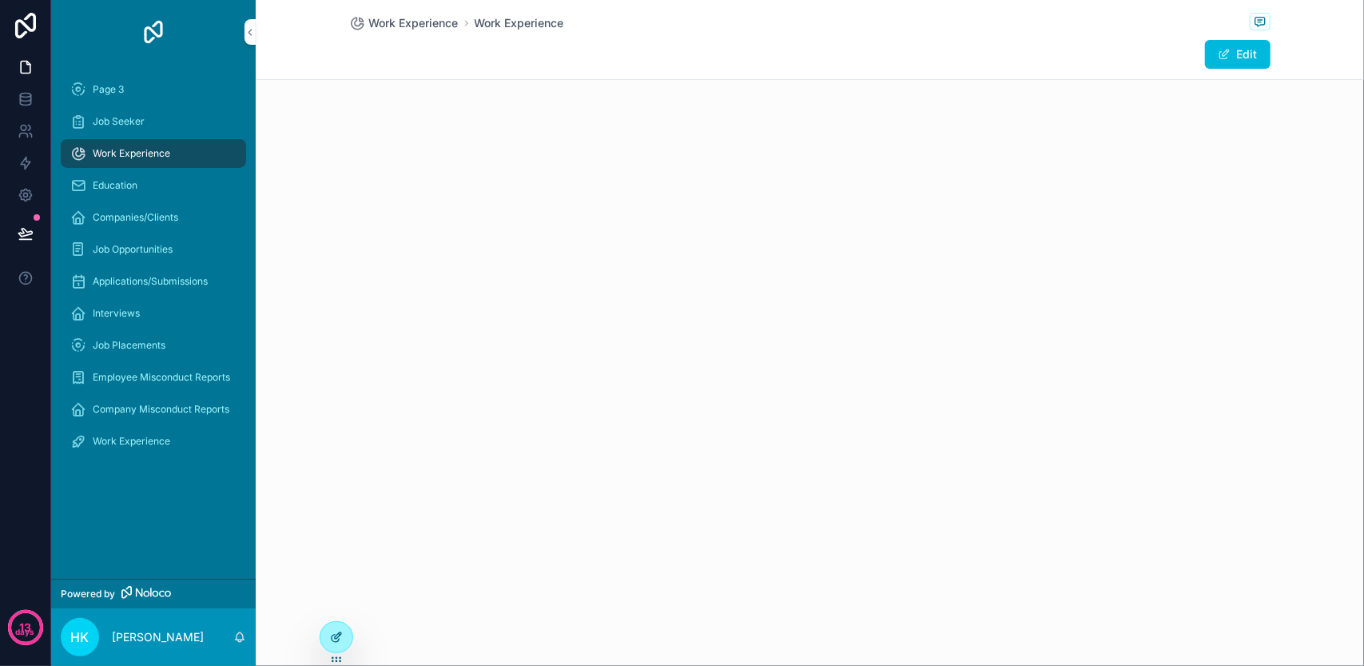
click at [338, 638] on icon at bounding box center [336, 636] width 13 height 13
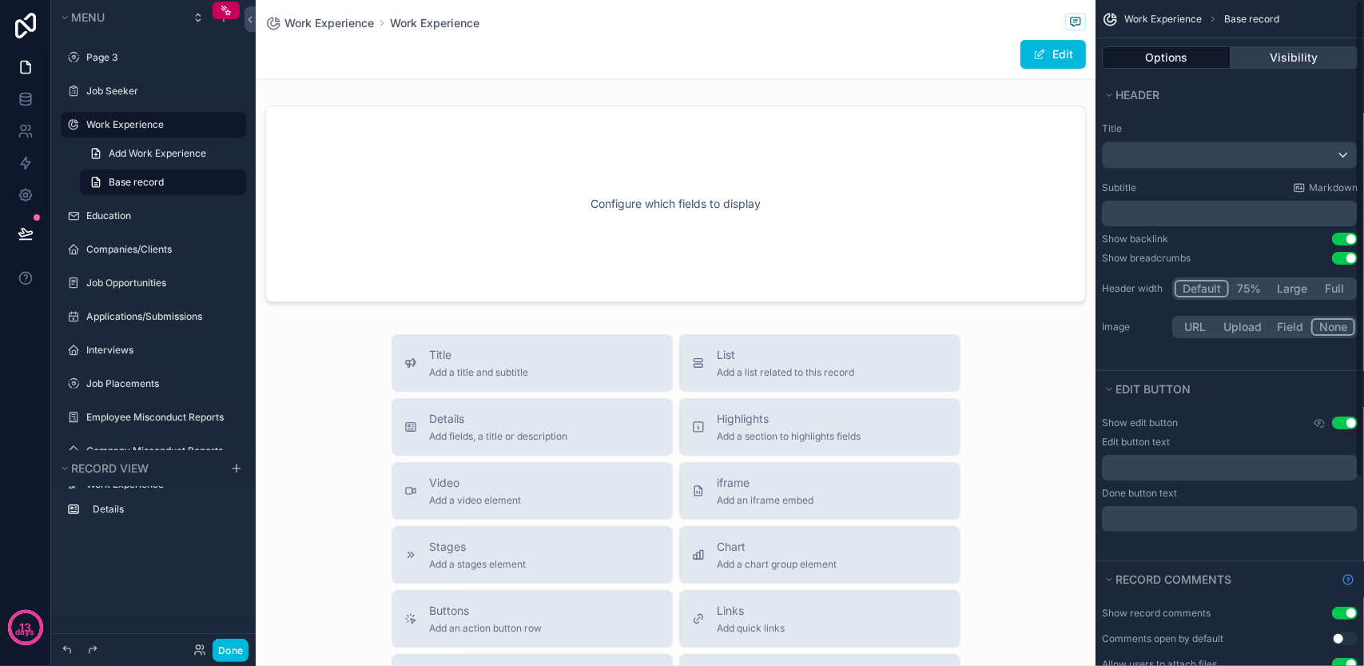
click at [1315, 49] on button "Visibility" at bounding box center [1294, 57] width 128 height 22
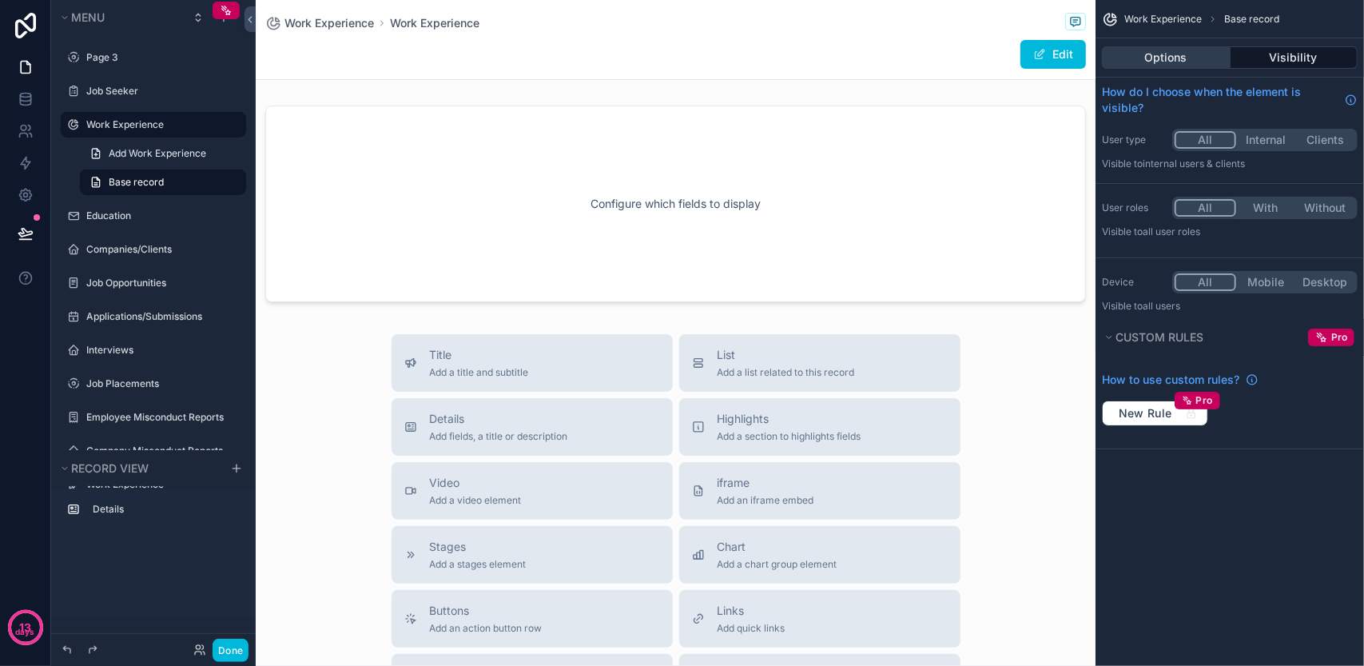
click at [1168, 51] on button "Options" at bounding box center [1166, 57] width 129 height 22
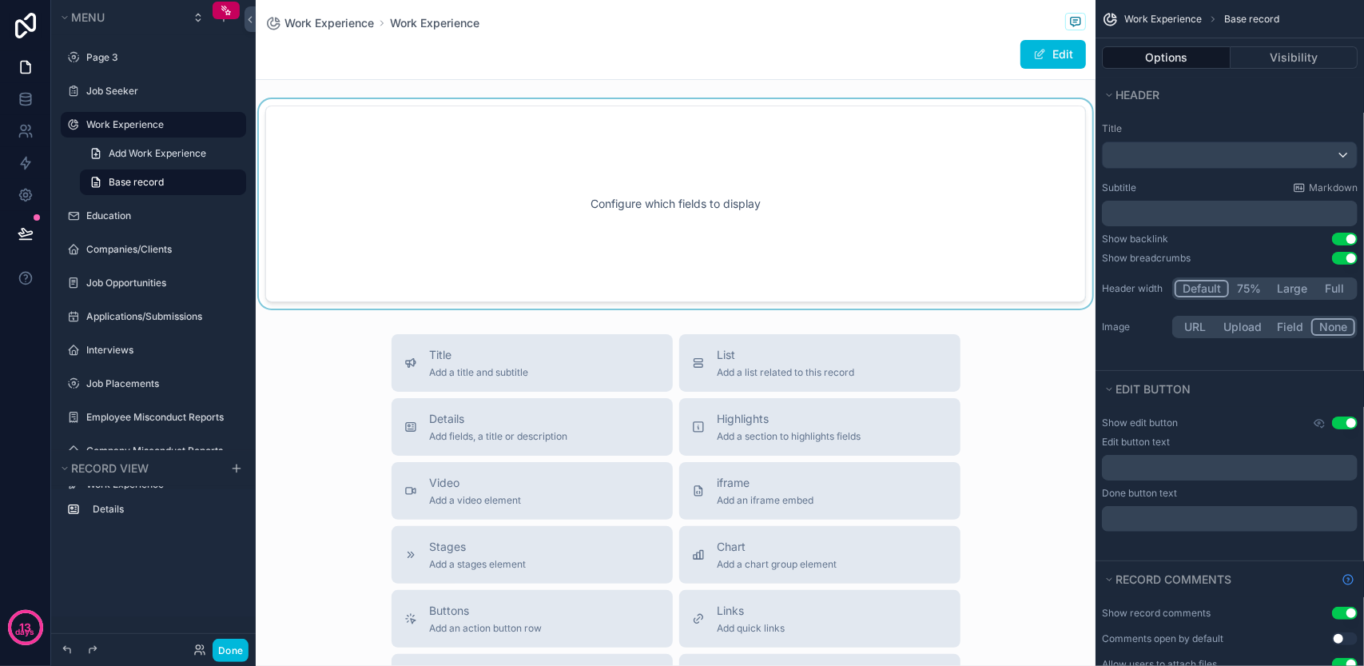
click at [729, 183] on div "scrollable content" at bounding box center [676, 203] width 840 height 209
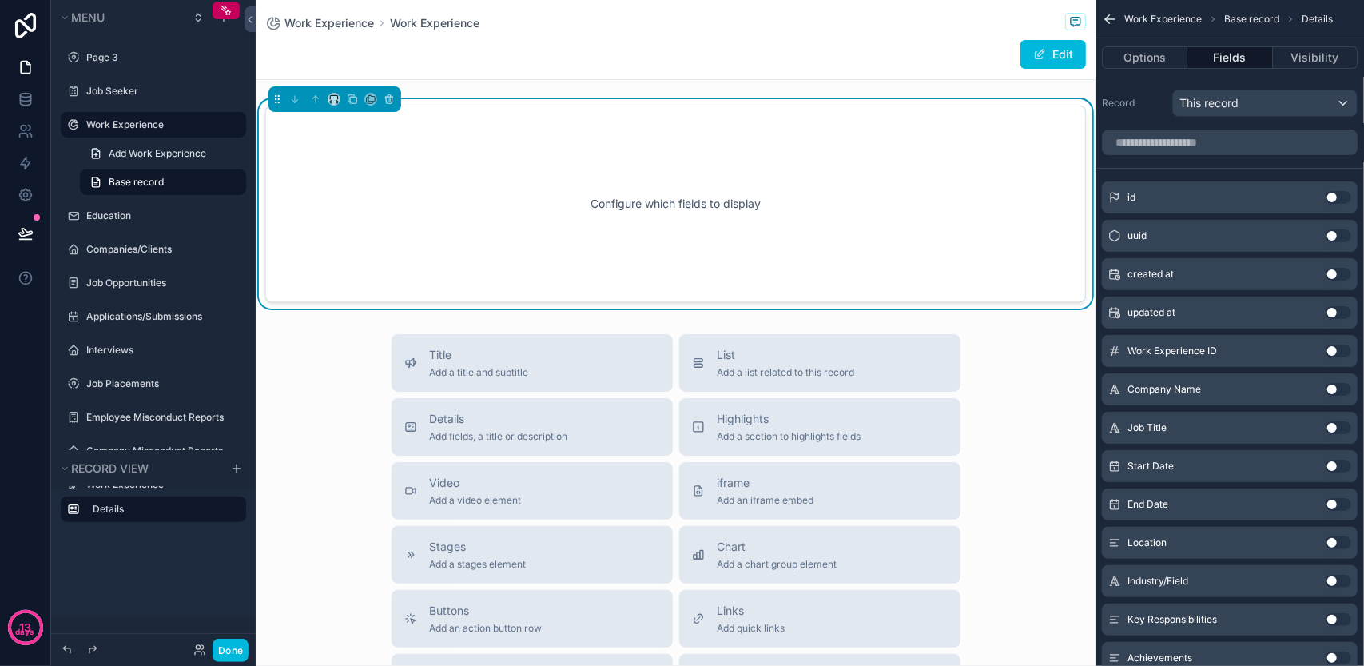
click at [1334, 186] on div "id Use setting" at bounding box center [1230, 197] width 256 height 32
click at [1334, 193] on button "Use setting" at bounding box center [1338, 197] width 26 height 13
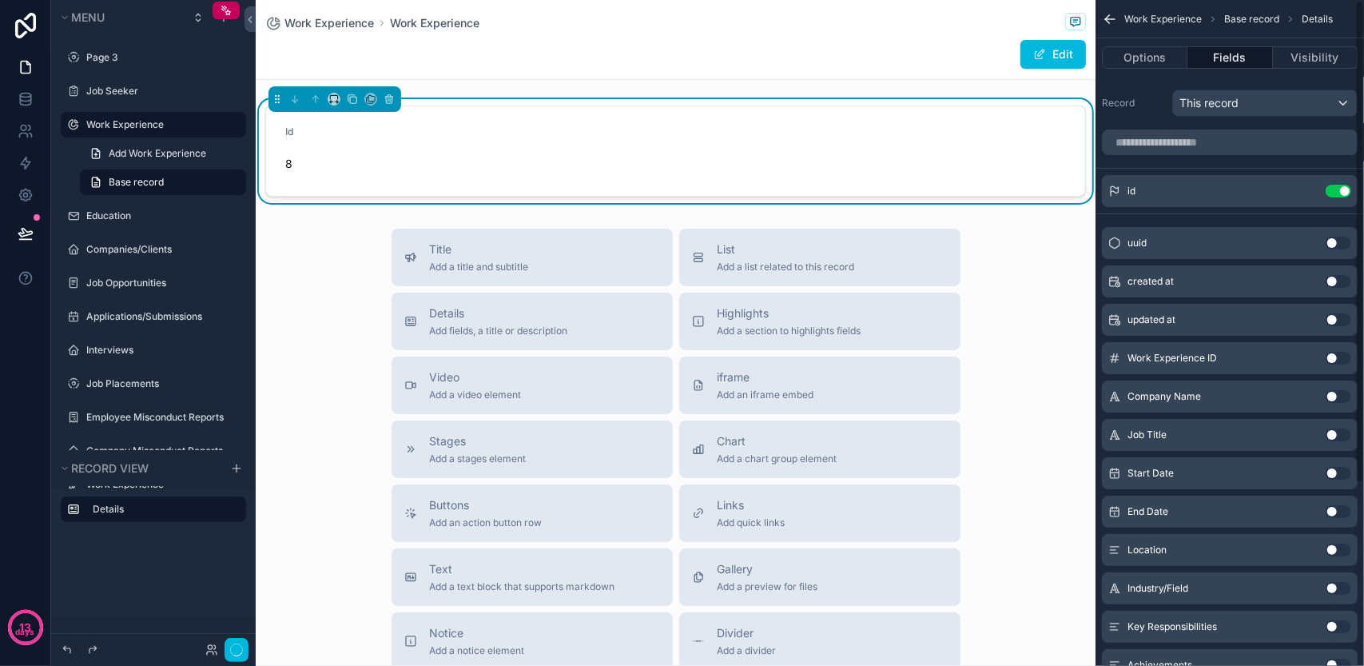
click at [1334, 233] on div "uuid Use setting" at bounding box center [1230, 243] width 256 height 32
click at [1334, 245] on button "Use setting" at bounding box center [1338, 242] width 26 height 13
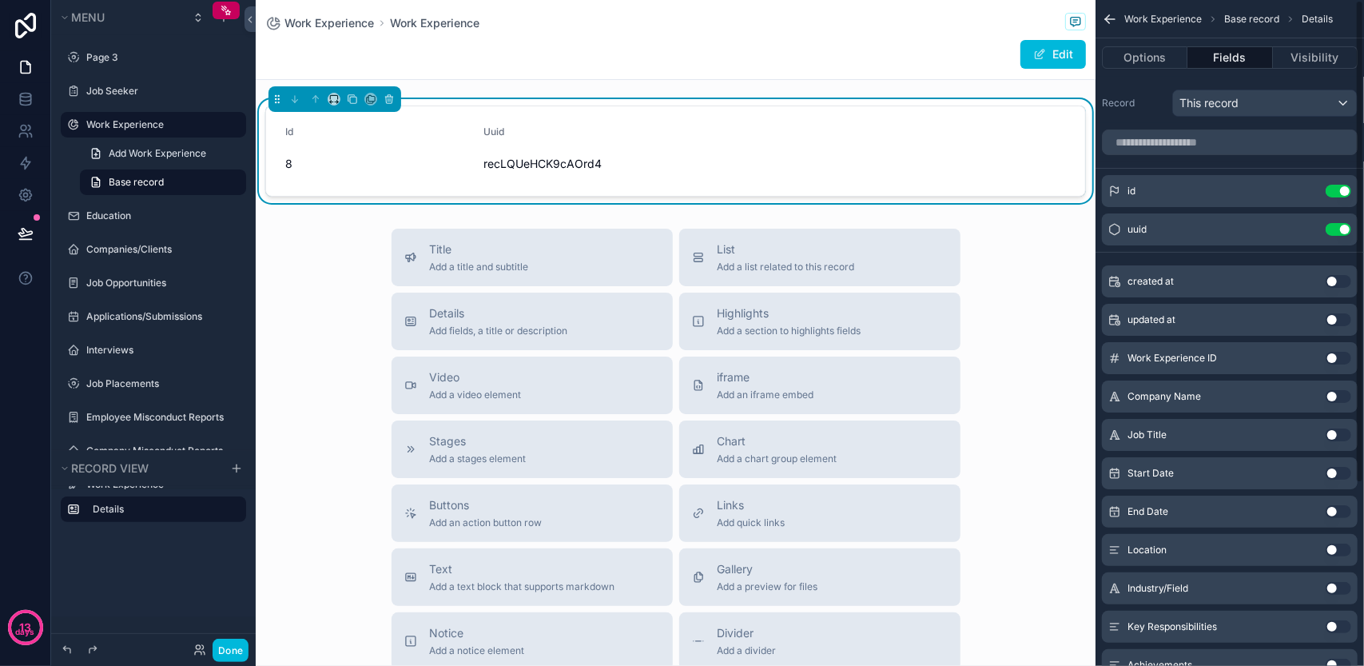
click at [1331, 279] on button "Use setting" at bounding box center [1338, 281] width 26 height 13
click at [536, 318] on span "Details" at bounding box center [499, 313] width 138 height 16
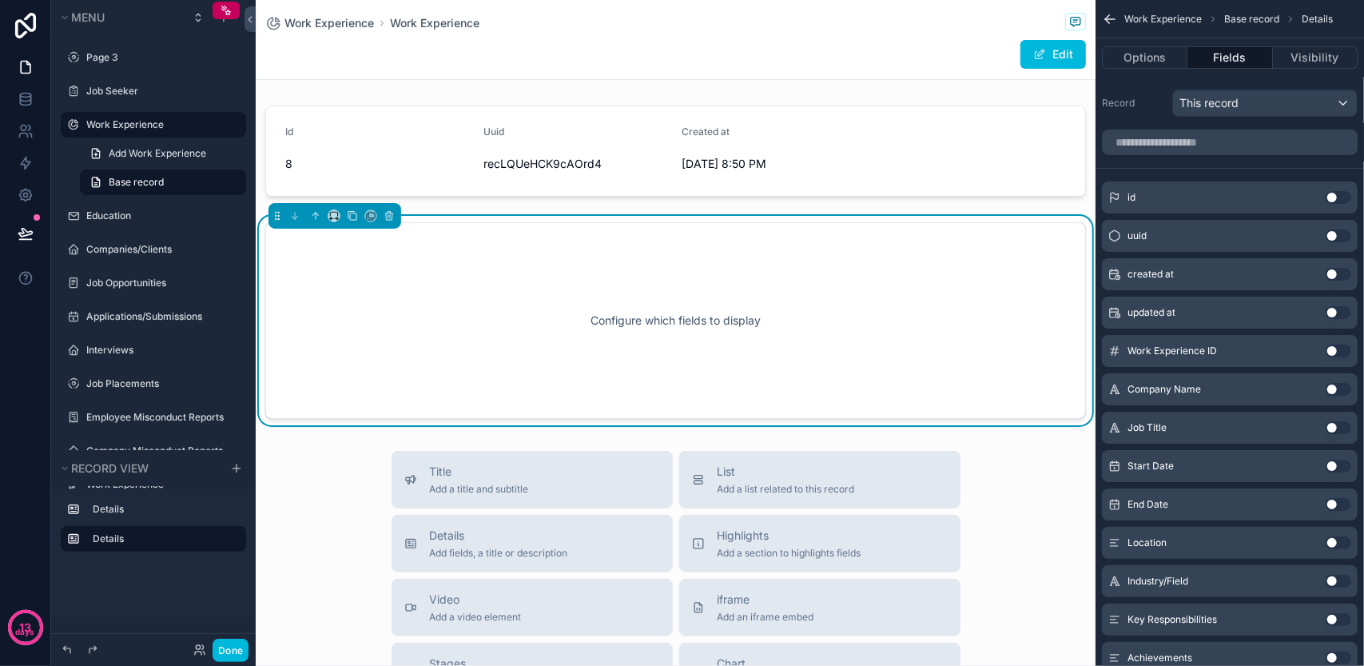
click at [1325, 423] on button "Use setting" at bounding box center [1338, 427] width 26 height 13
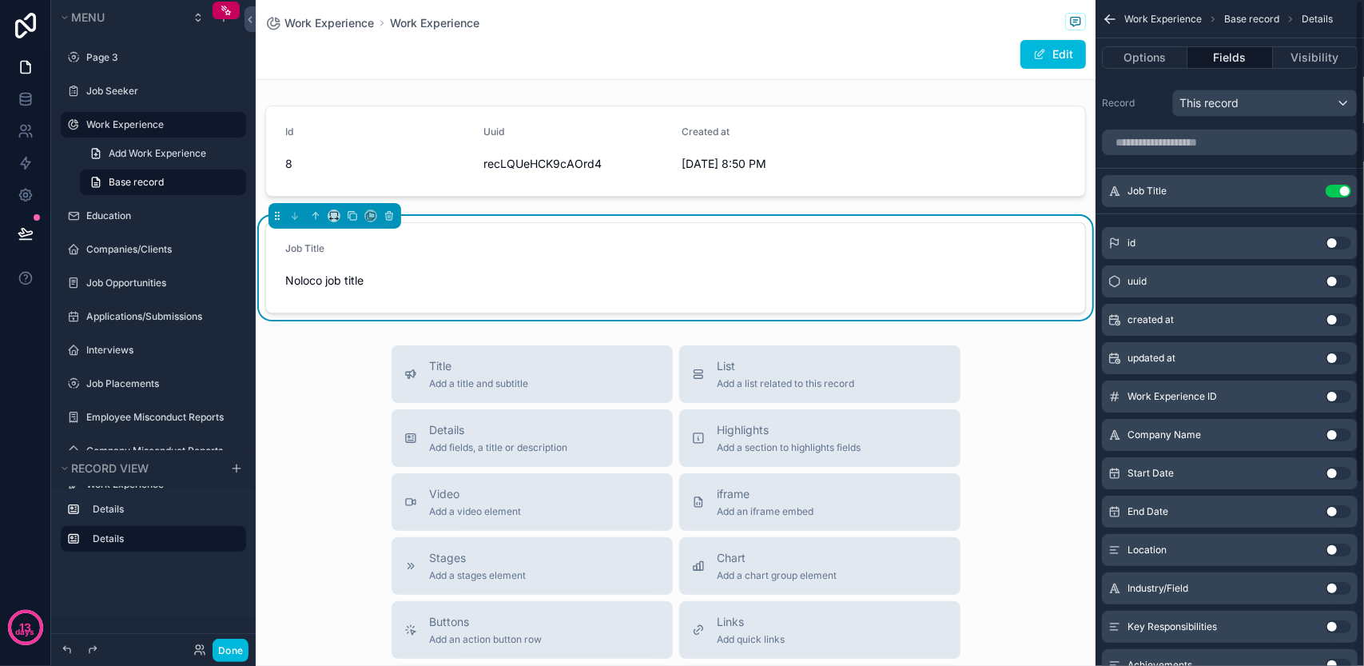
click at [1337, 454] on div "id Use setting uuid Use setting created at Use setting updated at Use setting W…" at bounding box center [1229, 547] width 268 height 652
click at [1341, 428] on button "Use setting" at bounding box center [1338, 434] width 26 height 13
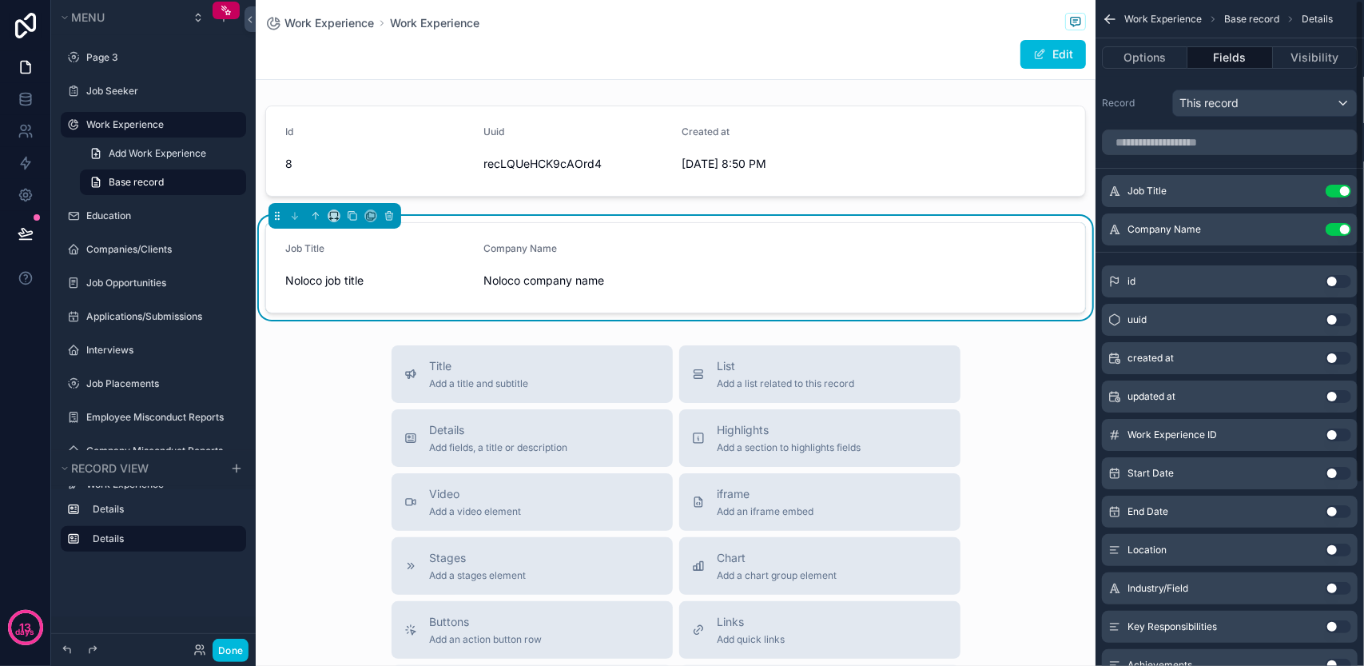
click at [1334, 280] on button "Use setting" at bounding box center [1338, 281] width 26 height 13
click at [1333, 321] on button "Use setting" at bounding box center [1338, 319] width 26 height 13
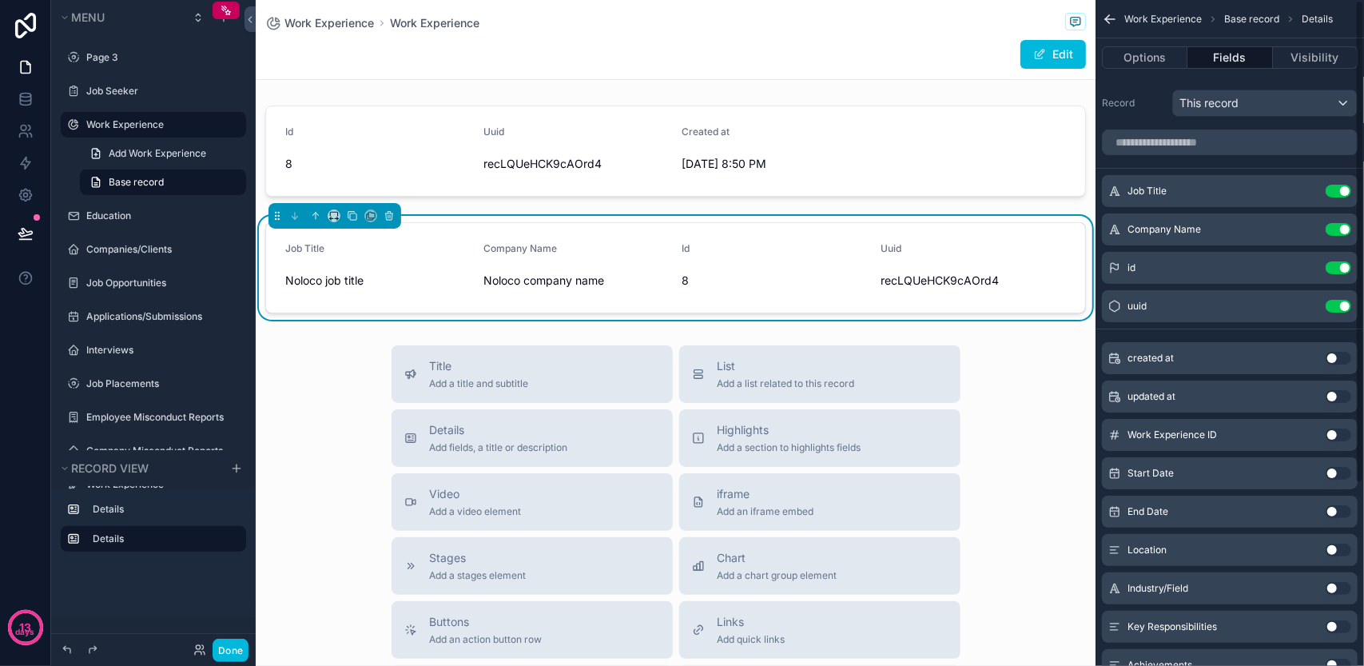
click at [1333, 355] on button "Use setting" at bounding box center [1338, 358] width 26 height 13
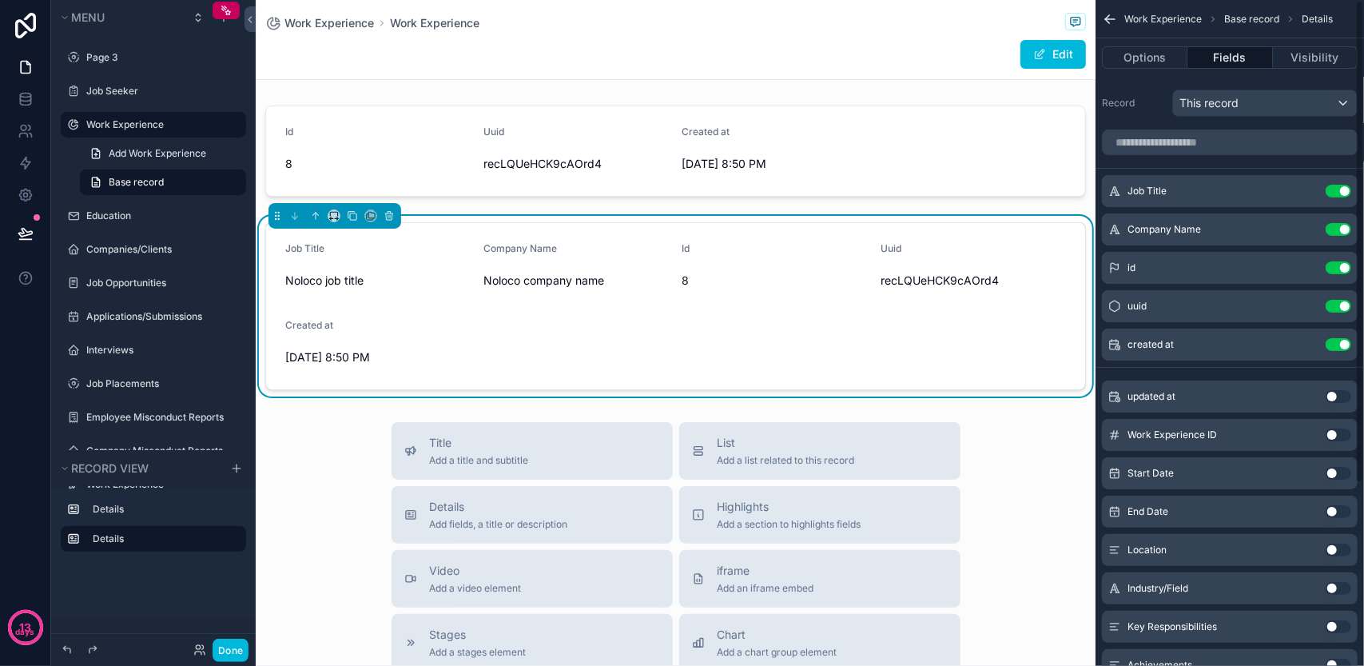
click at [1335, 387] on div "updated at Use setting" at bounding box center [1230, 396] width 256 height 32
click at [1336, 397] on button "Use setting" at bounding box center [1338, 396] width 26 height 13
click at [1335, 435] on button "Use setting" at bounding box center [1338, 434] width 26 height 13
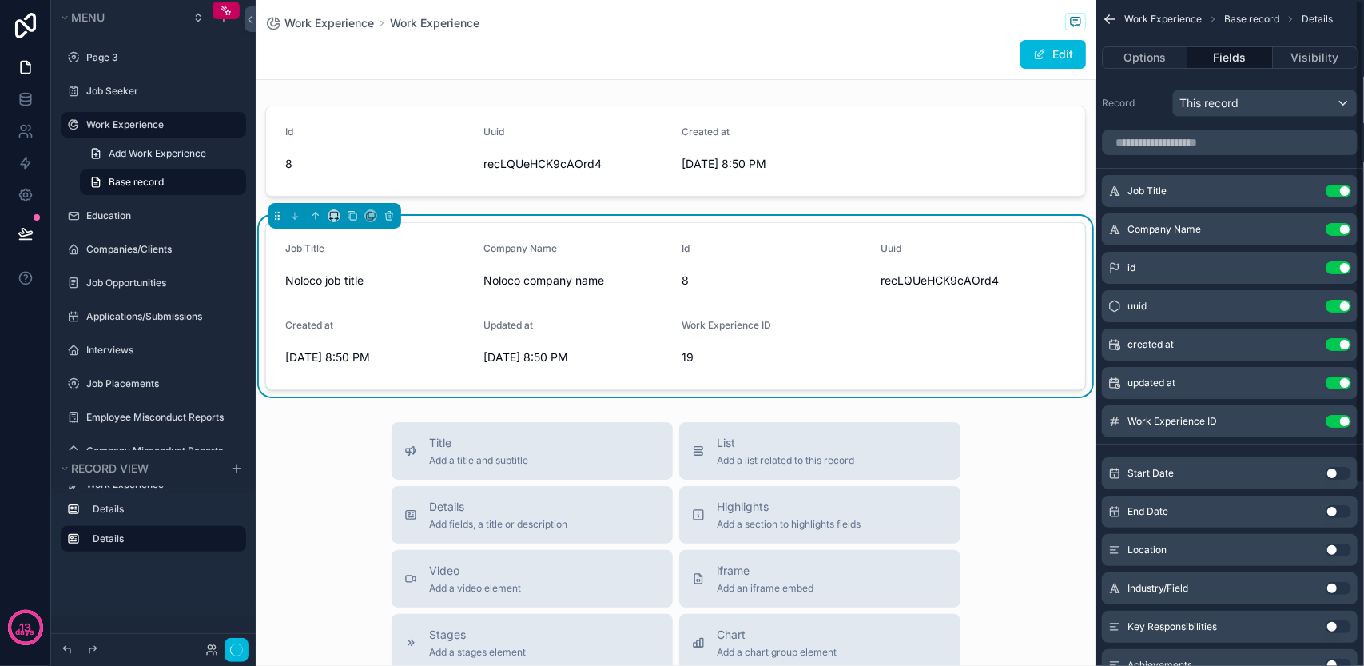
click at [1332, 475] on button "Use setting" at bounding box center [1338, 473] width 26 height 13
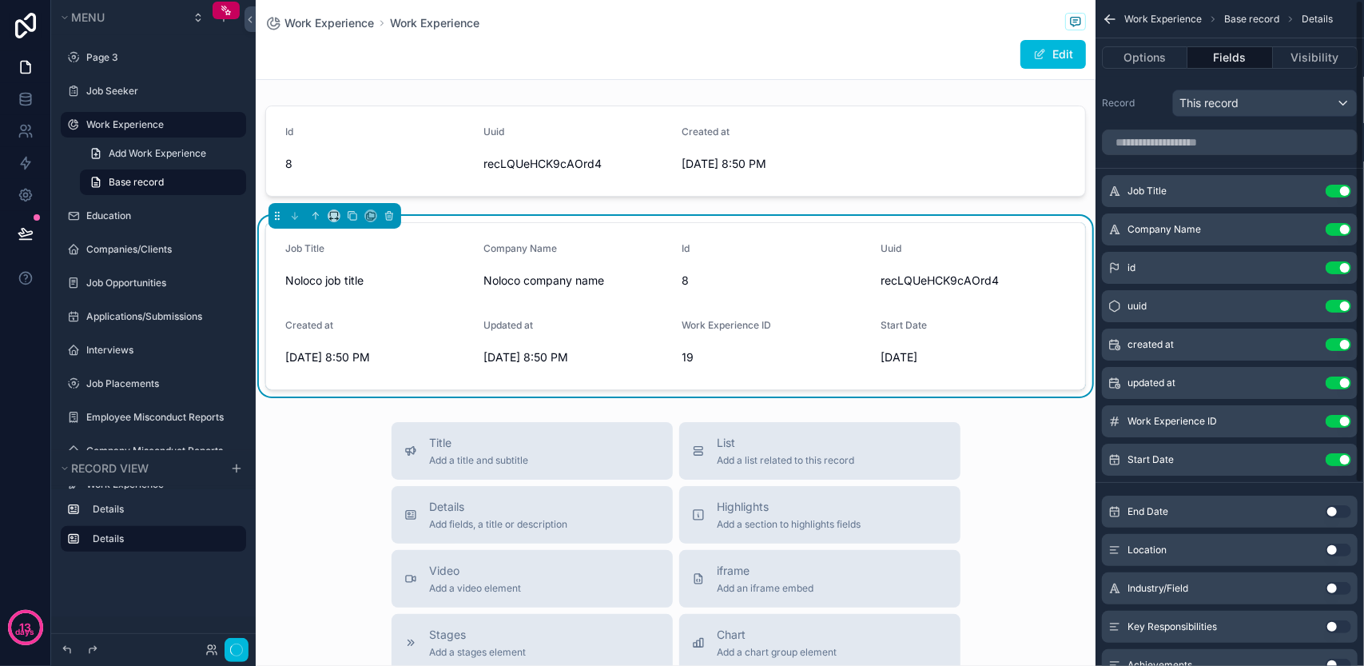
click at [1331, 507] on button "Use setting" at bounding box center [1338, 511] width 26 height 13
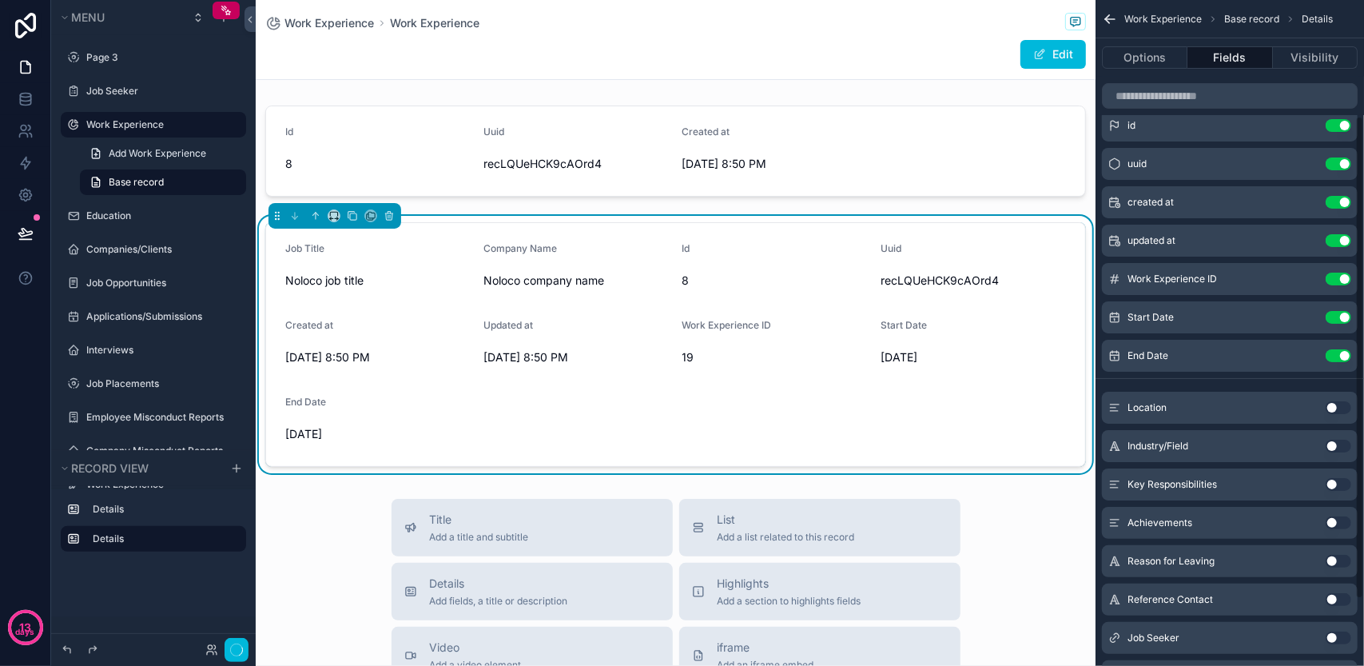
scroll to position [160, 0]
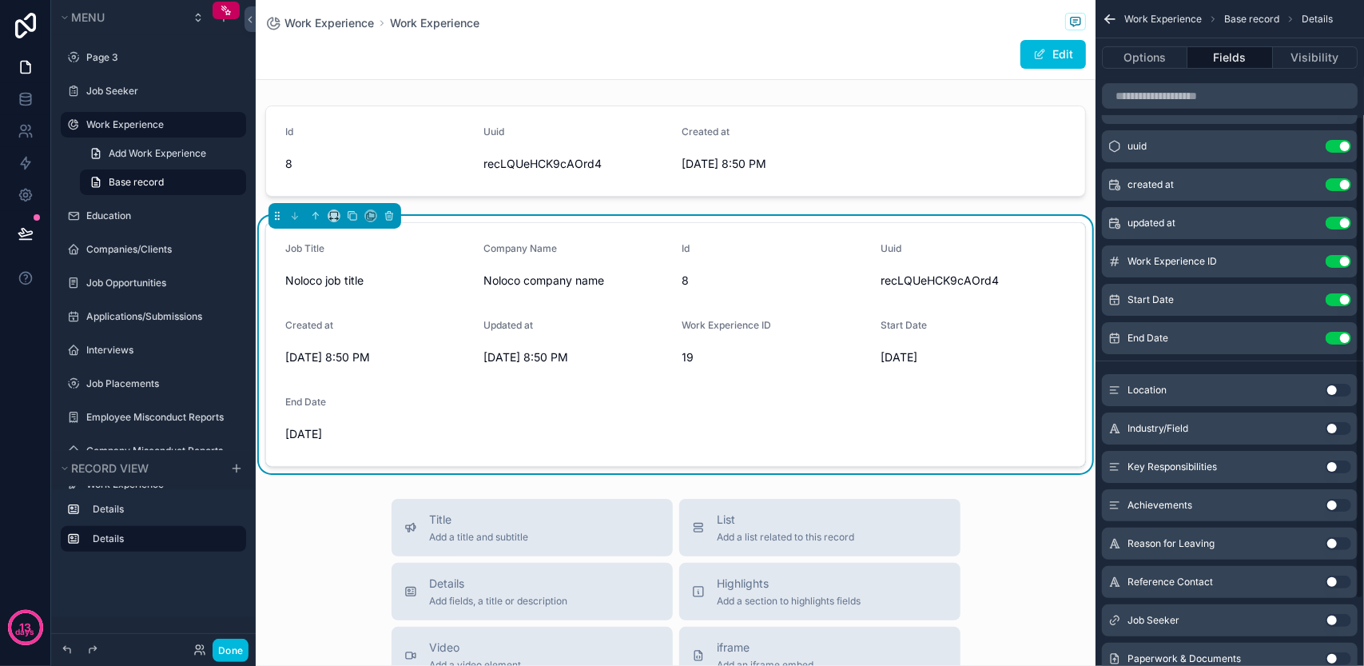
click at [1331, 387] on button "Use setting" at bounding box center [1338, 390] width 26 height 13
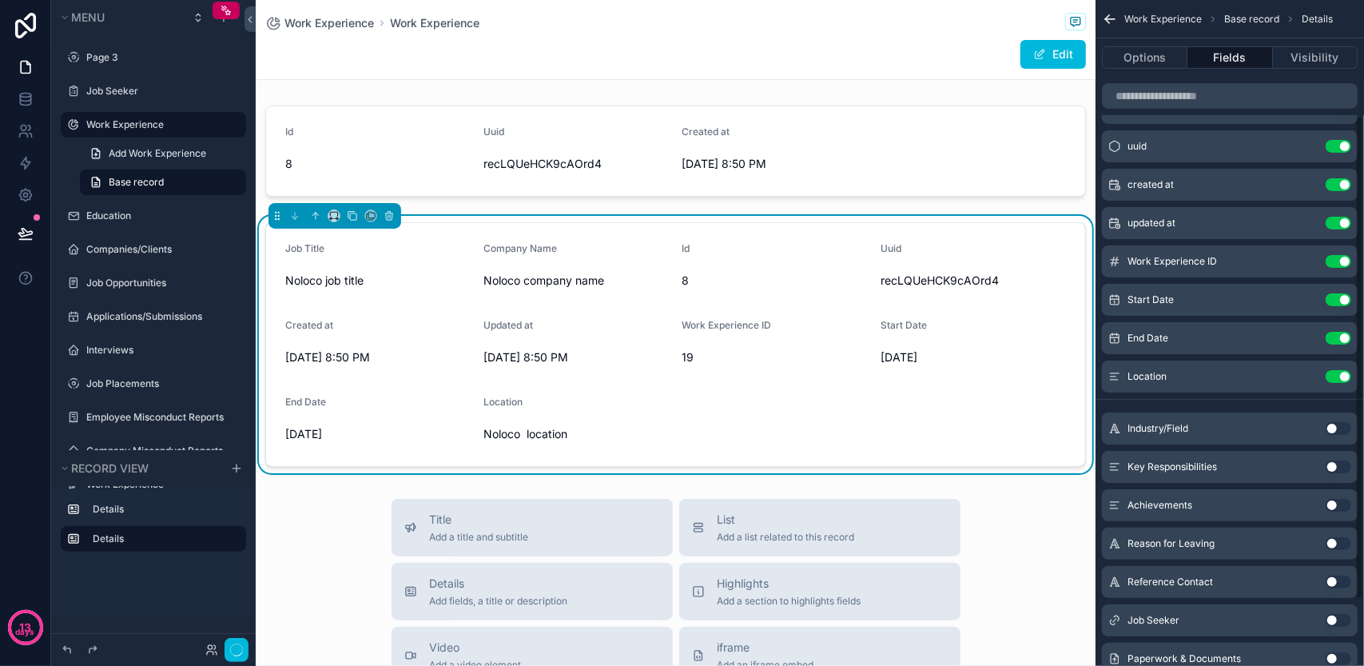
click at [1335, 419] on div "Industry/Field Use setting" at bounding box center [1230, 428] width 256 height 32
click at [1336, 438] on div "Industry/Field Use setting" at bounding box center [1230, 428] width 256 height 32
click at [1338, 424] on button "Use setting" at bounding box center [1338, 428] width 26 height 13
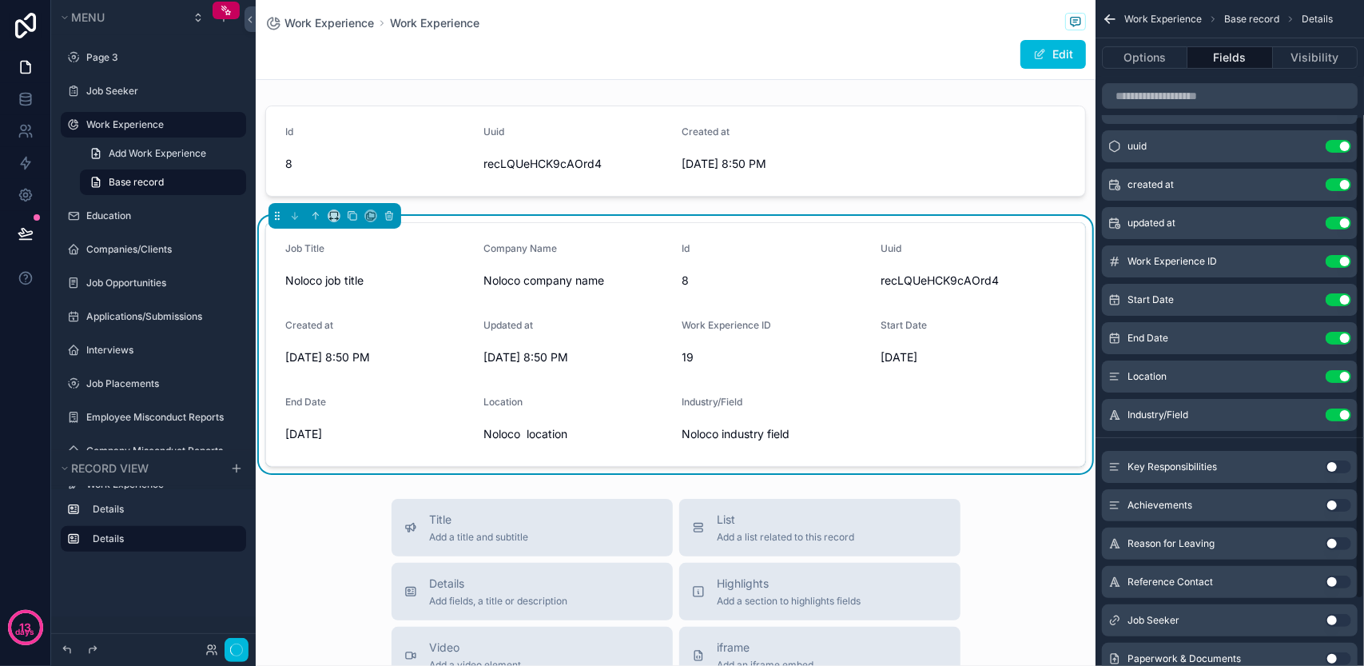
click at [1337, 454] on div "Key Responsibilities Use setting" at bounding box center [1230, 467] width 256 height 32
click at [1337, 464] on button "Use setting" at bounding box center [1338, 466] width 26 height 13
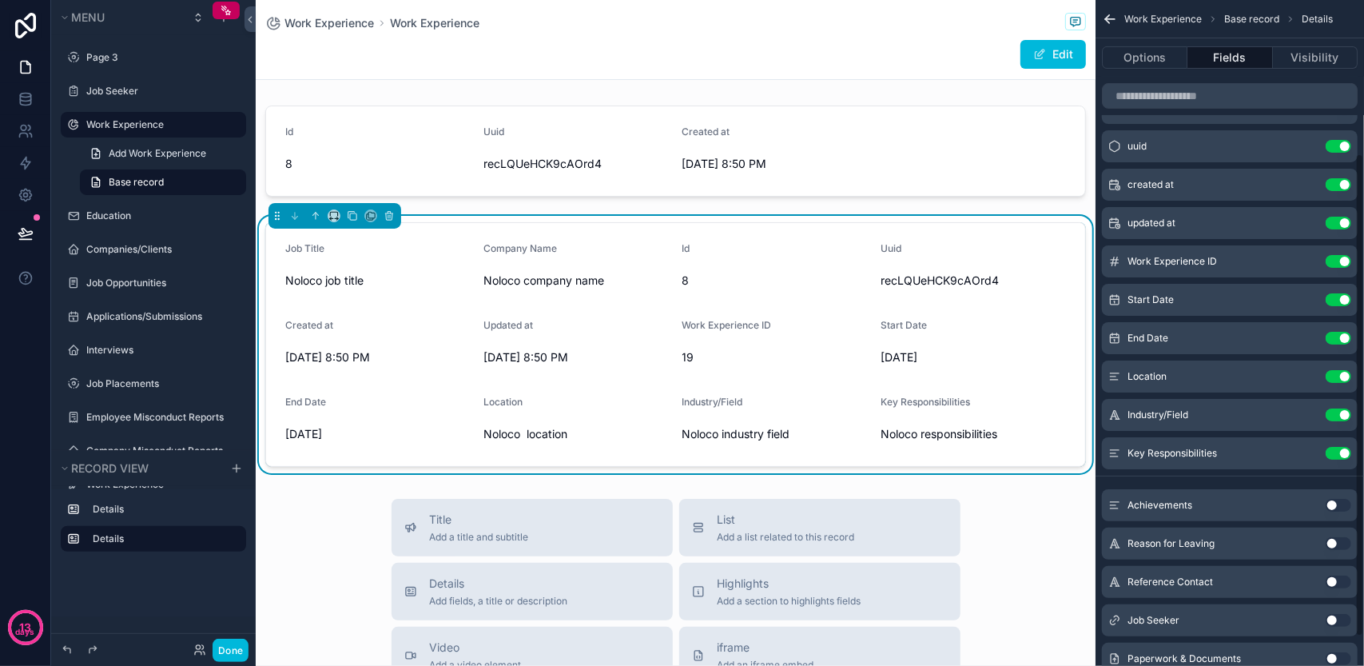
scroll to position [240, 0]
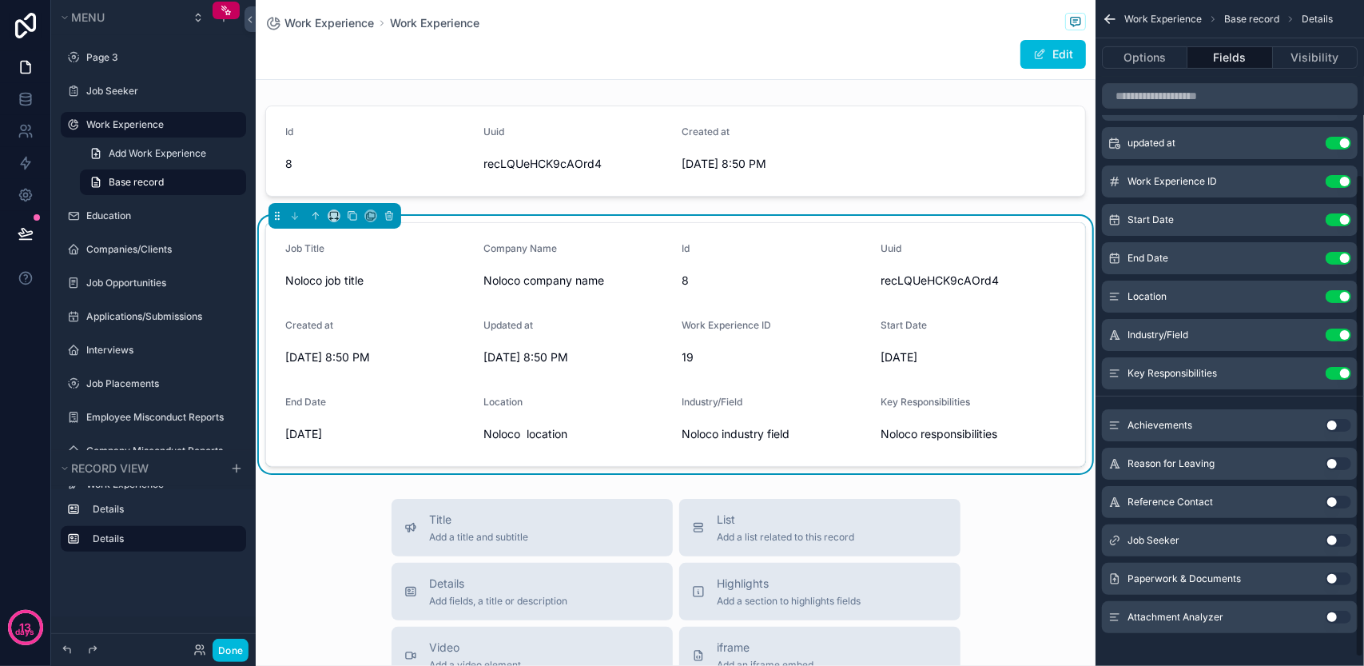
drag, startPoint x: 1334, startPoint y: 424, endPoint x: 1334, endPoint y: 453, distance: 28.8
click at [1334, 425] on button "Use setting" at bounding box center [1338, 425] width 26 height 13
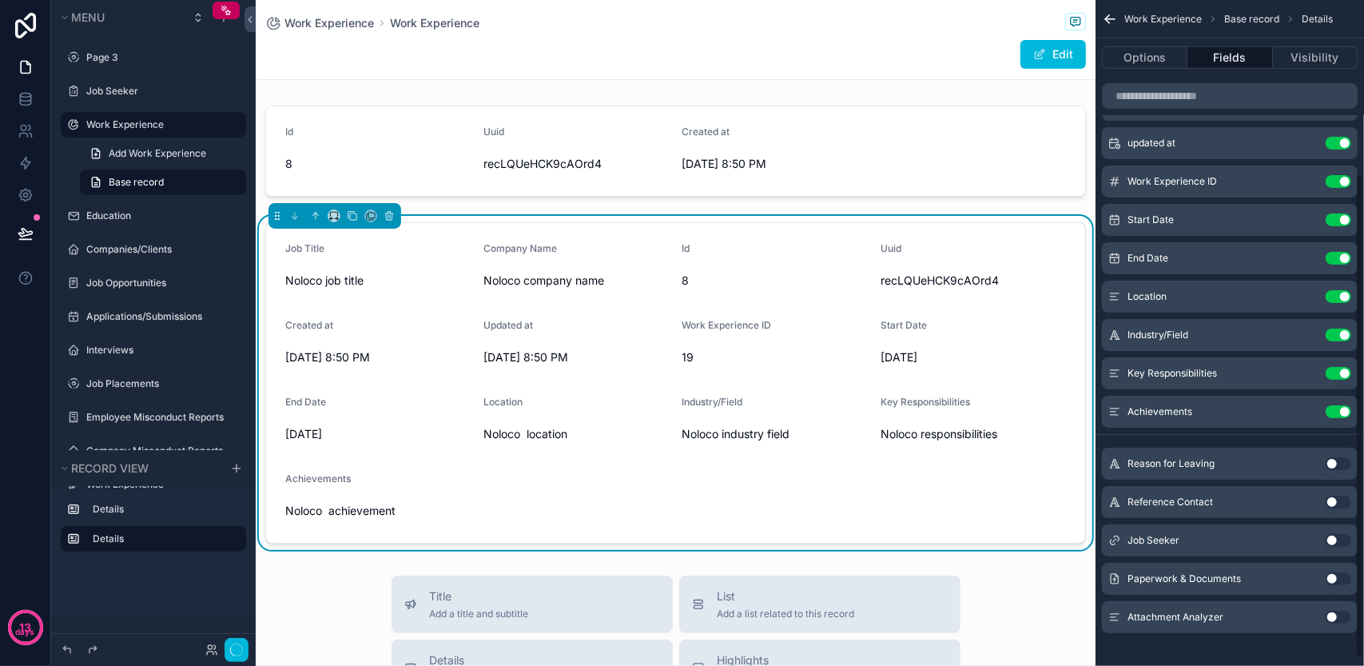
click at [1334, 453] on div "Reason for Leaving Use setting" at bounding box center [1230, 463] width 256 height 32
click at [1337, 462] on button "Use setting" at bounding box center [1338, 463] width 26 height 13
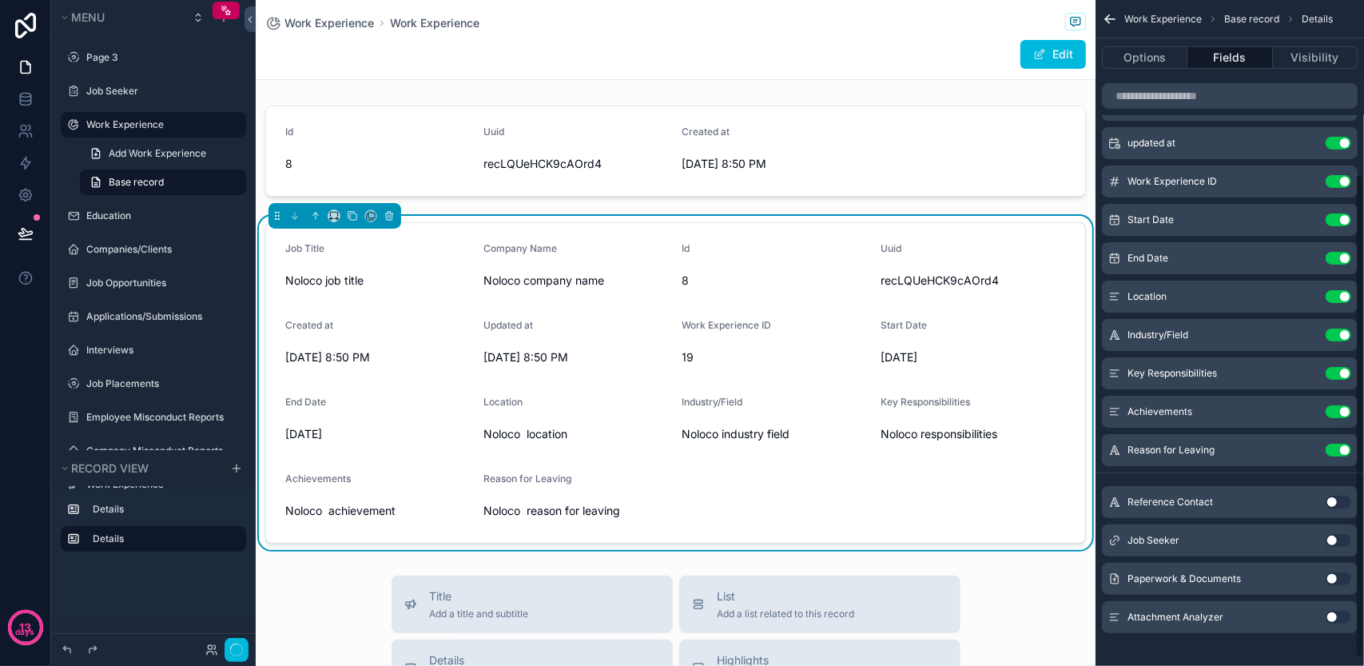
click at [1336, 495] on button "Use setting" at bounding box center [1338, 501] width 26 height 13
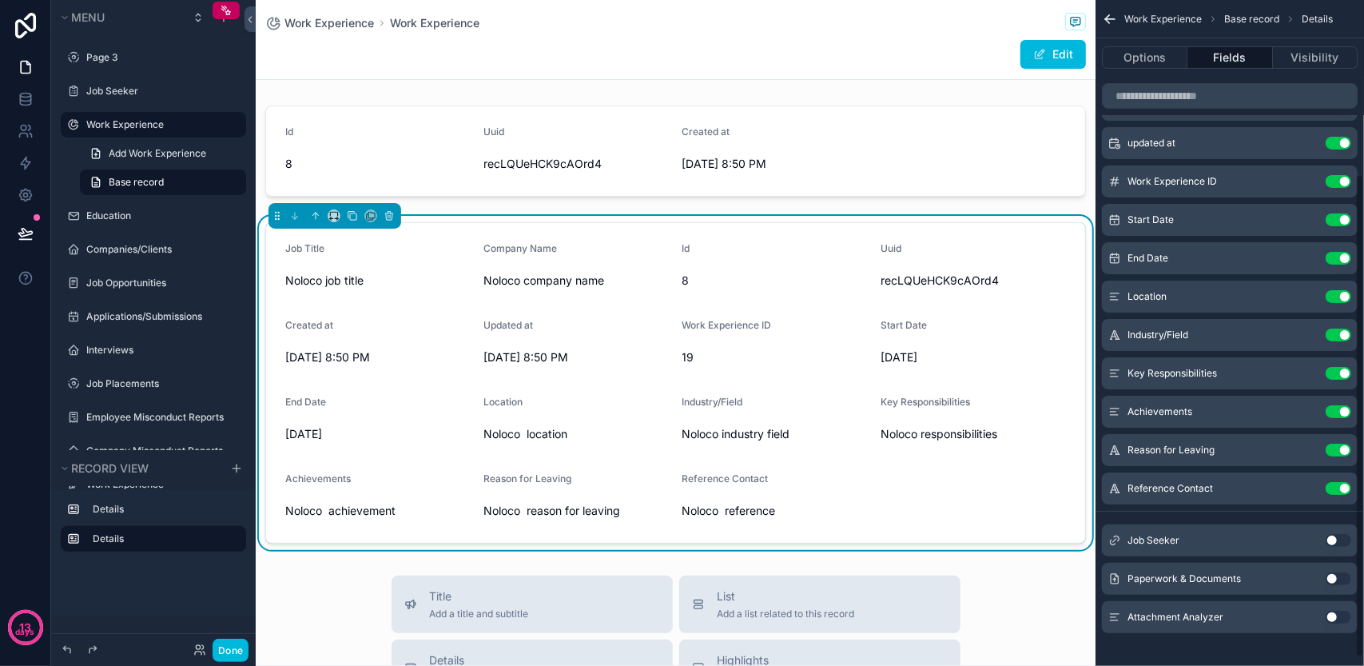
click at [1335, 535] on button "Use setting" at bounding box center [1338, 540] width 26 height 13
click at [1335, 570] on div "Paperwork & Documents Use setting" at bounding box center [1230, 578] width 256 height 32
click at [1337, 582] on button "Use setting" at bounding box center [1338, 578] width 26 height 13
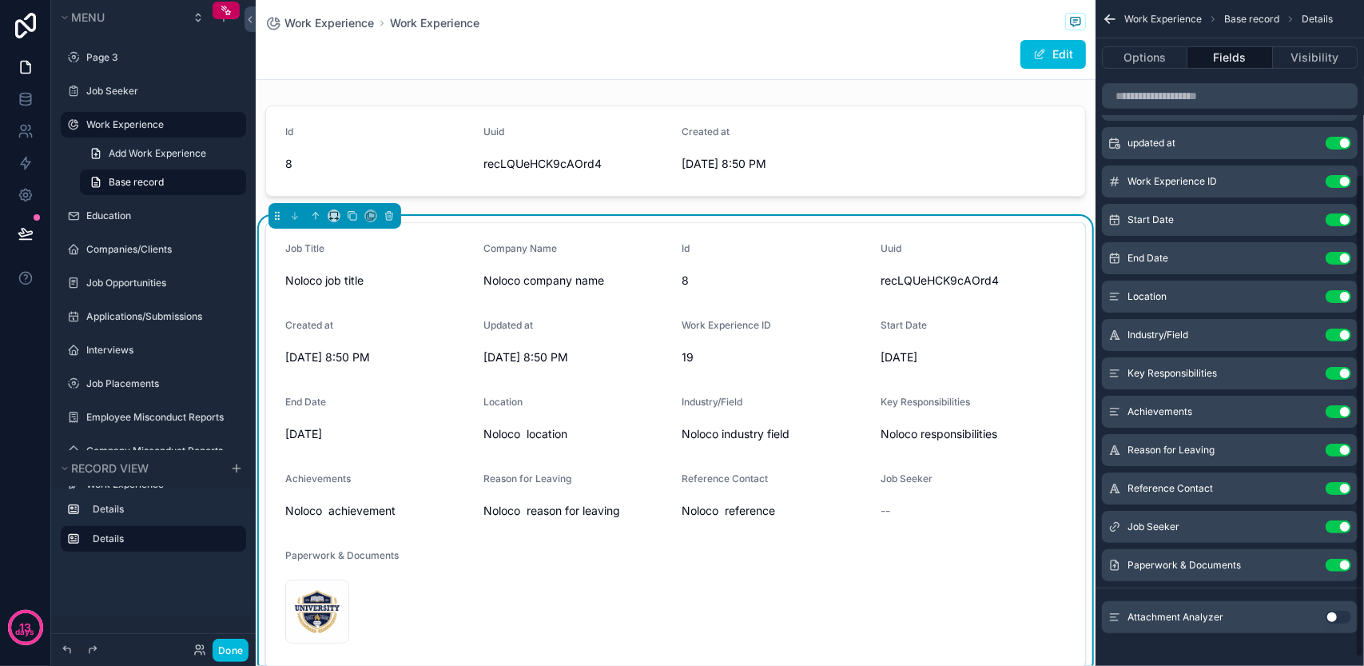
click at [1337, 610] on button "Use setting" at bounding box center [1338, 616] width 26 height 13
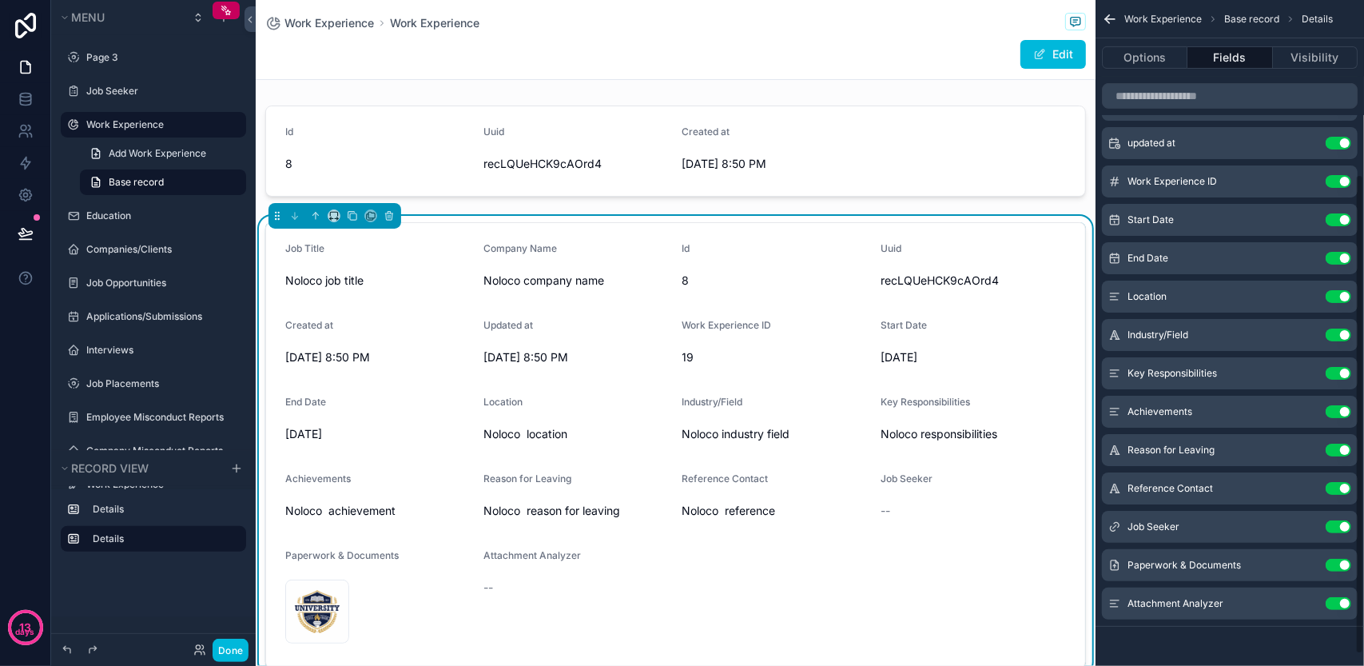
scroll to position [256, 0]
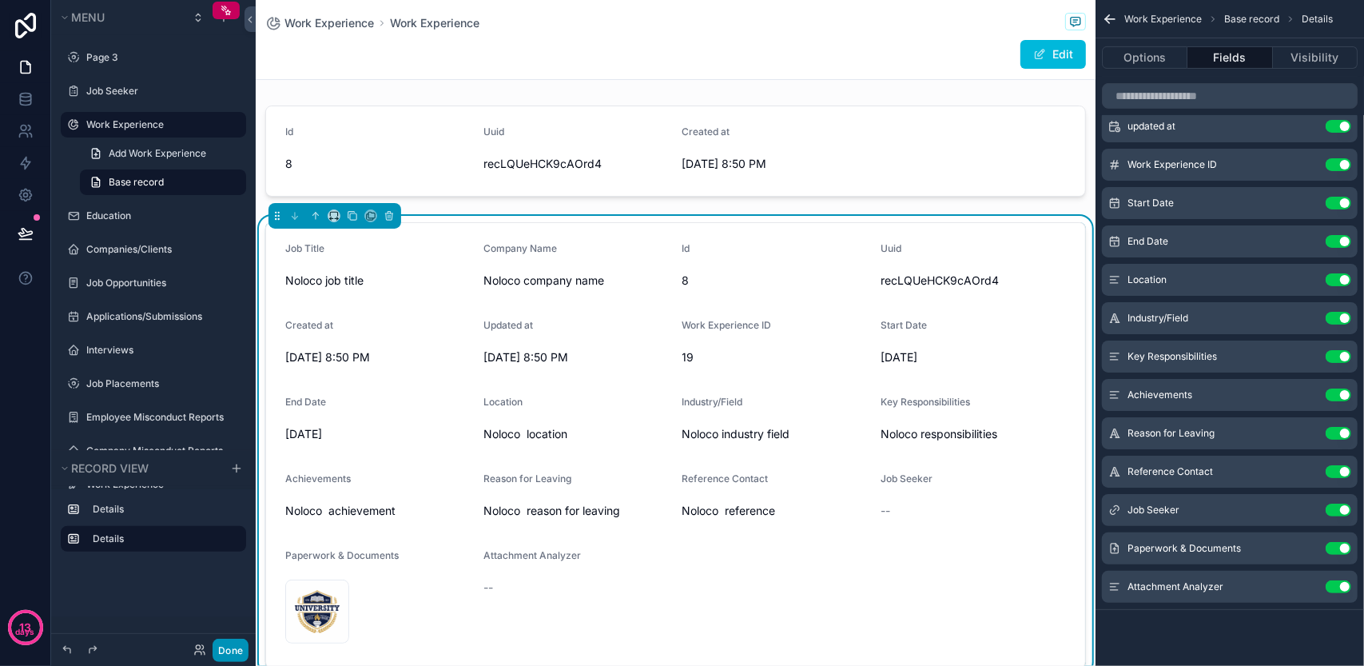
click at [244, 650] on button "Done" at bounding box center [231, 649] width 36 height 23
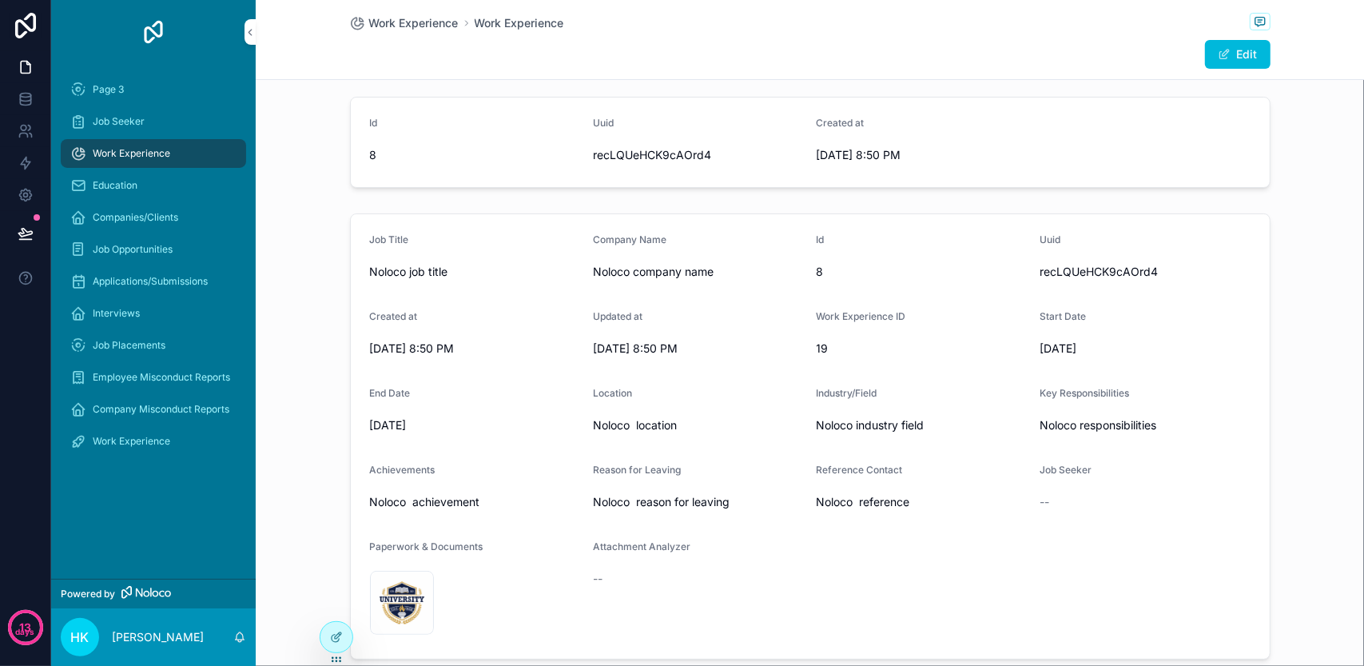
scroll to position [0, 0]
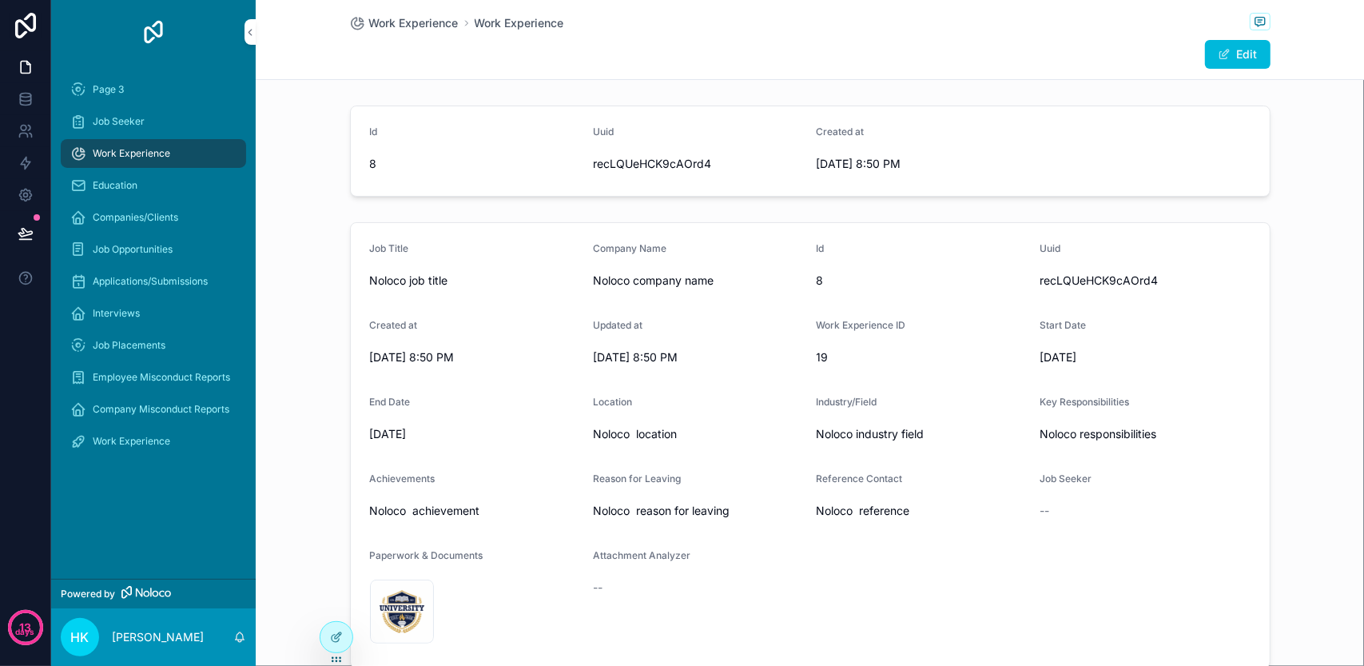
click at [610, 334] on div "Updated at" at bounding box center [698, 328] width 211 height 19
click at [1210, 59] on button "Edit" at bounding box center [1238, 54] width 66 height 29
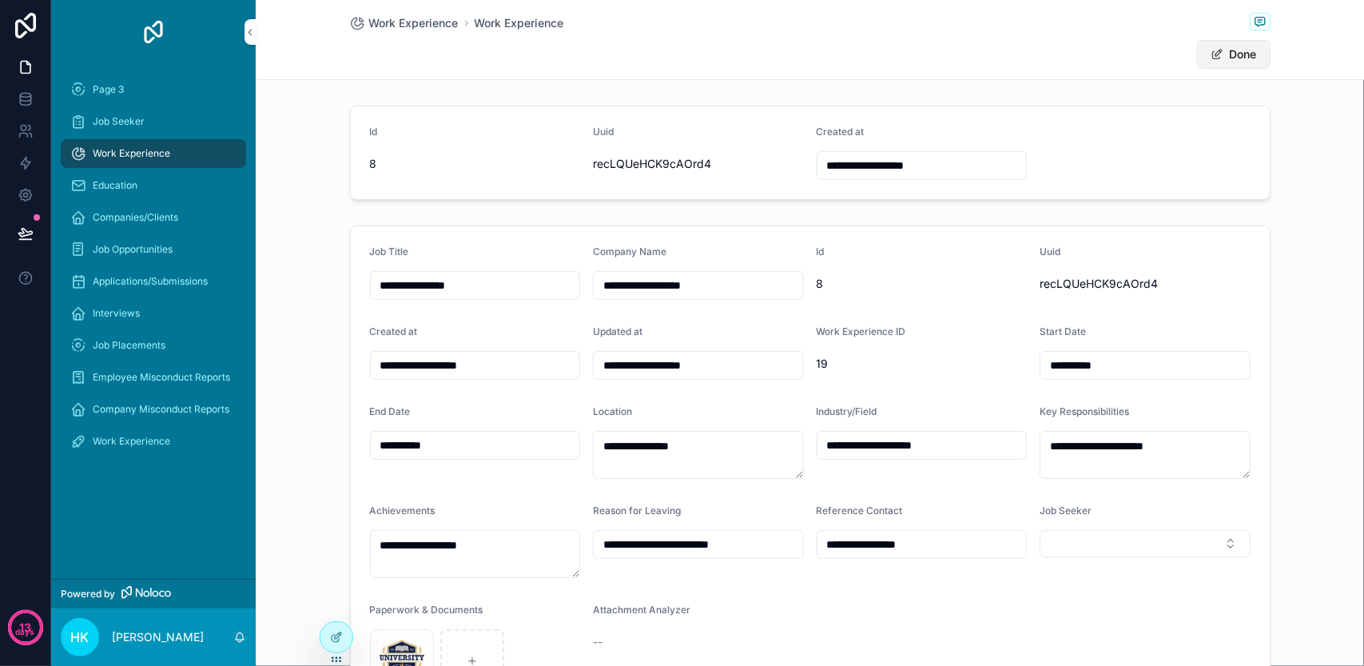
click at [1224, 54] on button "Done" at bounding box center [1234, 54] width 74 height 29
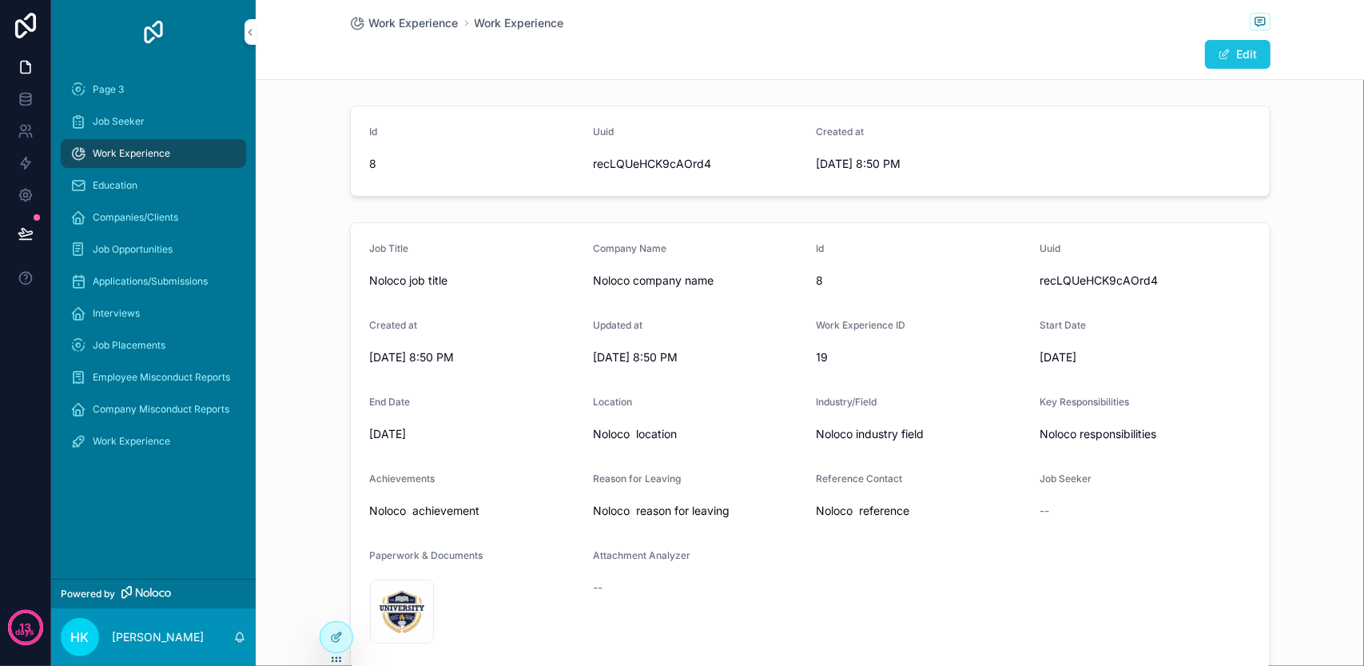
click at [1224, 54] on span "scrollable content" at bounding box center [1224, 54] width 13 height 13
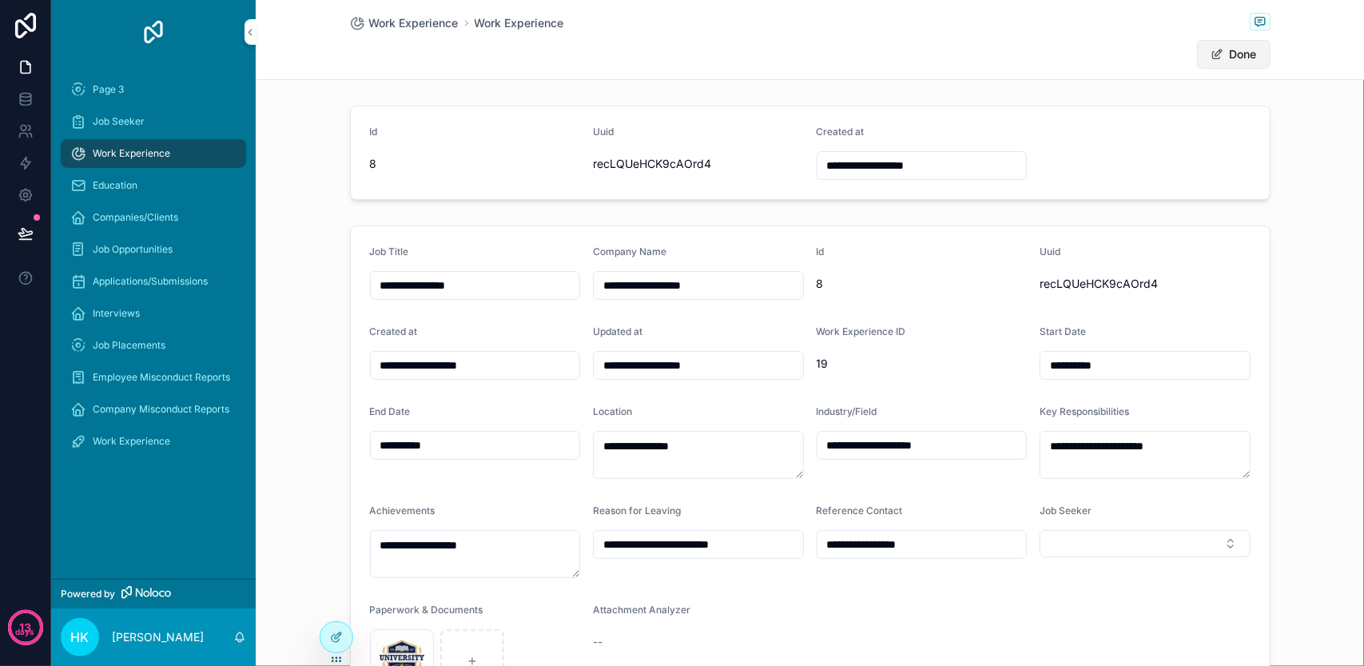
click at [1224, 54] on button "Done" at bounding box center [1234, 54] width 74 height 29
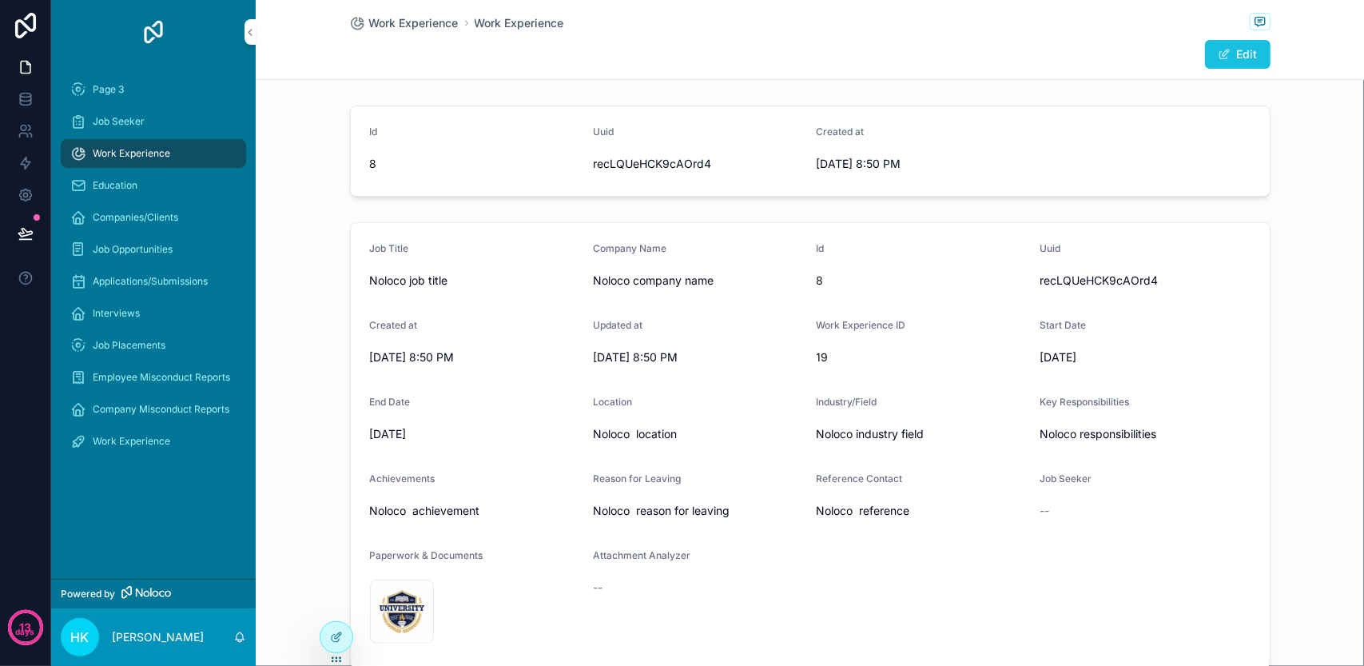
click at [1224, 54] on span "scrollable content" at bounding box center [1224, 54] width 13 height 13
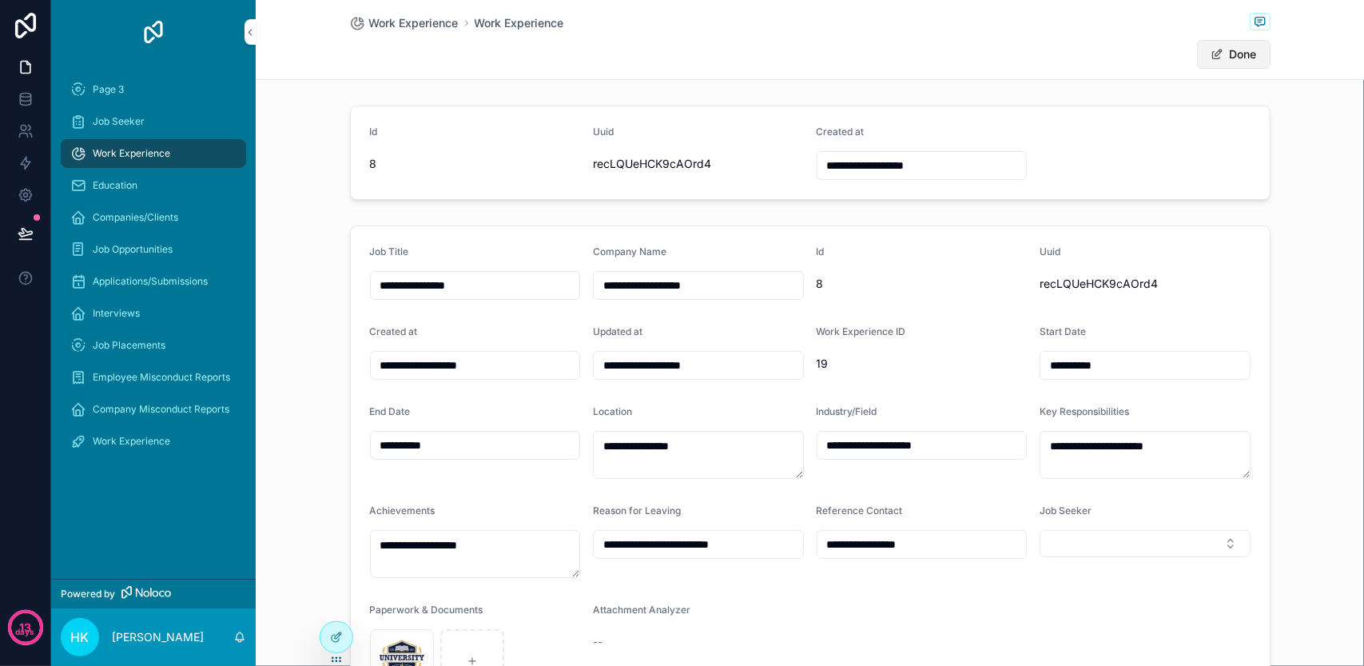
click at [1224, 54] on button "Done" at bounding box center [1234, 54] width 74 height 29
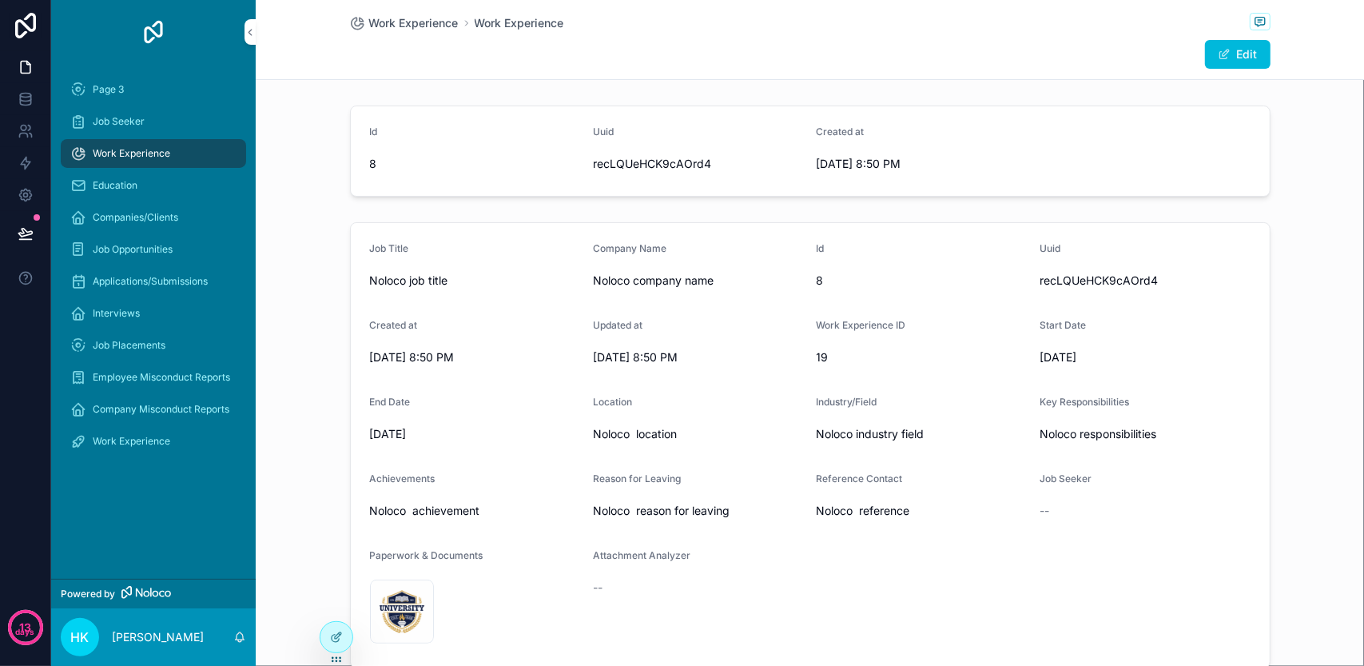
scroll to position [109, 0]
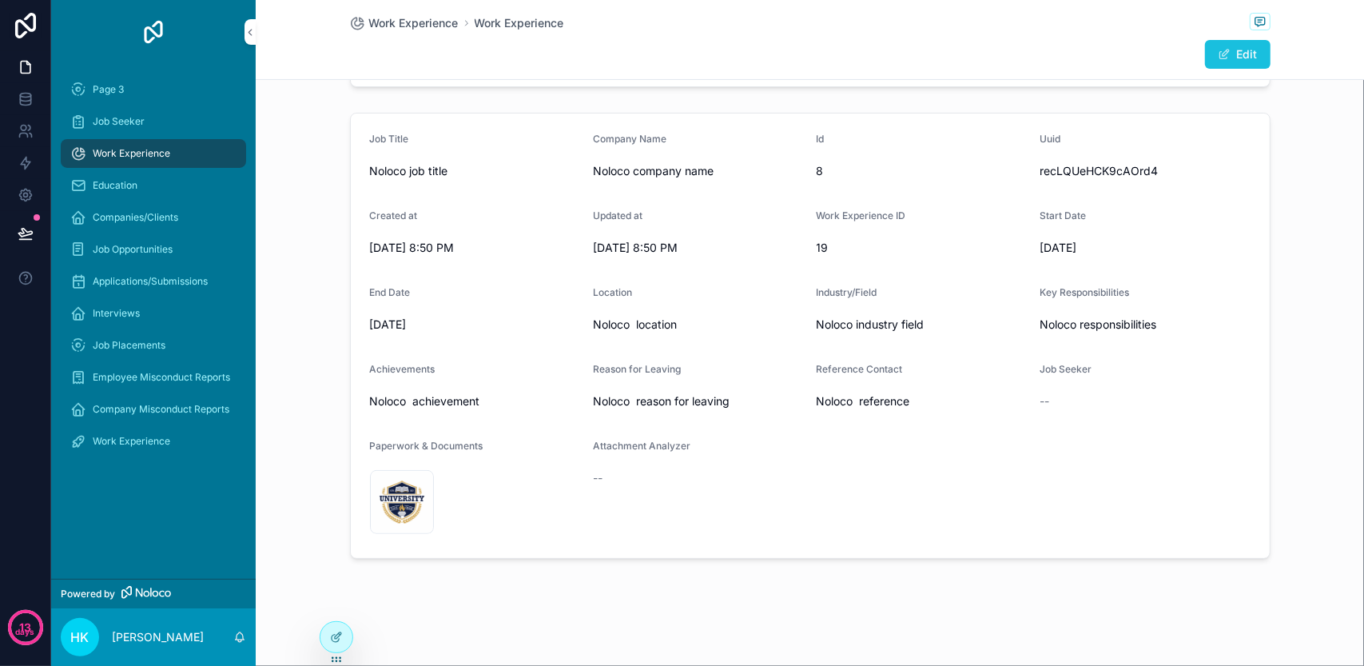
click at [1218, 50] on span "scrollable content" at bounding box center [1224, 54] width 13 height 13
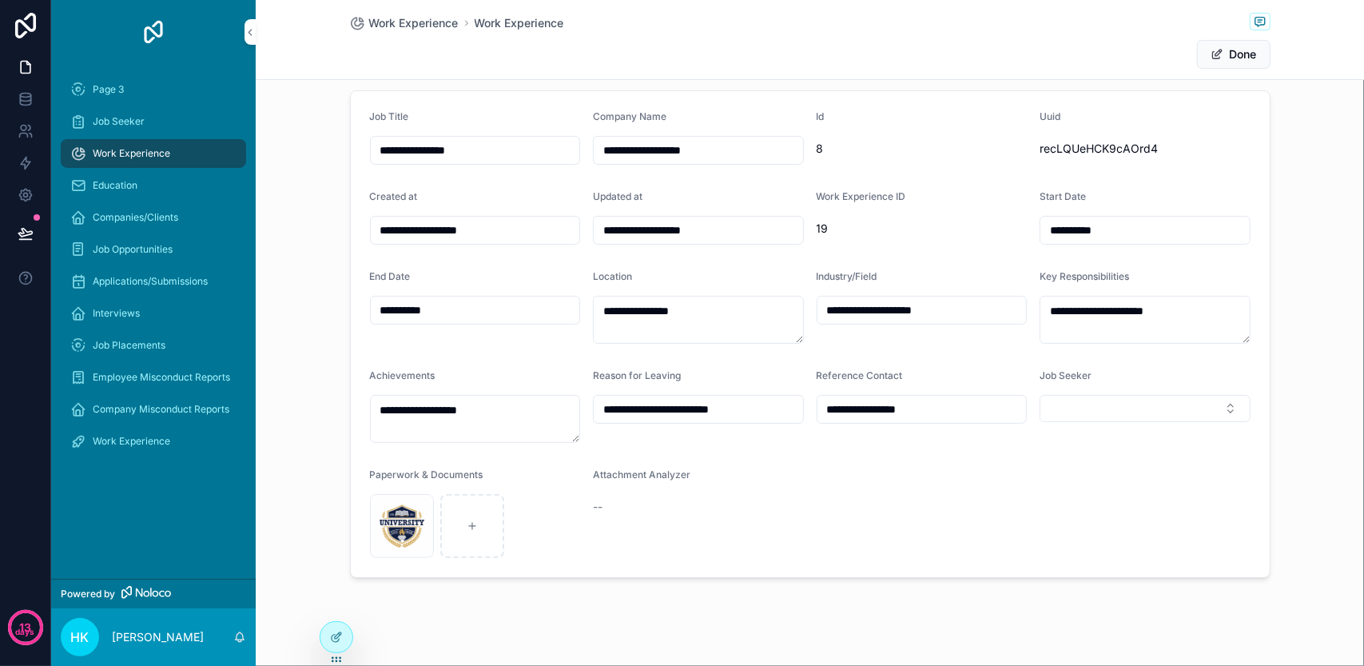
scroll to position [154, 0]
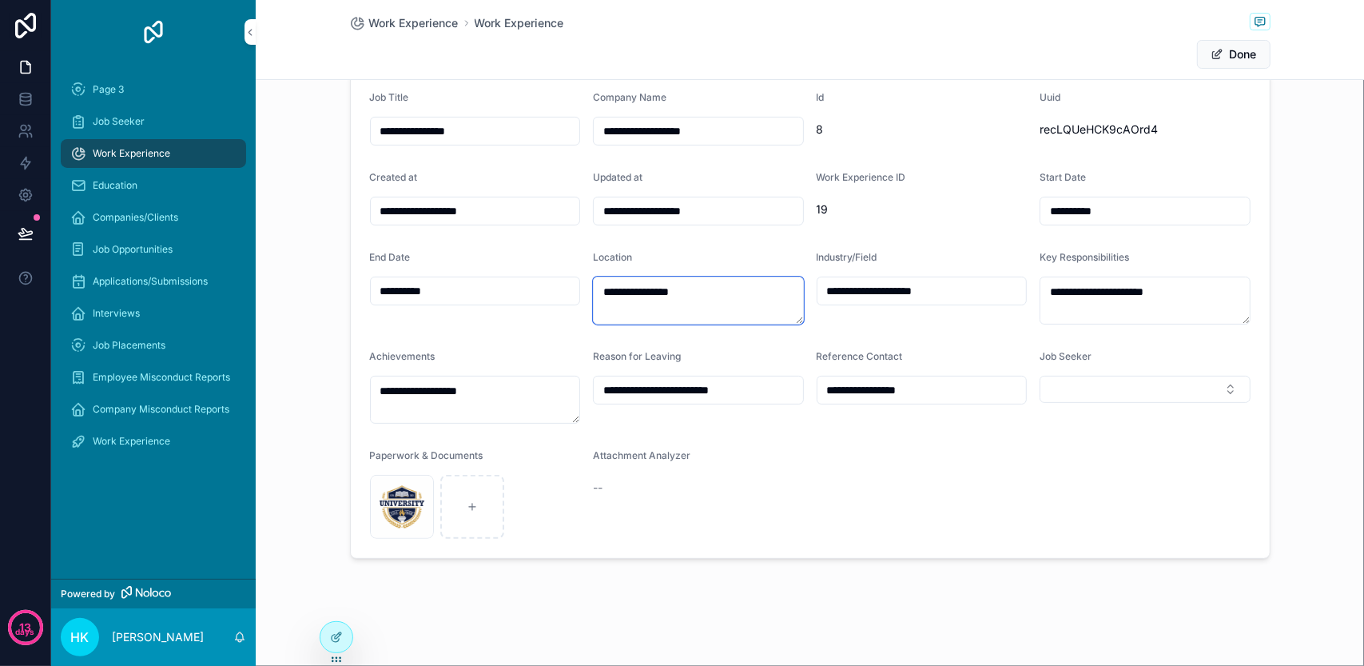
click at [756, 293] on textarea "**********" at bounding box center [698, 300] width 211 height 48
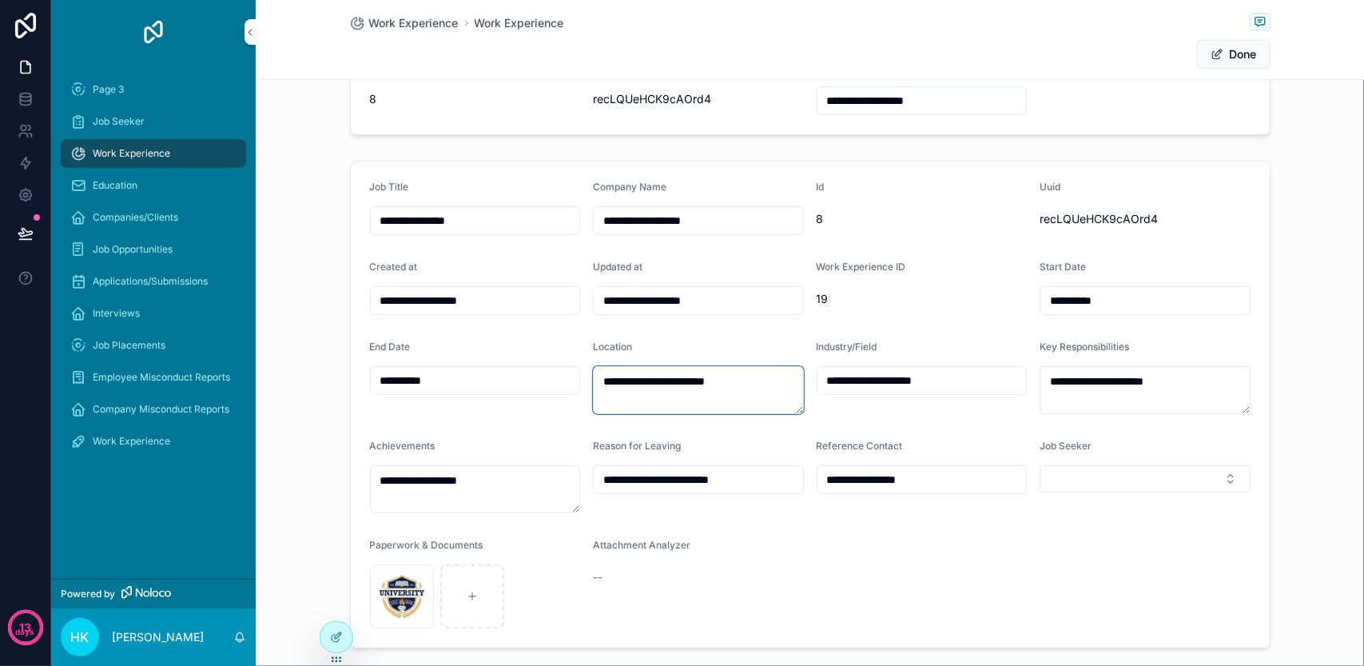
scroll to position [0, 0]
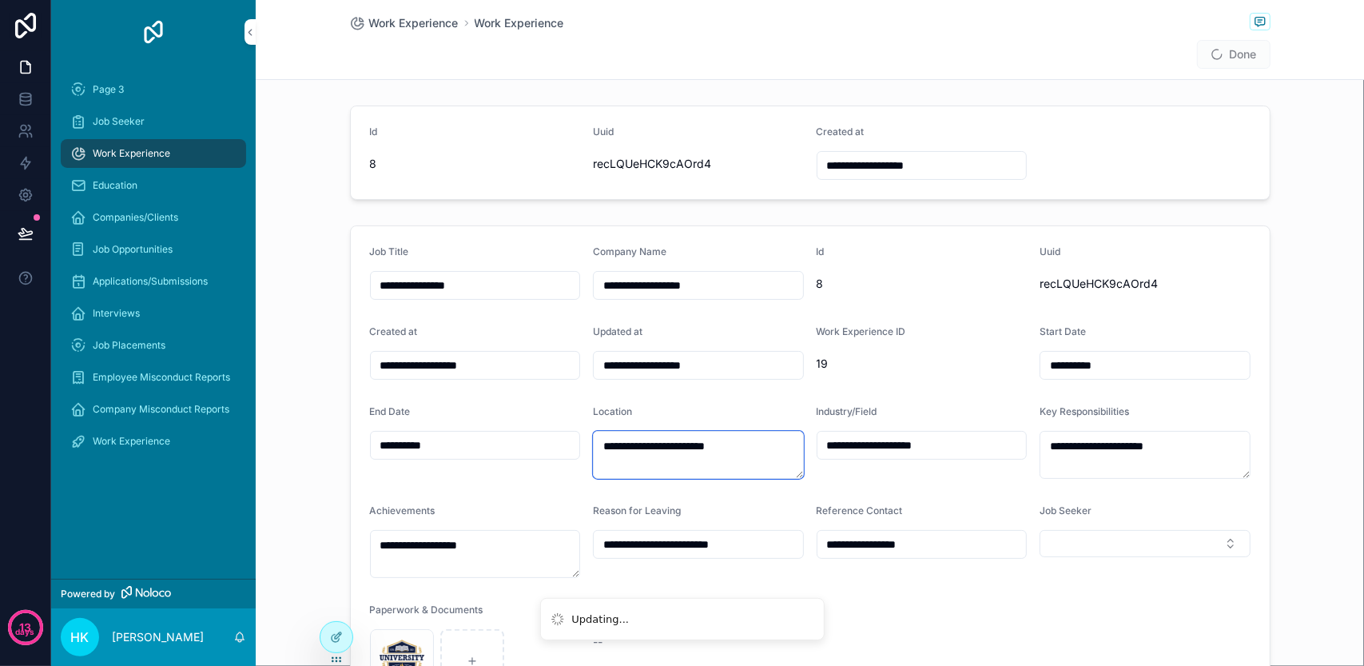
type textarea "**********"
click at [1218, 52] on span "Done" at bounding box center [1234, 54] width 74 height 29
type input "**********"
click at [1240, 50] on button "Done" at bounding box center [1234, 54] width 74 height 29
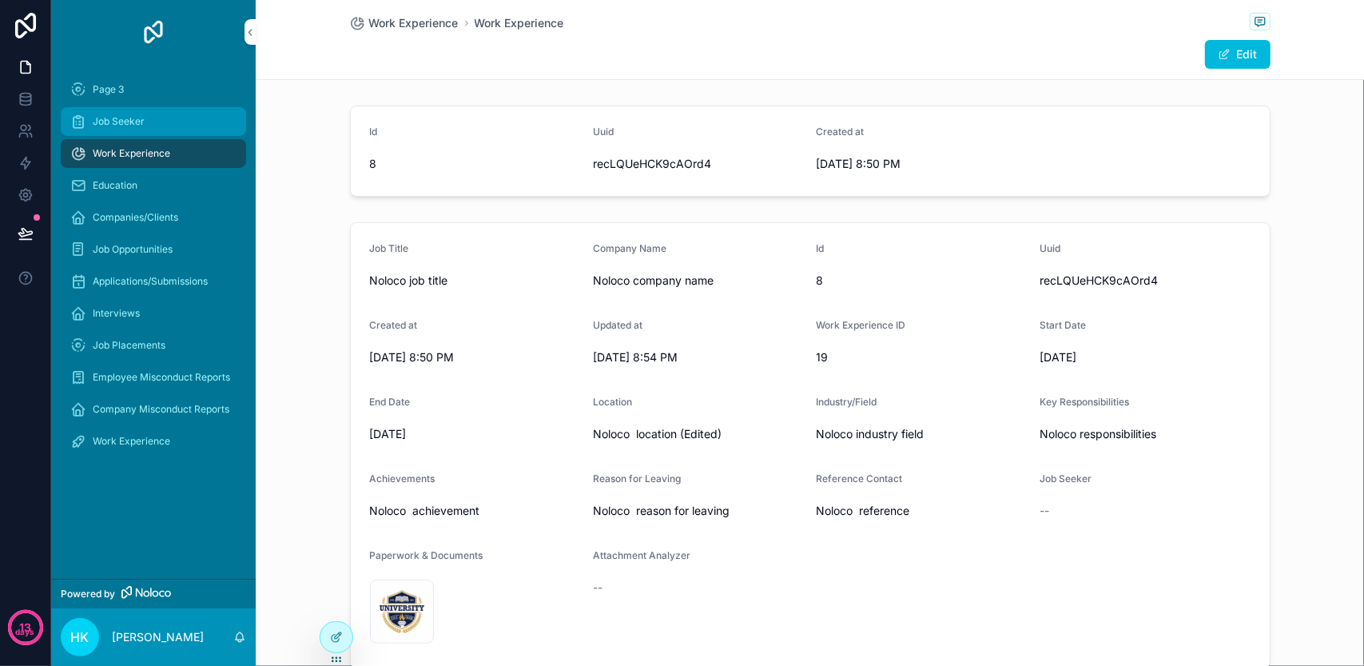
click at [105, 117] on span "Job Seeker" at bounding box center [119, 121] width 52 height 13
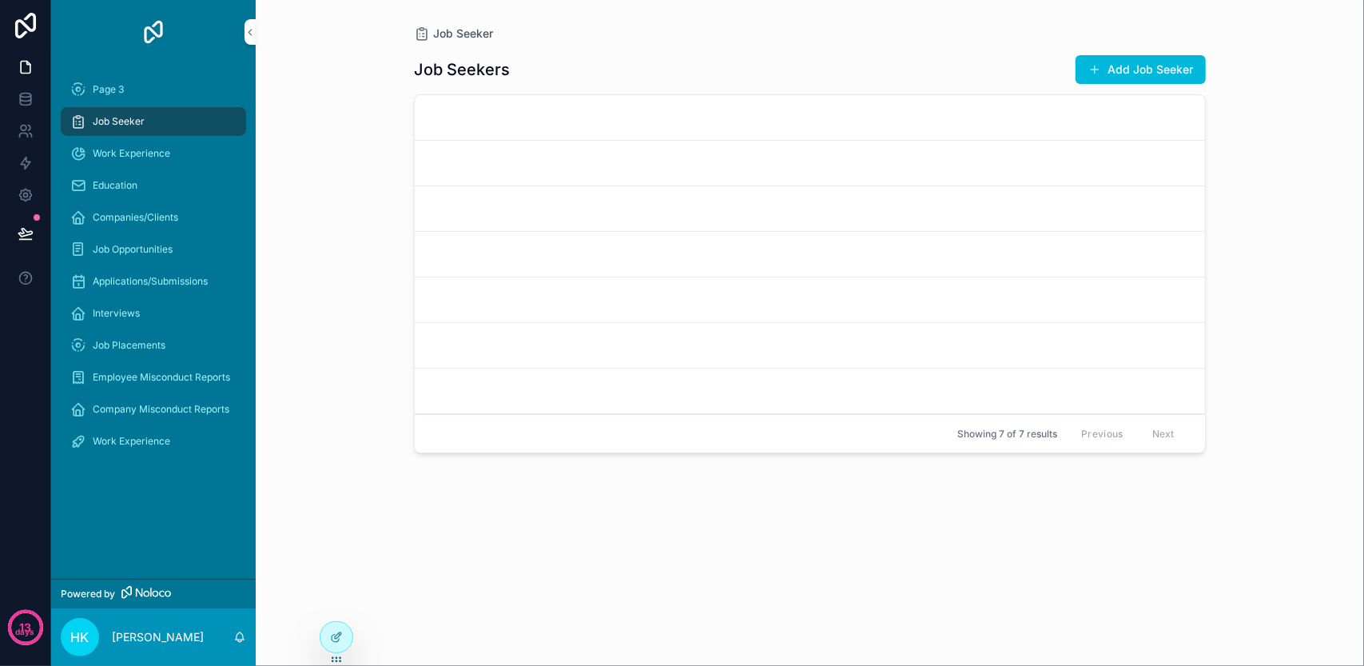
click at [637, 125] on link "scrollable content" at bounding box center [810, 118] width 790 height 46
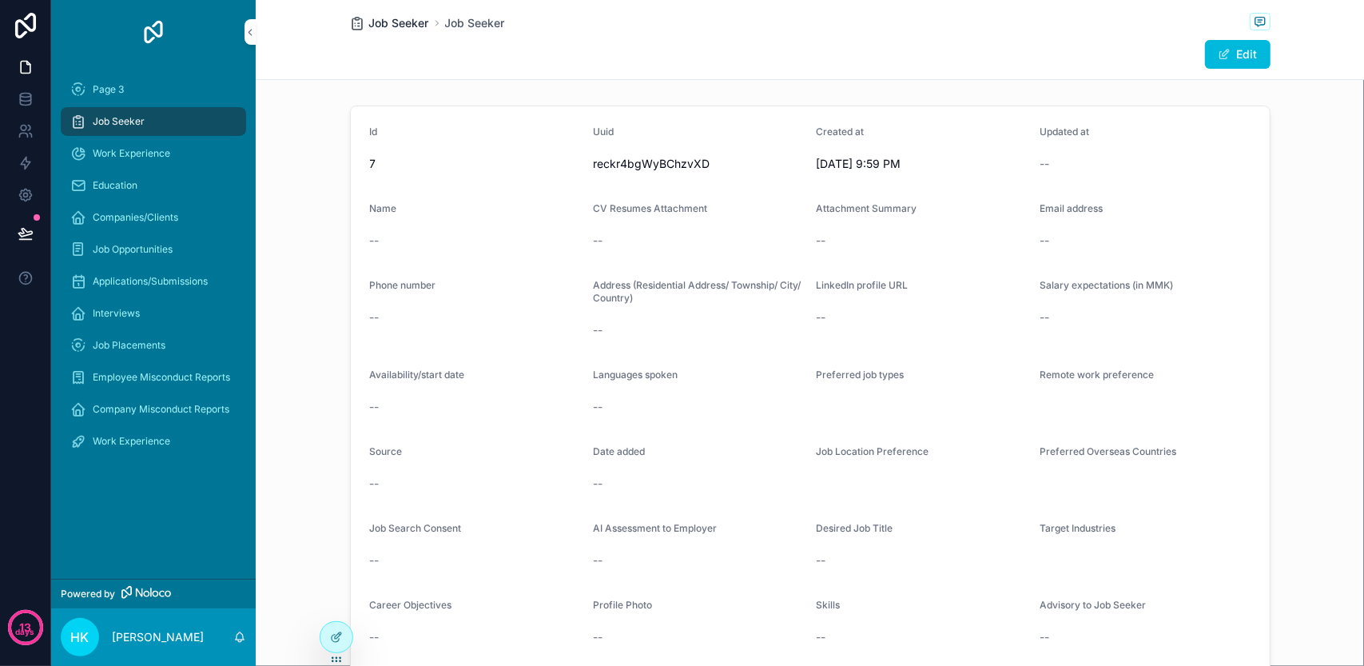
click at [387, 22] on span "Job Seeker" at bounding box center [399, 23] width 60 height 16
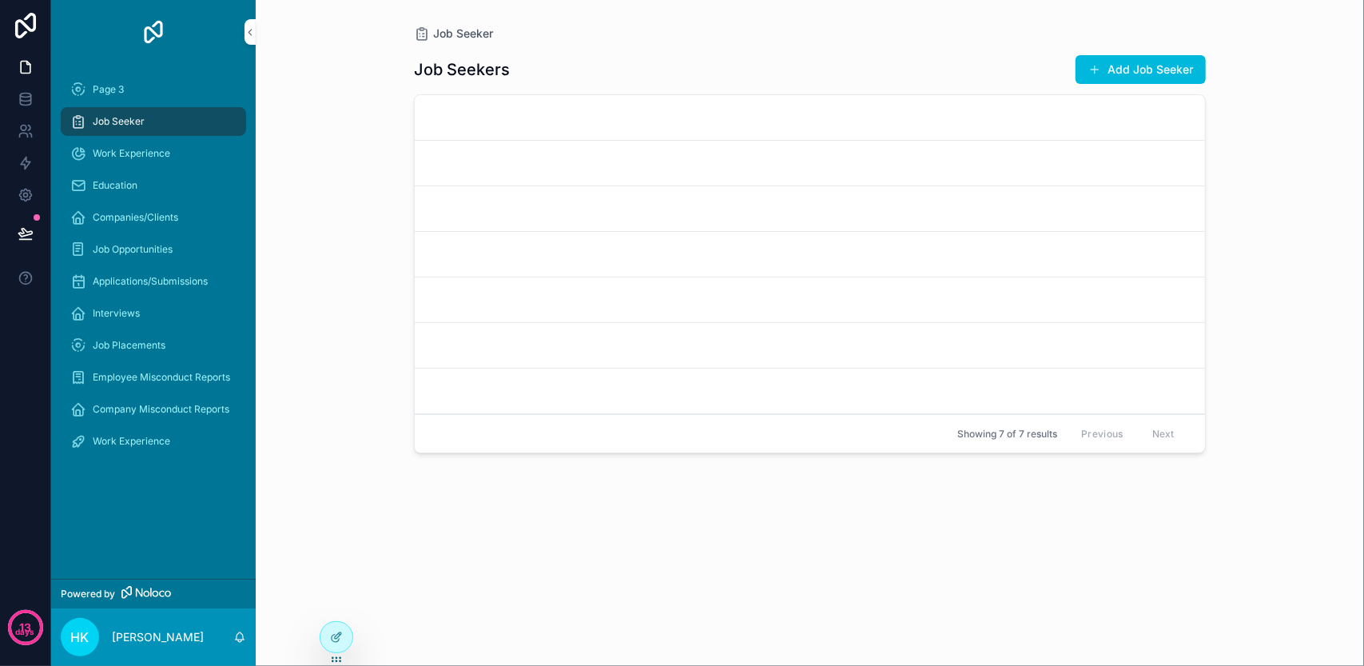
click at [637, 131] on link "scrollable content" at bounding box center [810, 118] width 790 height 46
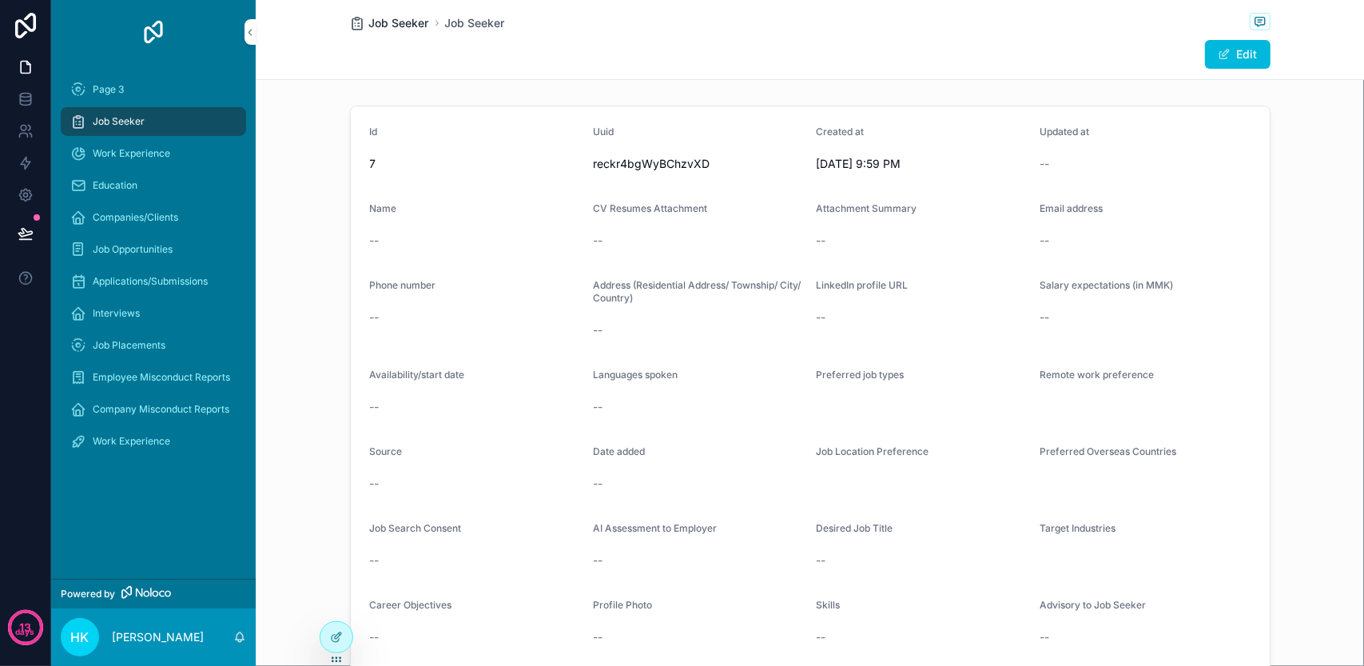
click at [403, 26] on span "Job Seeker" at bounding box center [399, 23] width 60 height 16
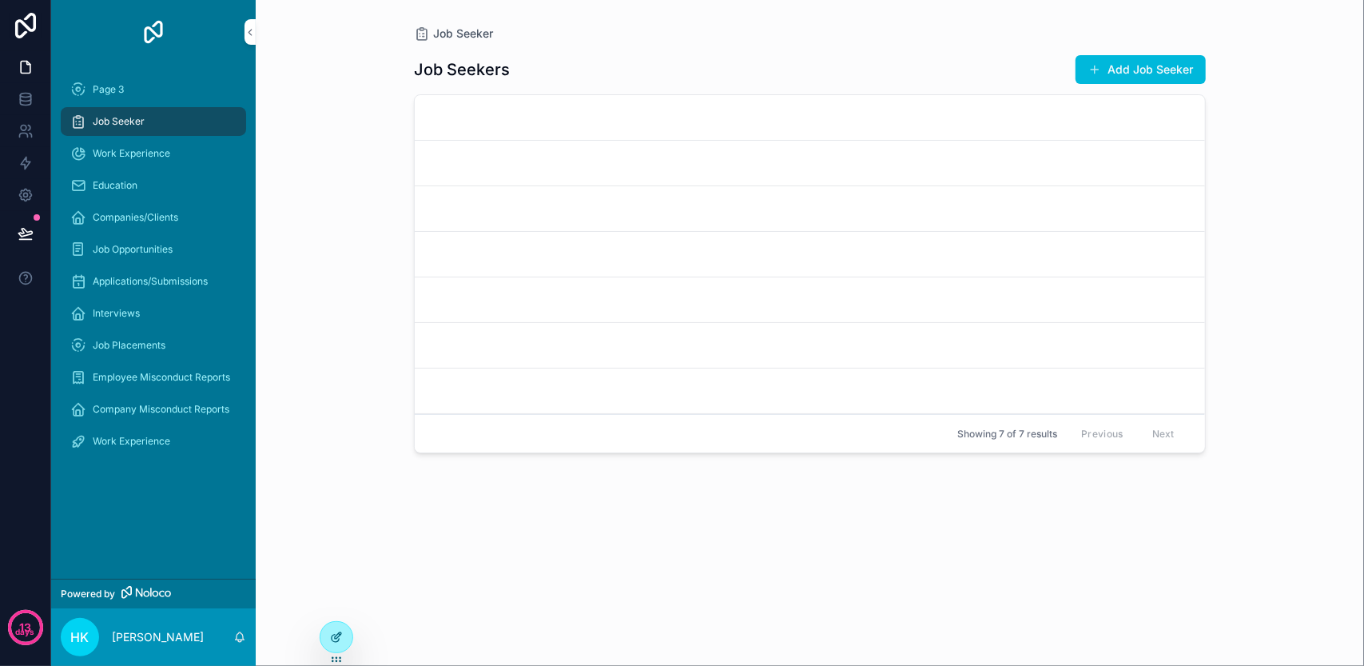
click at [342, 643] on div at bounding box center [336, 637] width 32 height 30
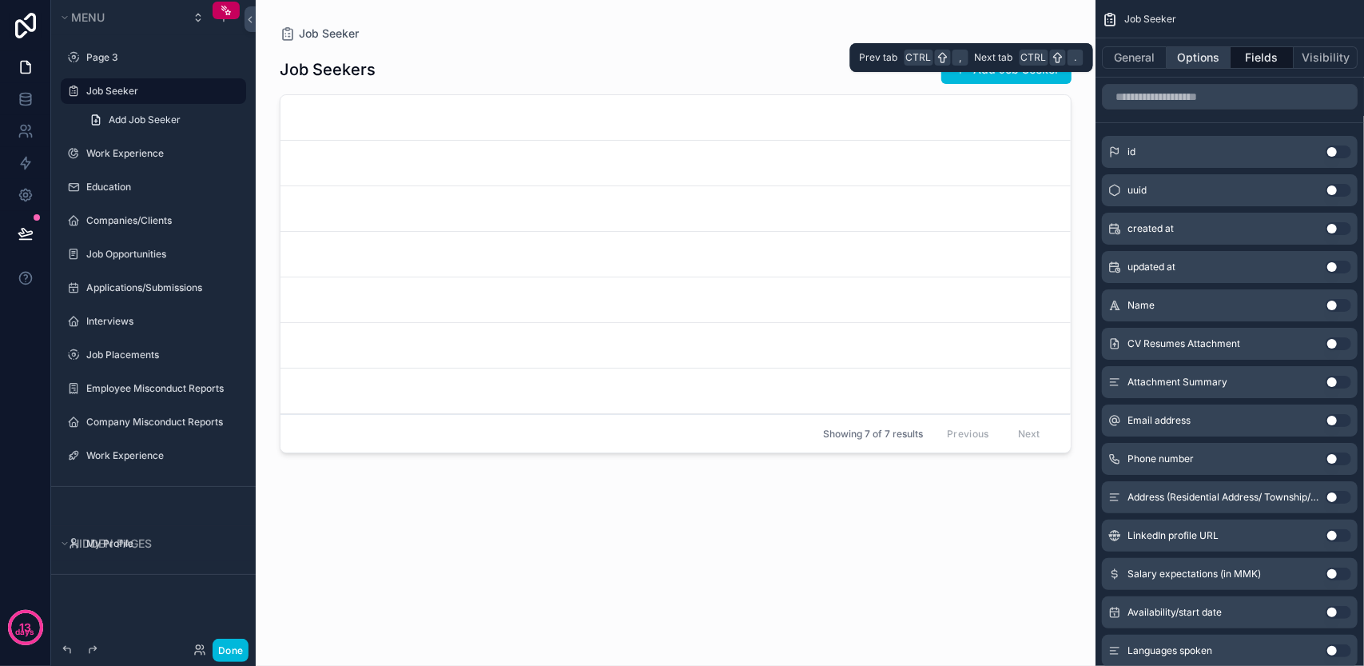
click at [1219, 62] on button "Options" at bounding box center [1198, 57] width 64 height 22
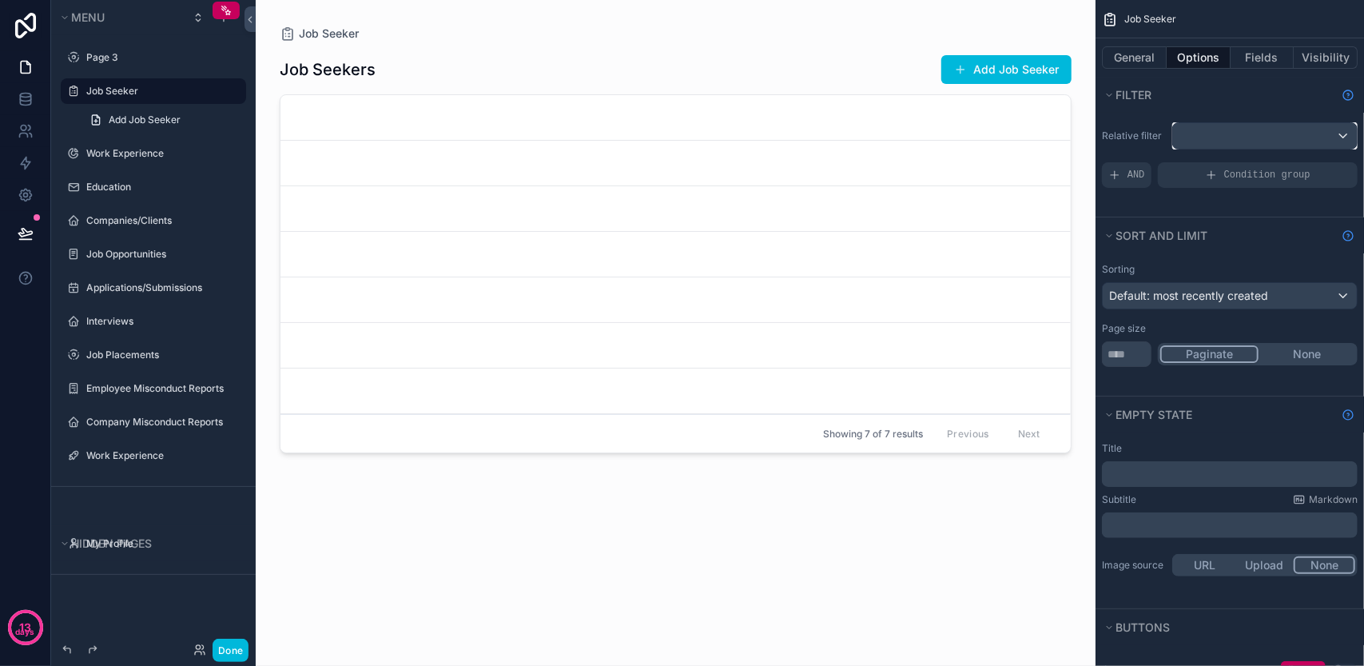
click at [1284, 135] on div "scrollable content" at bounding box center [1265, 136] width 184 height 26
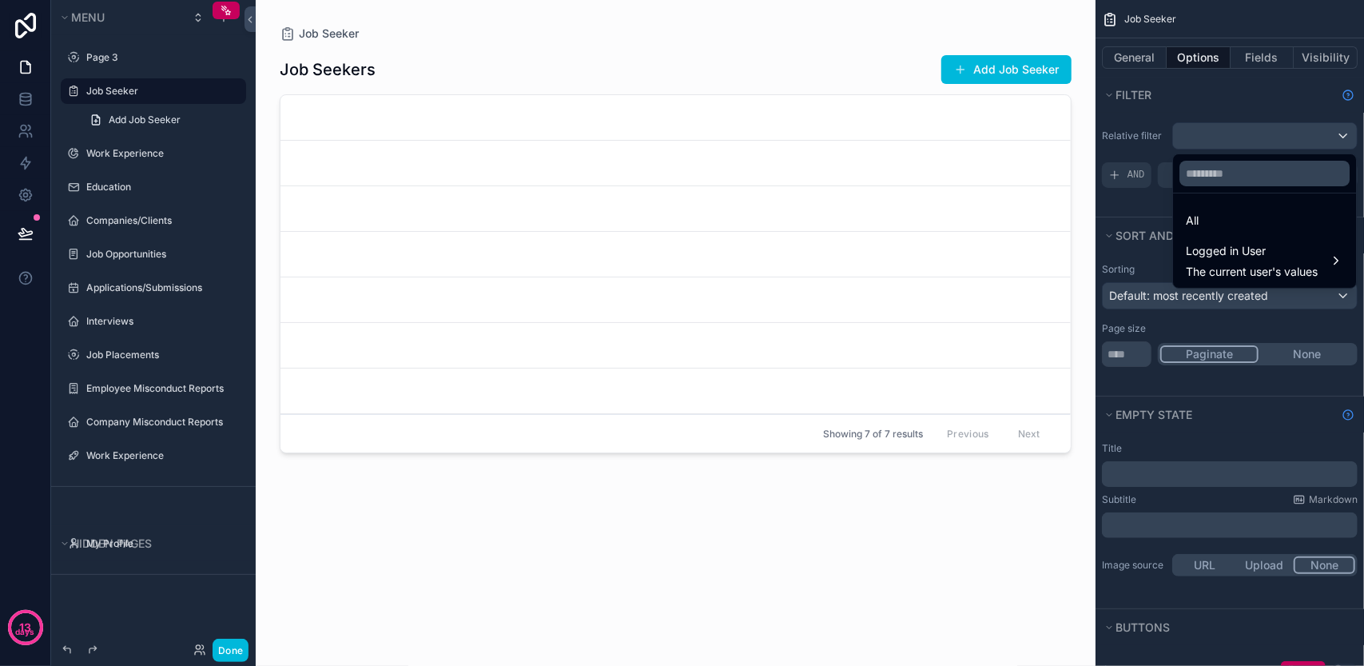
click at [1285, 135] on div "scrollable content" at bounding box center [682, 333] width 1364 height 666
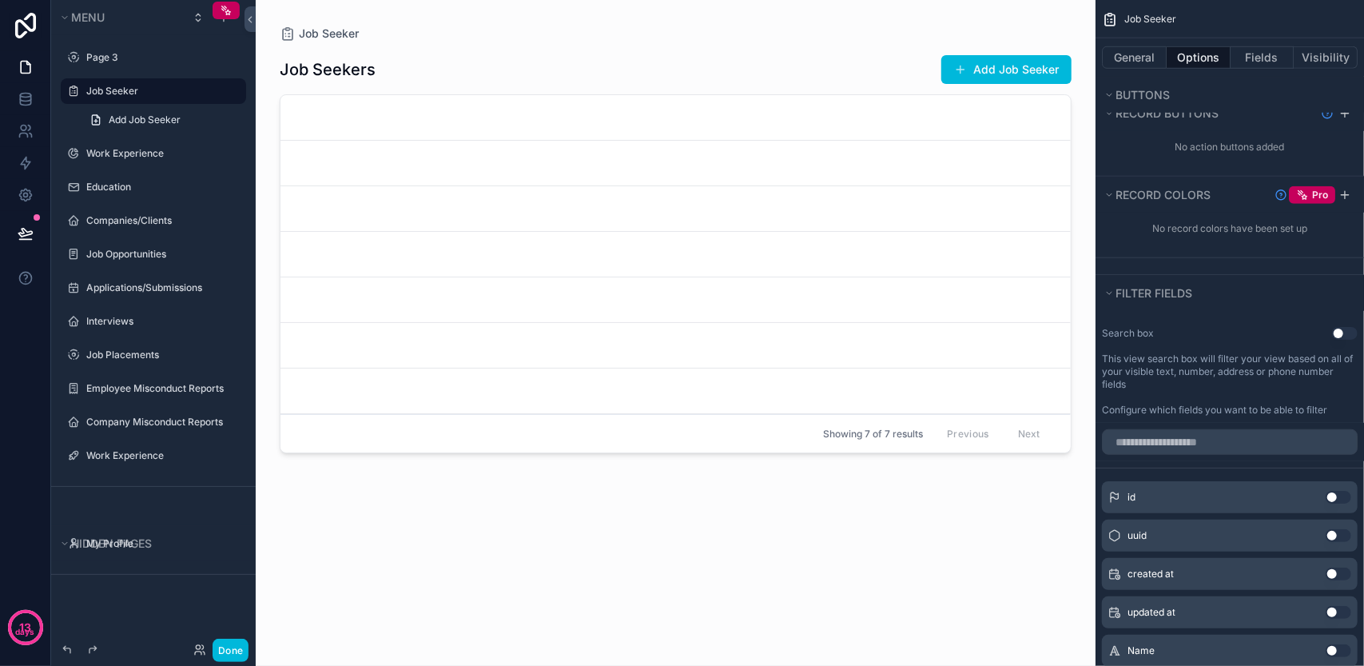
scroll to position [879, 0]
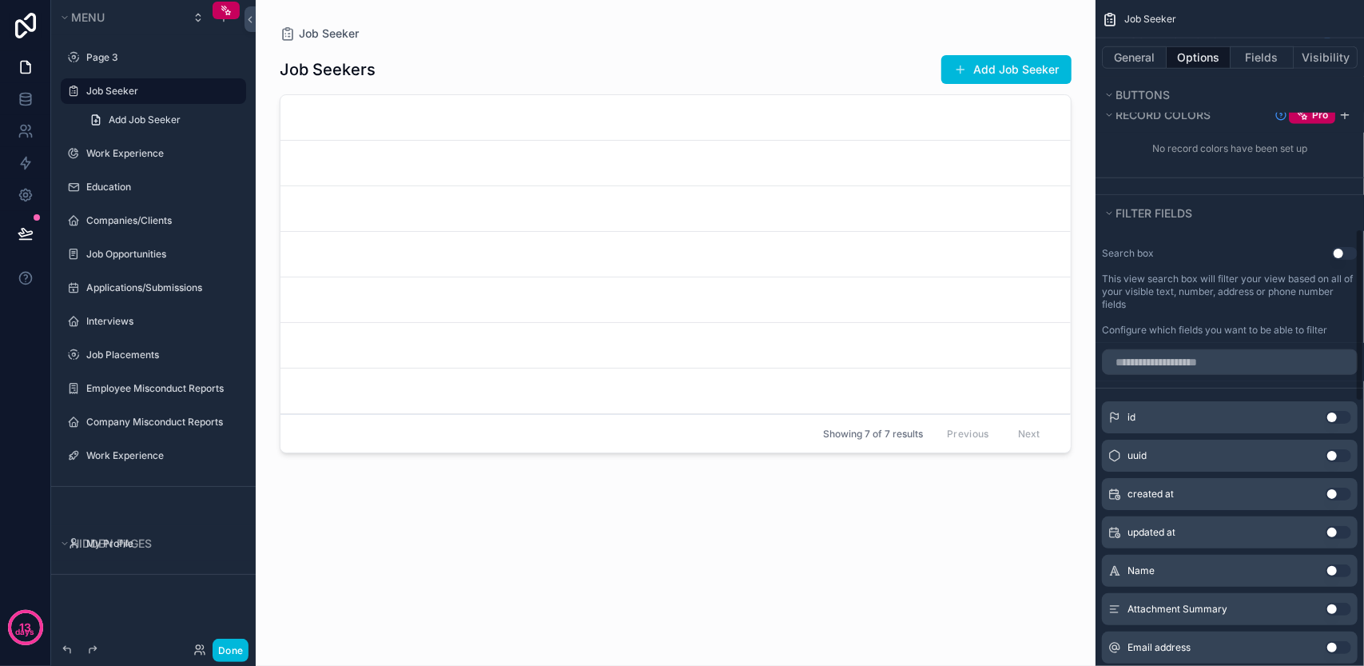
click at [1336, 247] on button "Use setting" at bounding box center [1345, 253] width 26 height 13
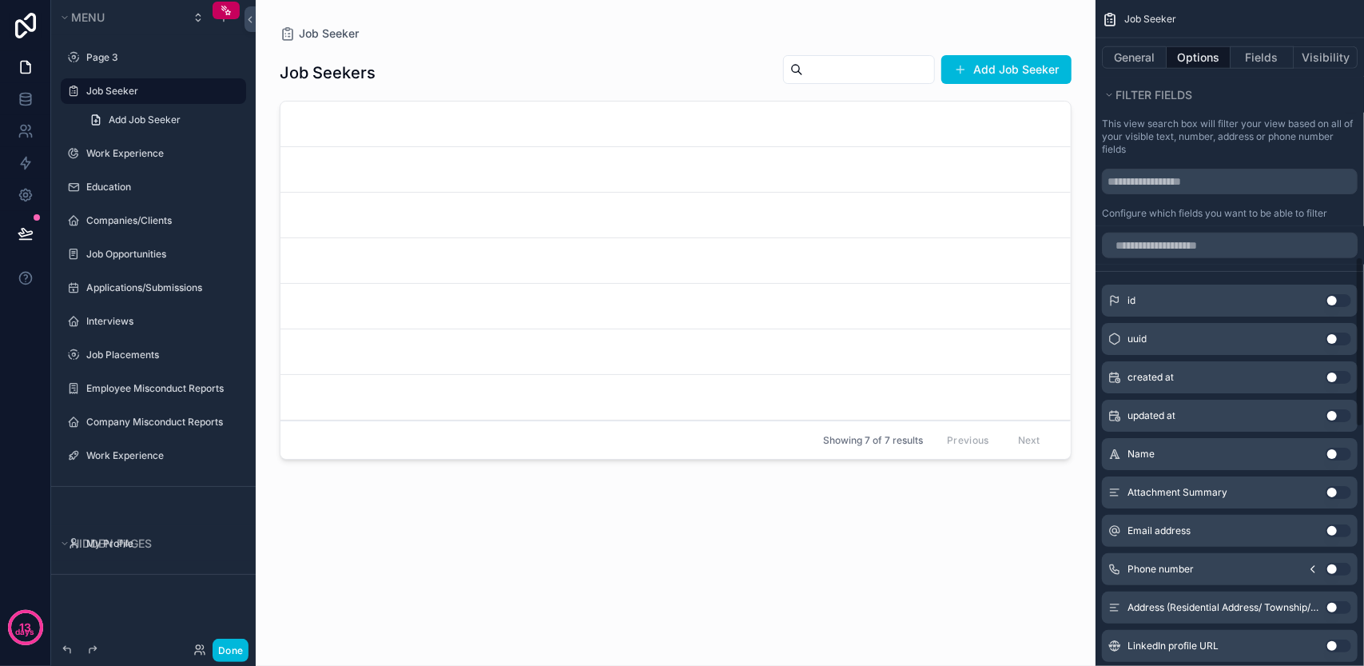
scroll to position [1039, 0]
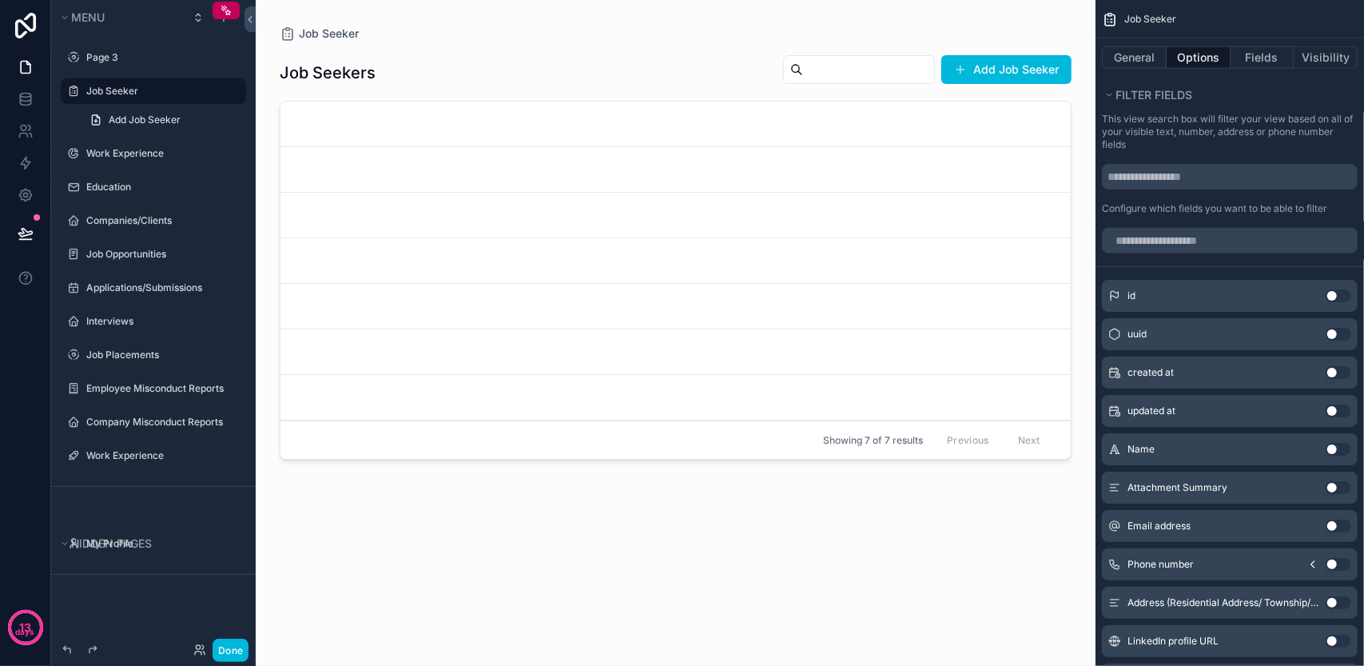
click at [1329, 443] on button "Use setting" at bounding box center [1338, 449] width 26 height 13
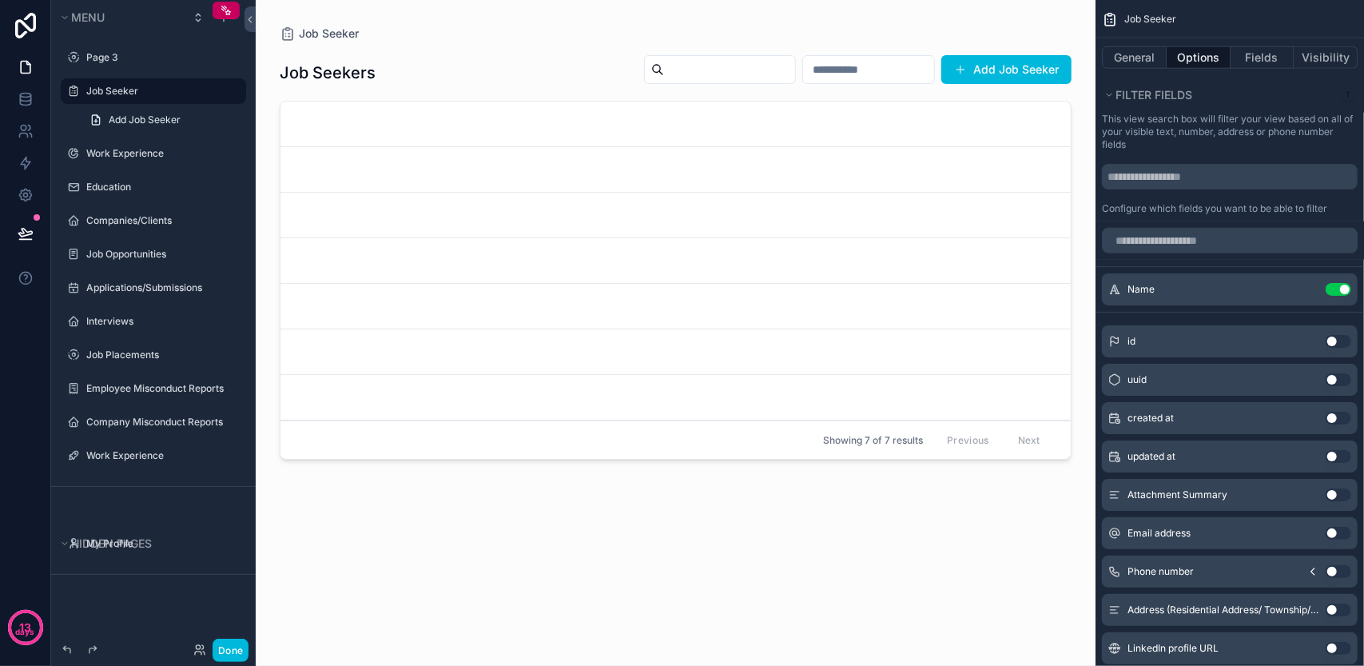
click at [1329, 411] on button "Use setting" at bounding box center [1338, 417] width 26 height 13
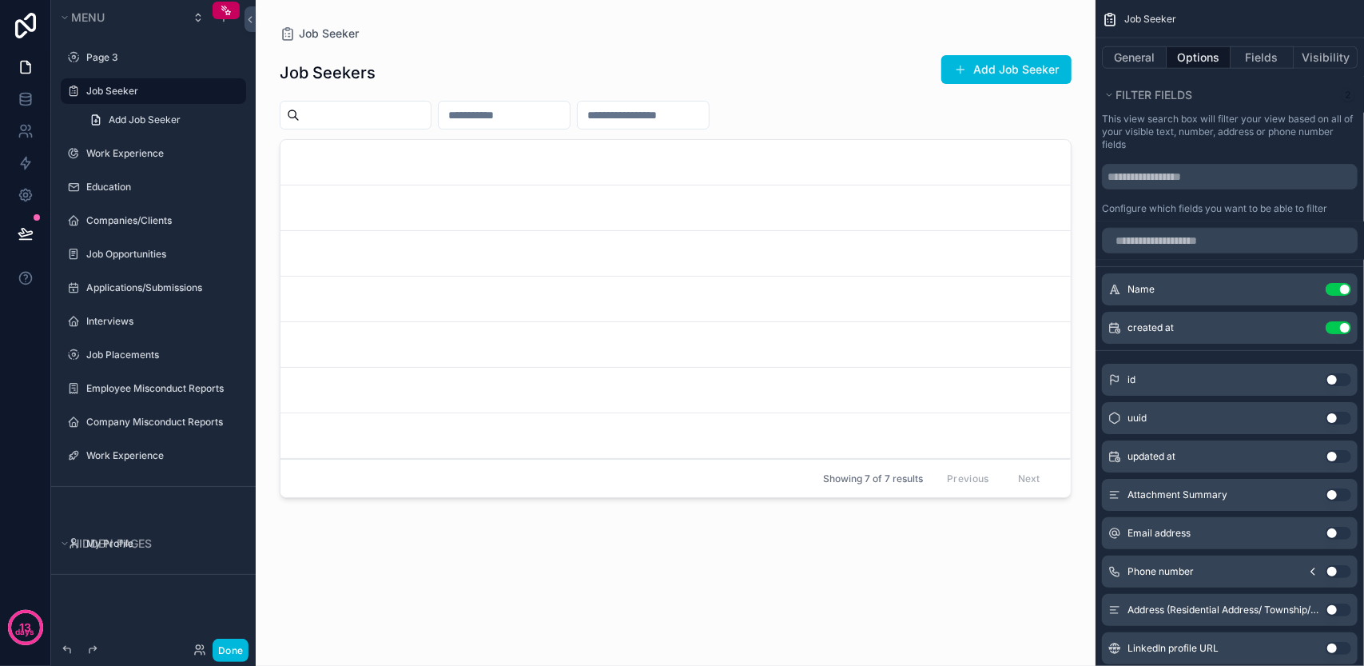
click at [1333, 324] on button "Use setting" at bounding box center [1338, 327] width 26 height 13
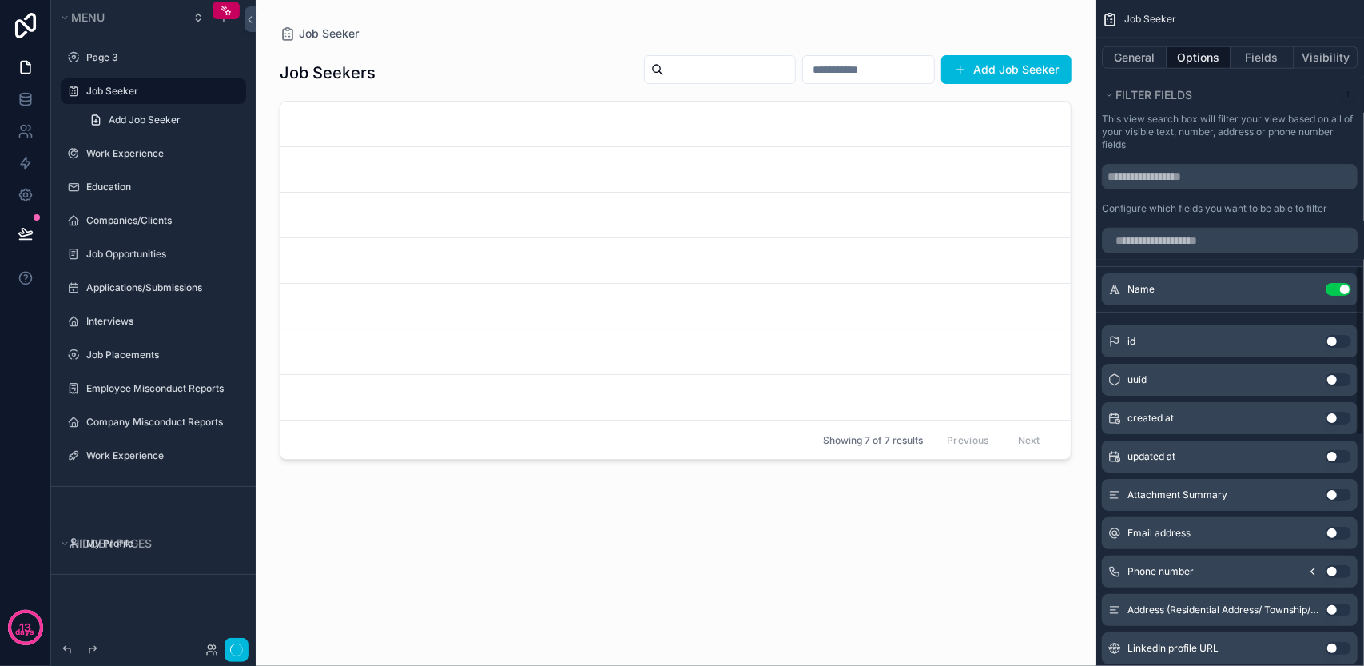
click at [1333, 287] on button "Use setting" at bounding box center [1338, 289] width 26 height 13
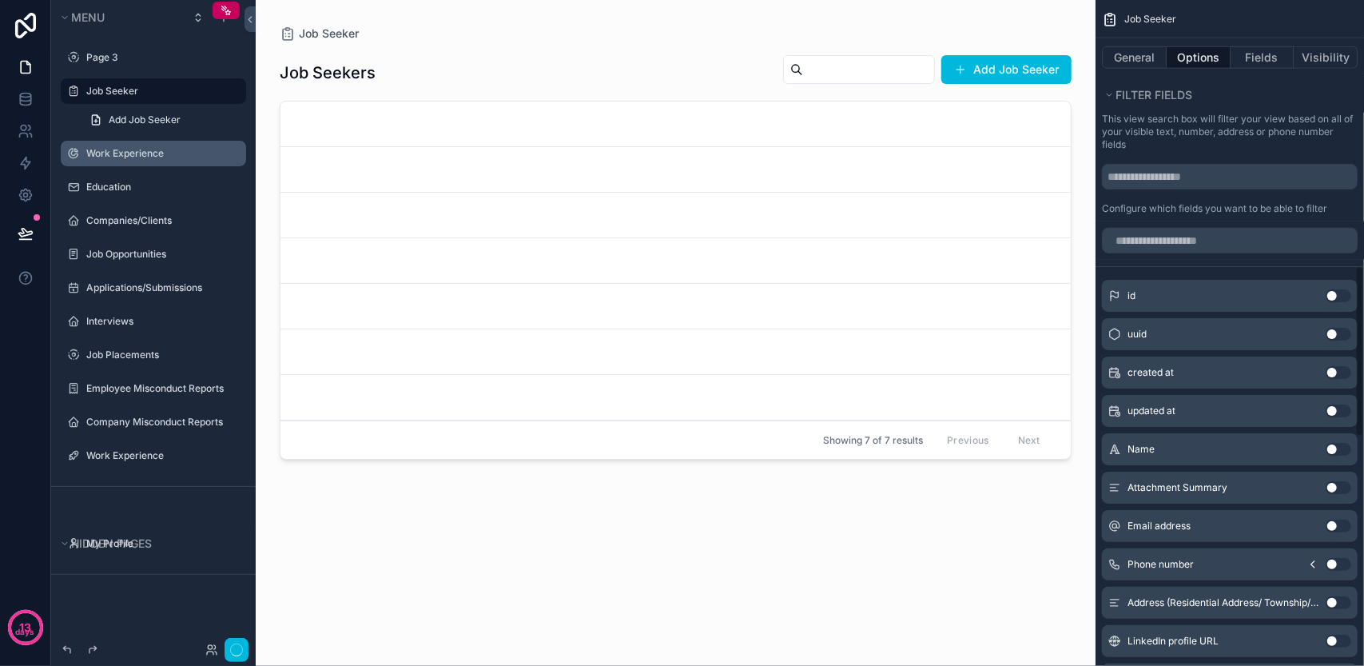
click at [163, 156] on label "Work Experience" at bounding box center [161, 153] width 150 height 13
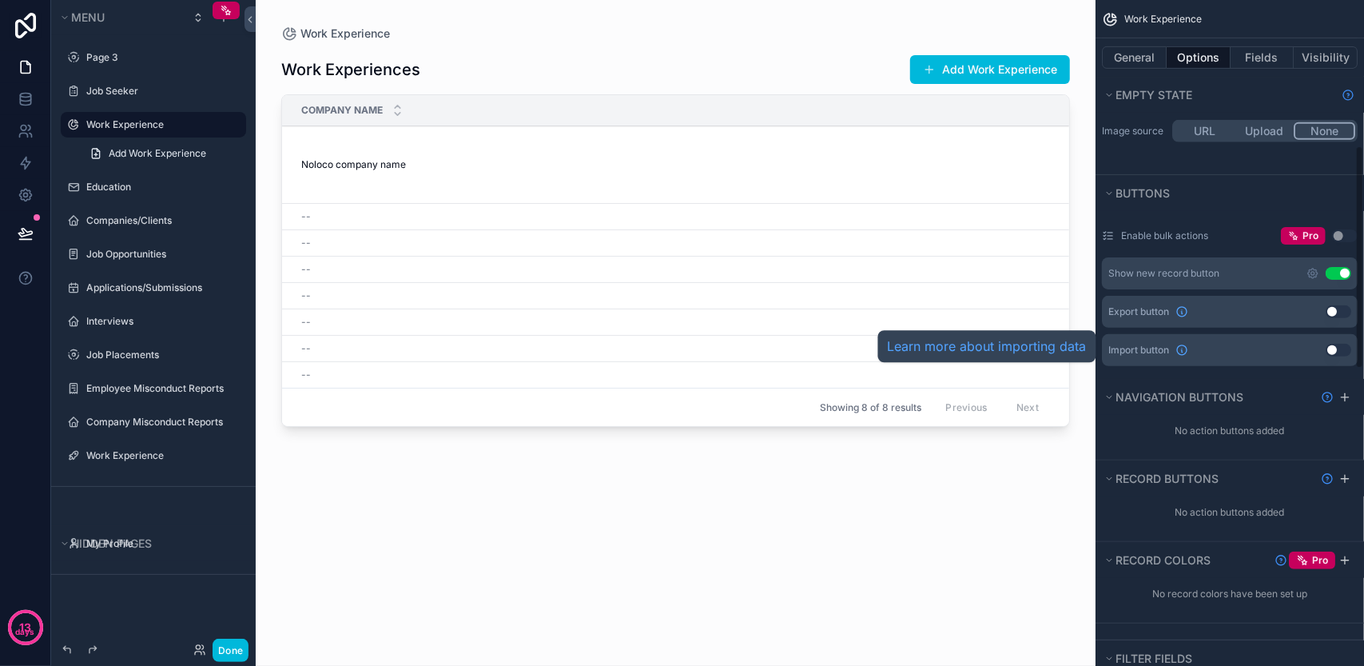
scroll to position [320, 0]
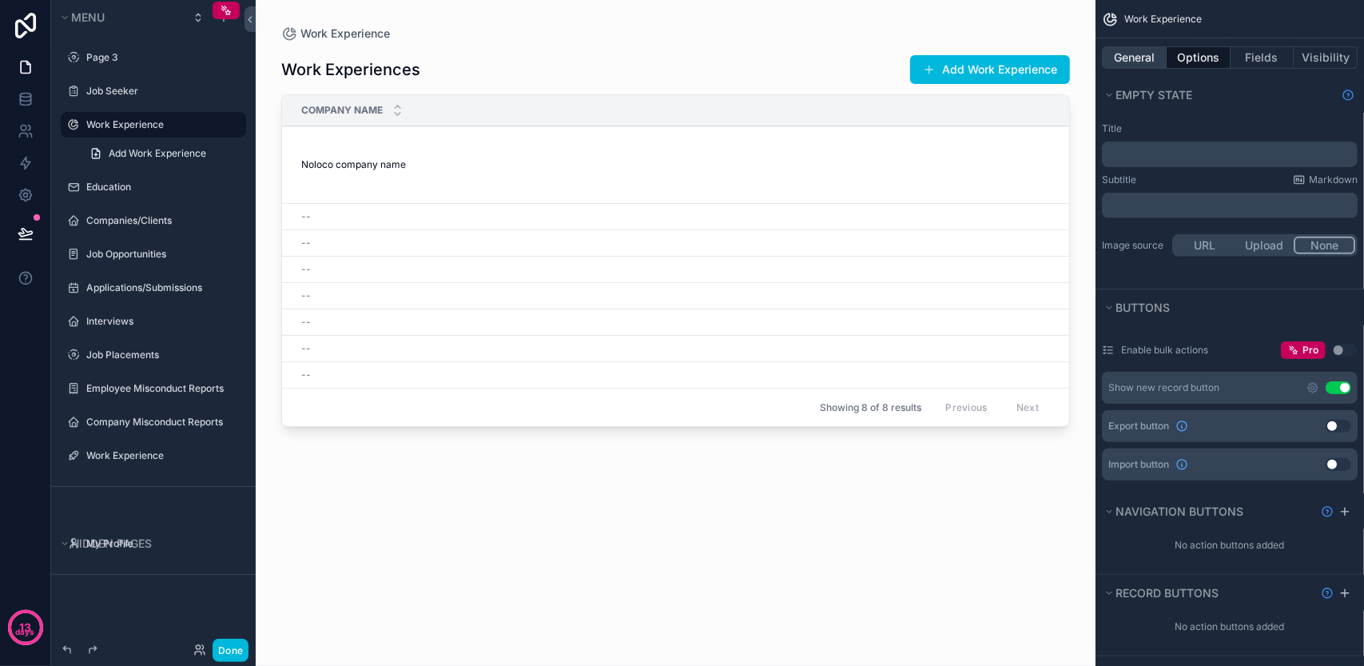
click at [1123, 50] on button "General" at bounding box center [1134, 57] width 65 height 22
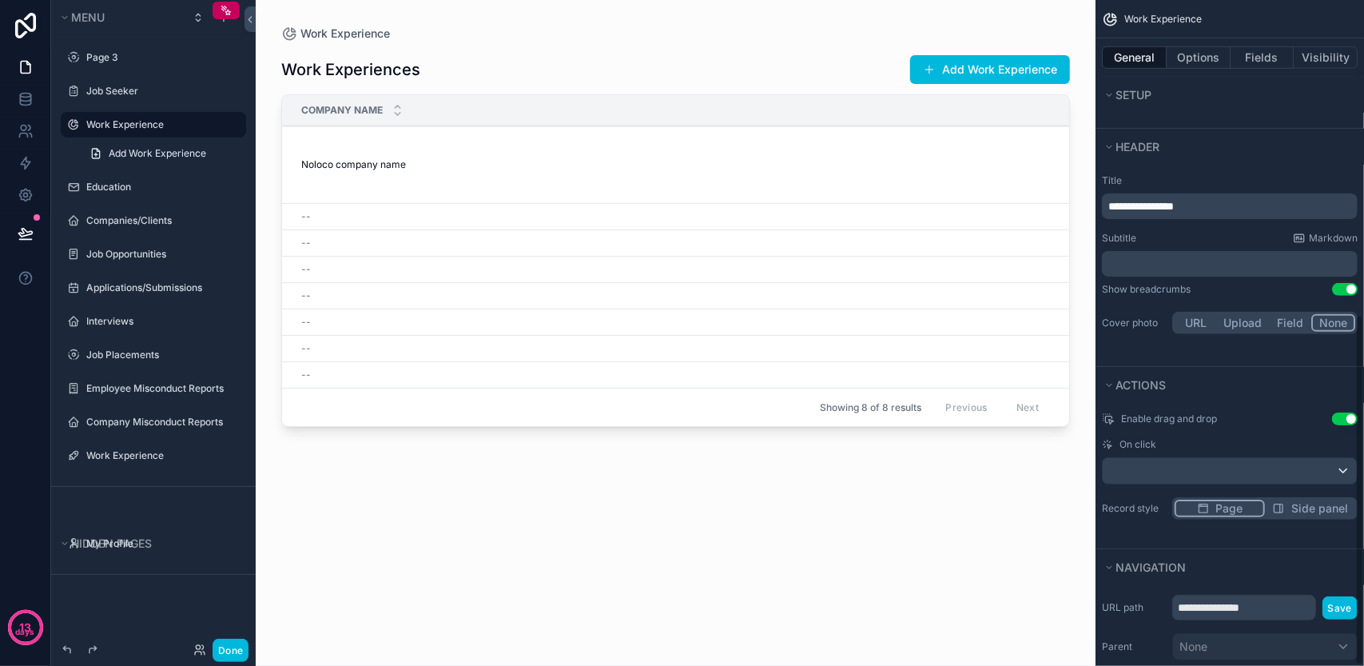
scroll to position [599, 0]
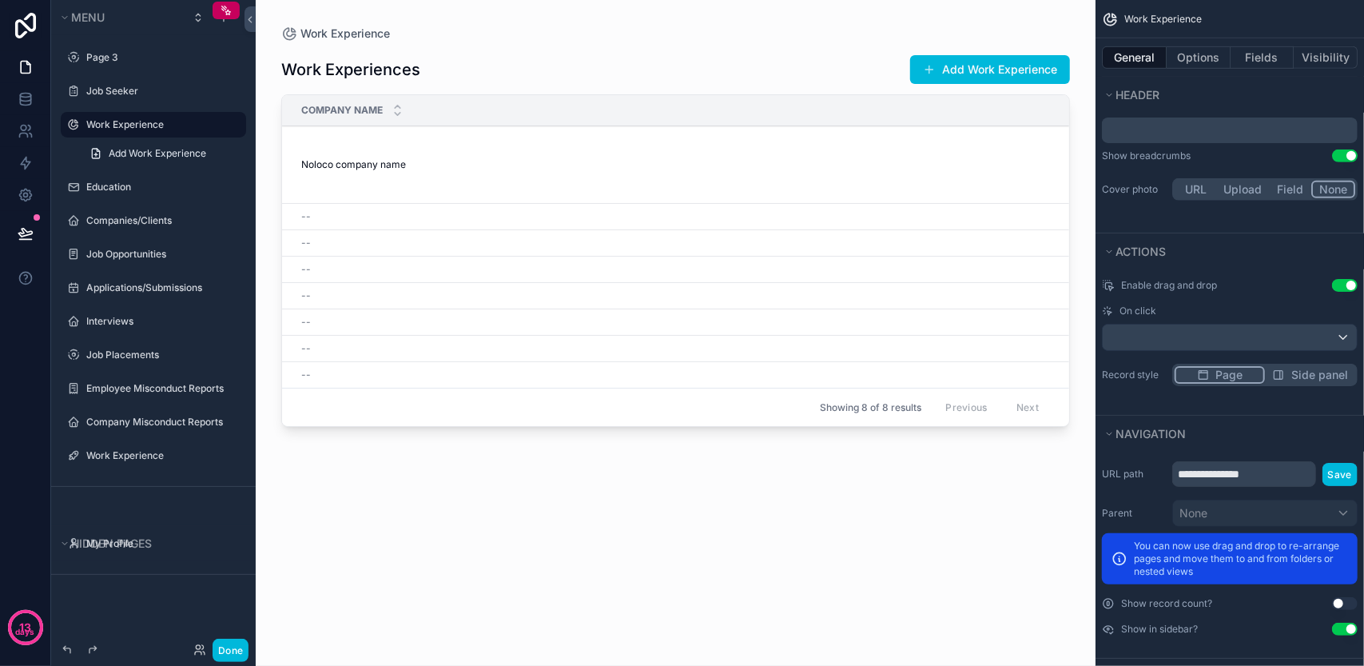
click at [1337, 597] on button "Use setting" at bounding box center [1345, 603] width 26 height 13
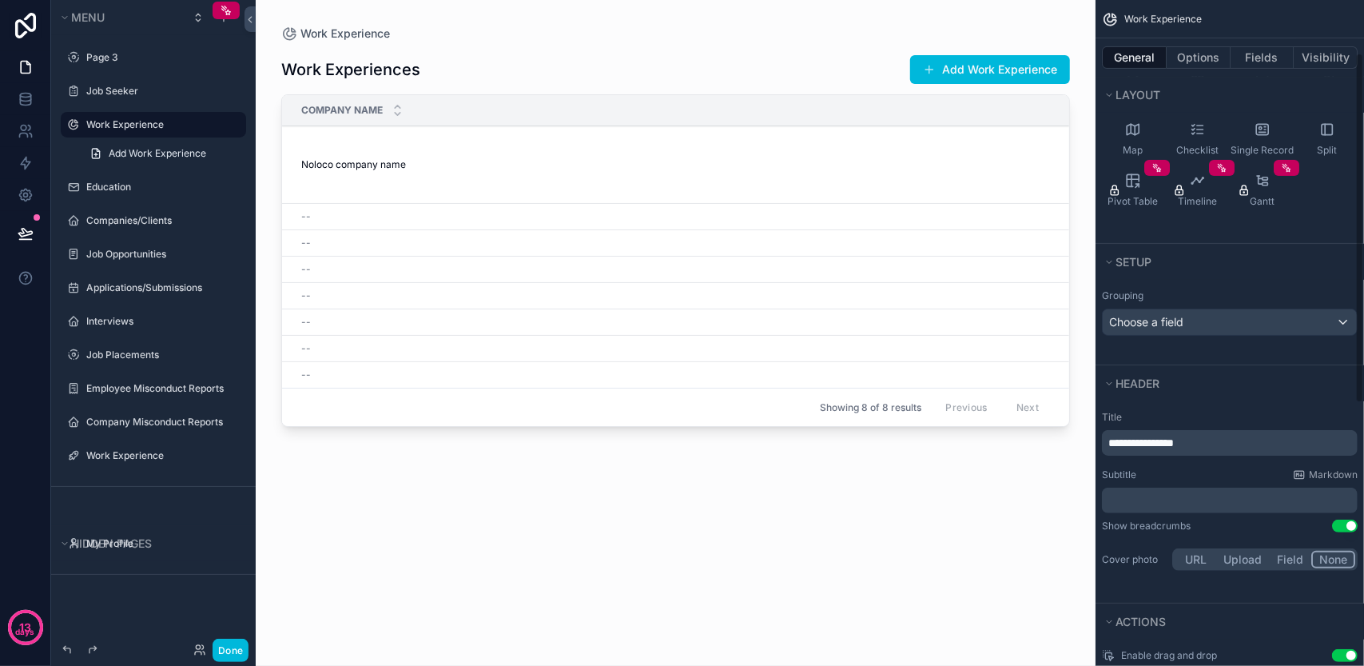
scroll to position [0, 0]
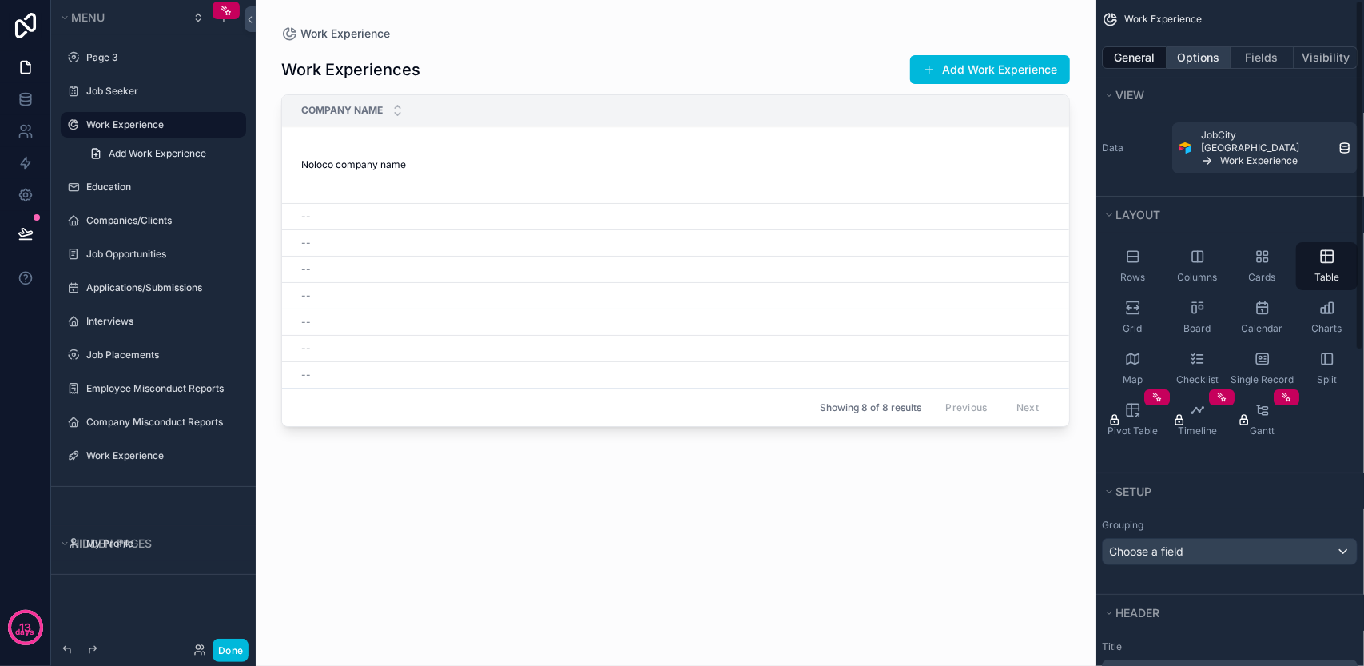
click at [1178, 62] on button "Options" at bounding box center [1198, 57] width 64 height 22
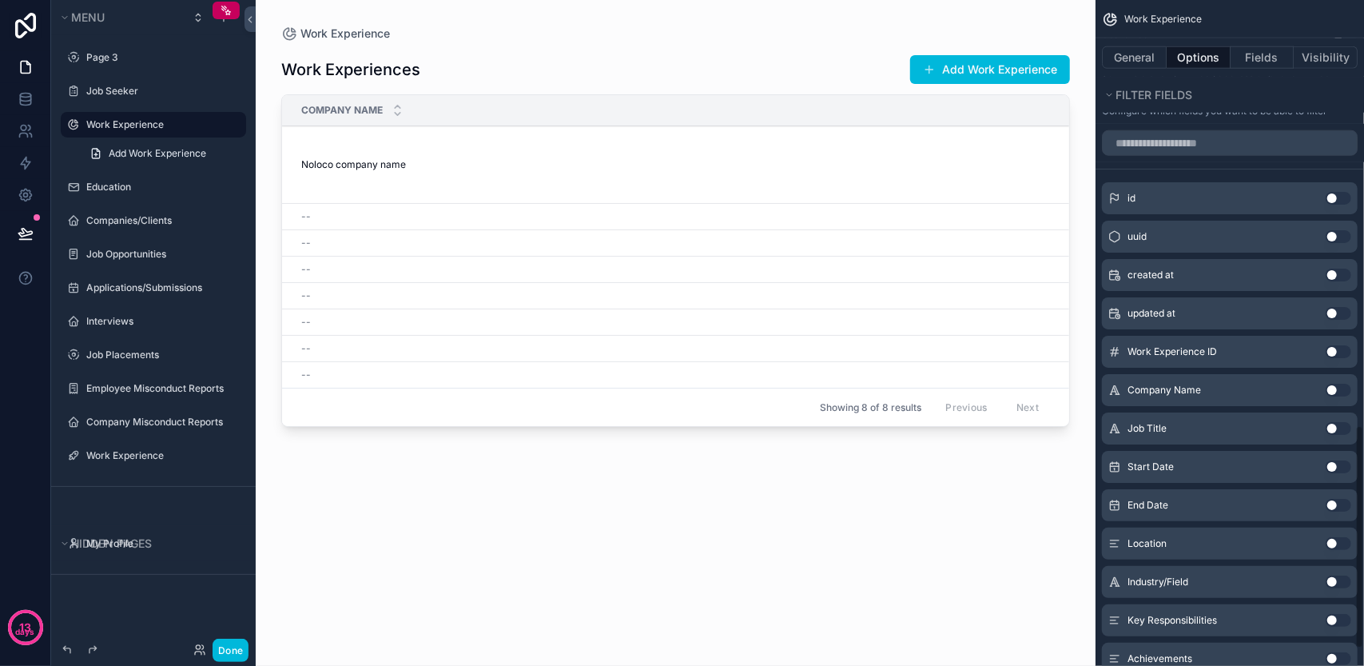
scroll to position [836, 0]
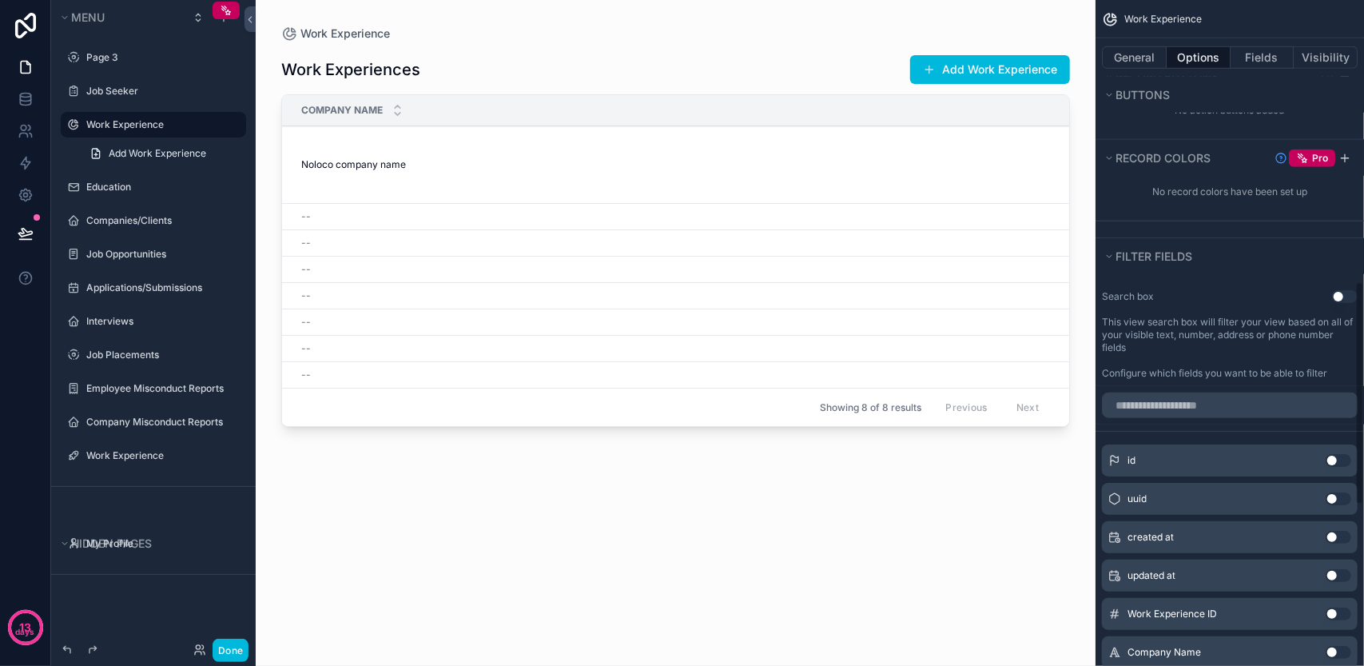
click at [1349, 290] on button "Use setting" at bounding box center [1345, 296] width 26 height 13
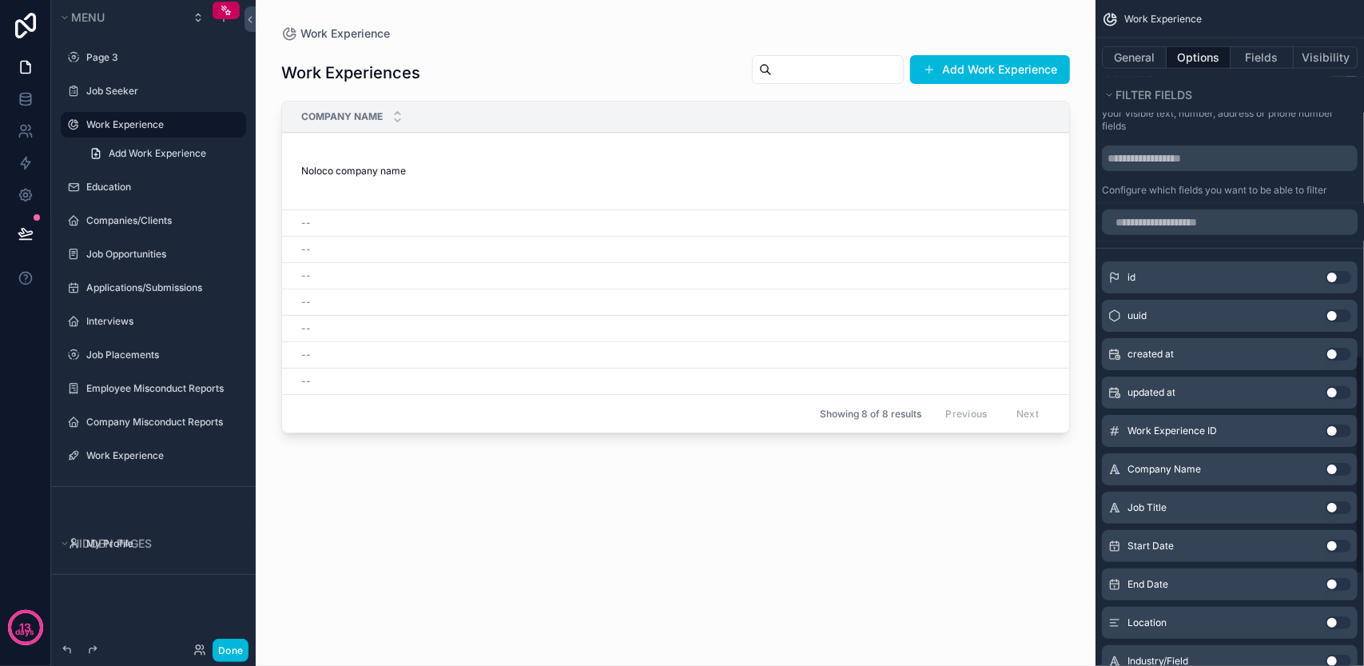
scroll to position [1075, 0]
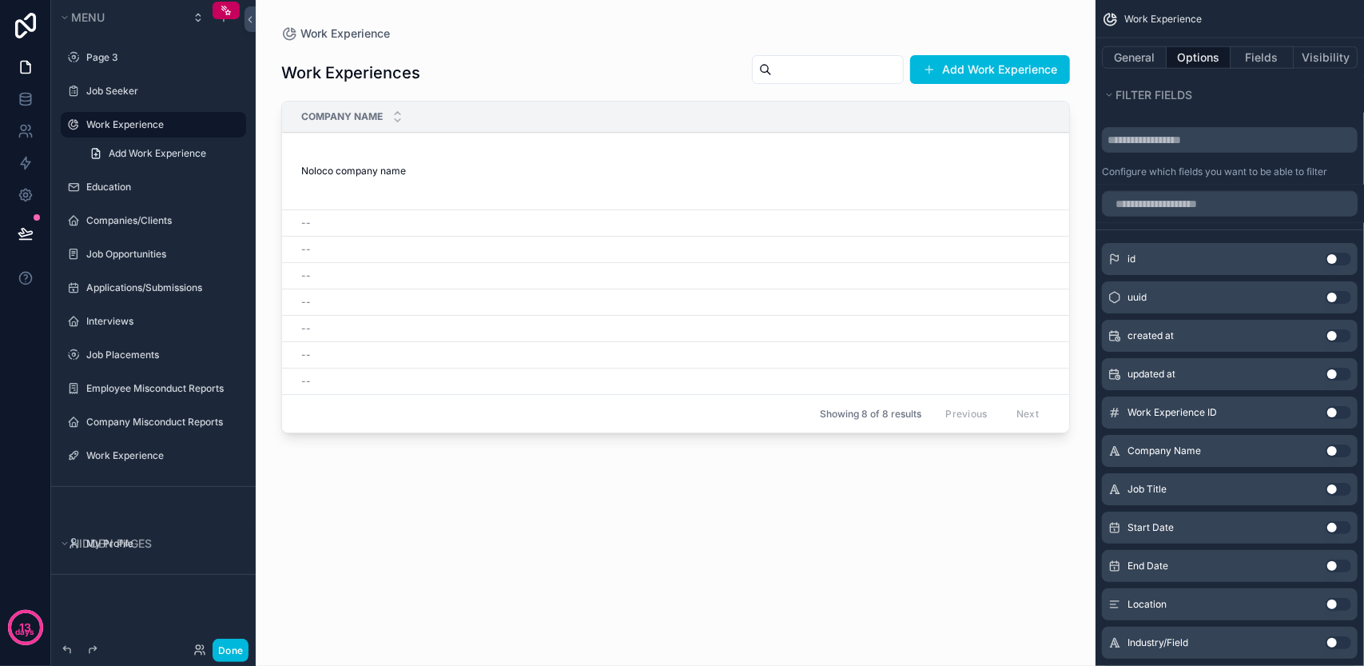
click at [1336, 444] on button "Use setting" at bounding box center [1338, 450] width 26 height 13
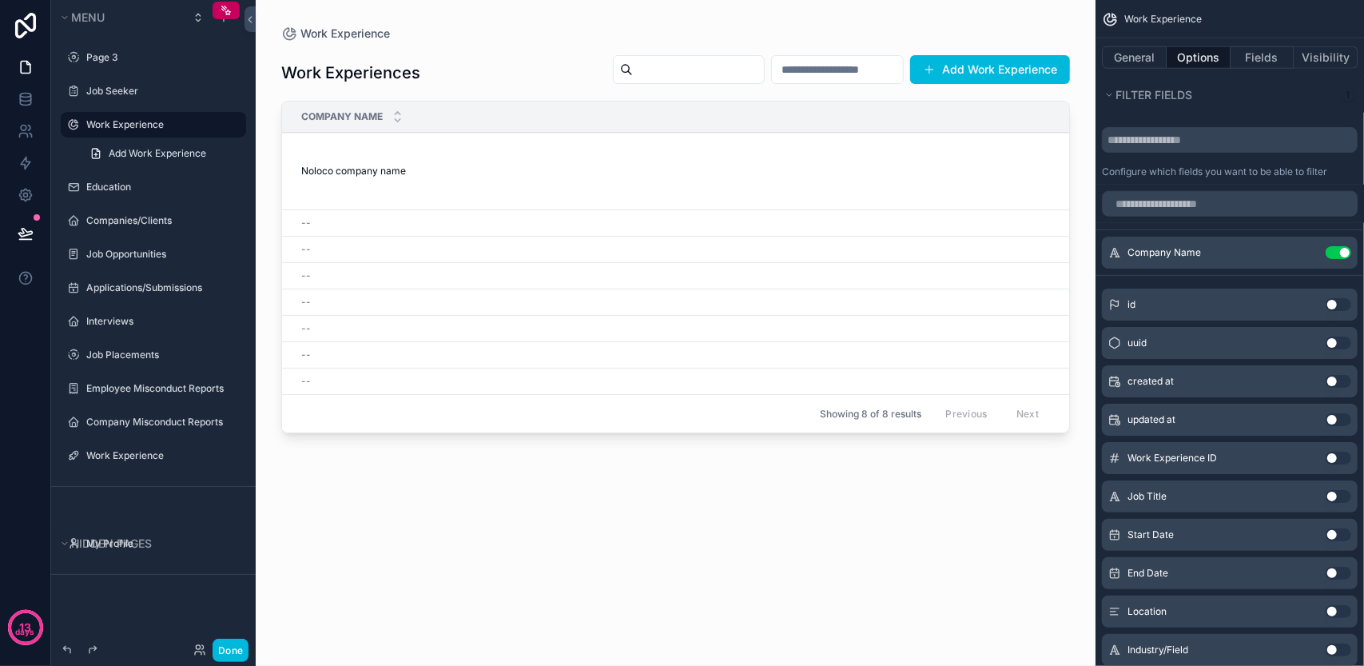
click at [686, 70] on div "scrollable content" at bounding box center [676, 323] width 840 height 646
click at [223, 645] on button "Done" at bounding box center [231, 649] width 36 height 23
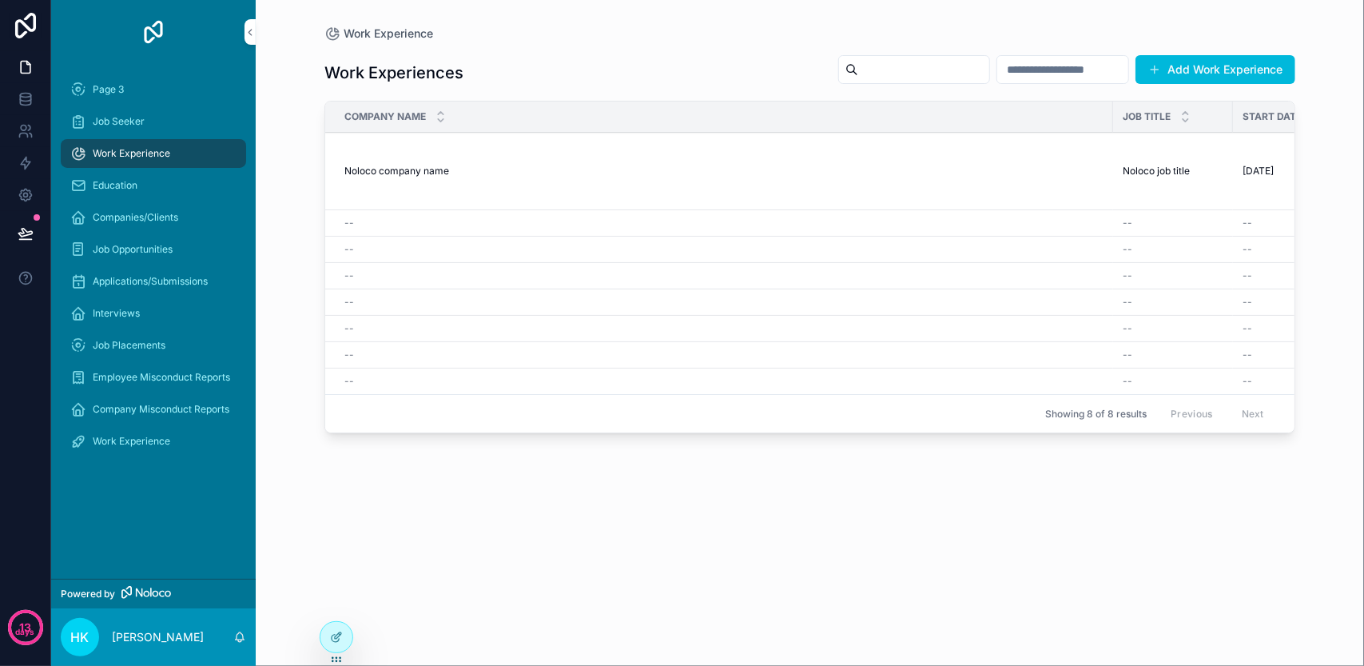
click at [858, 60] on input "scrollable content" at bounding box center [923, 69] width 131 height 22
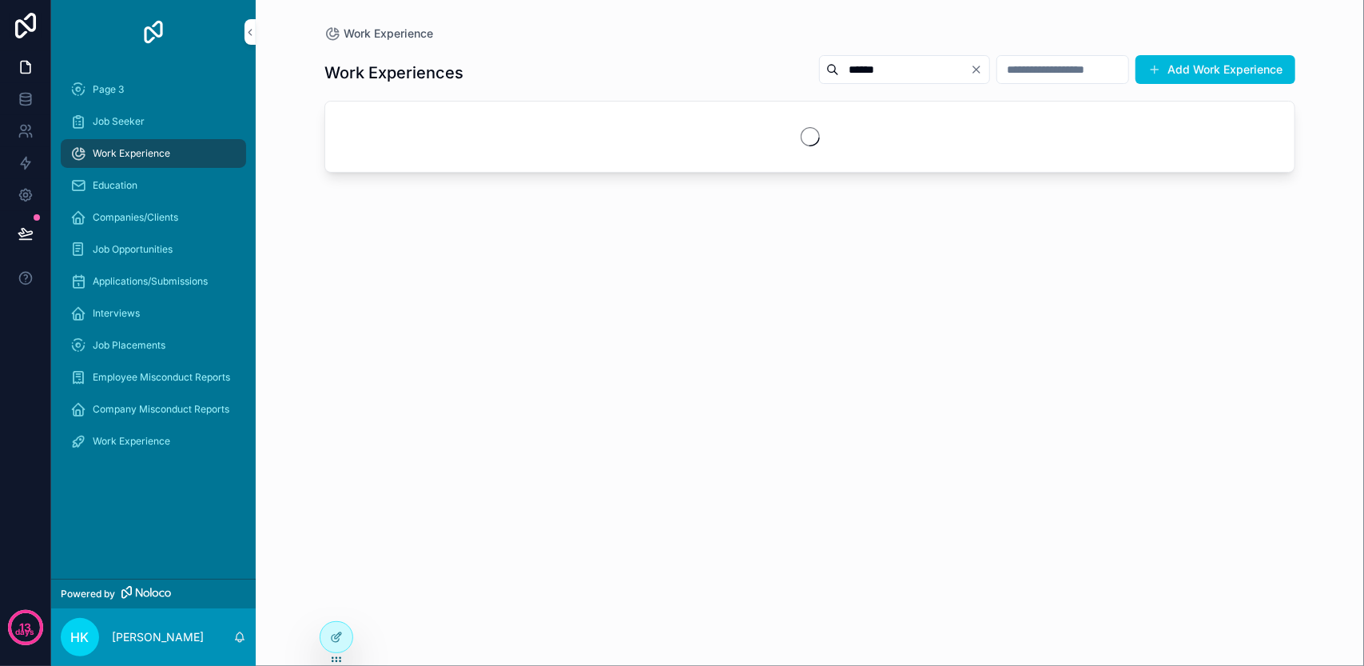
type input "******"
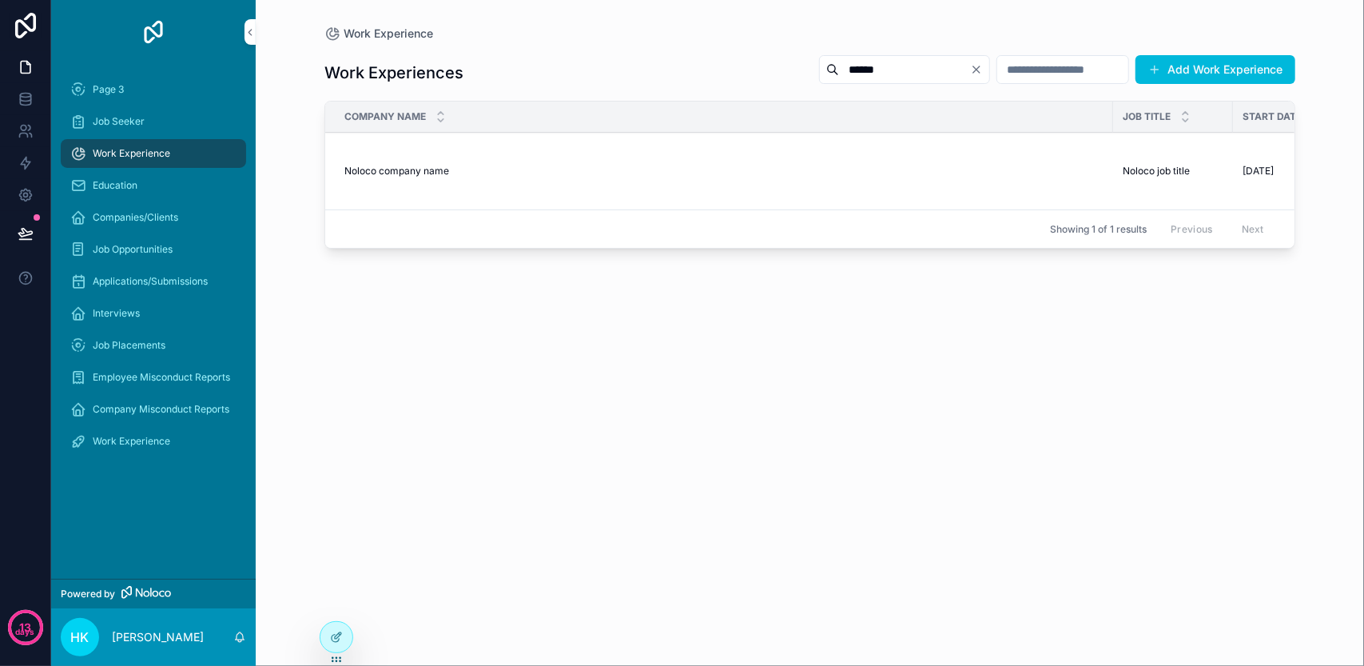
click at [1006, 74] on input "scrollable content" at bounding box center [1062, 69] width 131 height 22
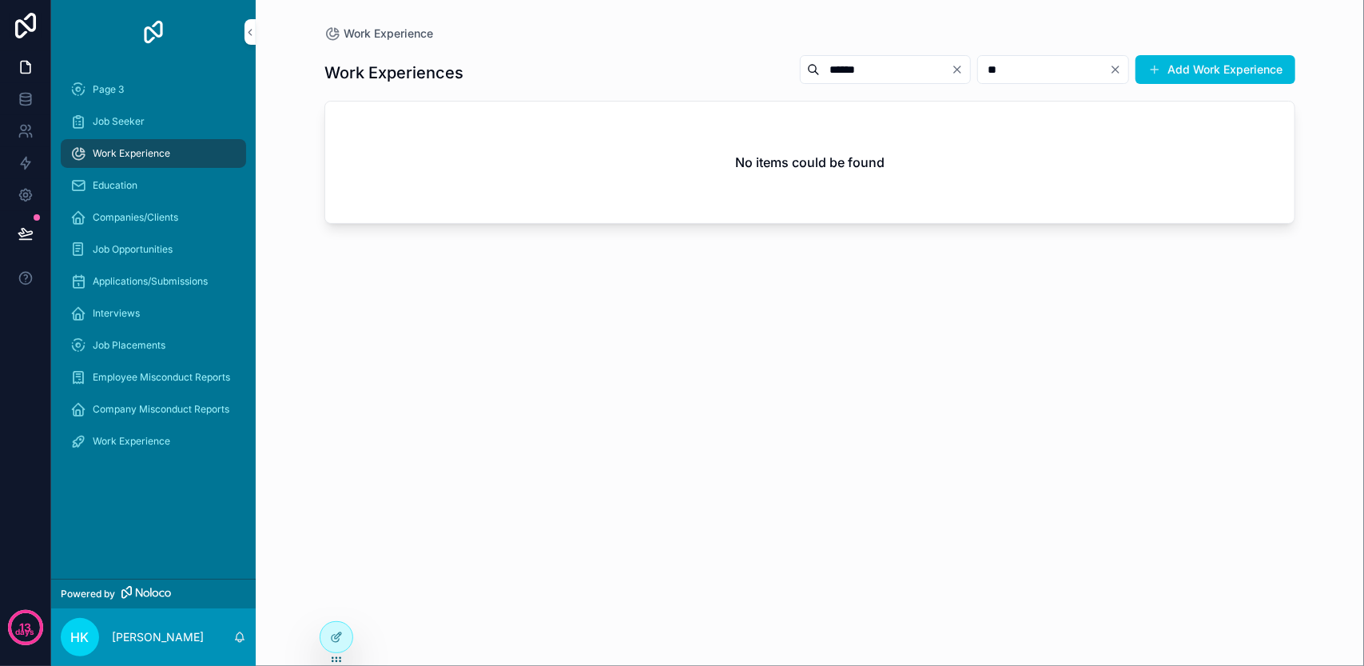
type input "**"
click at [954, 69] on icon "Clear" at bounding box center [957, 69] width 6 height 6
drag, startPoint x: 985, startPoint y: 70, endPoint x: 946, endPoint y: 70, distance: 39.2
click at [978, 70] on input "**" at bounding box center [1043, 69] width 131 height 22
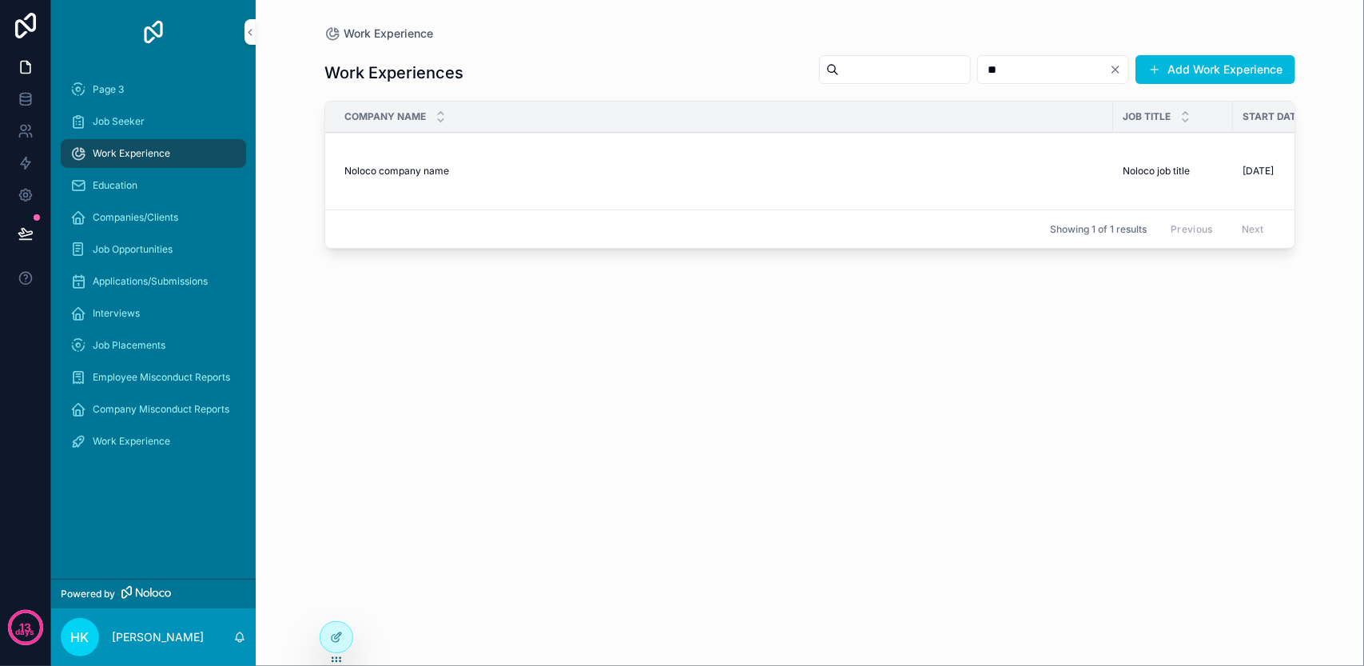
type input "**"
click at [908, 71] on input "scrollable content" at bounding box center [904, 69] width 131 height 22
click at [1119, 70] on icon "Clear" at bounding box center [1115, 69] width 13 height 13
drag, startPoint x: 896, startPoint y: 336, endPoint x: 847, endPoint y: 346, distance: 50.5
click at [896, 336] on div "Work Experiences Add Work Experience Company Name Job Title Start Date Work Exp…" at bounding box center [809, 344] width 971 height 605
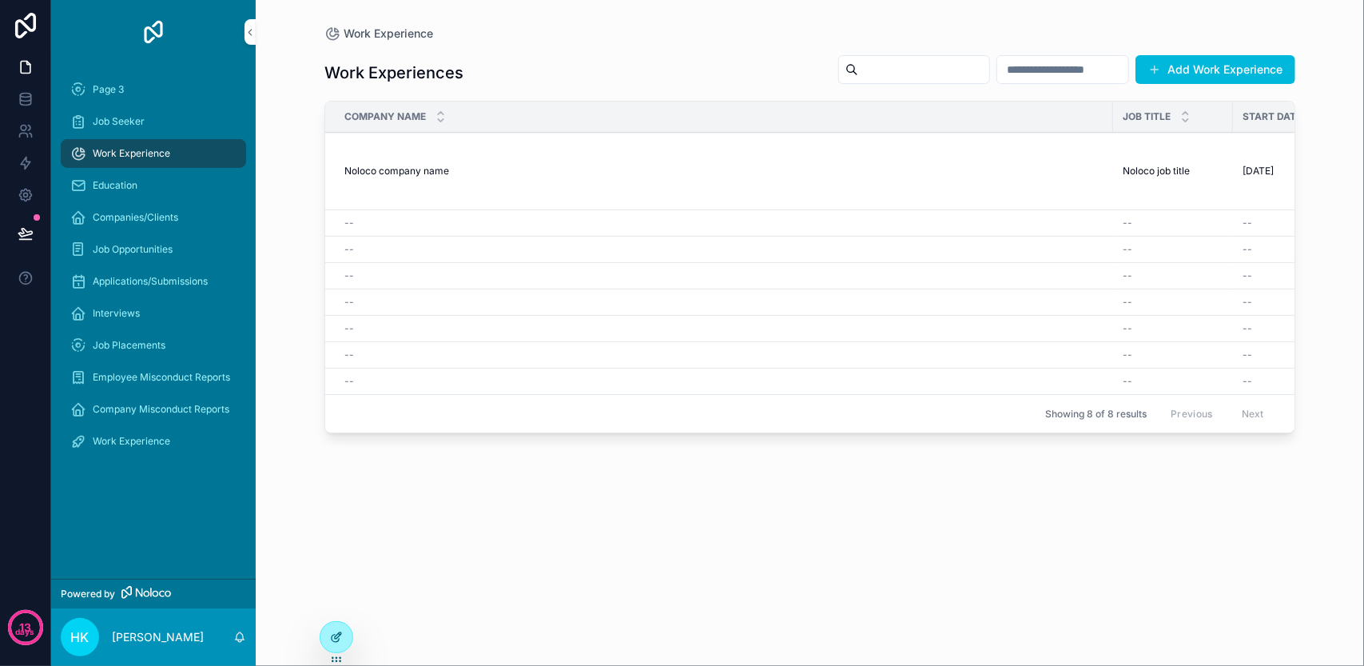
click at [348, 638] on div at bounding box center [336, 637] width 32 height 30
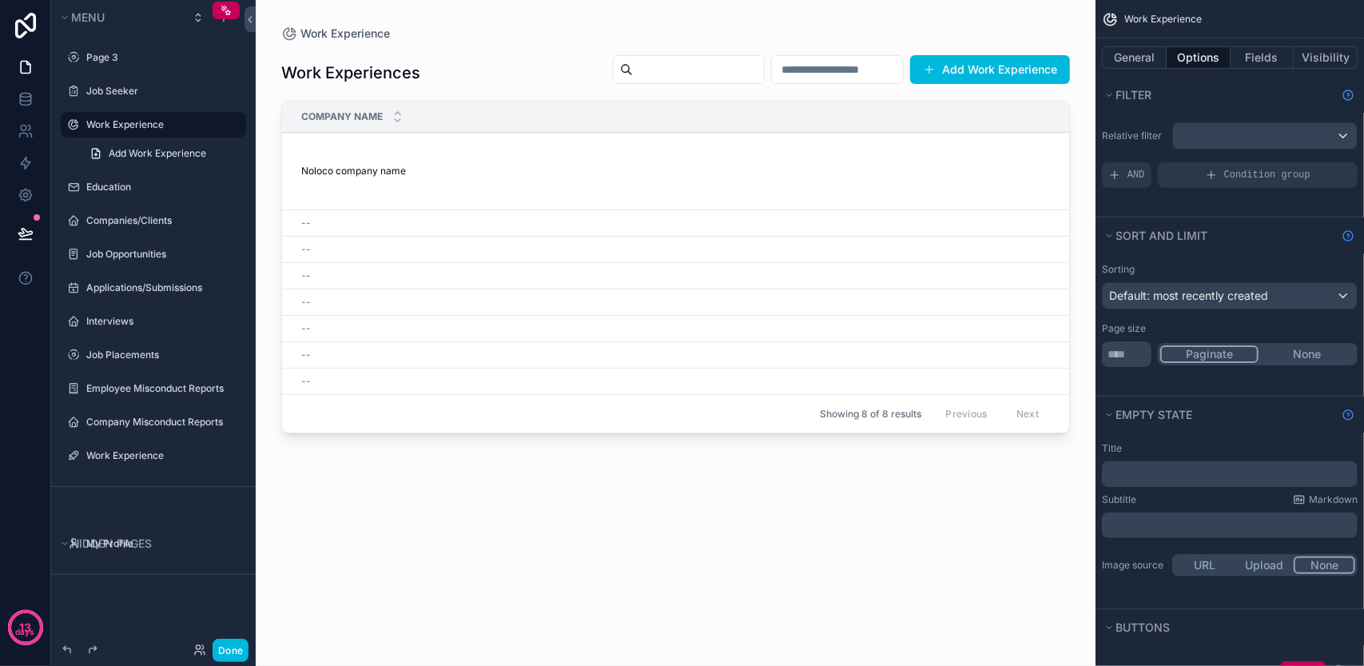
click at [615, 63] on div "scrollable content" at bounding box center [676, 323] width 840 height 646
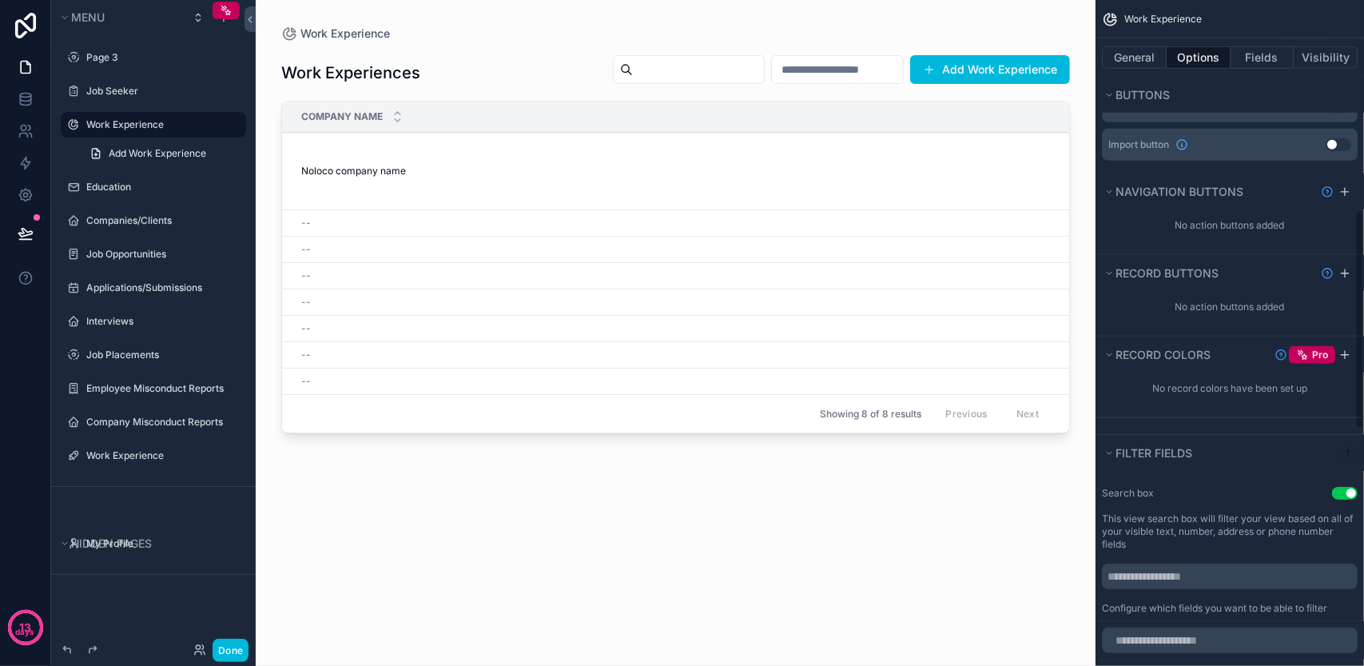
scroll to position [320, 0]
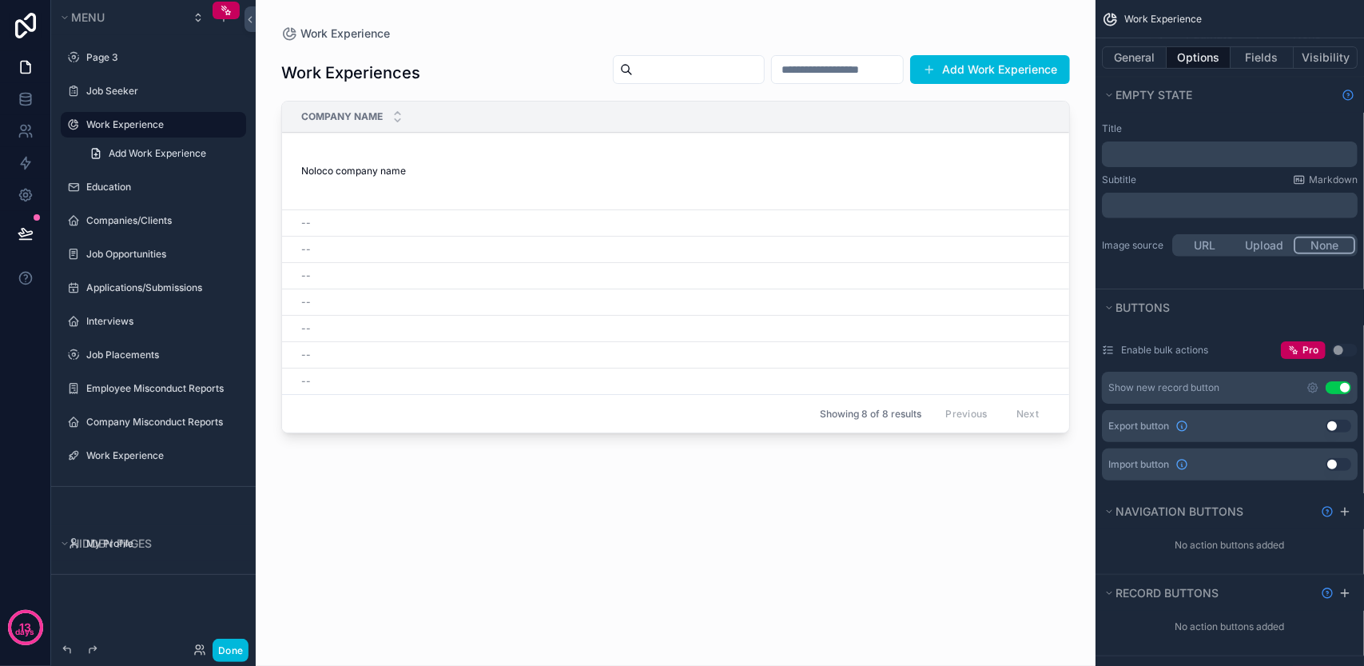
click at [1329, 422] on button "Use setting" at bounding box center [1338, 425] width 26 height 13
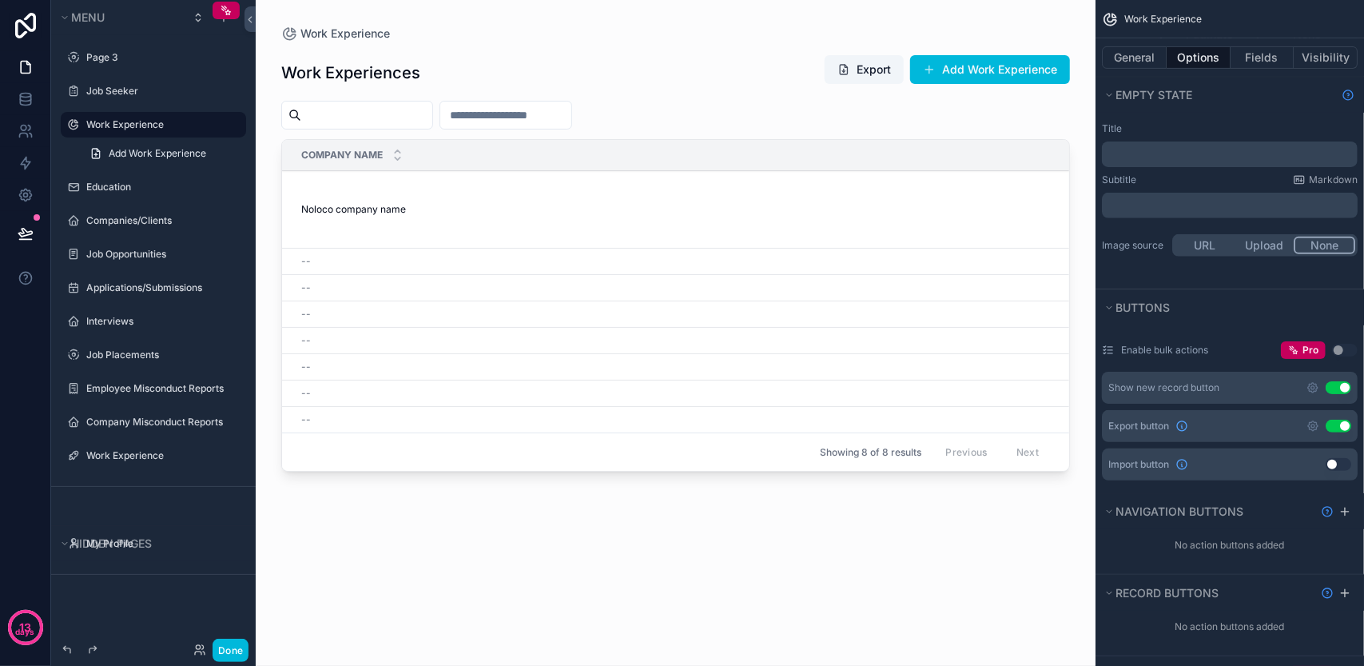
click at [1329, 422] on button "Use setting" at bounding box center [1338, 425] width 26 height 13
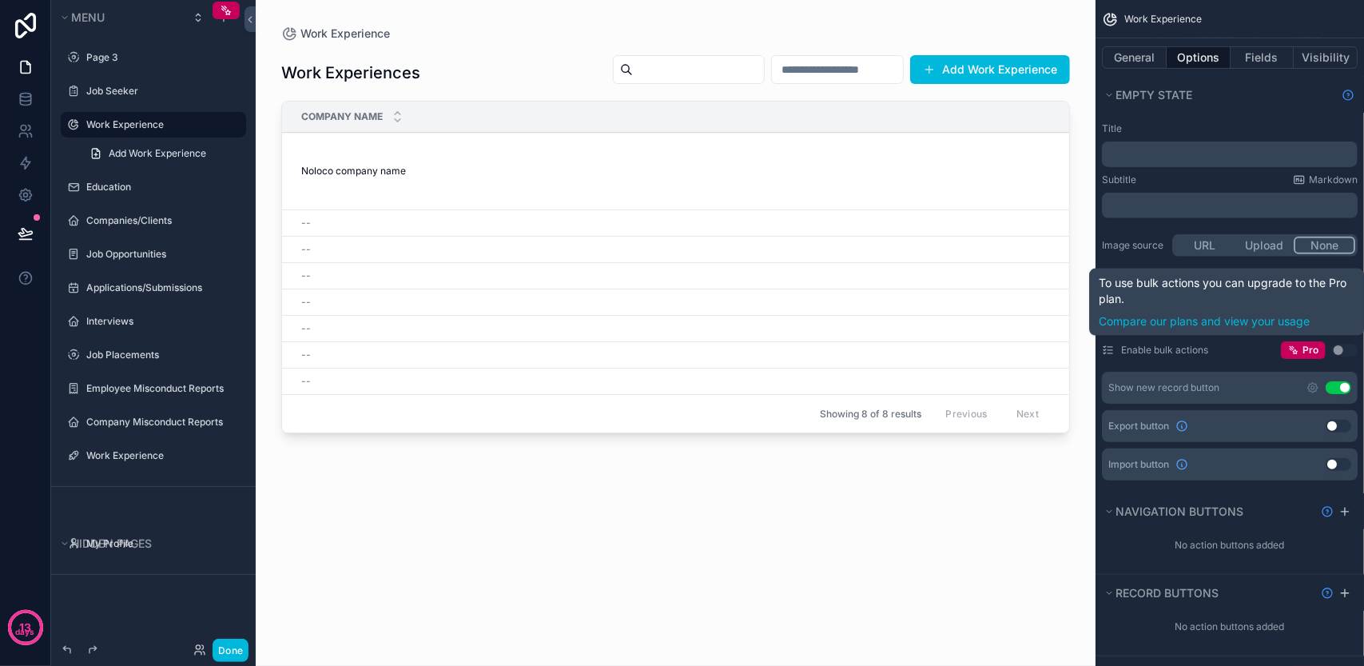
click at [1337, 345] on button "Use setting" at bounding box center [1345, 350] width 26 height 13
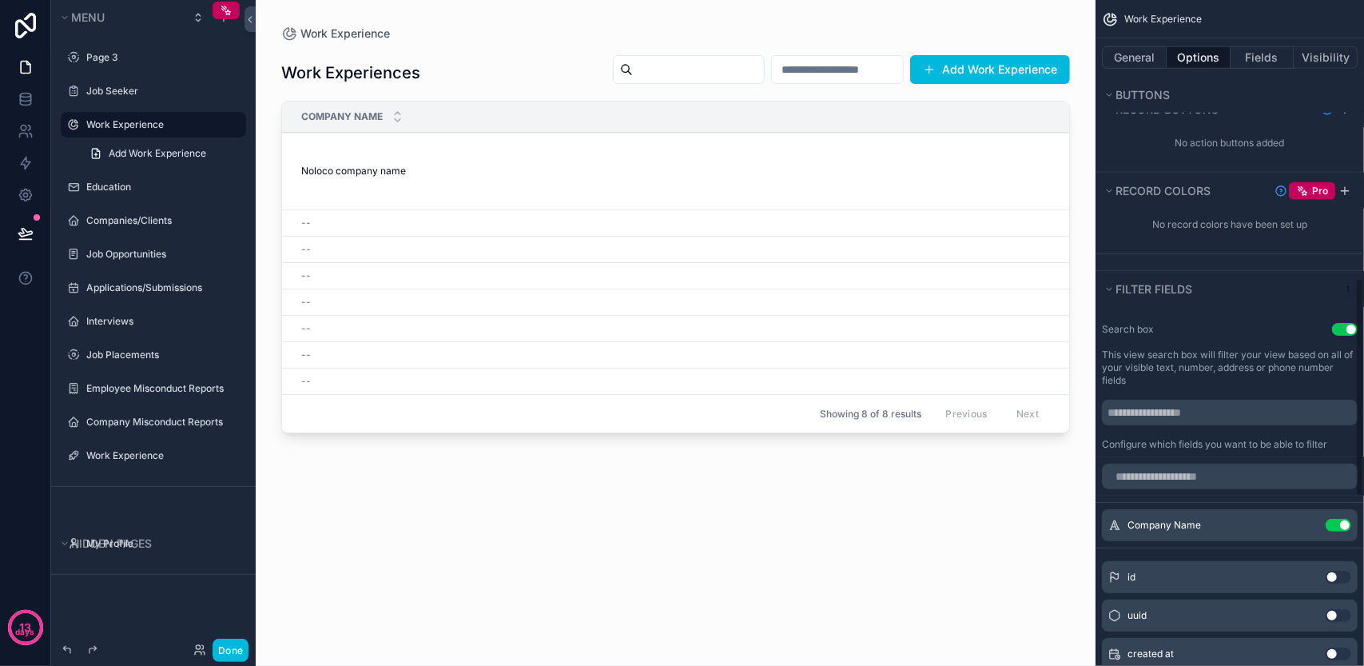
scroll to position [799, 0]
click at [1331, 523] on button "Use setting" at bounding box center [1338, 529] width 26 height 13
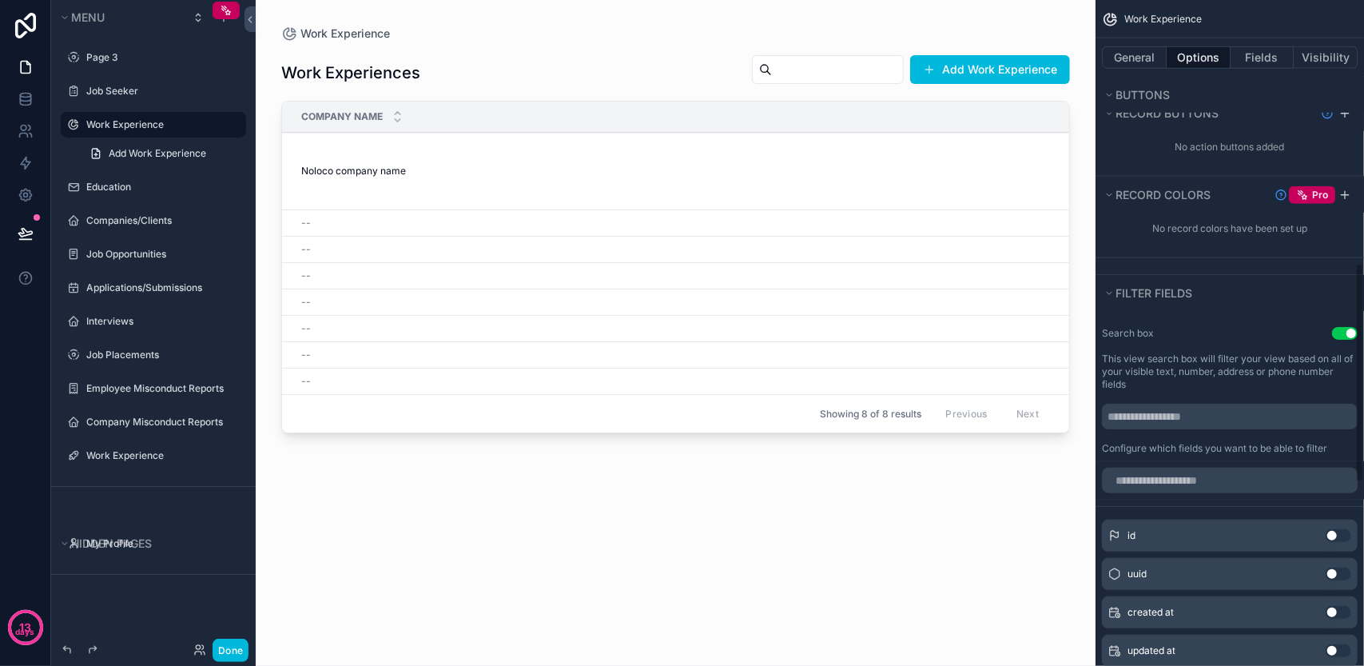
click at [1345, 329] on button "Use setting" at bounding box center [1345, 333] width 26 height 13
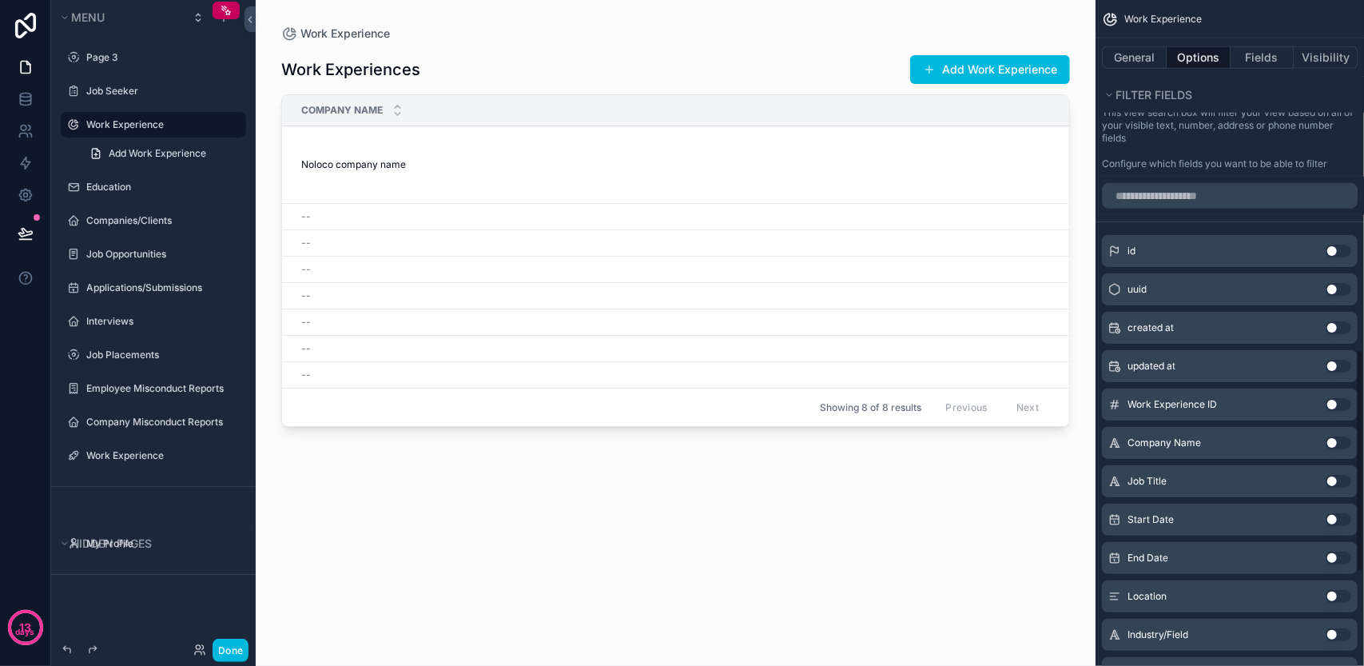
scroll to position [1119, 0]
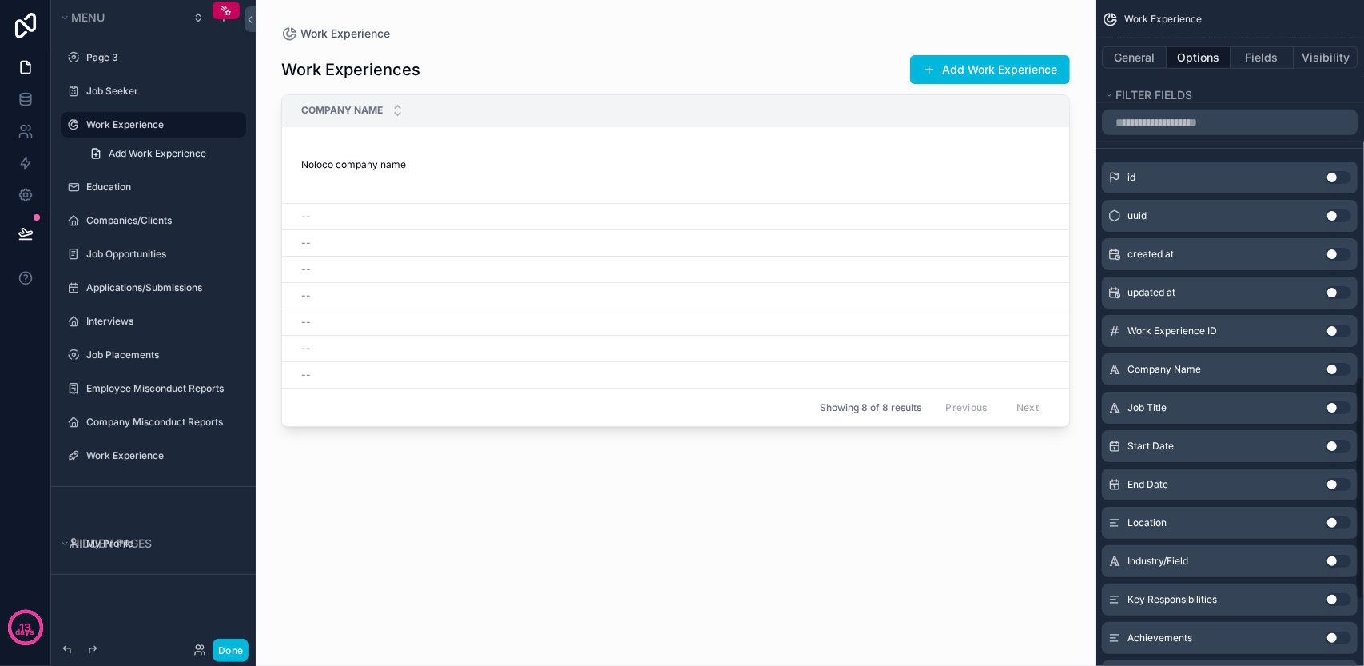
click at [1339, 363] on button "Use setting" at bounding box center [1338, 369] width 26 height 13
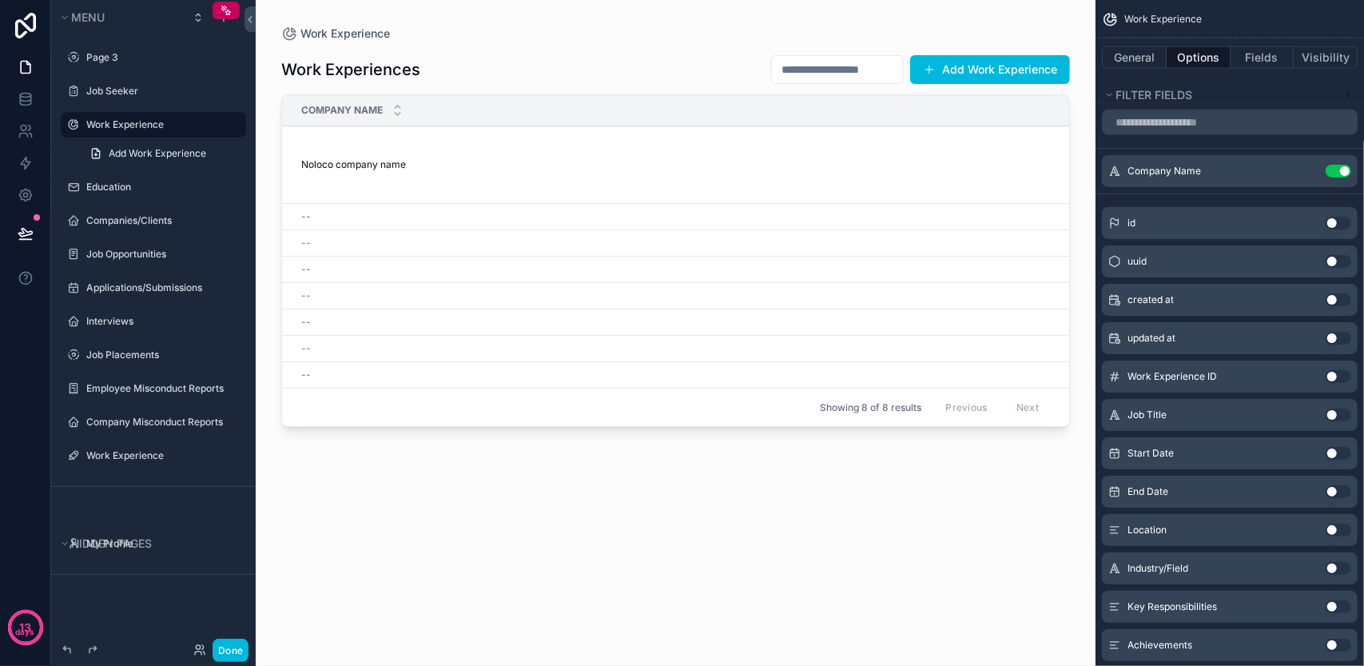
click at [1334, 408] on button "Use setting" at bounding box center [1338, 414] width 26 height 13
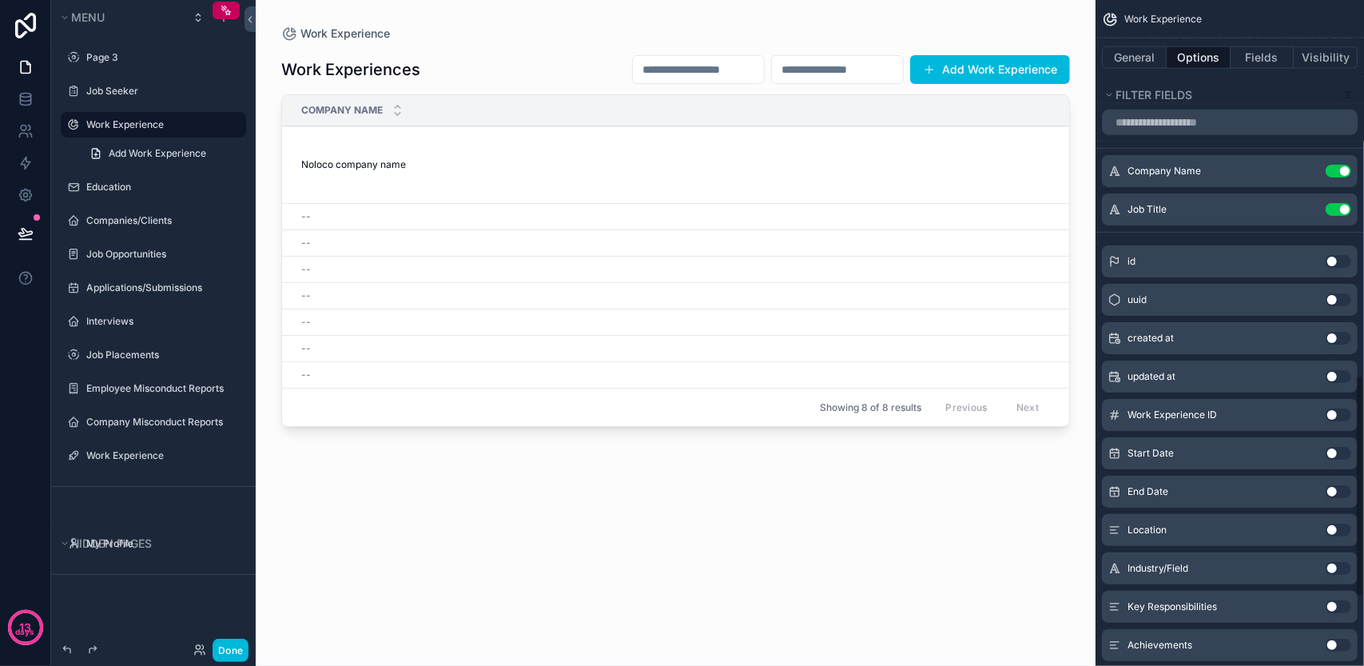
scroll to position [1198, 0]
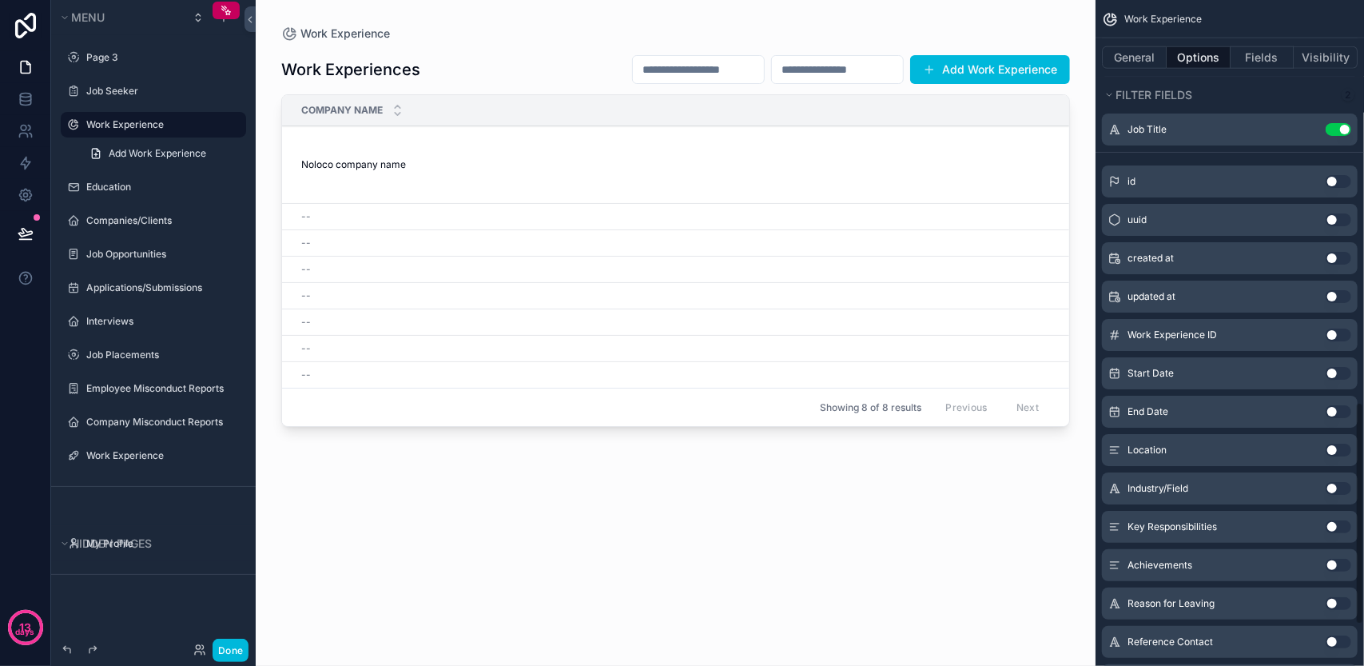
click at [1333, 520] on button "Use setting" at bounding box center [1338, 526] width 26 height 13
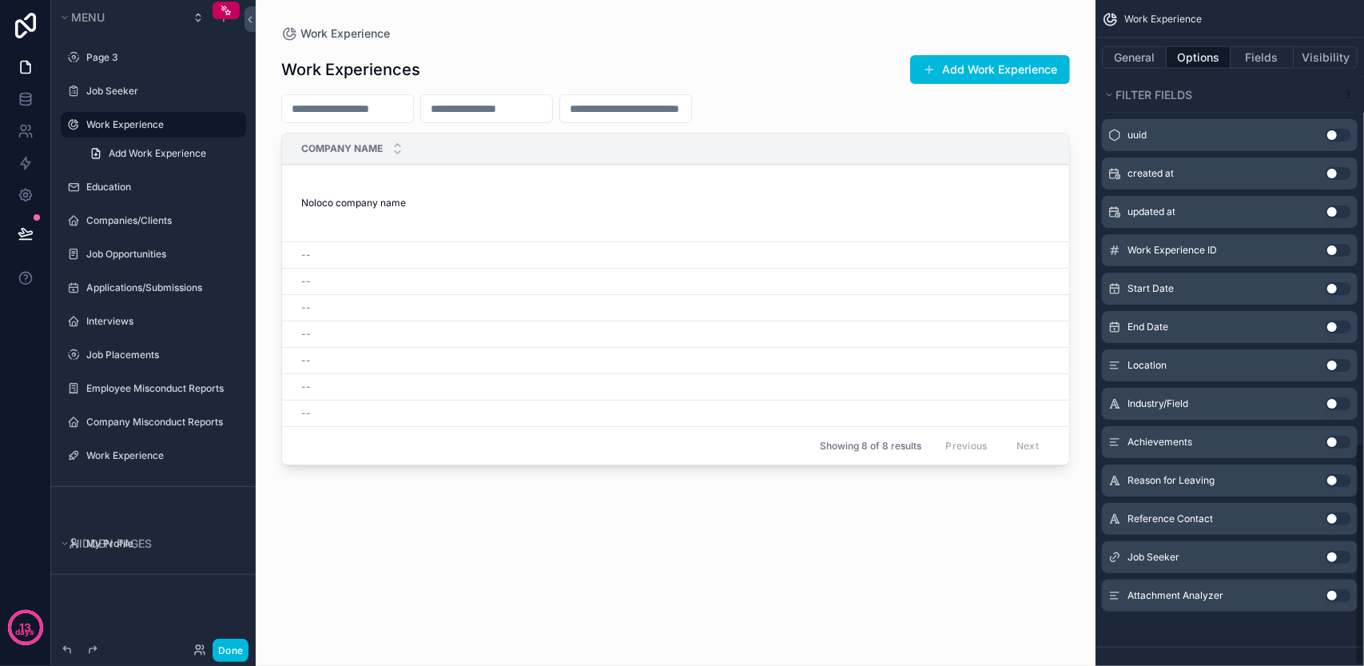
scroll to position [1321, 0]
click at [1329, 550] on button "Use setting" at bounding box center [1338, 556] width 26 height 13
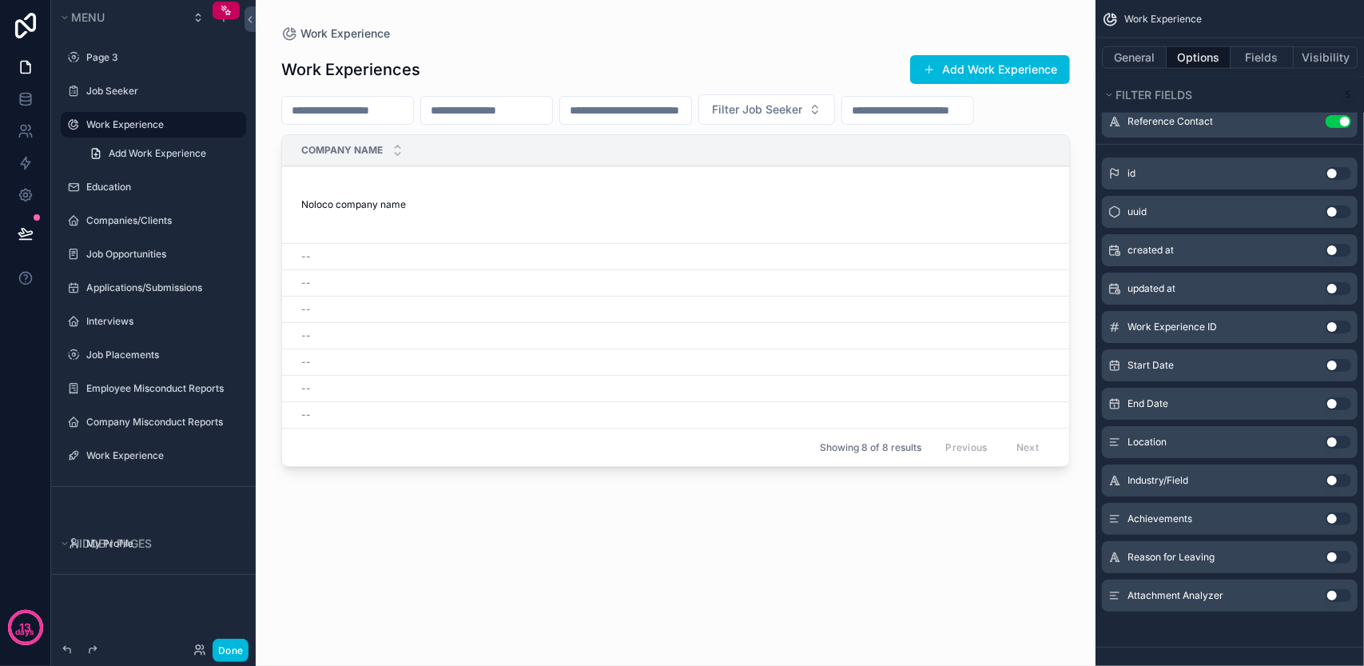
click at [1330, 466] on div "Industry/Field Use setting" at bounding box center [1230, 480] width 256 height 32
click at [1337, 474] on button "Use setting" at bounding box center [1338, 480] width 26 height 13
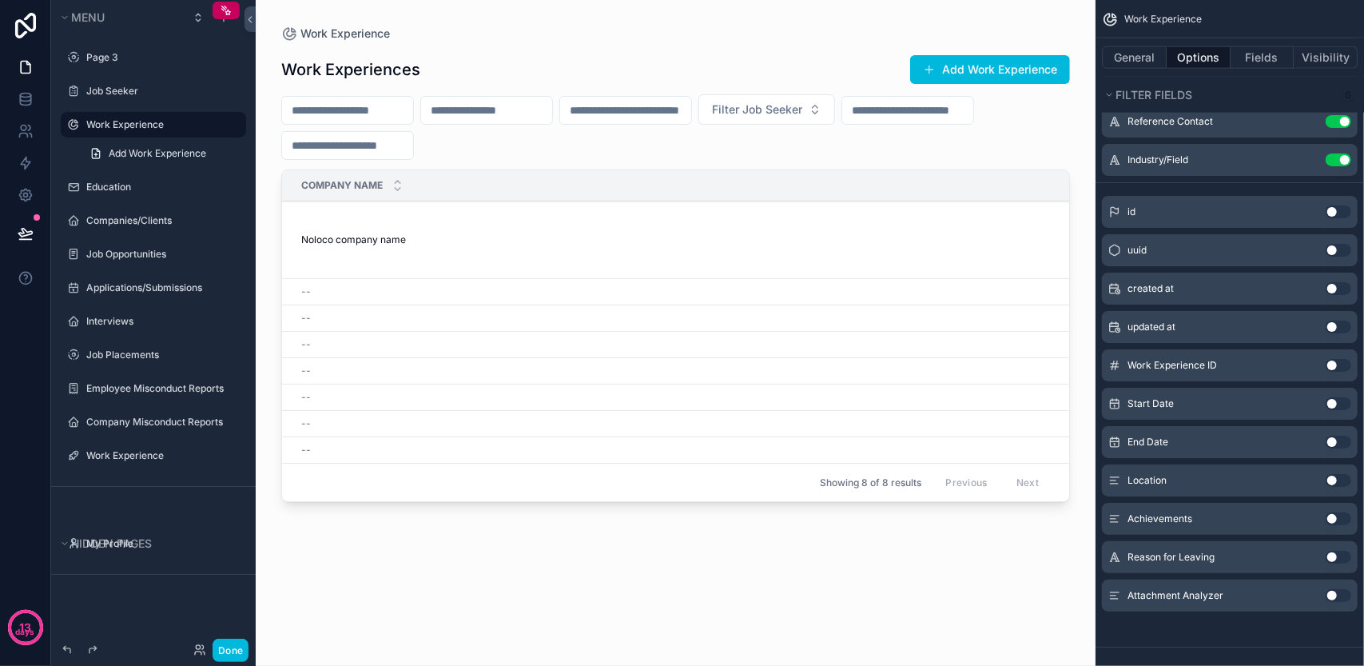
click at [413, 154] on input "scrollable content" at bounding box center [347, 145] width 131 height 22
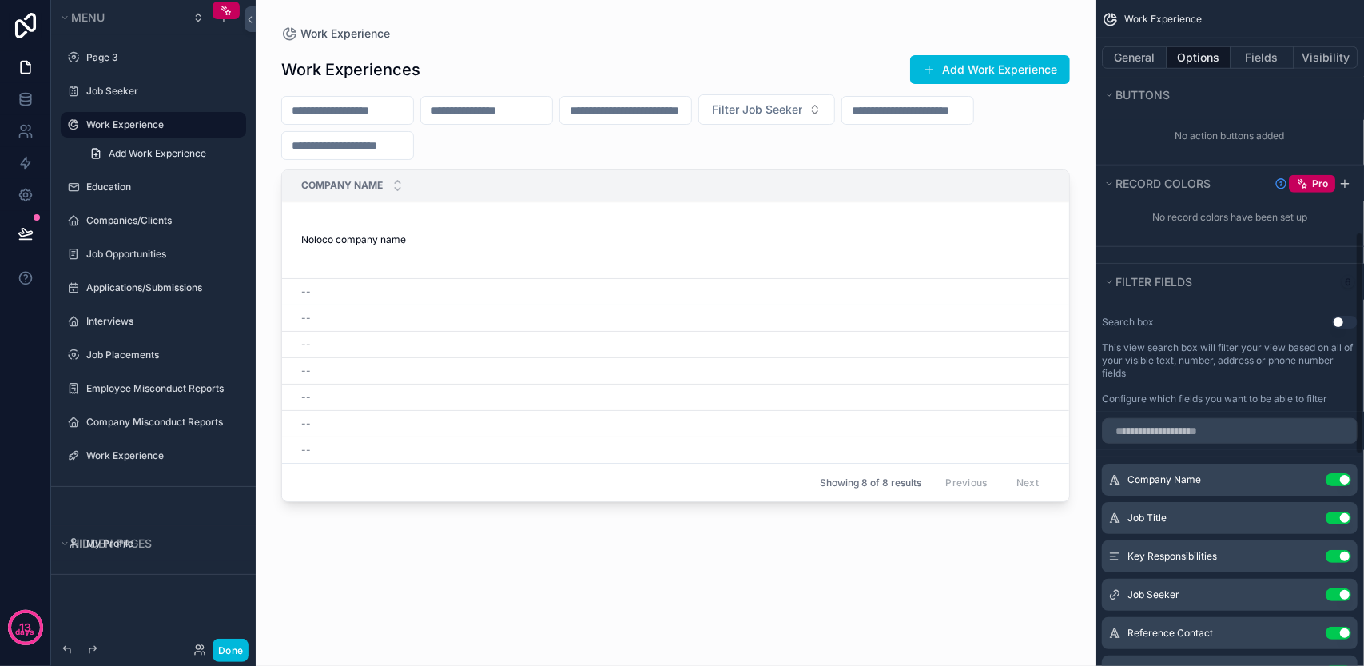
scroll to position [682, 0]
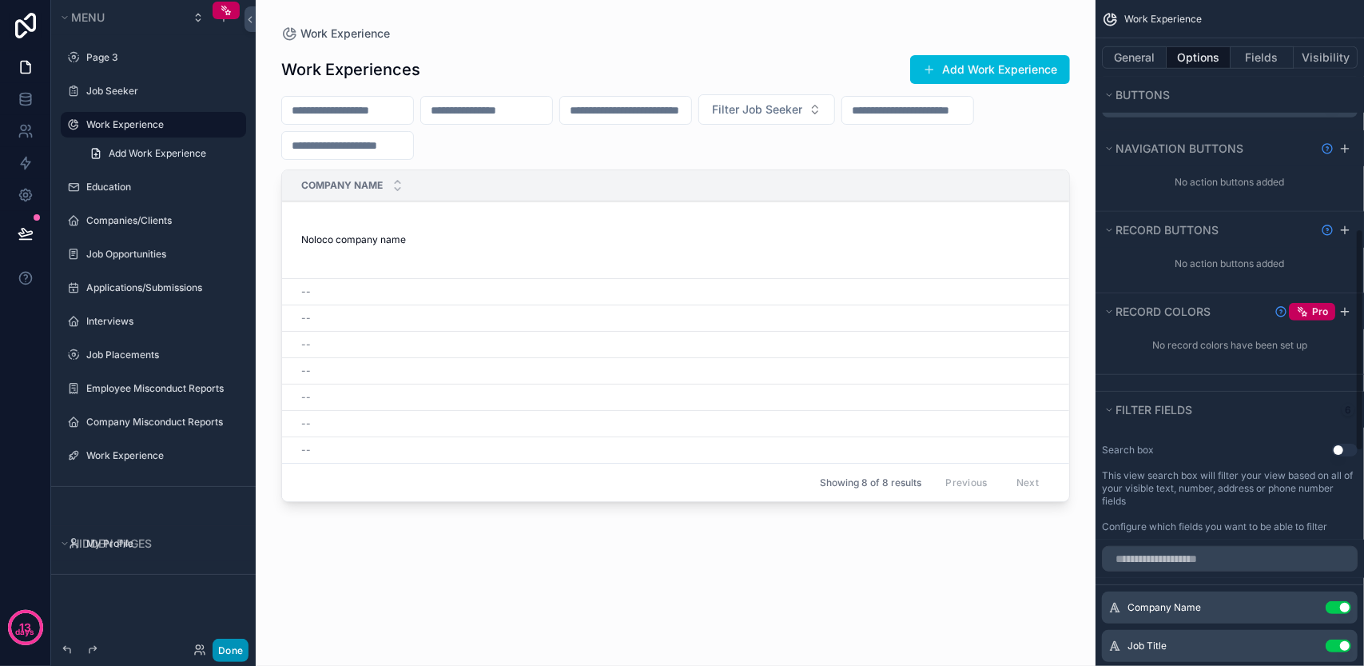
click at [227, 645] on button "Done" at bounding box center [231, 649] width 36 height 23
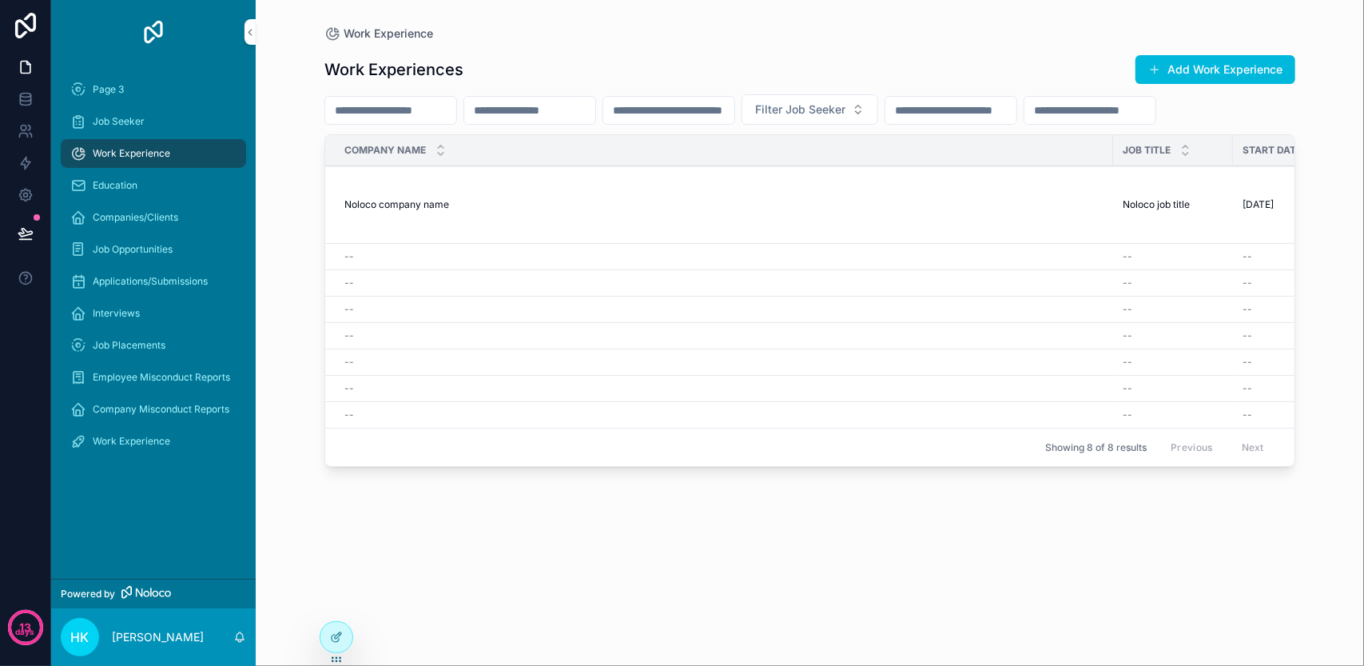
click at [1024, 121] on input "scrollable content" at bounding box center [1089, 110] width 131 height 22
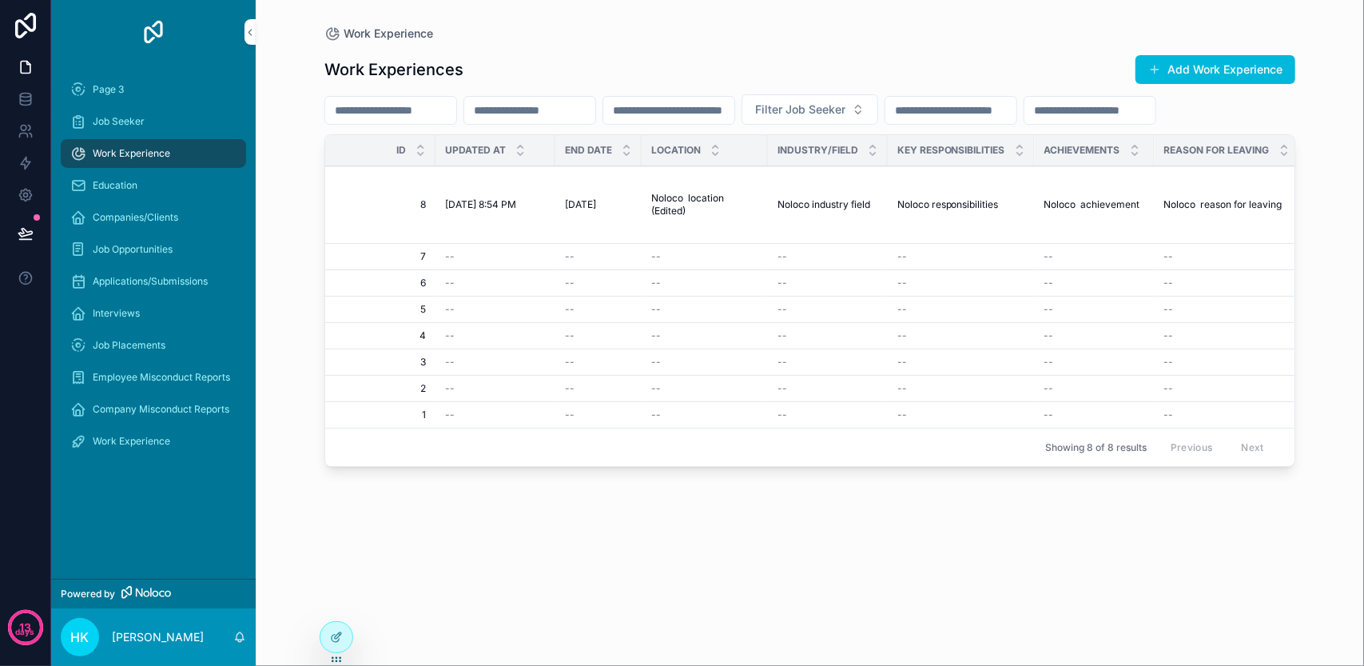
scroll to position [0, 1435]
drag, startPoint x: 1064, startPoint y: 495, endPoint x: 1178, endPoint y: 495, distance: 113.5
click at [1178, 466] on div "Showing 8 of 8 results Previous Next" at bounding box center [809, 446] width 969 height 38
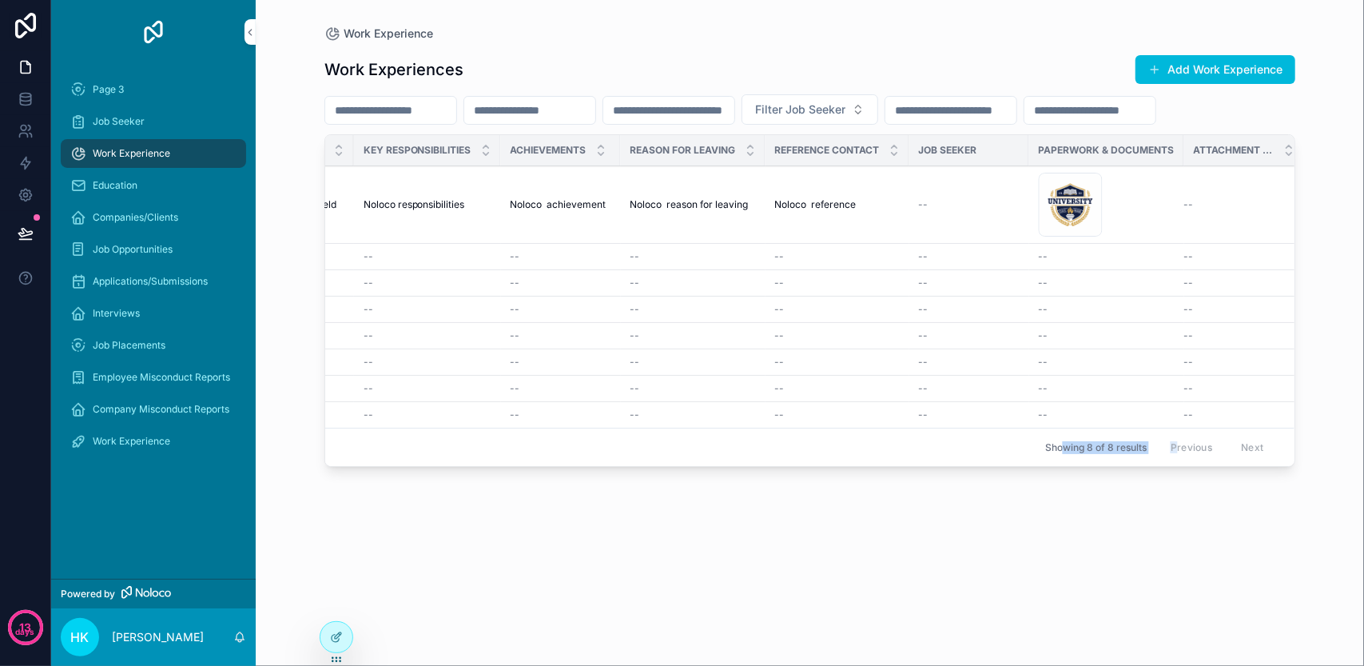
scroll to position [0, 1967]
click at [942, 244] on td "--" at bounding box center [960, 204] width 120 height 77
click at [676, 211] on span "Noloco reason for leaving" at bounding box center [680, 204] width 118 height 13
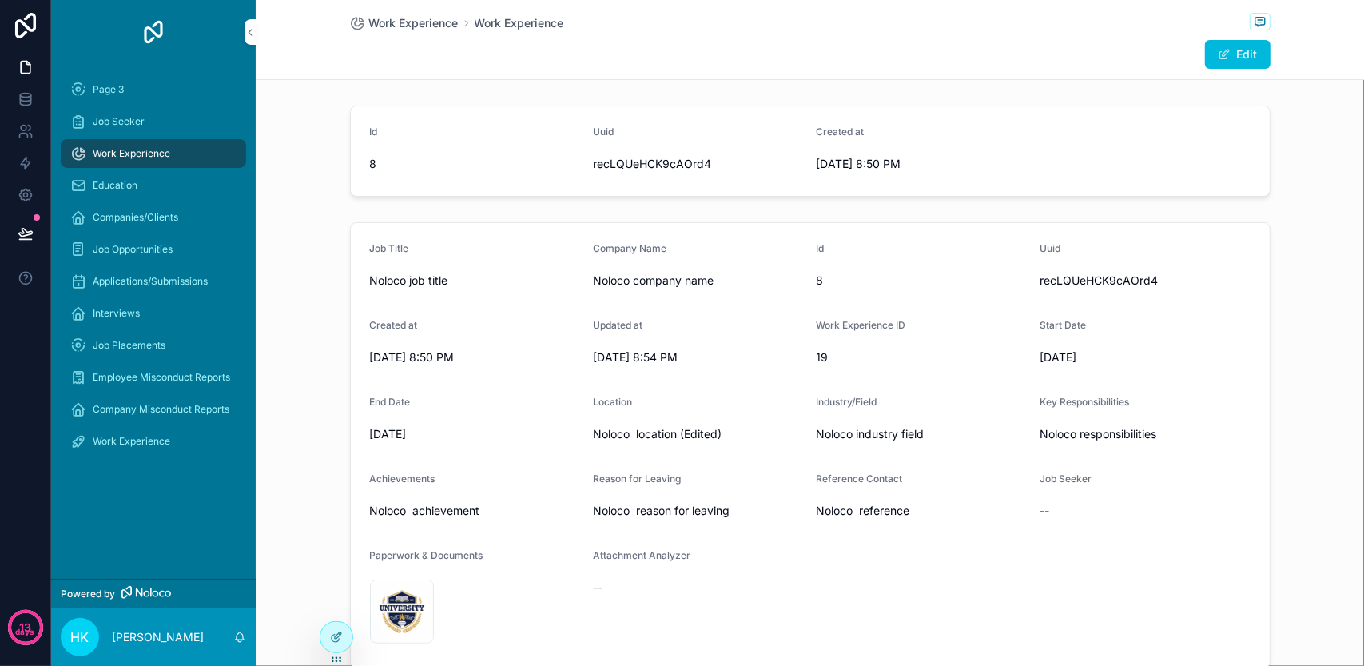
click at [170, 154] on div "Work Experience" at bounding box center [153, 154] width 166 height 26
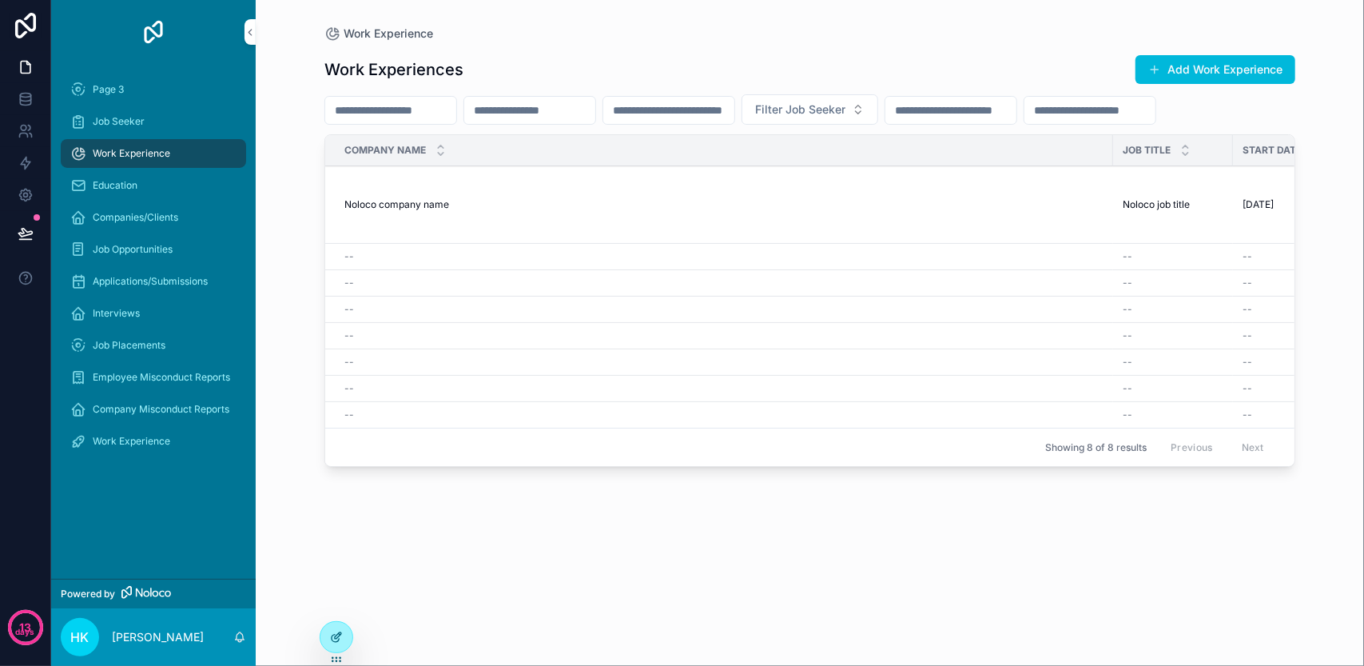
click at [348, 635] on div at bounding box center [336, 637] width 32 height 30
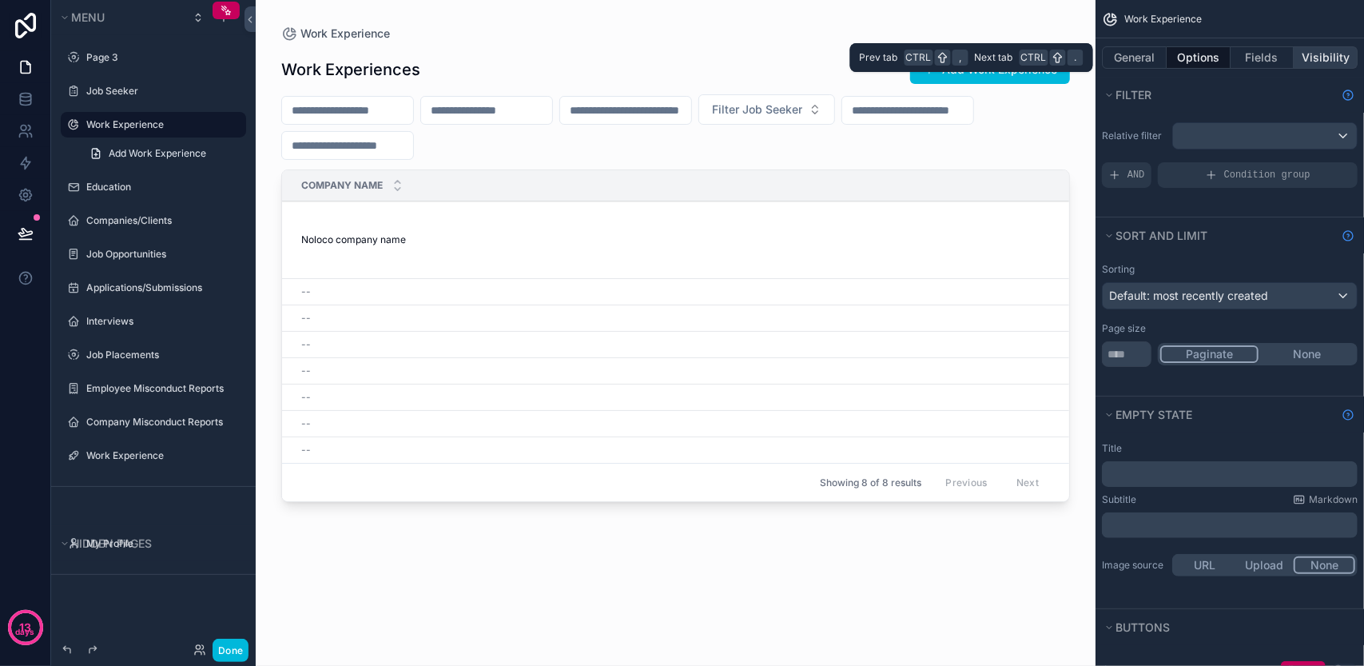
click at [1306, 57] on button "Visibility" at bounding box center [1326, 57] width 64 height 22
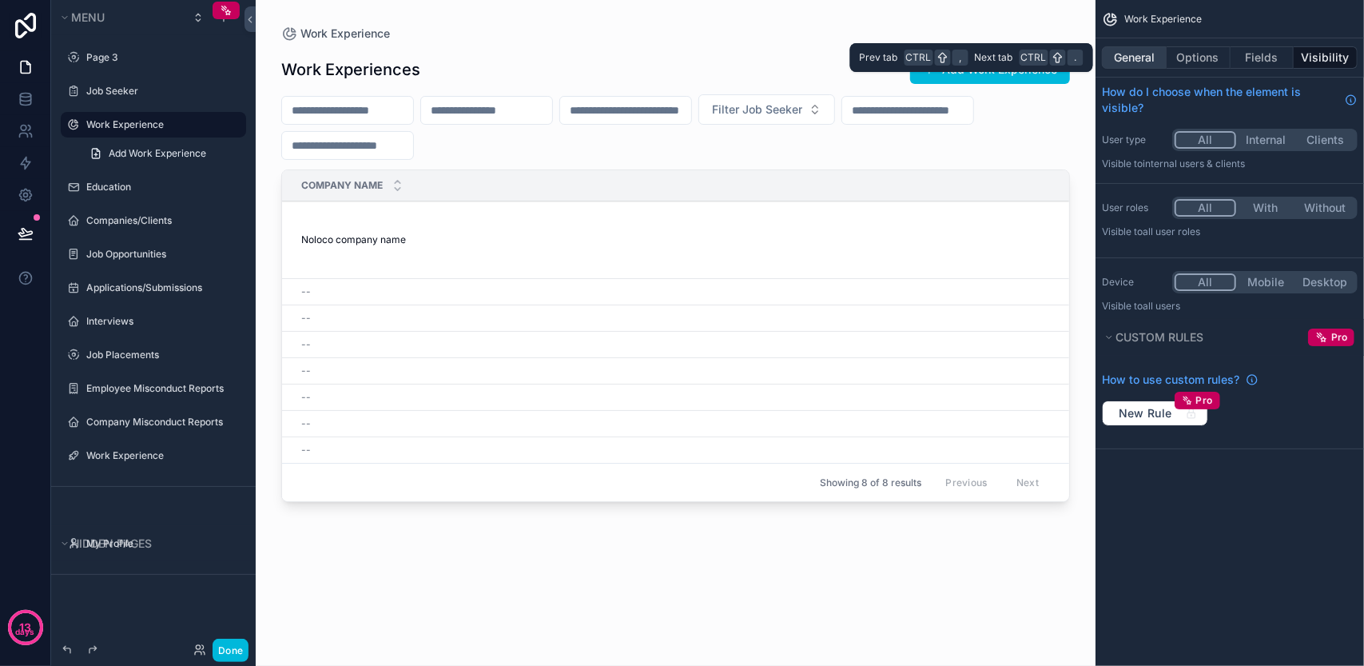
click at [1139, 58] on button "General" at bounding box center [1134, 57] width 65 height 22
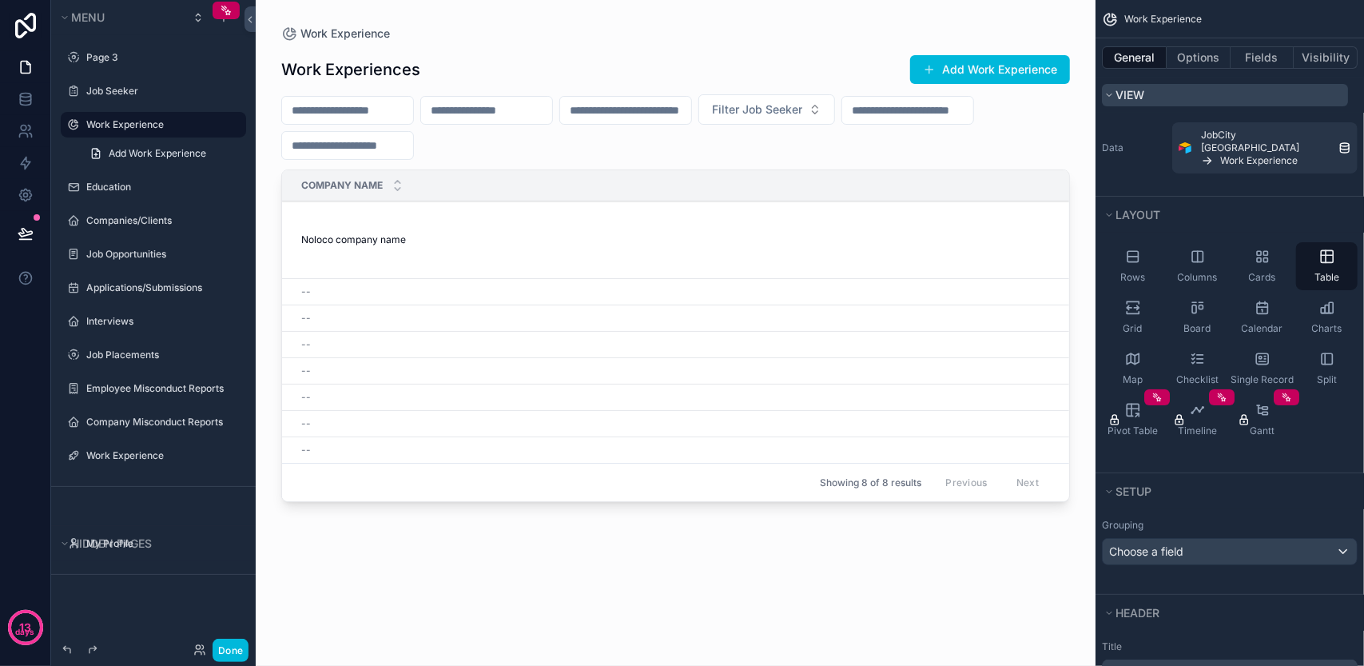
click at [1144, 93] on span "View" at bounding box center [1129, 95] width 29 height 14
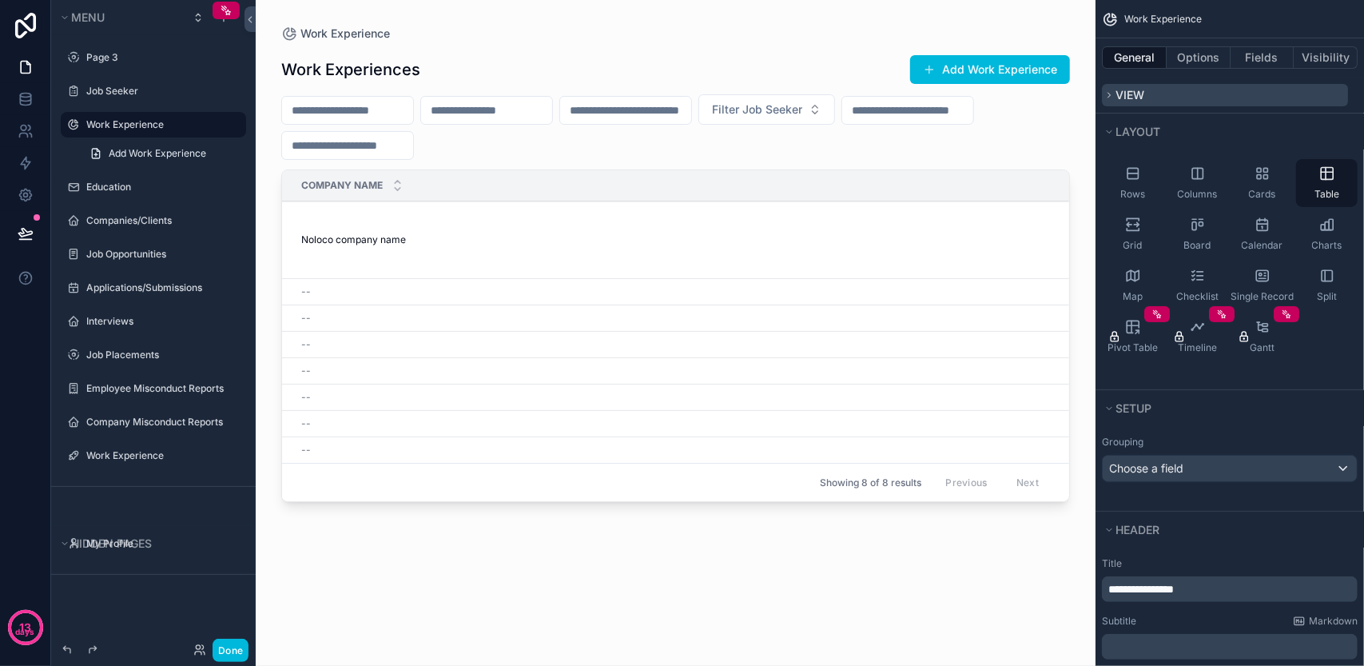
click at [1144, 93] on span "View" at bounding box center [1129, 95] width 29 height 14
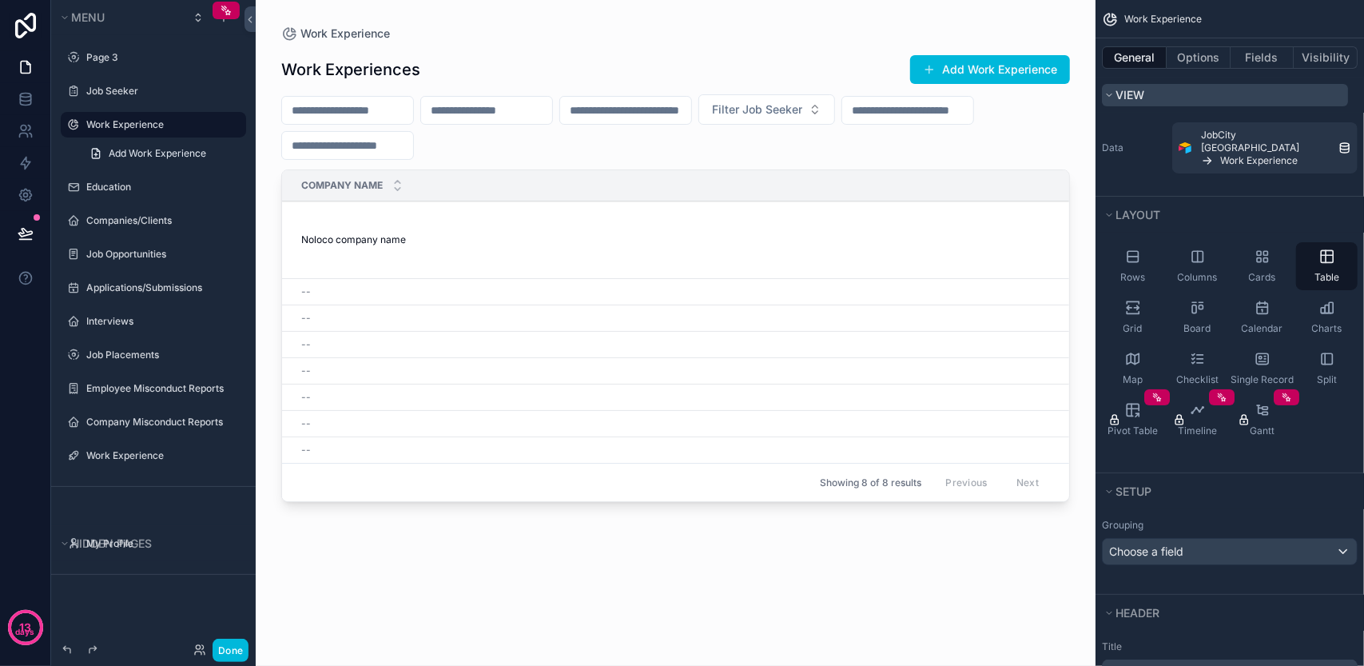
click at [1144, 93] on span "View" at bounding box center [1129, 95] width 29 height 14
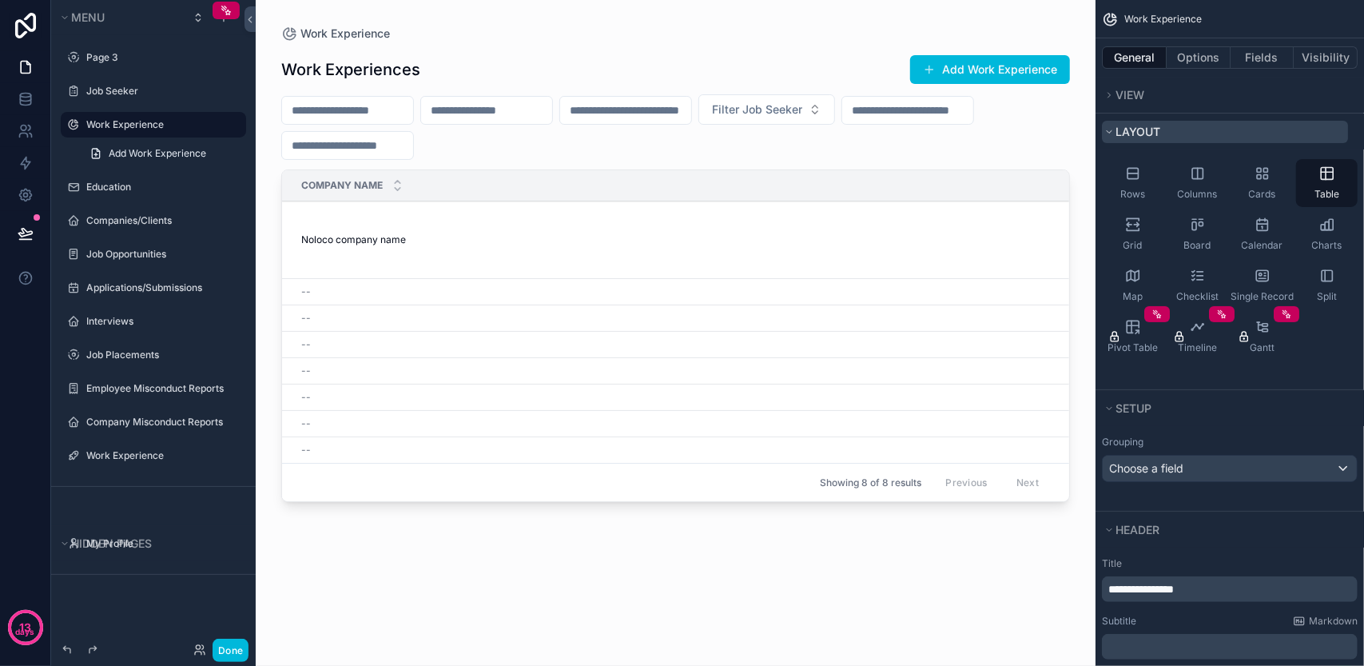
click at [1144, 132] on span "Layout" at bounding box center [1137, 132] width 45 height 14
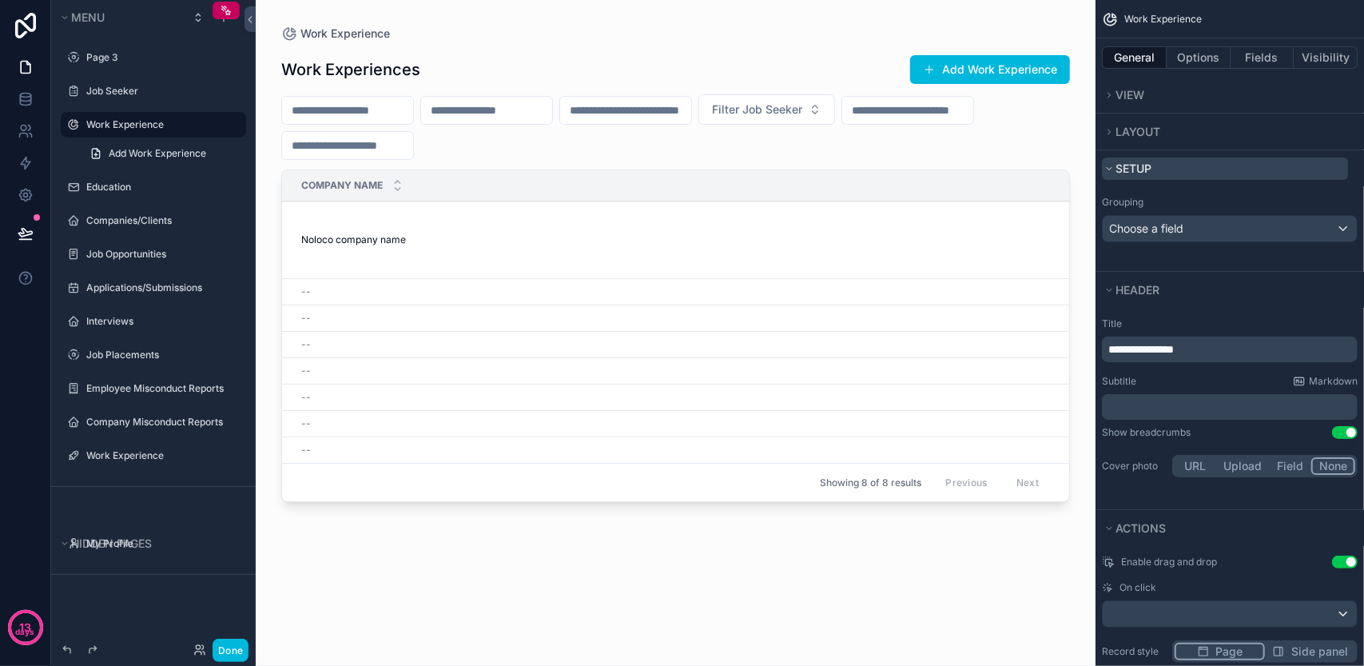
click at [1146, 161] on span "Setup" at bounding box center [1133, 168] width 36 height 14
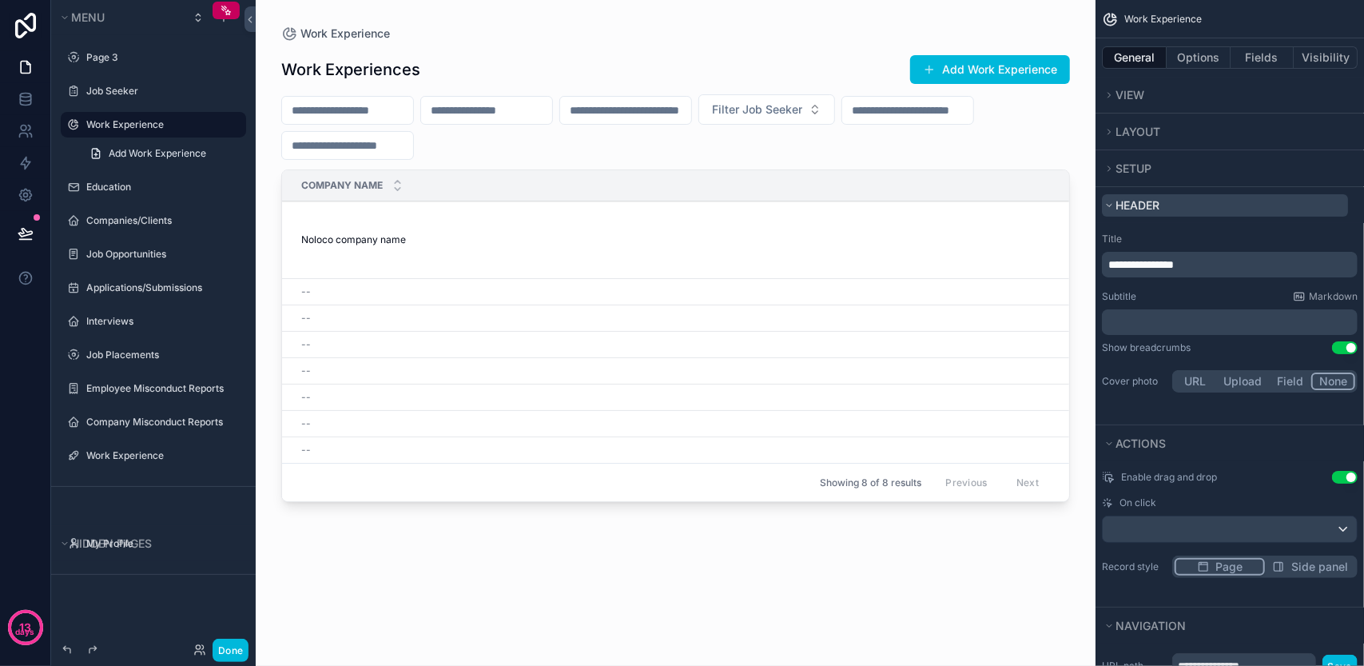
click at [1149, 200] on span "Header" at bounding box center [1137, 205] width 44 height 14
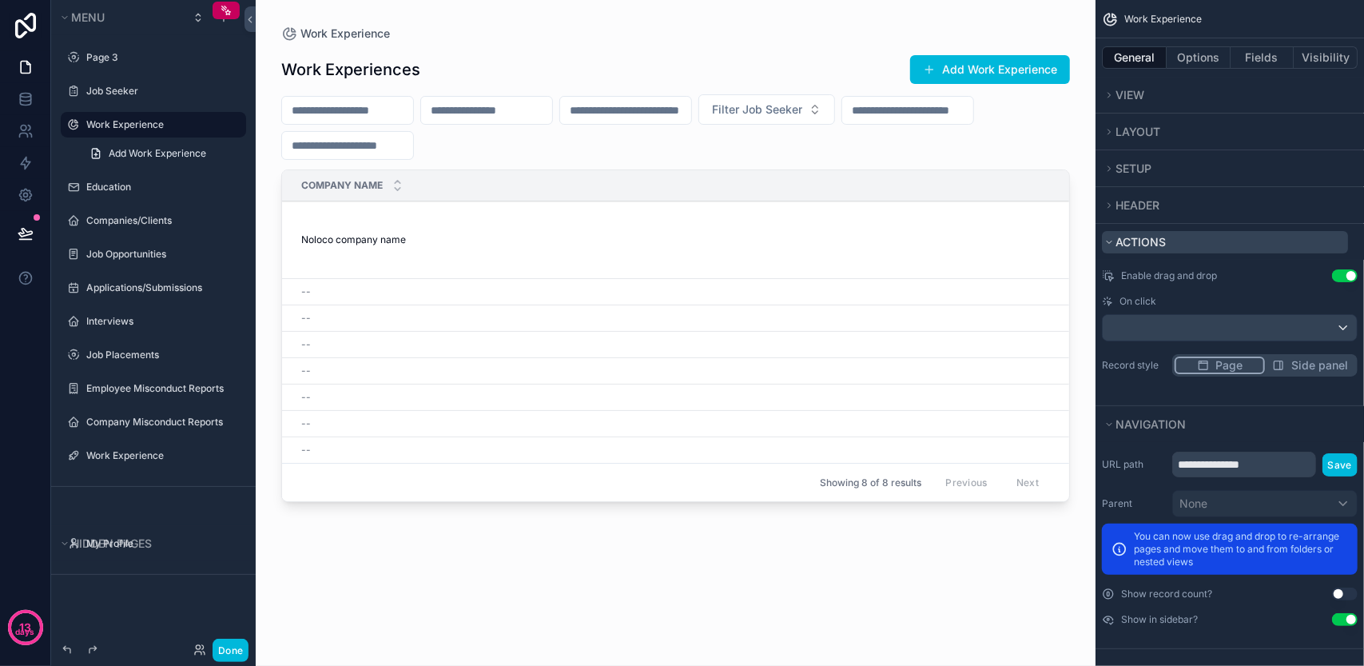
click at [1147, 235] on span "Actions" at bounding box center [1140, 242] width 50 height 14
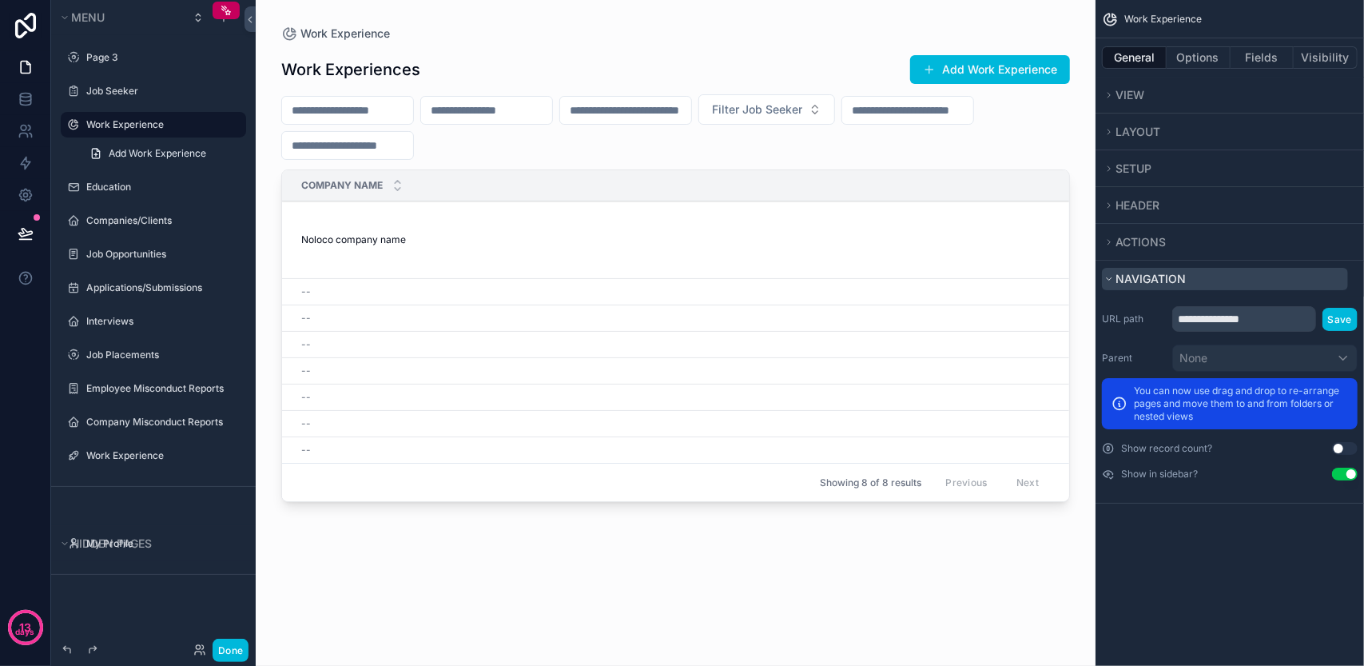
click at [1142, 268] on button "Navigation" at bounding box center [1225, 279] width 246 height 22
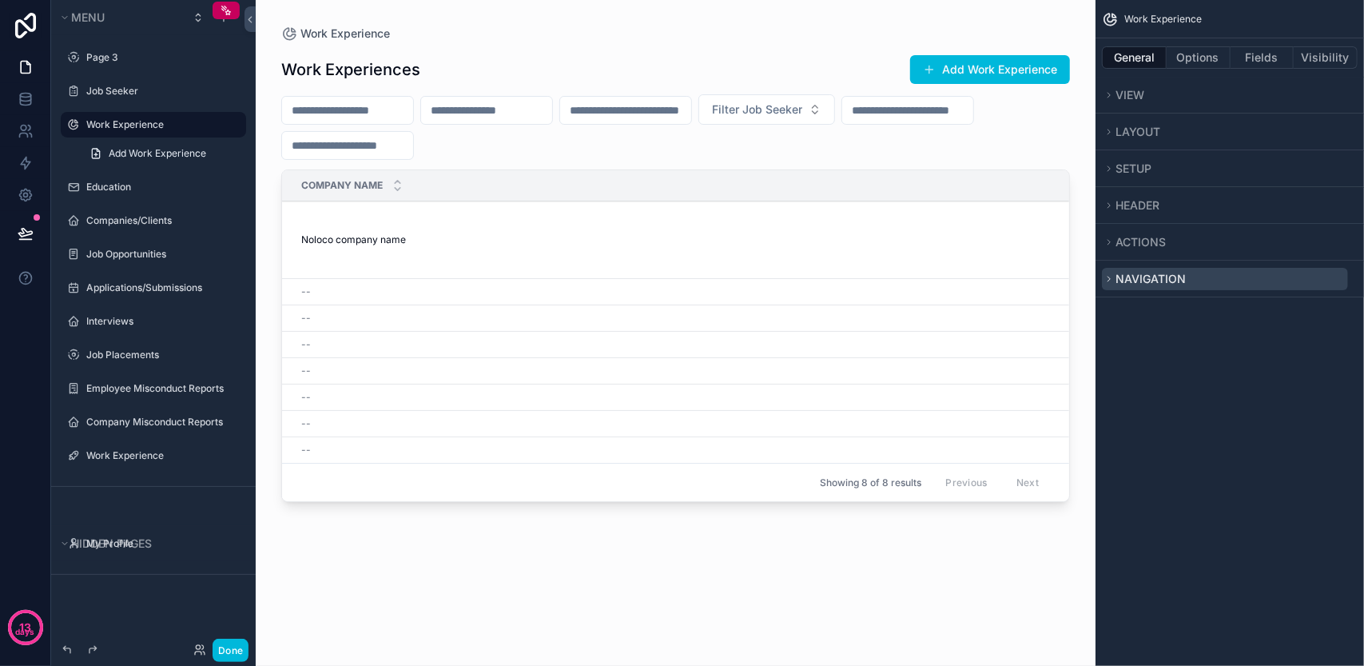
click at [1142, 268] on button "Navigation" at bounding box center [1225, 279] width 246 height 22
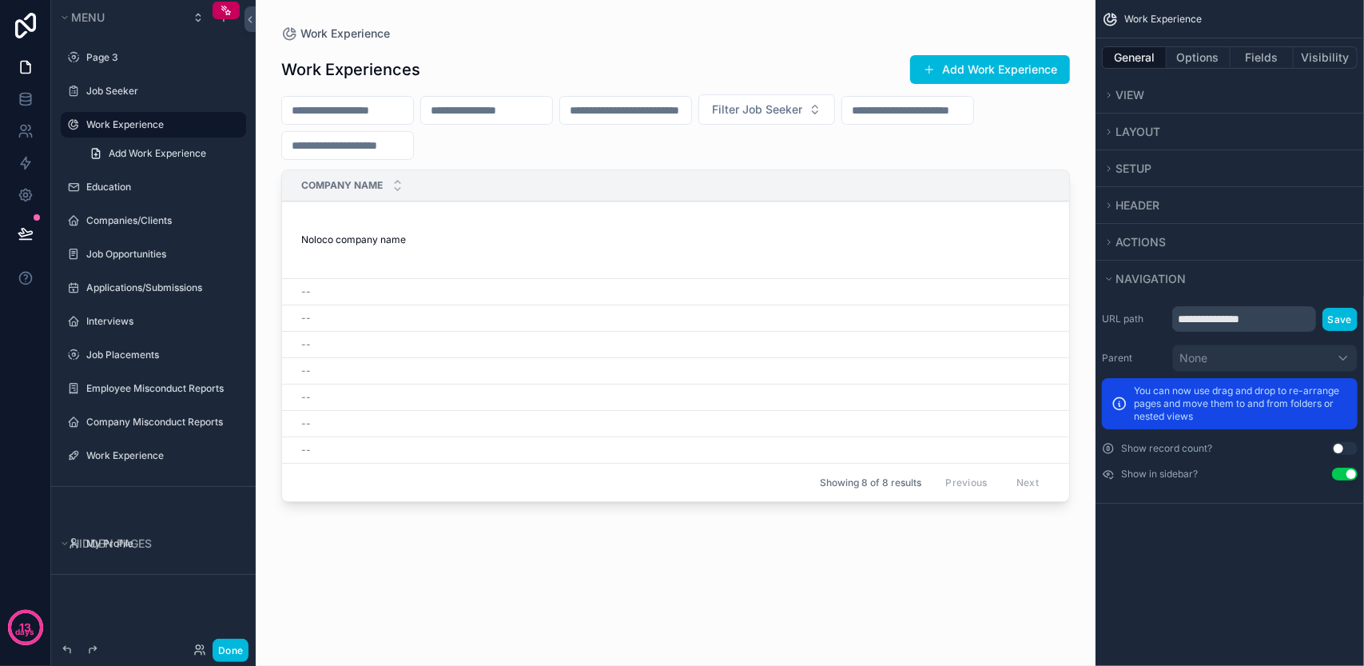
click at [1339, 445] on button "Use setting" at bounding box center [1345, 448] width 26 height 13
click at [1344, 471] on button "Use setting" at bounding box center [1345, 473] width 26 height 13
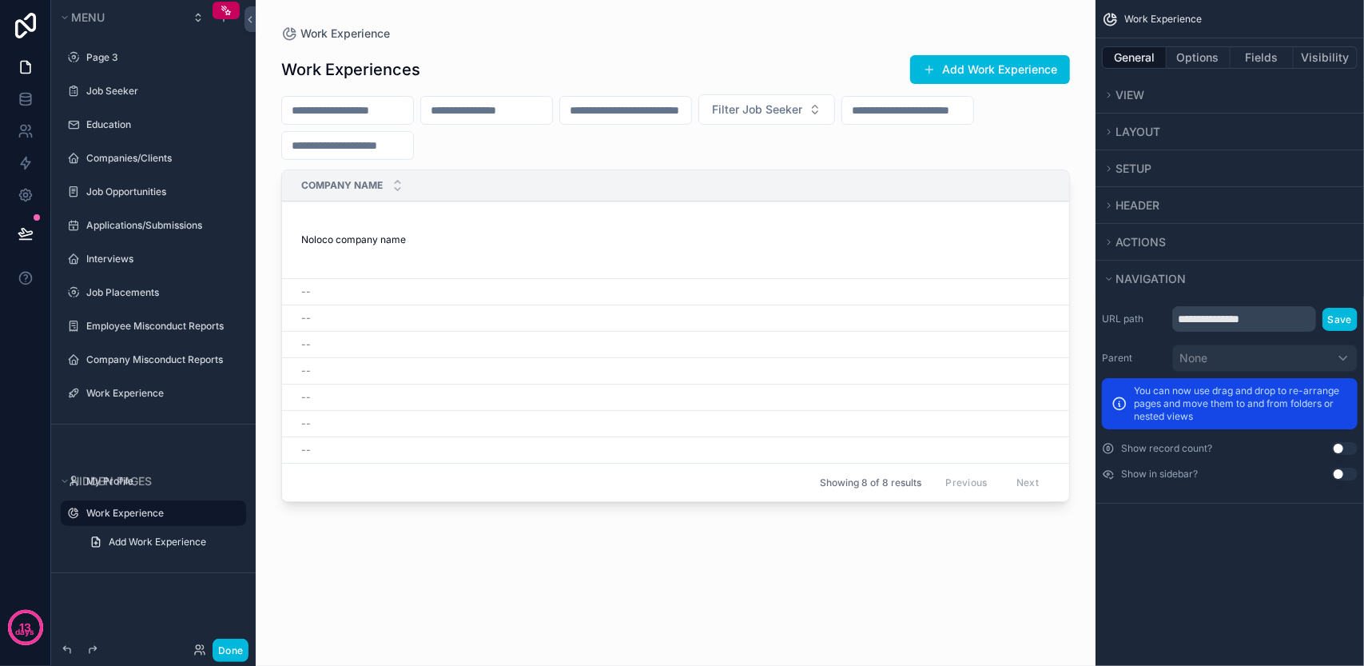
click at [1344, 471] on button "Use setting" at bounding box center [1345, 473] width 26 height 13
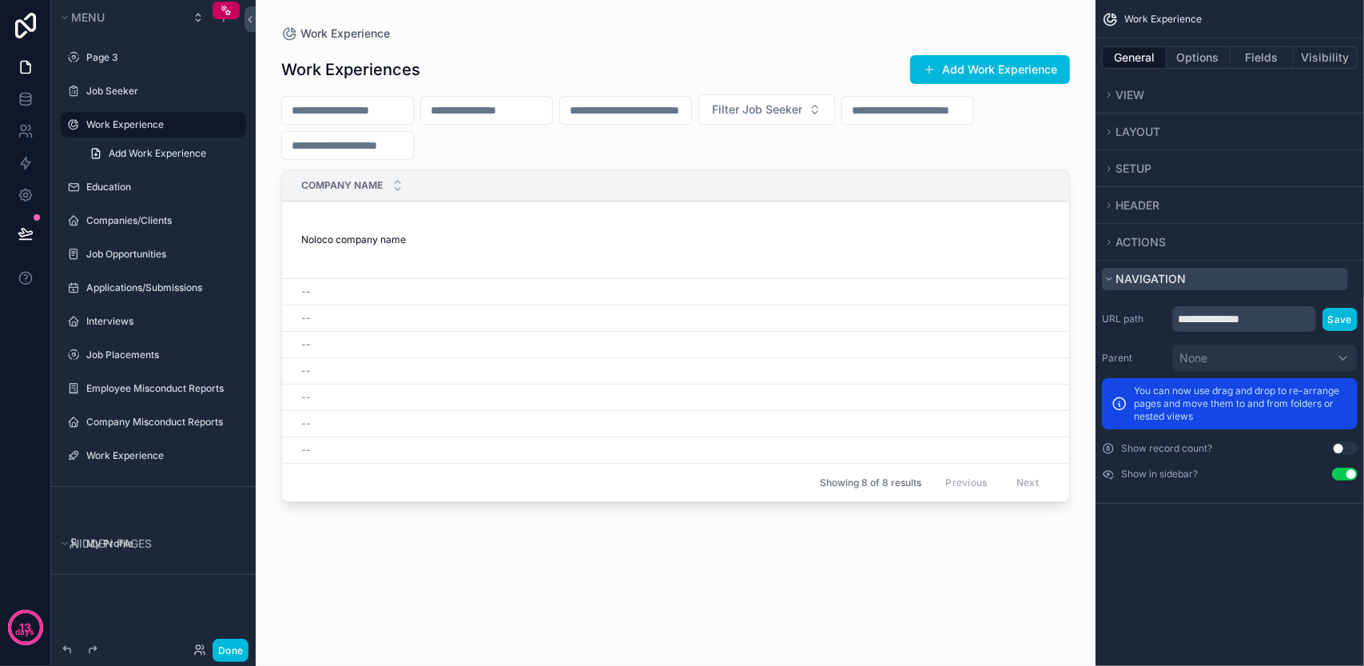
click at [1240, 276] on button "Navigation" at bounding box center [1225, 279] width 246 height 22
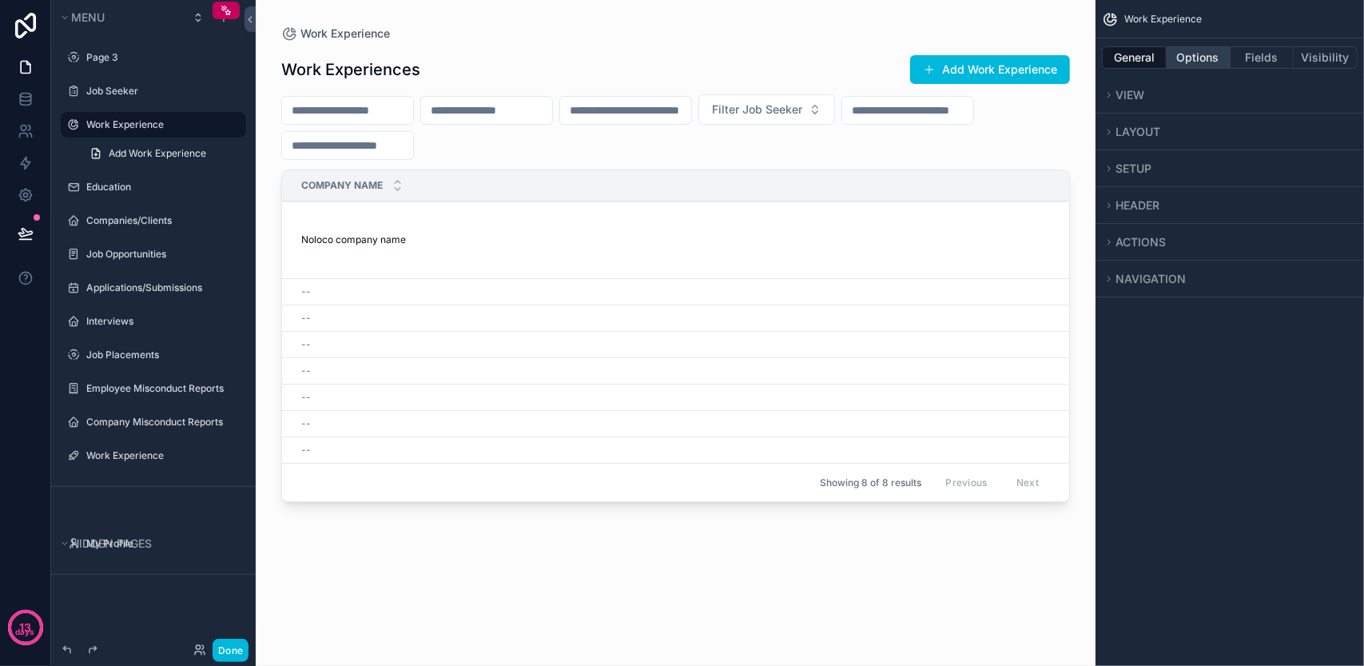
click at [1200, 56] on button "Options" at bounding box center [1198, 57] width 64 height 22
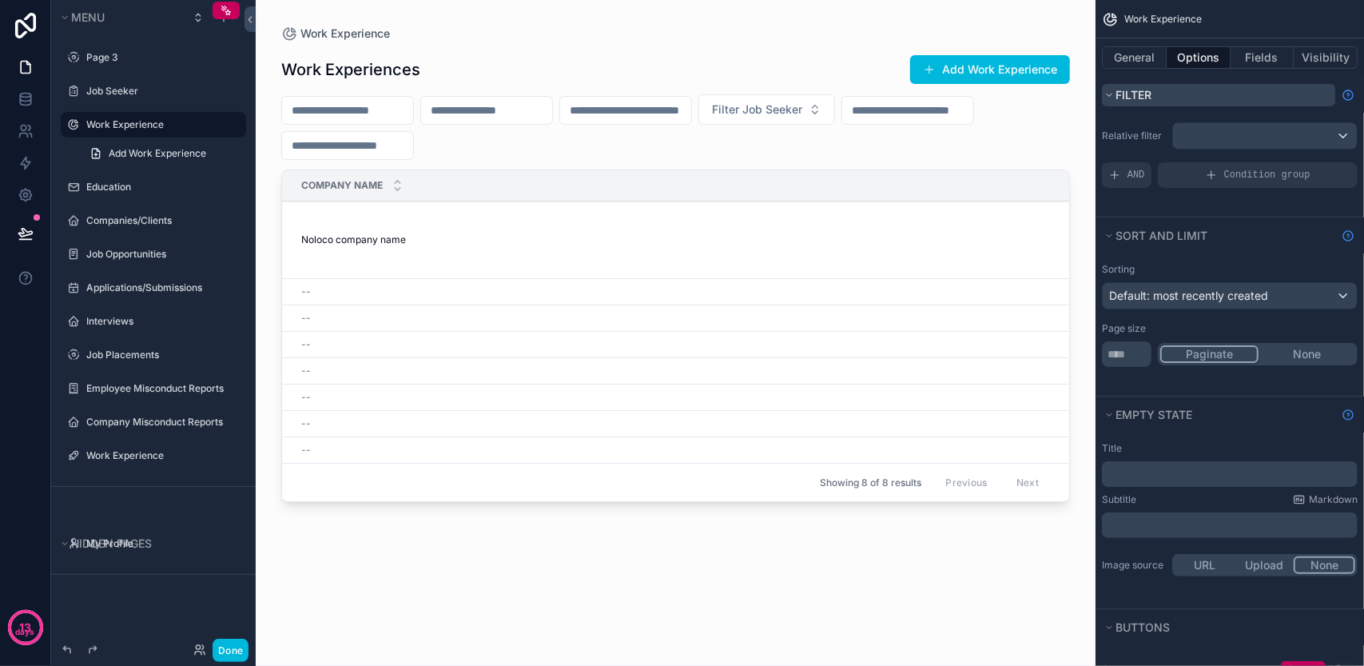
click at [1157, 90] on button "Filter" at bounding box center [1218, 95] width 233 height 22
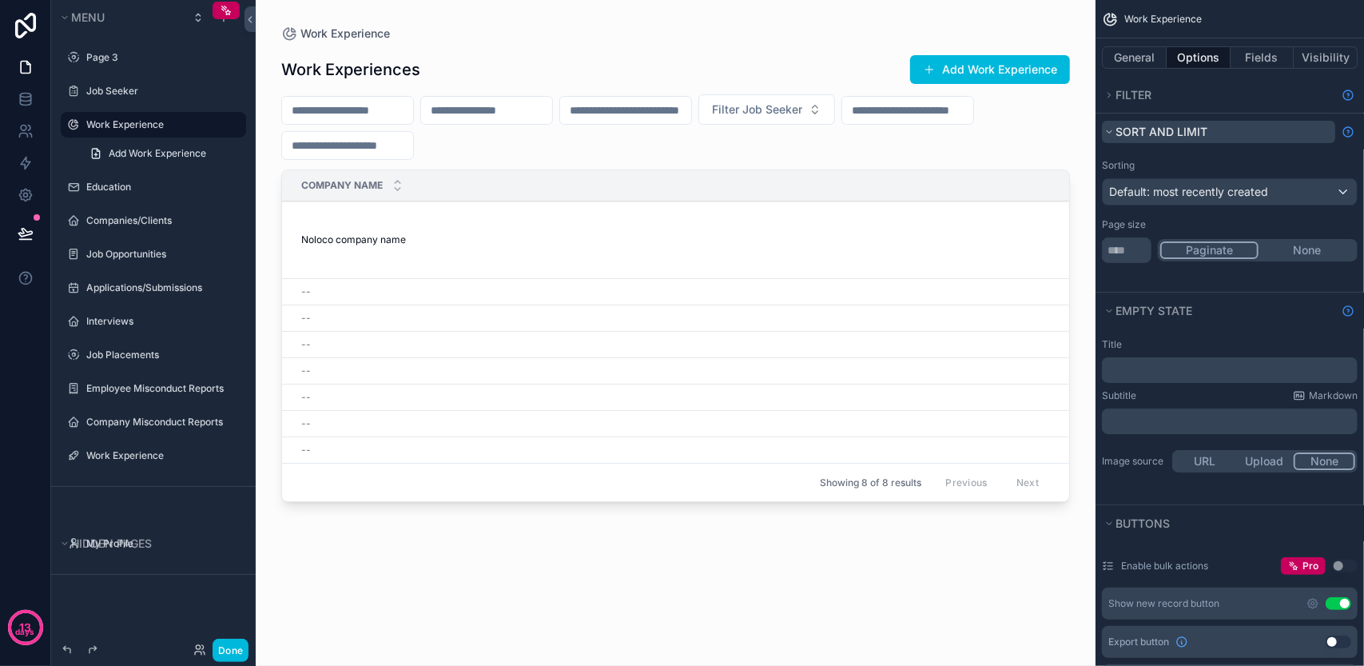
click at [1155, 125] on span "Sort And Limit" at bounding box center [1161, 132] width 92 height 14
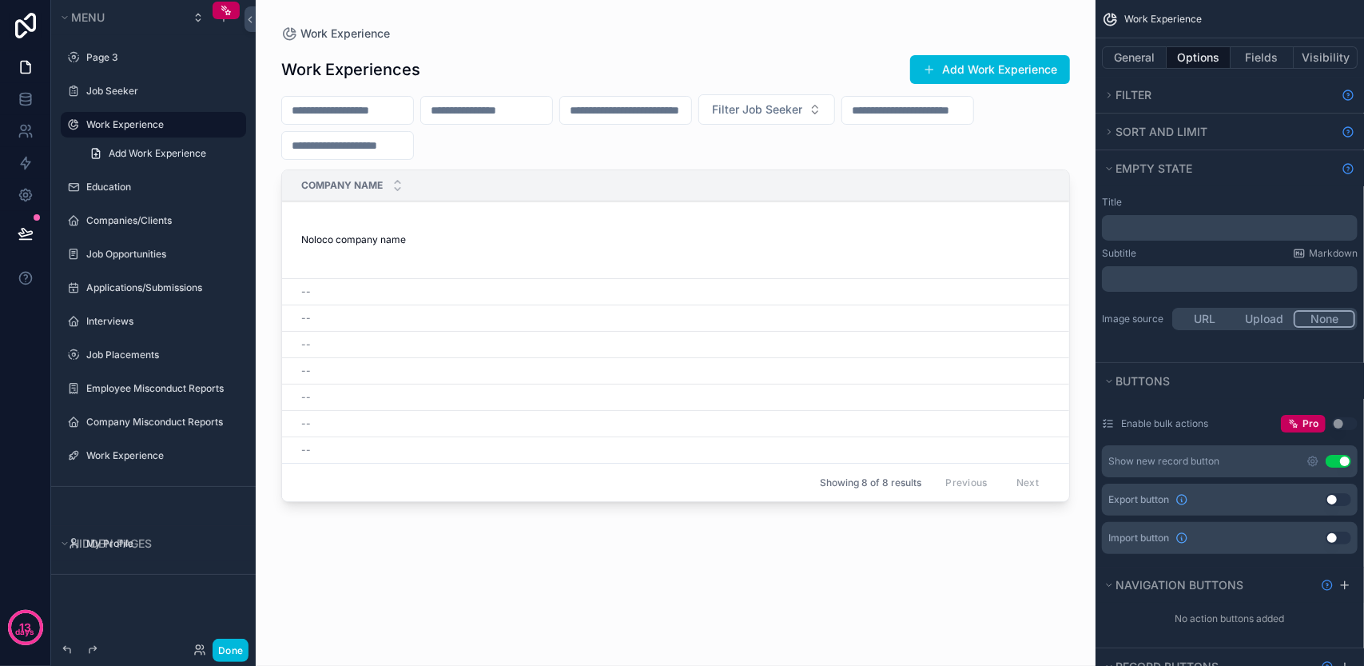
click at [1151, 152] on div "Empty state" at bounding box center [1229, 168] width 268 height 36
click at [1151, 161] on span "Empty state" at bounding box center [1153, 168] width 77 height 14
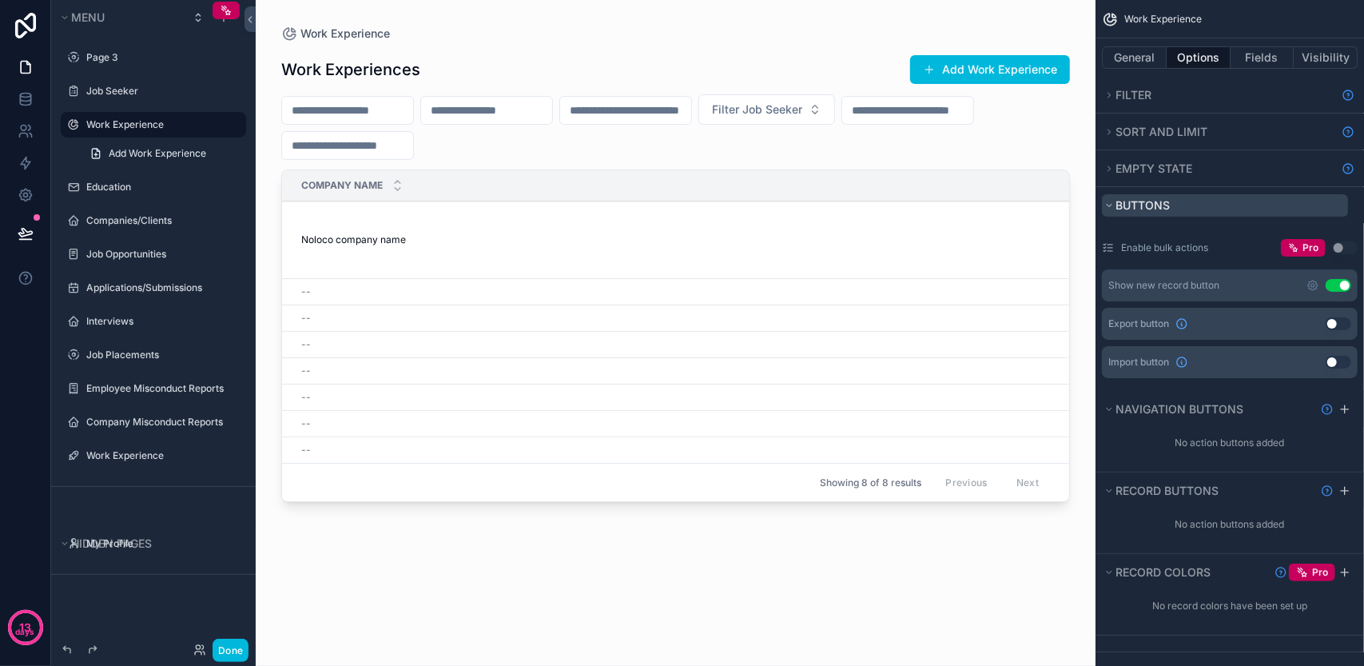
click at [1157, 203] on span "Buttons" at bounding box center [1142, 205] width 54 height 14
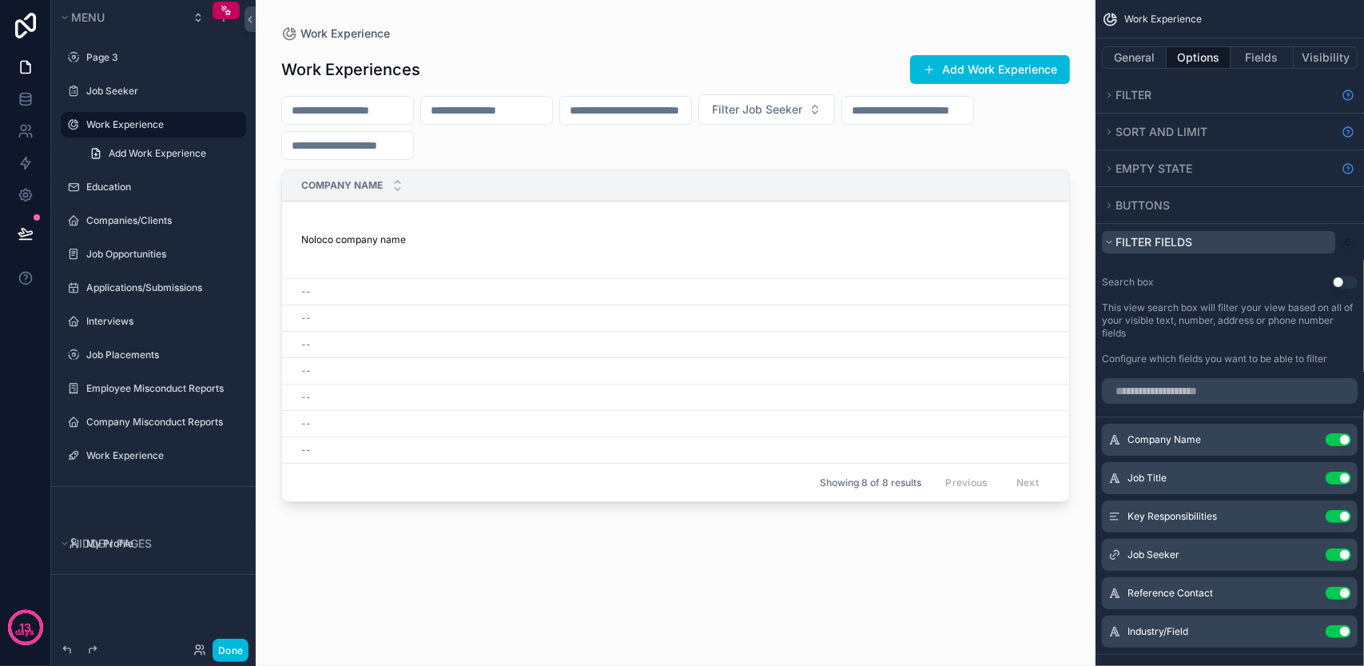
click at [1181, 234] on span "Filter fields" at bounding box center [1153, 242] width 77 height 16
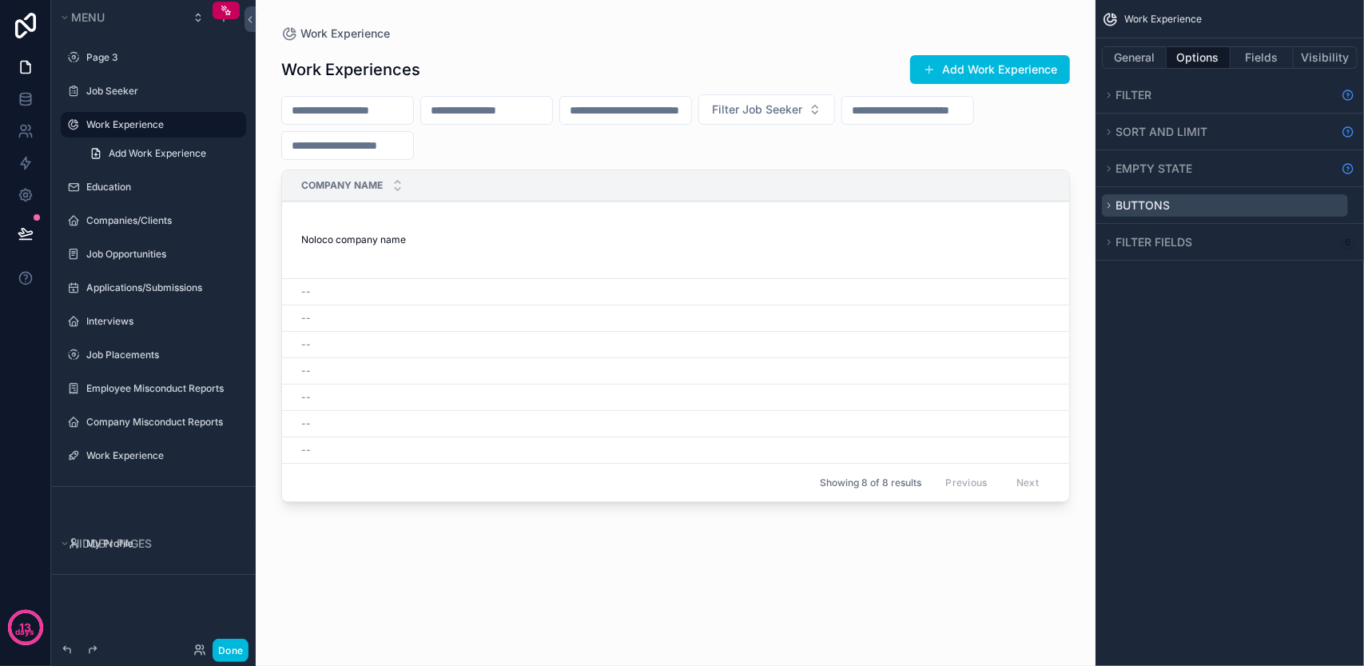
click at [1179, 207] on button "Buttons" at bounding box center [1225, 205] width 246 height 22
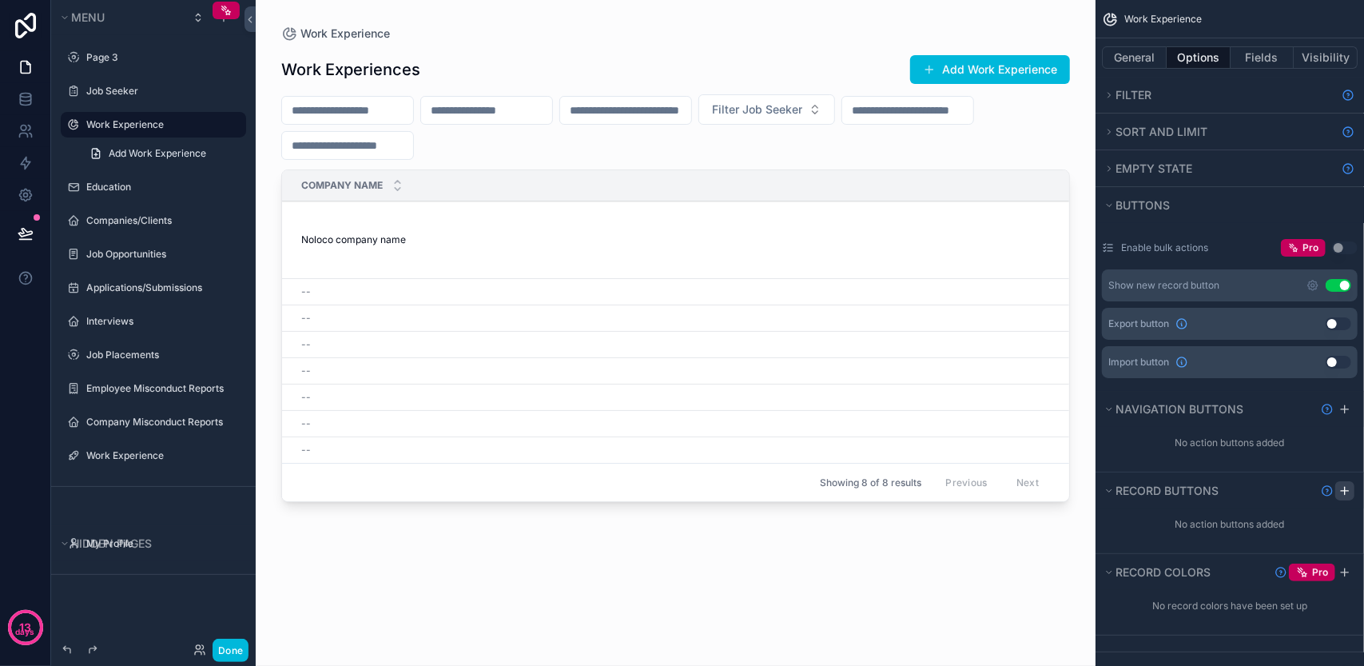
click at [1349, 484] on icon "scrollable content" at bounding box center [1344, 490] width 13 height 13
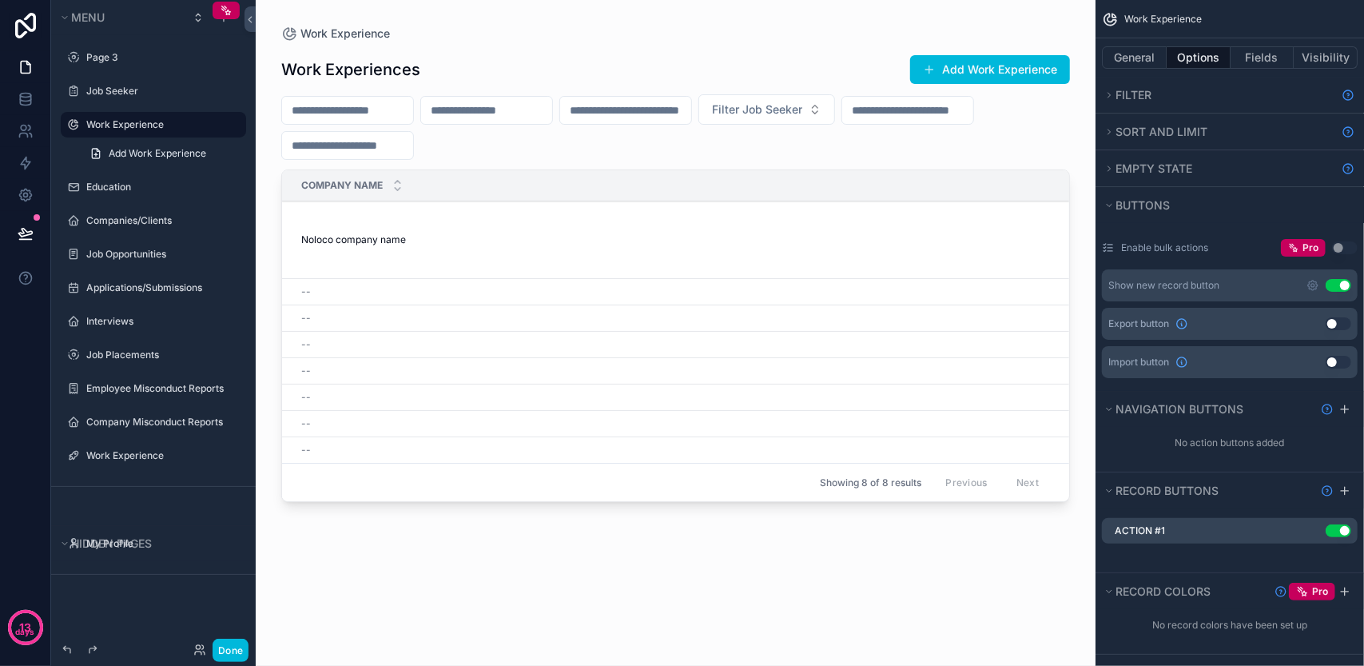
click at [1340, 530] on button "Use setting" at bounding box center [1338, 530] width 26 height 13
click at [1341, 408] on icon "scrollable content" at bounding box center [1344, 409] width 13 height 13
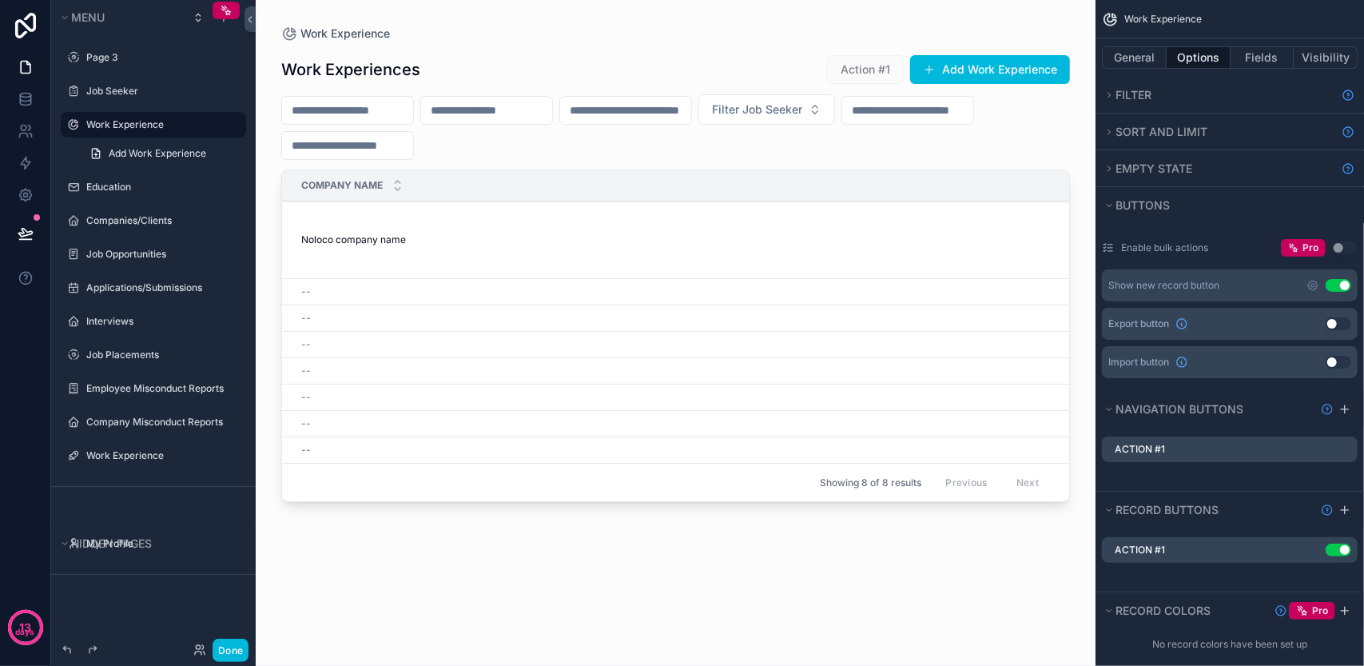
drag, startPoint x: 455, startPoint y: 503, endPoint x: 889, endPoint y: 527, distance: 435.3
click at [889, 527] on div "scrollable content" at bounding box center [676, 323] width 840 height 646
click at [1165, 548] on label "Action #1" at bounding box center [1140, 549] width 50 height 13
click at [1319, 548] on div "Use setting" at bounding box center [1335, 549] width 32 height 13
click at [0, 0] on icon "scrollable content" at bounding box center [0, 0] width 0 height 0
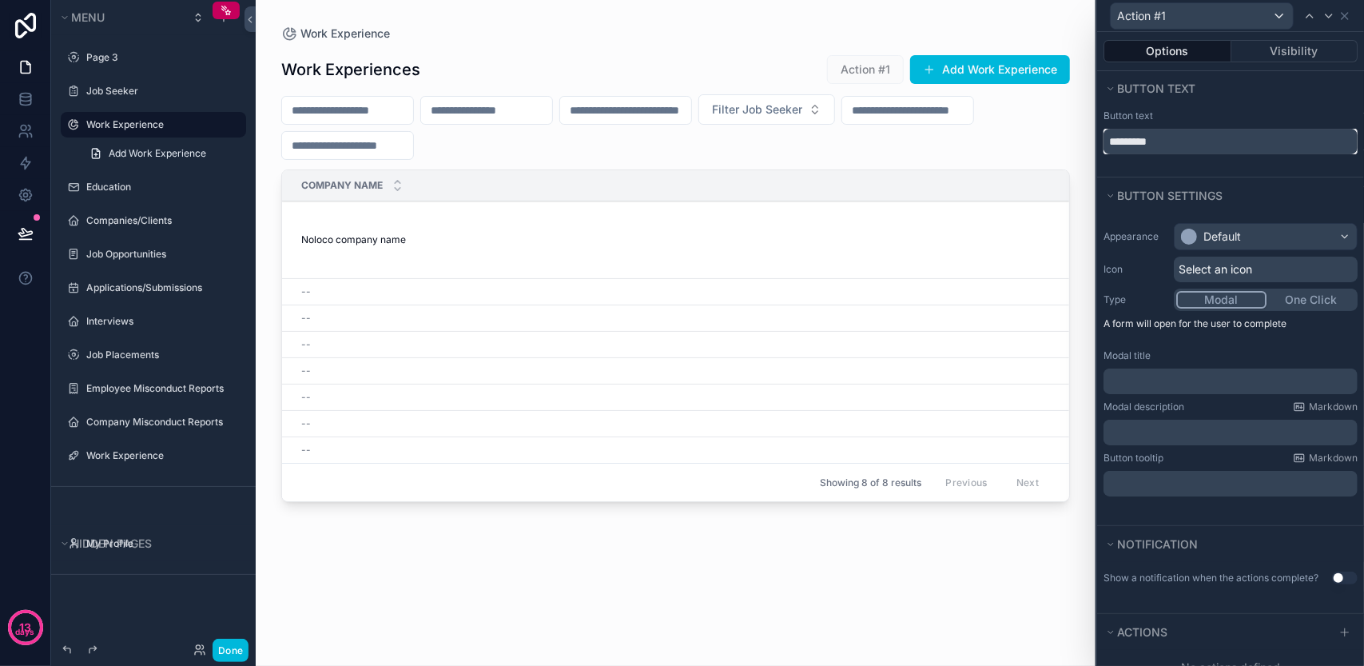
drag, startPoint x: 1206, startPoint y: 142, endPoint x: 1103, endPoint y: 156, distance: 104.7
click at [1103, 156] on div "Button text *********" at bounding box center [1230, 141] width 267 height 70
type input "********"
click at [1352, 14] on div "Whatever" at bounding box center [1230, 15] width 254 height 31
click at [1346, 13] on icon at bounding box center [1344, 16] width 13 height 13
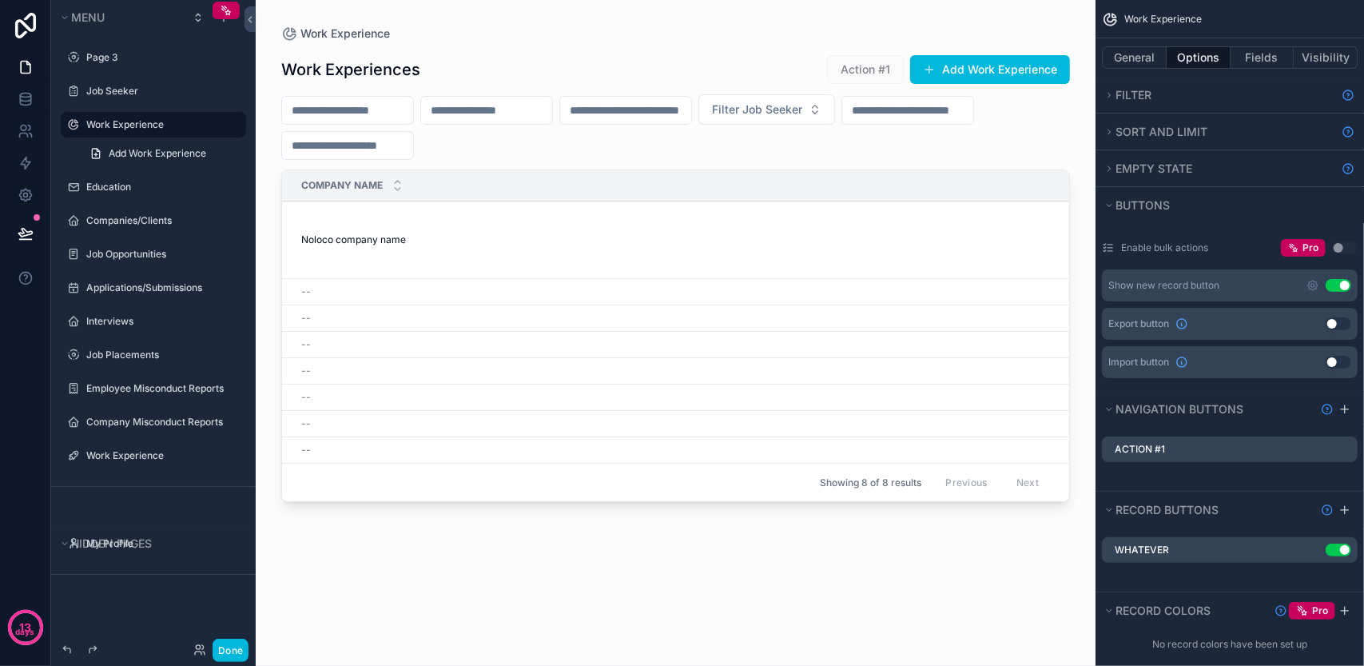
click at [0, 0] on icon "scrollable content" at bounding box center [0, 0] width 0 height 0
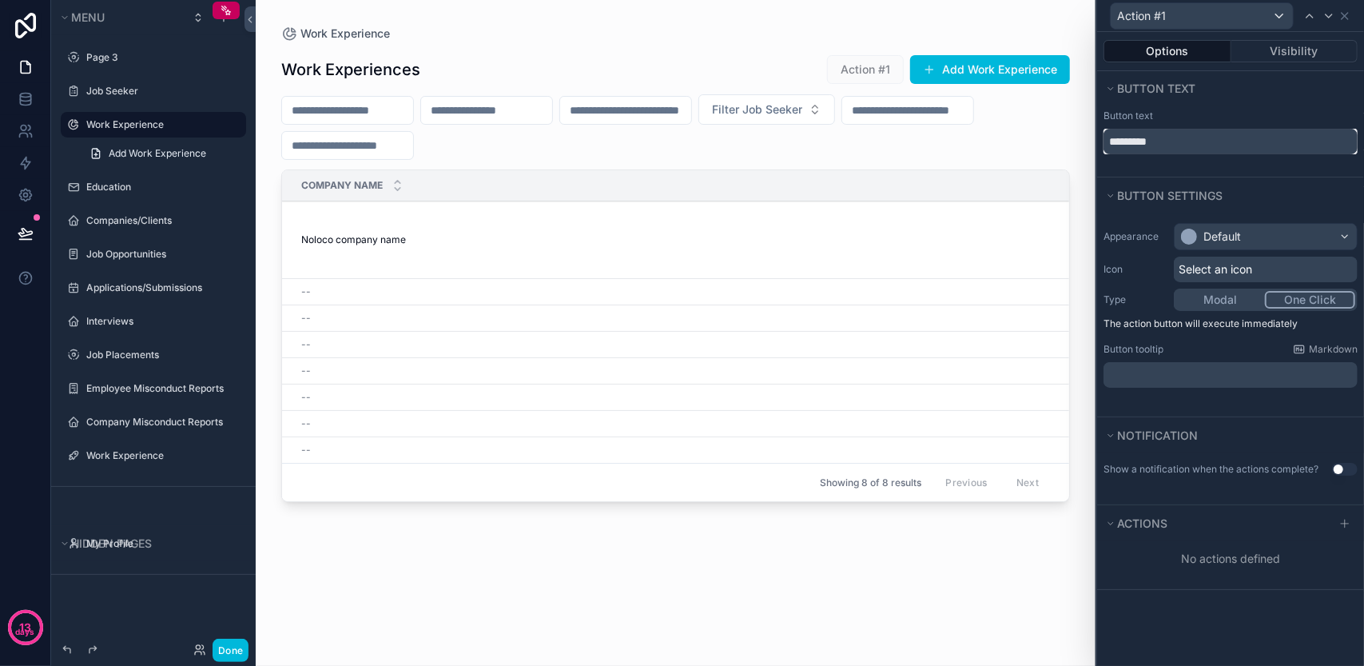
drag, startPoint x: 1184, startPoint y: 143, endPoint x: 1079, endPoint y: 143, distance: 105.5
click at [1079, 143] on div "Action #1 Options Visibility Button text Button text ********* Button settings …" at bounding box center [682, 333] width 1364 height 666
type input "***"
click at [1249, 296] on button "Modal" at bounding box center [1220, 300] width 89 height 18
click at [1290, 298] on button "One Click" at bounding box center [1310, 300] width 90 height 18
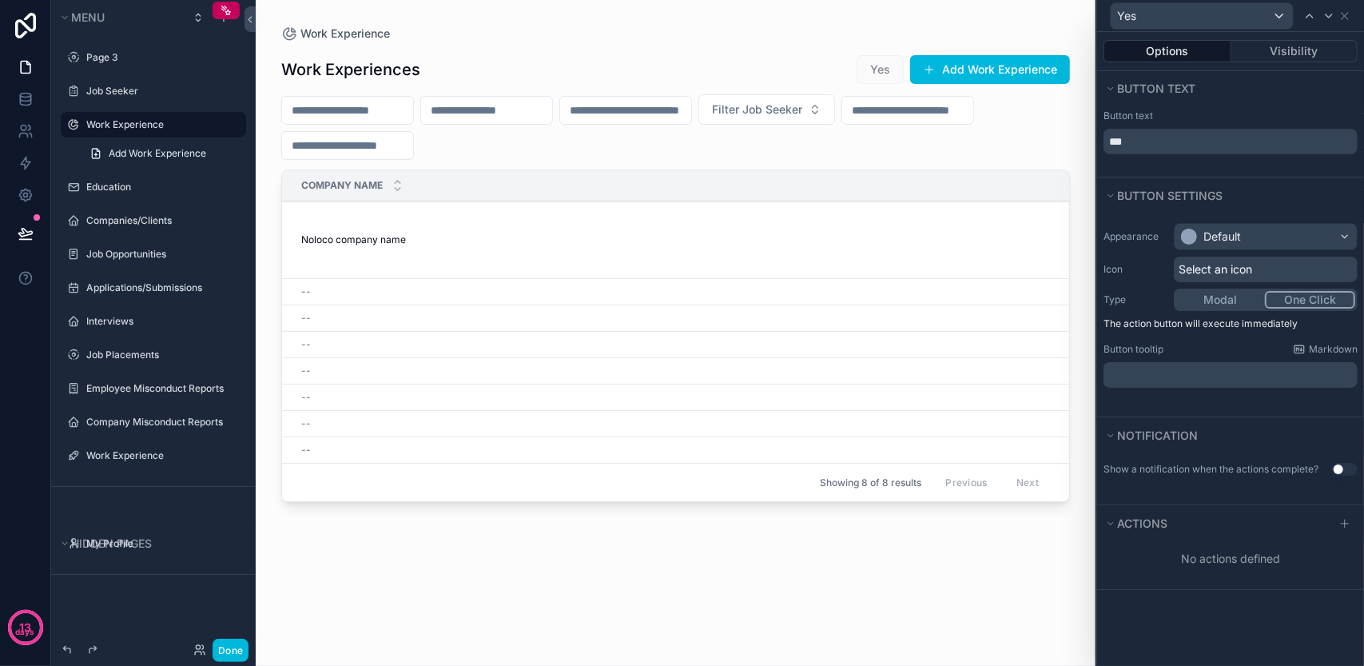
click at [1205, 286] on div "Appearance Default Icon Select an icon Type Modal One Click The action button w…" at bounding box center [1230, 305] width 267 height 177
click at [1205, 298] on button "Modal" at bounding box center [1220, 300] width 89 height 18
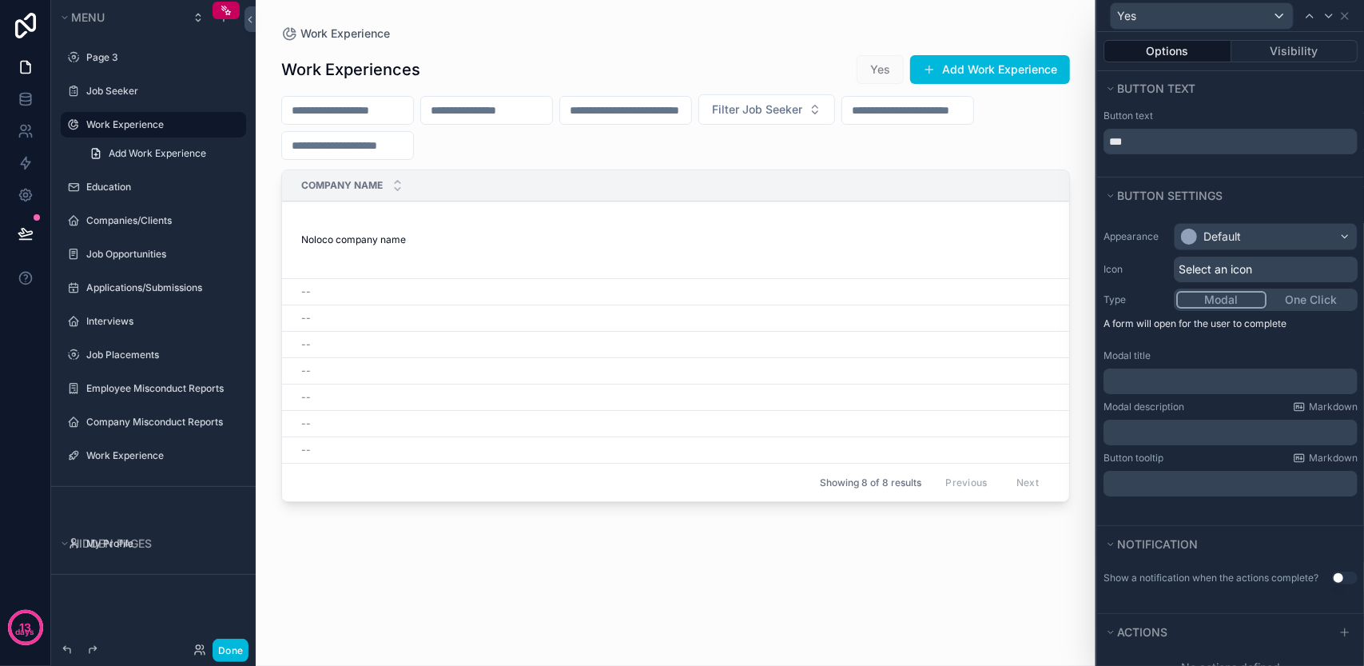
click at [1275, 300] on button "One Click" at bounding box center [1310, 300] width 89 height 18
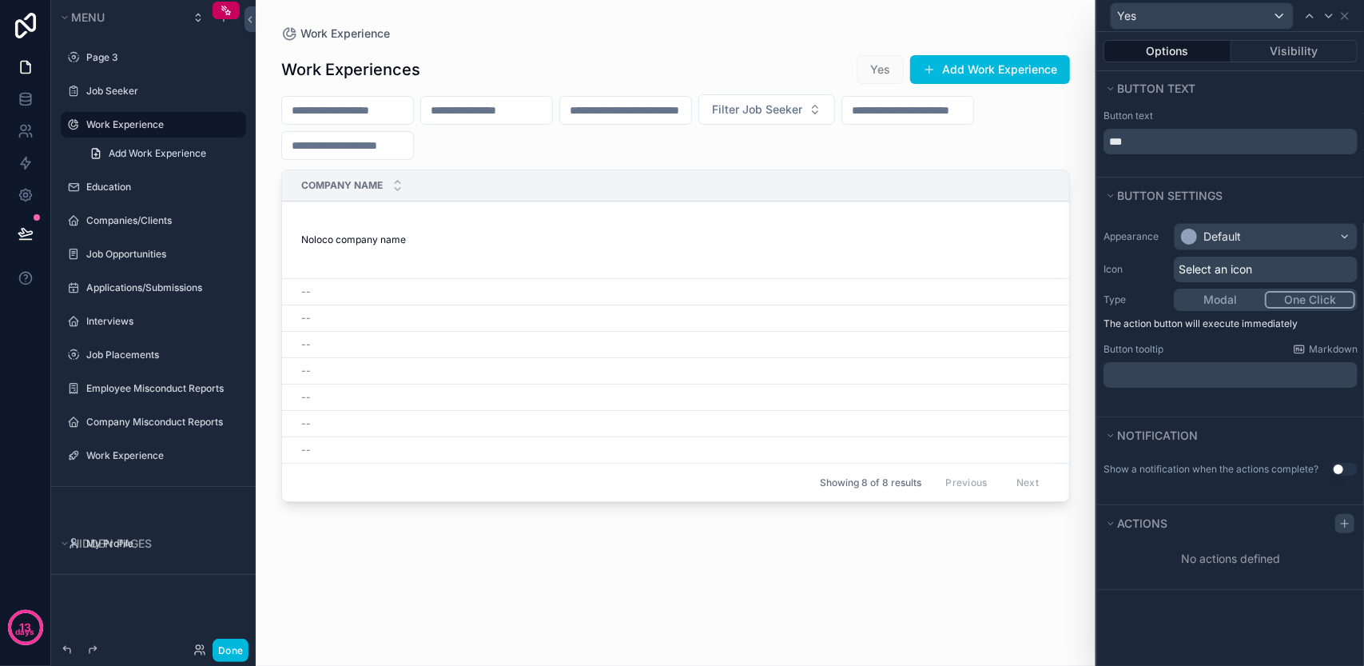
click at [1344, 517] on icon at bounding box center [1344, 523] width 13 height 13
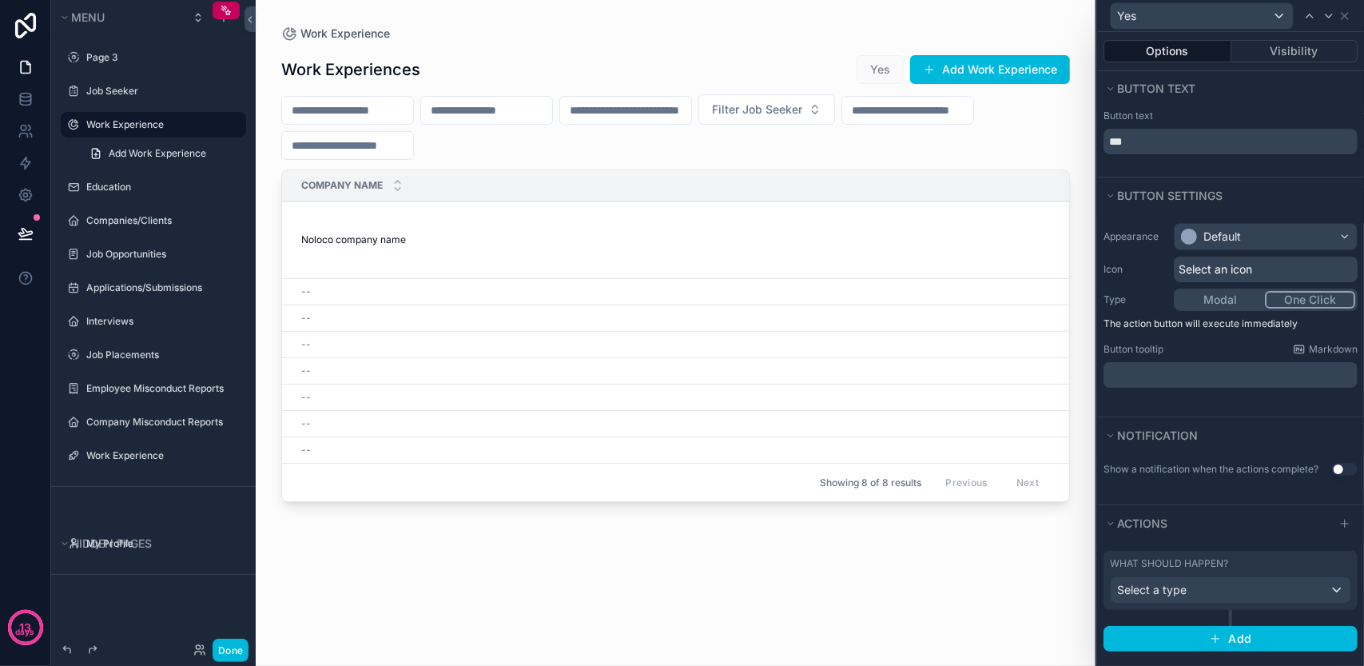
scroll to position [17, 0]
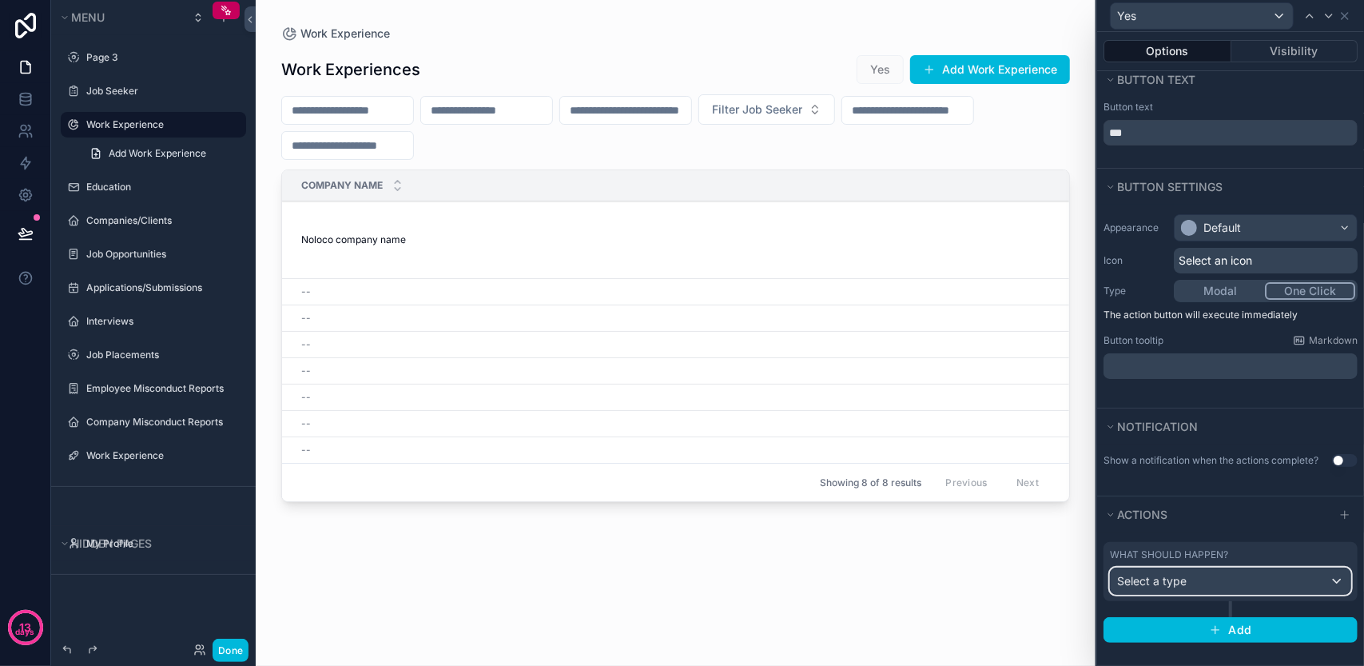
click at [1269, 578] on div "Select a type" at bounding box center [1231, 581] width 240 height 26
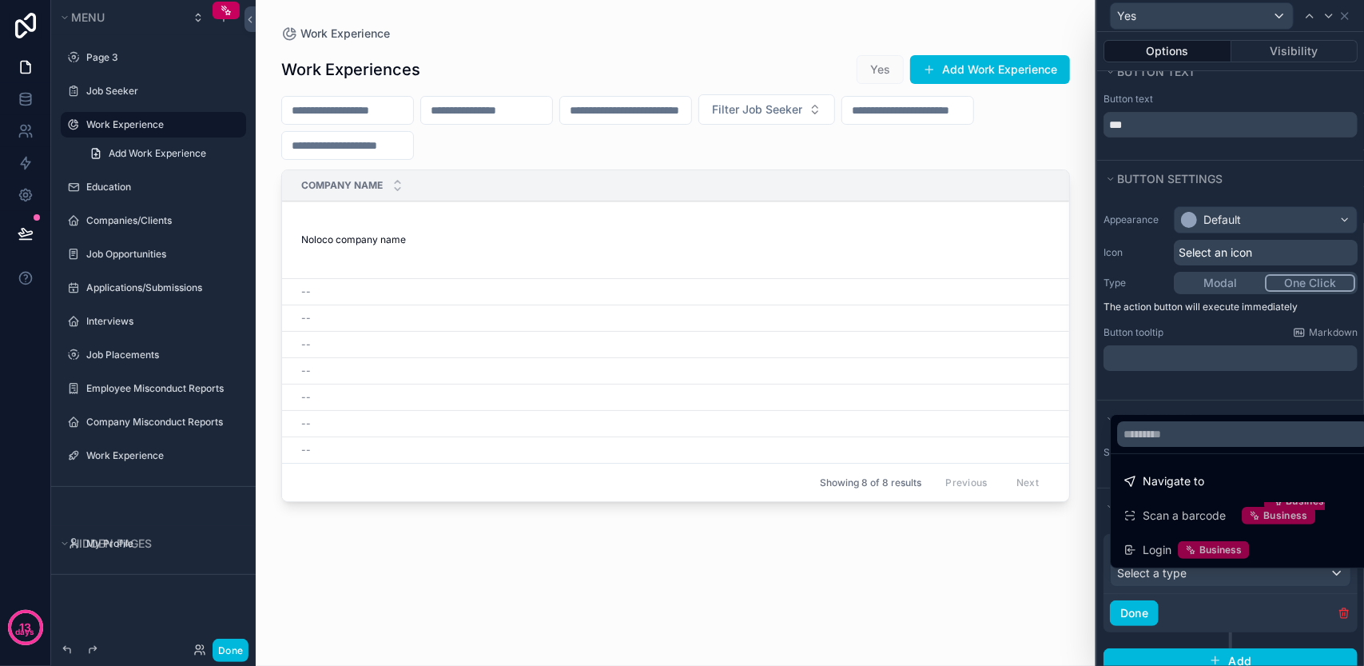
click at [1155, 619] on div at bounding box center [1230, 333] width 267 height 666
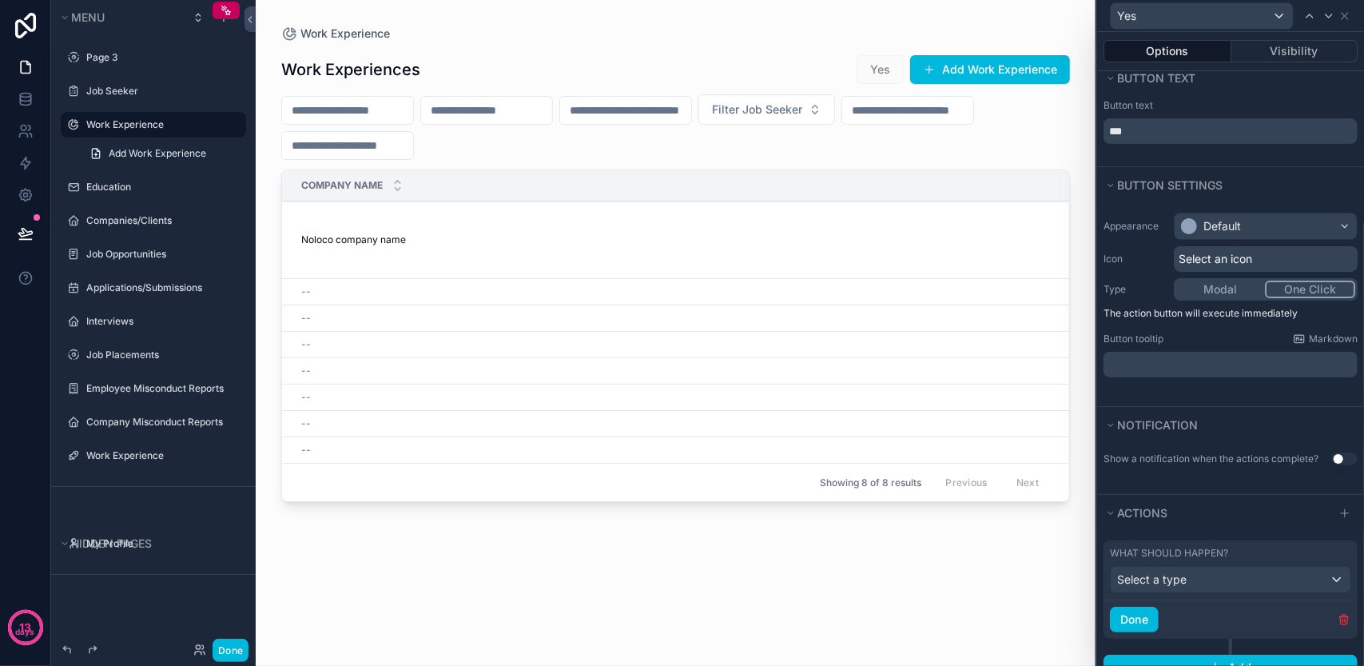
scroll to position [0, 0]
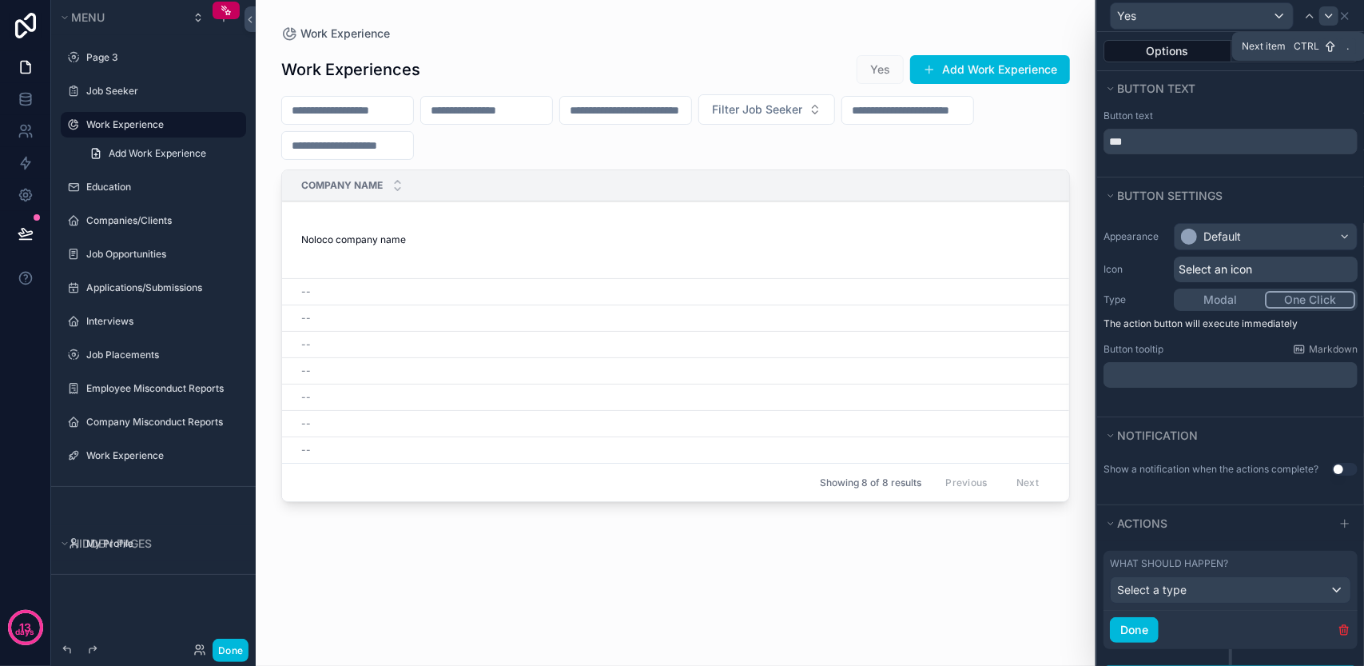
click at [1334, 14] on icon at bounding box center [1328, 16] width 13 height 13
click at [1342, 17] on icon at bounding box center [1344, 16] width 13 height 13
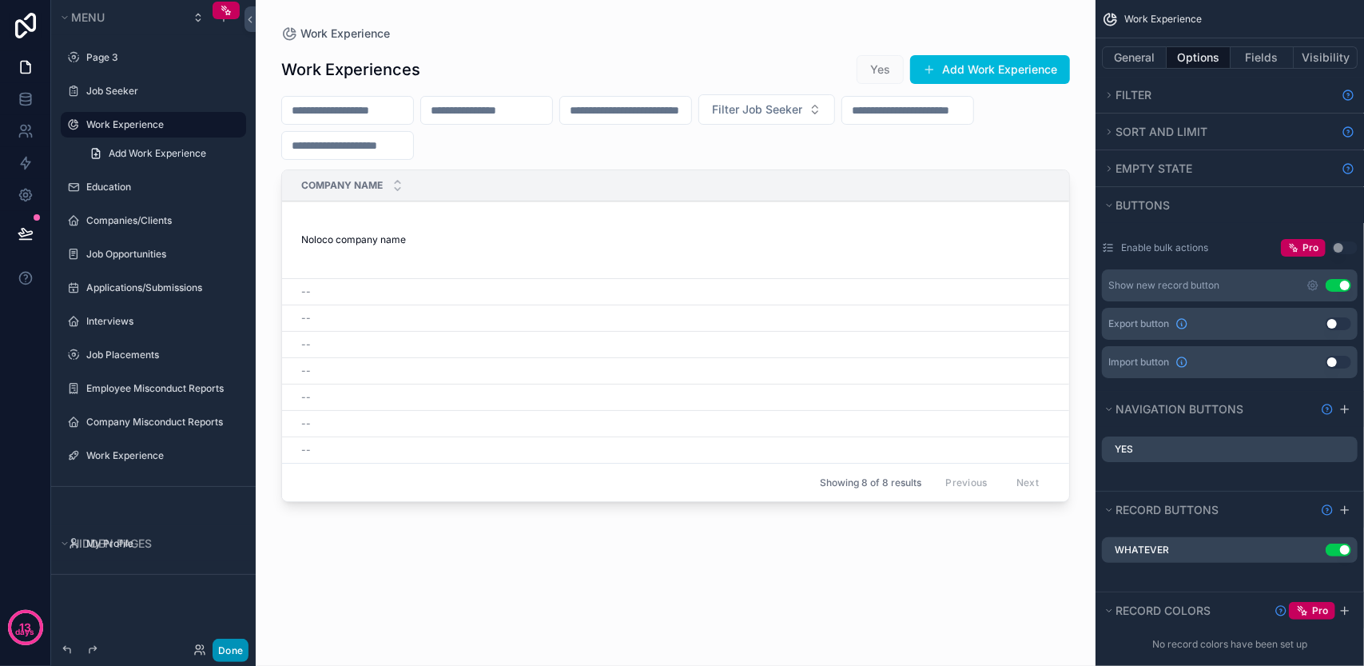
click at [213, 647] on button "Done" at bounding box center [231, 649] width 36 height 23
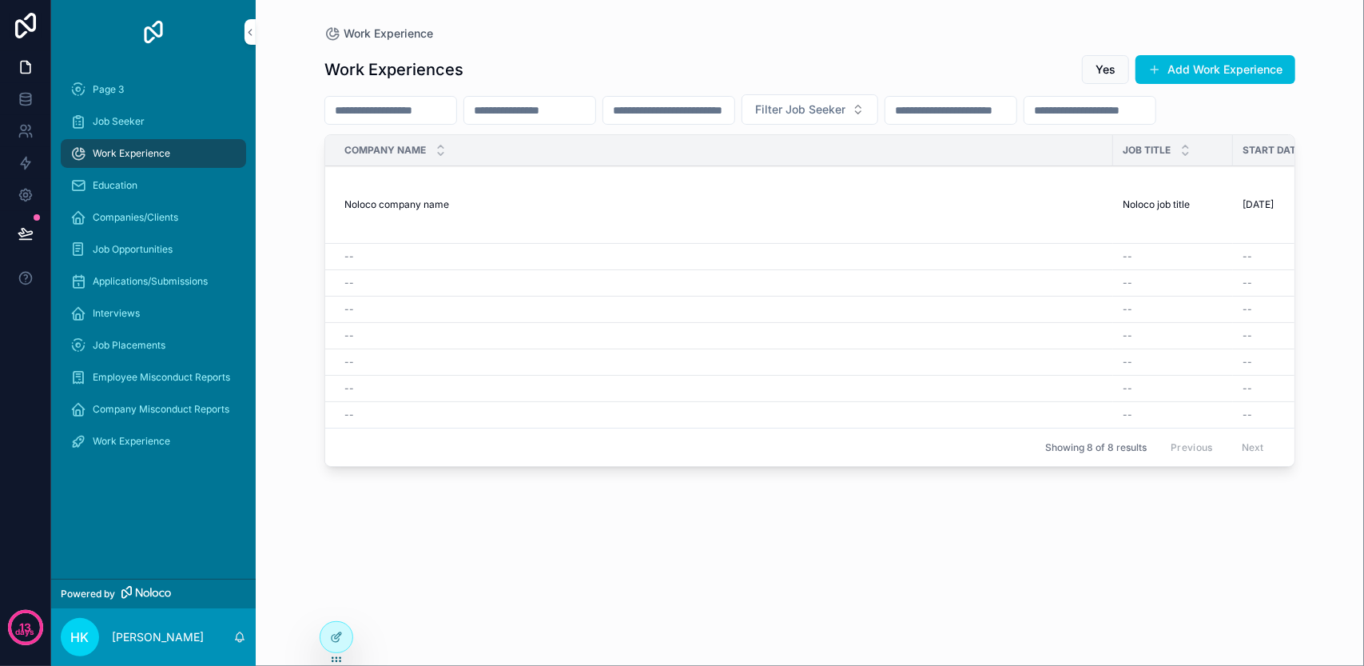
click at [562, 244] on td "Noloco company name Noloco company name" at bounding box center [719, 204] width 788 height 77
click at [408, 211] on span "Noloco company name" at bounding box center [396, 204] width 105 height 13
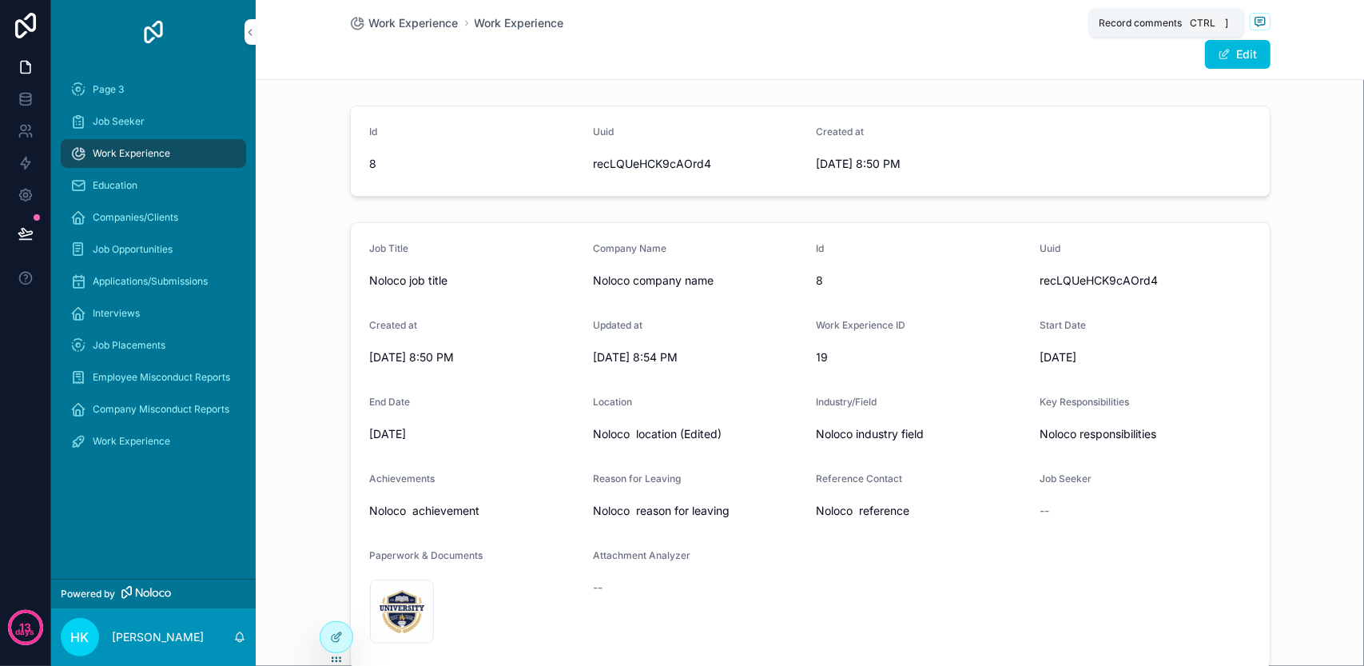
click at [1256, 26] on icon "scrollable content" at bounding box center [1260, 21] width 13 height 13
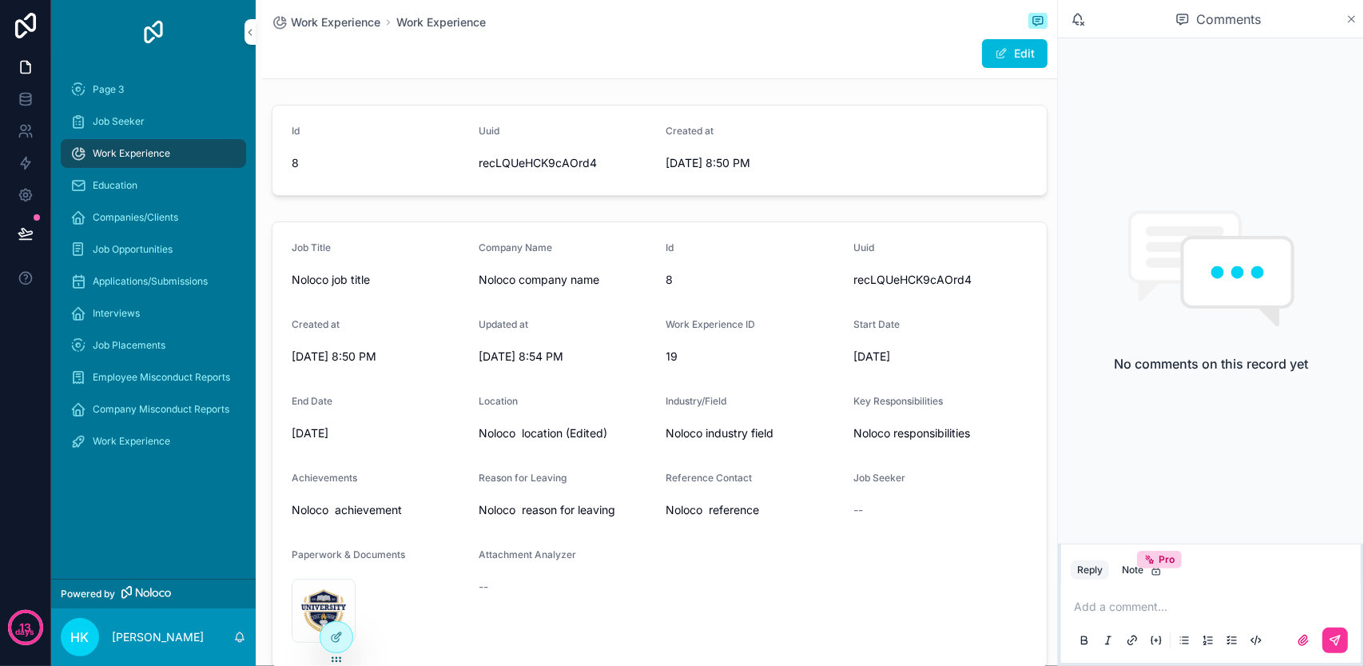
click at [1360, 14] on div "Comments" at bounding box center [1211, 19] width 306 height 38
click at [1353, 23] on icon "scrollable content" at bounding box center [1351, 19] width 12 height 13
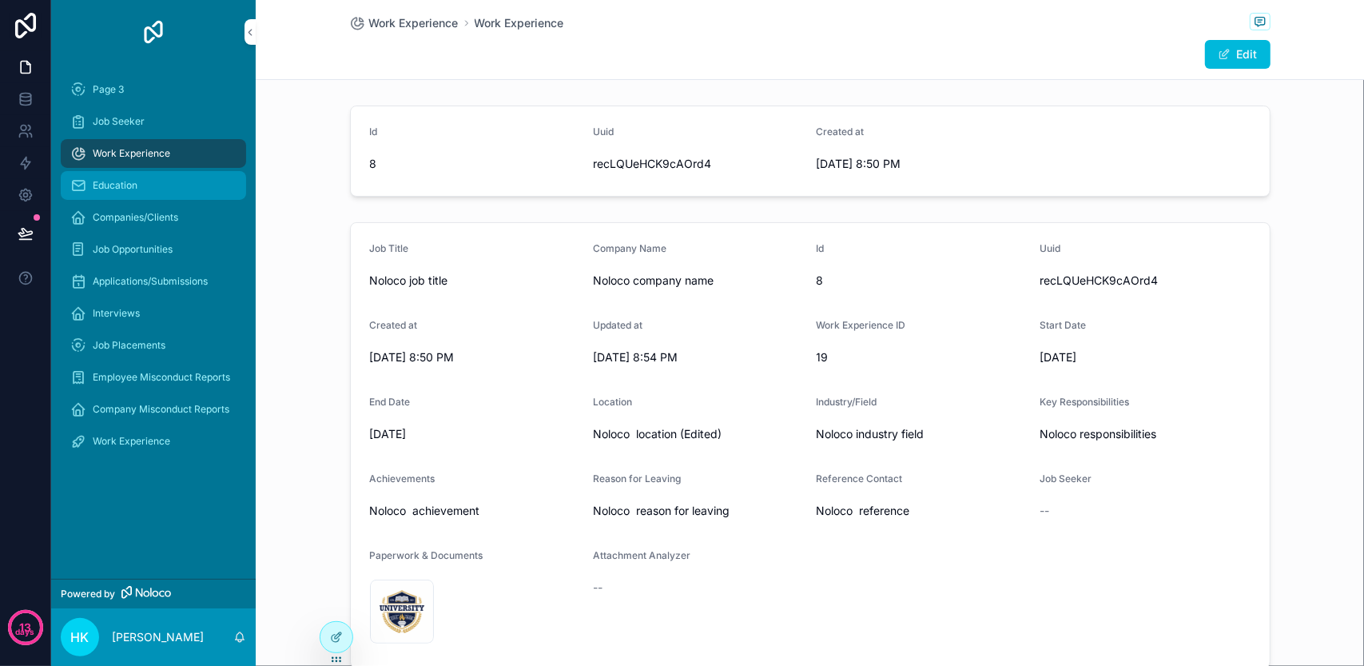
click at [151, 190] on div "Education" at bounding box center [153, 186] width 166 height 26
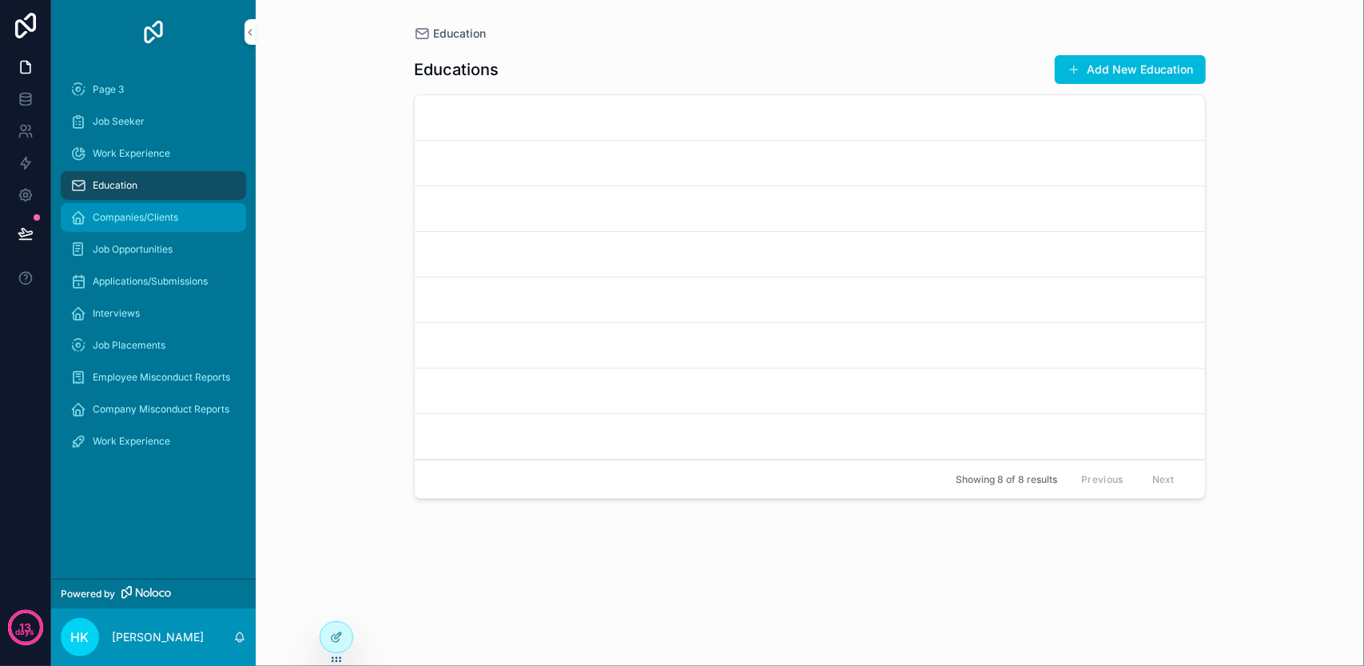
click at [151, 206] on div "Companies/Clients" at bounding box center [153, 218] width 166 height 26
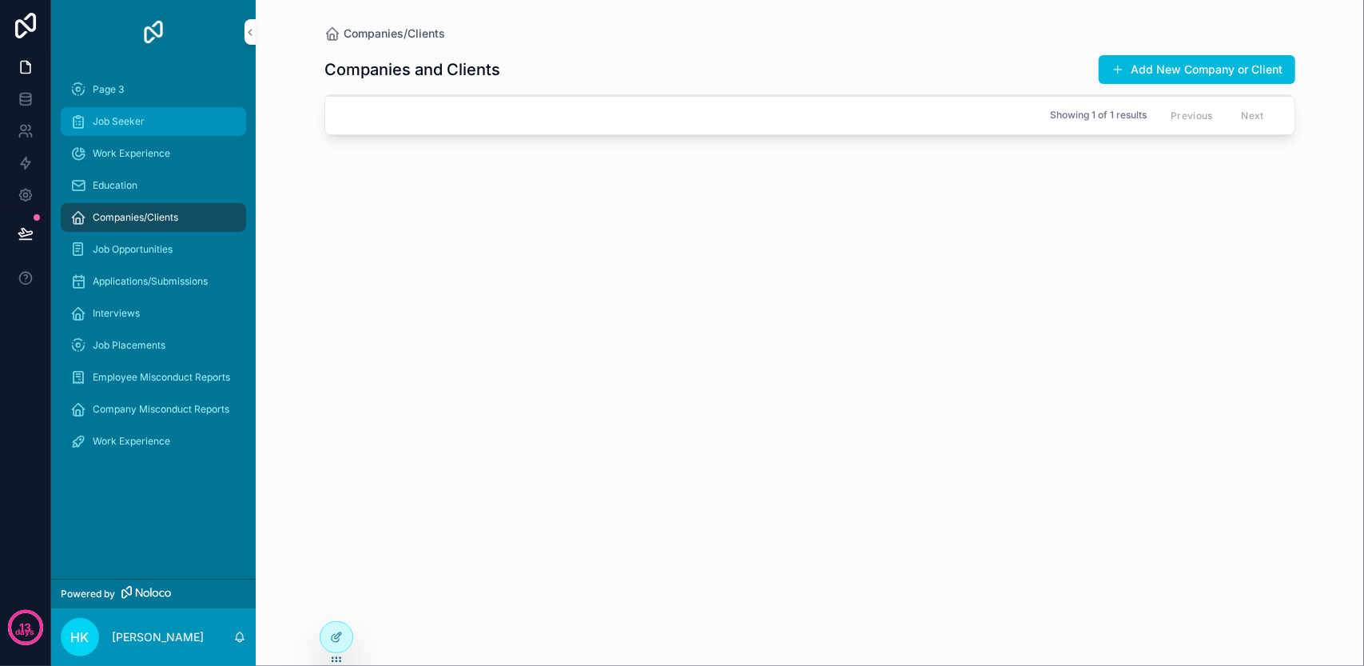
click at [195, 129] on div "Job Seeker" at bounding box center [153, 122] width 166 height 26
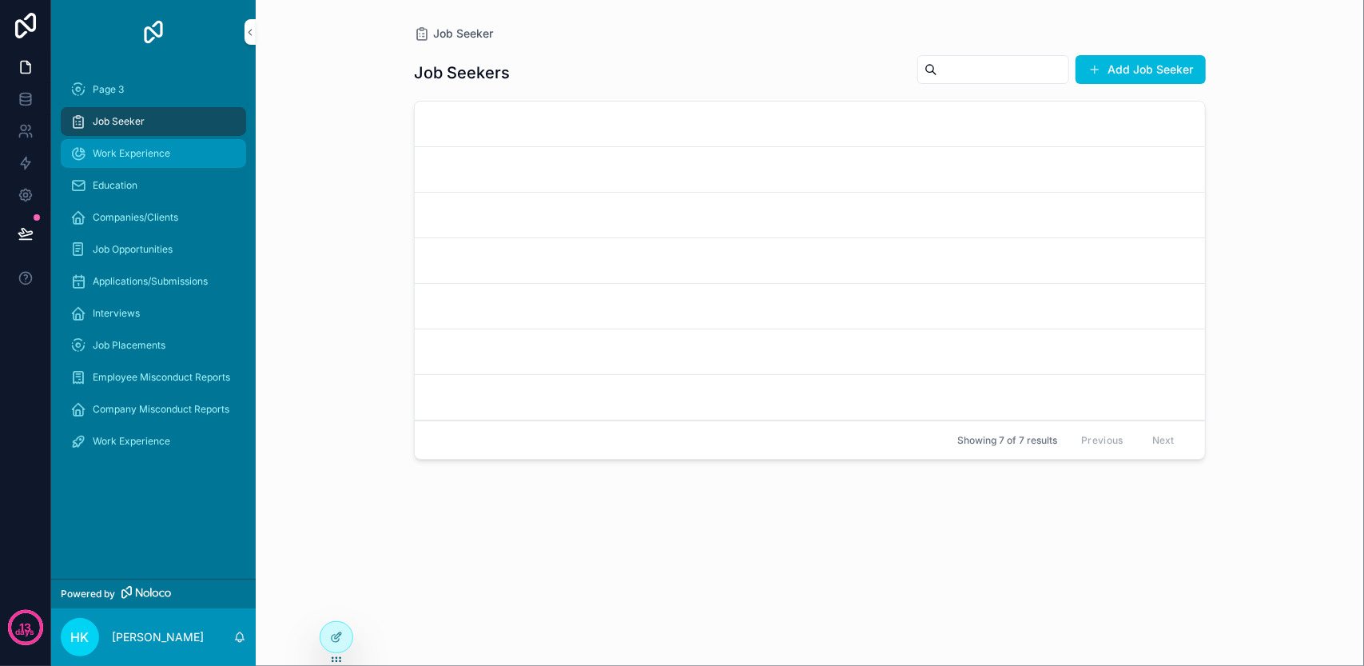
click at [168, 151] on span "Work Experience" at bounding box center [131, 153] width 77 height 13
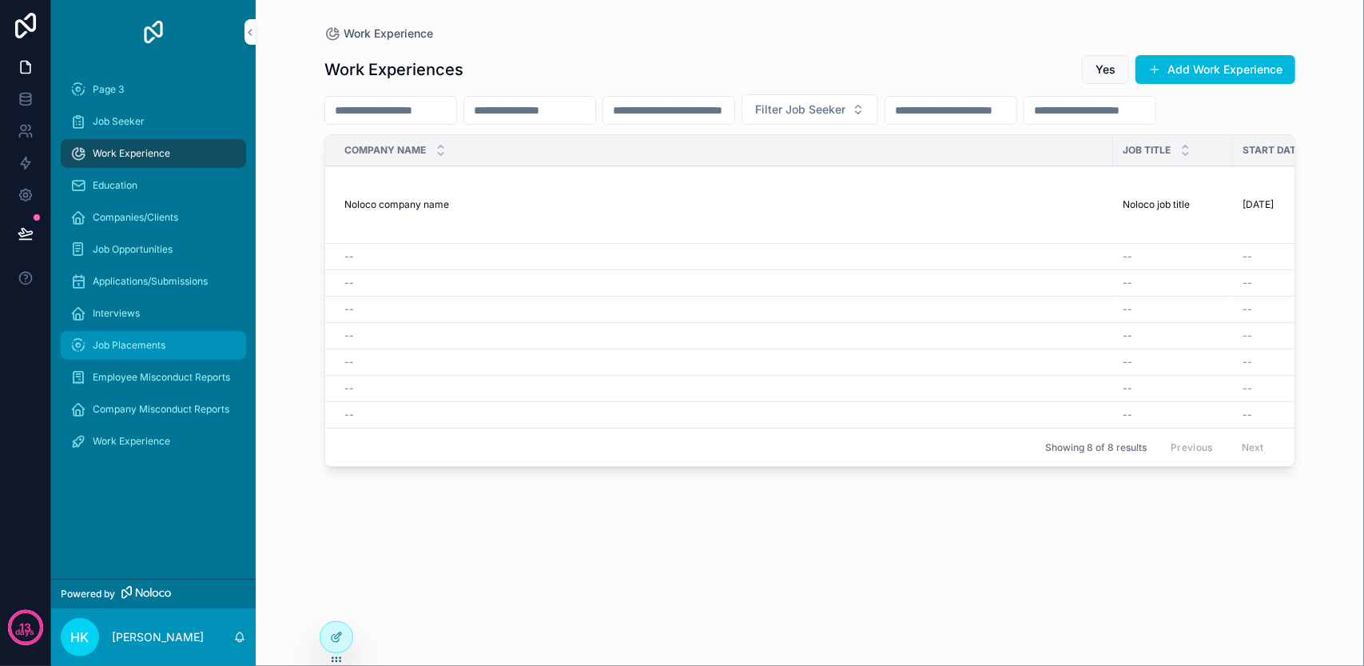
click at [148, 341] on span "Job Placements" at bounding box center [129, 345] width 73 height 13
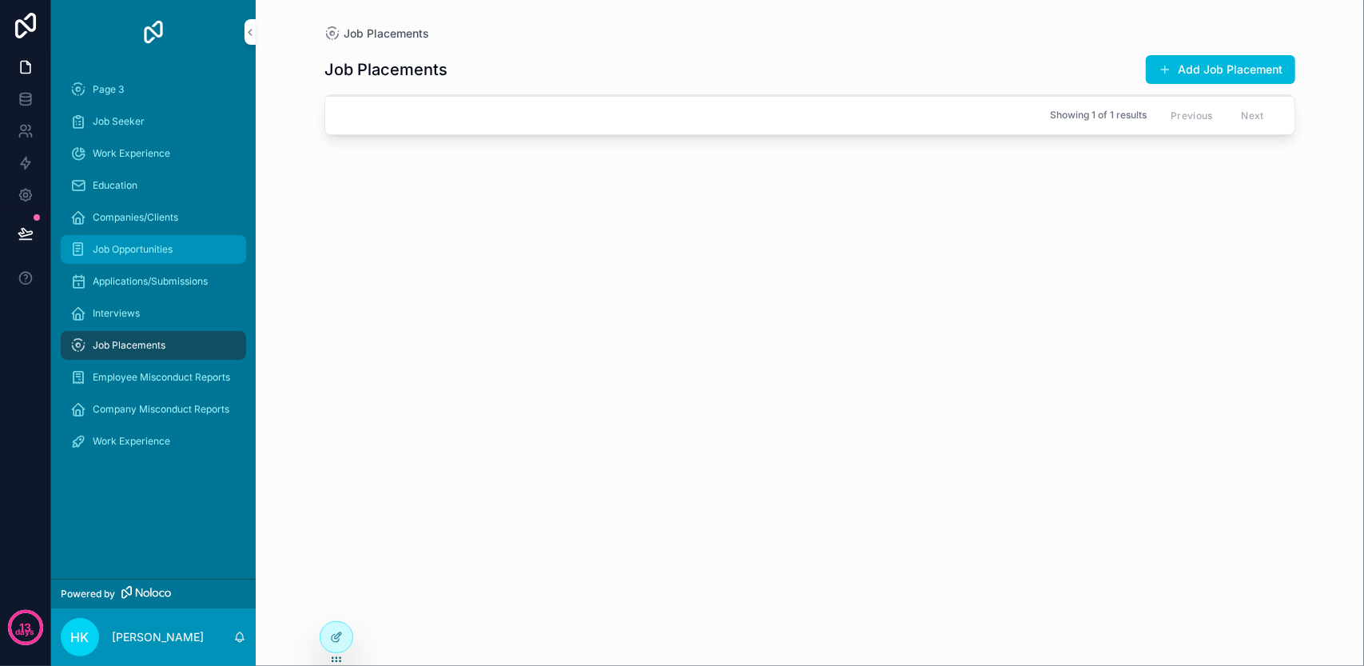
click at [157, 247] on span "Job Opportunities" at bounding box center [133, 249] width 80 height 13
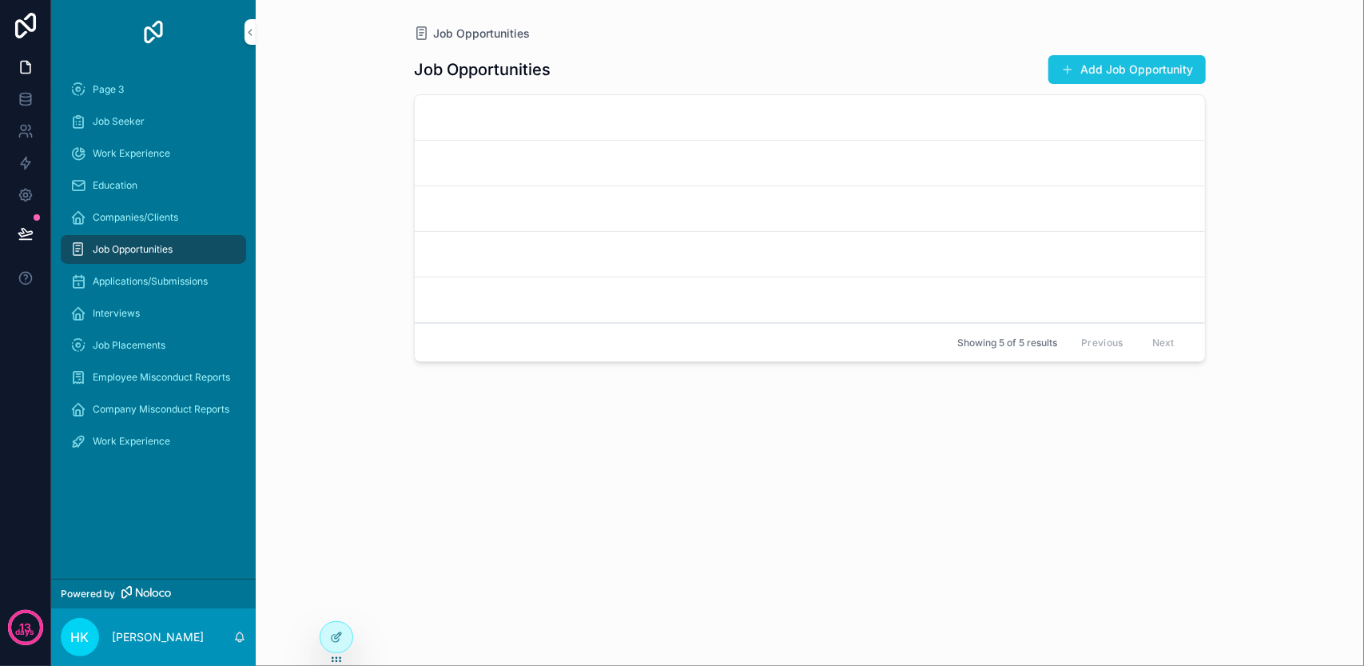
click at [1105, 83] on button "Add Job Opportunity" at bounding box center [1126, 69] width 157 height 29
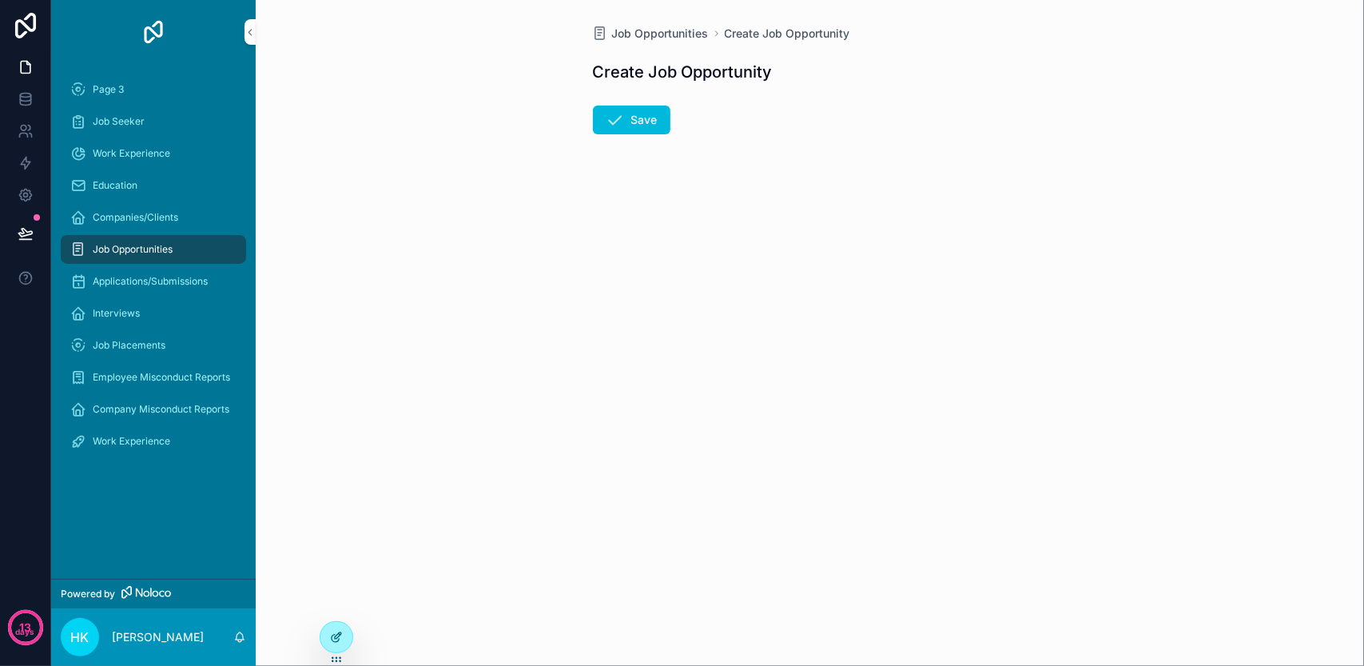
click at [344, 632] on div at bounding box center [336, 637] width 32 height 30
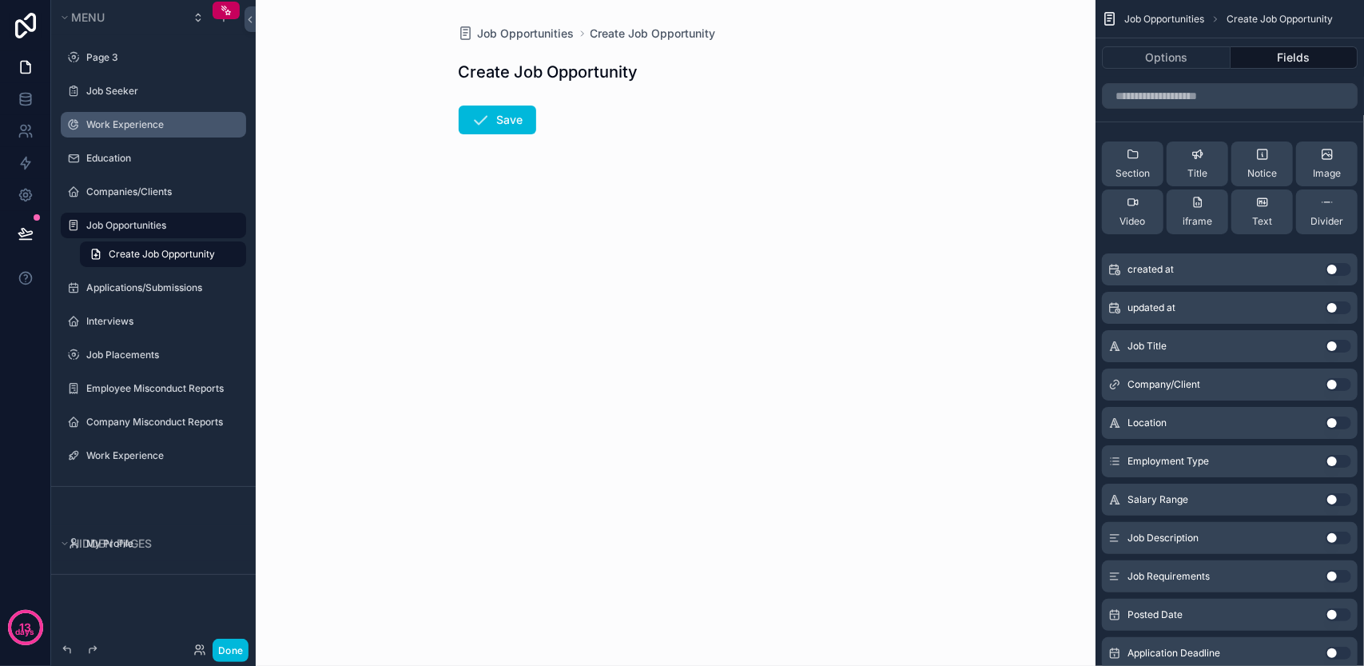
click at [162, 118] on label "Work Experience" at bounding box center [161, 124] width 150 height 13
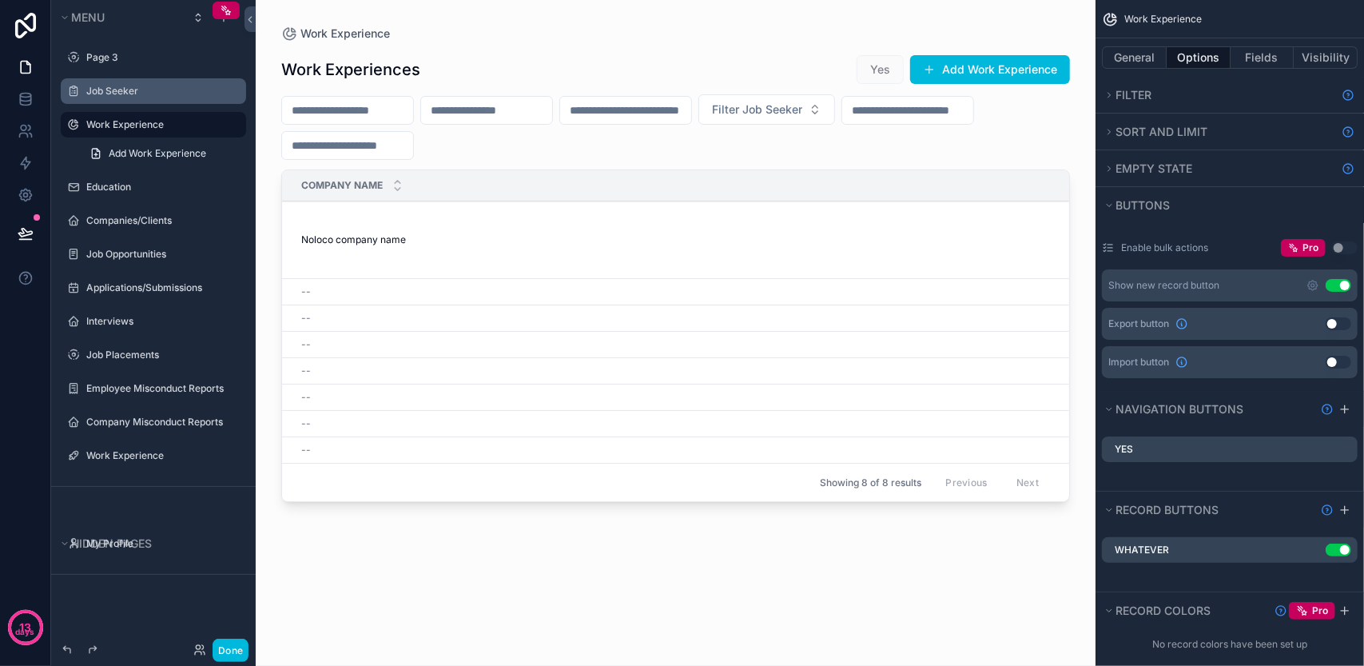
click at [169, 86] on label "Job Seeker" at bounding box center [161, 91] width 150 height 13
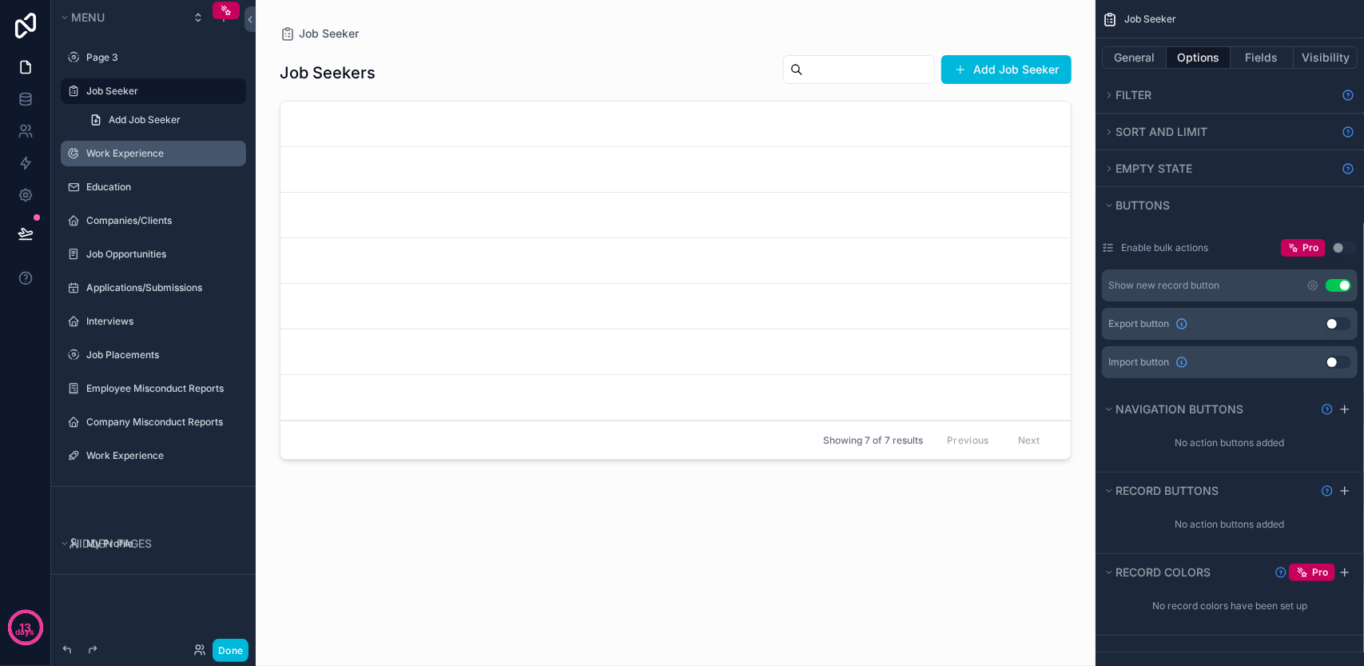
click at [1015, 72] on div "scrollable content" at bounding box center [675, 323] width 817 height 646
click at [241, 650] on button "Done" at bounding box center [231, 649] width 36 height 23
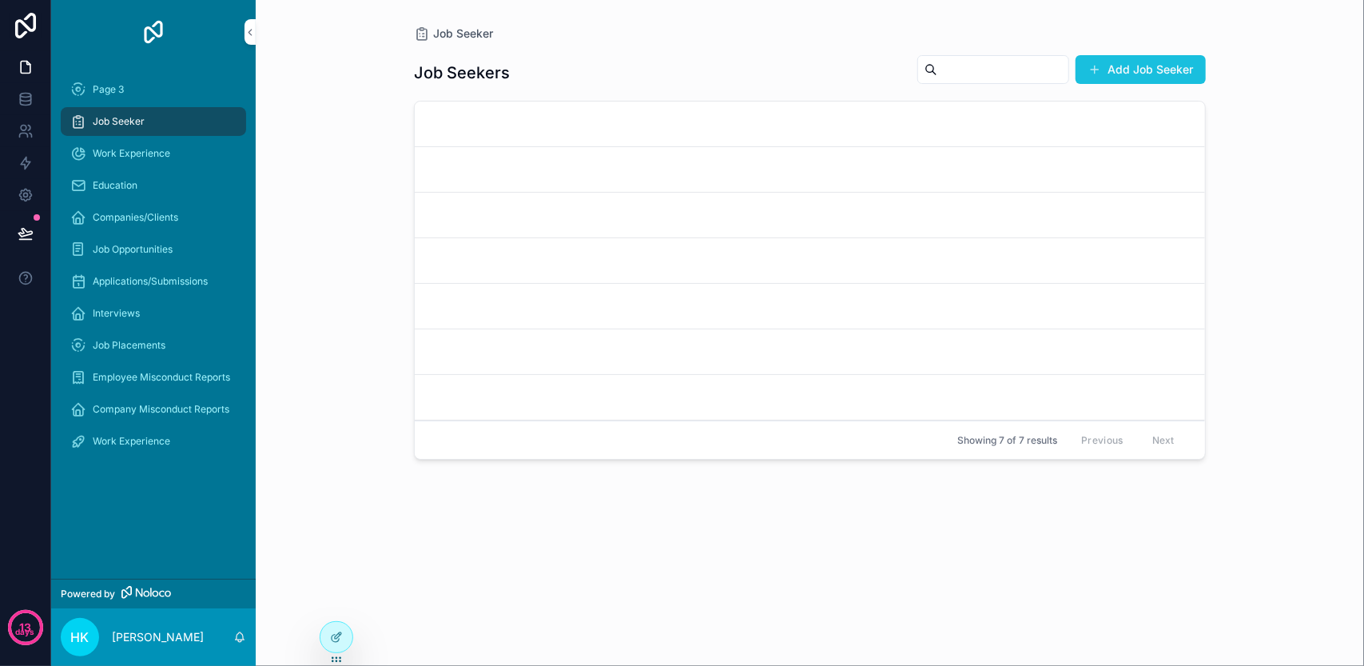
click at [1106, 65] on button "Add Job Seeker" at bounding box center [1140, 69] width 130 height 29
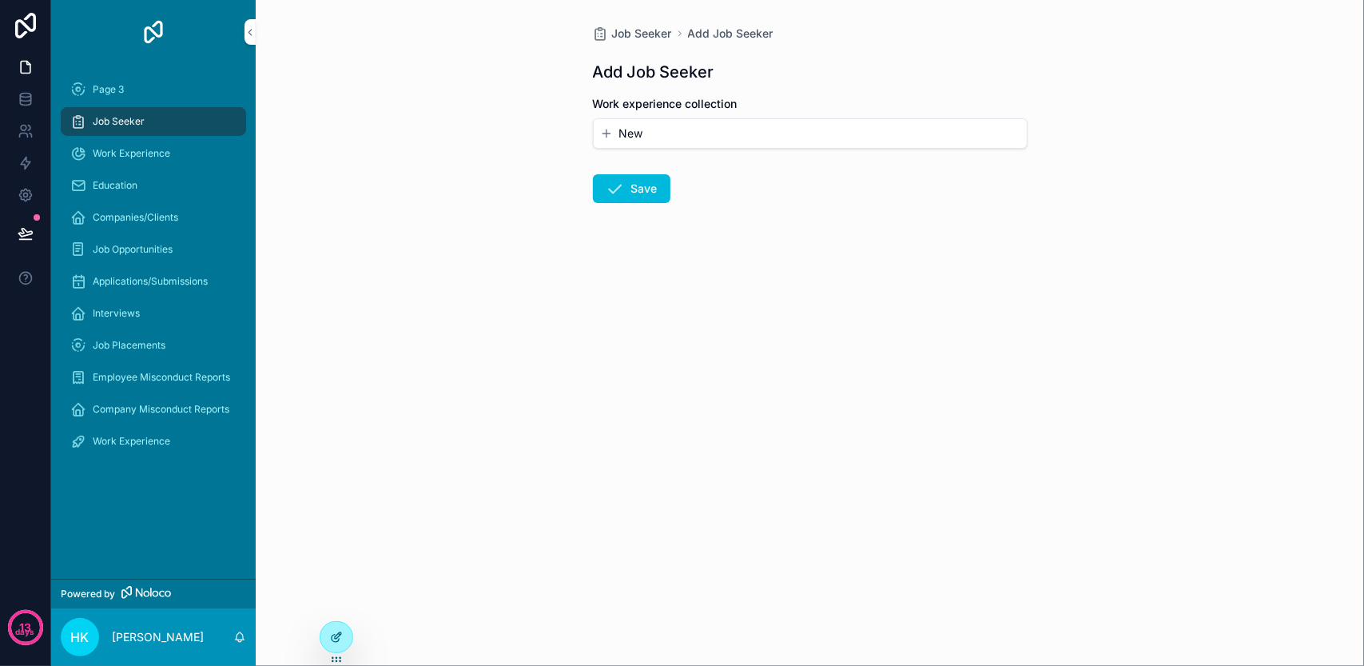
click at [334, 631] on icon at bounding box center [336, 636] width 13 height 13
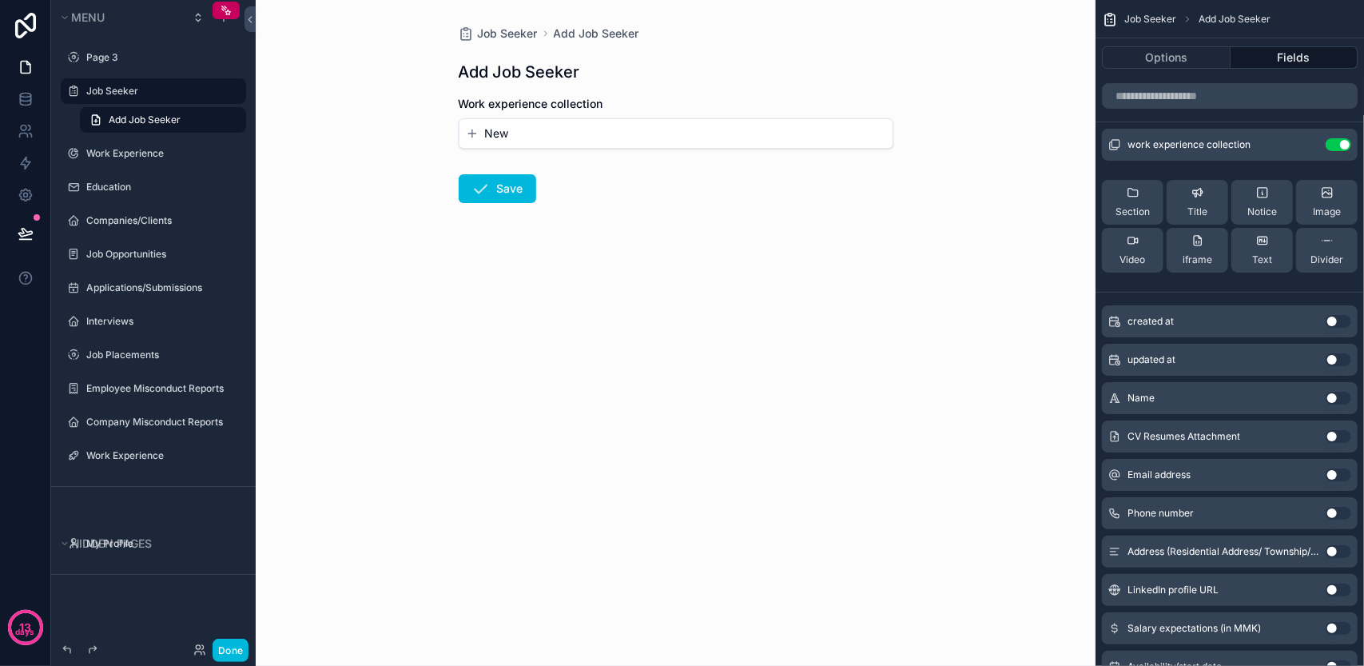
click at [1328, 391] on div "Use setting" at bounding box center [1338, 397] width 26 height 13
click at [1330, 399] on button "Use setting" at bounding box center [1338, 397] width 26 height 13
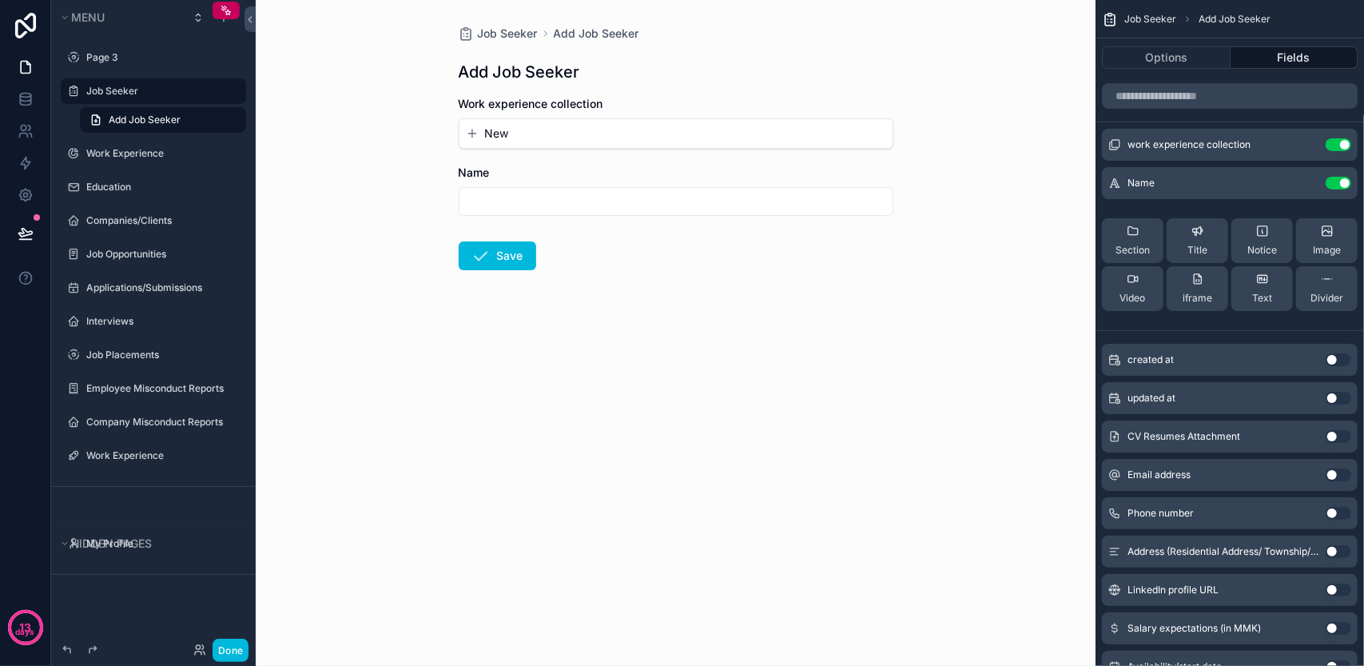
click at [1335, 432] on button "Use setting" at bounding box center [1338, 436] width 26 height 13
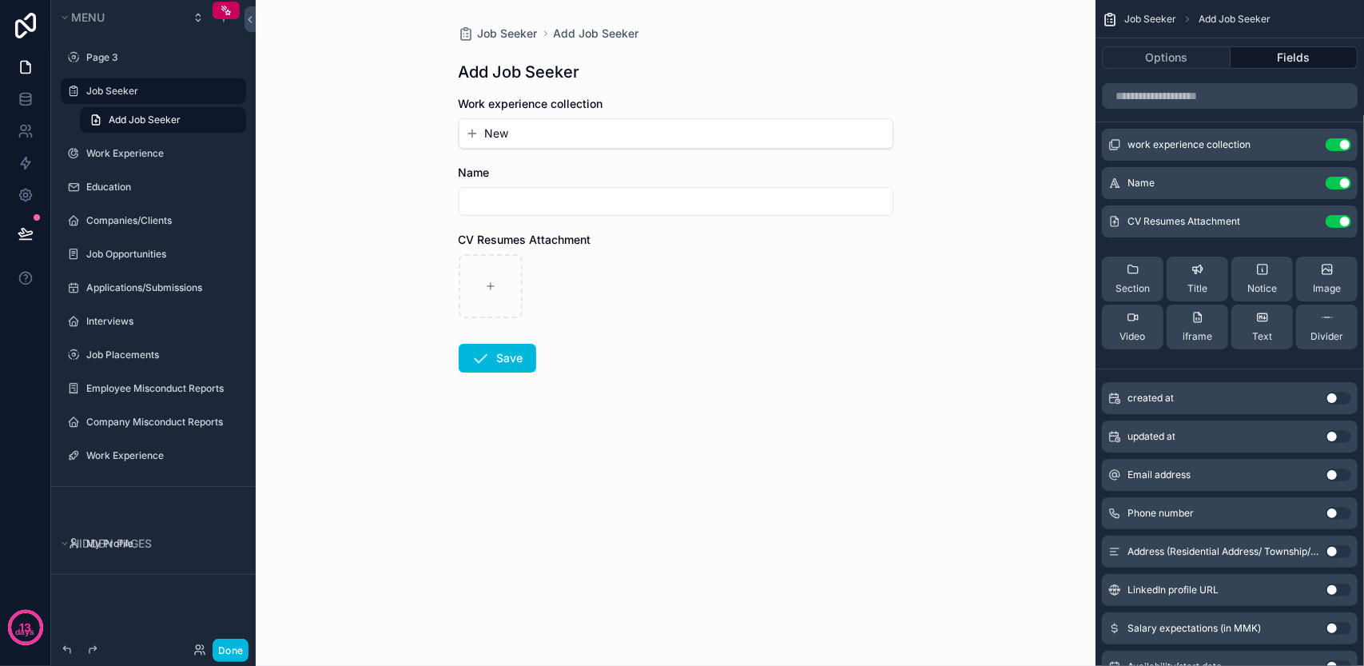
click at [1333, 474] on button "Use setting" at bounding box center [1338, 474] width 26 height 13
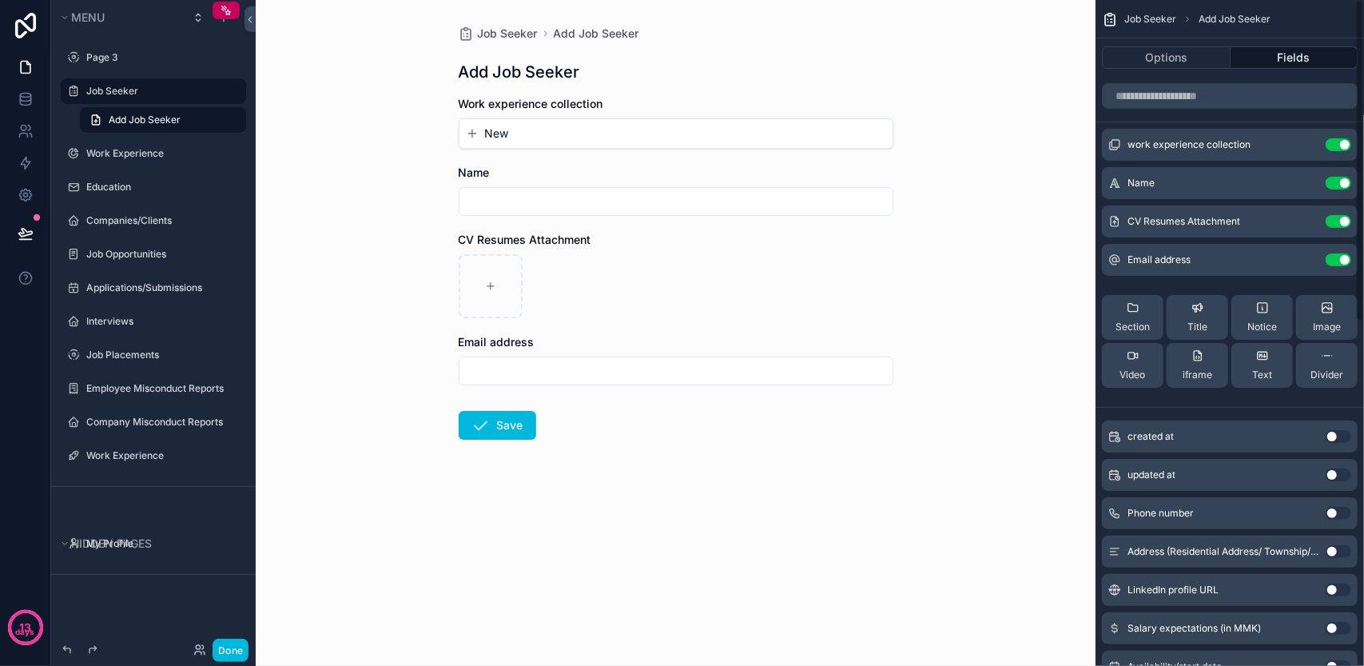
click at [1330, 509] on button "Use setting" at bounding box center [1338, 513] width 26 height 13
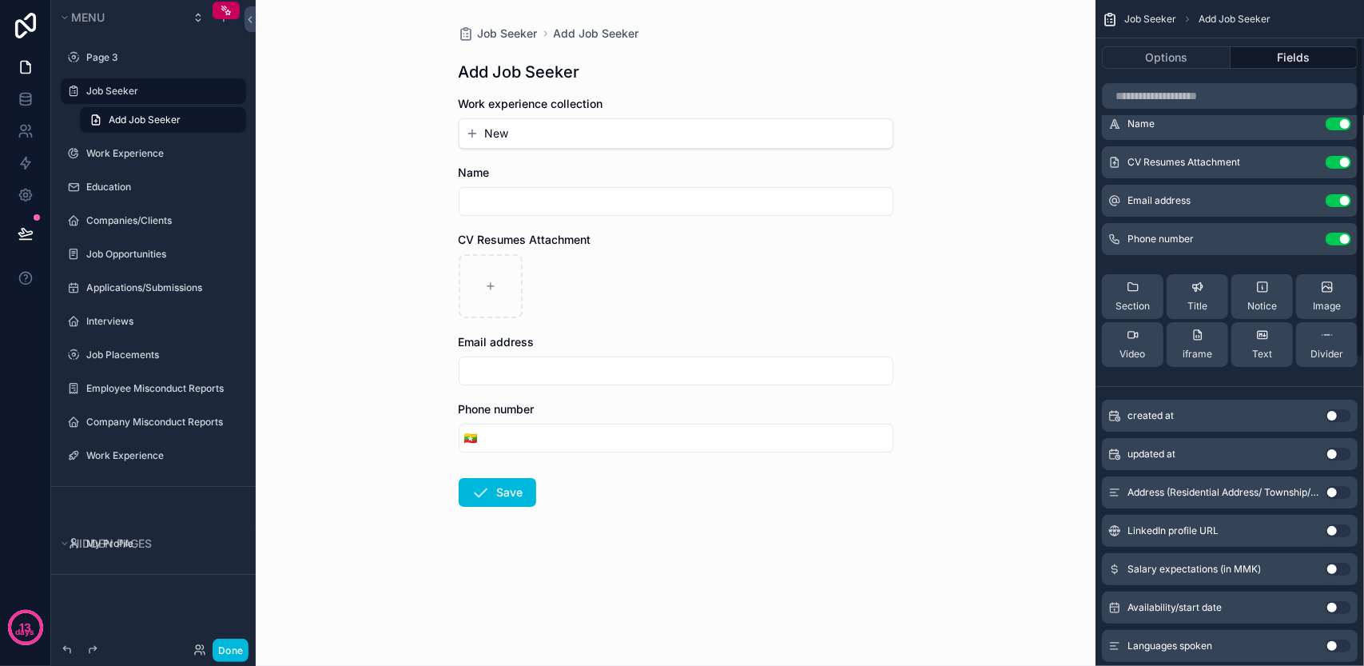
scroll to position [160, 0]
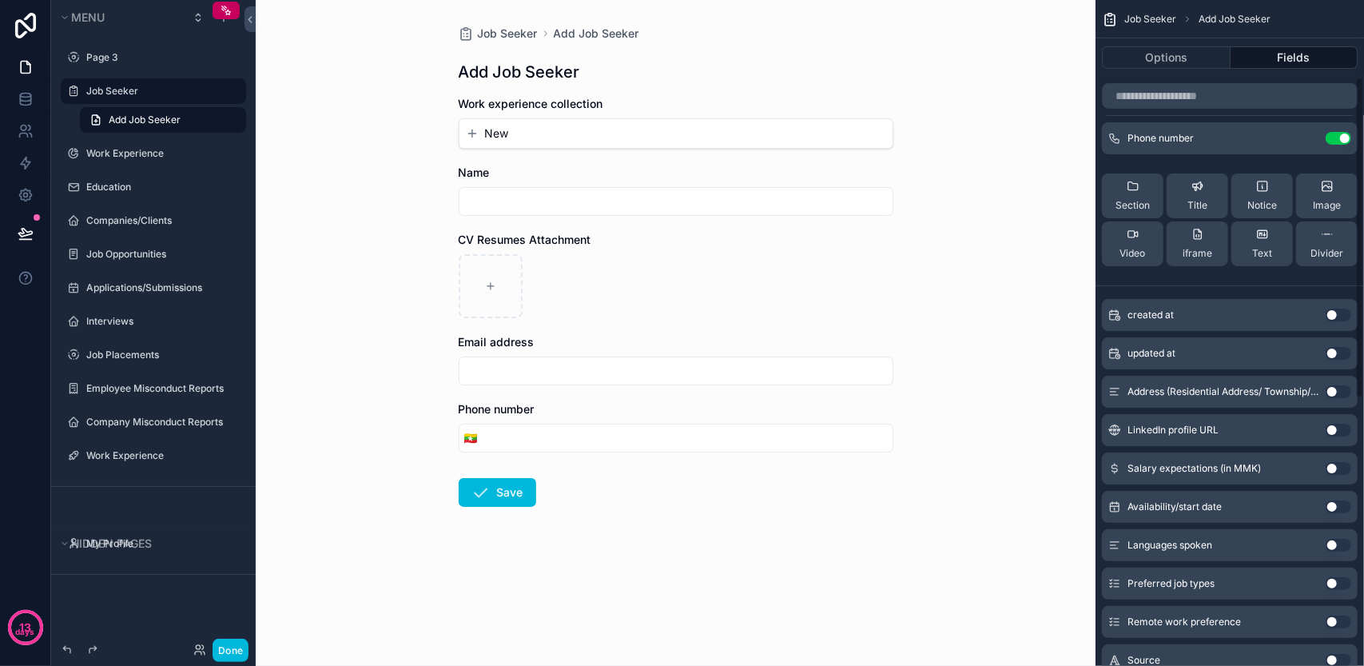
click at [1336, 391] on button "Use setting" at bounding box center [1338, 391] width 26 height 13
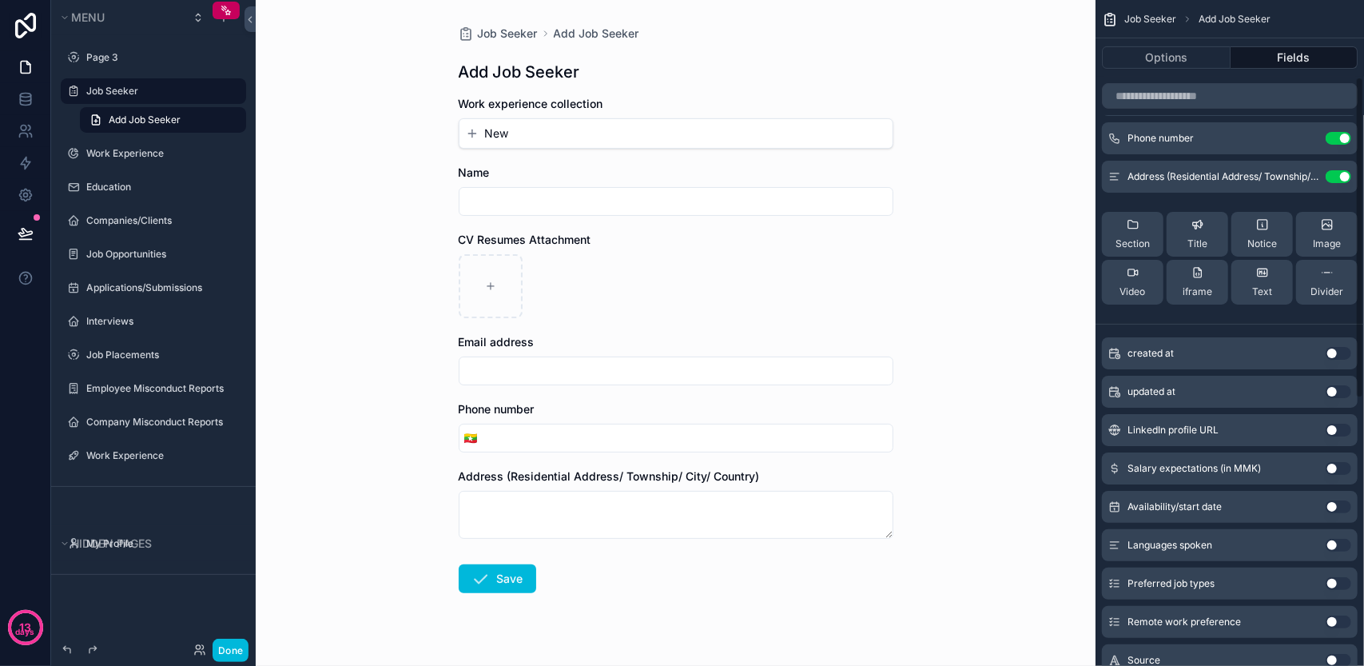
click at [1331, 431] on button "Use setting" at bounding box center [1338, 429] width 26 height 13
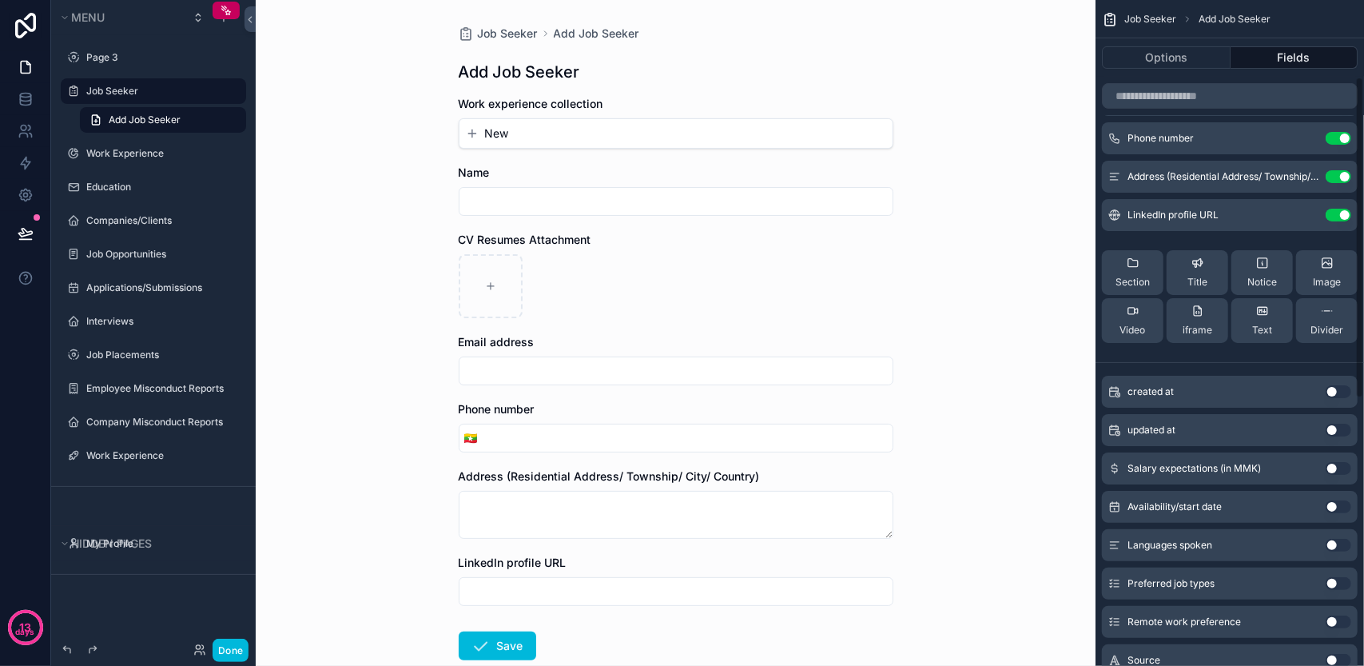
click at [1331, 464] on button "Use setting" at bounding box center [1338, 468] width 26 height 13
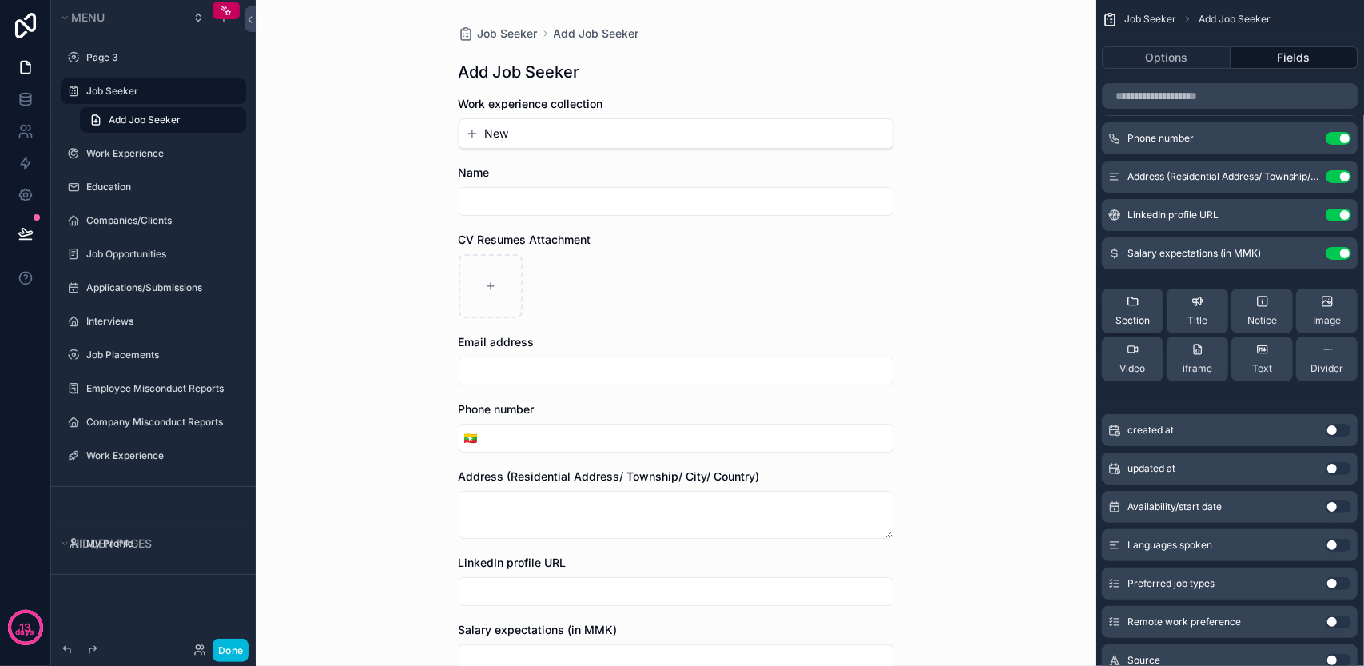
click at [1136, 314] on span "Section" at bounding box center [1132, 320] width 34 height 13
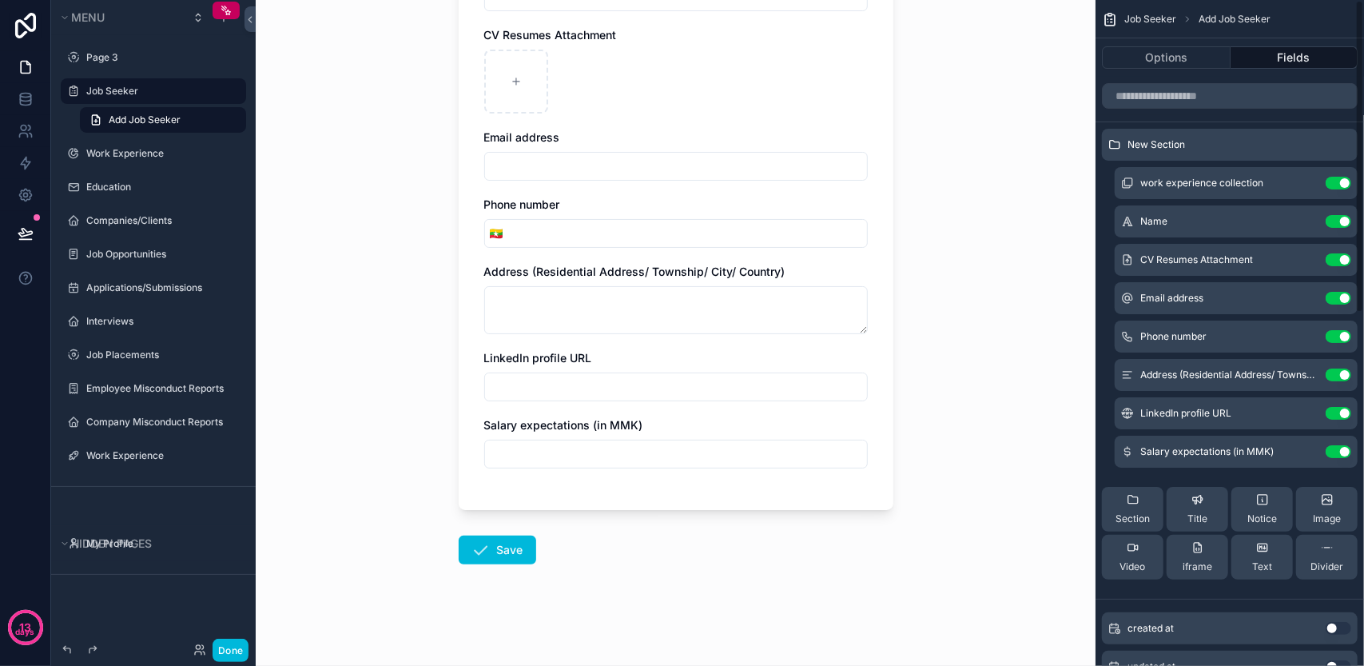
scroll to position [80, 0]
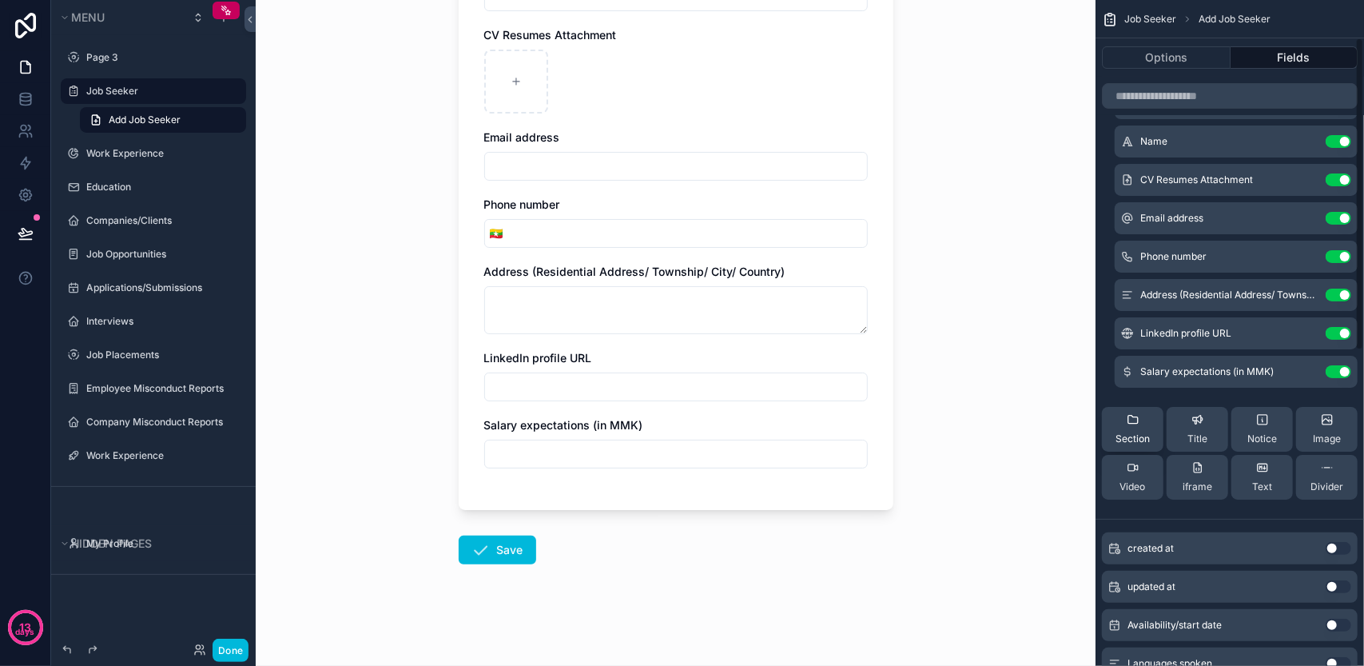
click at [1151, 419] on button "Section" at bounding box center [1133, 429] width 62 height 45
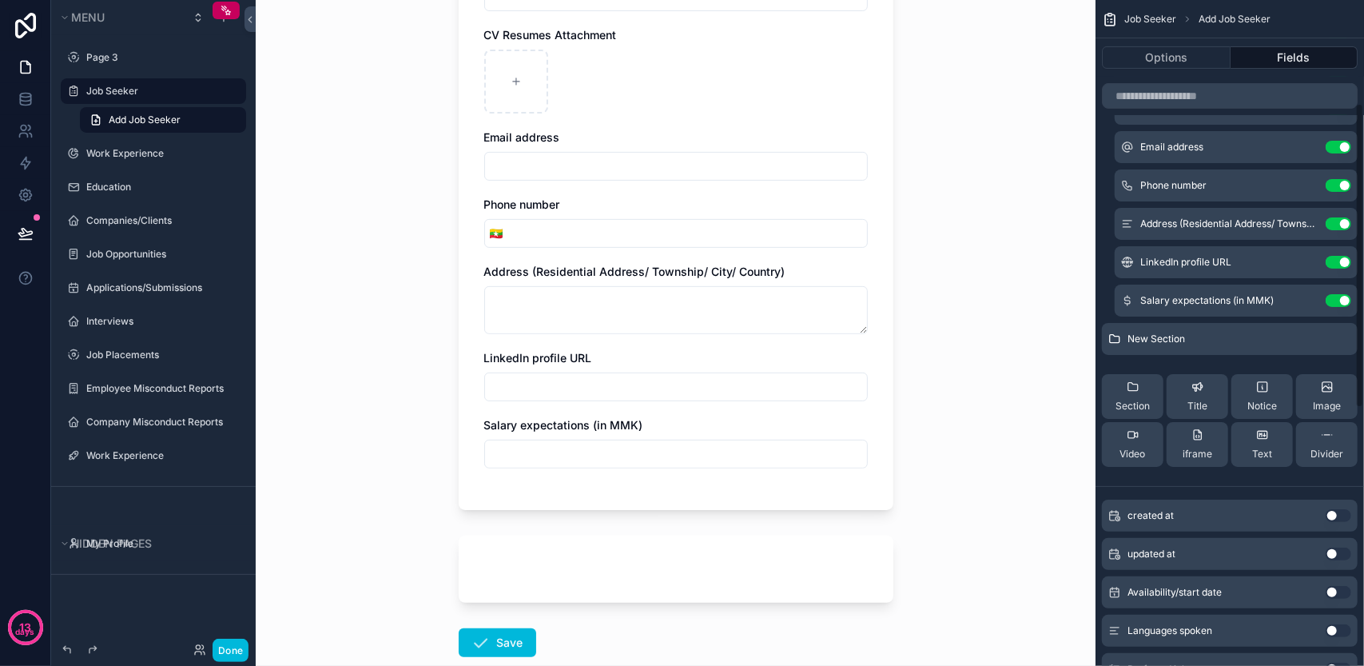
scroll to position [320, 0]
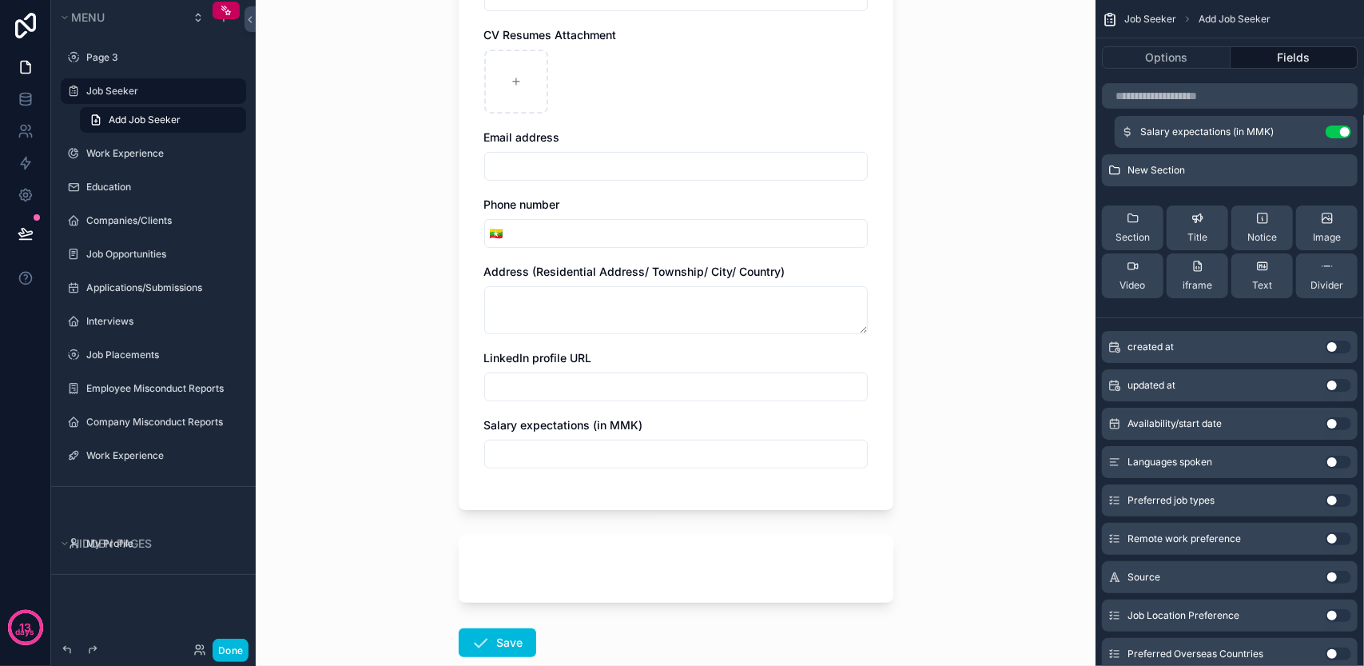
click at [1329, 422] on button "Use setting" at bounding box center [1338, 423] width 26 height 13
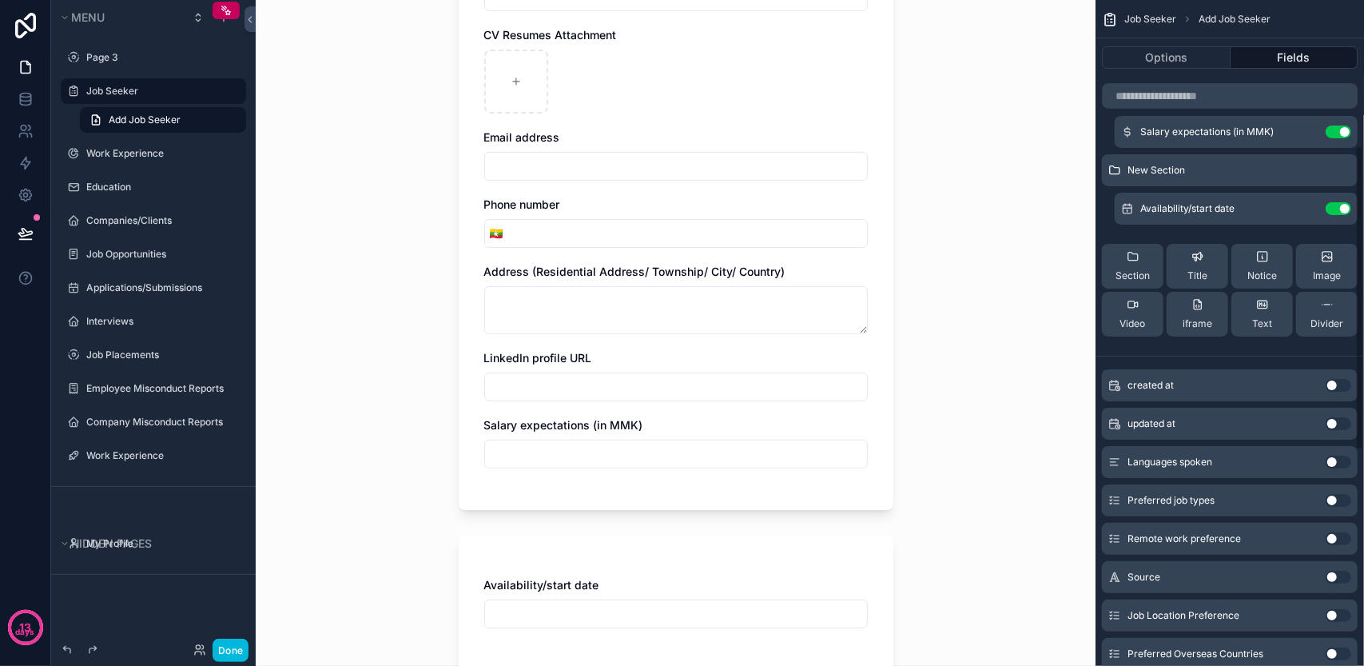
click at [1337, 456] on button "Use setting" at bounding box center [1338, 461] width 26 height 13
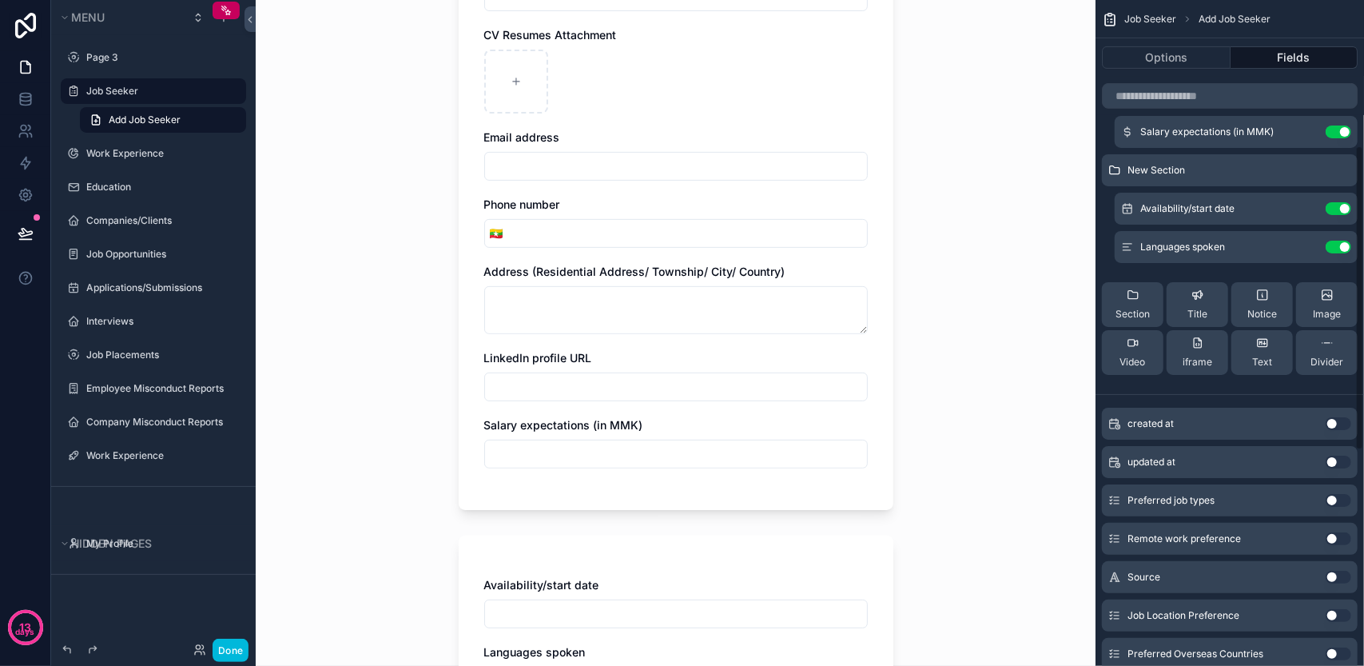
click at [1338, 485] on div "Preferred job types Use setting" at bounding box center [1230, 500] width 256 height 32
click at [1338, 496] on button "Use setting" at bounding box center [1338, 500] width 26 height 13
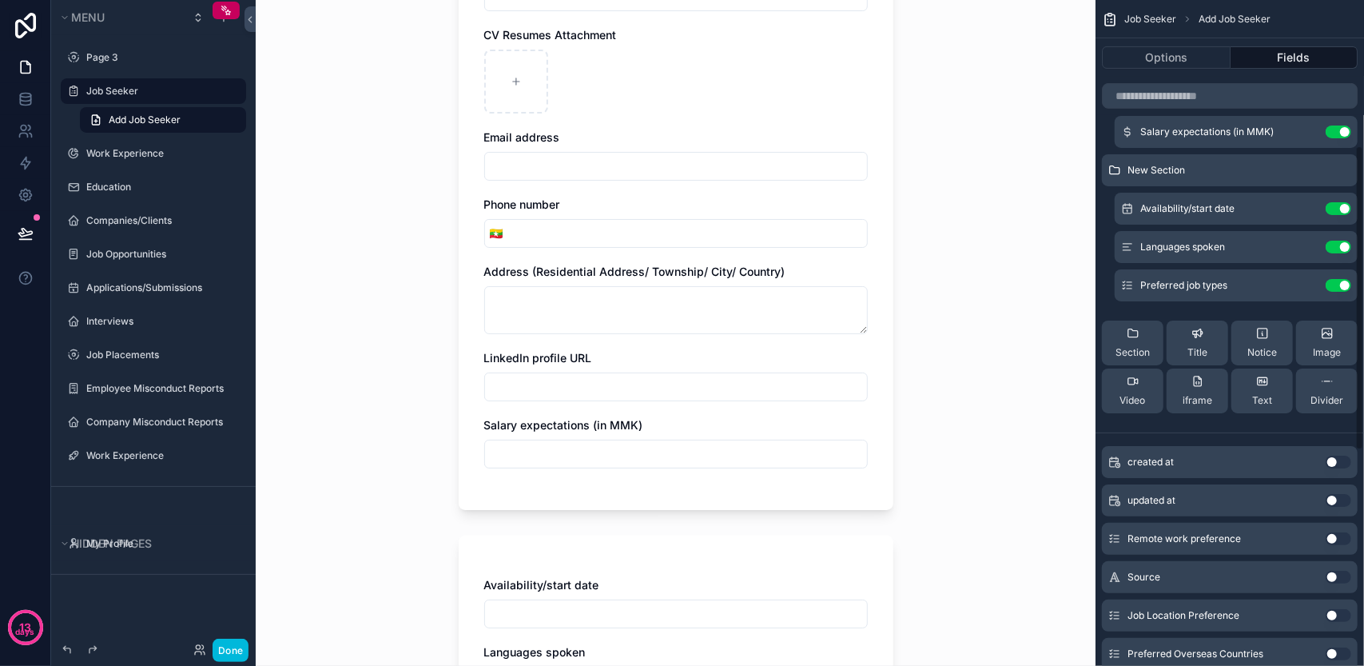
click at [1335, 541] on button "Use setting" at bounding box center [1338, 538] width 26 height 13
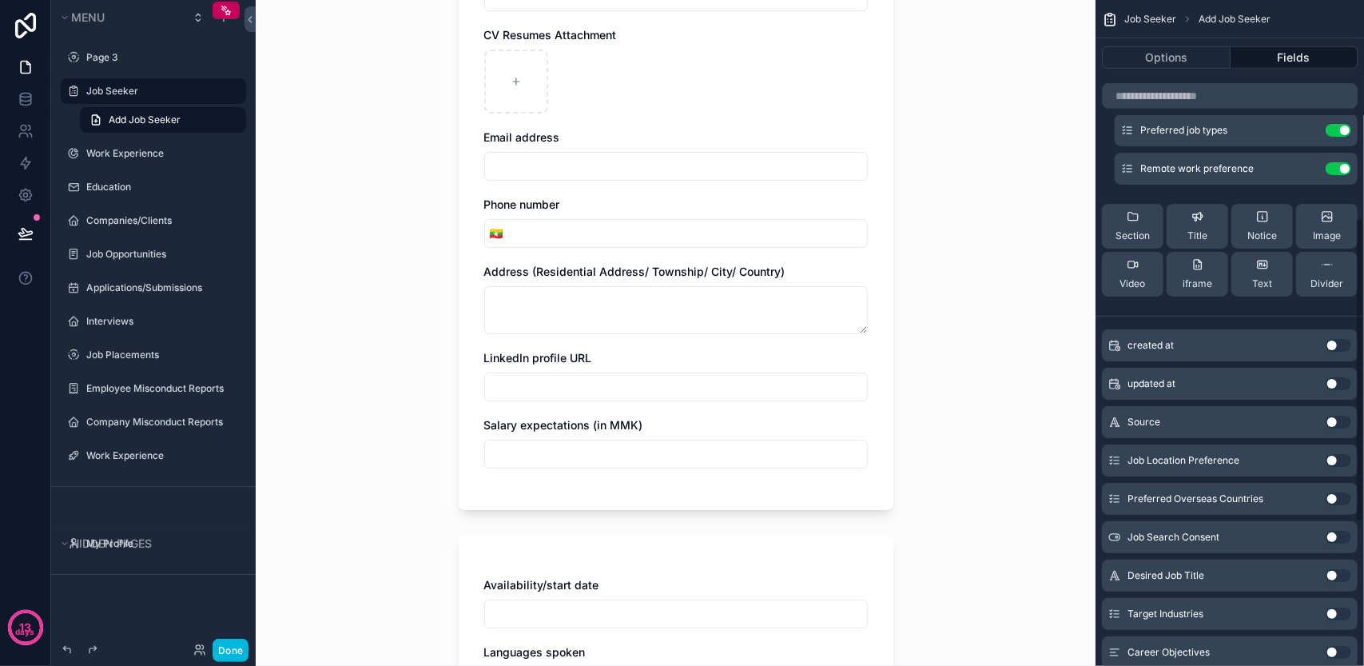
scroll to position [479, 0]
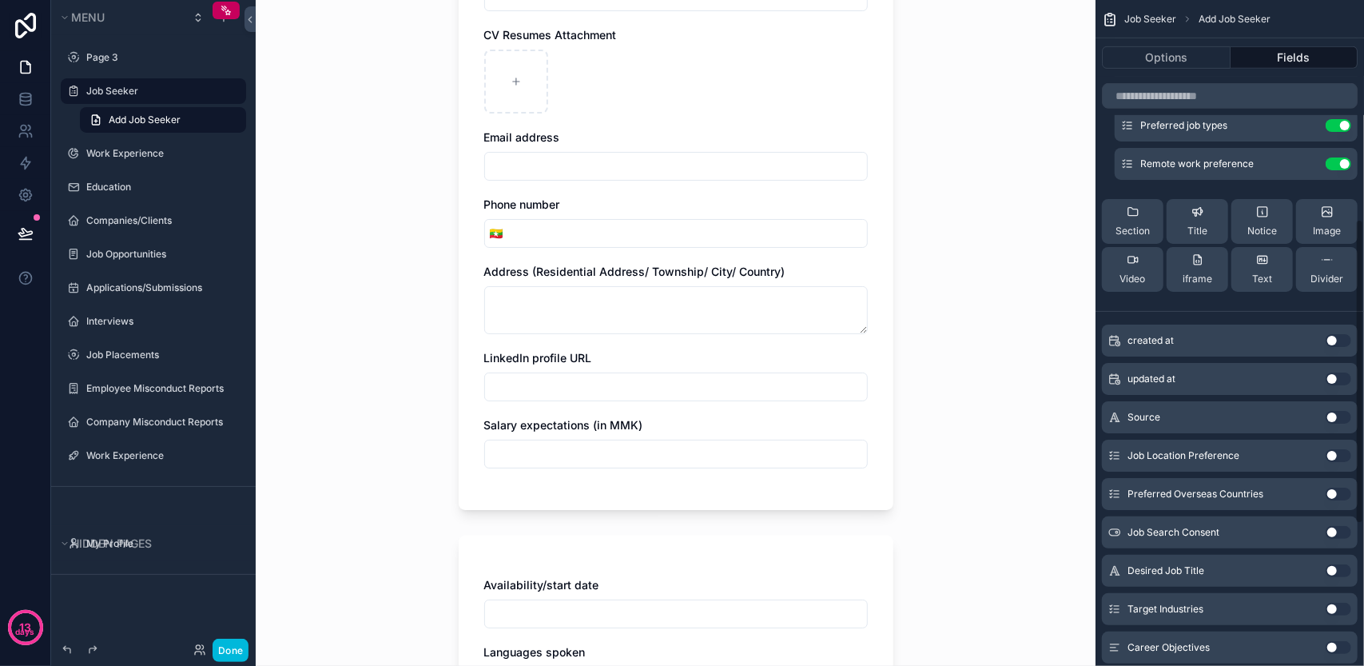
click at [1334, 447] on div "Job Location Preference Use setting" at bounding box center [1230, 455] width 256 height 32
click at [1334, 464] on div "Job Location Preference Use setting" at bounding box center [1230, 455] width 256 height 32
click at [1336, 453] on button "Use setting" at bounding box center [1338, 455] width 26 height 13
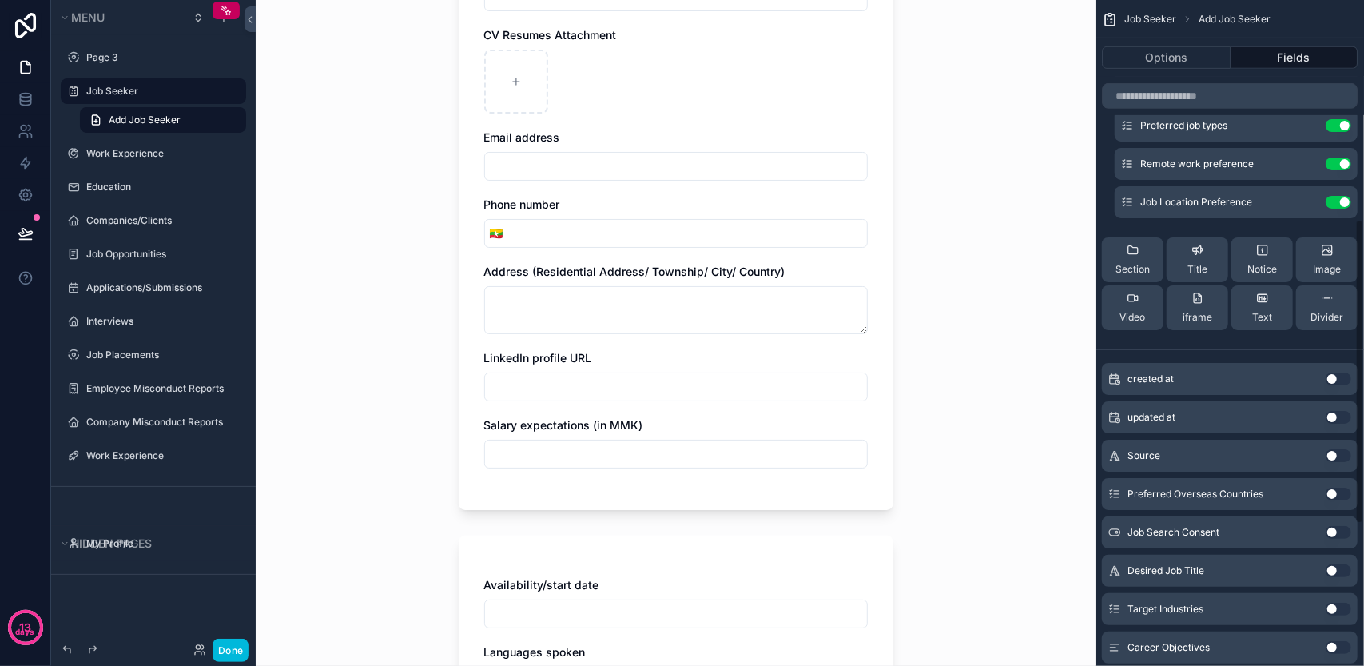
click at [1336, 484] on div "Preferred Overseas Countries Use setting" at bounding box center [1230, 494] width 256 height 32
click at [1336, 498] on button "Use setting" at bounding box center [1338, 493] width 26 height 13
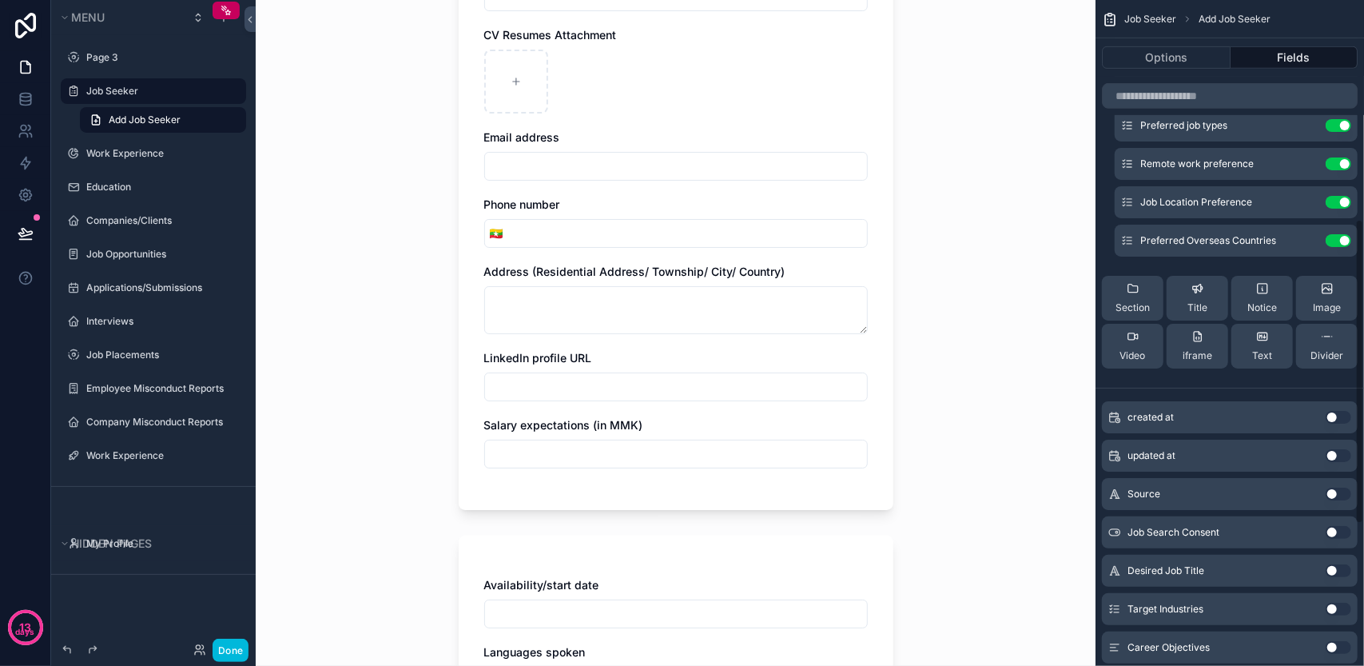
click at [1334, 531] on button "Use setting" at bounding box center [1338, 532] width 26 height 13
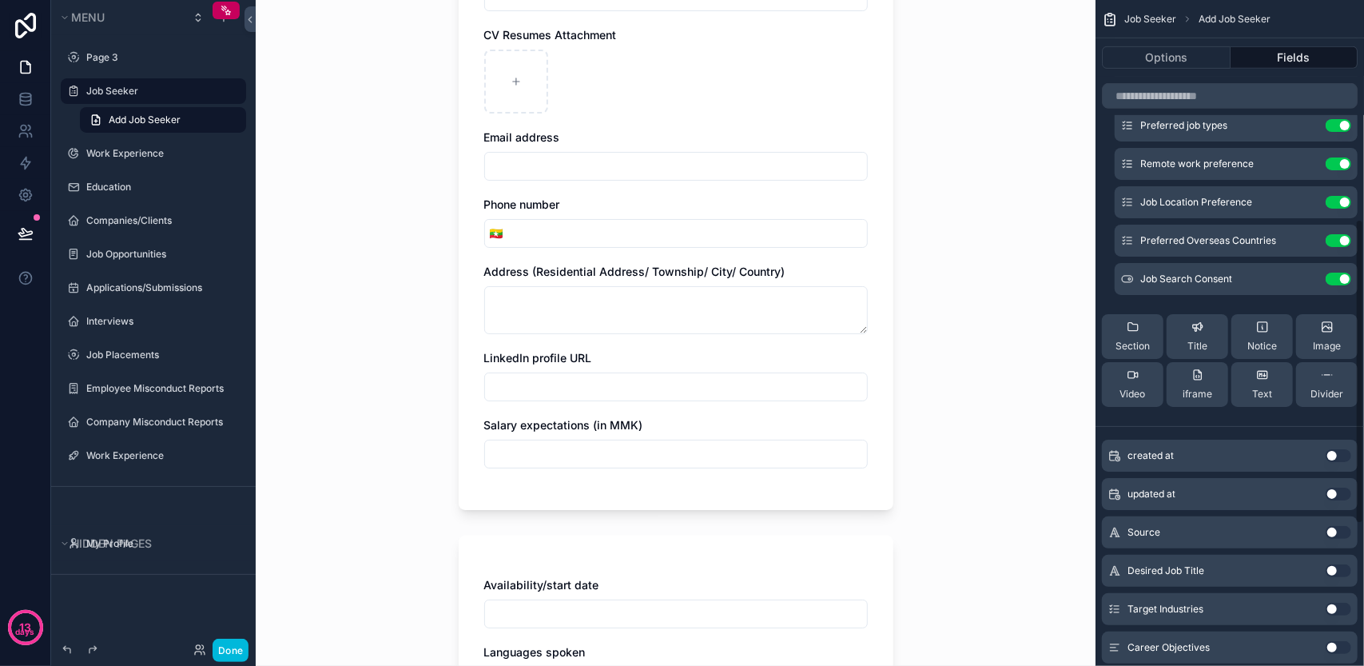
scroll to position [559, 0]
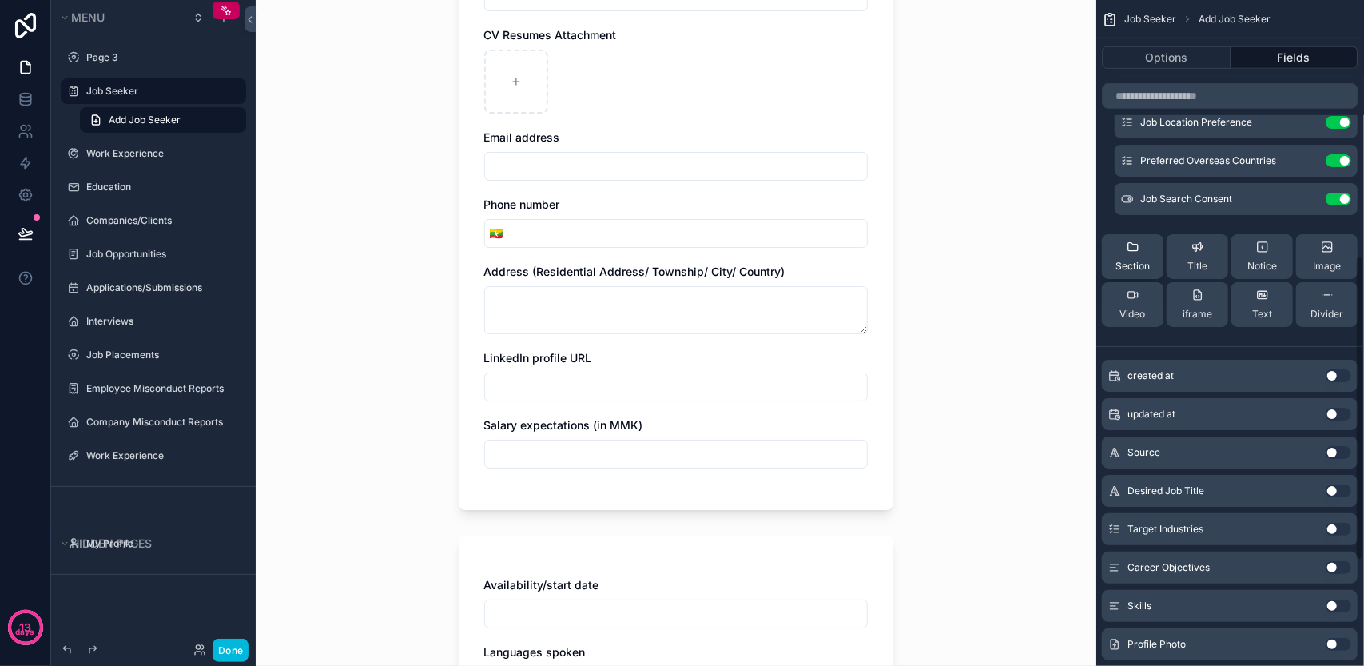
click at [1129, 262] on span "Section" at bounding box center [1132, 266] width 34 height 13
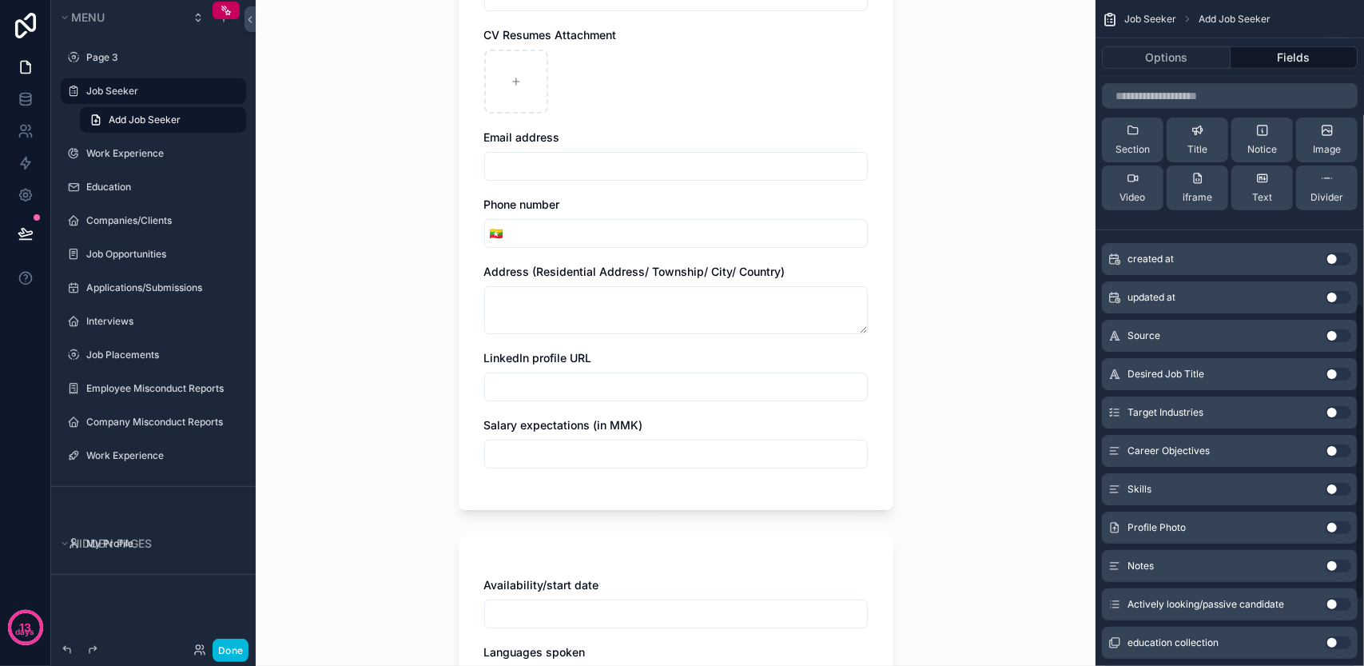
scroll to position [719, 0]
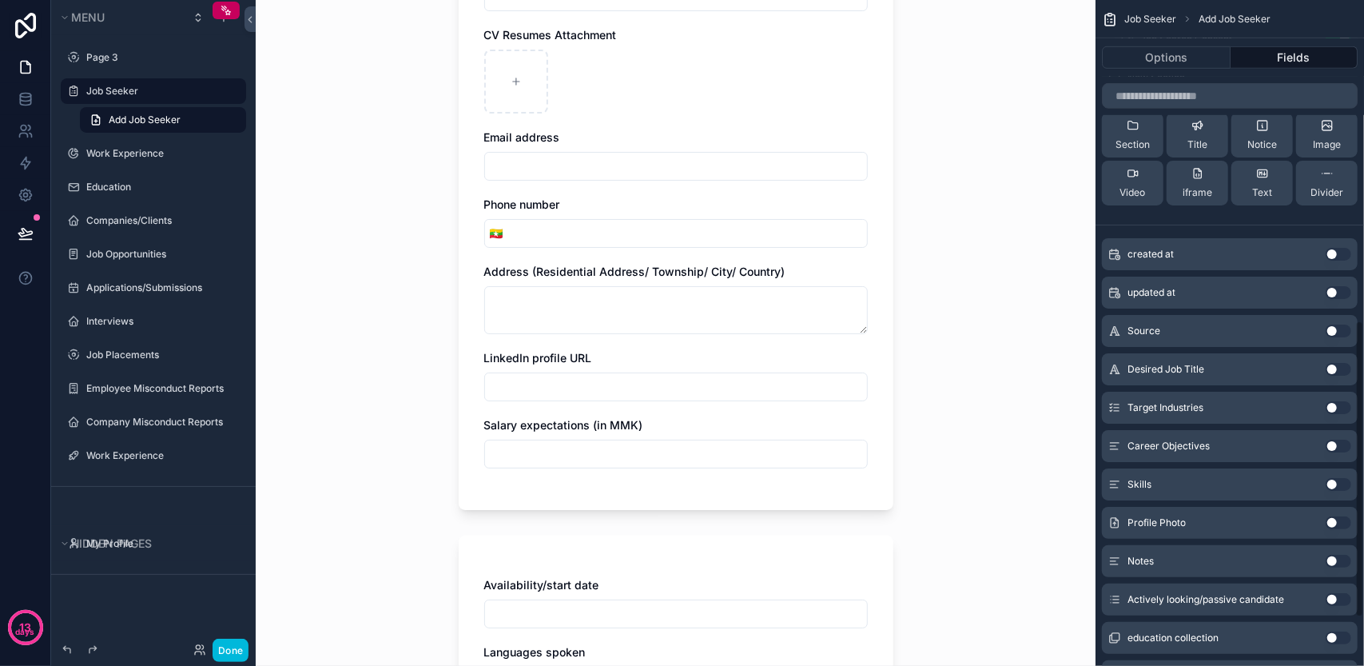
click at [1333, 455] on div "Career Objectives Use setting" at bounding box center [1230, 446] width 256 height 32
click at [1332, 444] on button "Use setting" at bounding box center [1338, 445] width 26 height 13
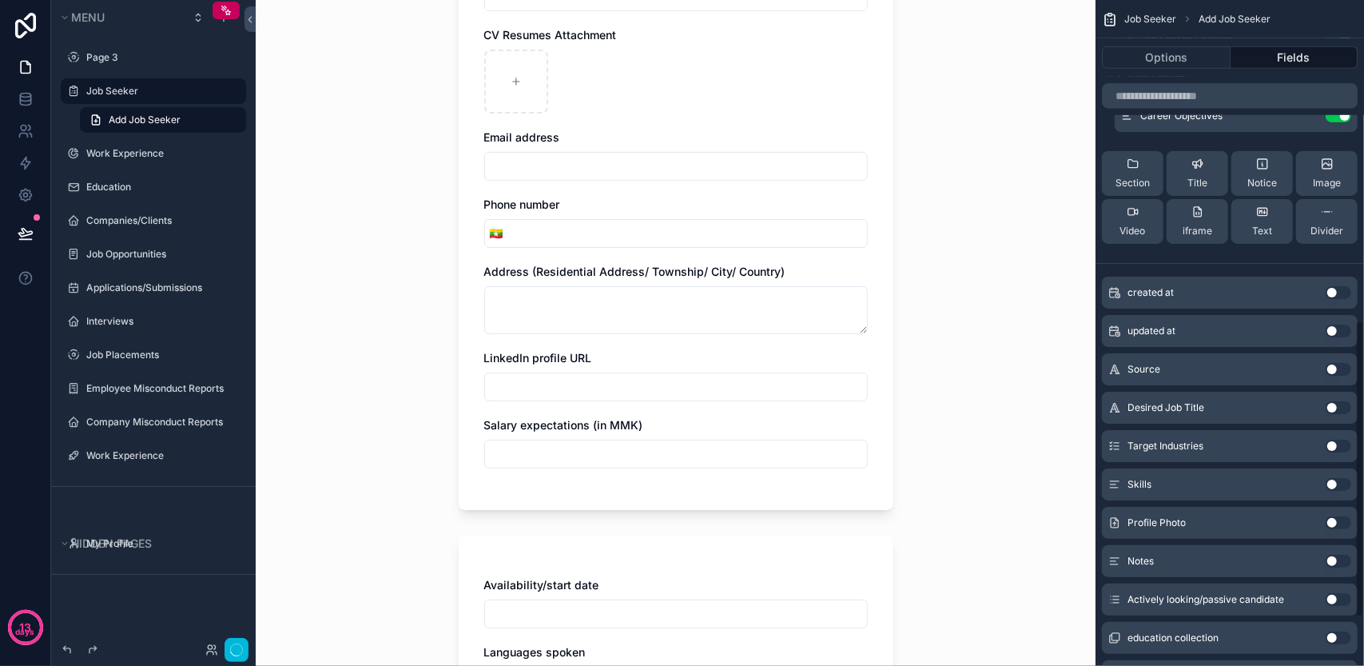
click at [1333, 485] on button "Use setting" at bounding box center [1338, 484] width 26 height 13
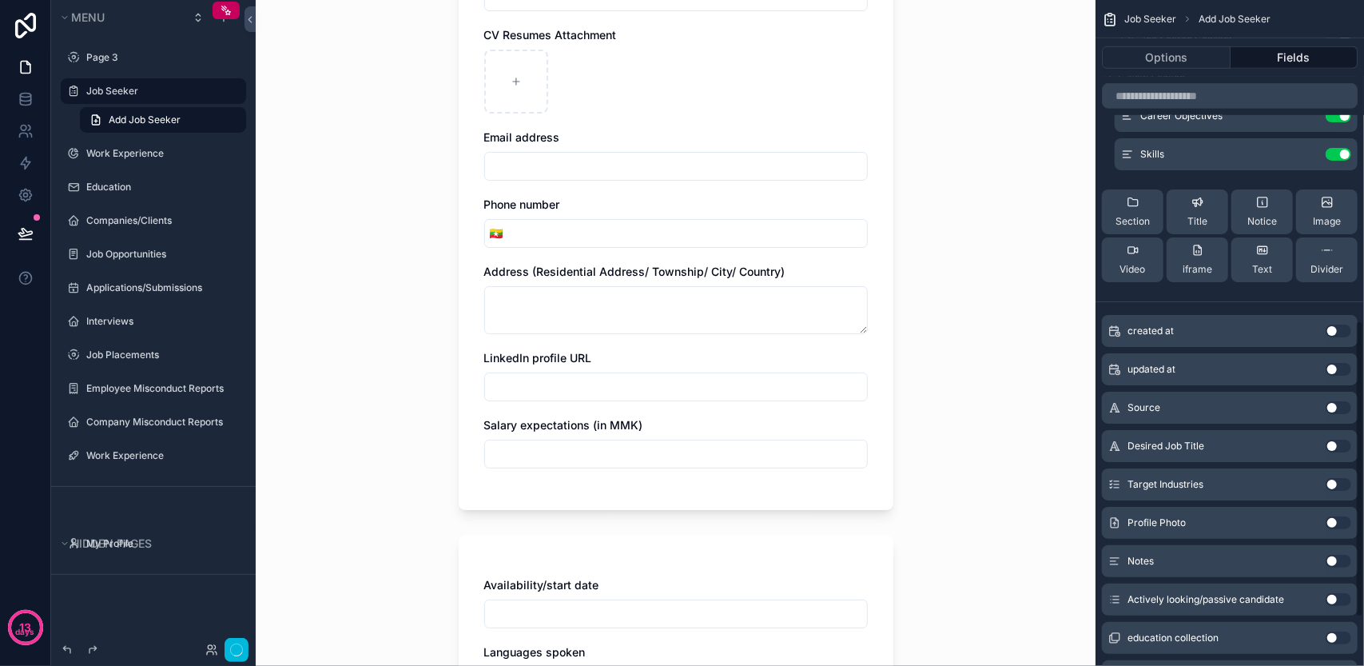
click at [1333, 520] on button "Use setting" at bounding box center [1338, 522] width 26 height 13
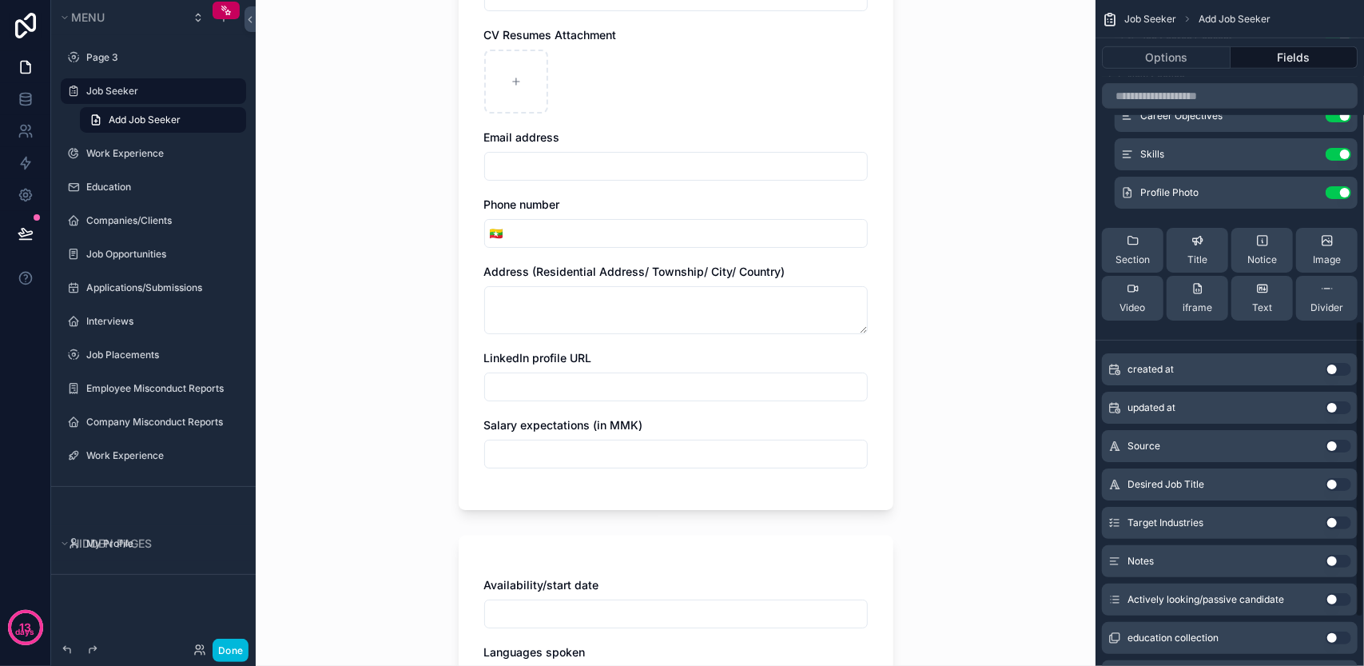
click at [1333, 546] on div "Notes Use setting" at bounding box center [1230, 561] width 256 height 32
click at [1333, 558] on button "Use setting" at bounding box center [1338, 560] width 26 height 13
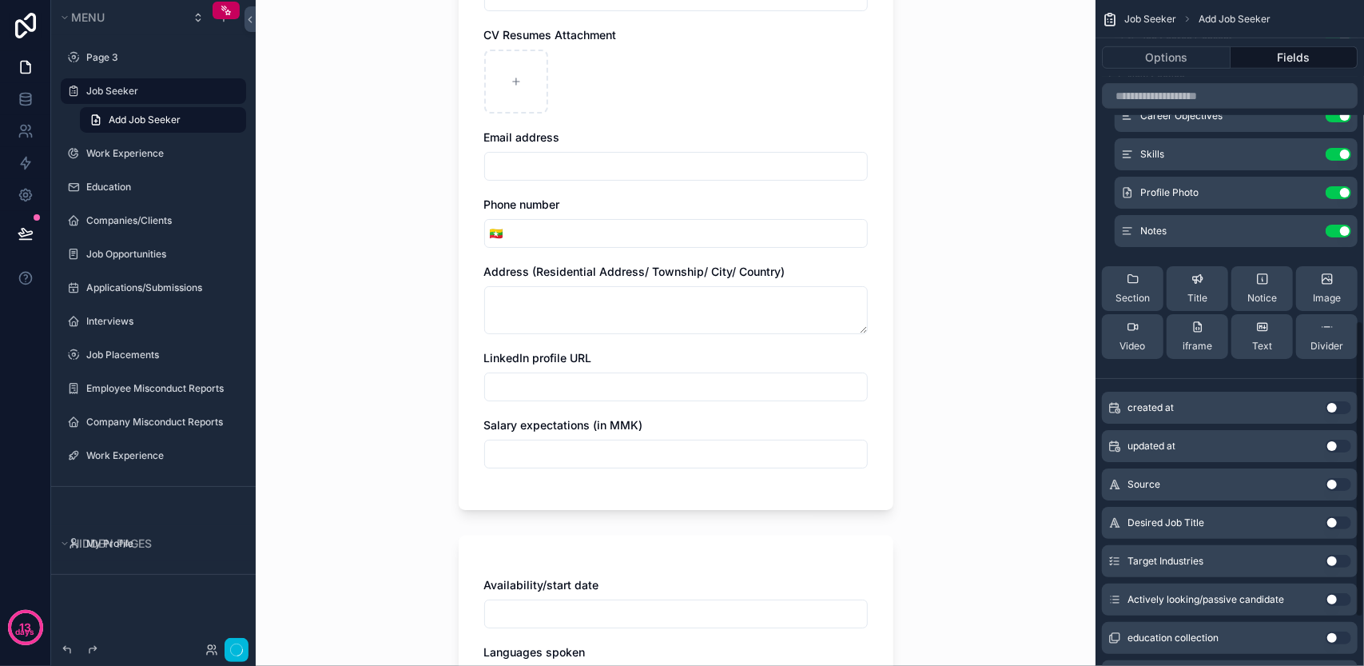
click at [1336, 522] on button "Use setting" at bounding box center [1338, 522] width 26 height 13
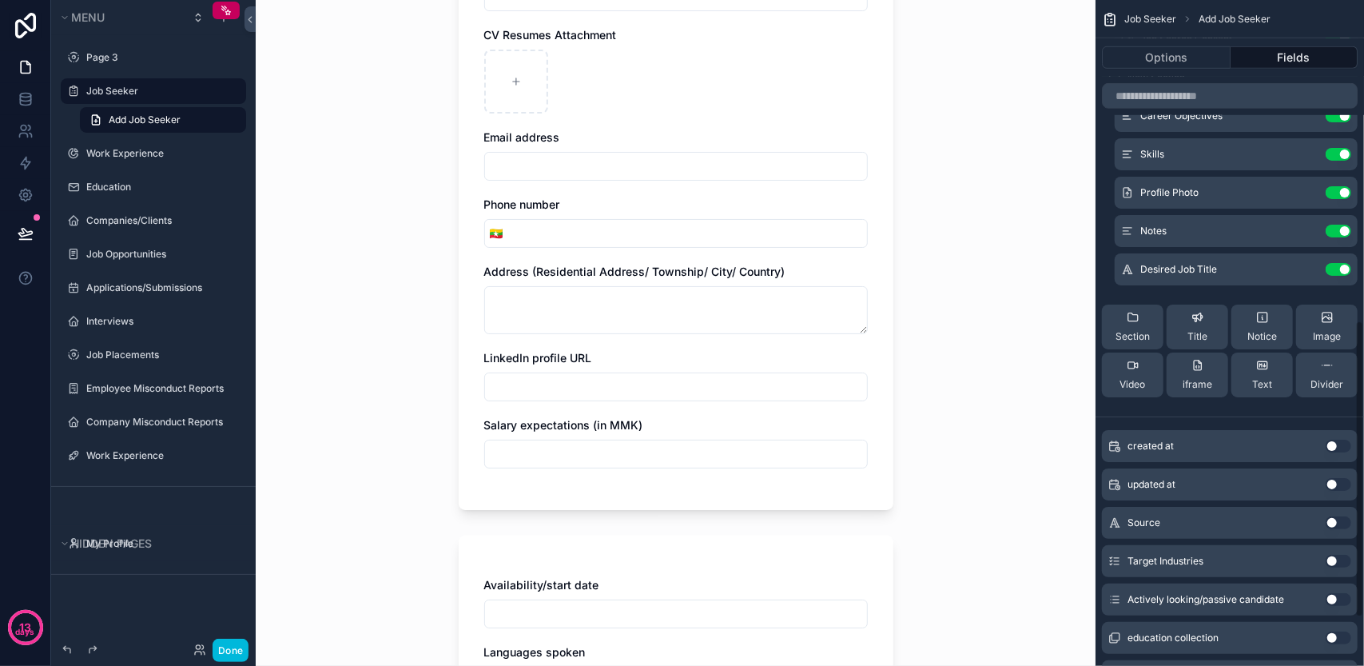
click at [1334, 496] on div "updated at Use setting" at bounding box center [1230, 484] width 256 height 32
click at [1334, 484] on button "Use setting" at bounding box center [1338, 484] width 26 height 13
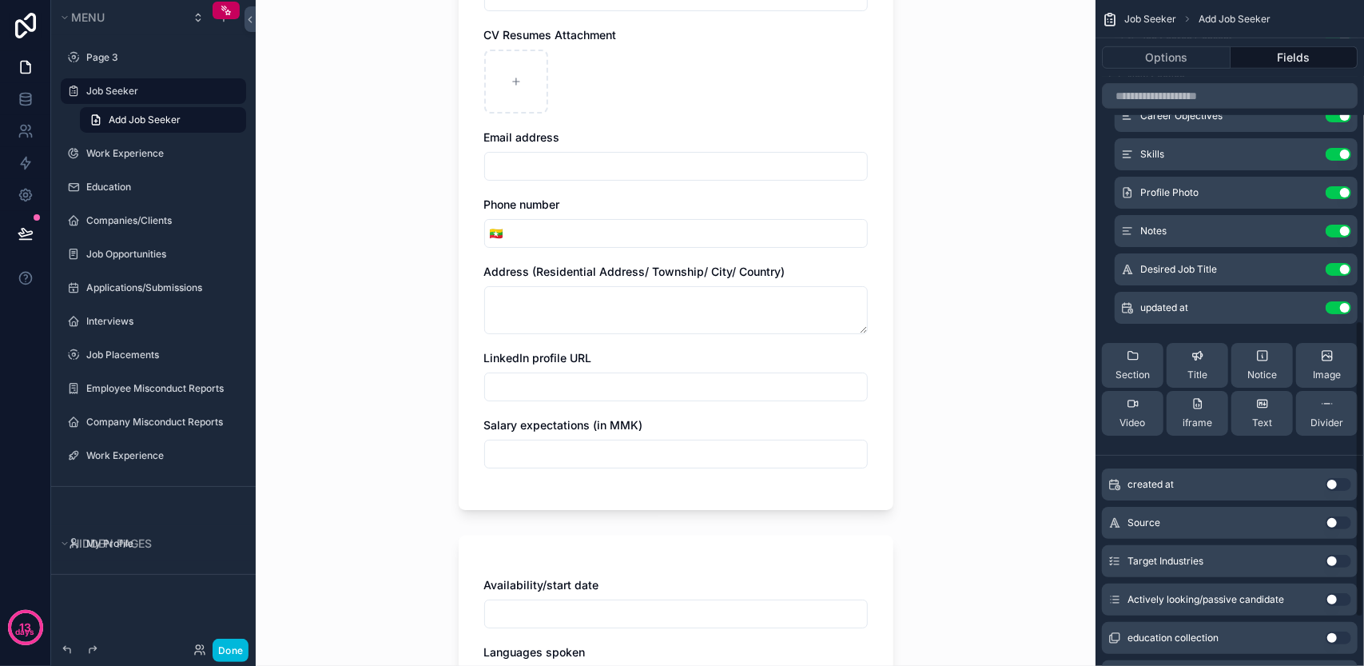
click at [1334, 530] on div "Source Use setting" at bounding box center [1230, 523] width 256 height 32
click at [1334, 517] on button "Use setting" at bounding box center [1338, 522] width 26 height 13
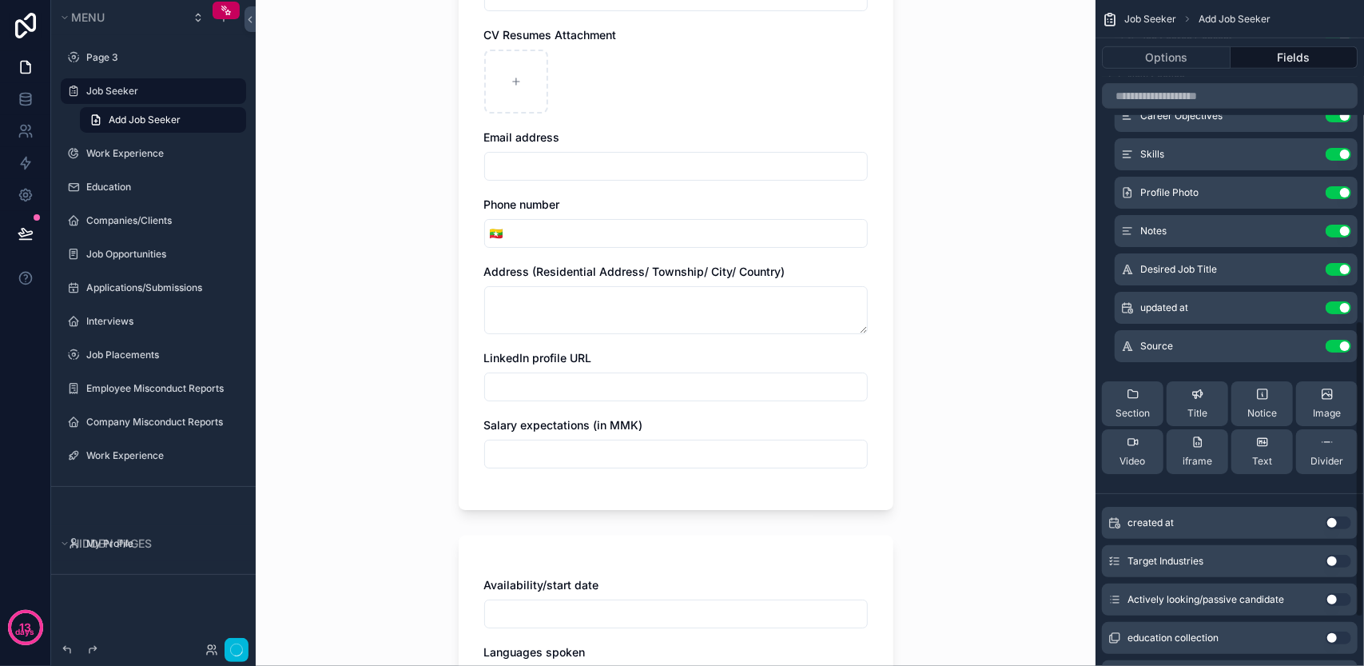
click at [1334, 481] on div "Section Title Notice Image Video iframe Text Divider" at bounding box center [1230, 427] width 256 height 118
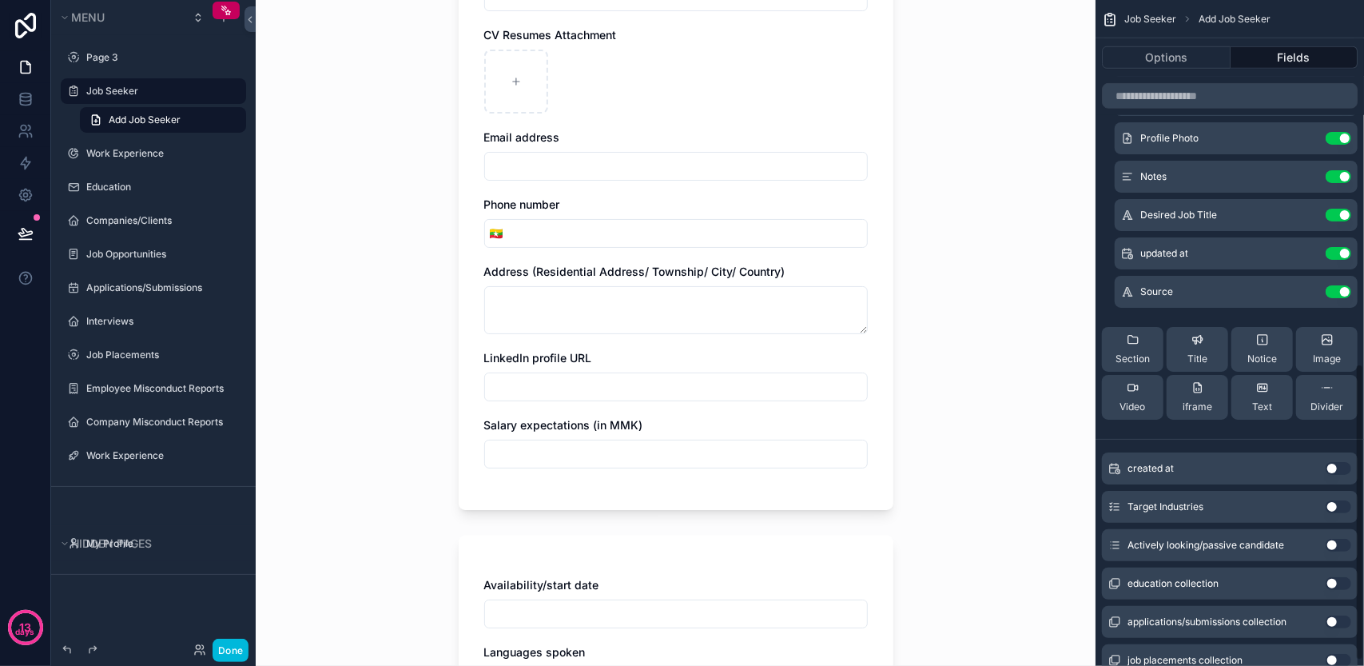
scroll to position [828, 0]
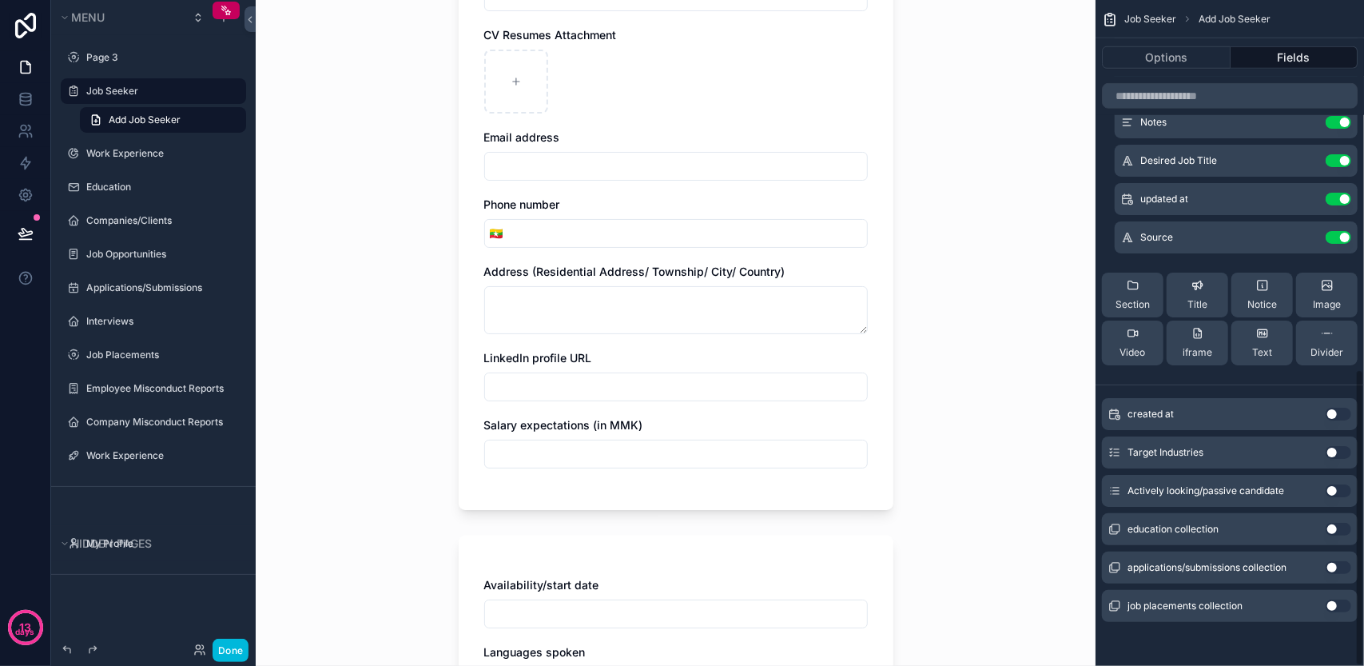
click at [1338, 598] on div "job placements collection Use setting" at bounding box center [1230, 606] width 256 height 32
click at [1331, 490] on button "Use setting" at bounding box center [1338, 490] width 26 height 13
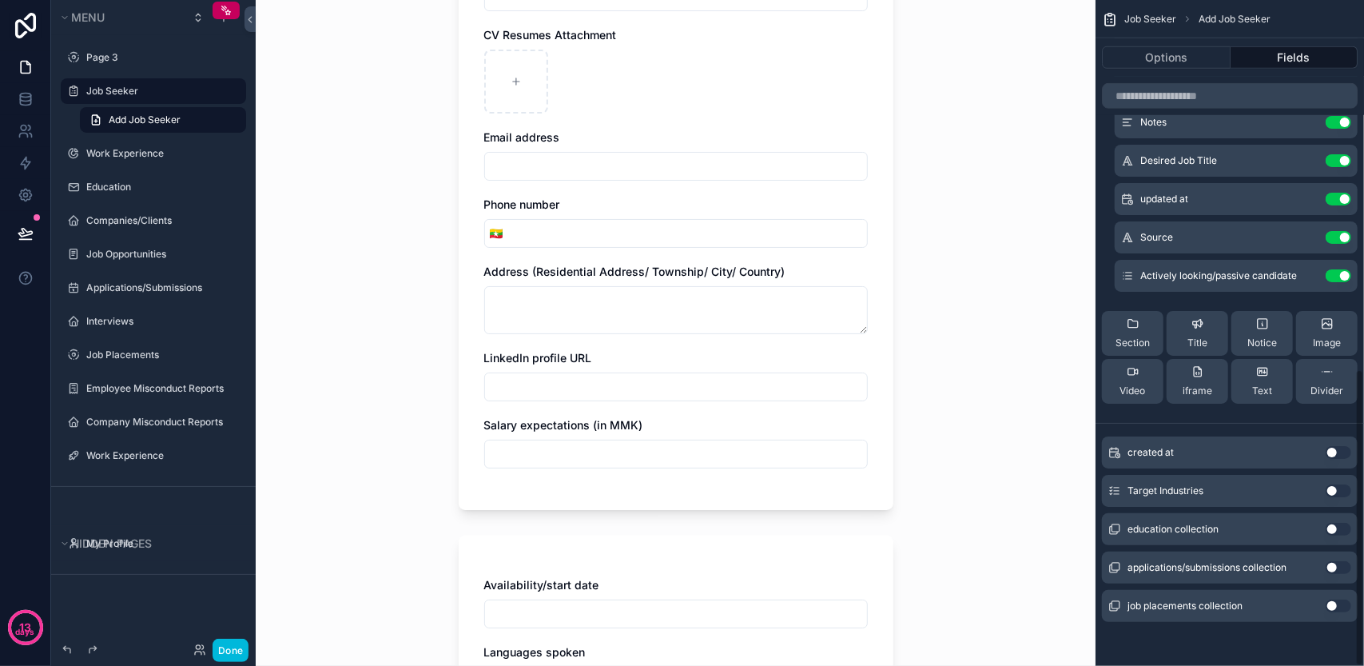
click at [1333, 451] on button "Use setting" at bounding box center [1338, 452] width 26 height 13
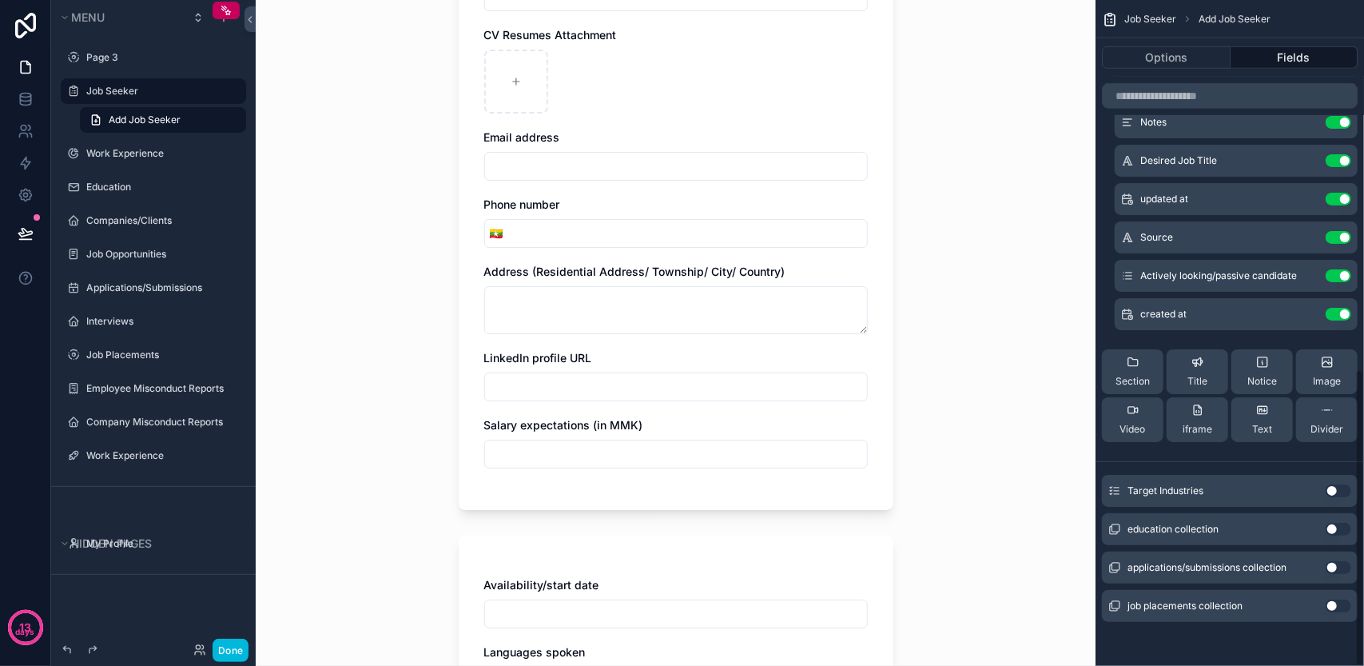
click at [1333, 493] on button "Use setting" at bounding box center [1338, 490] width 26 height 13
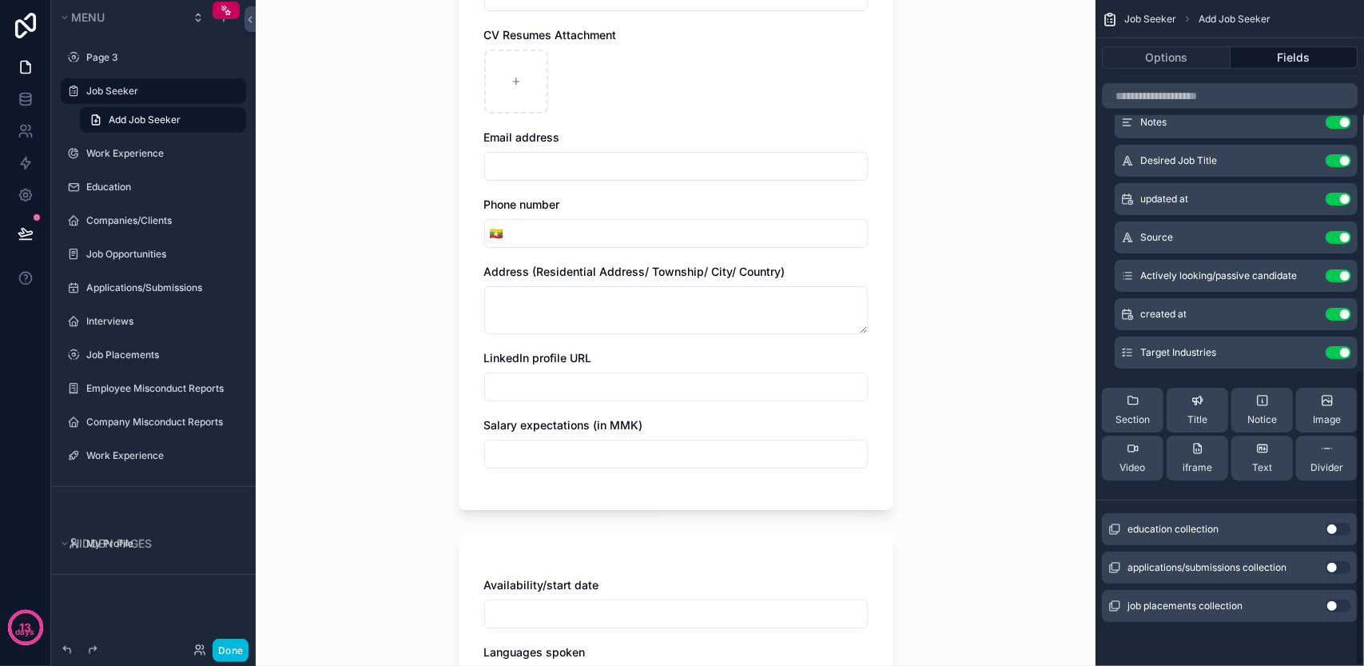
click at [1333, 528] on button "Use setting" at bounding box center [1338, 529] width 26 height 13
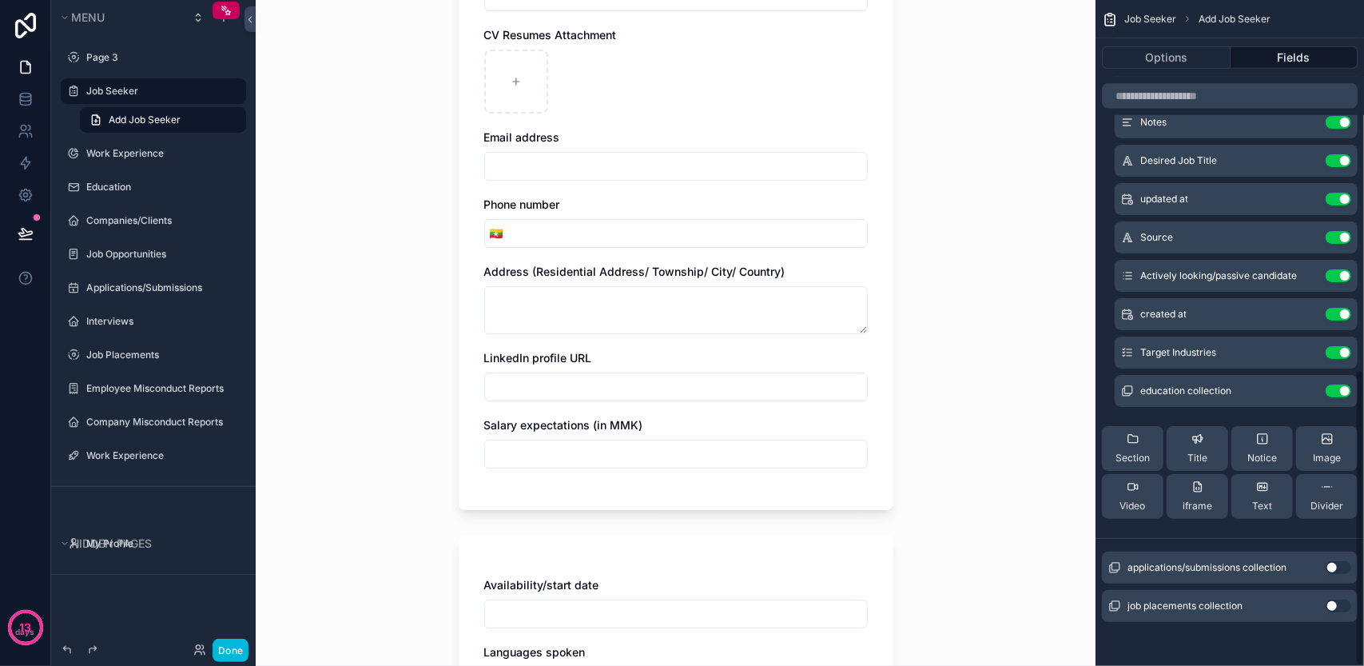
click at [1333, 561] on button "Use setting" at bounding box center [1338, 567] width 26 height 13
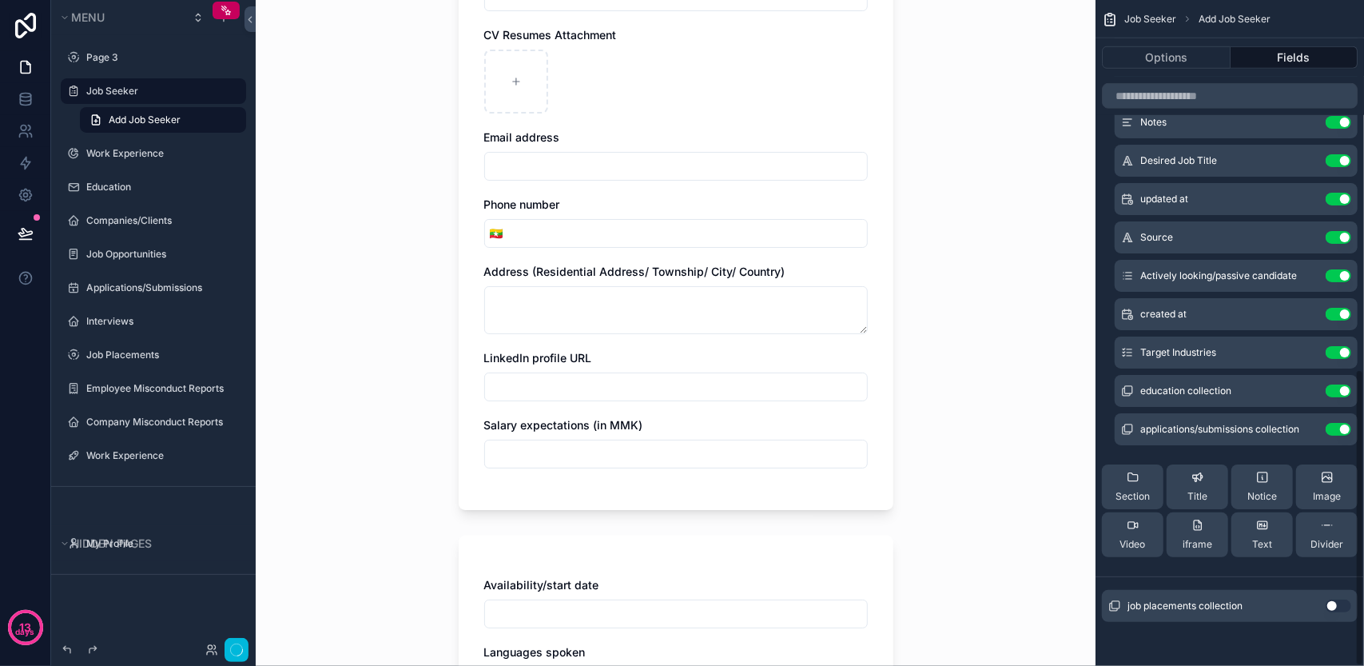
click at [1336, 610] on button "Use setting" at bounding box center [1338, 605] width 26 height 13
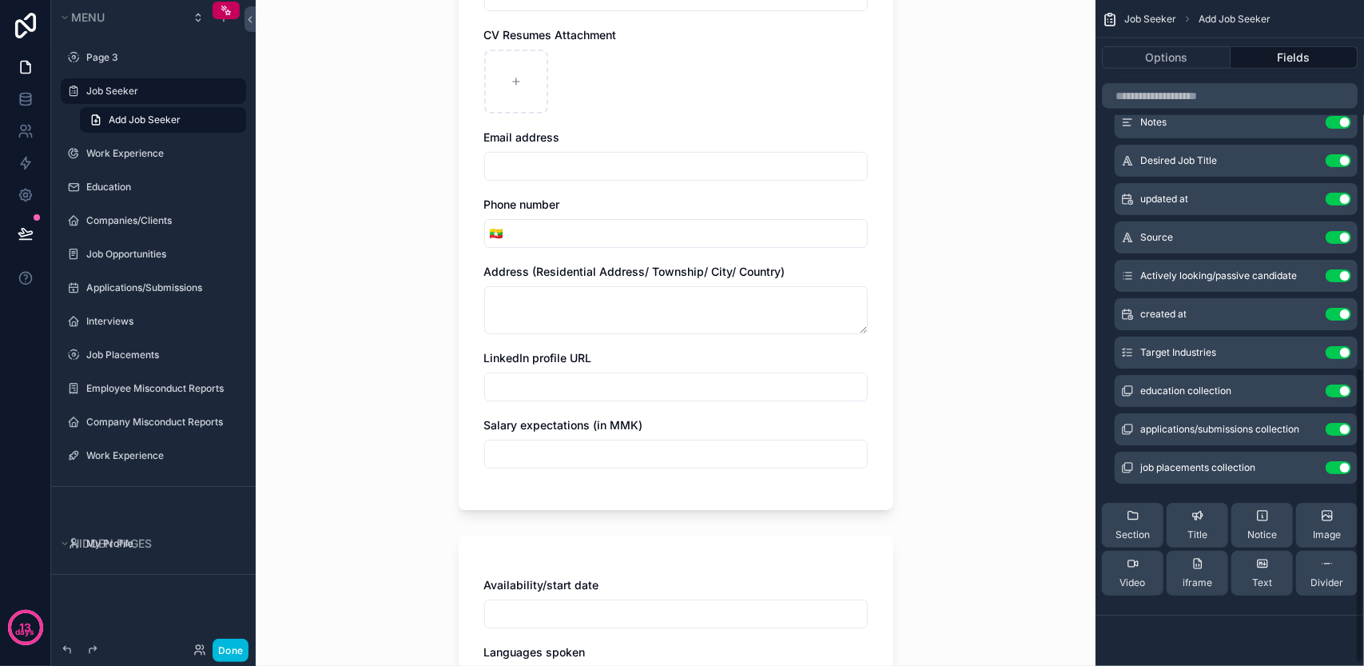
click at [983, 517] on div "Job Seeker Add Job Seeker Add Job Seeker Work experience collection New Name CV…" at bounding box center [676, 333] width 840 height 666
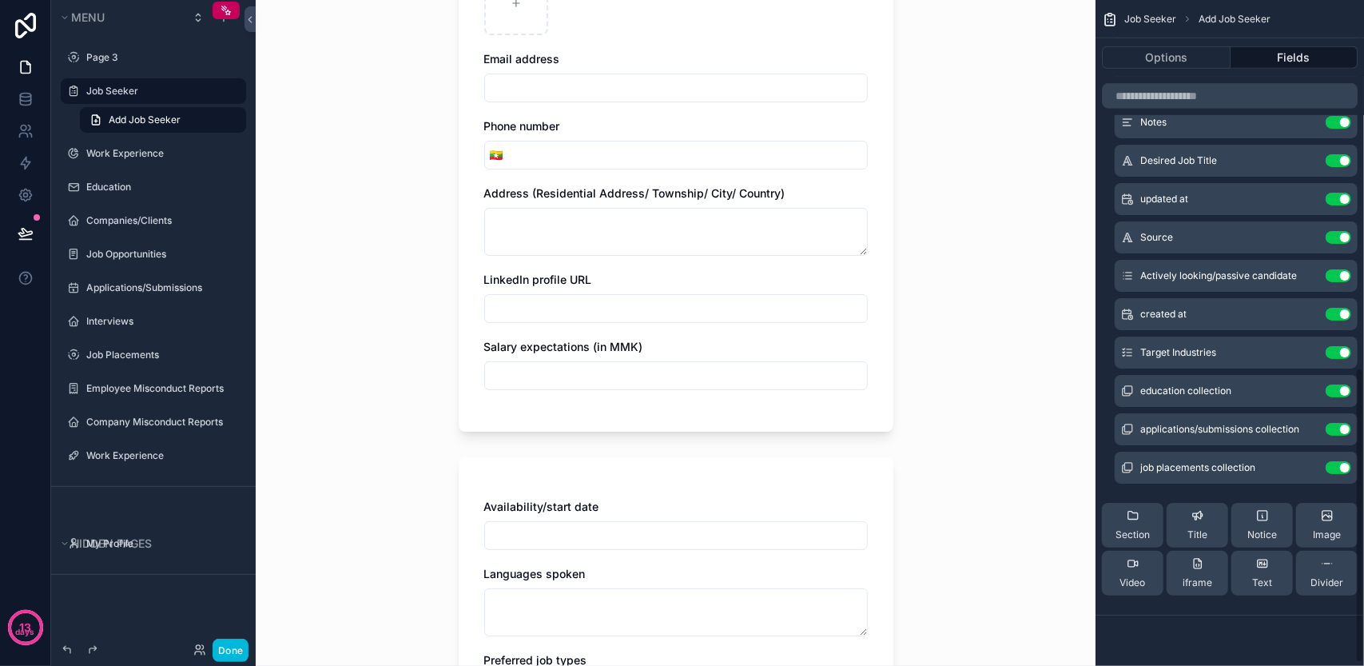
scroll to position [336, 0]
click at [239, 645] on button "Done" at bounding box center [231, 649] width 36 height 23
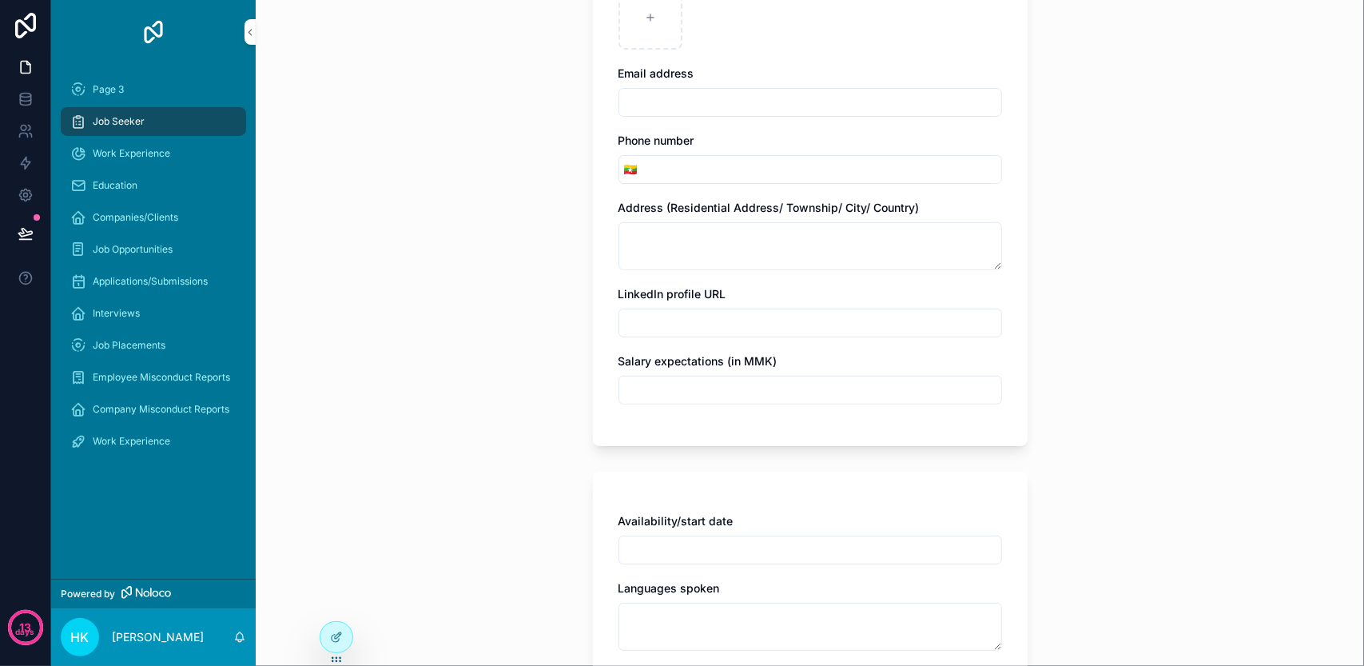
scroll to position [0, 0]
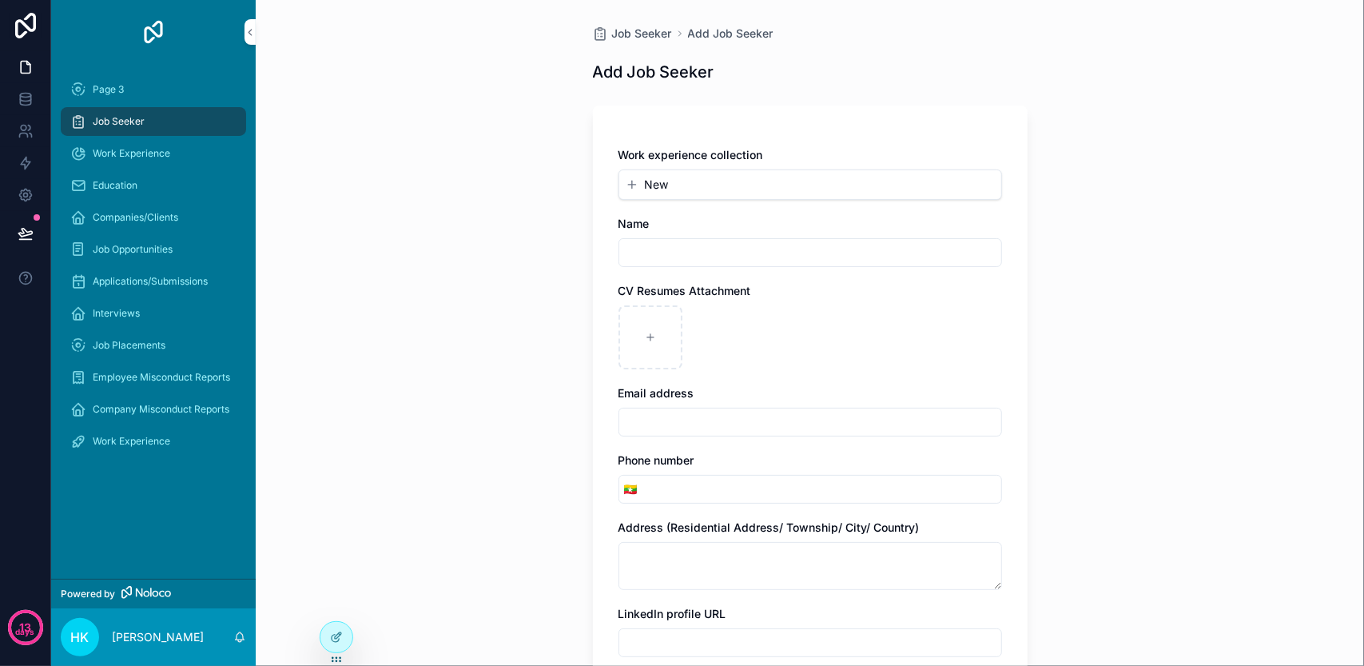
click at [857, 177] on button "New" at bounding box center [810, 185] width 369 height 16
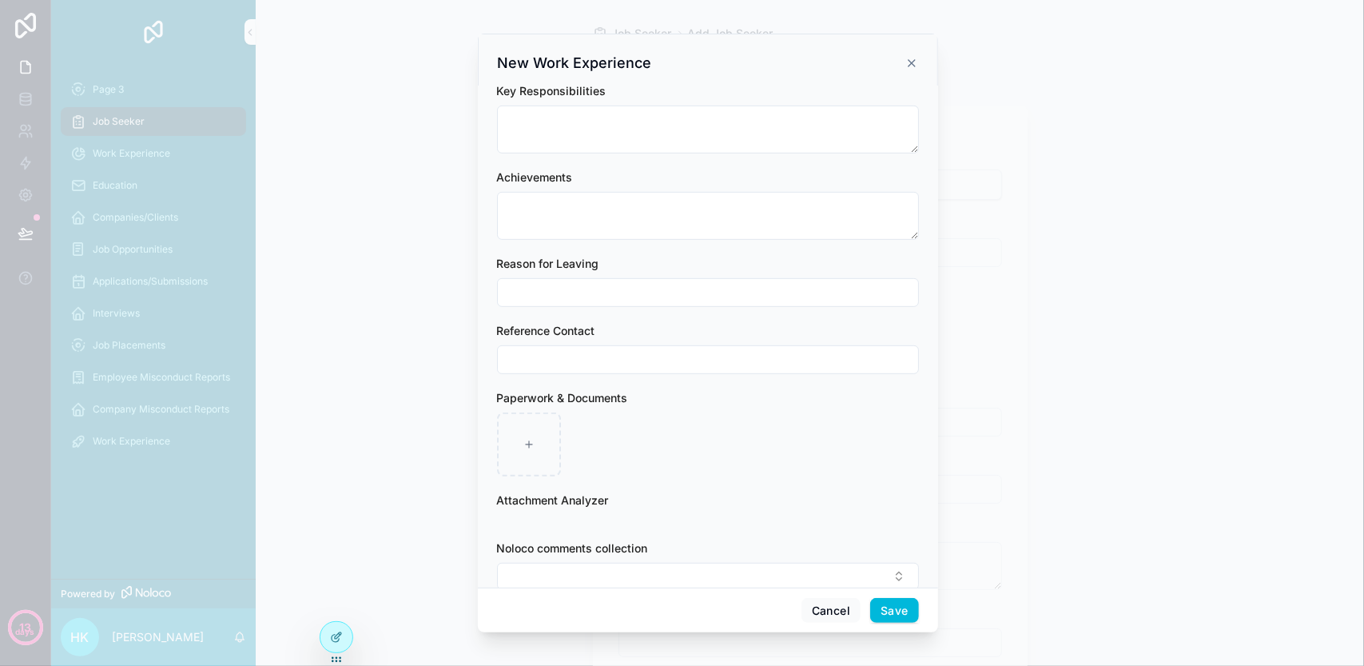
scroll to position [508, 0]
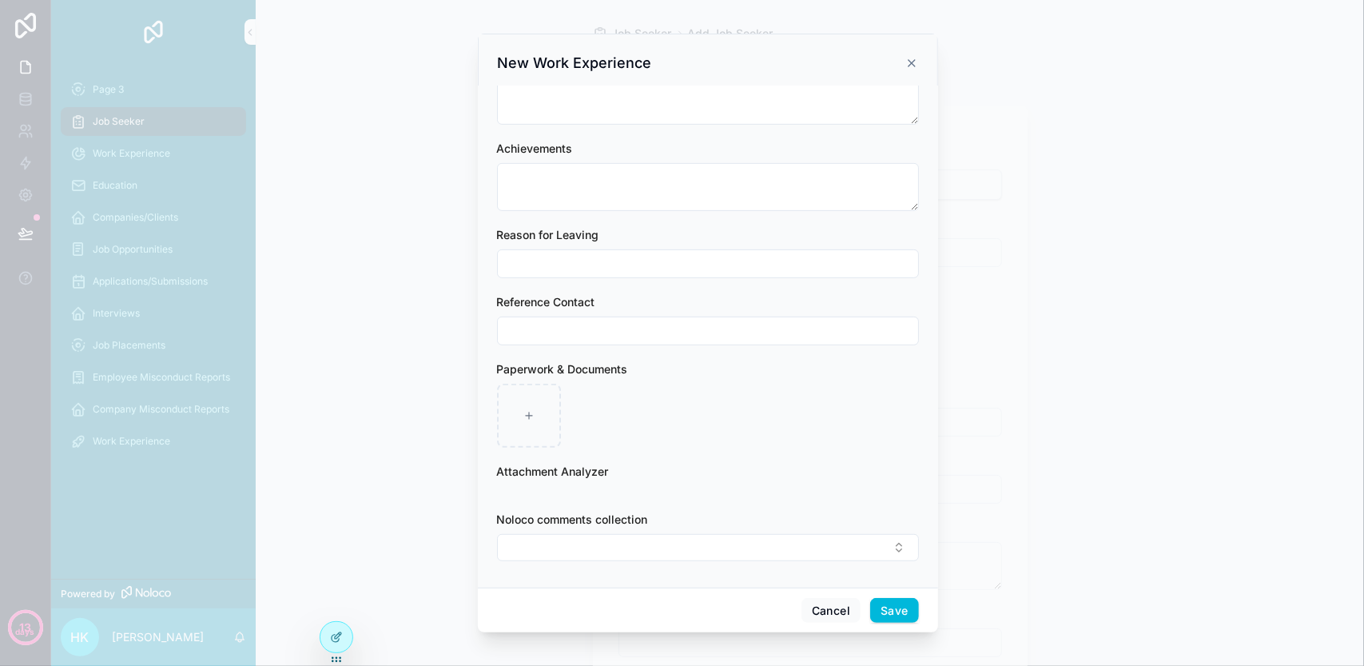
click at [908, 64] on icon "scrollable content" at bounding box center [911, 63] width 13 height 13
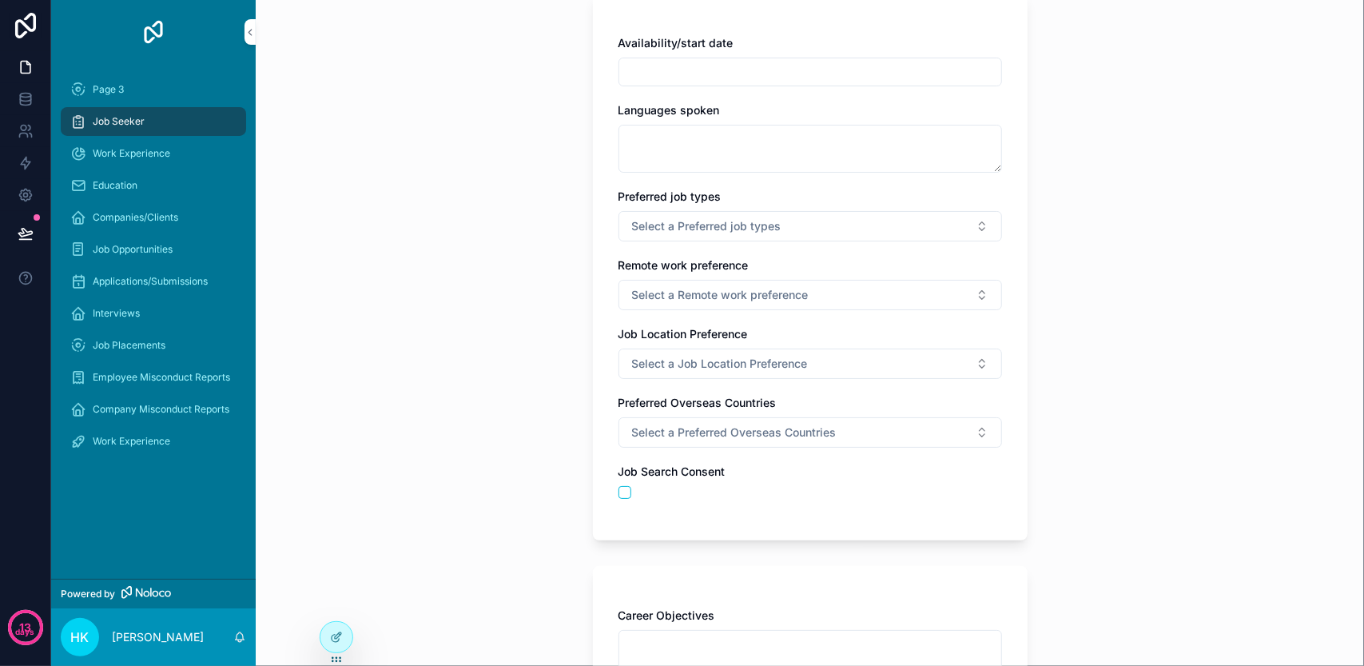
scroll to position [799, 0]
click at [756, 293] on span "Select a Remote work preference" at bounding box center [720, 293] width 177 height 16
click at [1079, 304] on div "Job Seeker Add Job Seeker Add Job Seeker Work experience collection New Name CV…" at bounding box center [810, 333] width 1108 height 666
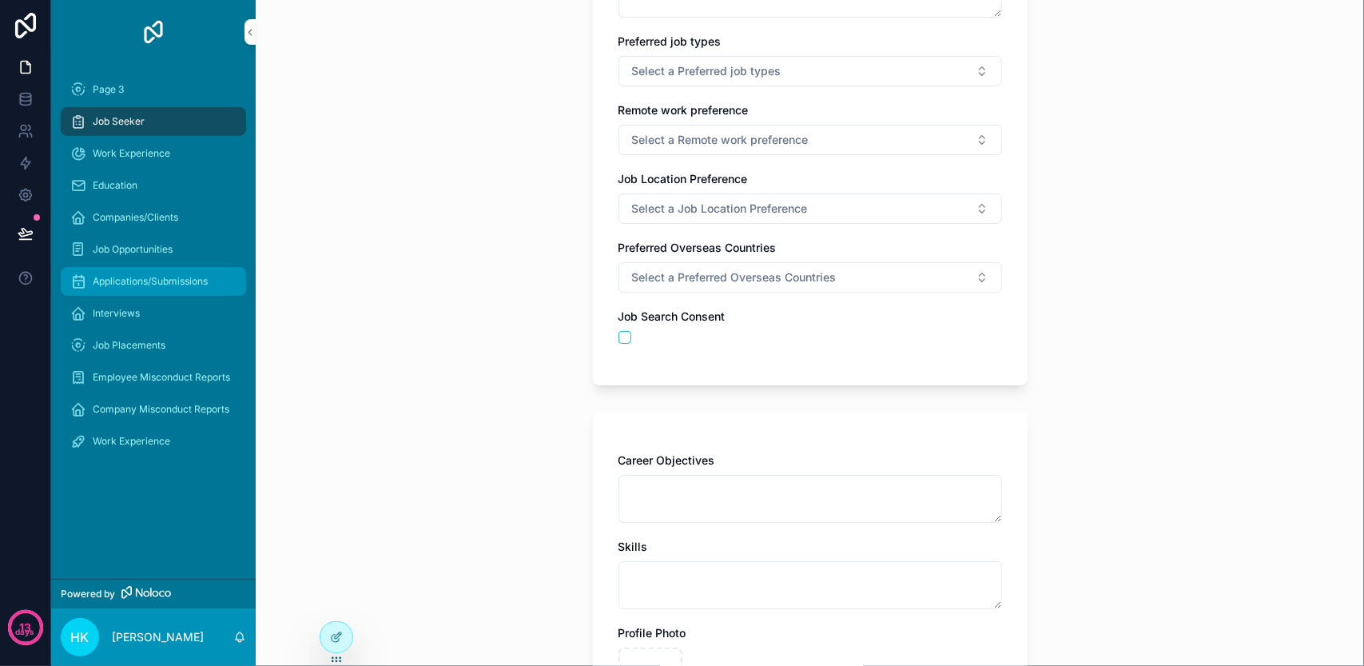
scroll to position [959, 0]
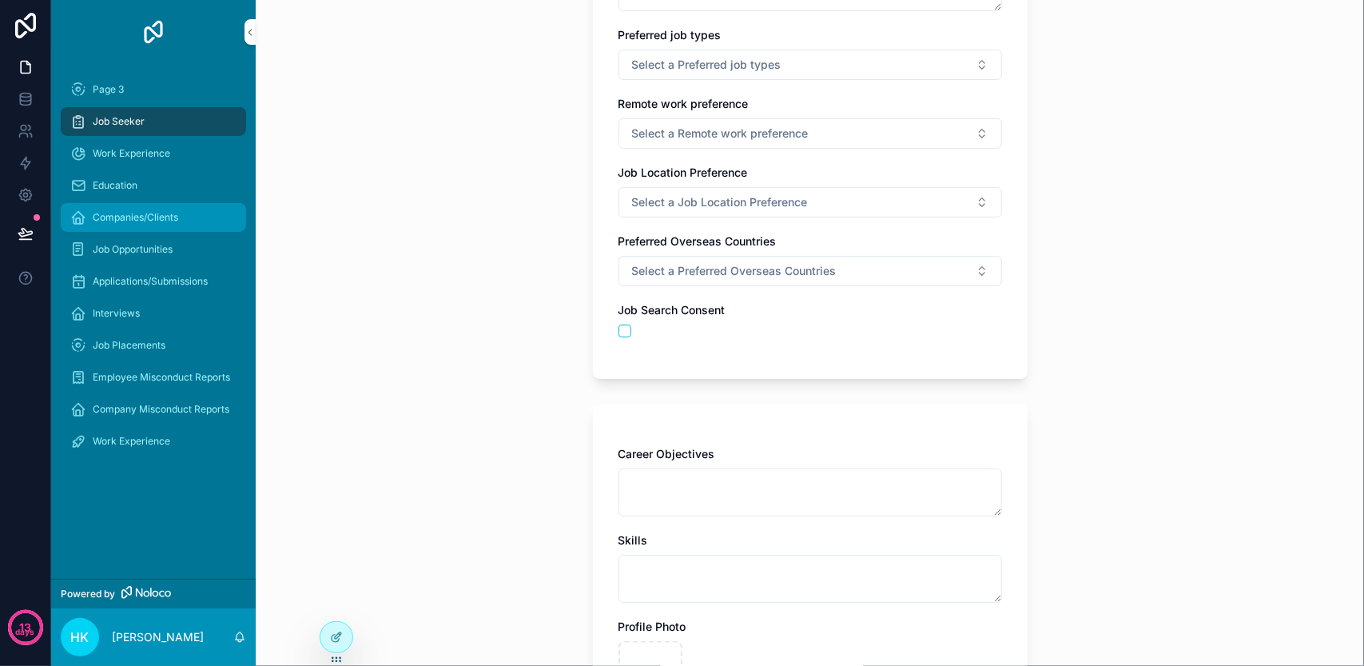
click at [193, 225] on div "Companies/Clients" at bounding box center [153, 218] width 166 height 26
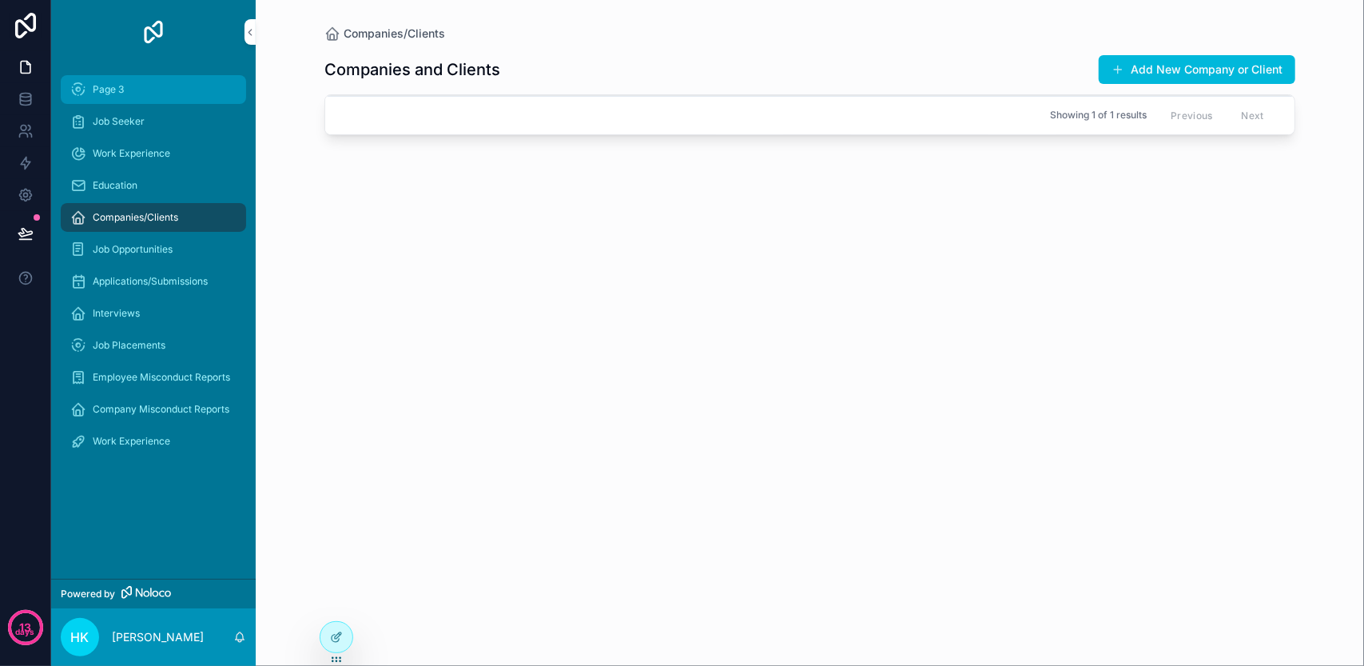
click at [137, 100] on div "Page 3" at bounding box center [153, 90] width 166 height 26
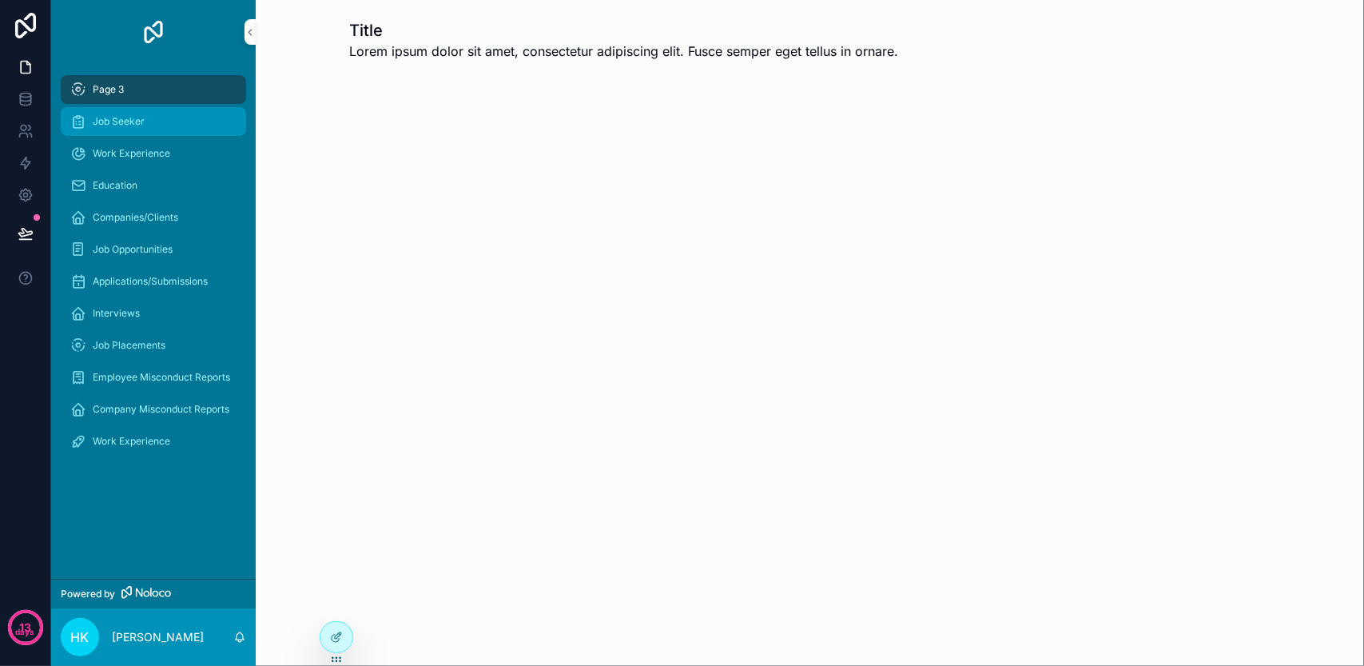
click at [143, 117] on span "Job Seeker" at bounding box center [119, 121] width 52 height 13
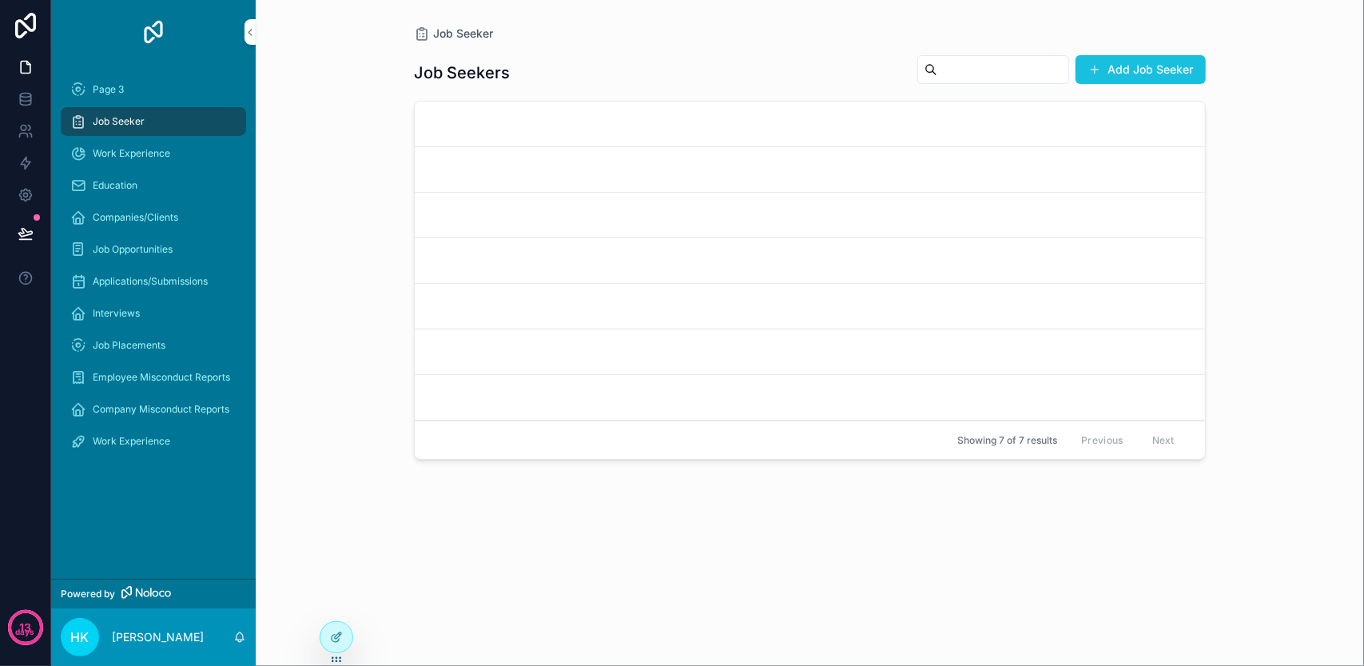
click at [1142, 68] on button "Add Job Seeker" at bounding box center [1140, 69] width 130 height 29
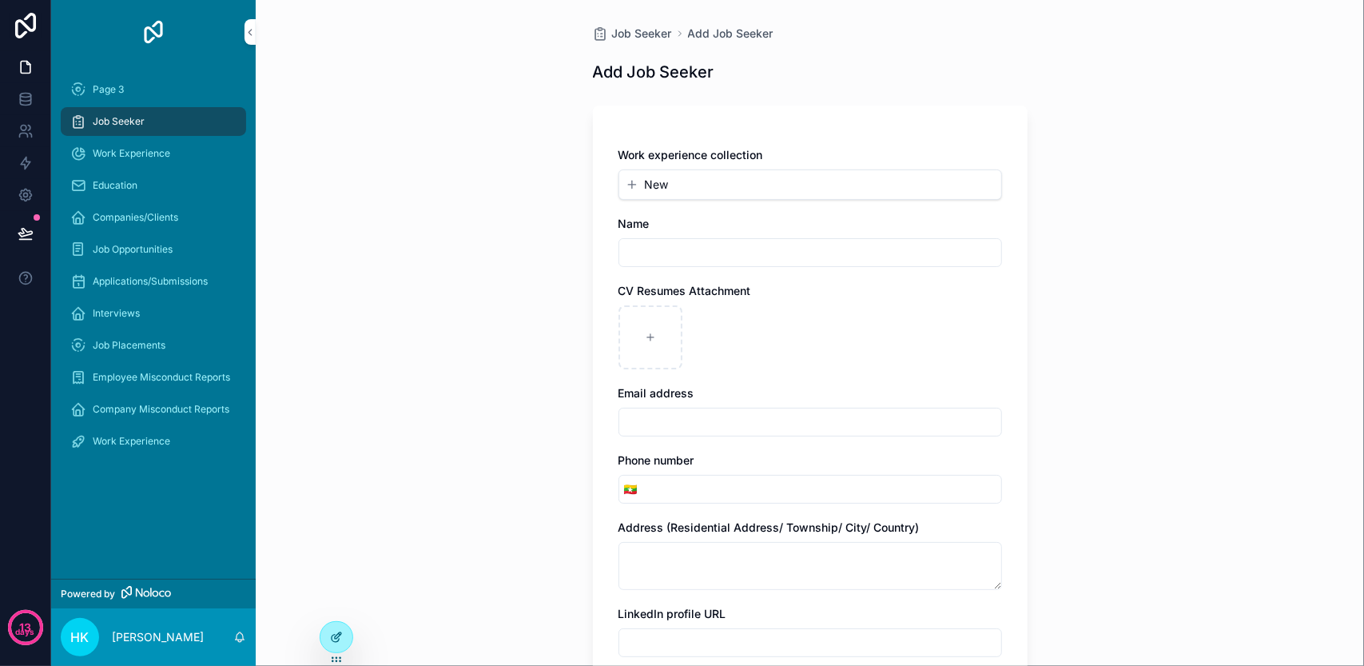
click at [338, 630] on icon at bounding box center [336, 636] width 13 height 13
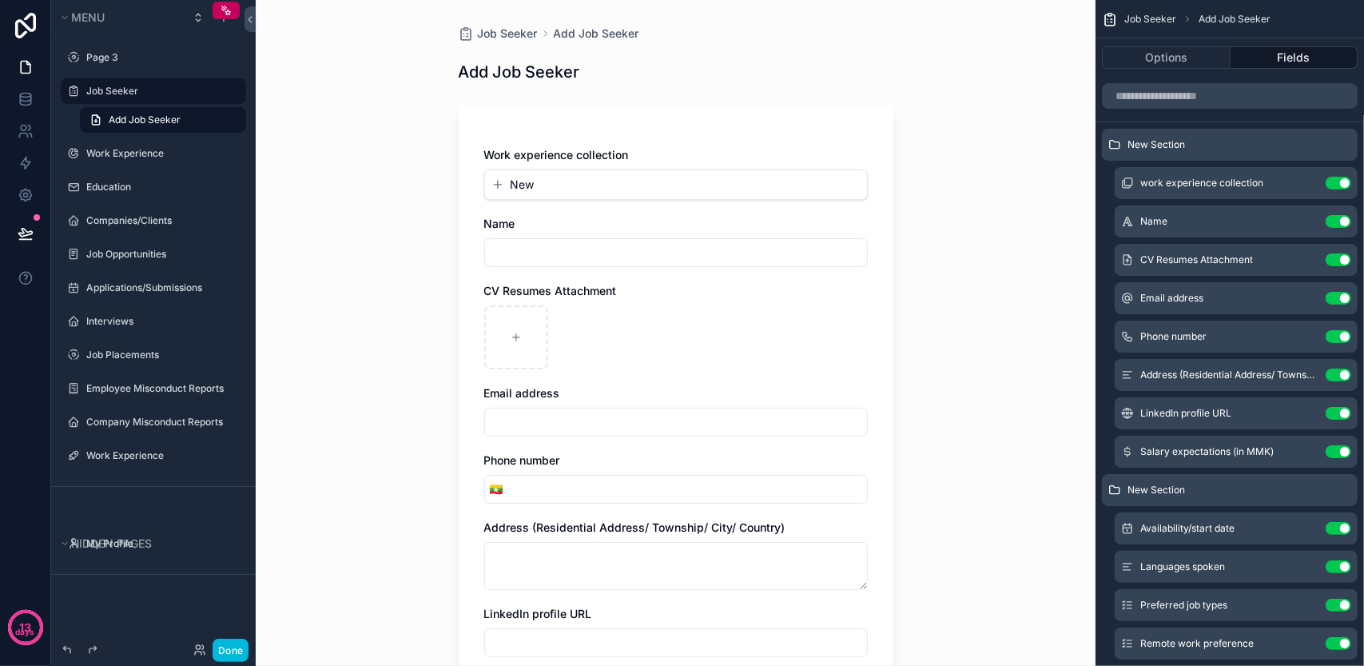
click at [0, 0] on icon "scrollable content" at bounding box center [0, 0] width 0 height 0
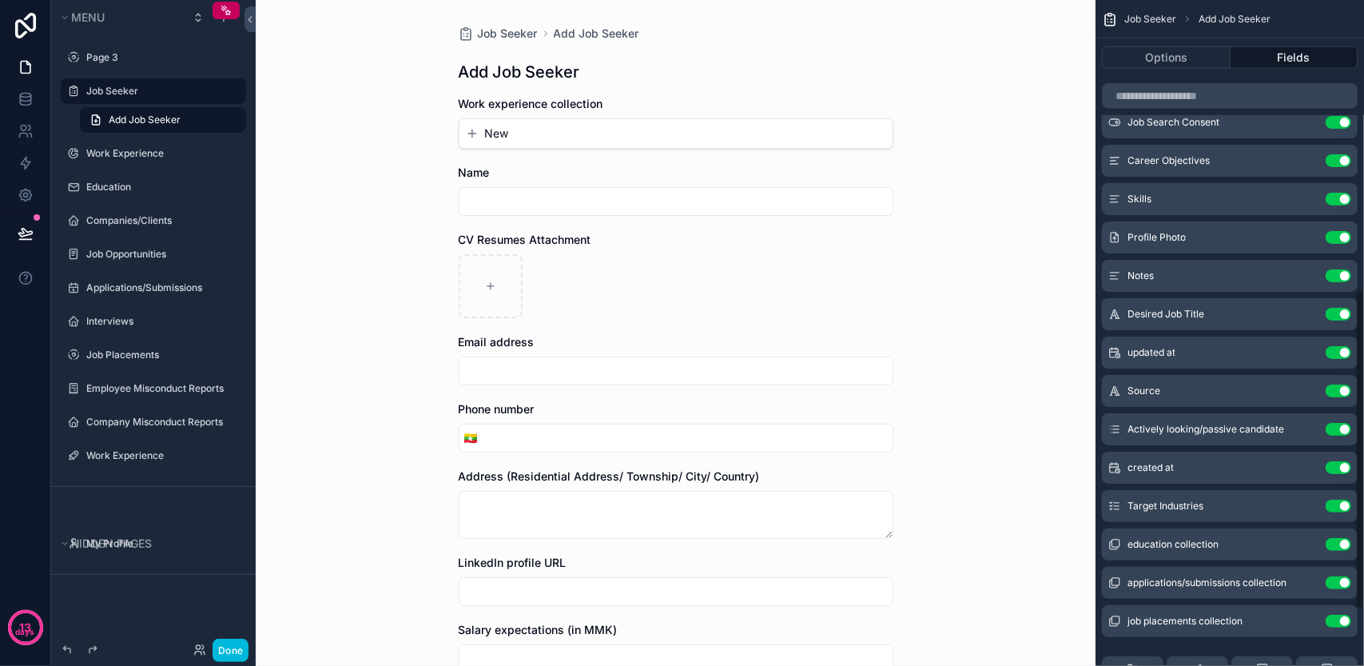
scroll to position [719, 0]
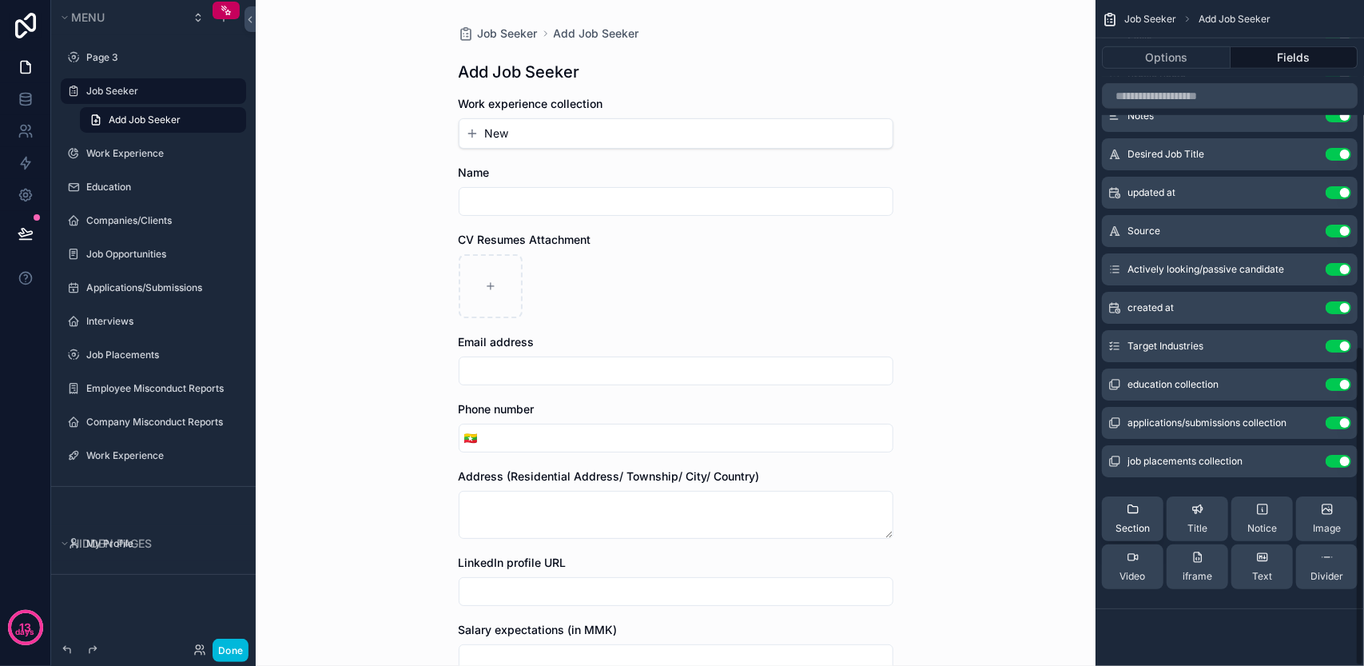
click at [1128, 516] on div "Section" at bounding box center [1132, 519] width 34 height 32
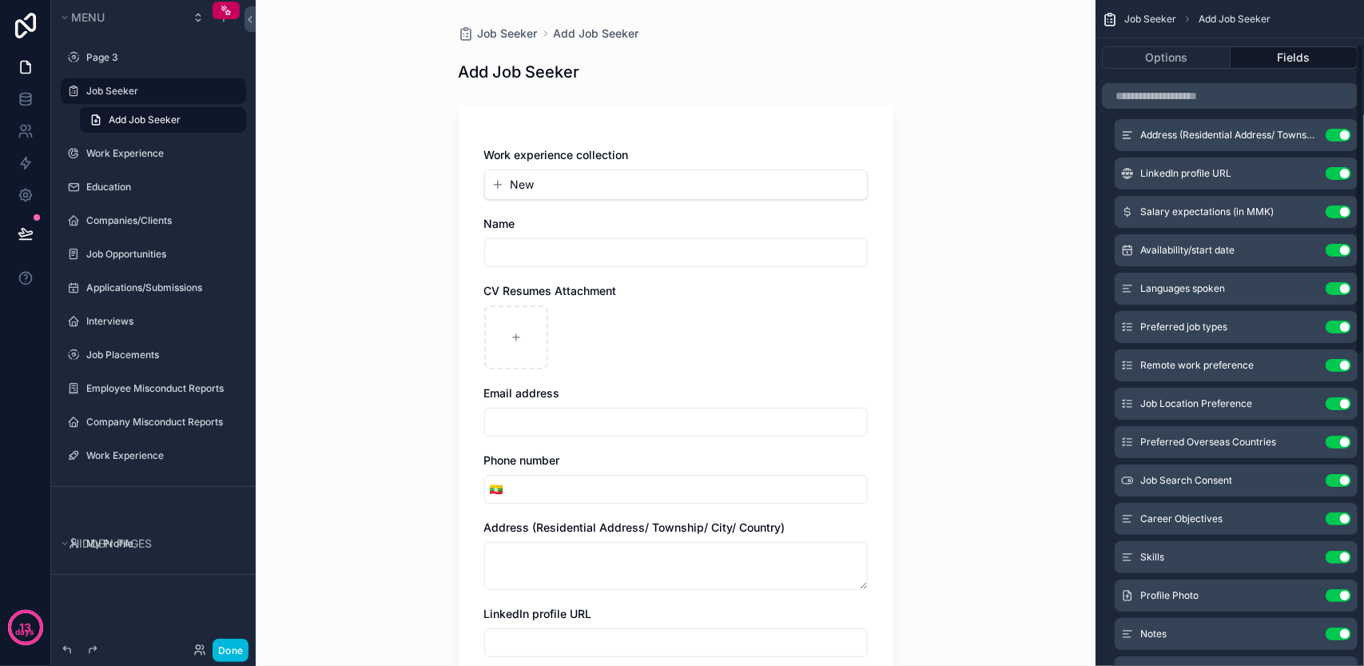
scroll to position [0, 0]
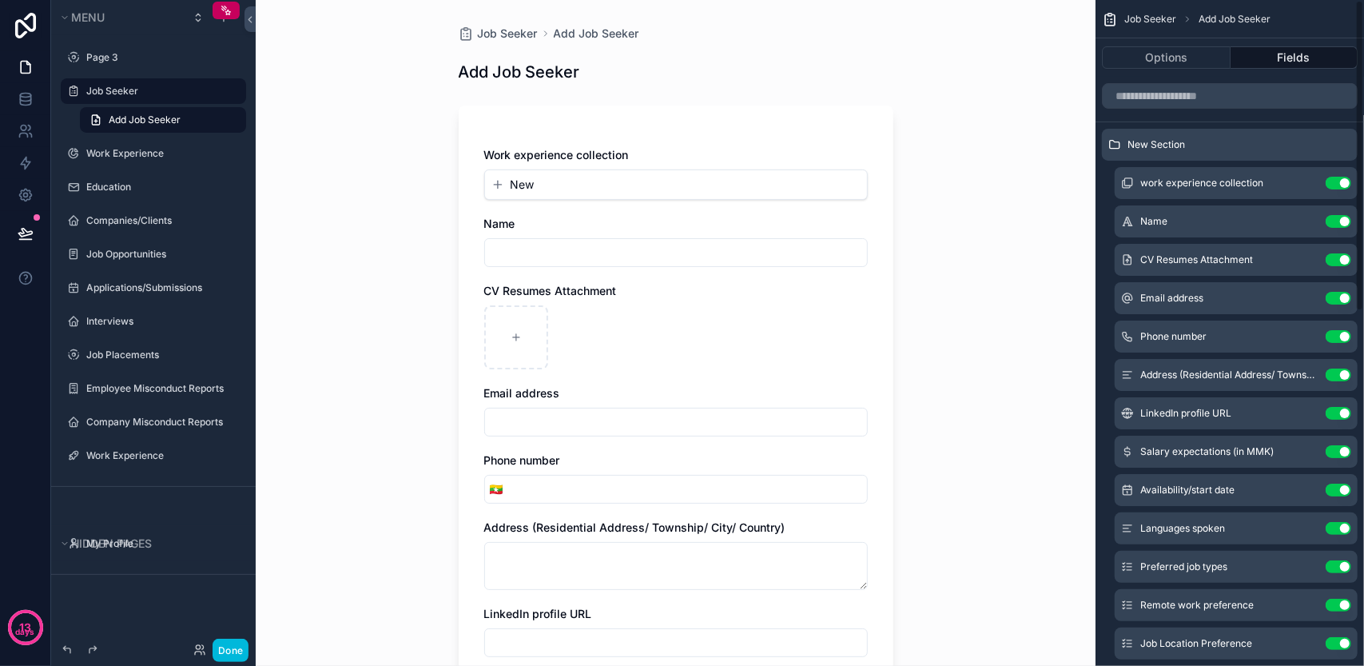
click at [1214, 144] on div "New Section" at bounding box center [1230, 145] width 256 height 32
click at [0, 0] on icon "scrollable content" at bounding box center [0, 0] width 0 height 0
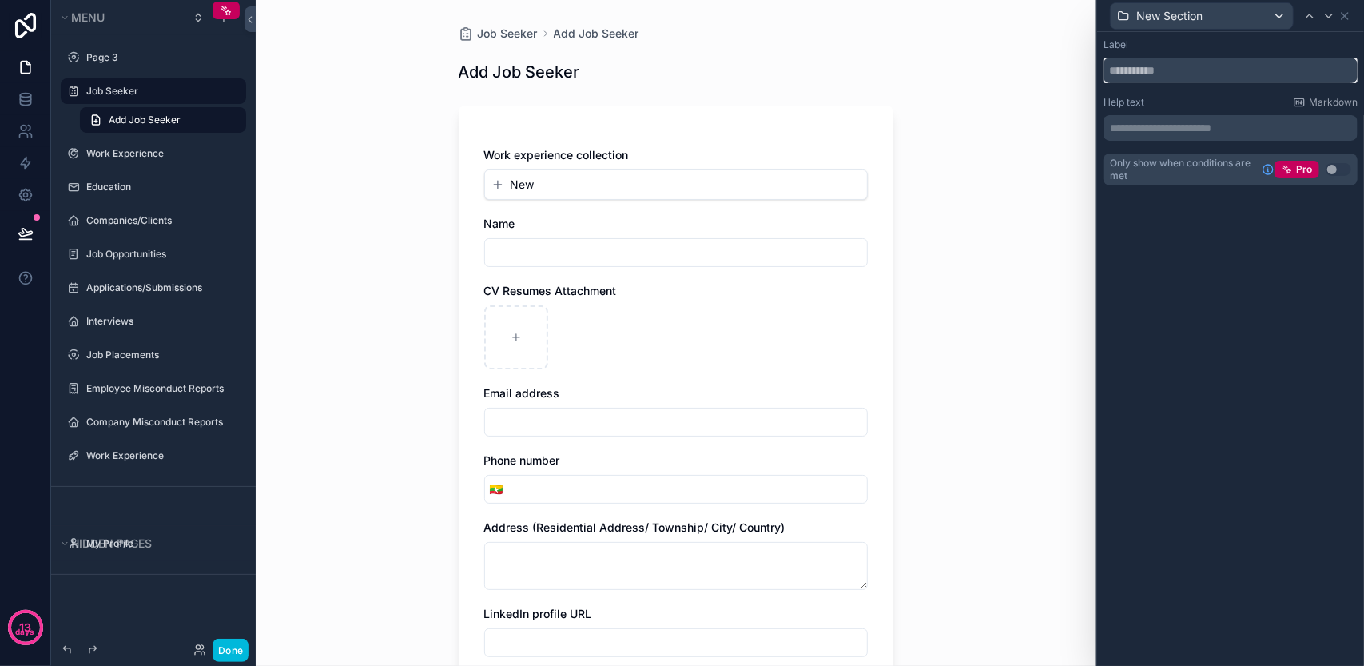
click at [1171, 72] on input "text" at bounding box center [1230, 71] width 254 height 26
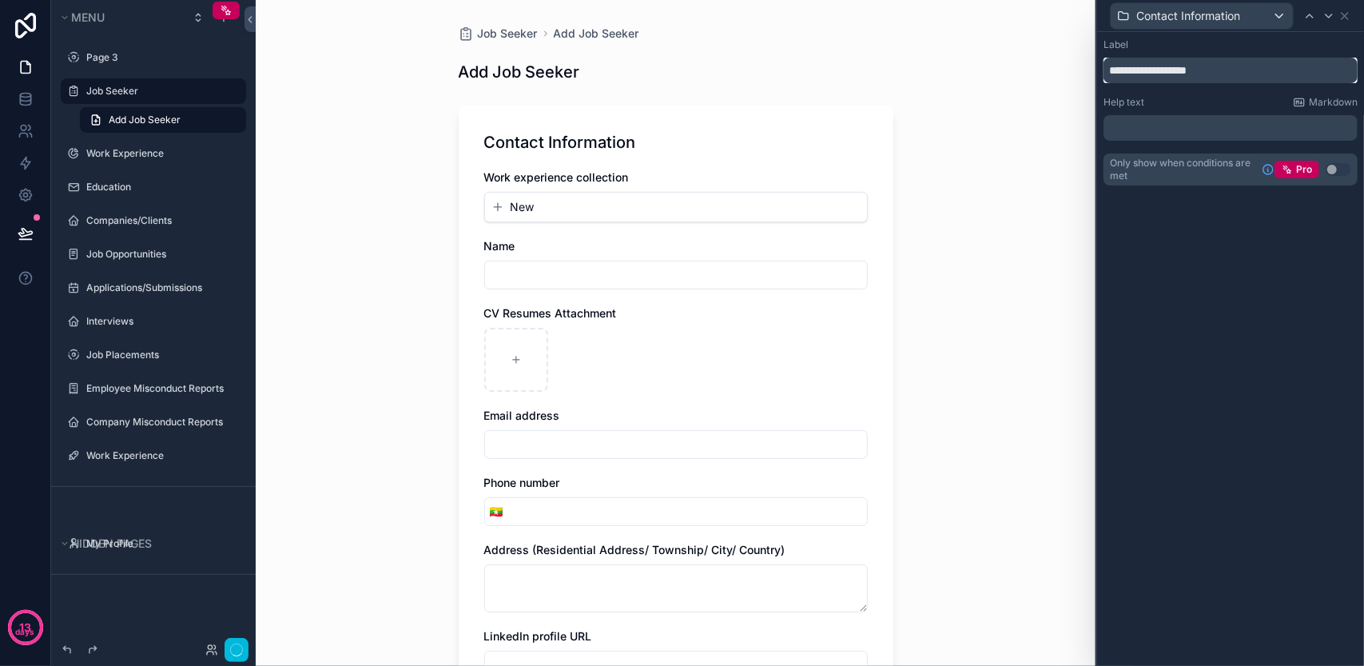
type input "**********"
click at [1171, 129] on p "**********" at bounding box center [1232, 128] width 244 height 16
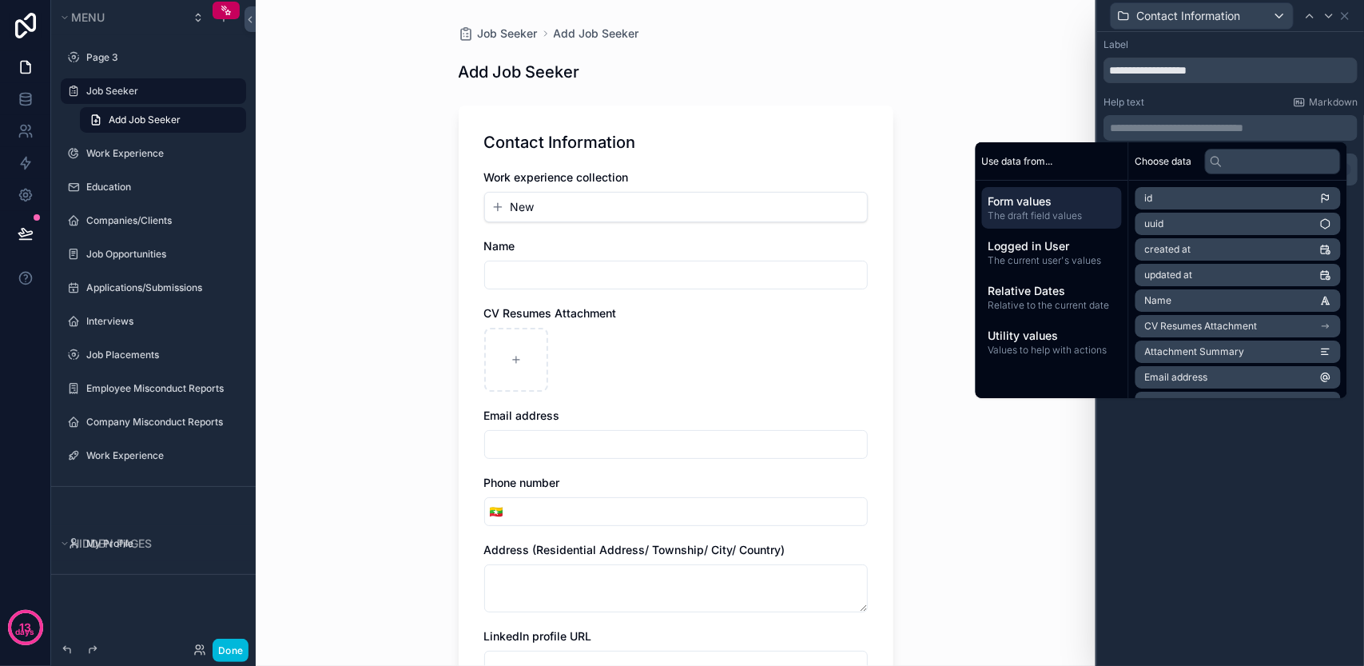
click at [949, 89] on div "Job Seeker Add Job Seeker Add Job Seeker Contact Information Work experience co…" at bounding box center [676, 333] width 840 height 666
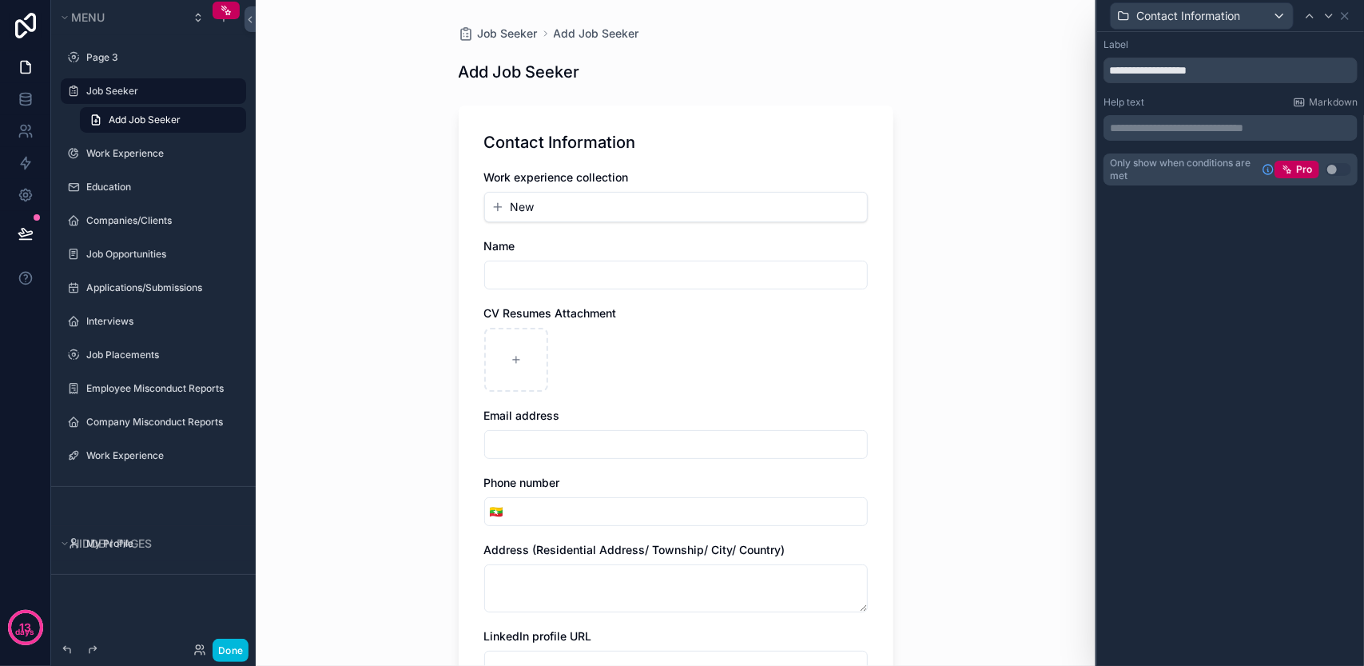
click at [308, 101] on div "Job Seeker Add Job Seeker Add Job Seeker Contact Information Work experience co…" at bounding box center [676, 333] width 840 height 666
drag, startPoint x: 360, startPoint y: 108, endPoint x: 270, endPoint y: 113, distance: 89.6
click at [360, 108] on div "Job Seeker Add Job Seeker Add Job Seeker Contact Information Work experience co…" at bounding box center [676, 333] width 840 height 666
click at [173, 113] on link "Add Job Seeker" at bounding box center [163, 120] width 166 height 26
click at [153, 90] on label "Job Seeker" at bounding box center [161, 91] width 150 height 13
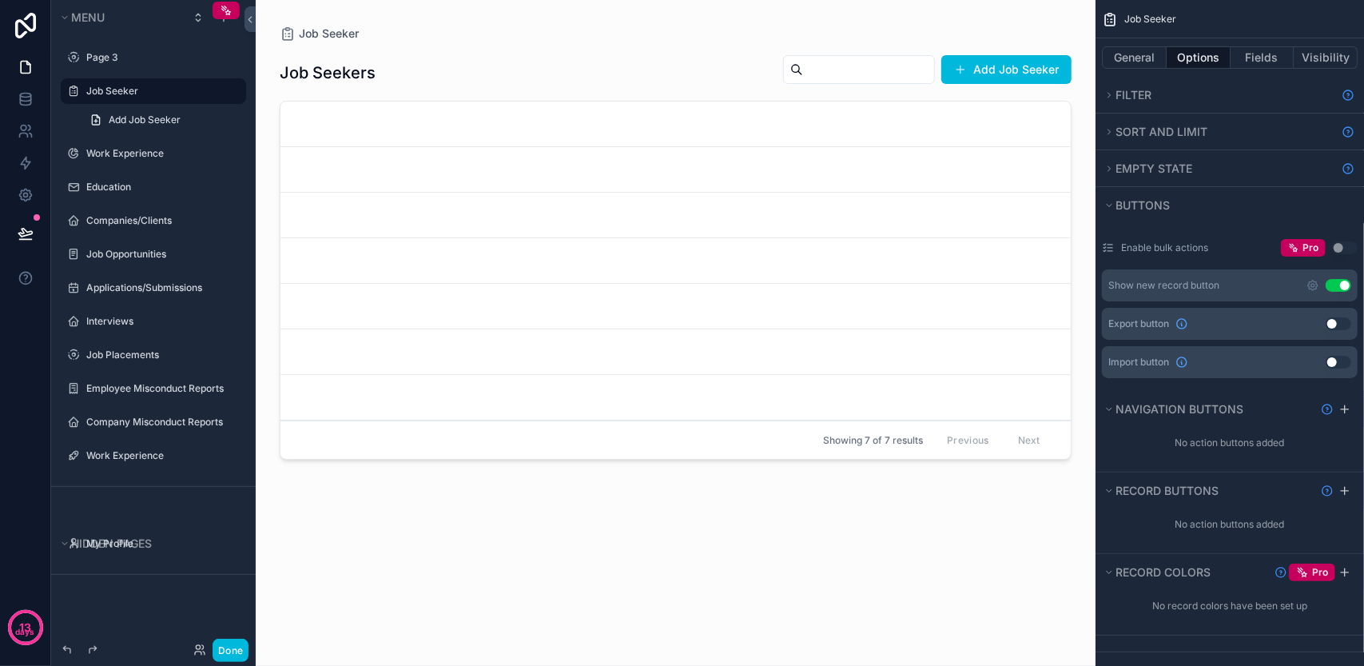
click at [0, 0] on icon "scrollable content" at bounding box center [0, 0] width 0 height 0
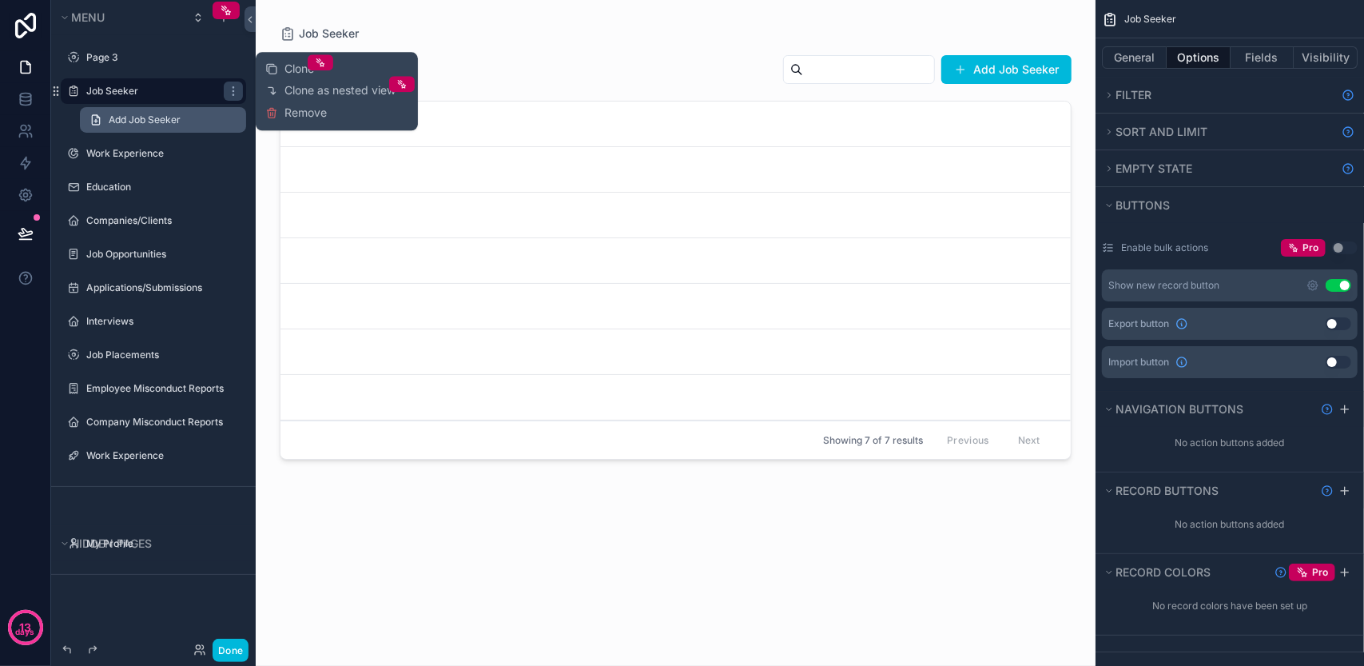
click at [173, 128] on link "Add Job Seeker" at bounding box center [163, 120] width 166 height 26
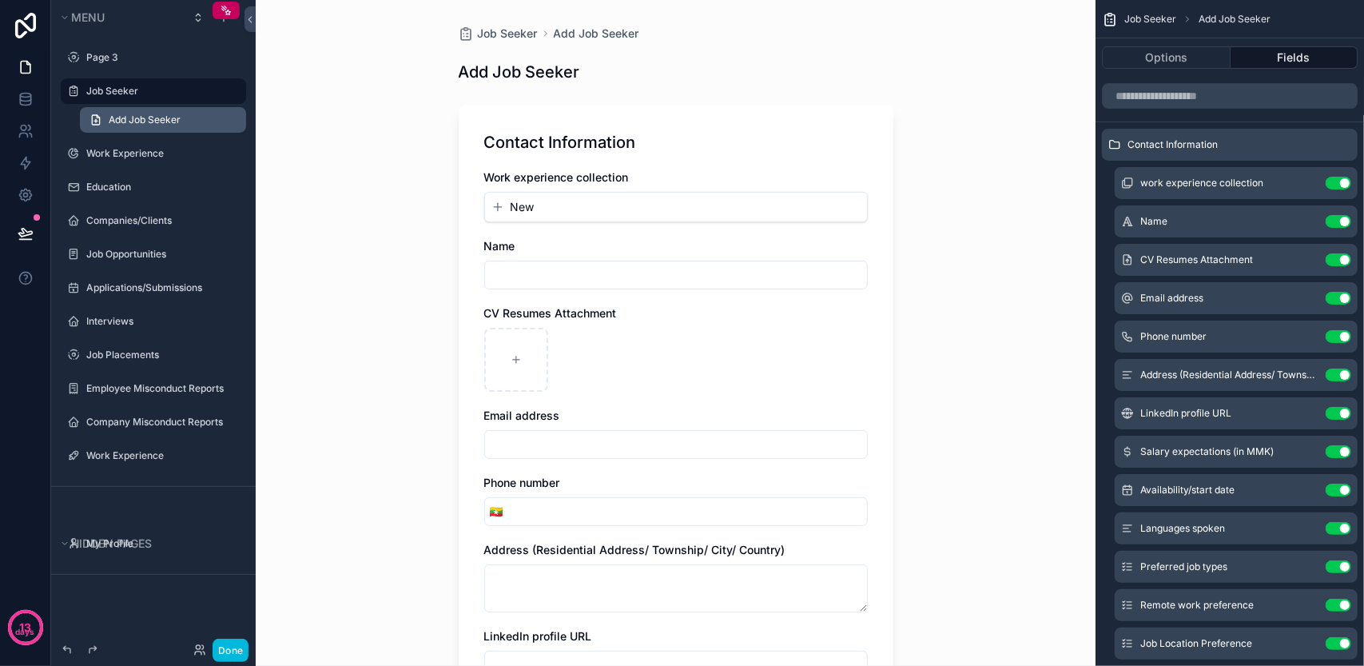
click at [224, 123] on link "Add Job Seeker" at bounding box center [163, 120] width 166 height 26
drag, startPoint x: 224, startPoint y: 123, endPoint x: 306, endPoint y: 86, distance: 90.1
click at [320, 80] on div "Job Seeker Add Job Seeker Add Job Seeker Contact Information Work experience co…" at bounding box center [676, 333] width 840 height 666
click at [1152, 24] on span "Job Seeker" at bounding box center [1150, 19] width 52 height 13
click at [1152, 15] on span "Job Seeker" at bounding box center [1150, 19] width 52 height 13
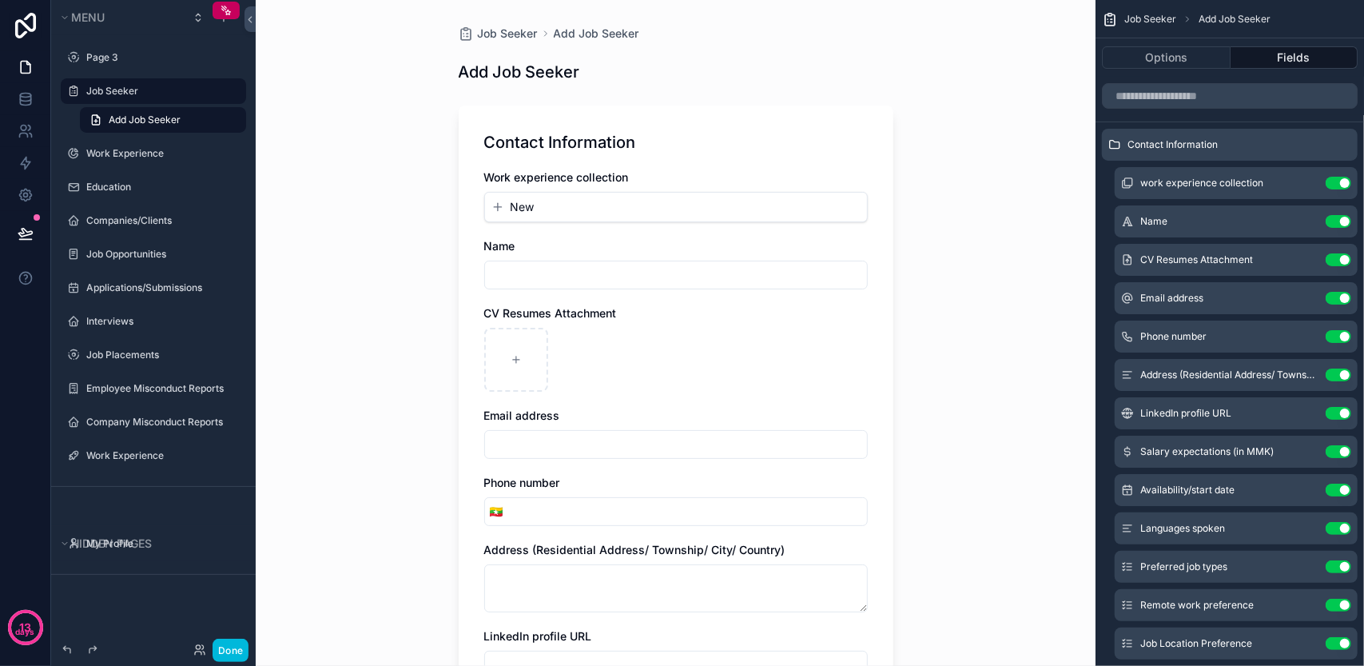
click at [168, 89] on label "Job Seeker" at bounding box center [161, 91] width 150 height 13
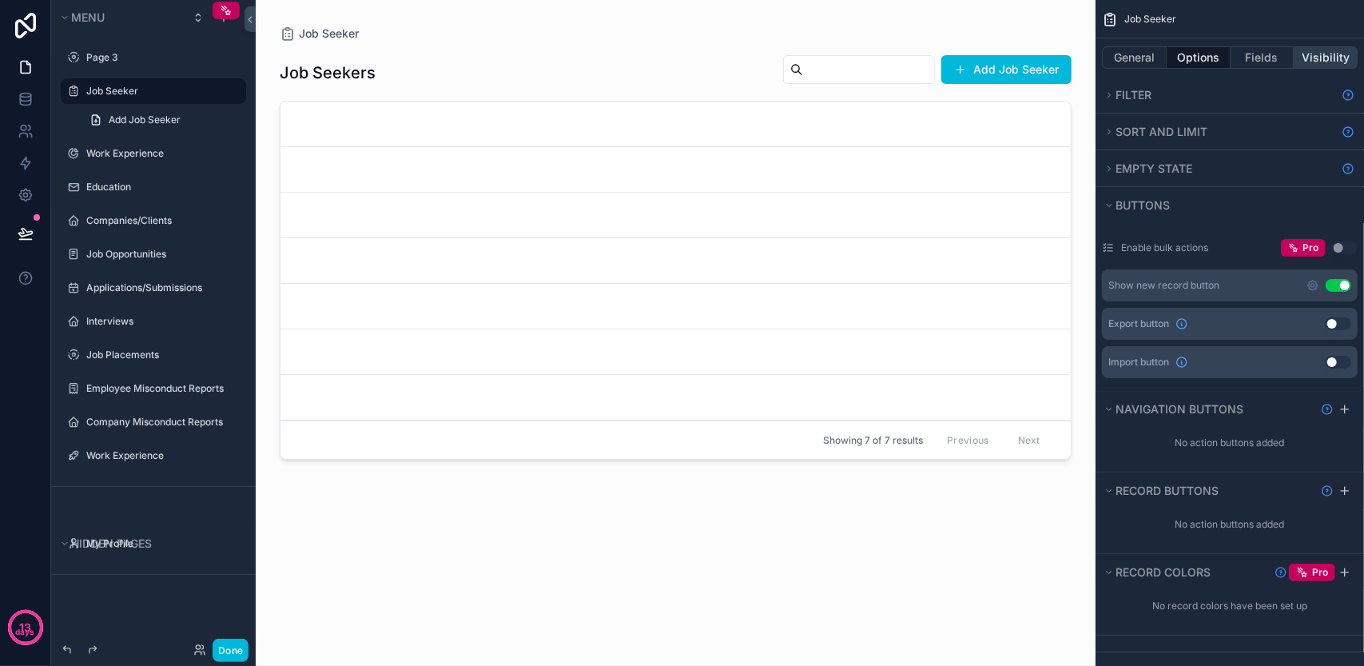
click at [1329, 50] on button "Visibility" at bounding box center [1326, 57] width 64 height 22
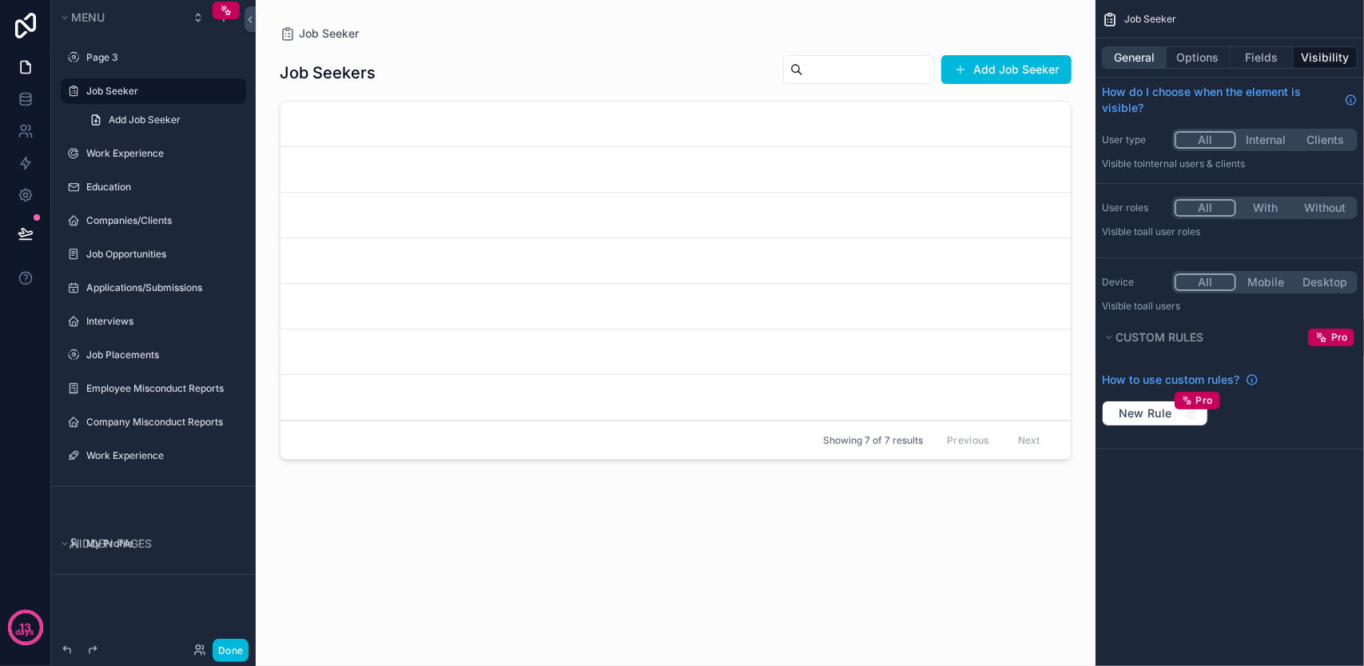
click at [1125, 54] on button "General" at bounding box center [1134, 57] width 65 height 22
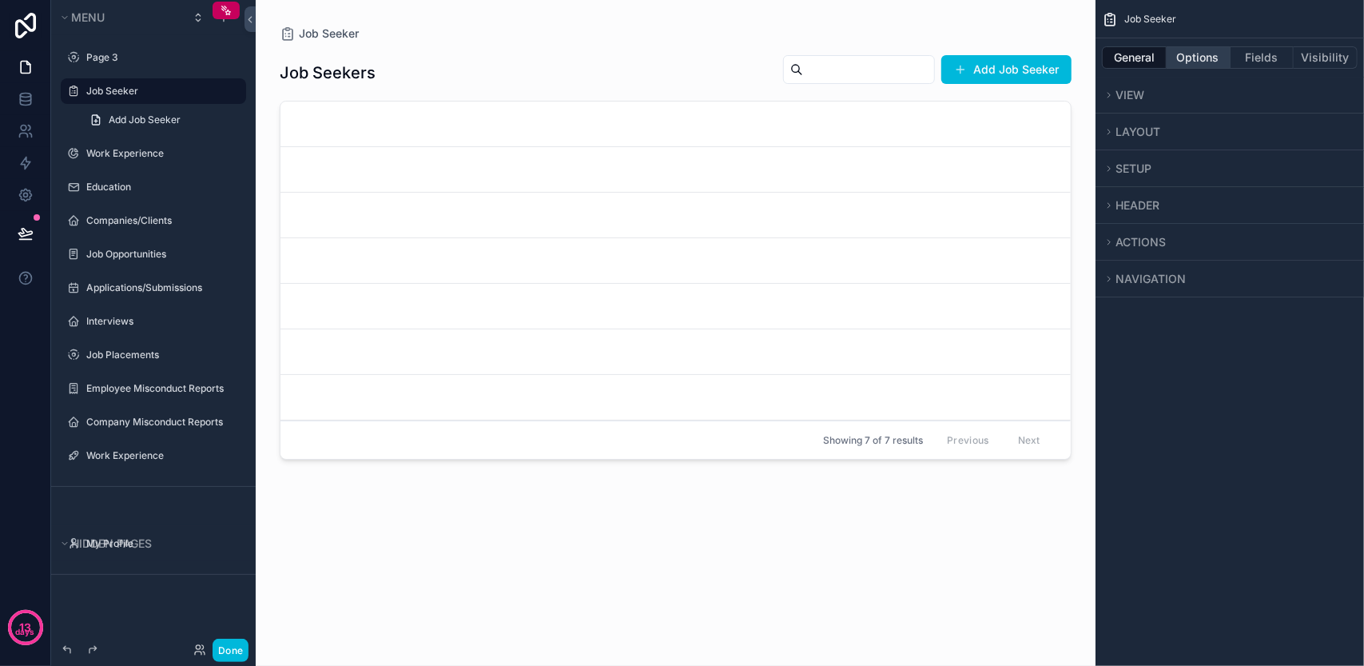
click at [1193, 57] on button "Options" at bounding box center [1198, 57] width 64 height 22
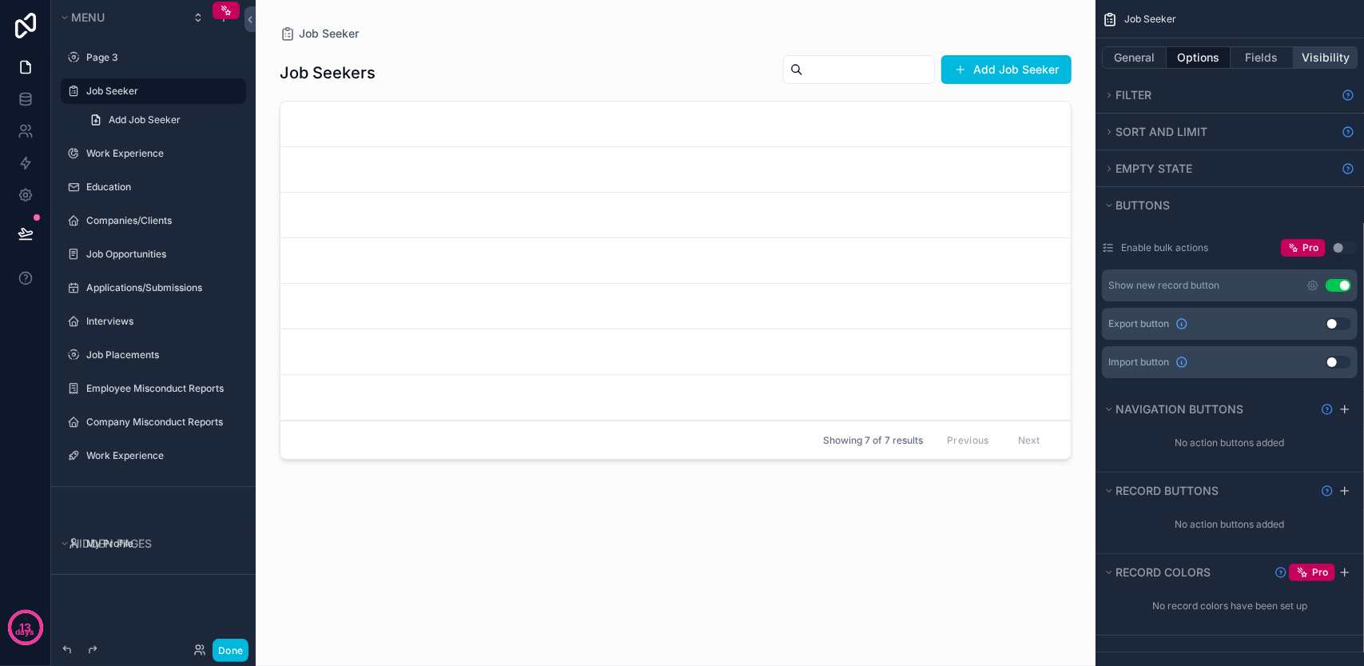
click at [1306, 55] on button "Visibility" at bounding box center [1326, 57] width 64 height 22
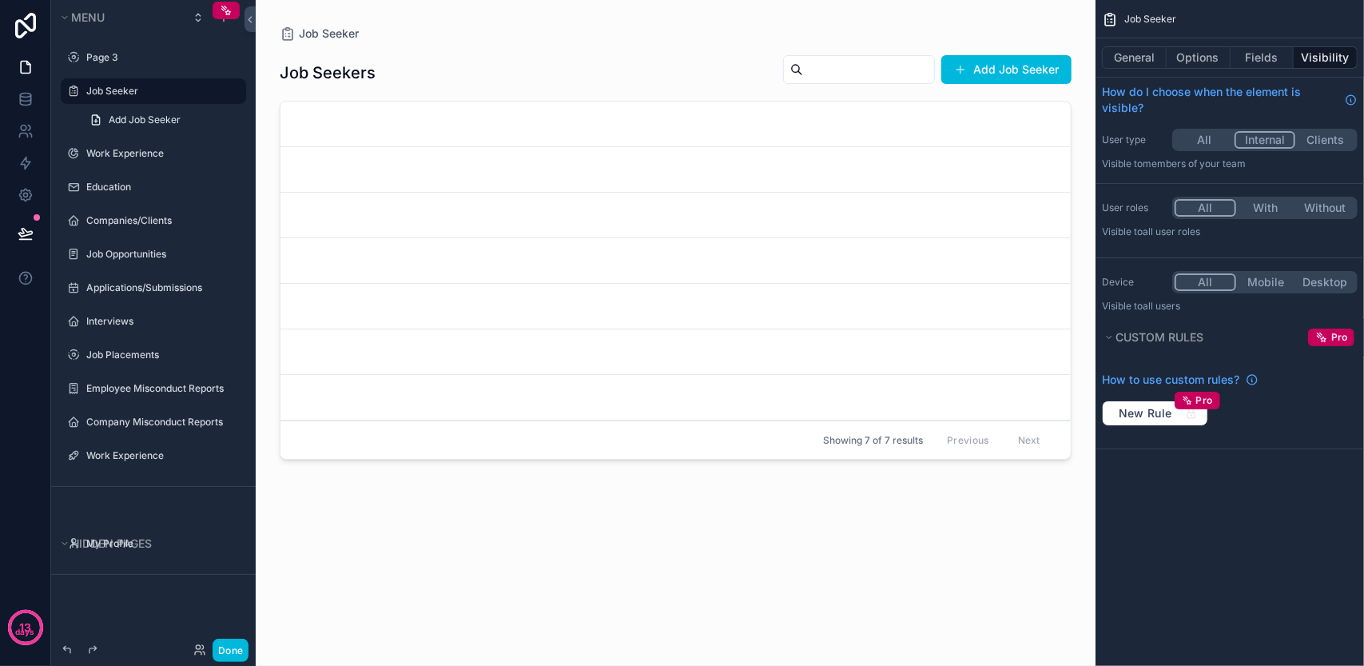
click at [1256, 139] on button "Internal" at bounding box center [1265, 140] width 62 height 18
click at [1207, 142] on button "All" at bounding box center [1205, 140] width 62 height 18
click at [1267, 205] on button "With" at bounding box center [1266, 208] width 60 height 18
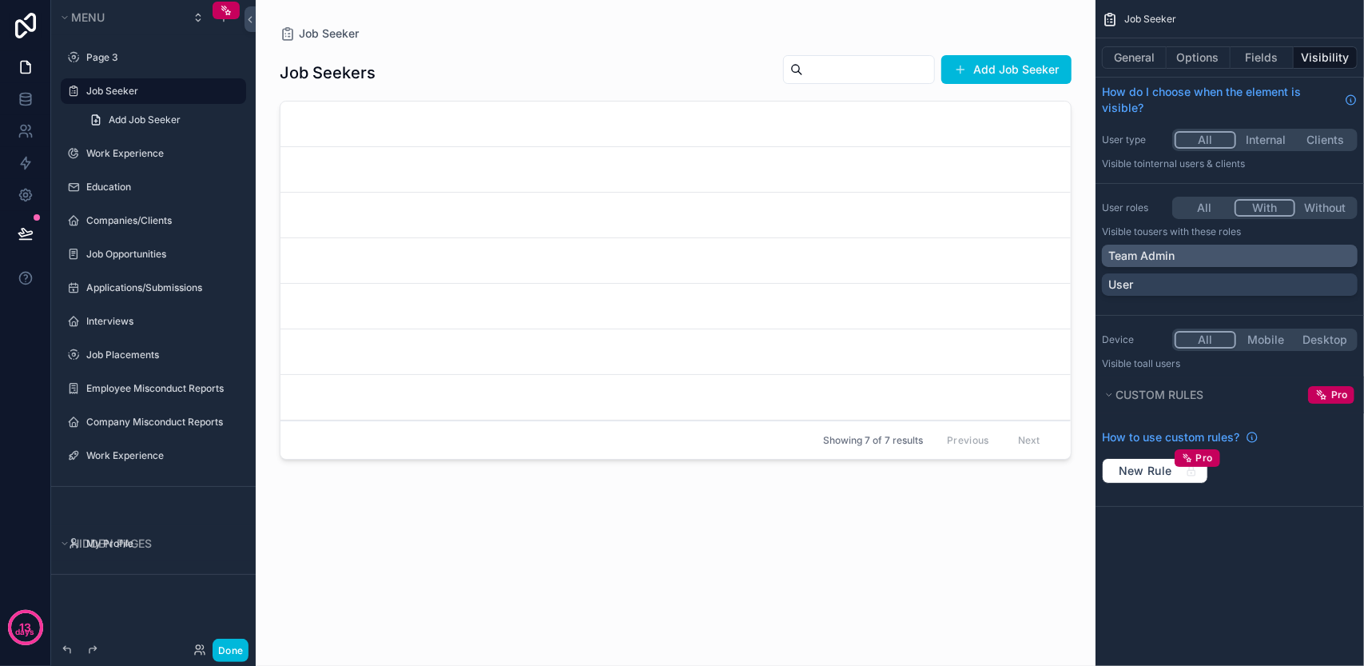
click at [1248, 250] on div "Team Admin" at bounding box center [1229, 256] width 243 height 16
click at [1242, 274] on div "User" at bounding box center [1230, 284] width 256 height 22
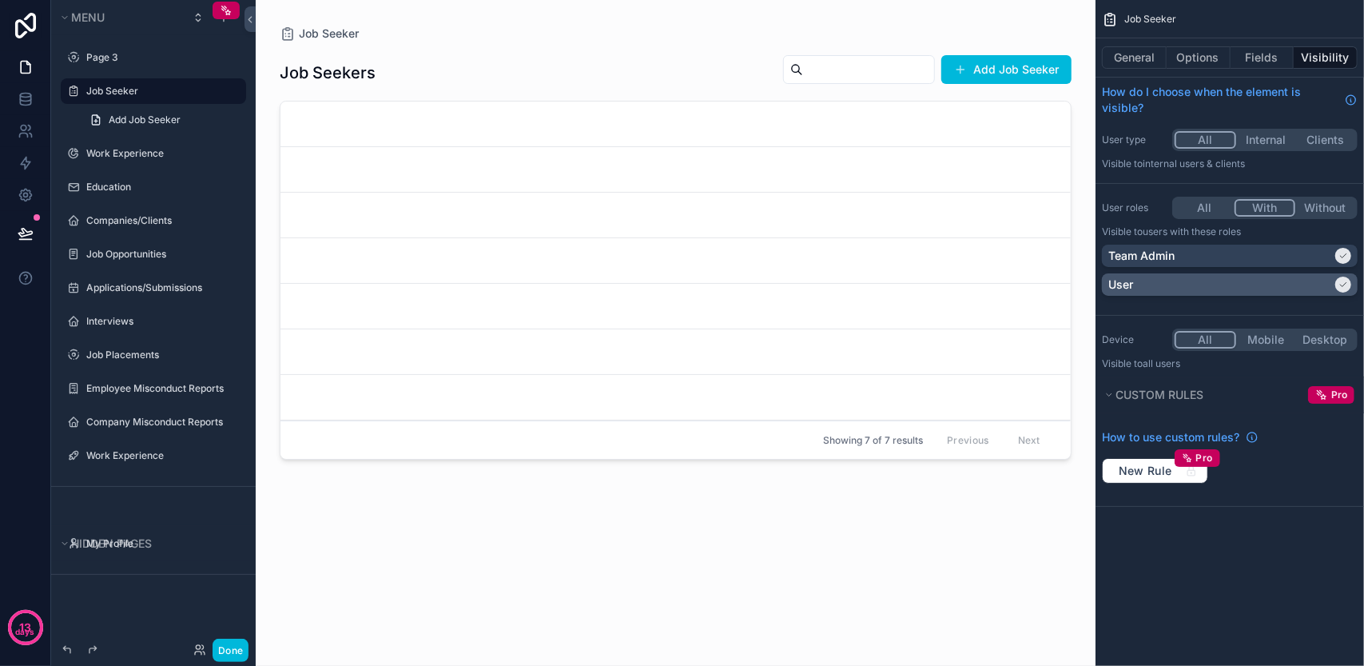
click at [1242, 274] on div "User" at bounding box center [1230, 284] width 256 height 22
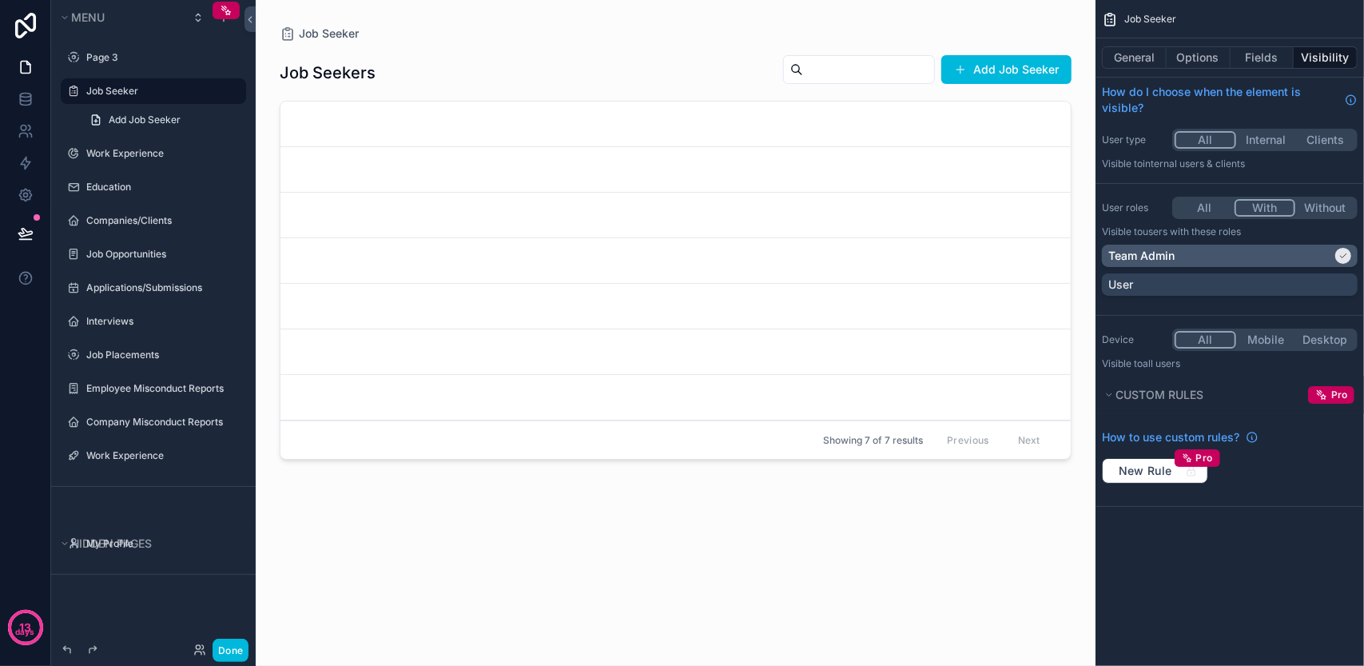
click at [1243, 250] on div "Team Admin" at bounding box center [1220, 256] width 224 height 16
click at [1323, 210] on button "Without" at bounding box center [1325, 208] width 60 height 18
click at [19, 195] on icon at bounding box center [25, 195] width 12 height 12
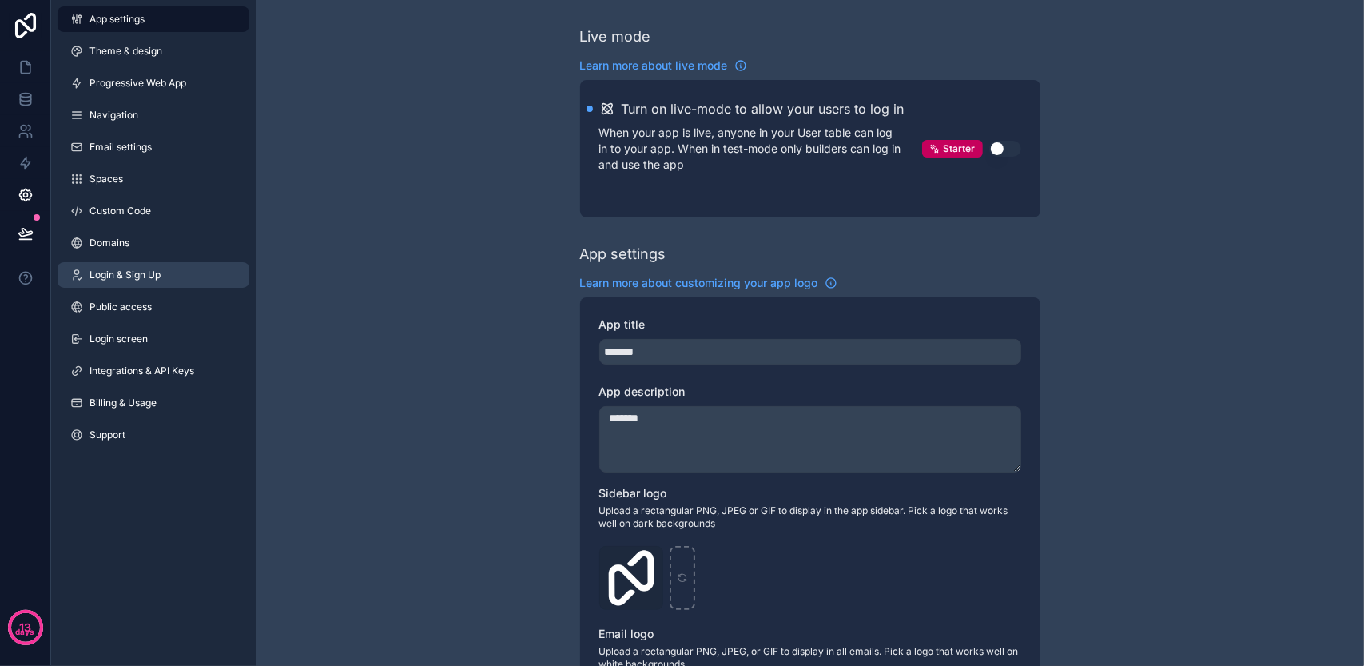
click at [144, 279] on span "Login & Sign Up" at bounding box center [124, 274] width 71 height 13
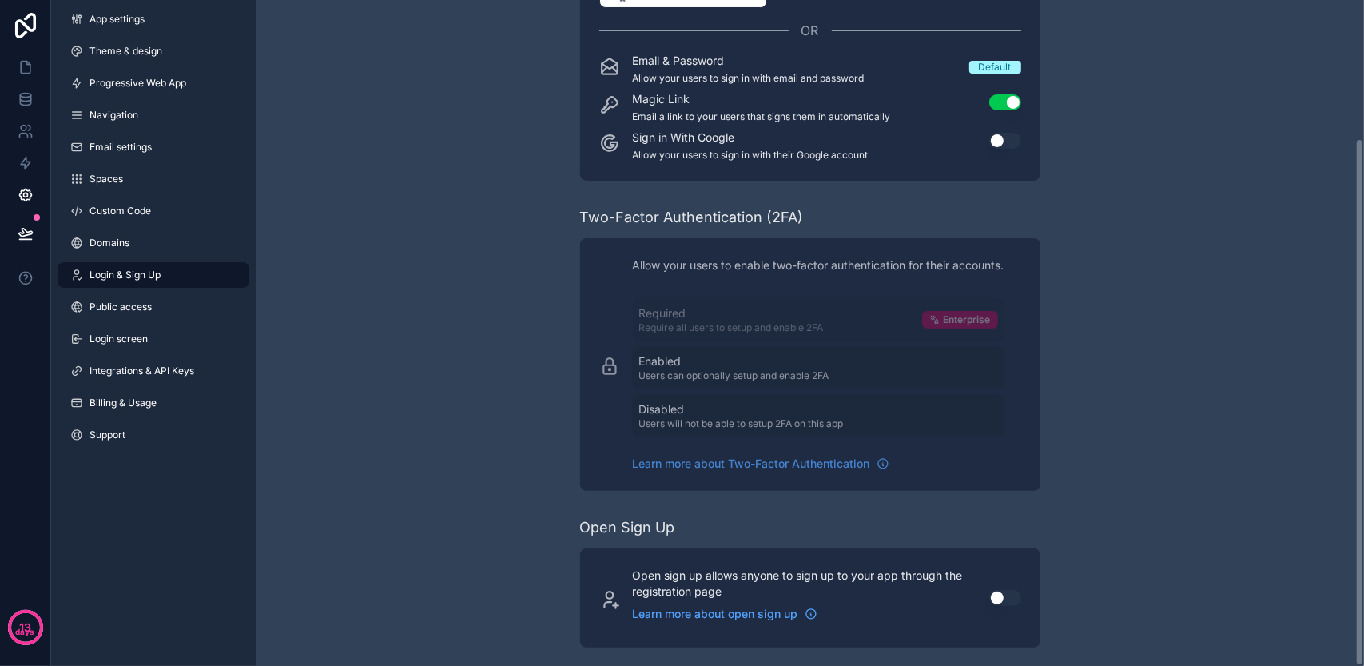
scroll to position [174, 0]
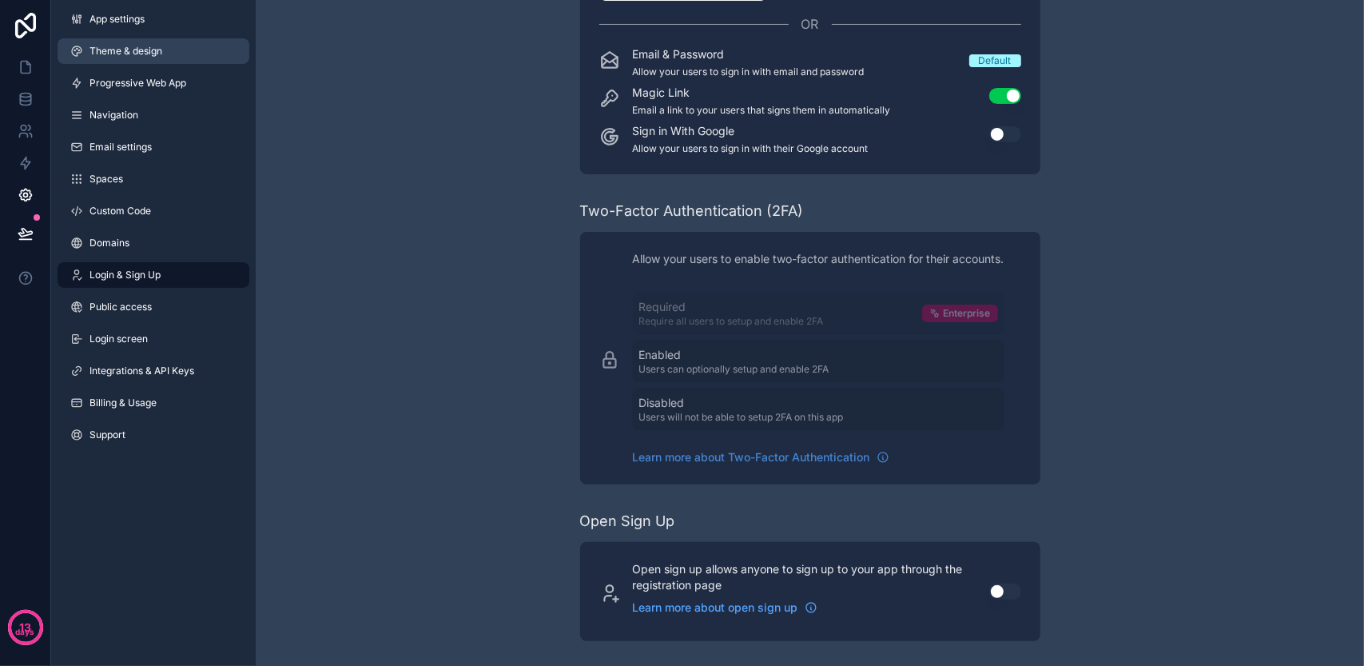
click at [181, 57] on link "Theme & design" at bounding box center [154, 51] width 192 height 26
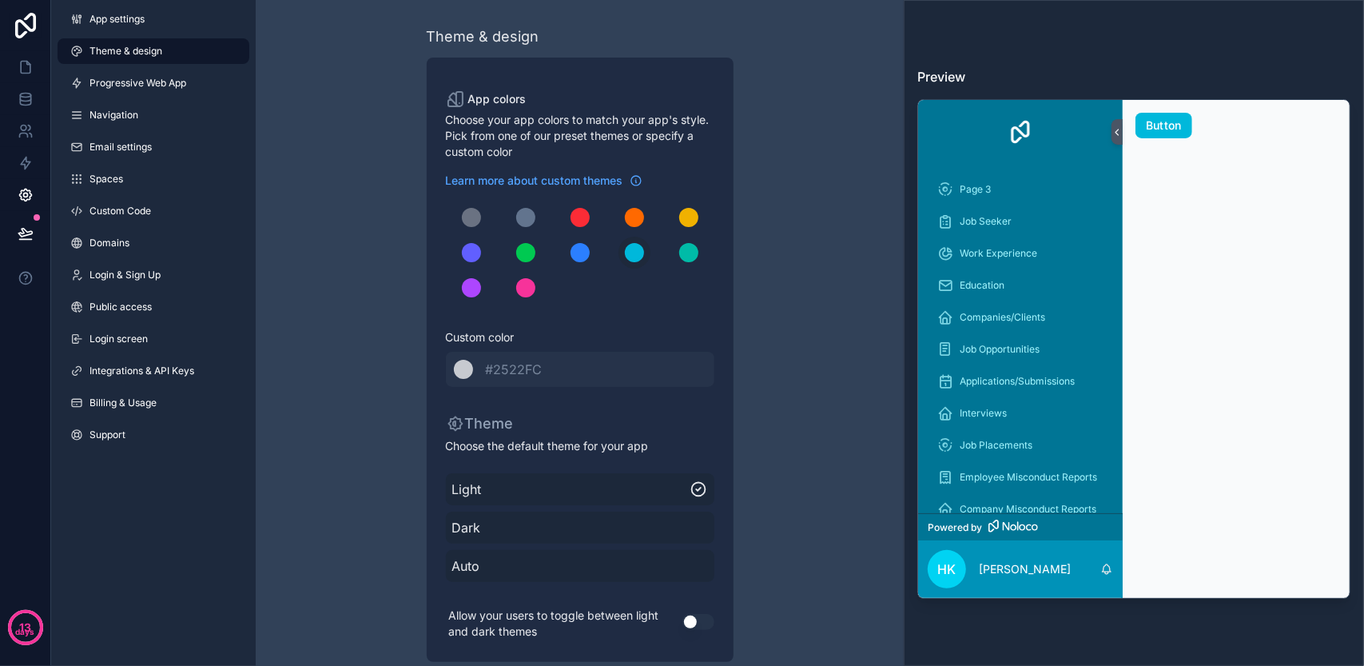
click at [602, 533] on span "Dark" at bounding box center [580, 527] width 256 height 19
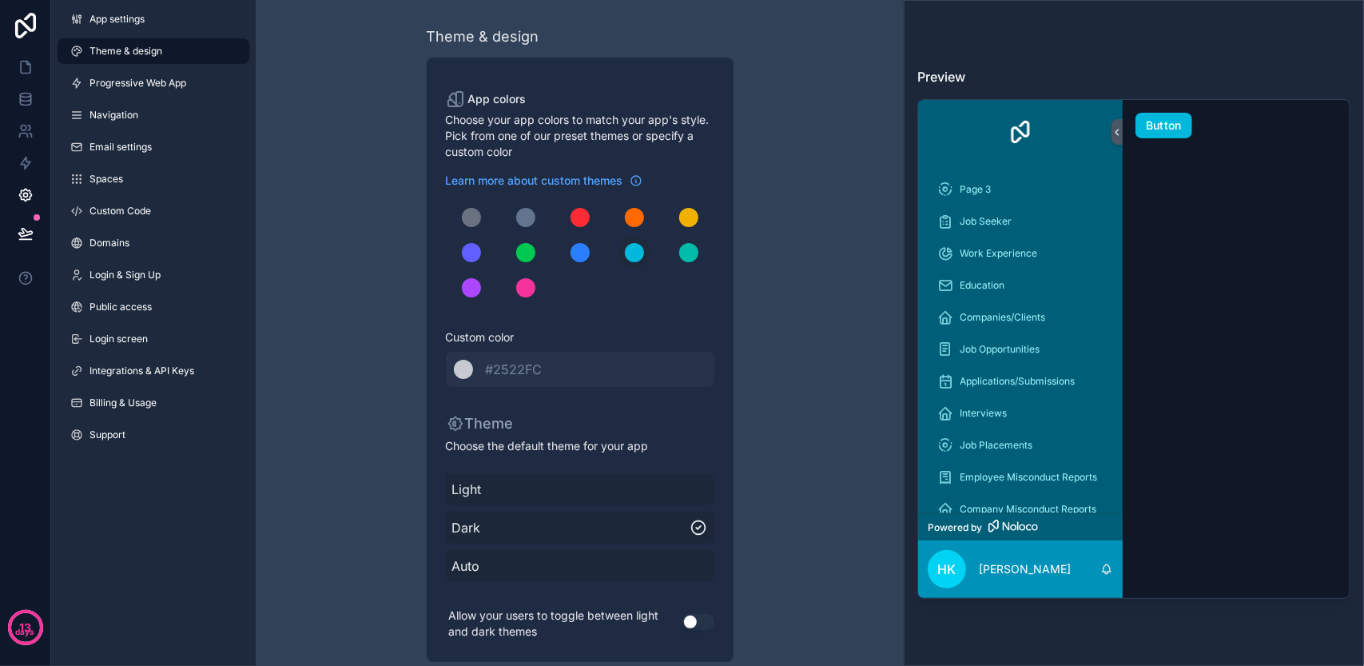
click at [593, 565] on span "Auto" at bounding box center [580, 565] width 256 height 19
click at [601, 493] on span "Light" at bounding box center [580, 488] width 256 height 19
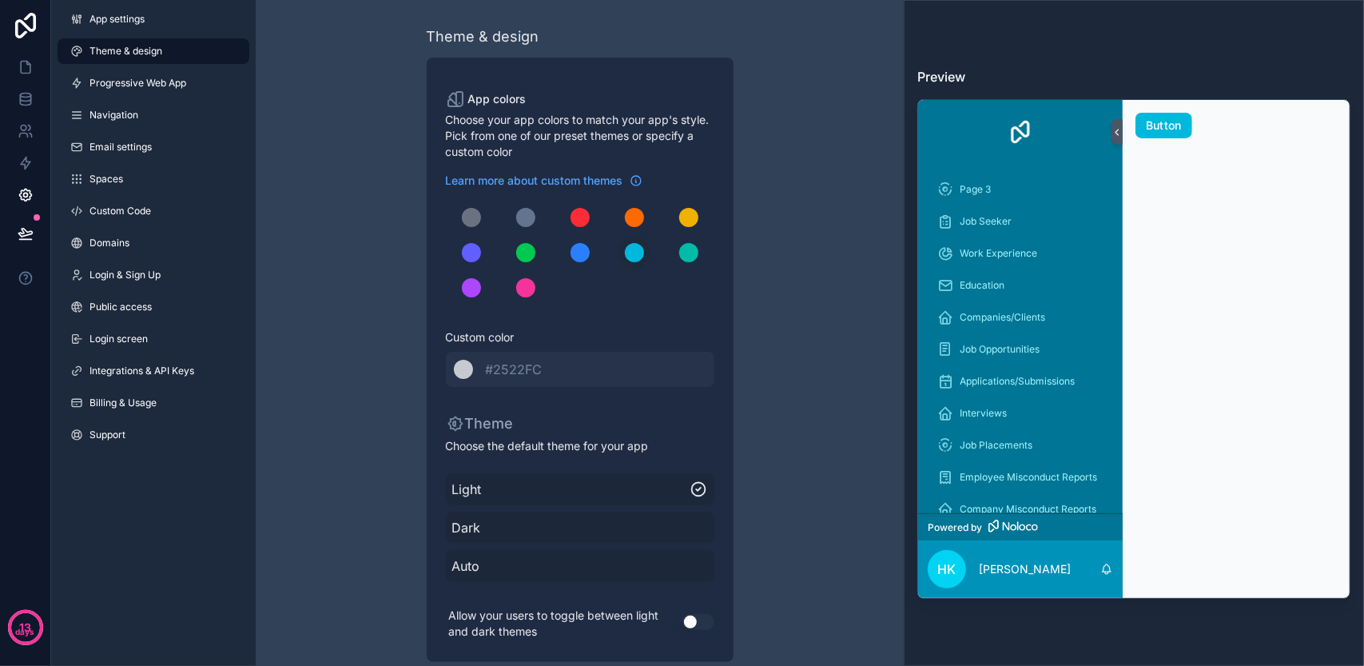
click at [601, 541] on div "Dark" at bounding box center [580, 527] width 268 height 32
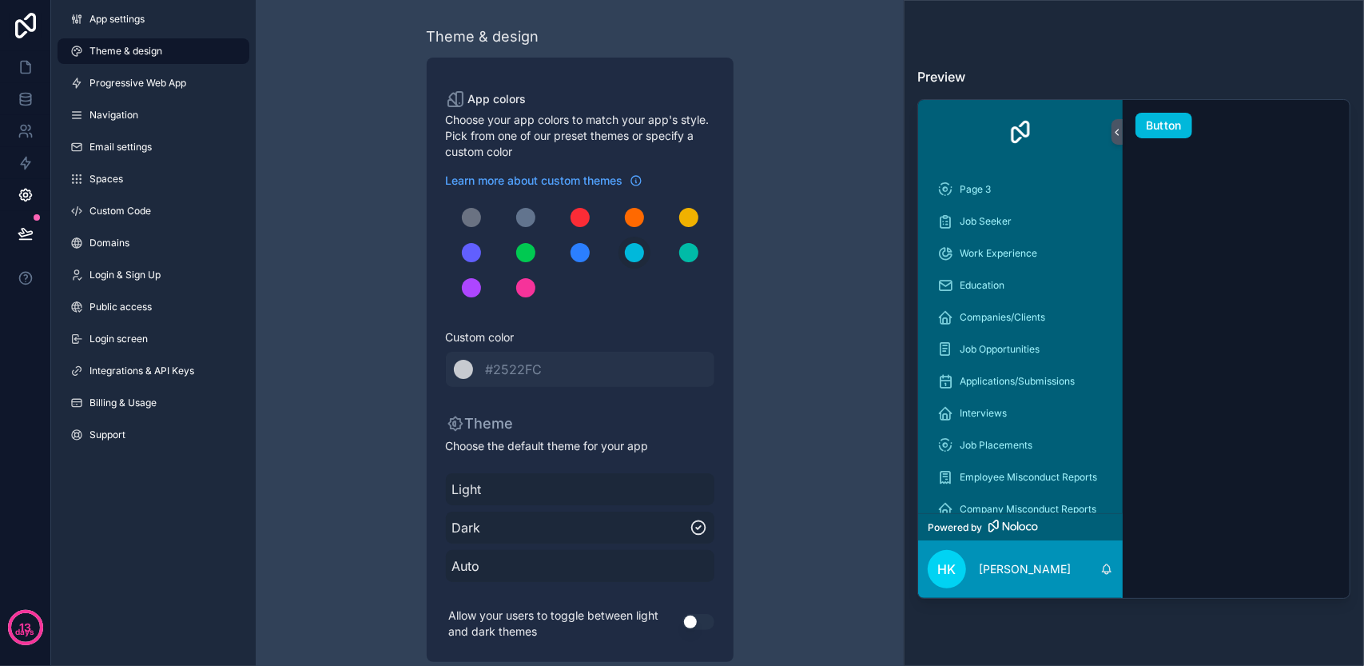
click at [594, 571] on span "Auto" at bounding box center [580, 565] width 256 height 19
click at [586, 579] on div "Auto" at bounding box center [580, 566] width 268 height 32
click at [590, 563] on span "Auto" at bounding box center [571, 565] width 238 height 19
click at [596, 525] on span "Dark" at bounding box center [580, 527] width 256 height 19
click at [596, 495] on span "Light" at bounding box center [580, 488] width 256 height 19
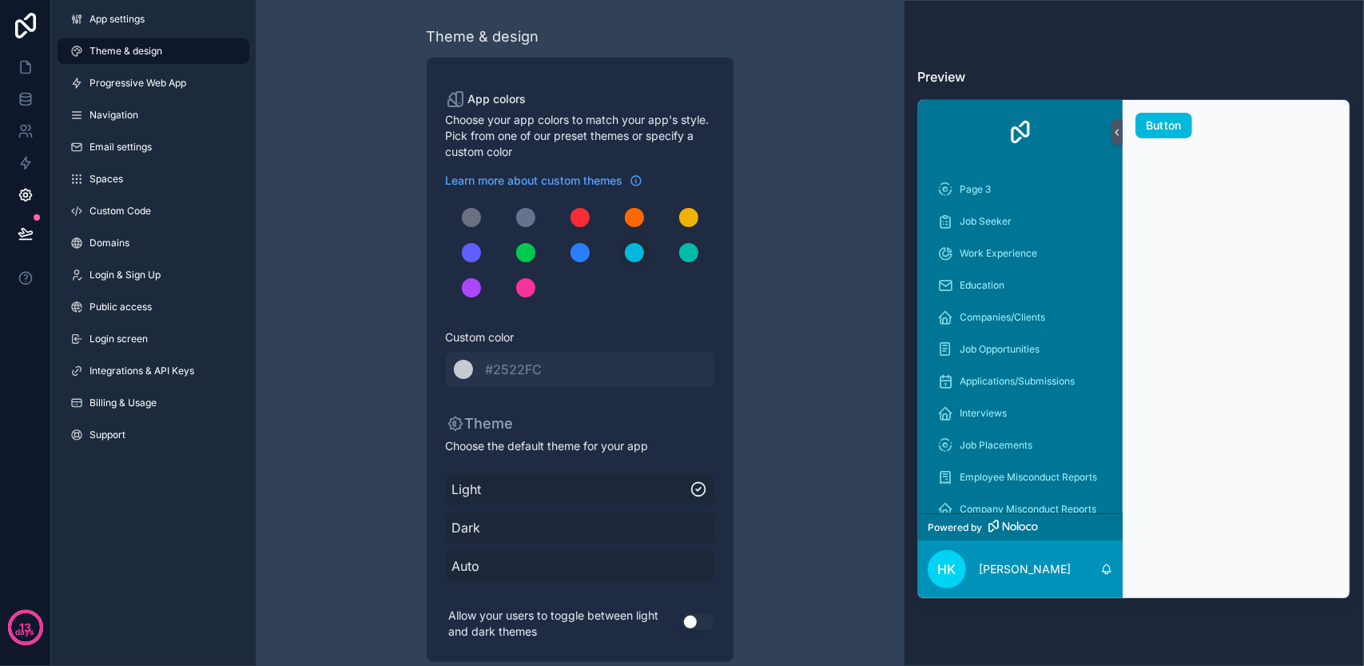
click at [694, 634] on div "Use setting" at bounding box center [698, 622] width 32 height 42
click at [694, 619] on button "Use setting" at bounding box center [698, 622] width 32 height 16
click at [678, 215] on button "scrollable content" at bounding box center [689, 217] width 32 height 32
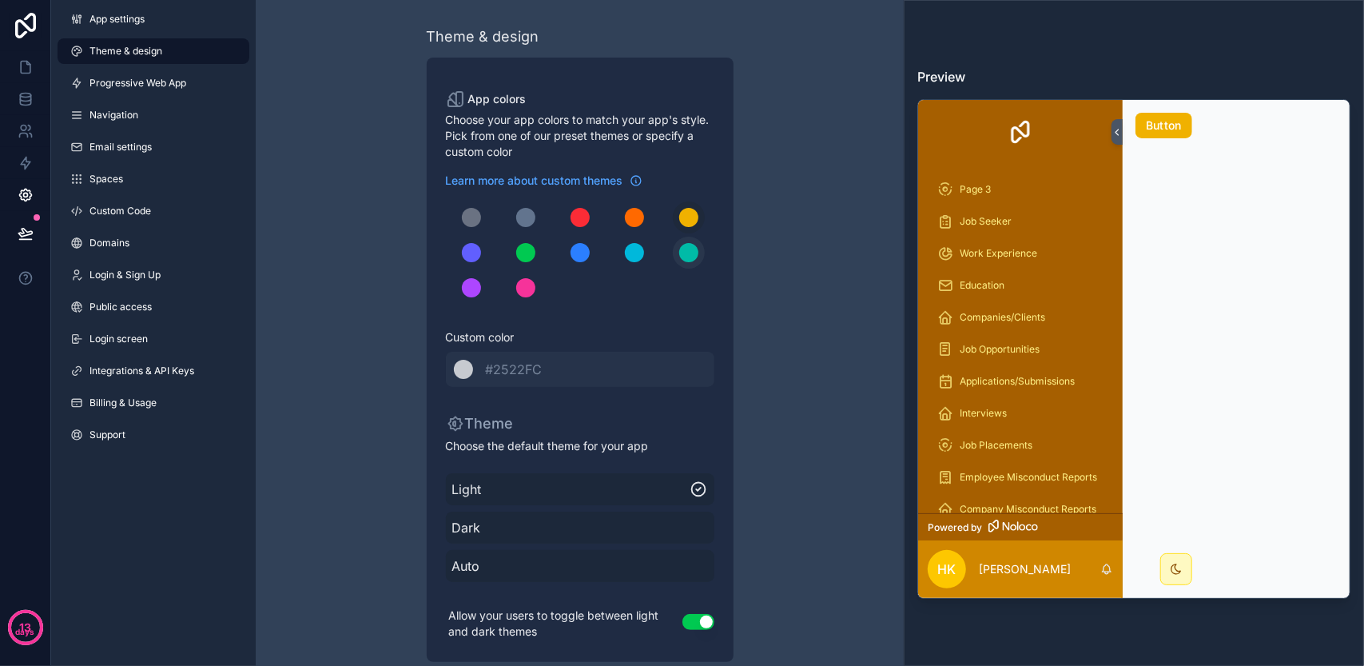
click at [680, 252] on div "scrollable content" at bounding box center [688, 252] width 19 height 19
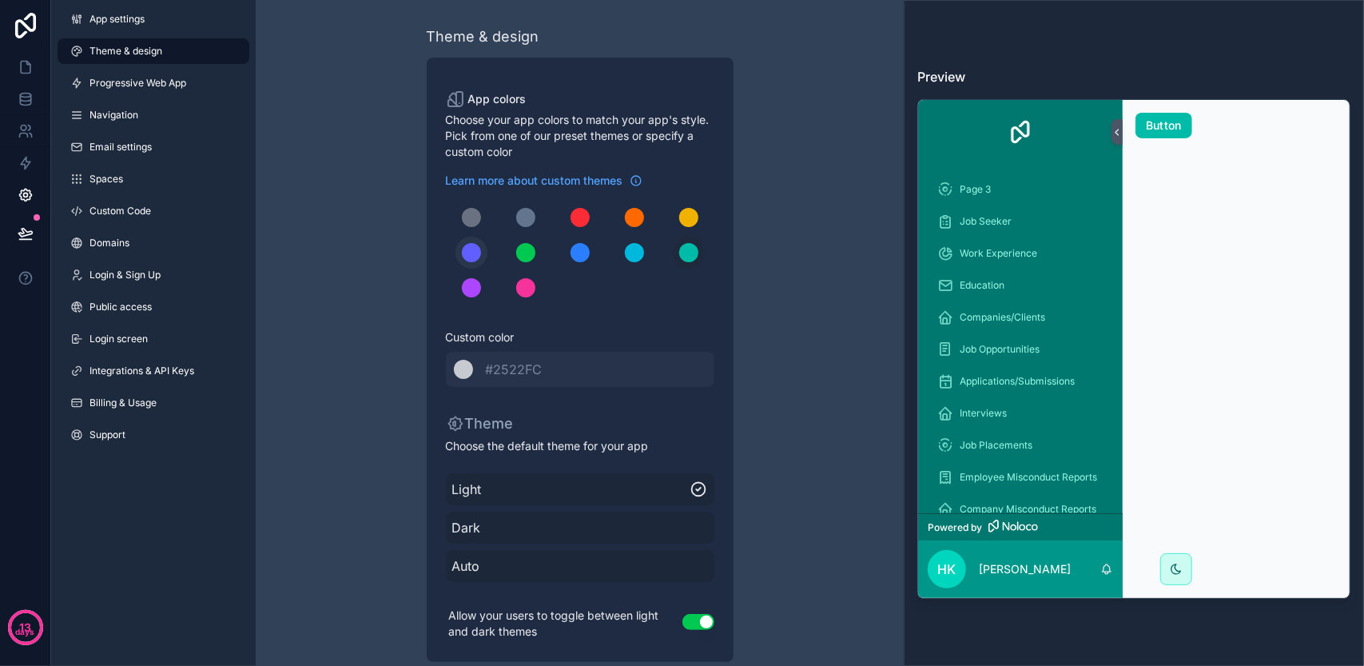
click at [478, 258] on div "scrollable content" at bounding box center [471, 252] width 19 height 19
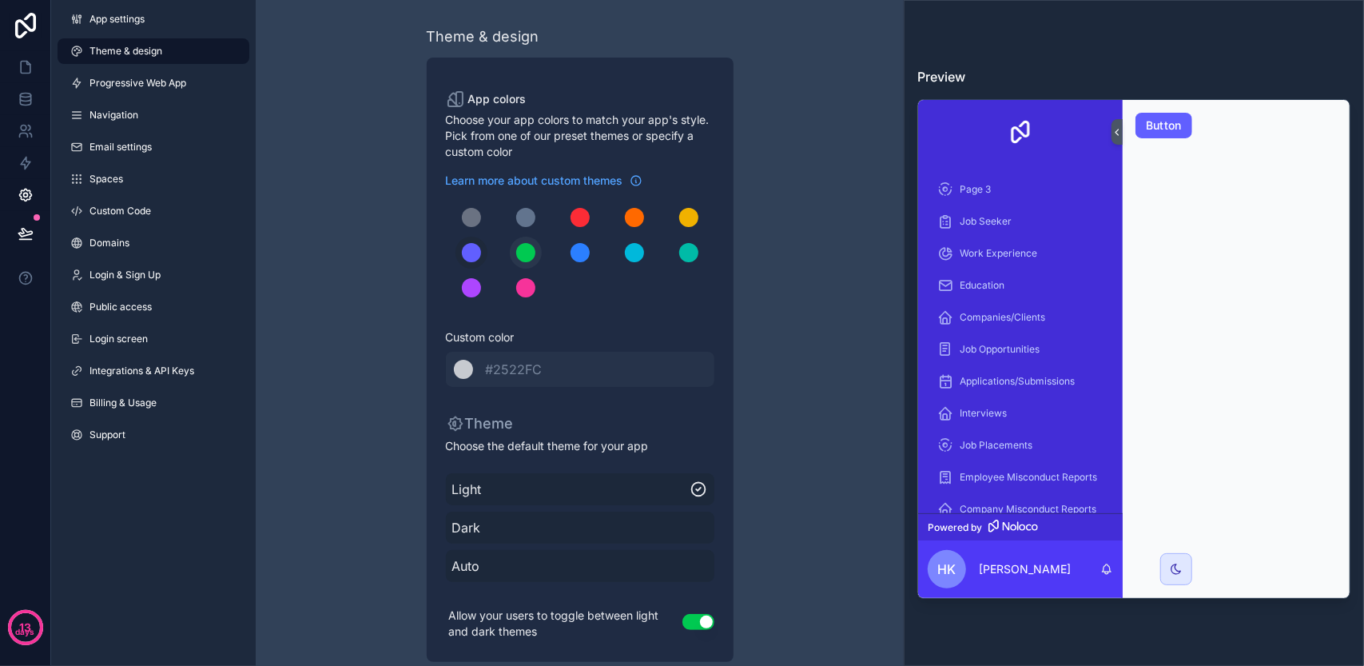
click at [529, 259] on div "scrollable content" at bounding box center [525, 252] width 19 height 19
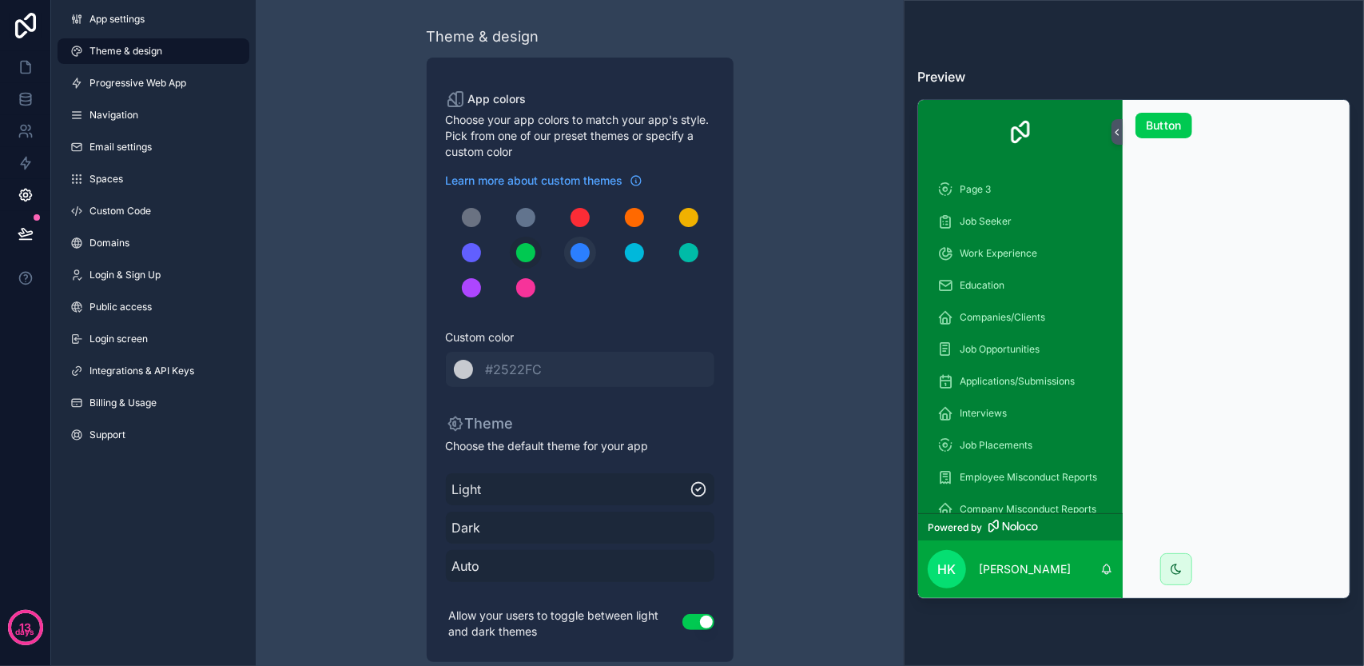
click at [571, 253] on div "scrollable content" at bounding box center [579, 252] width 19 height 19
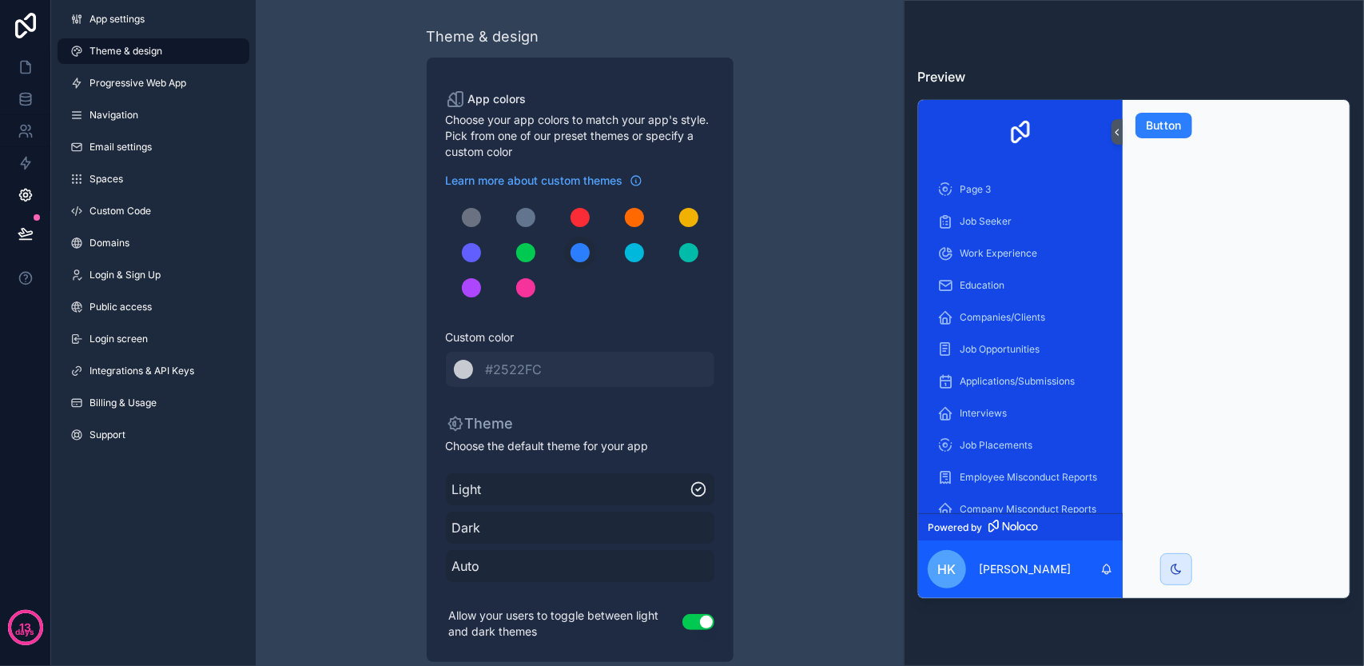
click at [610, 253] on div "scrollable content" at bounding box center [580, 252] width 268 height 102
click at [640, 252] on div "scrollable content" at bounding box center [634, 252] width 19 height 19
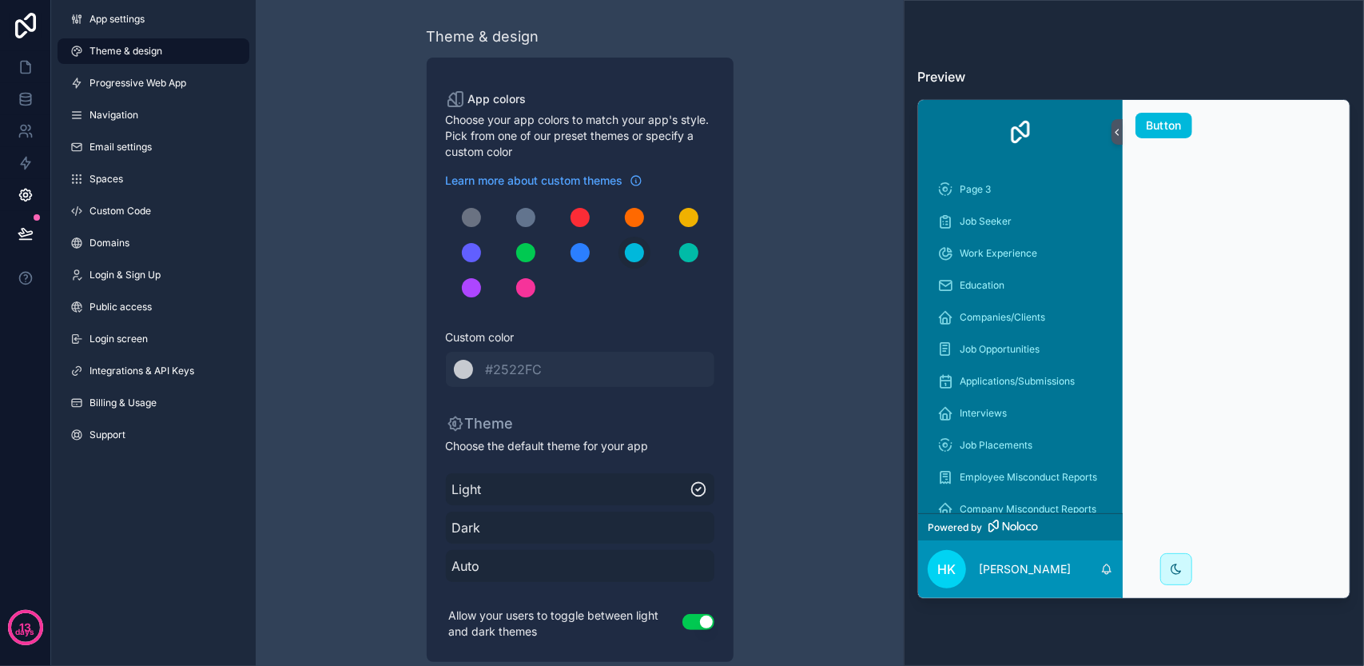
click at [767, 323] on div "Theme & design App colors Choose your app colors to match your app's style. Pic…" at bounding box center [580, 343] width 460 height 687
click at [137, 312] on span "Public access" at bounding box center [120, 306] width 62 height 13
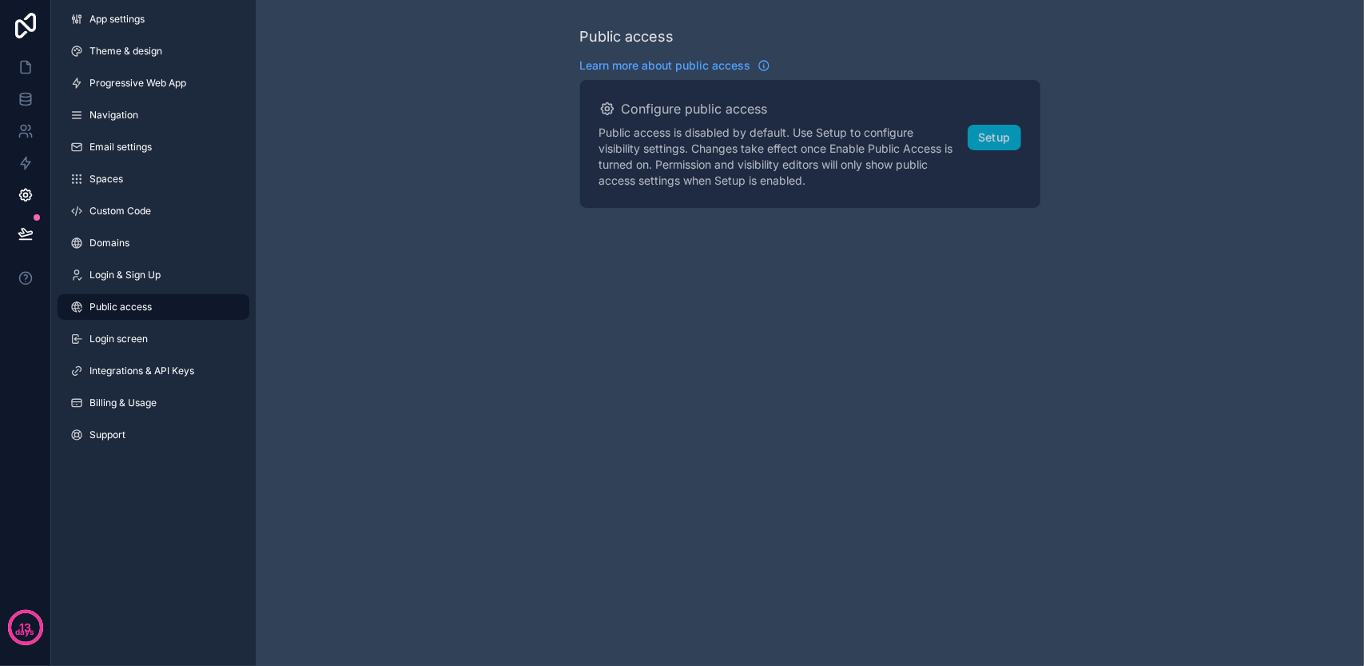
click at [0, 0] on link "Compare our plans and view your usage" at bounding box center [0, 0] width 0 height 0
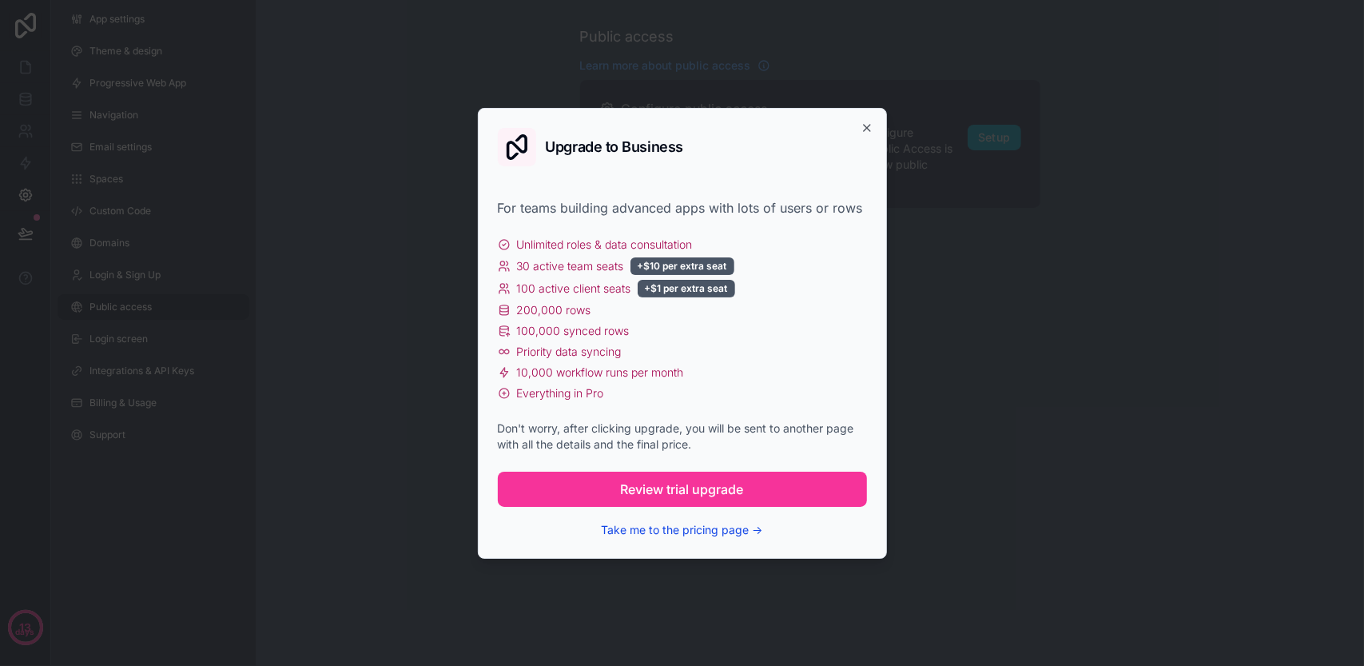
click at [733, 527] on button "Take me to the pricing page →" at bounding box center [682, 530] width 161 height 16
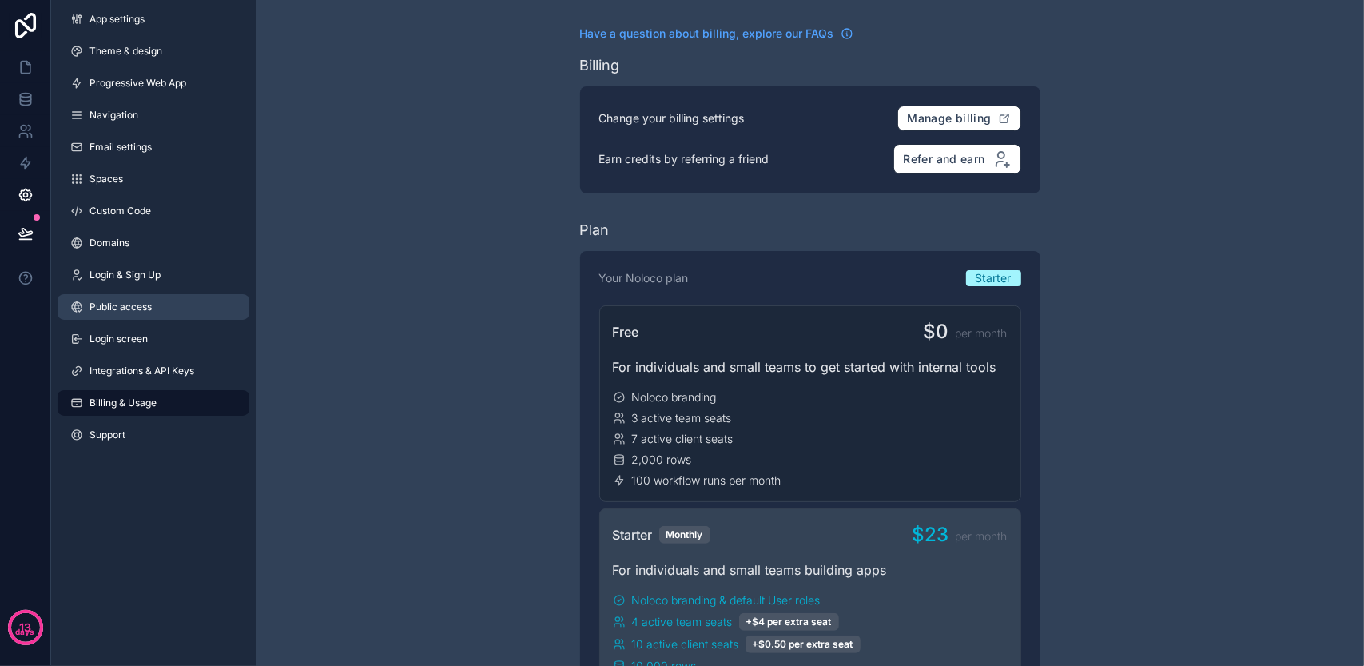
click at [189, 315] on link "Public access" at bounding box center [154, 307] width 192 height 26
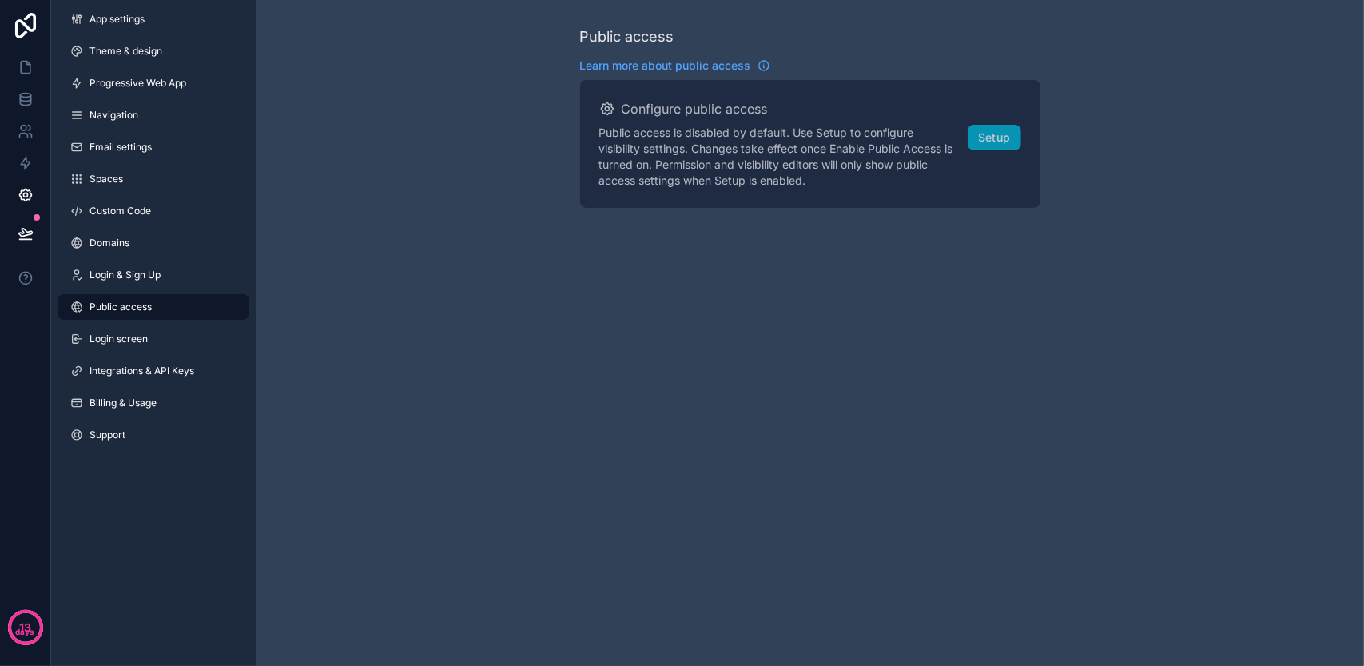
click at [0, 0] on link "Compare our plans and view your usage" at bounding box center [0, 0] width 0 height 0
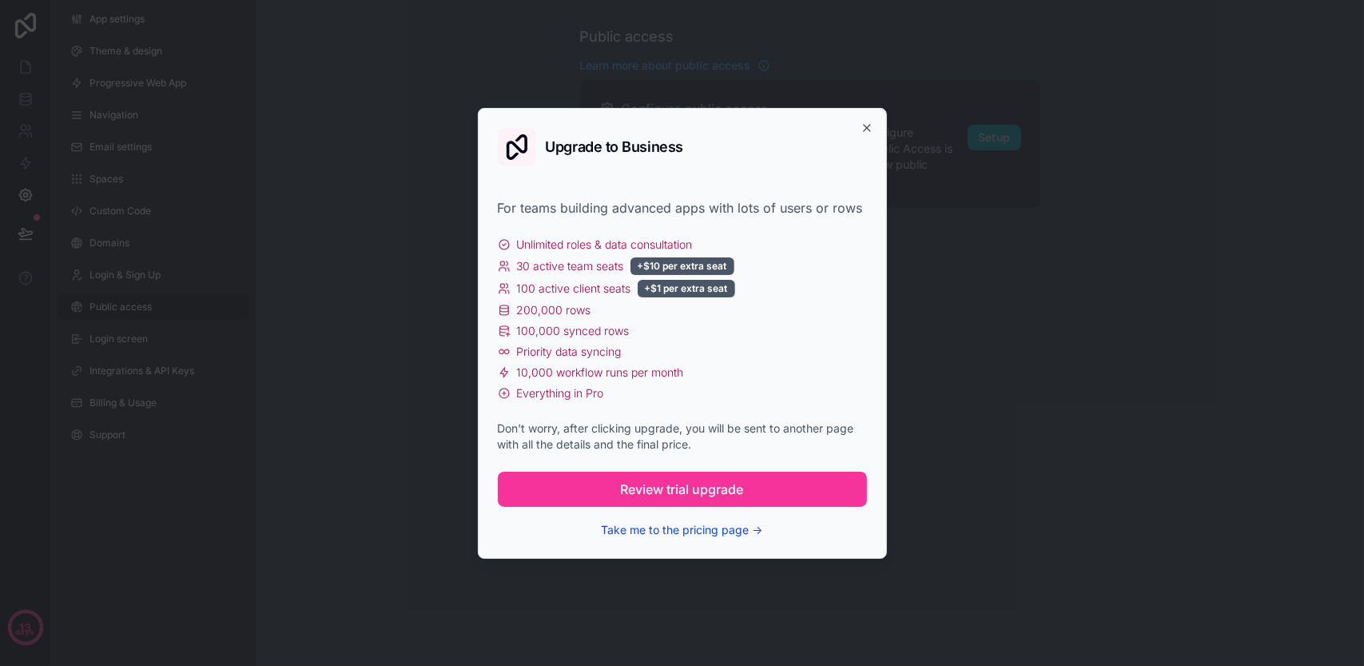
click at [749, 527] on button "Take me to the pricing page →" at bounding box center [682, 530] width 161 height 16
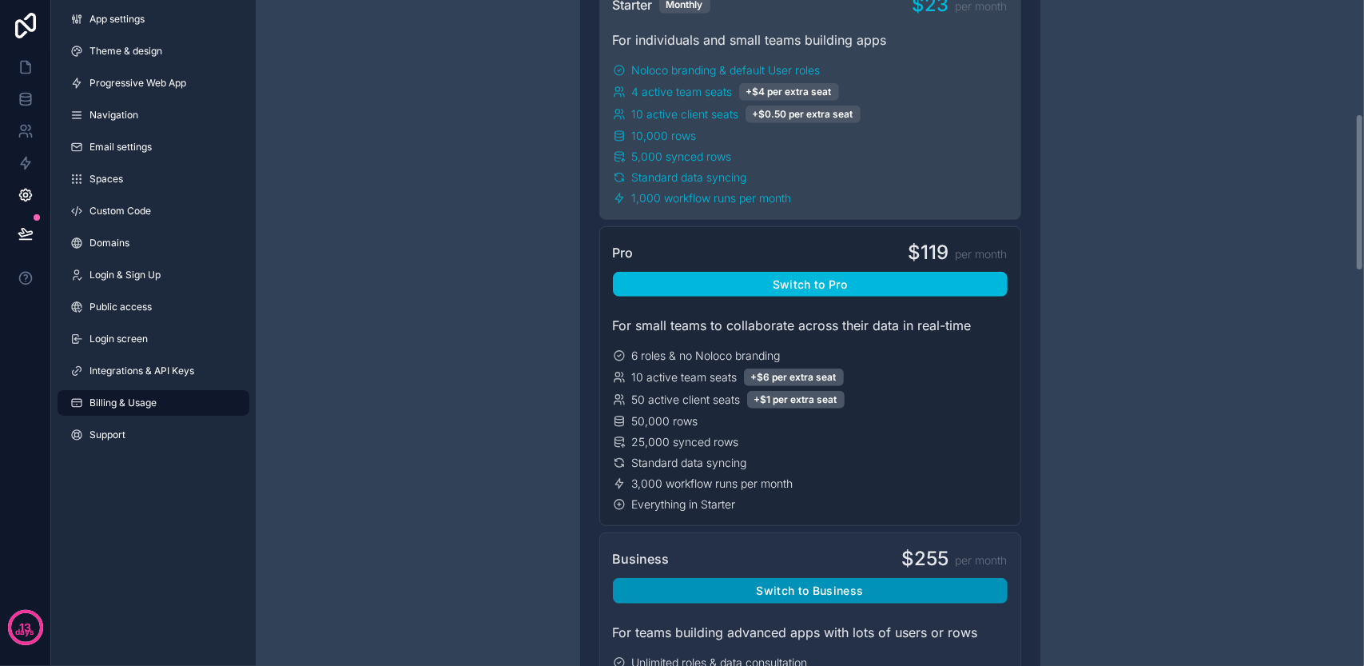
scroll to position [479, 0]
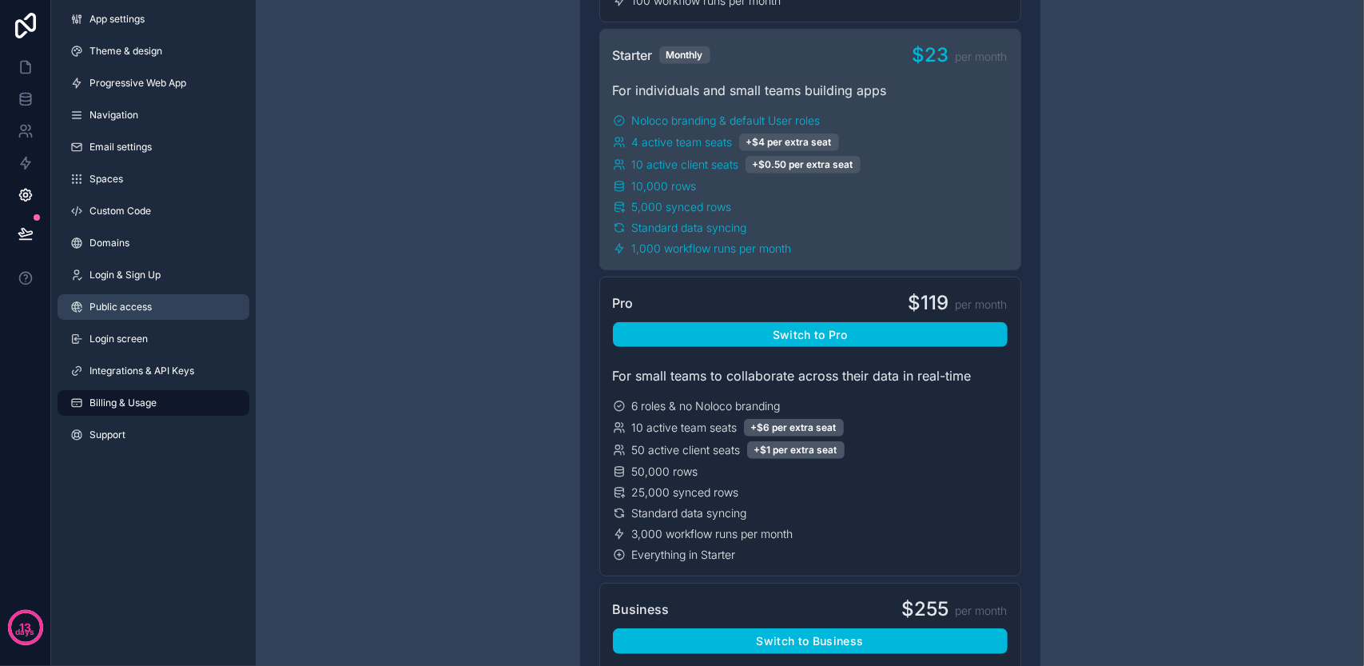
click at [174, 317] on link "Public access" at bounding box center [154, 307] width 192 height 26
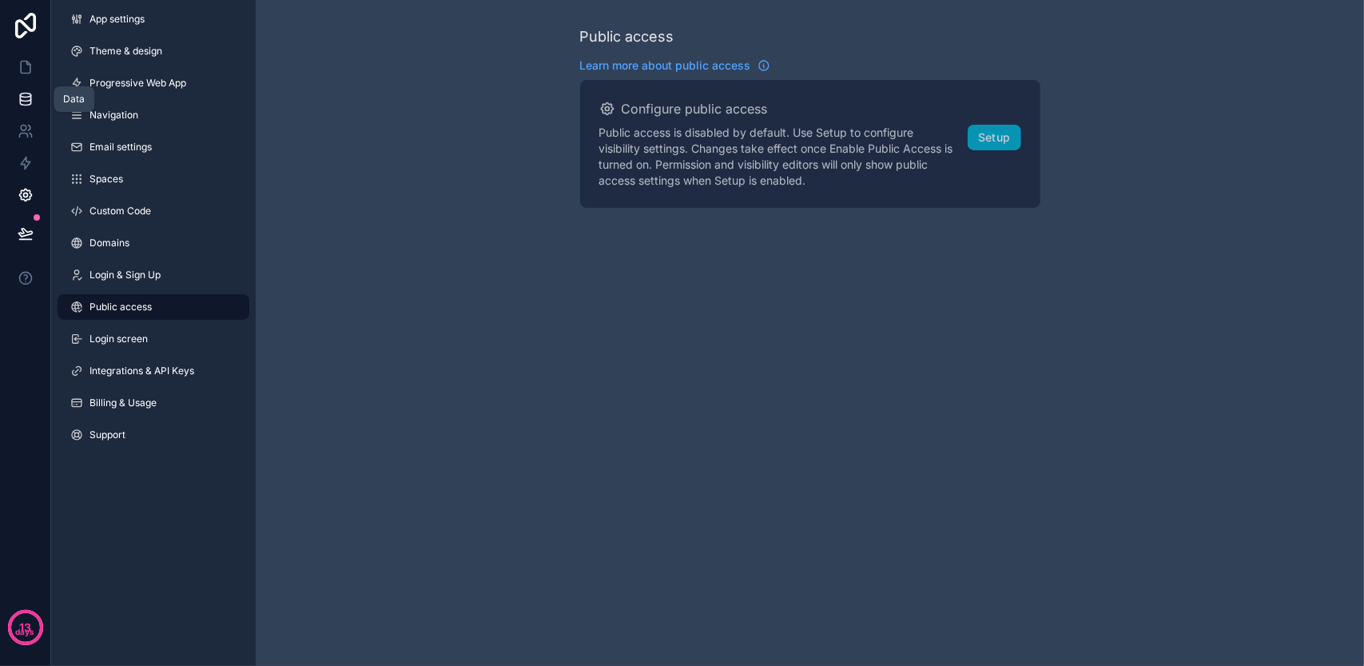
click at [26, 100] on icon at bounding box center [26, 99] width 16 height 16
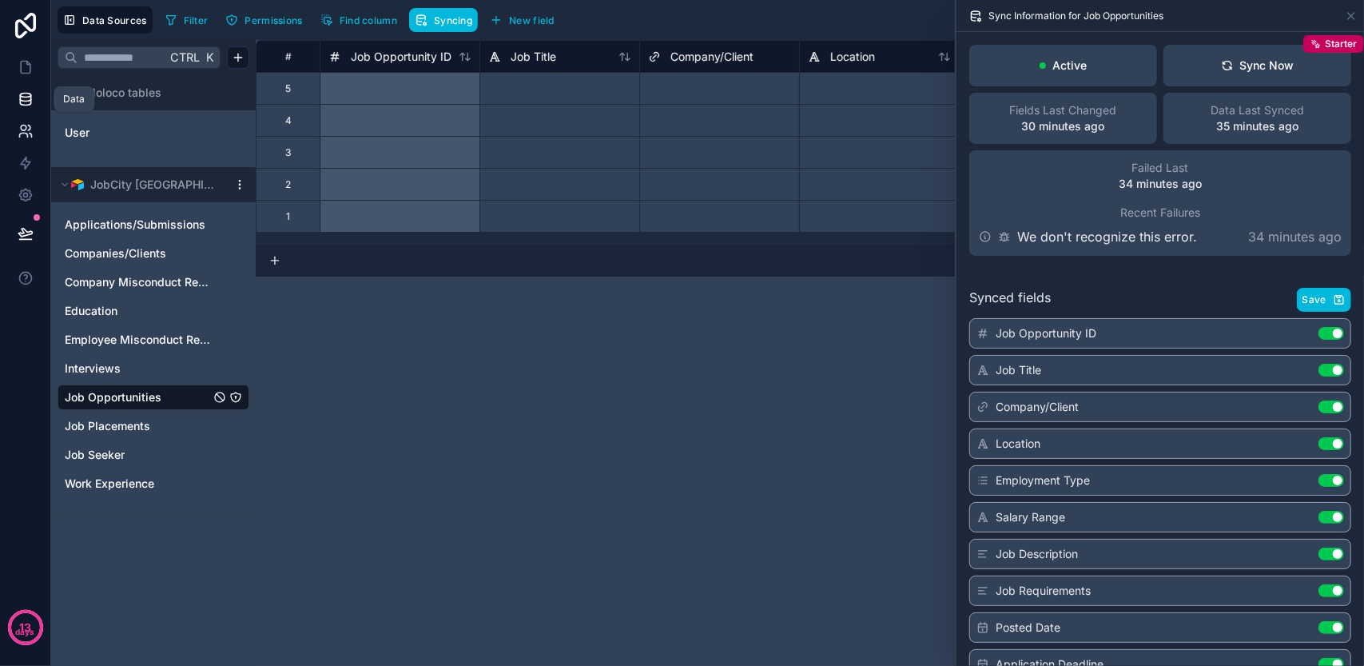
click at [26, 125] on icon at bounding box center [24, 128] width 6 height 6
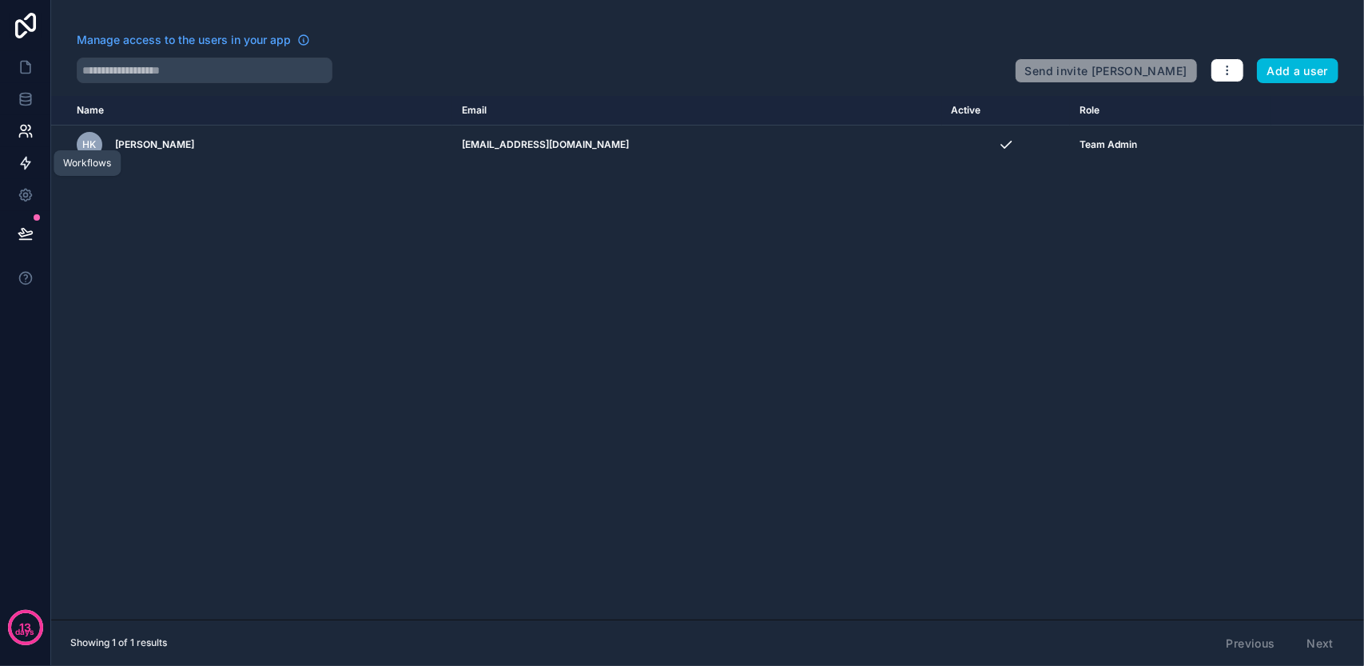
click at [14, 161] on link at bounding box center [25, 163] width 50 height 32
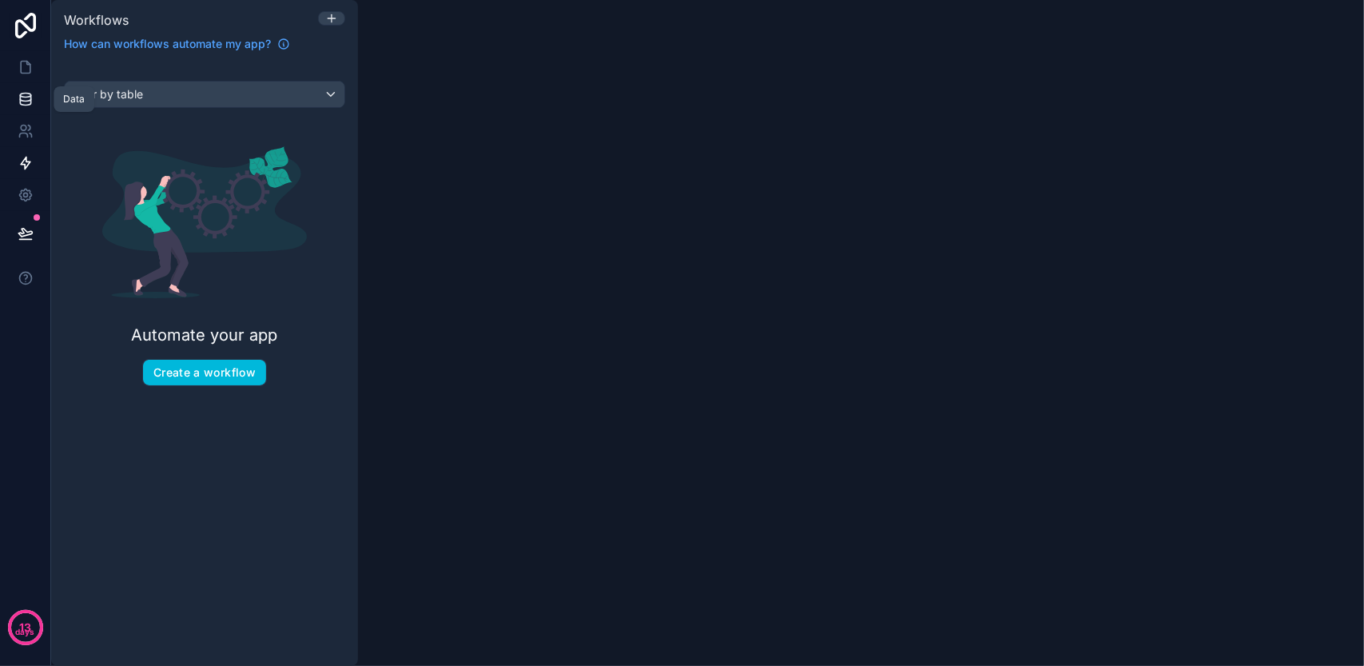
click at [30, 93] on icon at bounding box center [26, 99] width 16 height 16
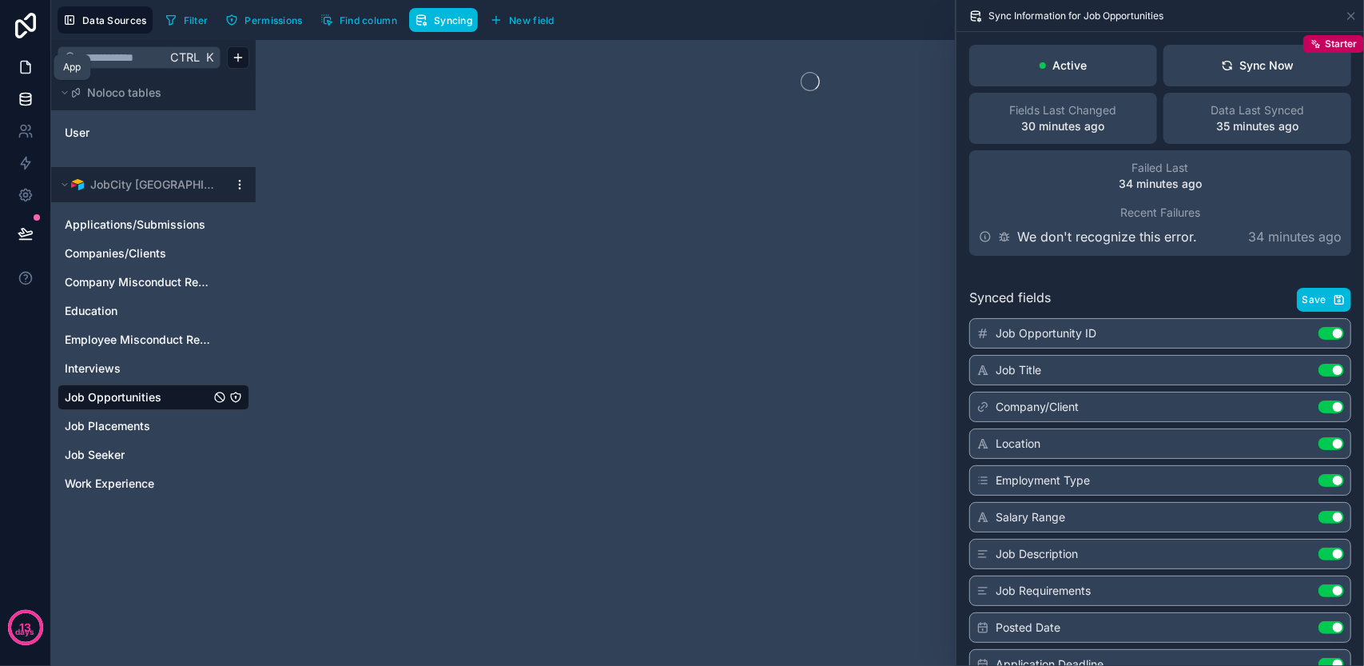
click at [30, 66] on icon at bounding box center [26, 67] width 16 height 16
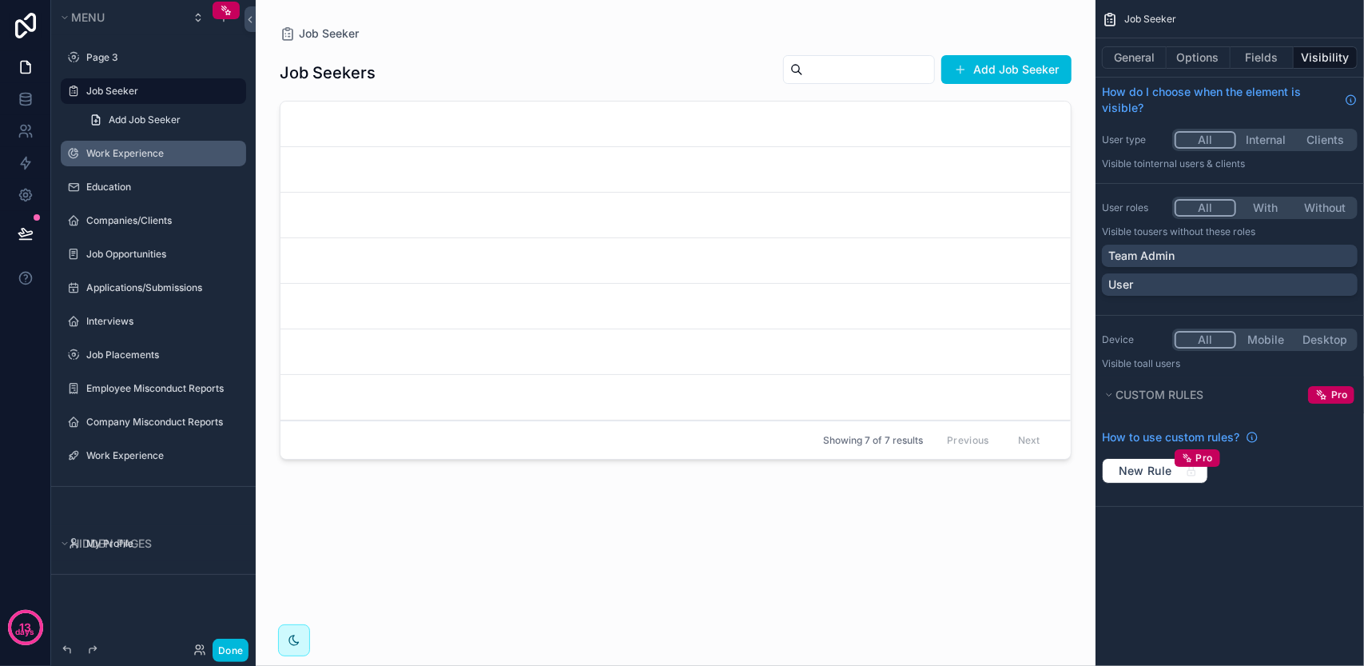
click at [136, 160] on div "Work Experience" at bounding box center [164, 153] width 157 height 13
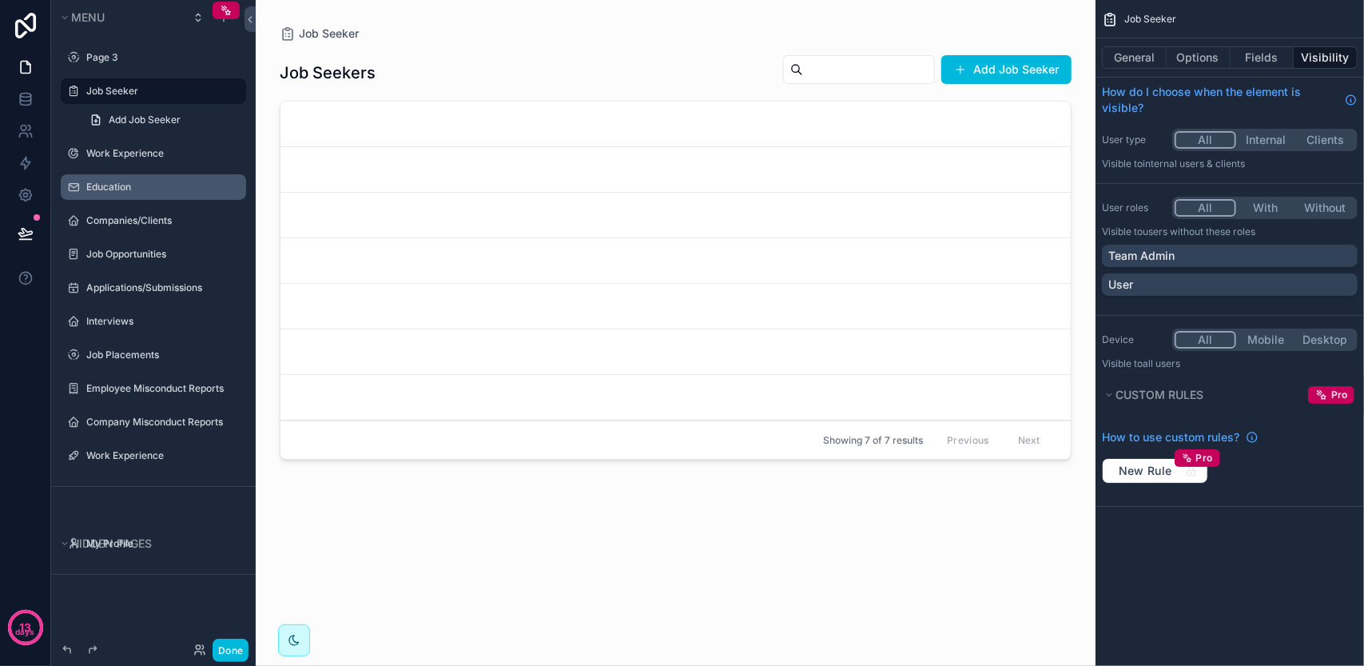
click at [133, 185] on label "Education" at bounding box center [161, 187] width 150 height 13
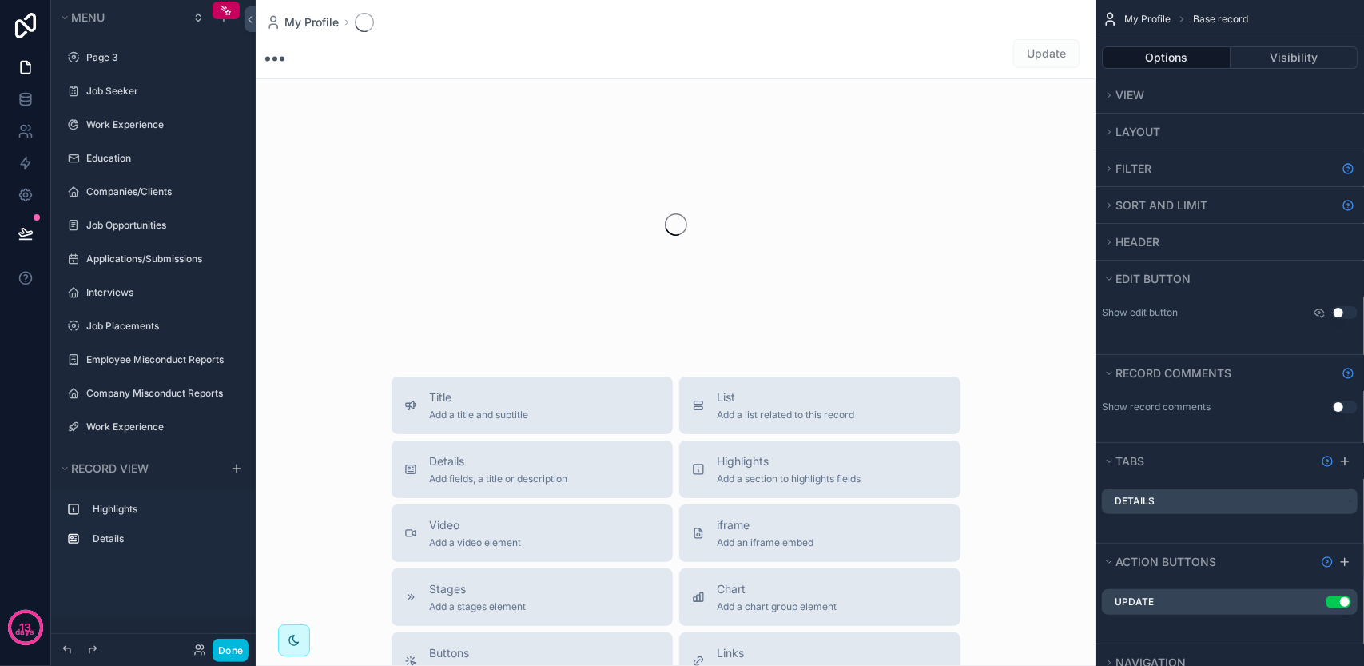
scroll to position [136, 0]
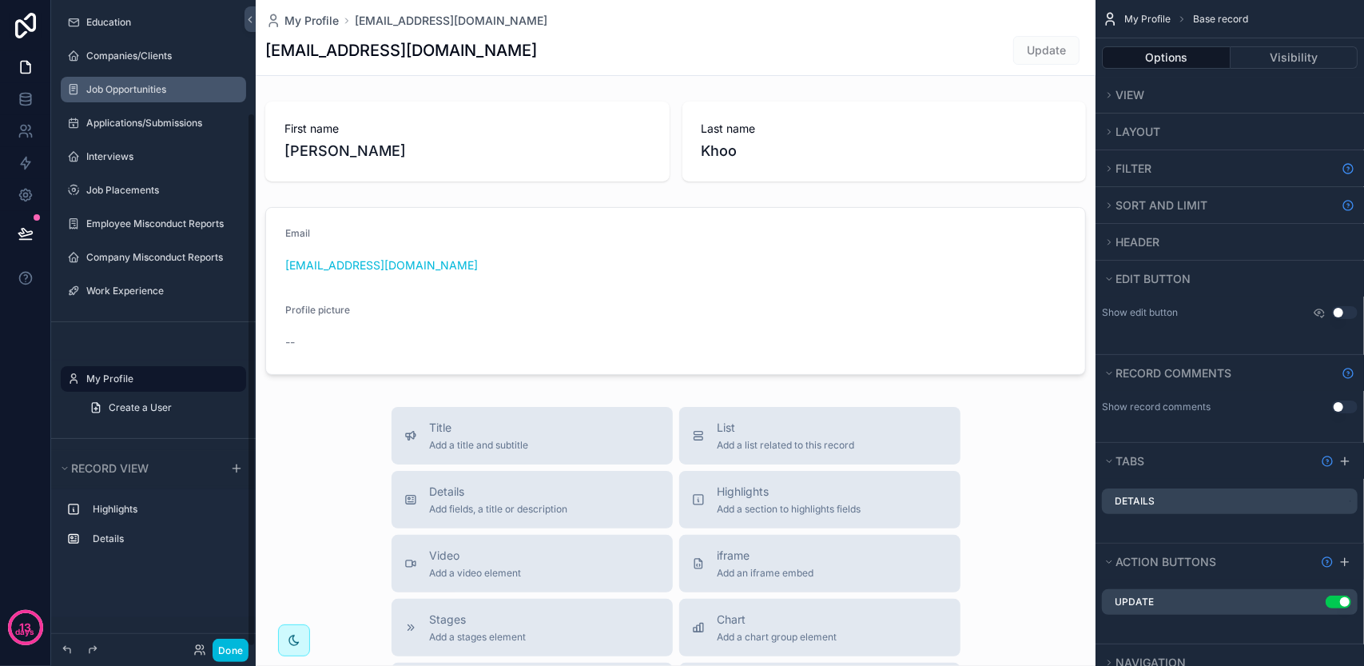
click at [158, 85] on label "Job Opportunities" at bounding box center [161, 89] width 150 height 13
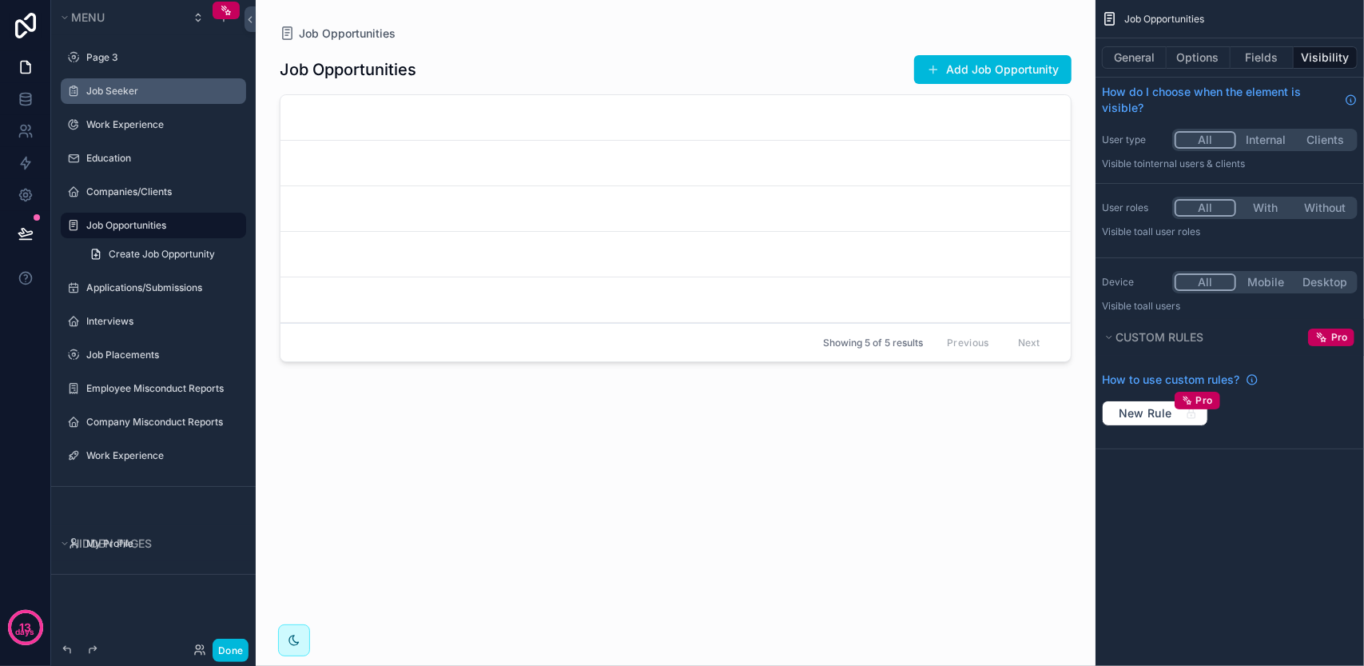
click at [166, 95] on label "Job Seeker" at bounding box center [161, 91] width 150 height 13
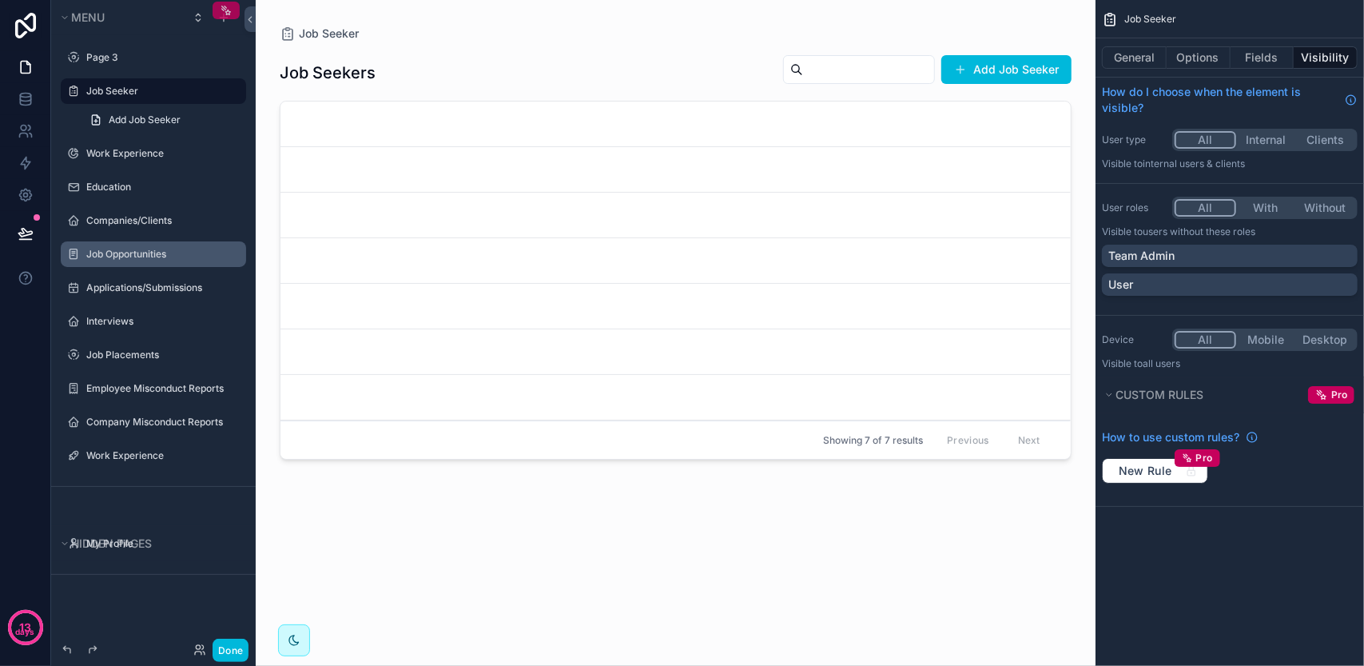
click at [233, 9] on div "scrollable content" at bounding box center [226, 11] width 27 height 18
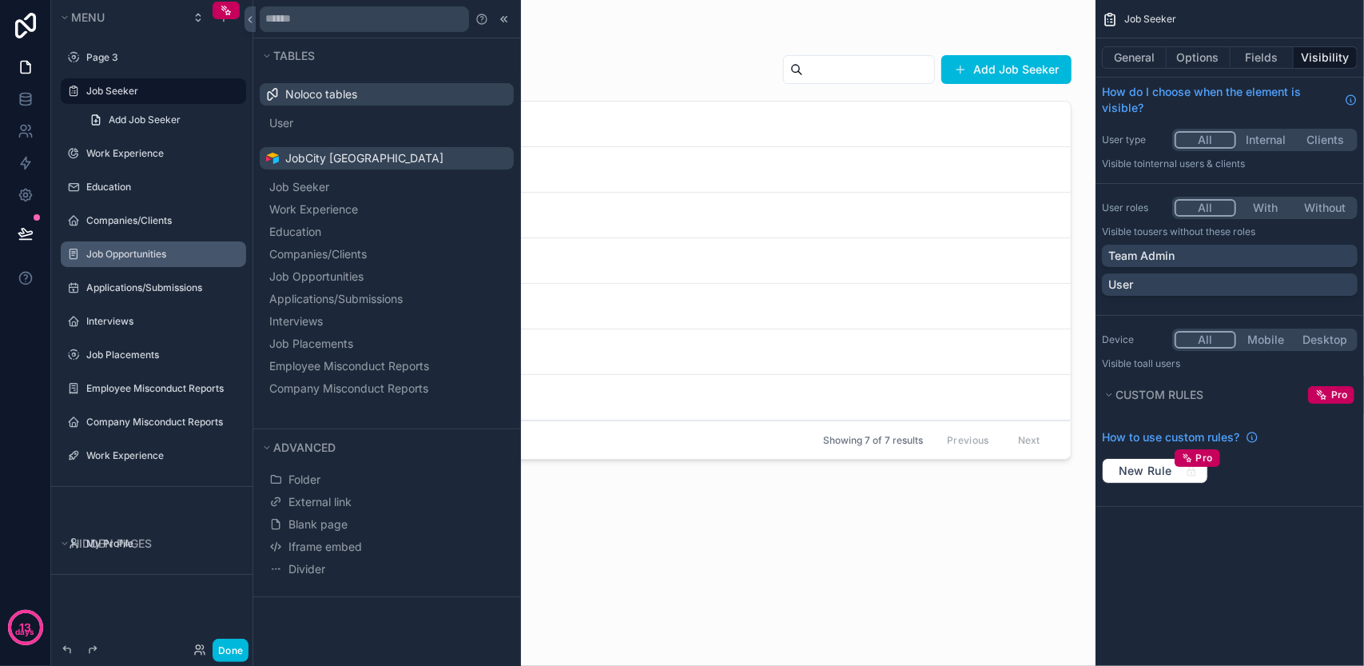
click at [558, 52] on div "scrollable content" at bounding box center [675, 323] width 817 height 646
drag, startPoint x: 504, startPoint y: 20, endPoint x: 522, endPoint y: 29, distance: 19.7
click at [503, 20] on icon at bounding box center [504, 19] width 13 height 13
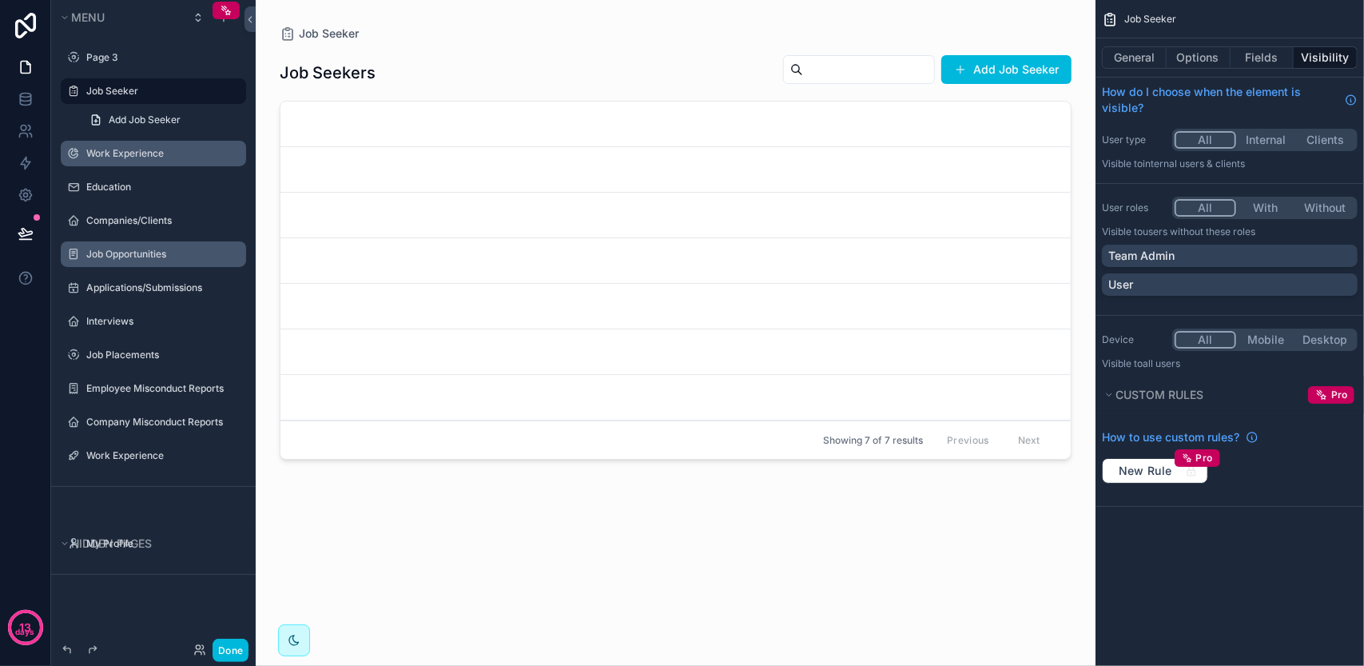
click at [189, 163] on div "Work Experience" at bounding box center [153, 154] width 179 height 26
click at [183, 157] on label "Work Experience" at bounding box center [161, 153] width 150 height 13
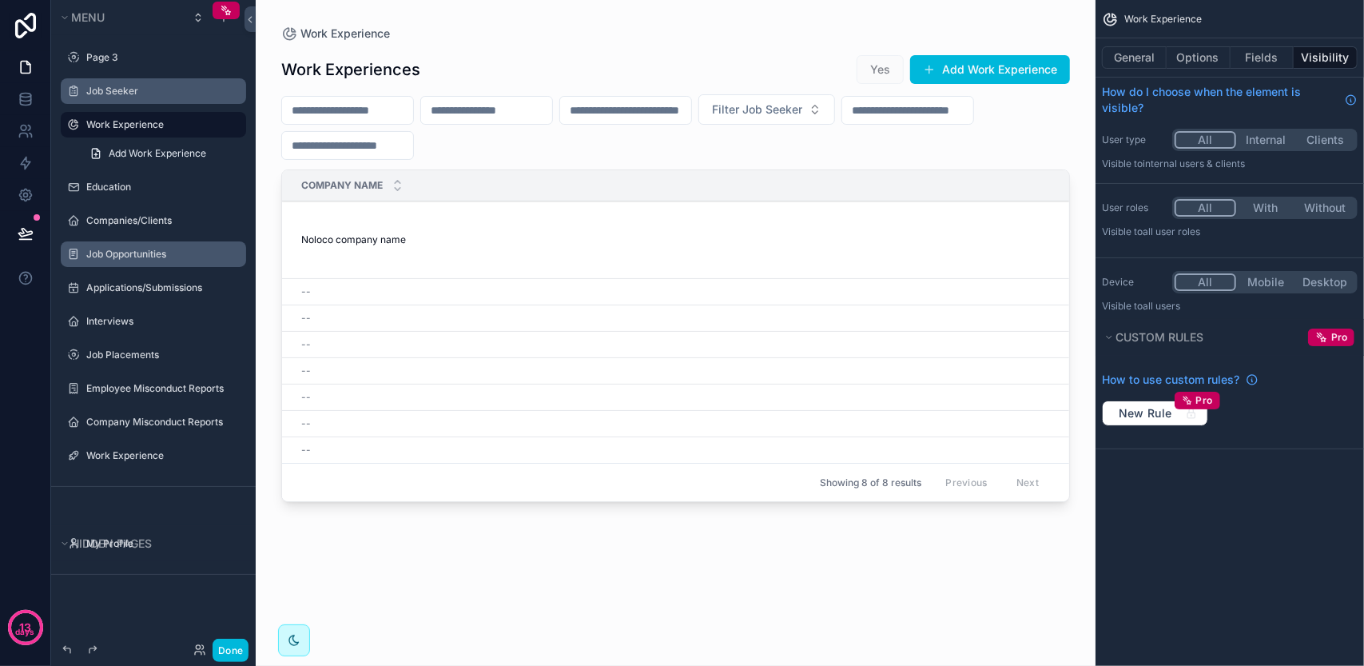
click at [368, 231] on div "scrollable content" at bounding box center [676, 323] width 840 height 646
click at [367, 237] on span "Noloco company name" at bounding box center [353, 239] width 105 height 13
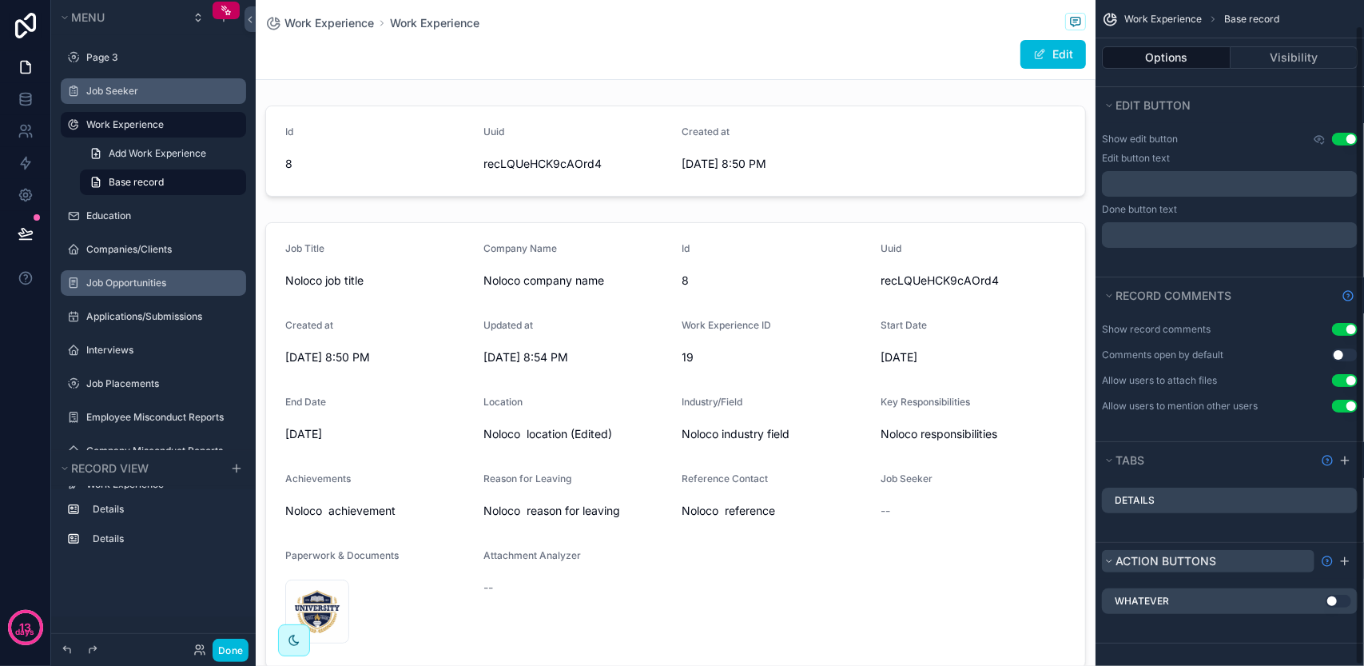
drag, startPoint x: 1337, startPoint y: 595, endPoint x: 1155, endPoint y: 564, distance: 184.8
click at [1337, 595] on button "Use setting" at bounding box center [1338, 600] width 26 height 13
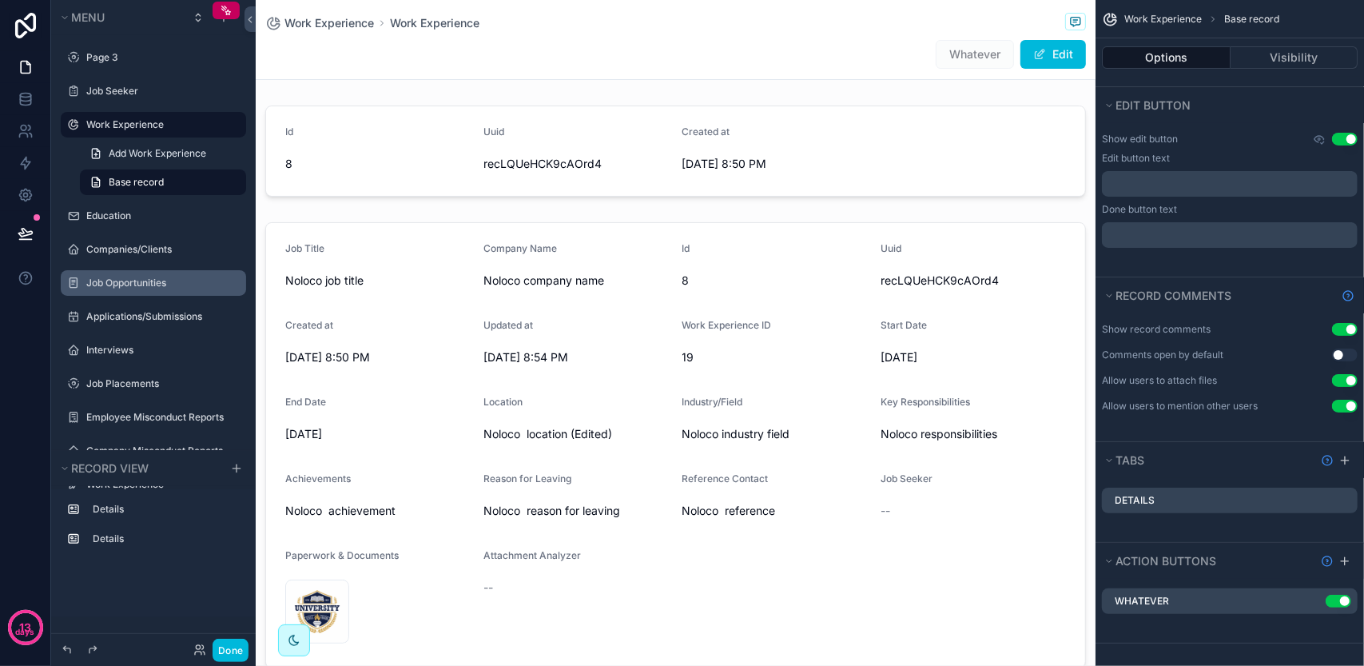
click at [956, 54] on span "Whatever" at bounding box center [975, 54] width 78 height 29
click at [235, 650] on button "Done" at bounding box center [231, 649] width 36 height 23
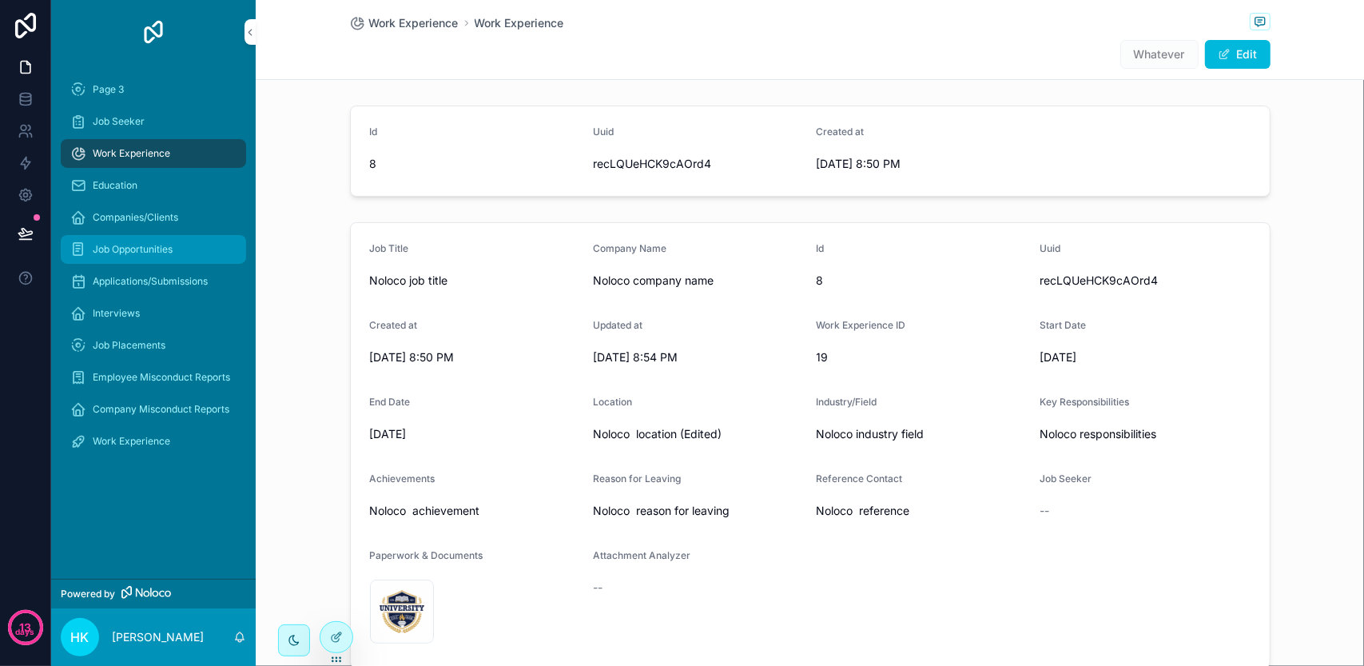
click at [185, 258] on div "Job Opportunities" at bounding box center [153, 249] width 166 height 26
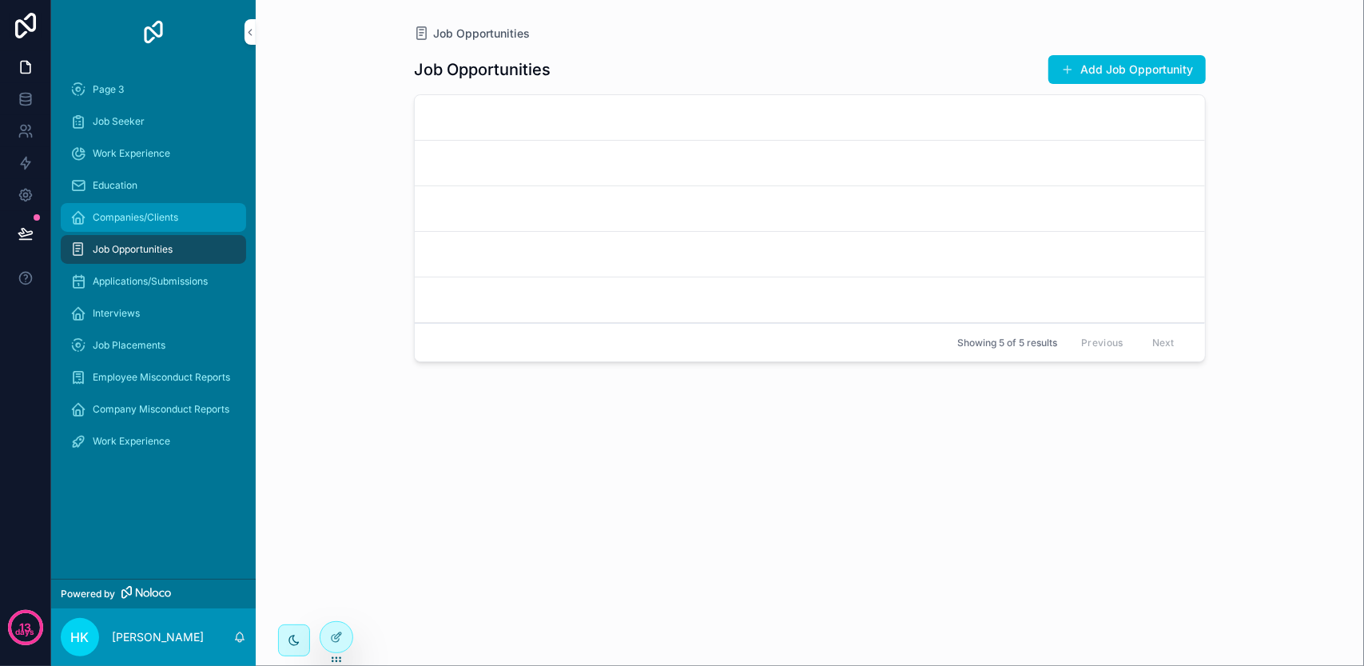
click at [195, 227] on div "Companies/Clients" at bounding box center [153, 218] width 166 height 26
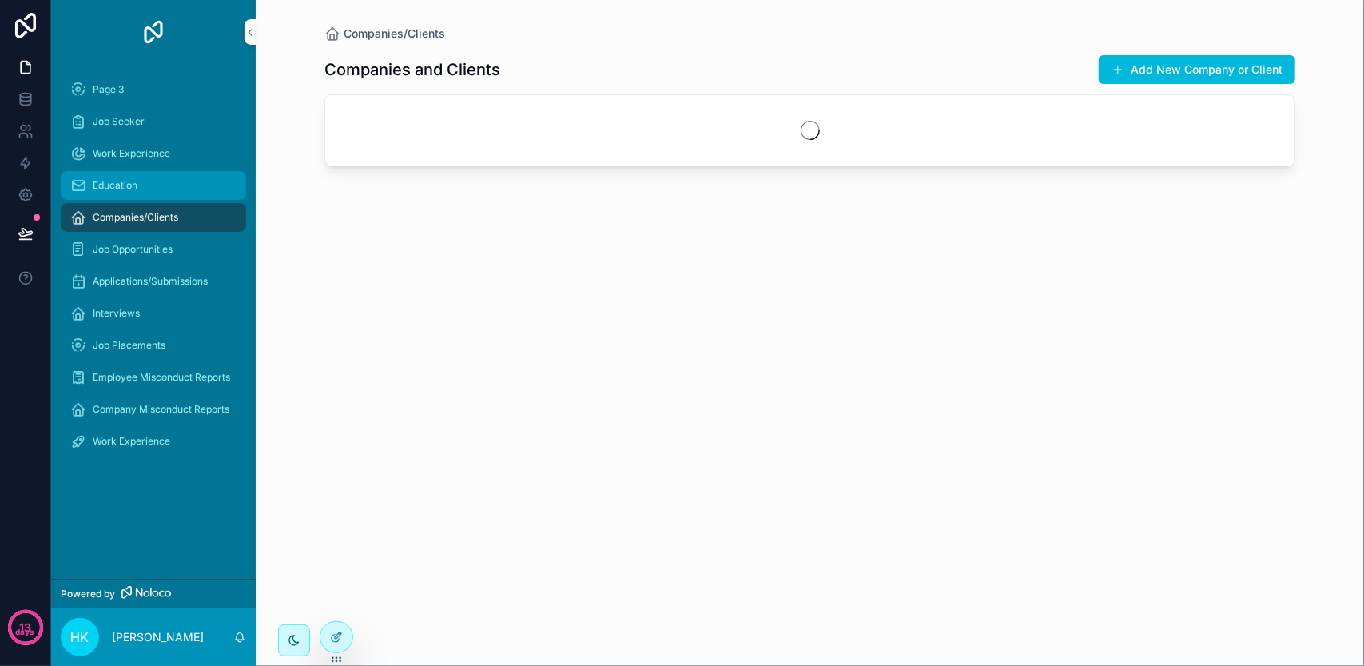
click at [195, 194] on div "Education" at bounding box center [153, 186] width 166 height 26
